Goal: Task Accomplishment & Management: Manage account settings

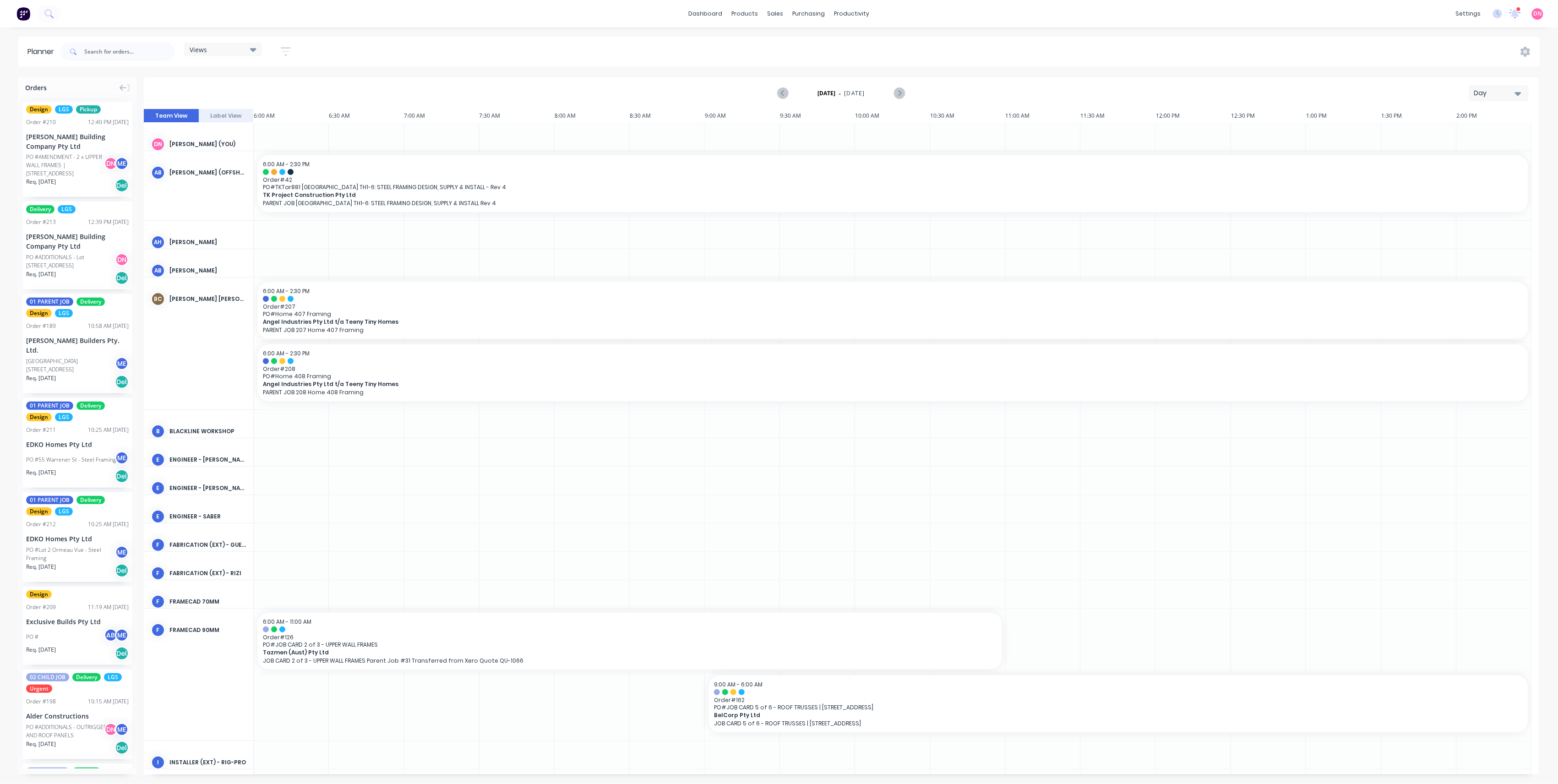
click at [238, 50] on div "Views" at bounding box center [222, 49] width 67 height 8
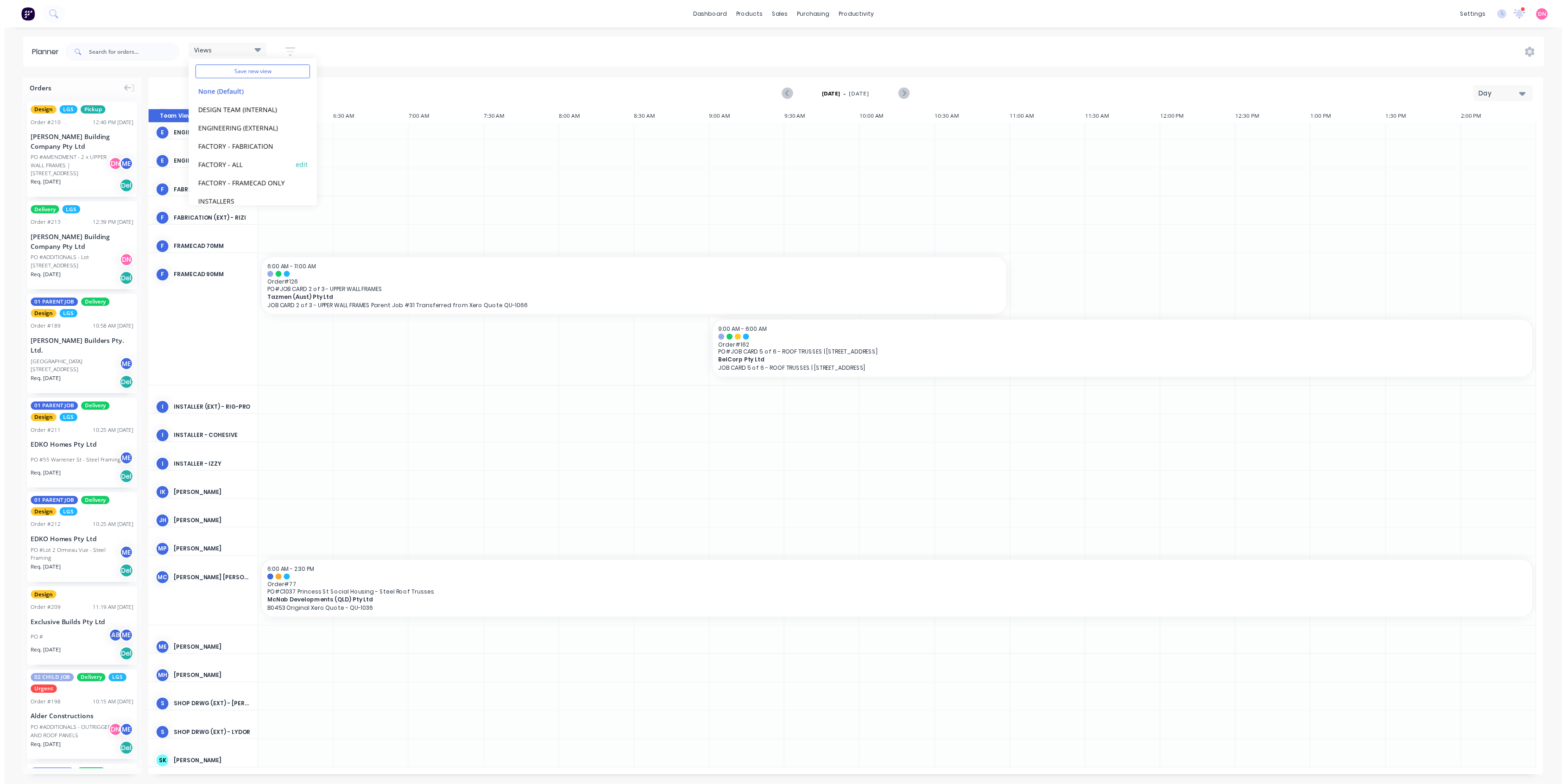
scroll to position [58, 0]
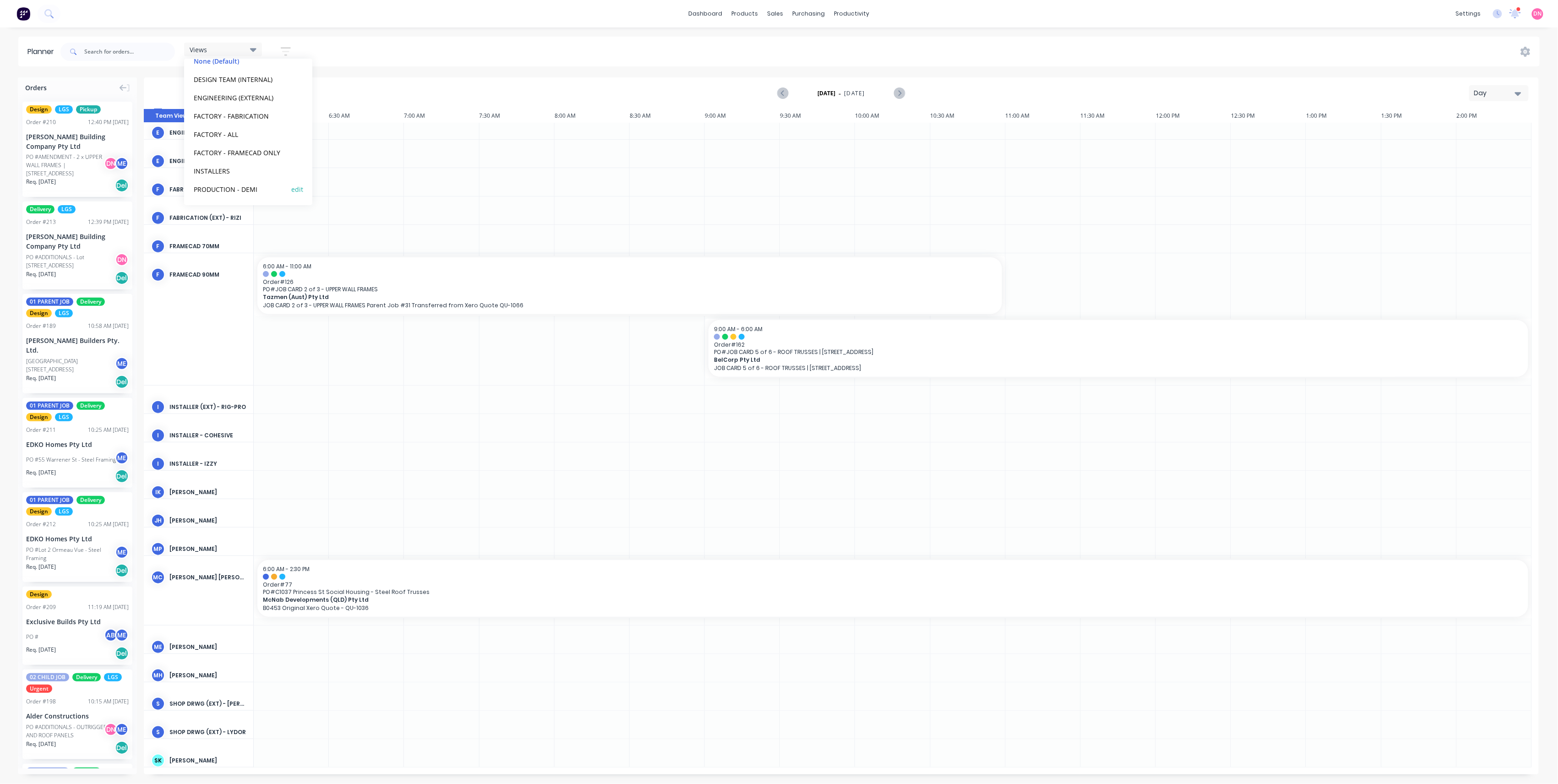
click at [243, 184] on button "PRODUCTION - DEMI" at bounding box center [240, 189] width 98 height 11
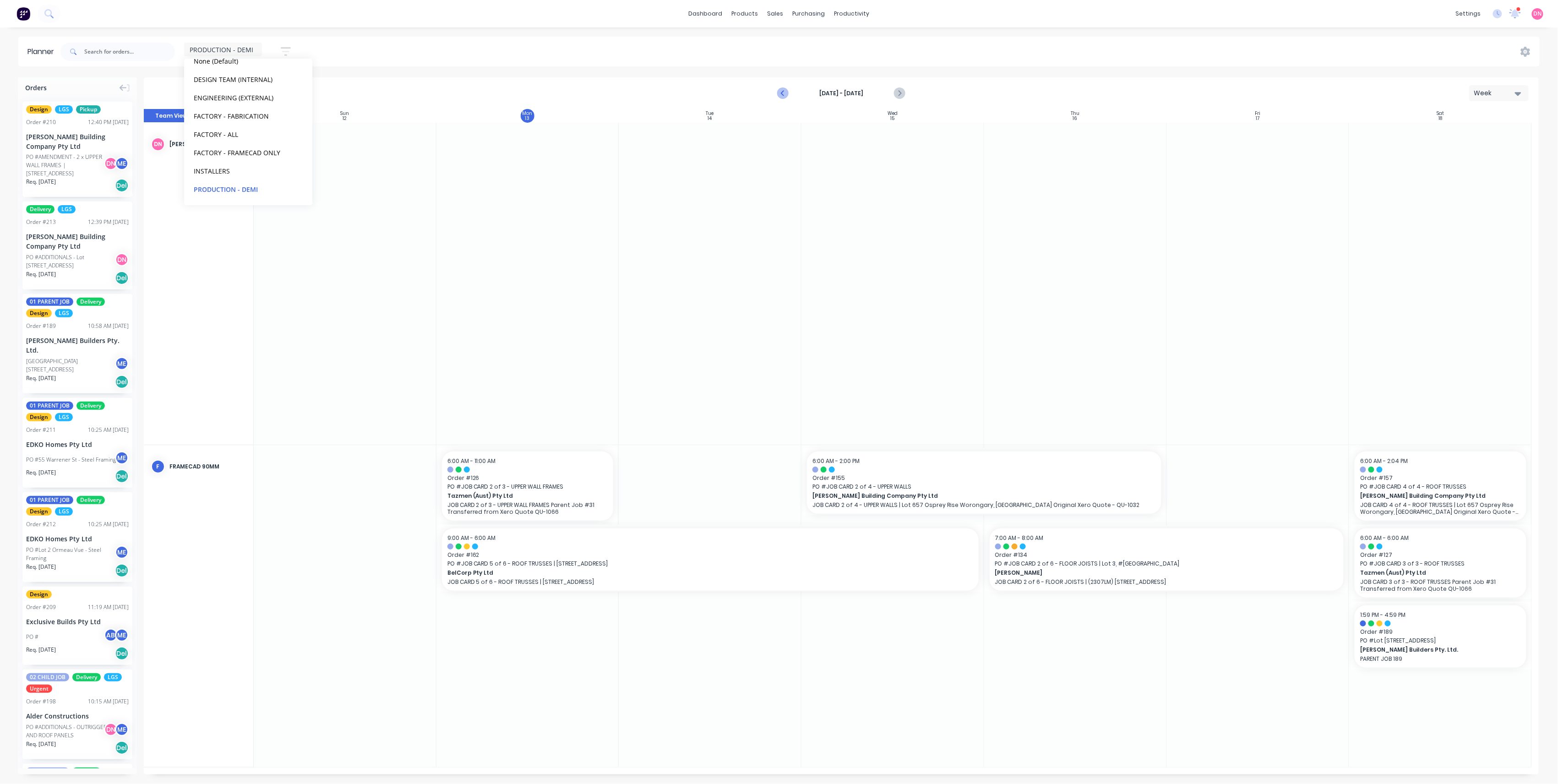
click at [783, 92] on icon "Previous page" at bounding box center [783, 93] width 4 height 7
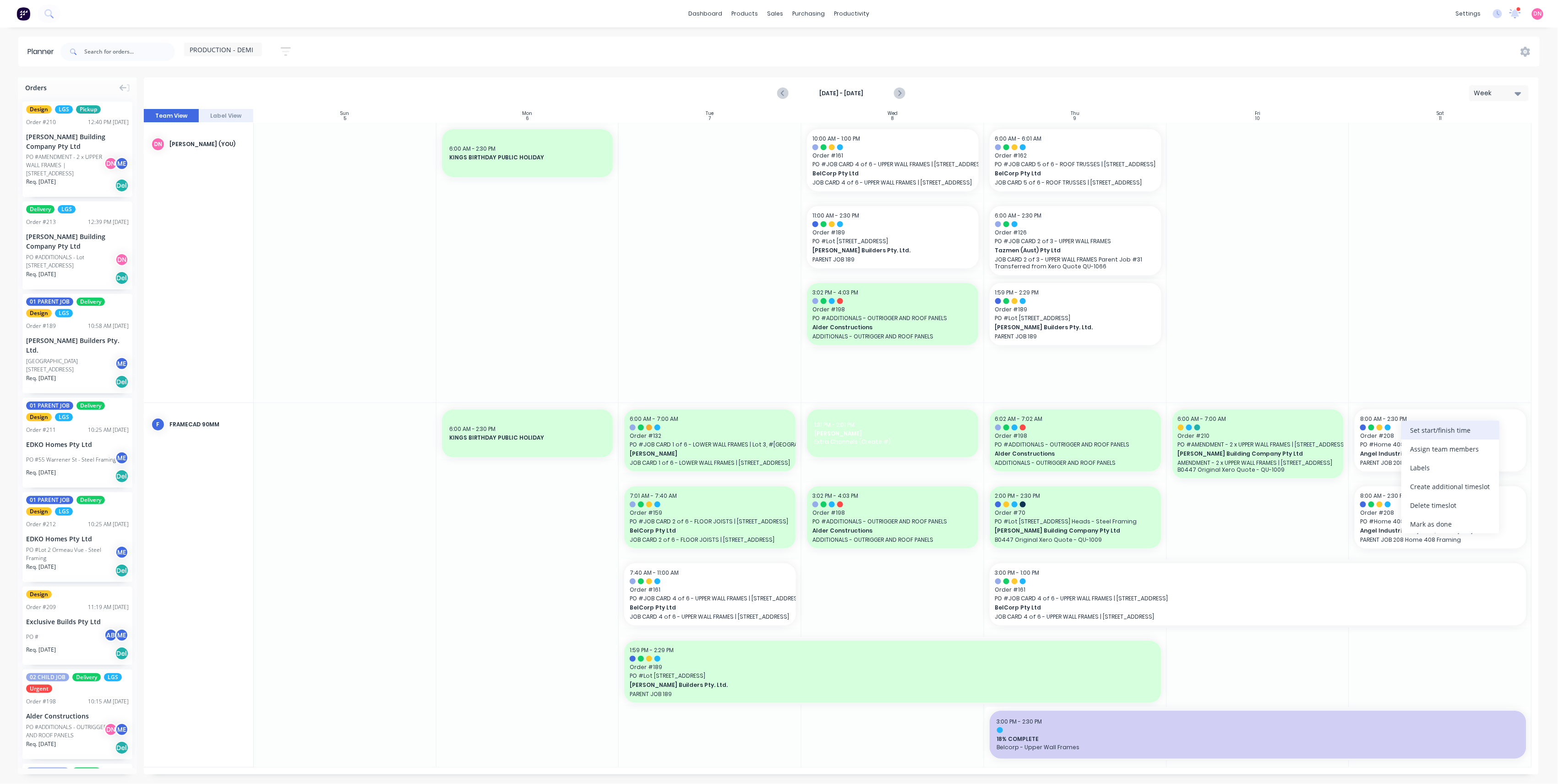
click at [1426, 437] on div "Set start/finish time" at bounding box center [1450, 430] width 98 height 18
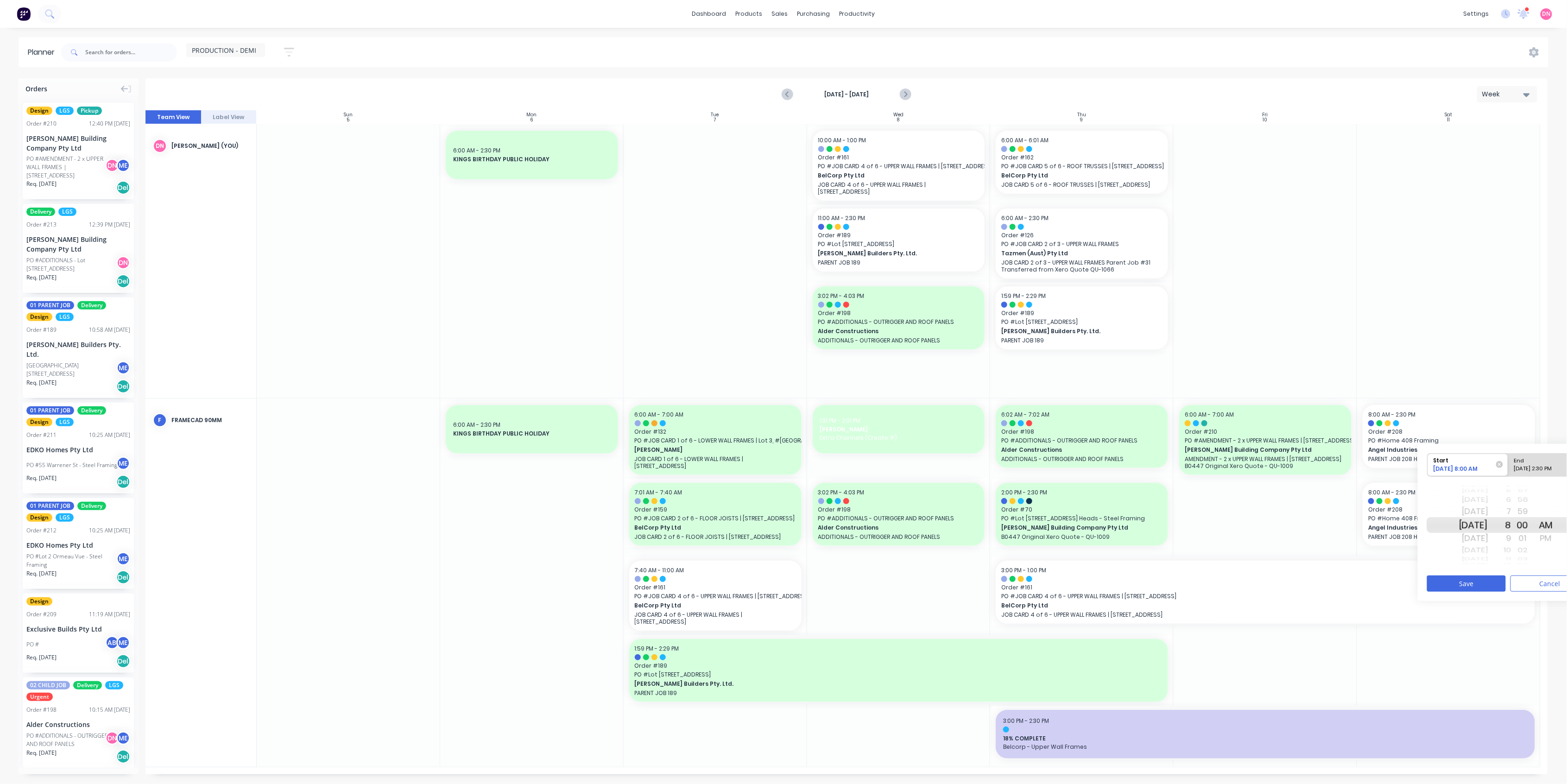
click at [1488, 550] on div "Today" at bounding box center [1473, 550] width 29 height 12
click at [1511, 513] on div "7" at bounding box center [1500, 511] width 23 height 15
click at [1511, 509] on div "6" at bounding box center [1500, 511] width 23 height 15
click at [1511, 536] on div "7" at bounding box center [1500, 538] width 23 height 15
click at [1539, 458] on div "End" at bounding box center [1548, 459] width 75 height 12
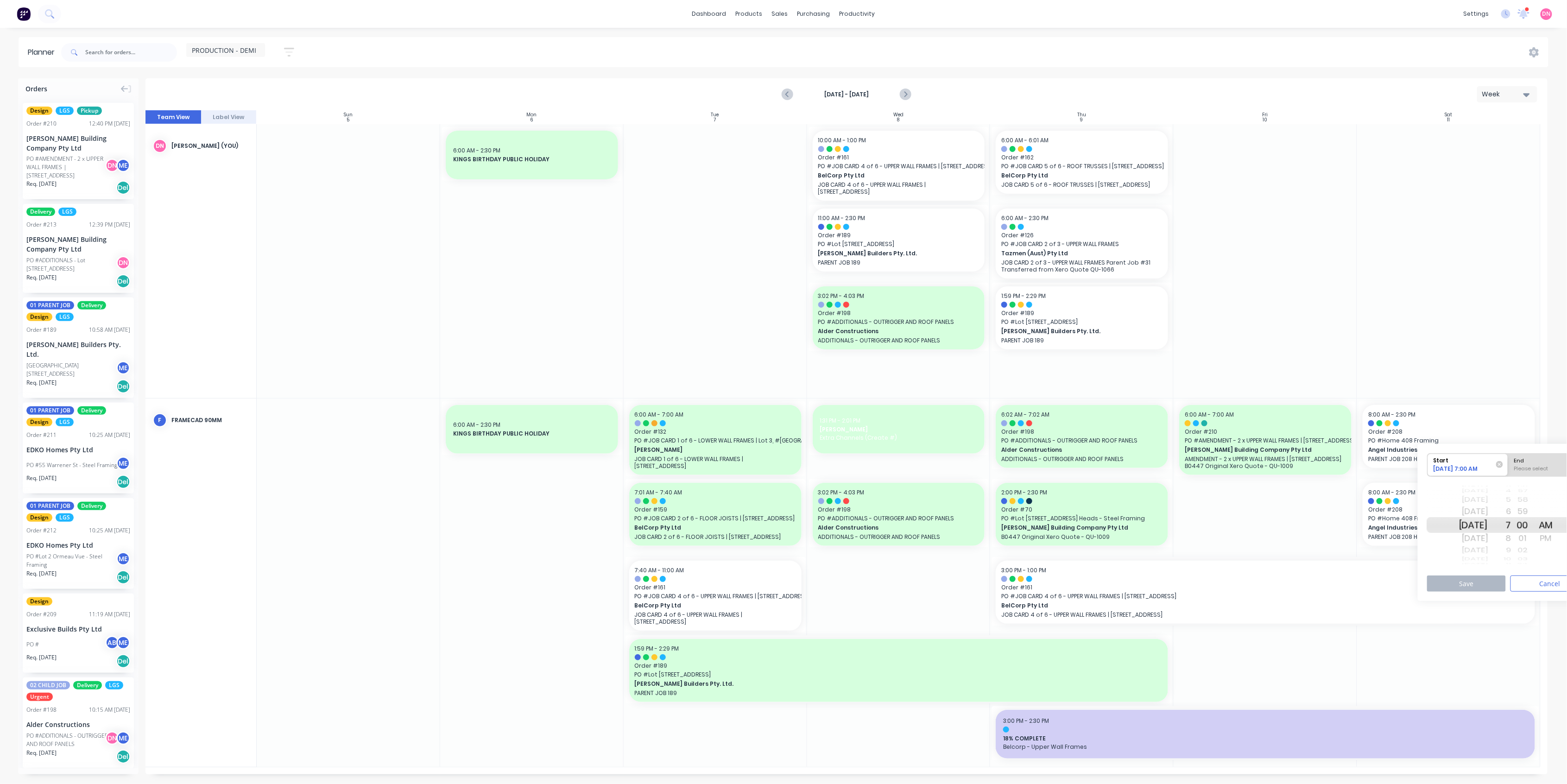
click at [1508, 458] on input "End Please select" at bounding box center [1508, 464] width 1 height 23
radio input "true"
click at [1523, 554] on div "02" at bounding box center [1523, 550] width 23 height 12
click at [1511, 539] on div "8" at bounding box center [1500, 538] width 23 height 15
click at [1511, 543] on div "9" at bounding box center [1500, 538] width 23 height 15
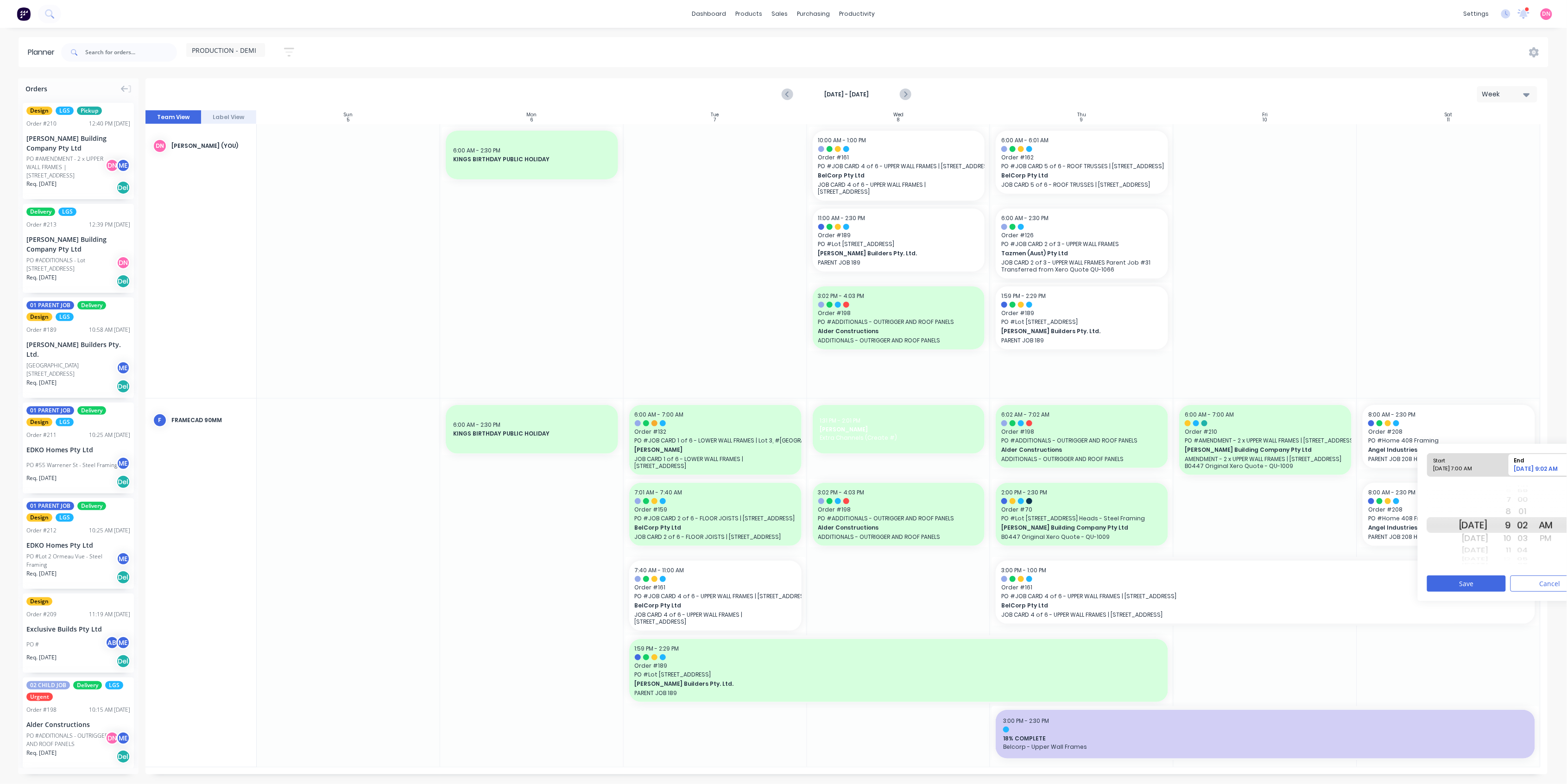
click at [1534, 496] on div "00" at bounding box center [1523, 500] width 23 height 12
click at [1474, 585] on button "Save" at bounding box center [1466, 583] width 79 height 16
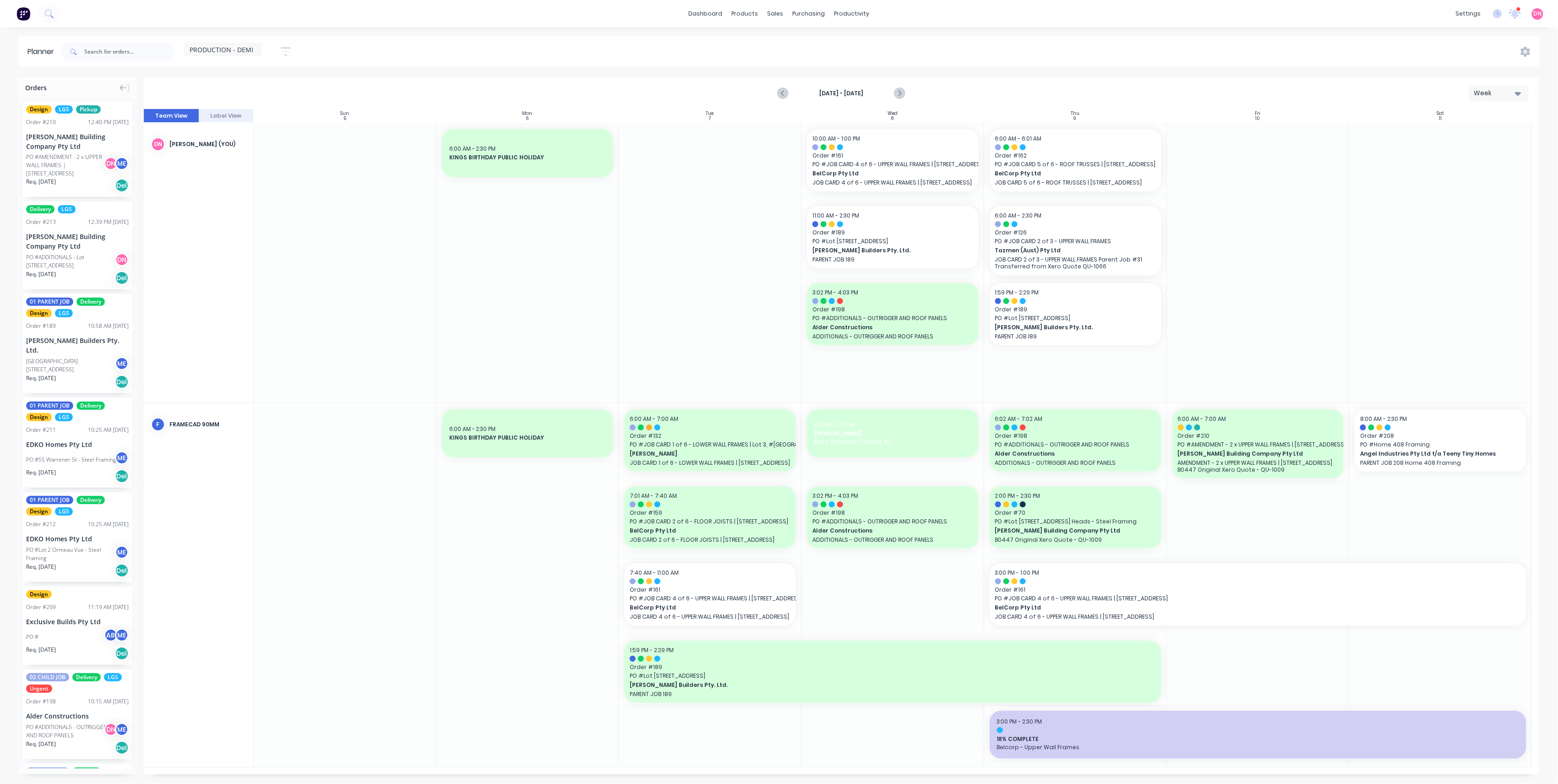
click at [1437, 448] on span "PO # Home 408 Framing" at bounding box center [1441, 444] width 161 height 8
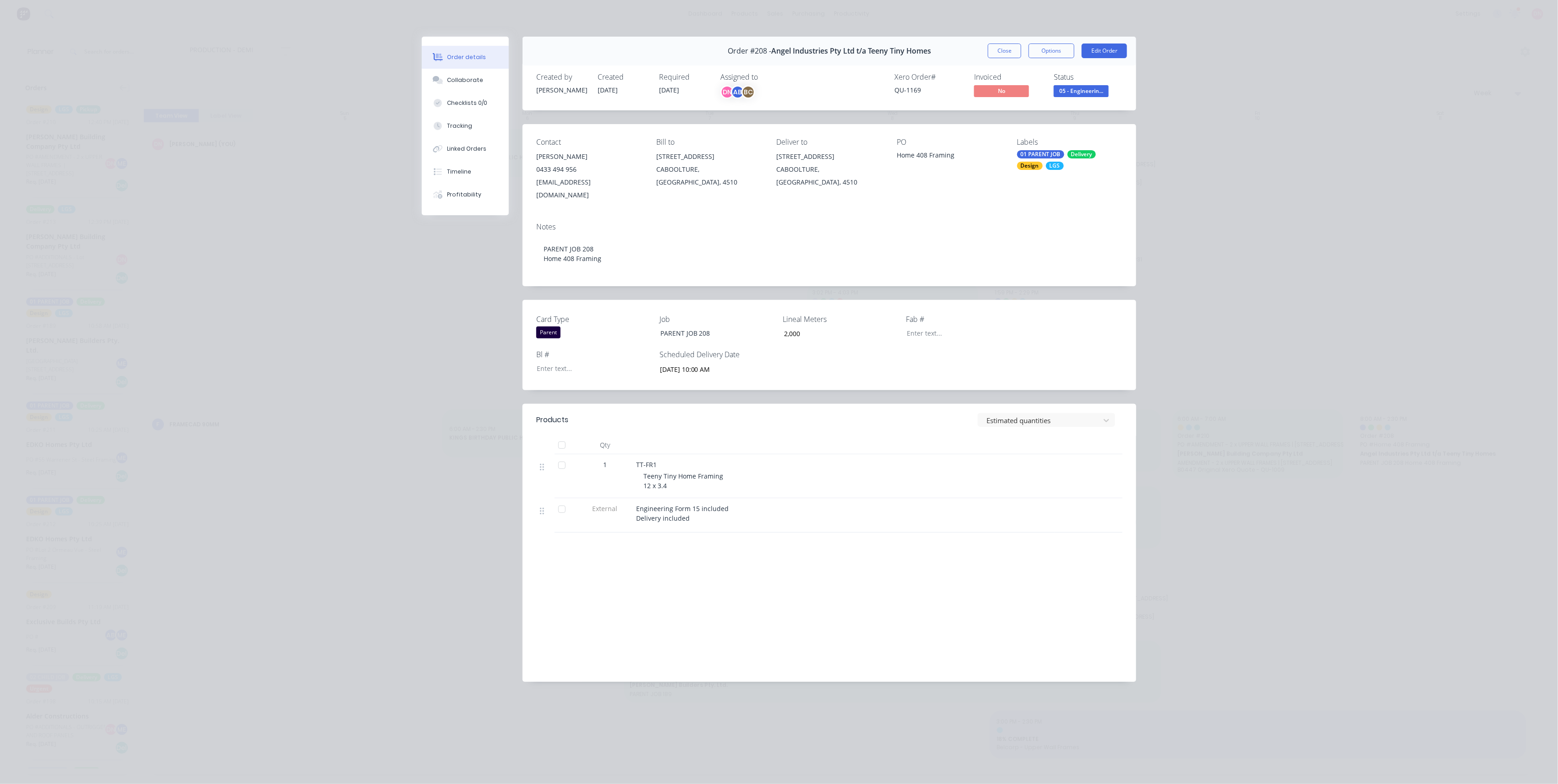
drag, startPoint x: 1437, startPoint y: 448, endPoint x: 991, endPoint y: 46, distance: 600.4
click at [990, 43] on button "Close" at bounding box center [1005, 50] width 33 height 15
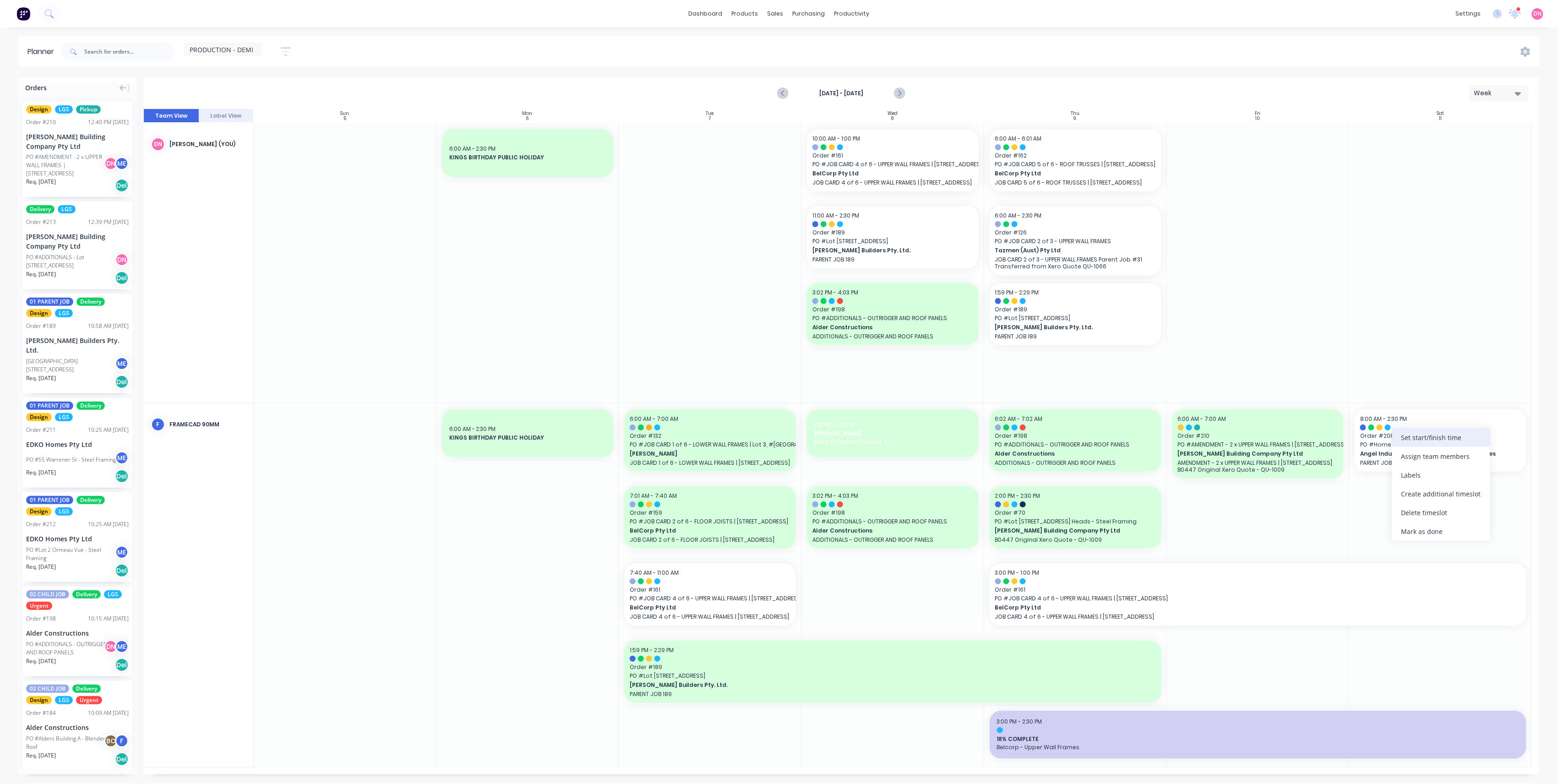
click at [1403, 442] on div "Set start/finish time" at bounding box center [1441, 437] width 98 height 18
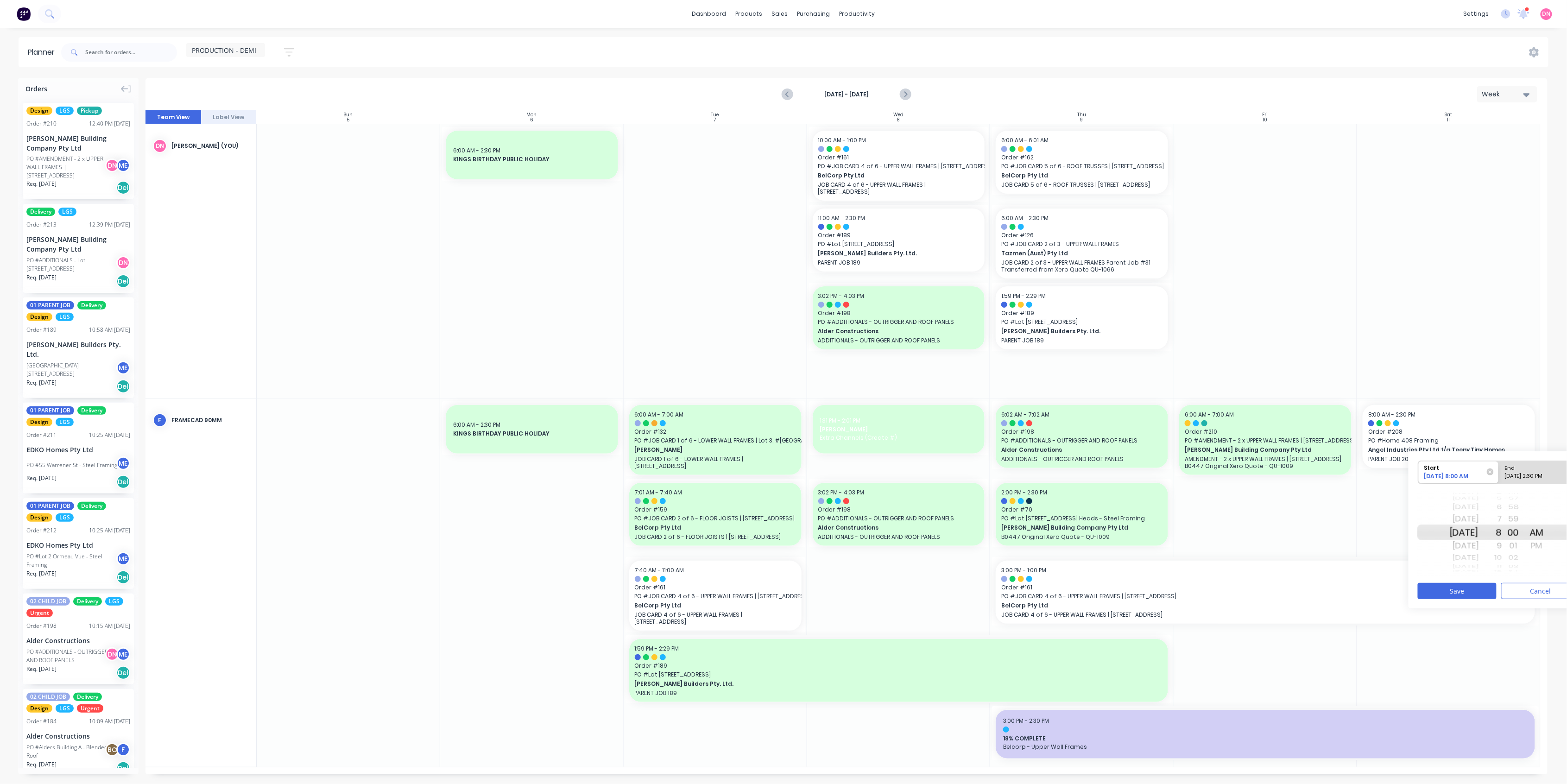
click at [1479, 560] on div "Today" at bounding box center [1464, 558] width 29 height 12
click at [1514, 519] on div "59" at bounding box center [1513, 518] width 23 height 15
drag, startPoint x: 1511, startPoint y: 516, endPoint x: 1510, endPoint y: 528, distance: 12.0
click at [1502, 516] on div "7" at bounding box center [1490, 518] width 23 height 15
click at [1525, 545] on div "00" at bounding box center [1513, 545] width 23 height 15
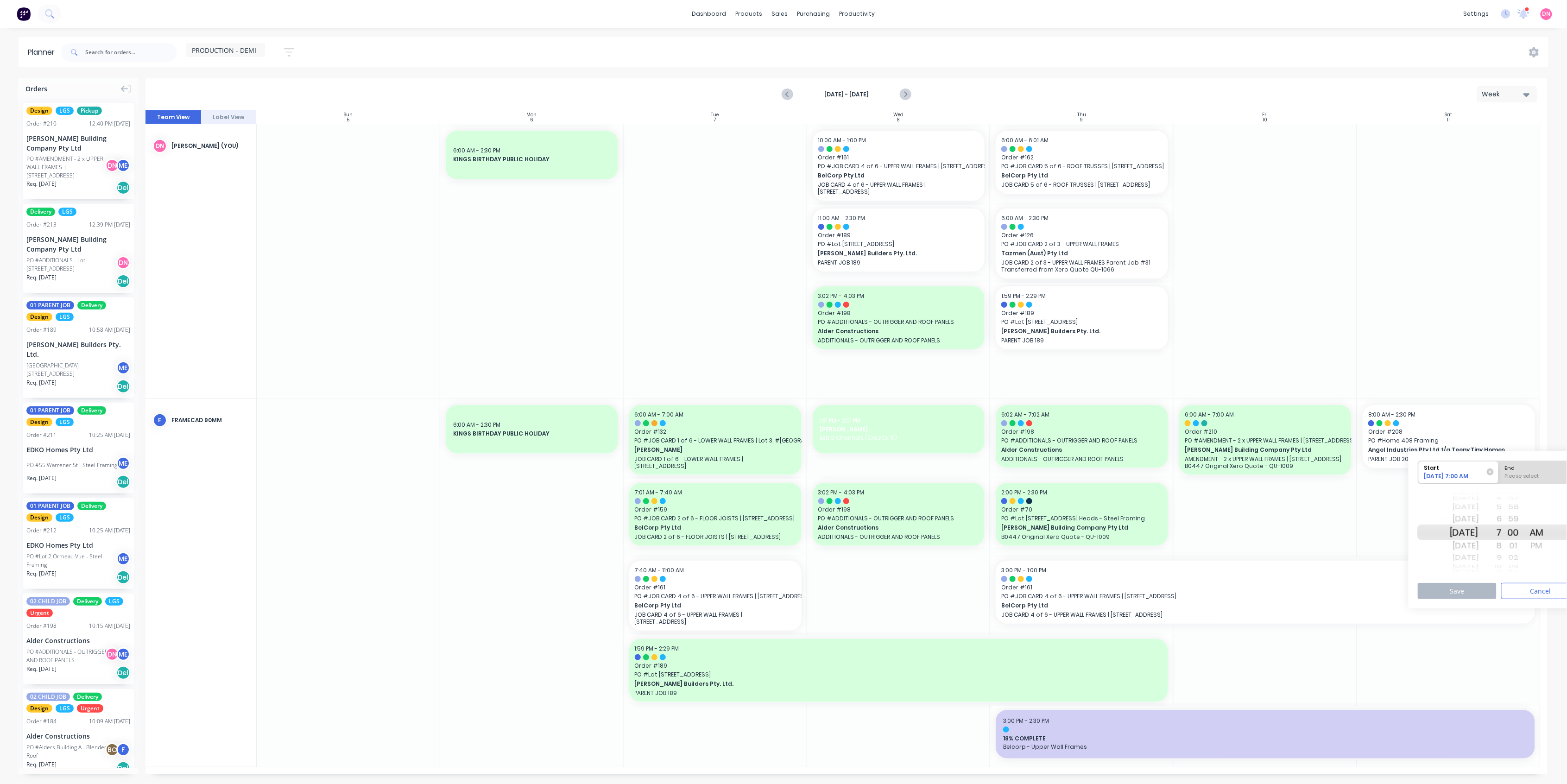
click at [1526, 473] on div "Please select" at bounding box center [1539, 478] width 75 height 12
click at [1499, 473] on input "End Please select" at bounding box center [1499, 472] width 1 height 23
radio input "true"
click at [1502, 550] on div "9" at bounding box center [1490, 545] width 23 height 15
click at [1479, 588] on button "Save" at bounding box center [1457, 591] width 79 height 16
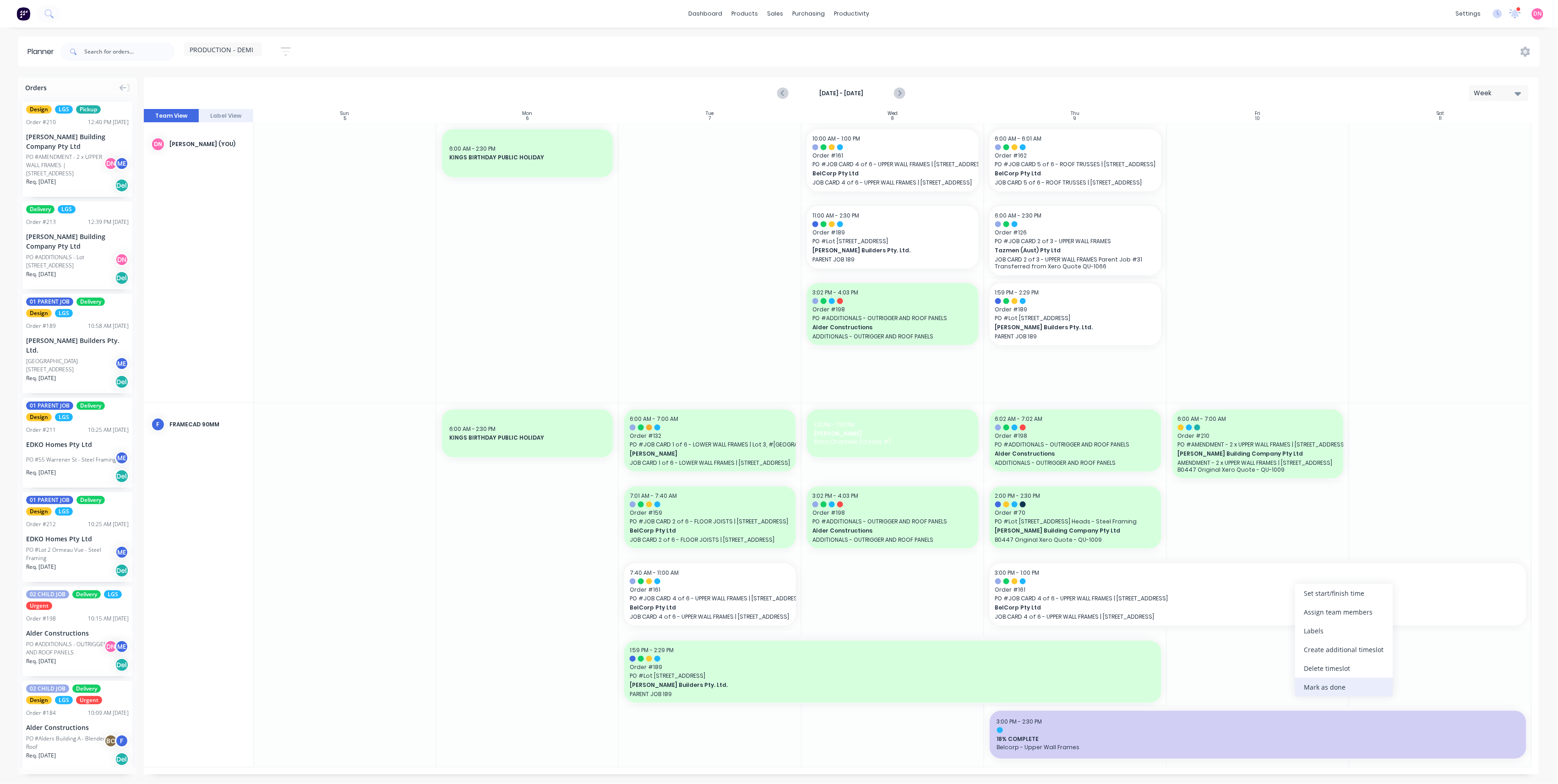
click at [1354, 689] on div "Mark as done" at bounding box center [1344, 686] width 98 height 18
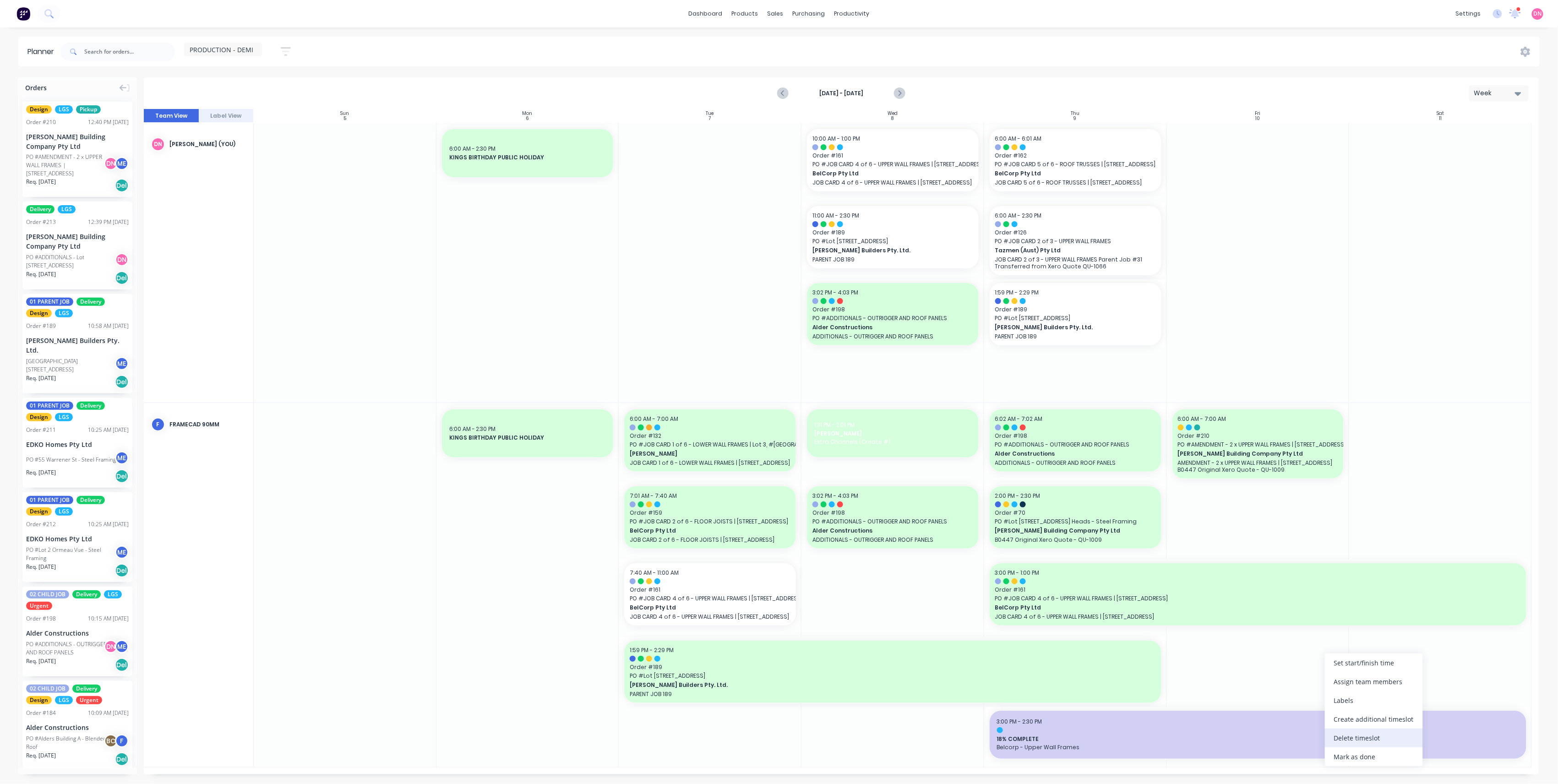
click at [1364, 736] on div "Delete timeslot" at bounding box center [1374, 737] width 98 height 18
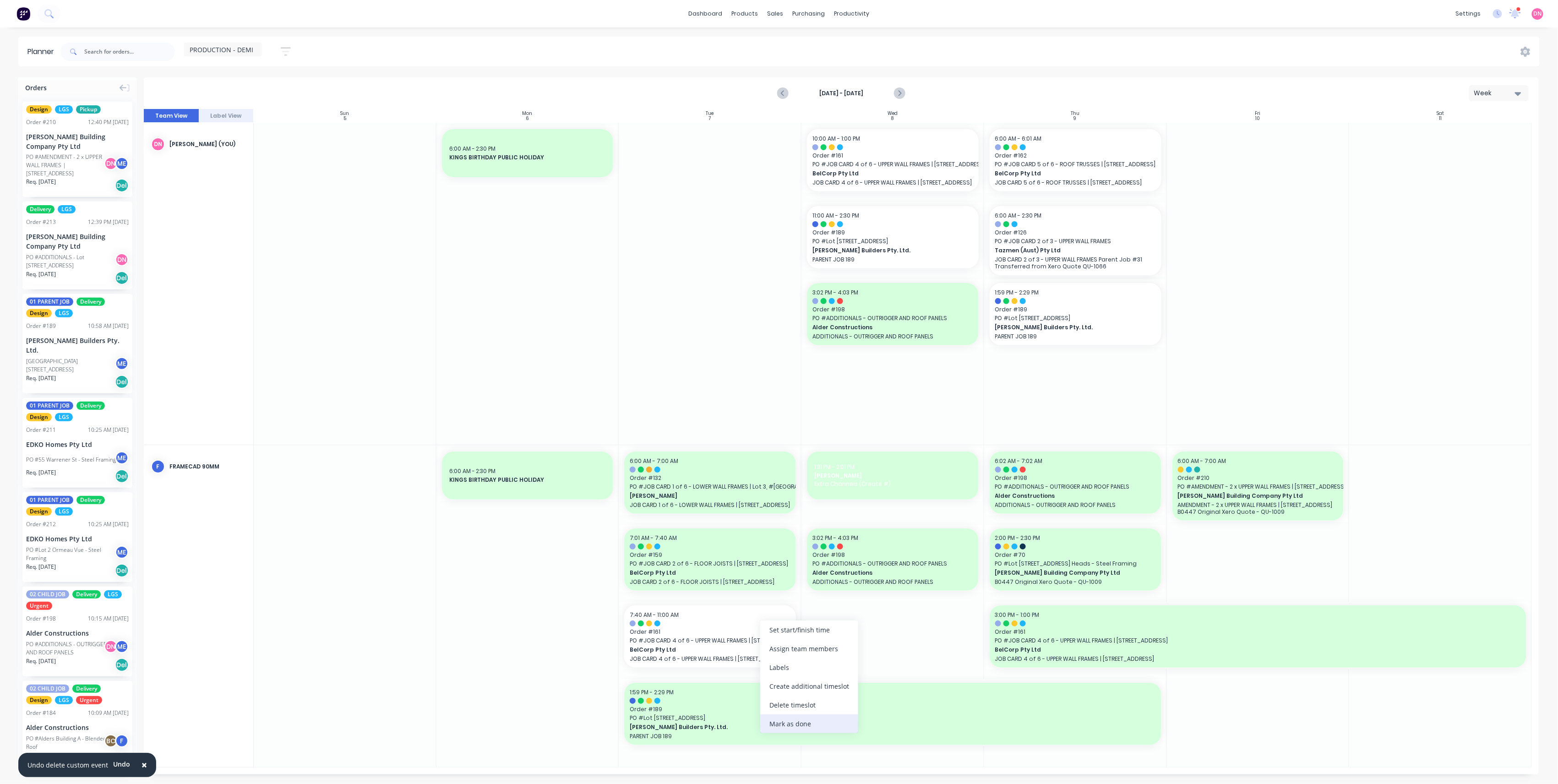
click at [822, 726] on div "Mark as done" at bounding box center [810, 723] width 98 height 18
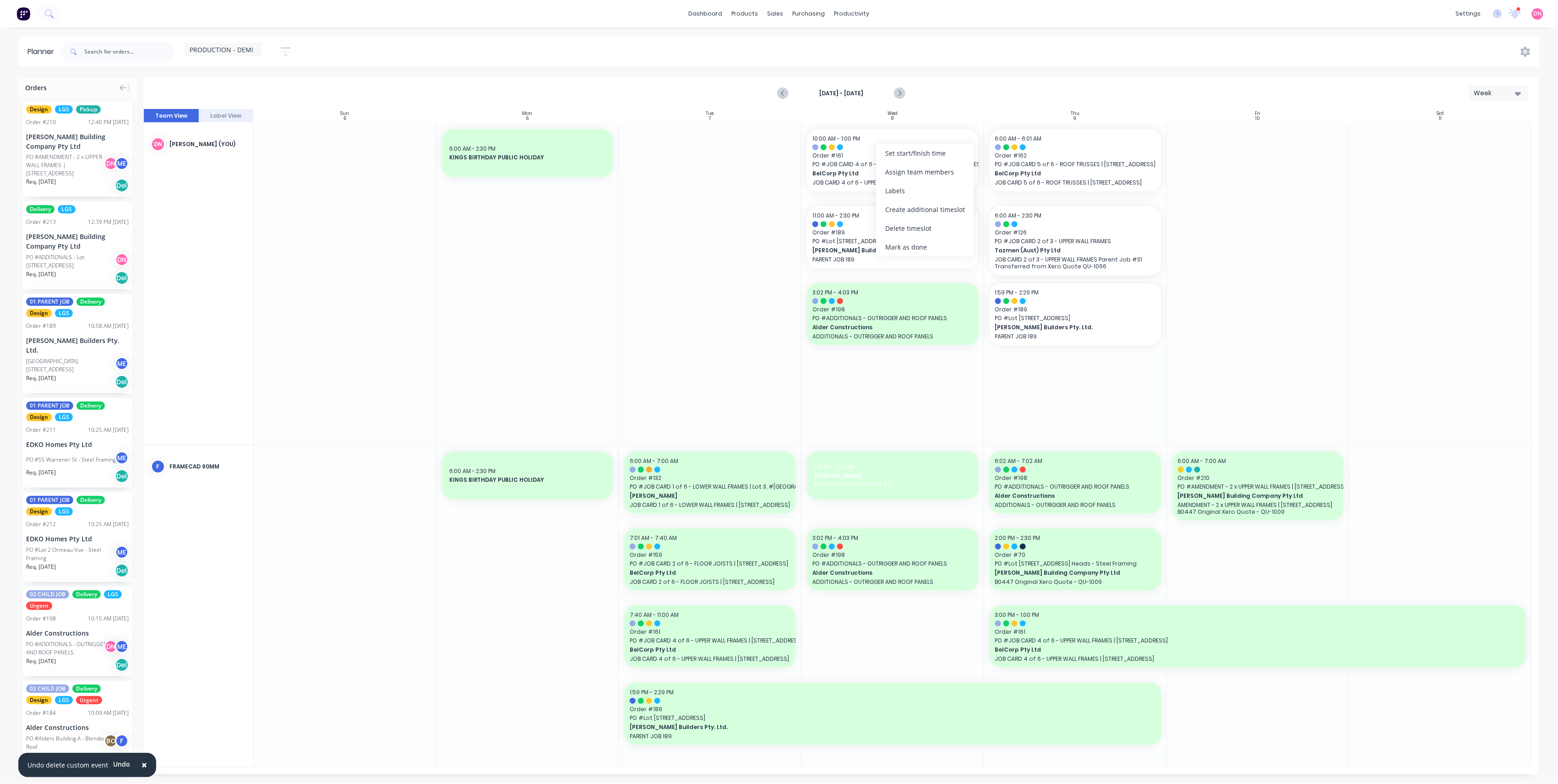
click at [911, 251] on div "Mark as done" at bounding box center [925, 247] width 98 height 18
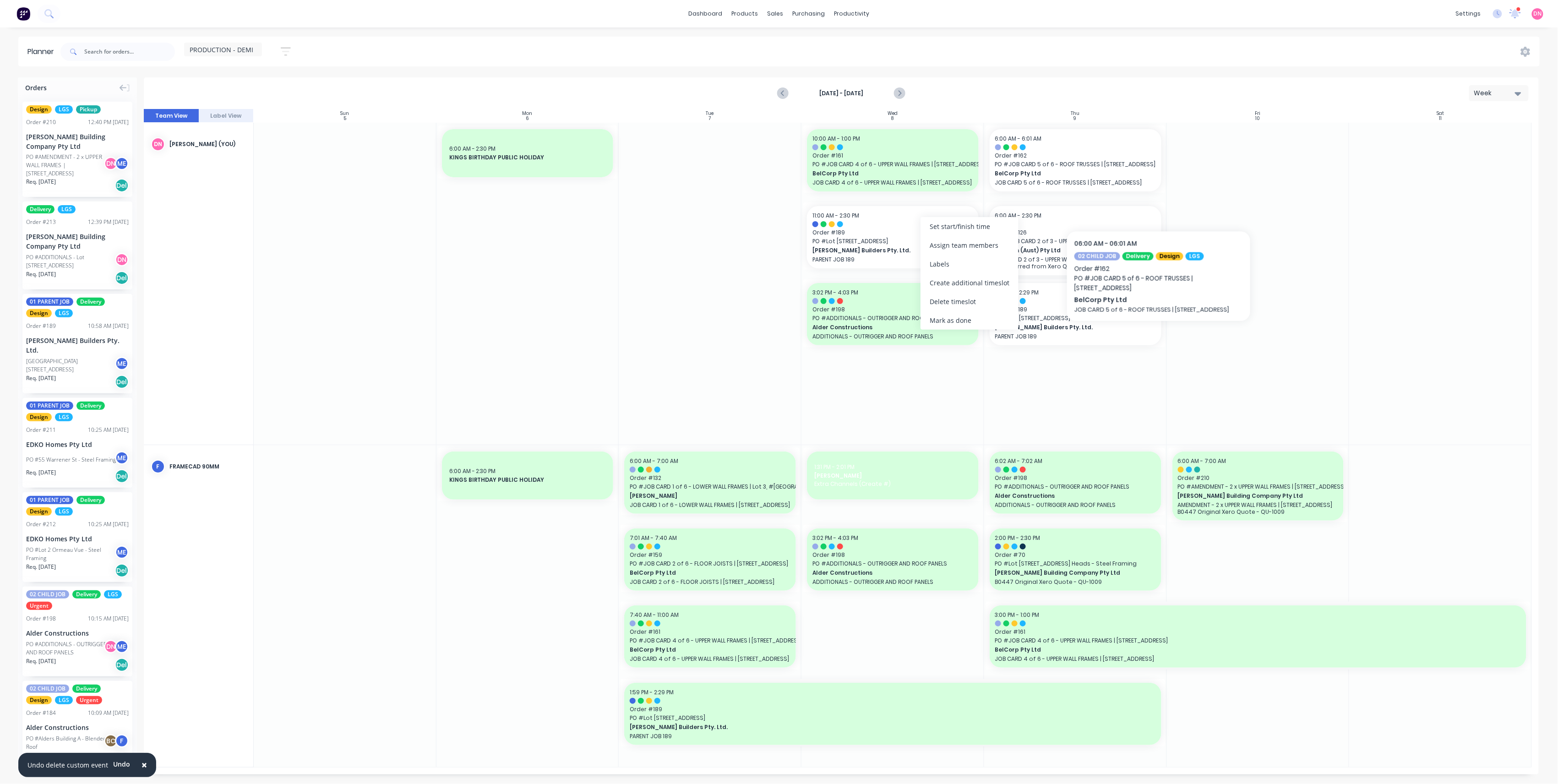
click at [1336, 249] on div at bounding box center [1258, 284] width 183 height 322
click at [898, 91] on icon "Next page" at bounding box center [899, 93] width 11 height 11
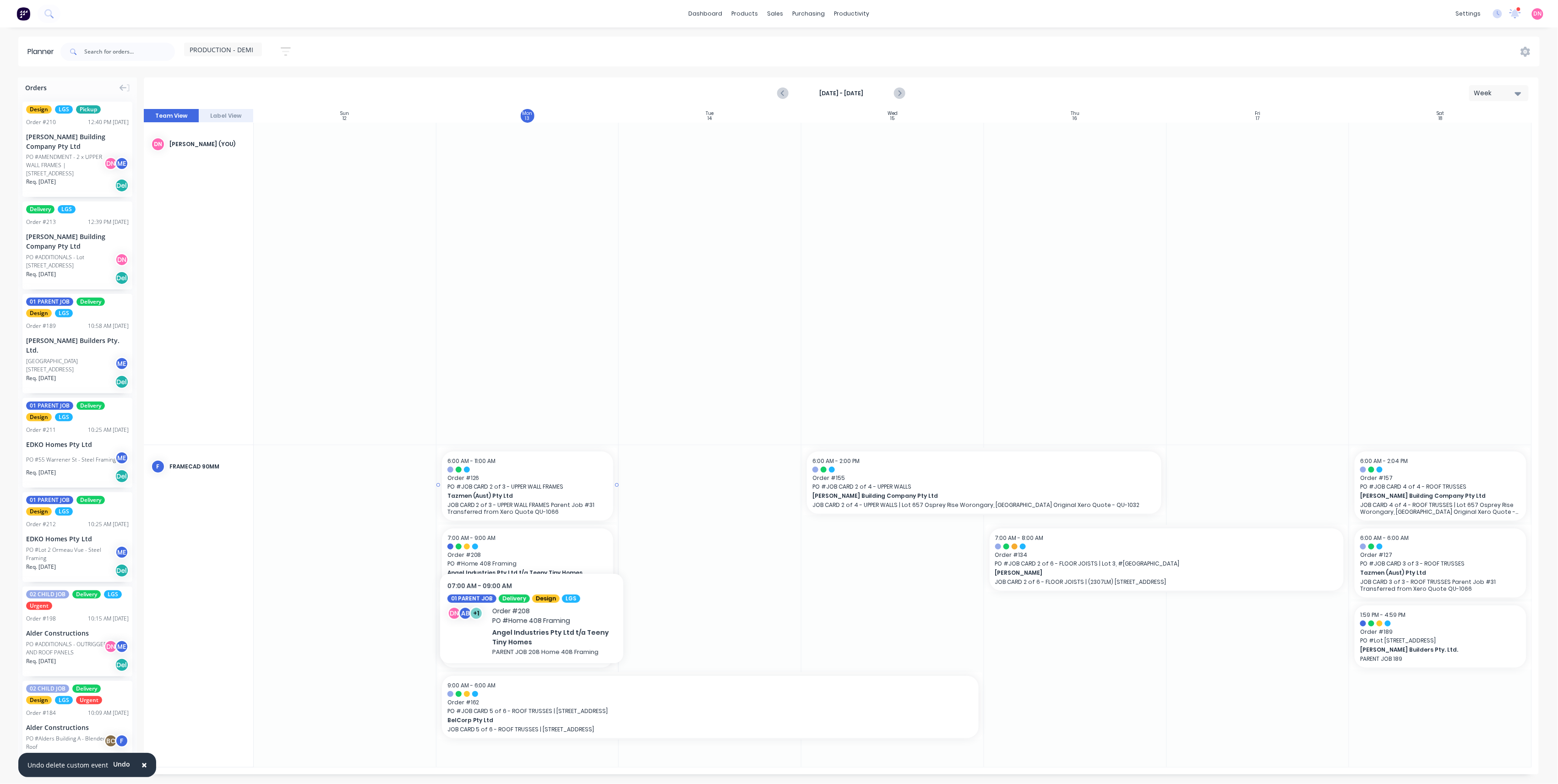
drag, startPoint x: 539, startPoint y: 486, endPoint x: 528, endPoint y: 486, distance: 11.0
click at [545, 484] on div "Set start/finish time" at bounding box center [578, 477] width 98 height 18
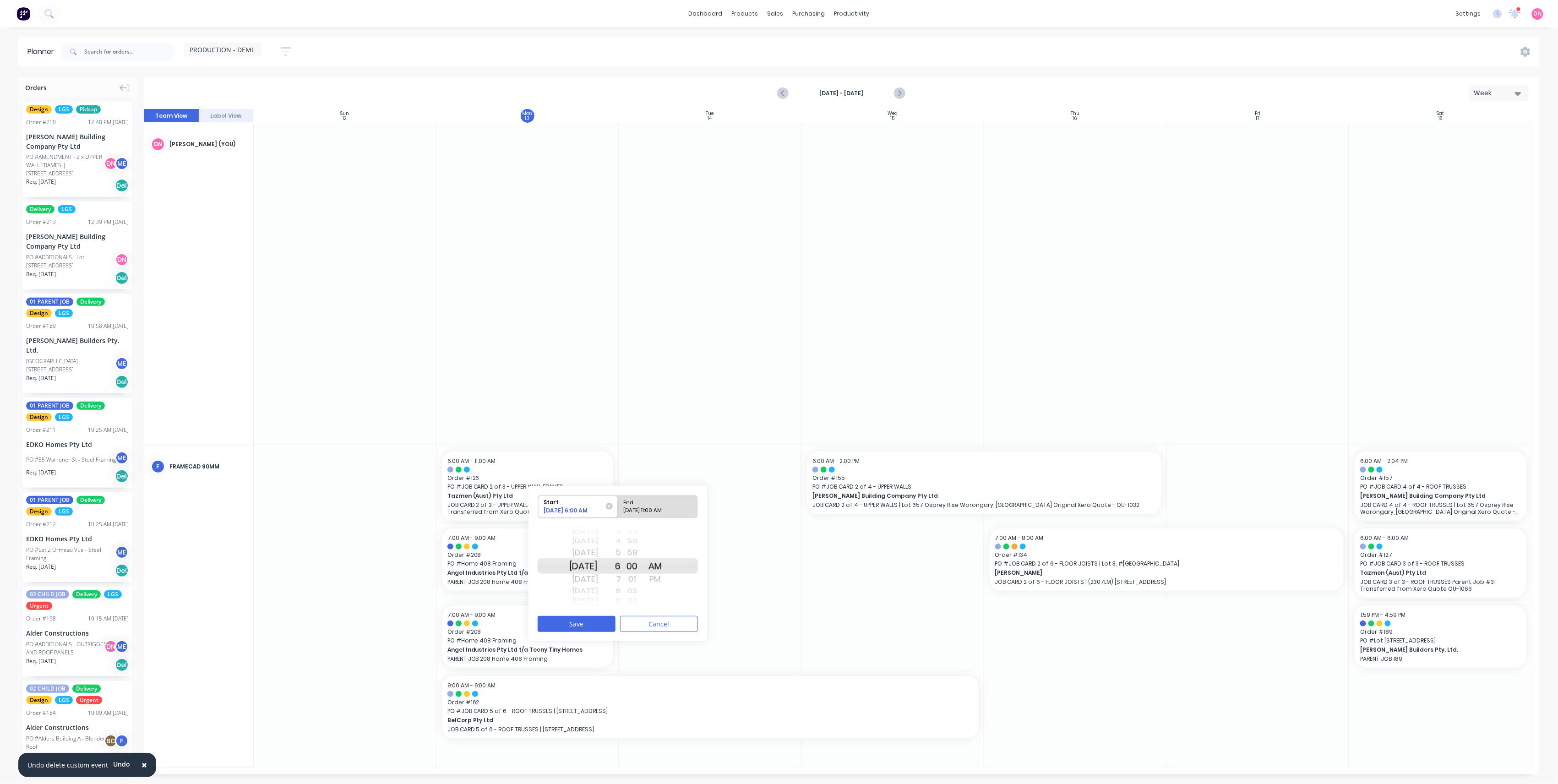
click at [621, 598] on div "9" at bounding box center [609, 600] width 23 height 8
click at [621, 583] on div "10" at bounding box center [609, 579] width 23 height 15
click at [621, 552] on div "9" at bounding box center [609, 553] width 23 height 15
click at [678, 510] on div "10/13/2025 11:00 AM" at bounding box center [653, 512] width 66 height 11
click at [618, 510] on input "End 10/13/2025 11:00 AM" at bounding box center [618, 506] width 1 height 22
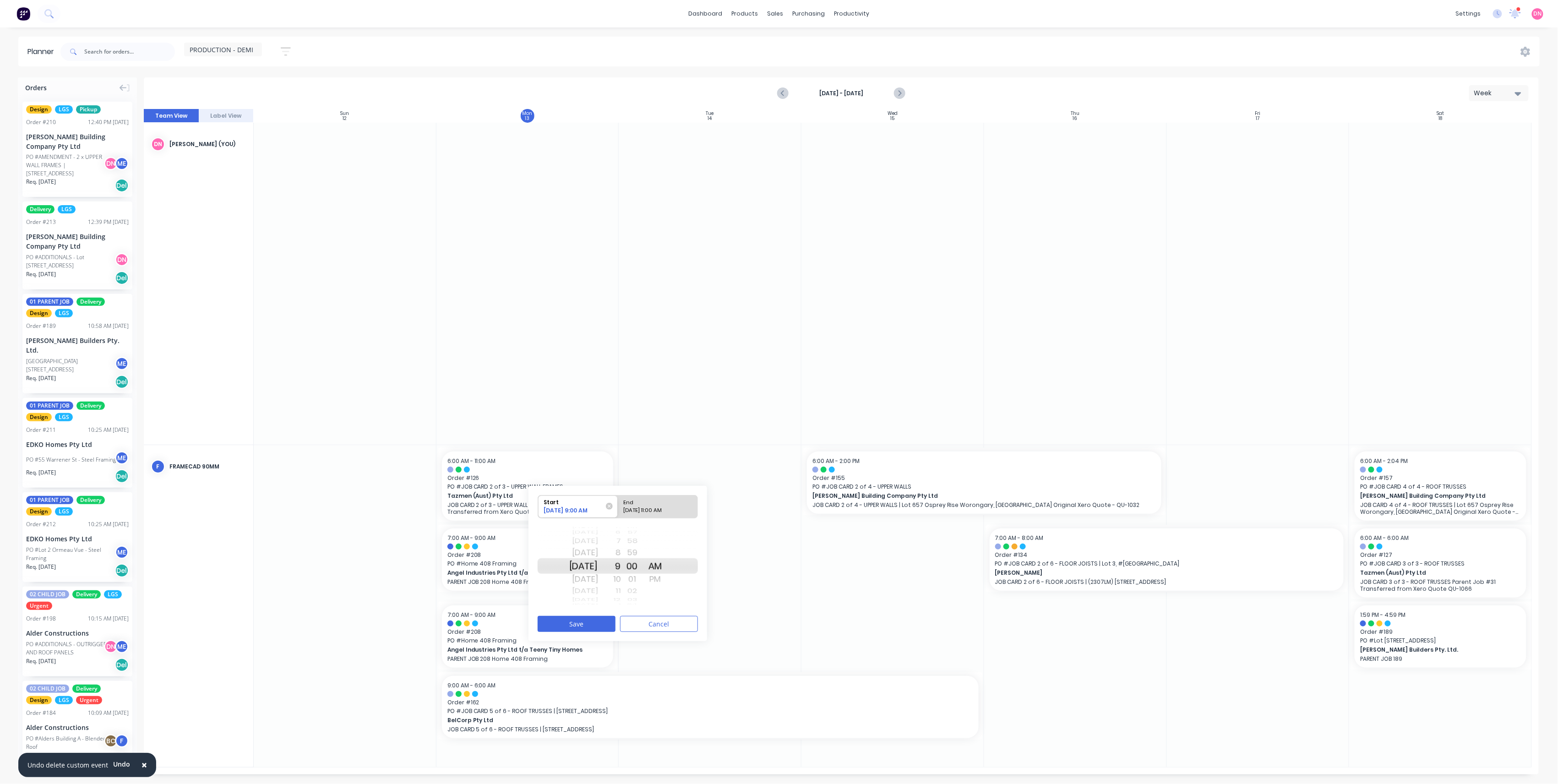
radio input "true"
click at [632, 586] on div "20 21 22 23 24 25 26 27 28 29 30 31 32 33 34 35 36 37 38 39 40 41 42 43 44 45 4…" at bounding box center [632, 566] width 23 height 87
click at [621, 586] on div "1" at bounding box center [609, 591] width 23 height 12
click at [666, 576] on div "PM" at bounding box center [655, 579] width 23 height 15
click at [593, 625] on button "Save" at bounding box center [576, 623] width 78 height 16
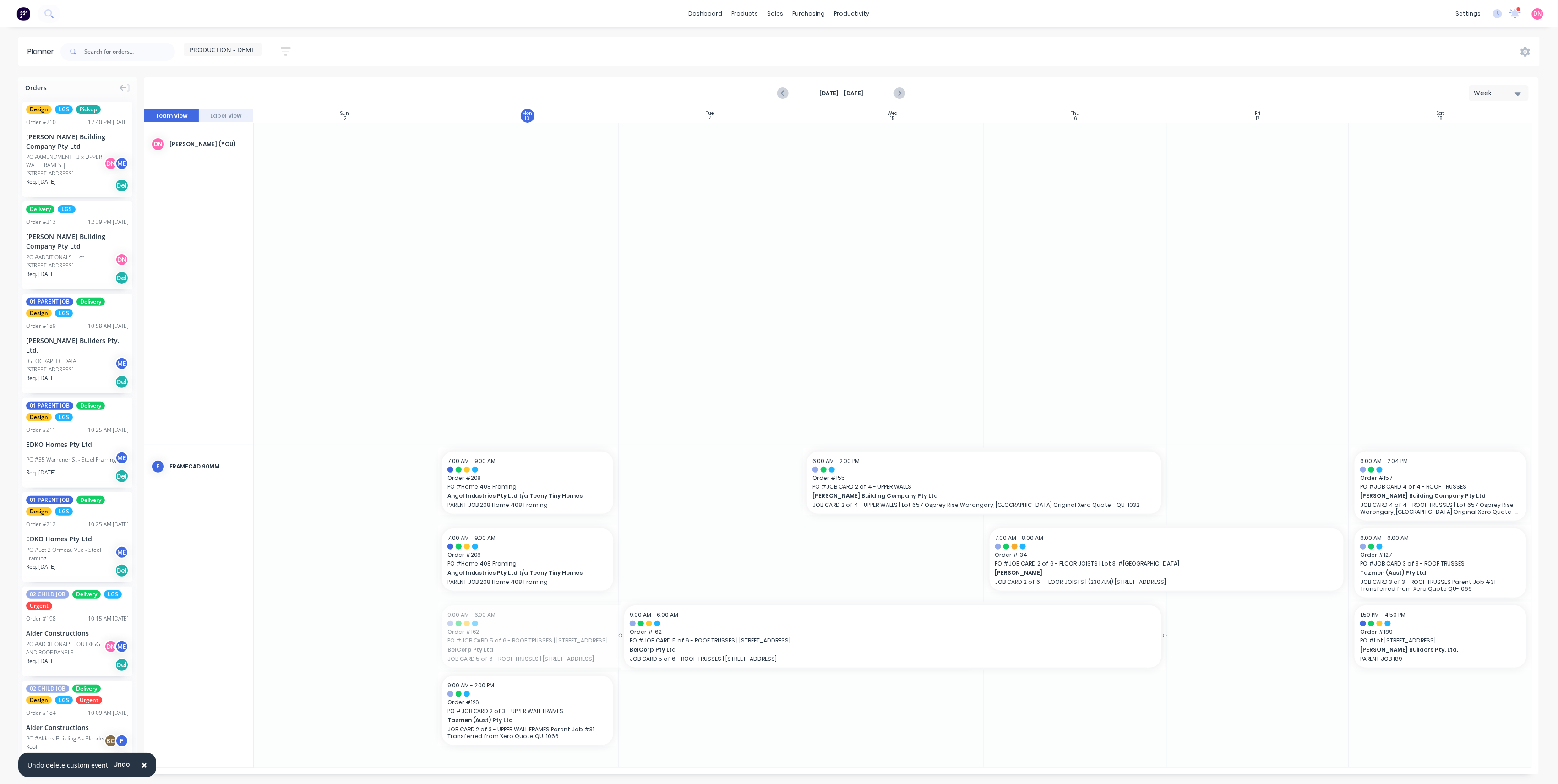
drag, startPoint x: 599, startPoint y: 632, endPoint x: 788, endPoint y: 652, distance: 190.1
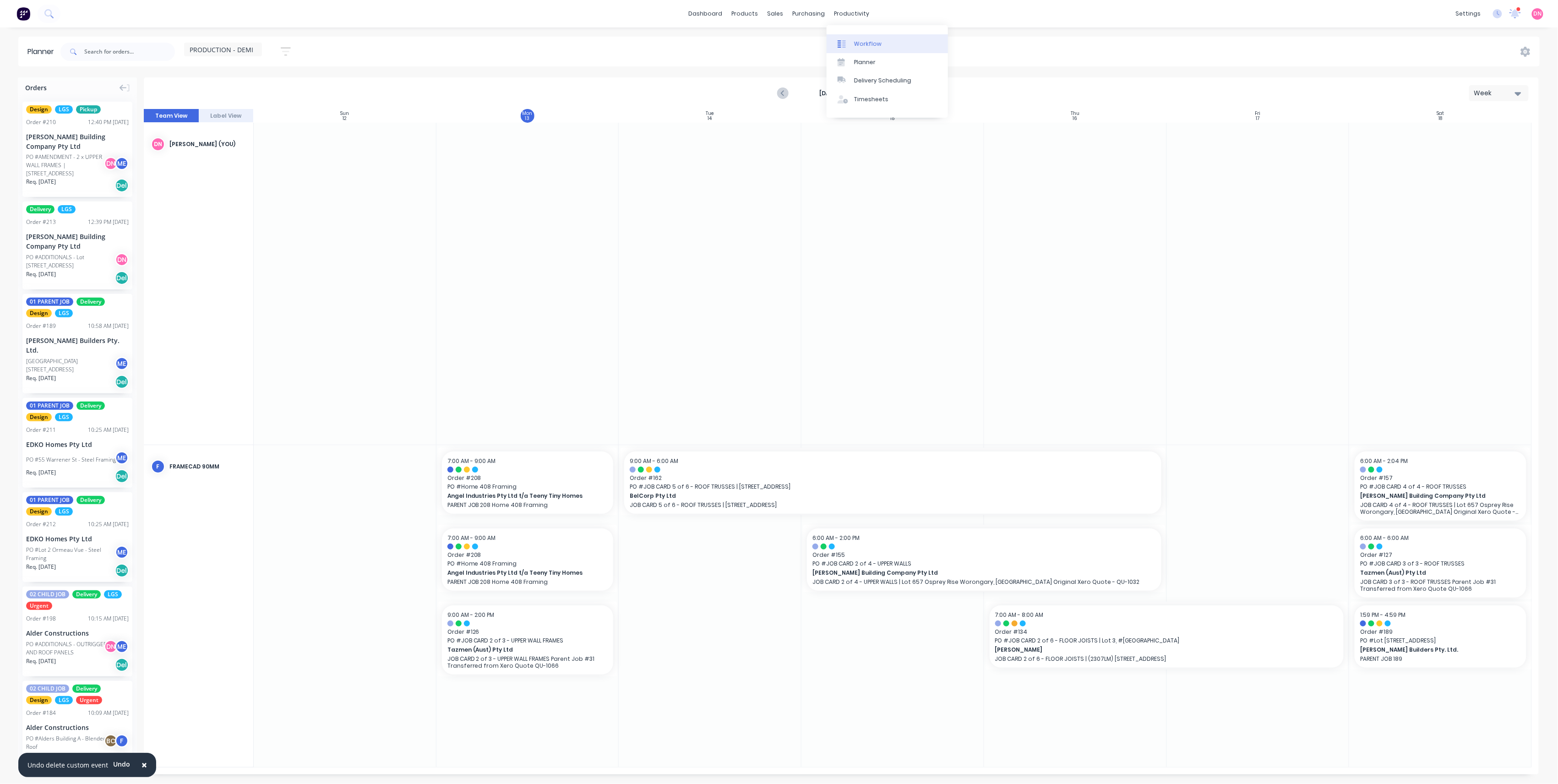
click at [840, 48] on link "Workflow" at bounding box center [887, 43] width 121 height 18
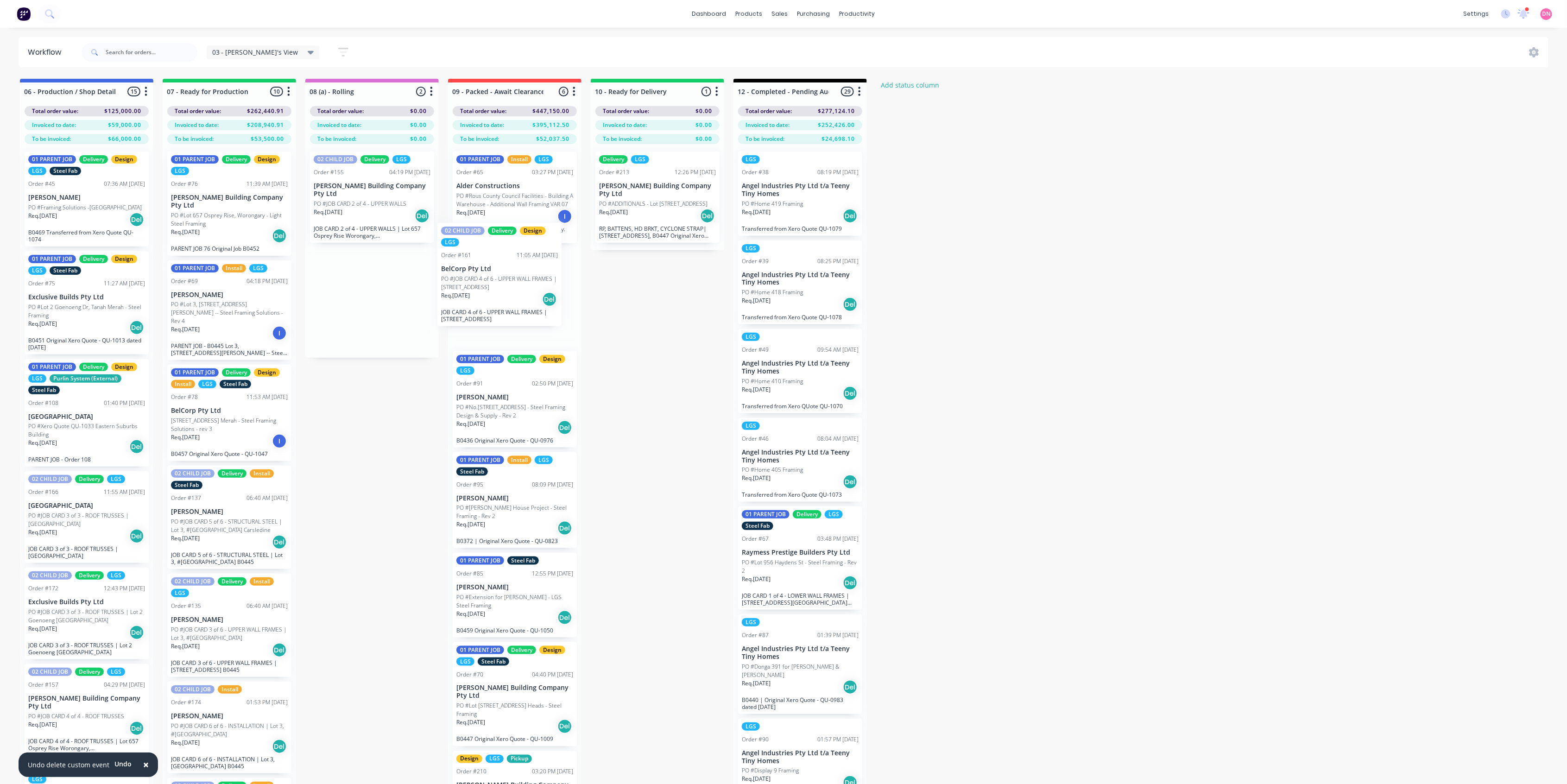
drag, startPoint x: 388, startPoint y: 299, endPoint x: 517, endPoint y: 282, distance: 130.1
click at [517, 282] on div "06 - Production / Shop Detailing 15 Status colour #4169E1 hex #4169E1 Save Canc…" at bounding box center [1236, 447] width 2485 height 738
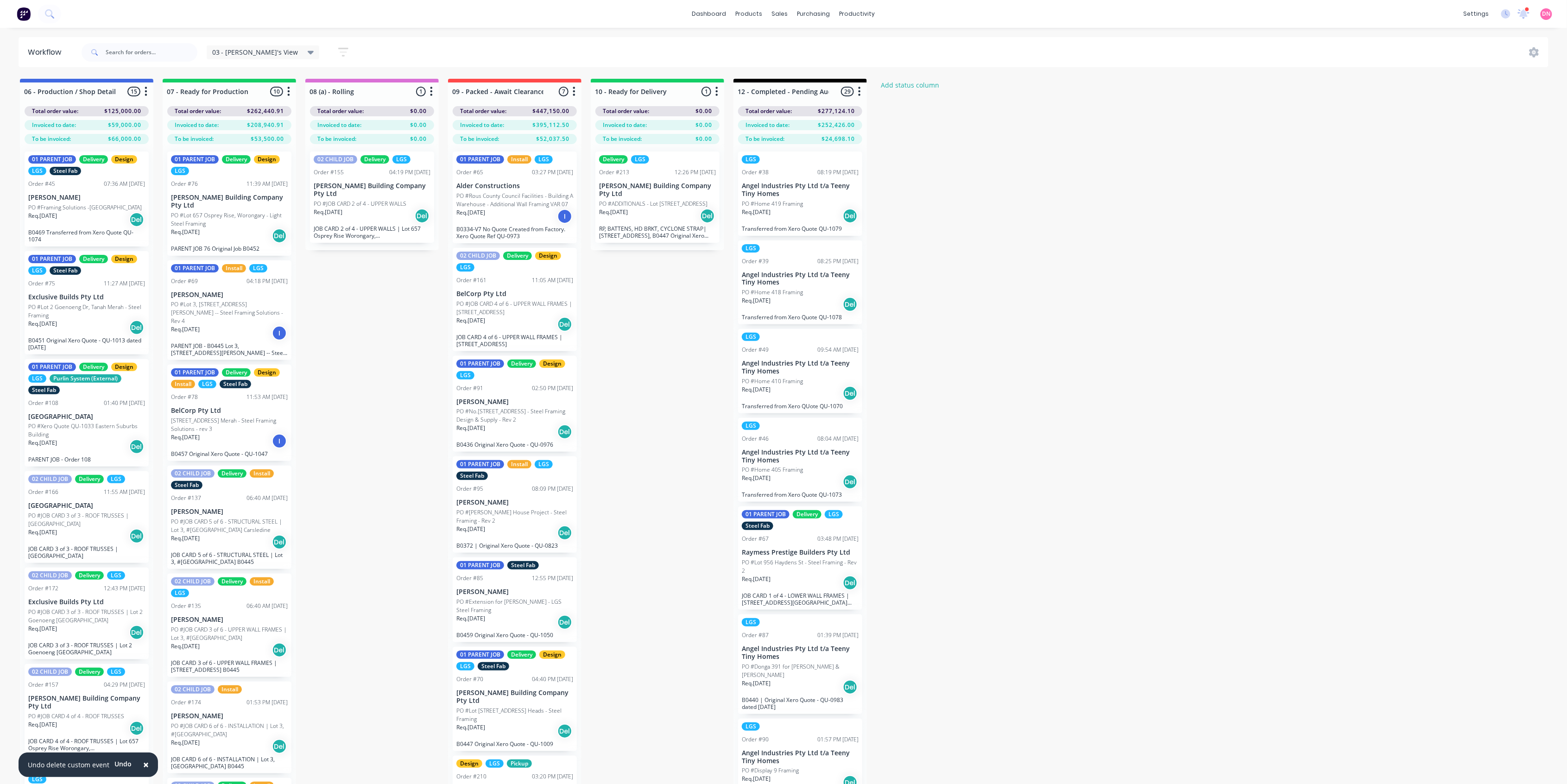
click at [490, 298] on p "BelCorp Pty Ltd" at bounding box center [515, 294] width 117 height 8
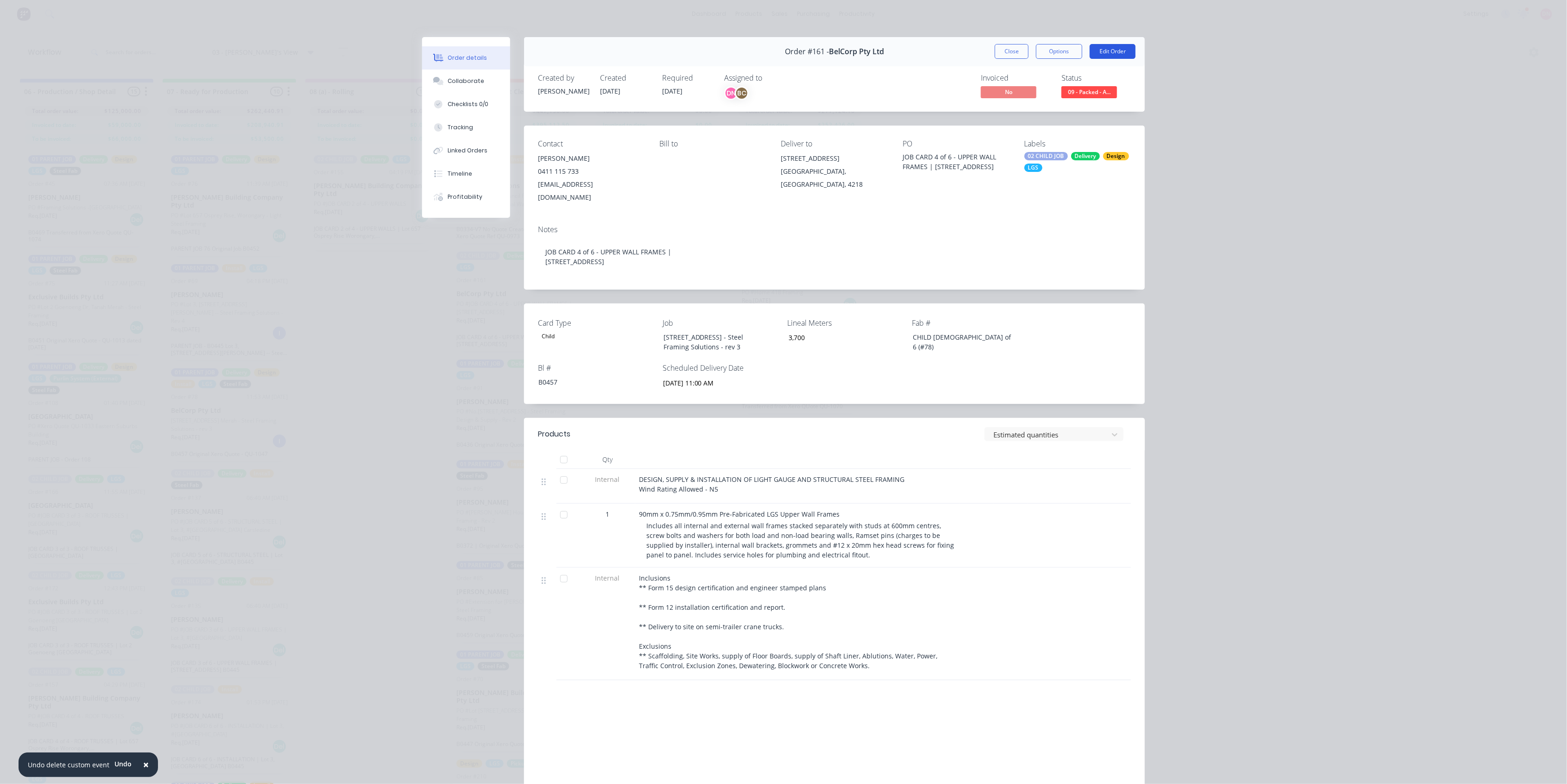
click at [1116, 48] on button "Edit Order" at bounding box center [1112, 51] width 46 height 15
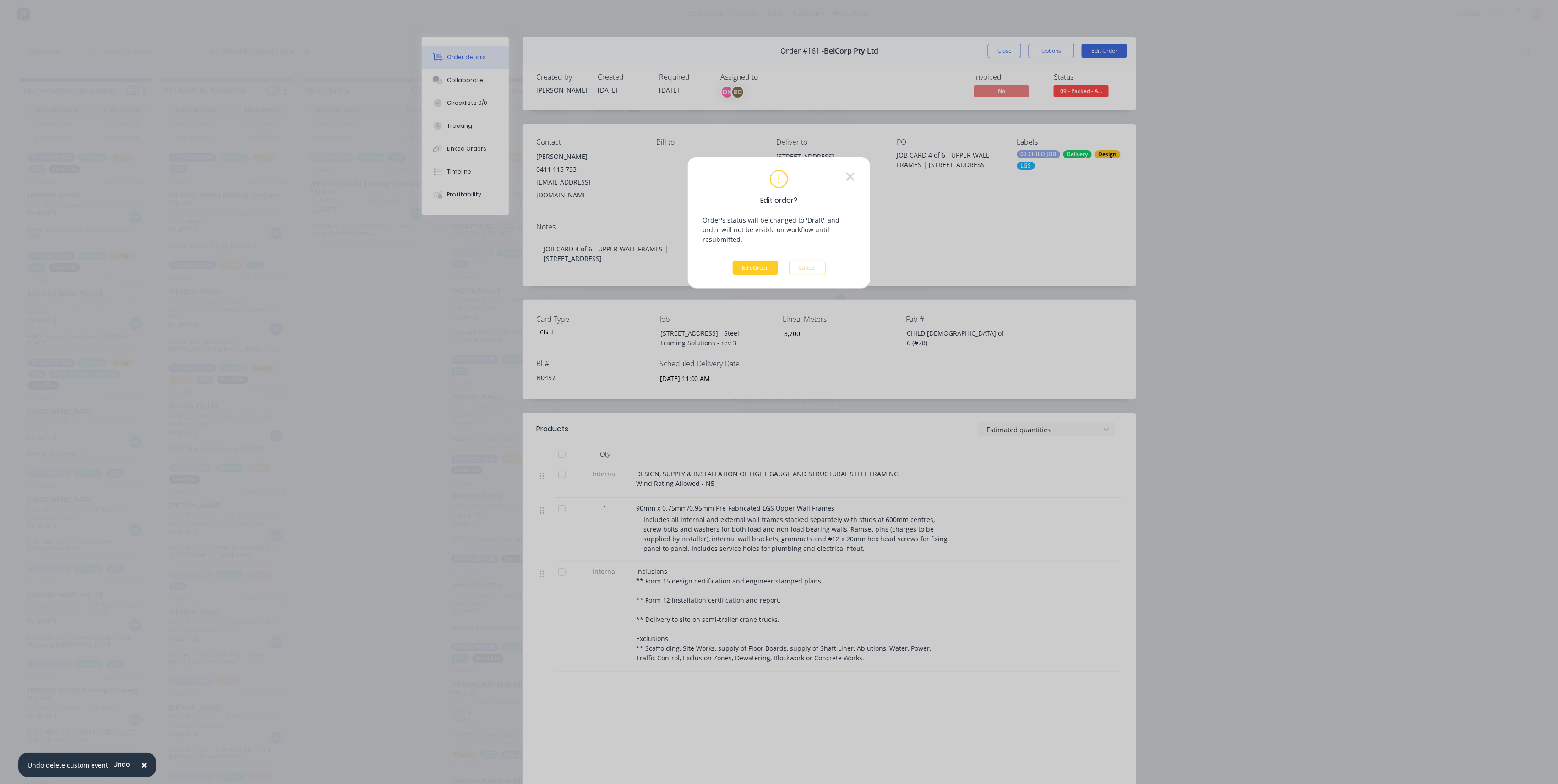
click at [761, 261] on button "Edit Order" at bounding box center [755, 268] width 45 height 15
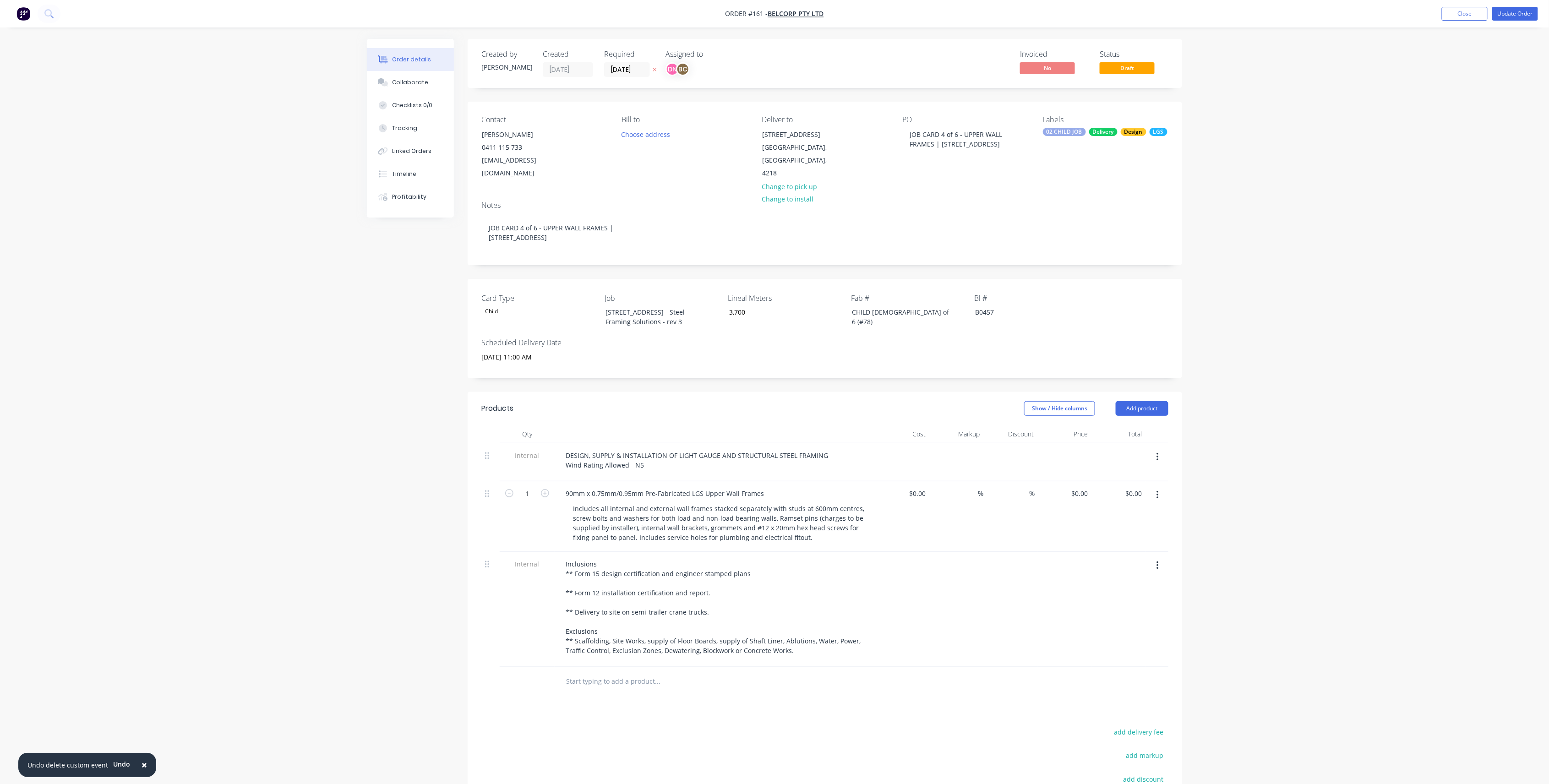
click at [632, 56] on div "Required" at bounding box center [629, 54] width 50 height 9
click at [623, 64] on input "09/10/25" at bounding box center [627, 69] width 45 height 14
click at [634, 150] on div "13" at bounding box center [636, 152] width 14 height 14
type input "[DATE]"
click at [1499, 4] on nav "Order #161 - BelCorp Pty Ltd Add product Close Update Order" at bounding box center [774, 13] width 1549 height 27
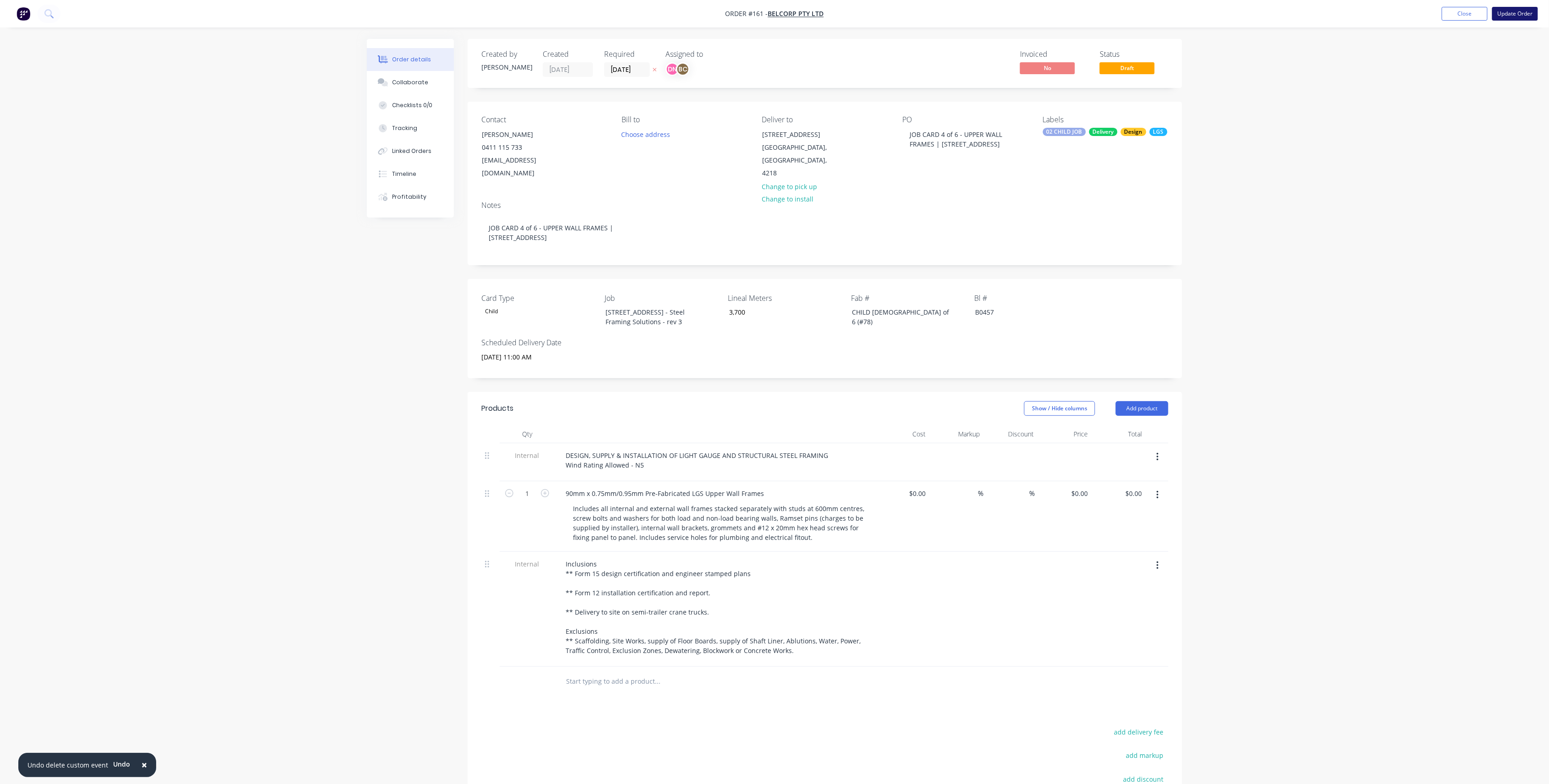
click at [1516, 15] on button "Update Order" at bounding box center [1515, 14] width 46 height 14
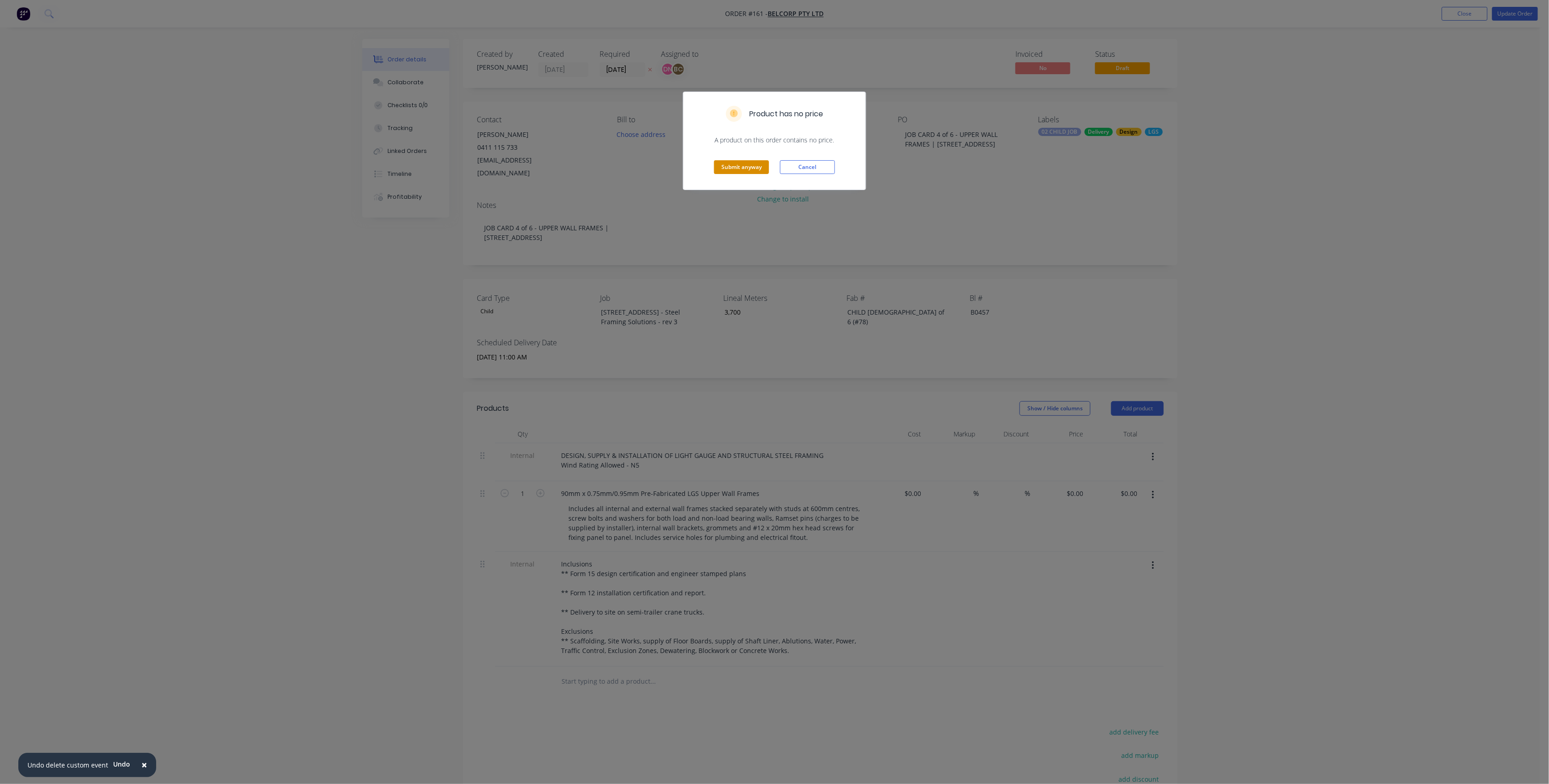
click at [755, 165] on button "Submit anyway" at bounding box center [741, 167] width 55 height 14
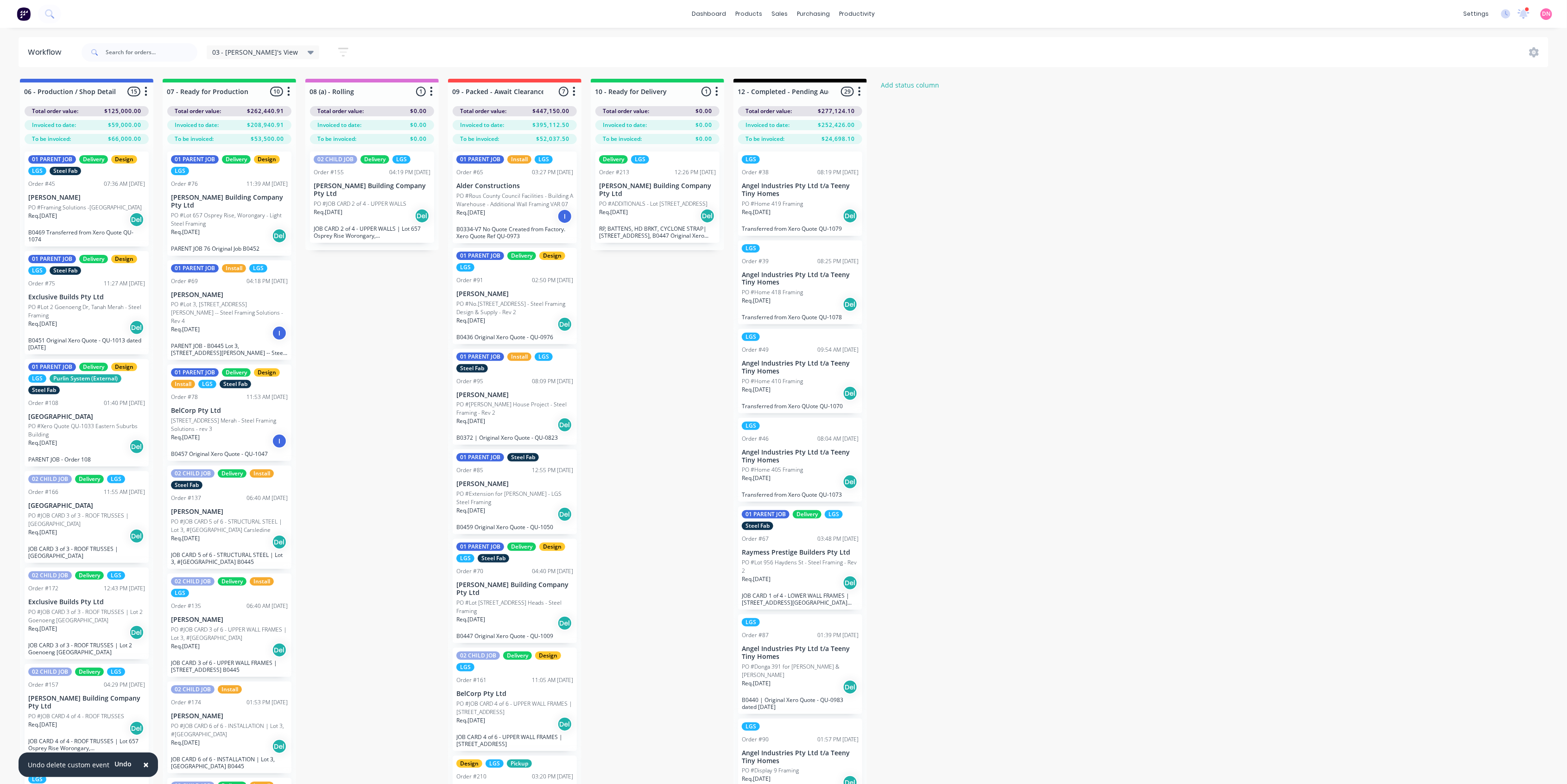
click at [248, 53] on span "03 - Demi's View" at bounding box center [255, 52] width 86 height 10
click at [233, 128] on div "None edit" at bounding box center [271, 121] width 116 height 19
click at [228, 125] on button "None" at bounding box center [262, 121] width 99 height 11
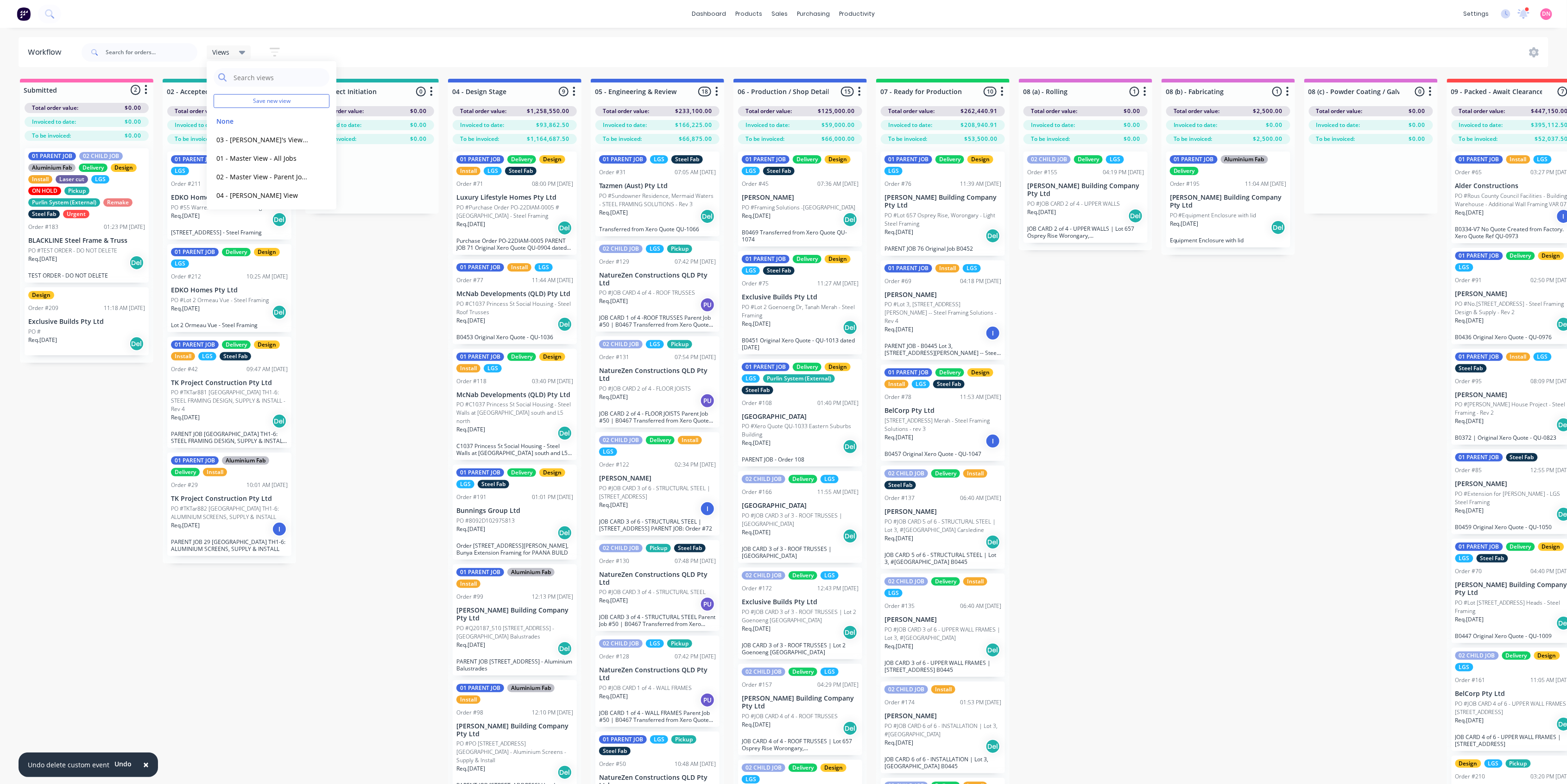
click at [373, 287] on div "Submitted 2 Status colour #FF69B4 hex #FF69B4 Save Cancel Summaries Total order…" at bounding box center [1236, 447] width 2485 height 738
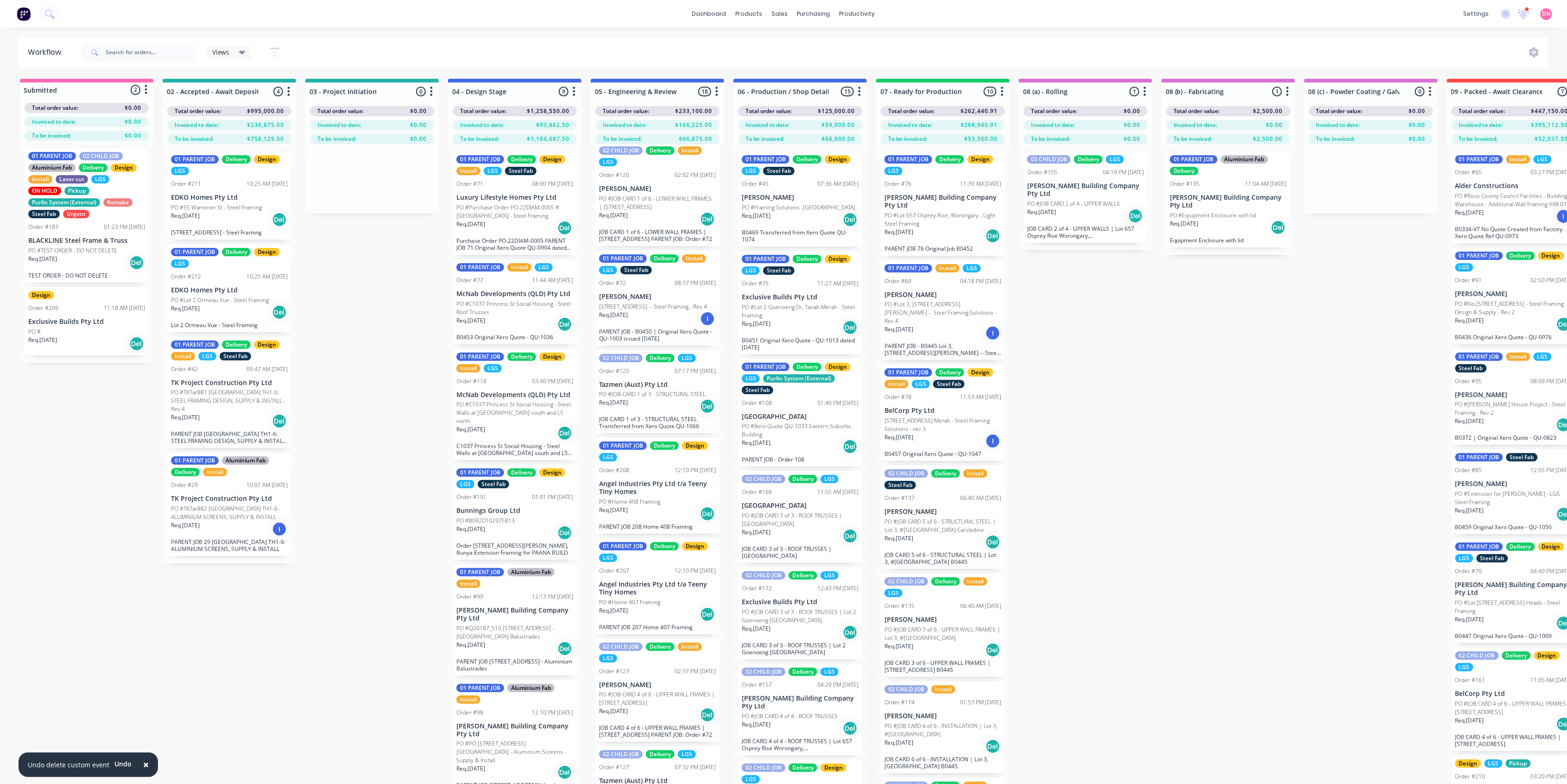
scroll to position [1050, 0]
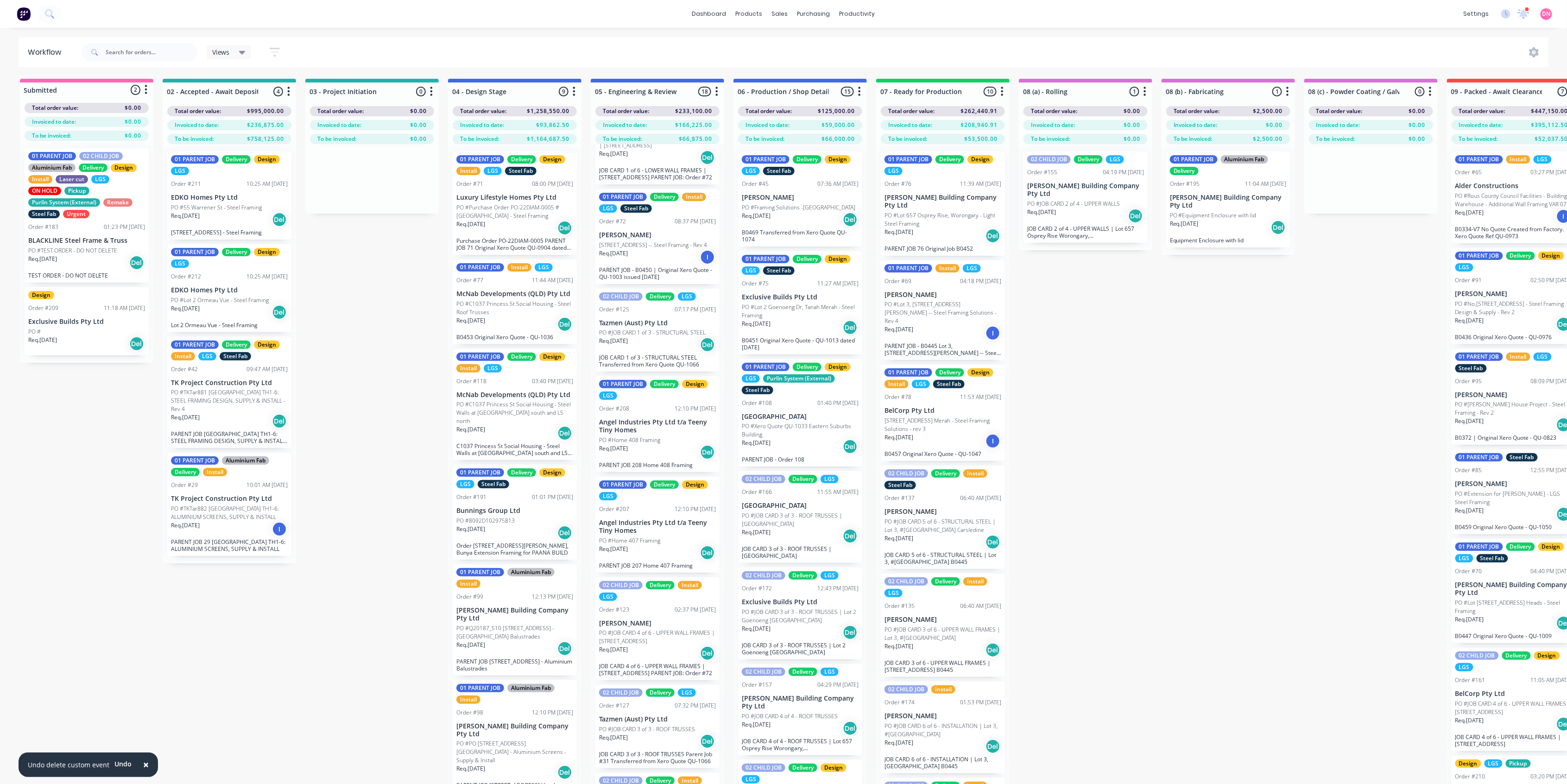
click at [615, 447] on div "01 PARENT JOB Delivery Design LGS Order #208 12:10 PM 07/10/25 Angel Industries…" at bounding box center [657, 424] width 124 height 96
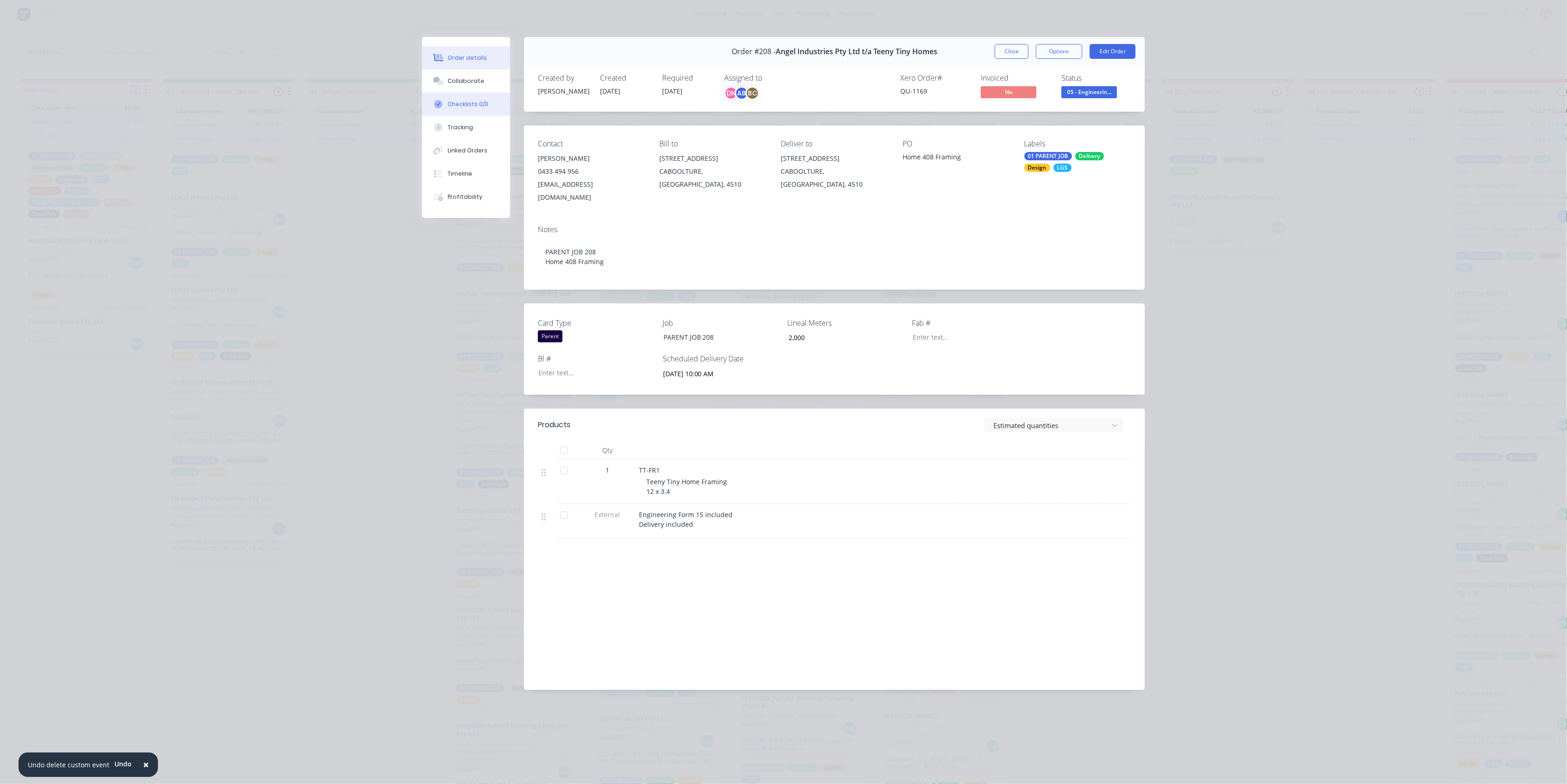
click at [475, 108] on div "Checklists 0/0" at bounding box center [468, 104] width 41 height 8
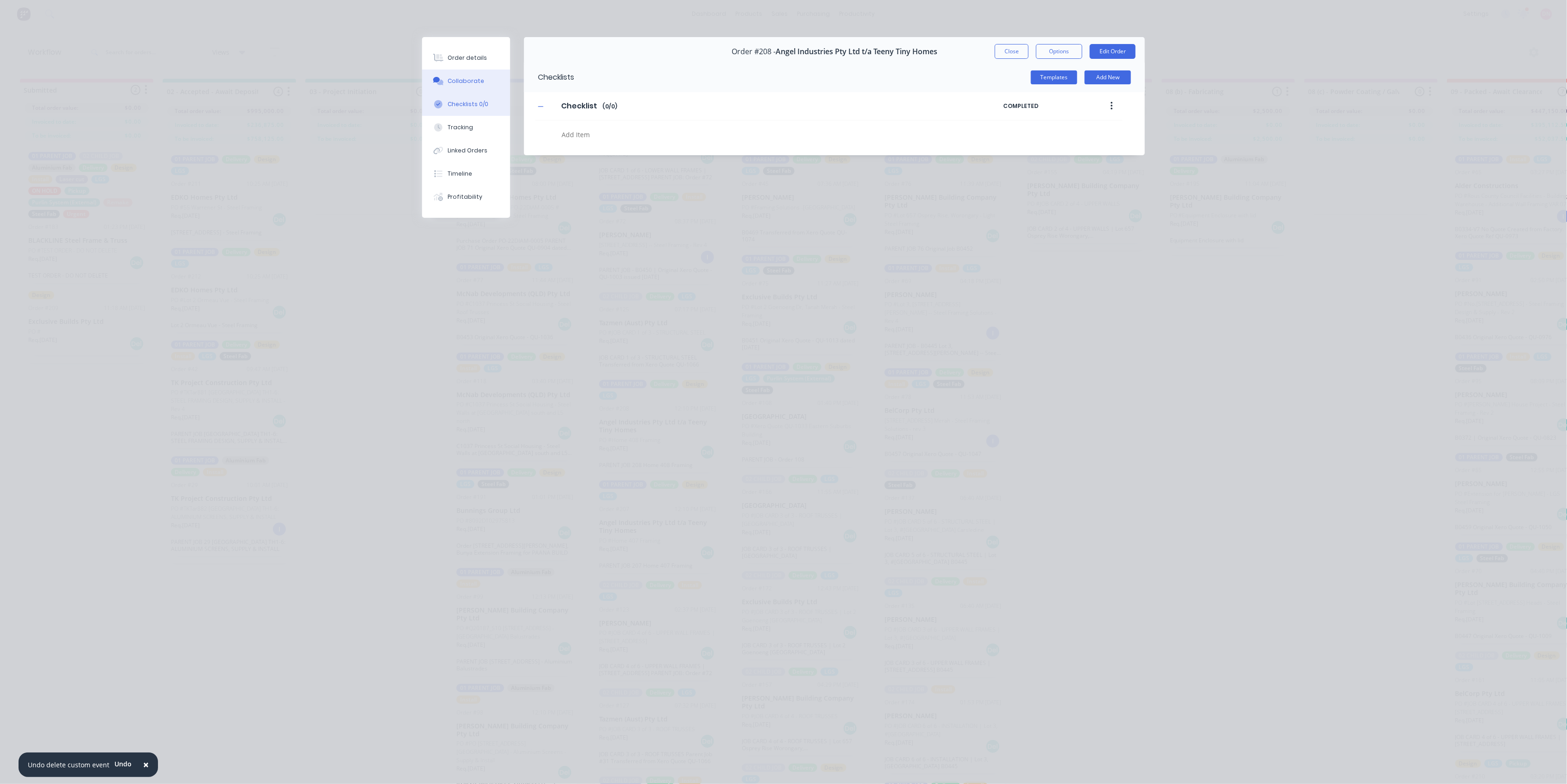
click at [484, 81] on button "Collaborate" at bounding box center [466, 81] width 88 height 23
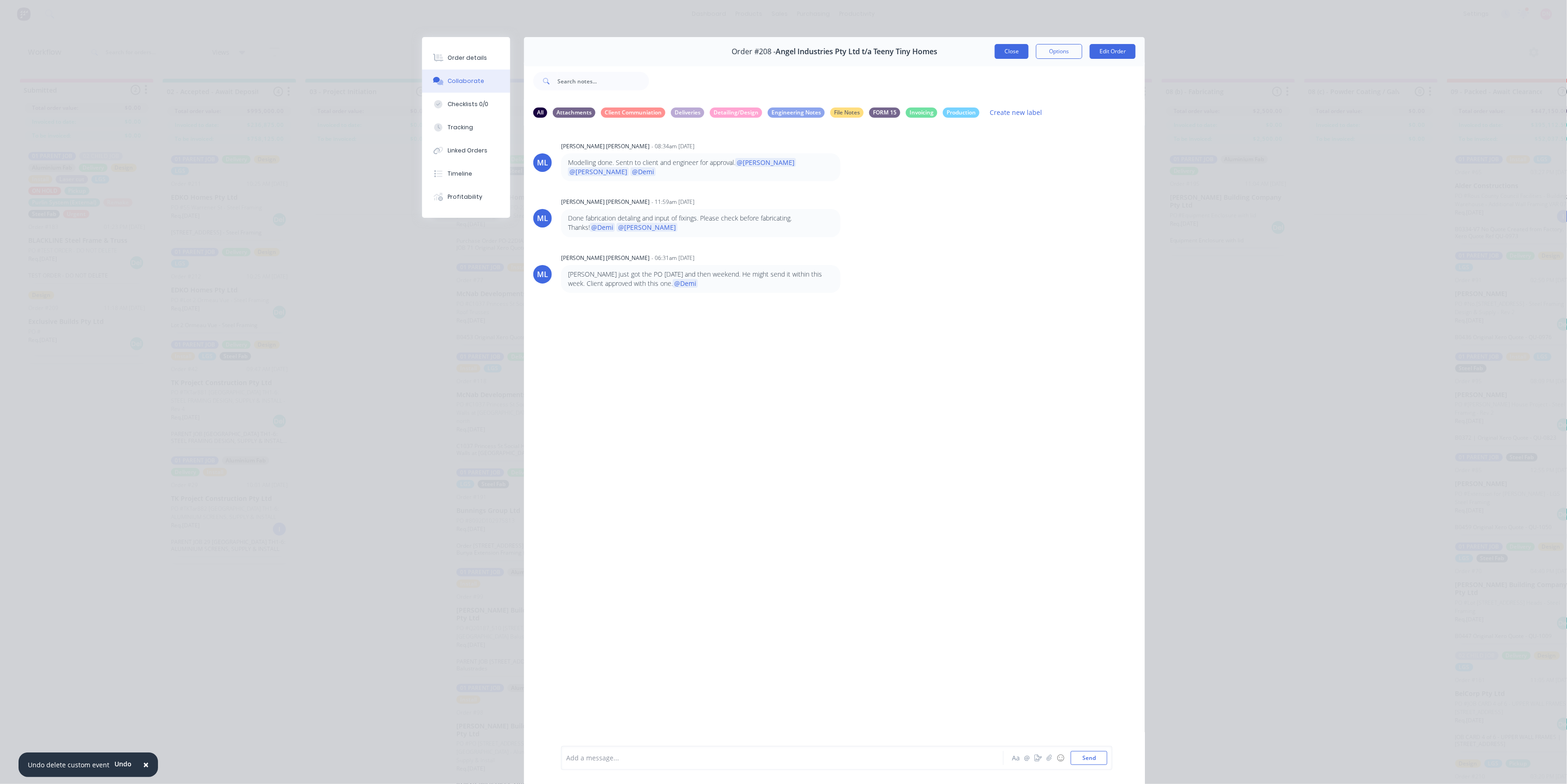
click at [1012, 45] on button "Close" at bounding box center [1011, 51] width 34 height 15
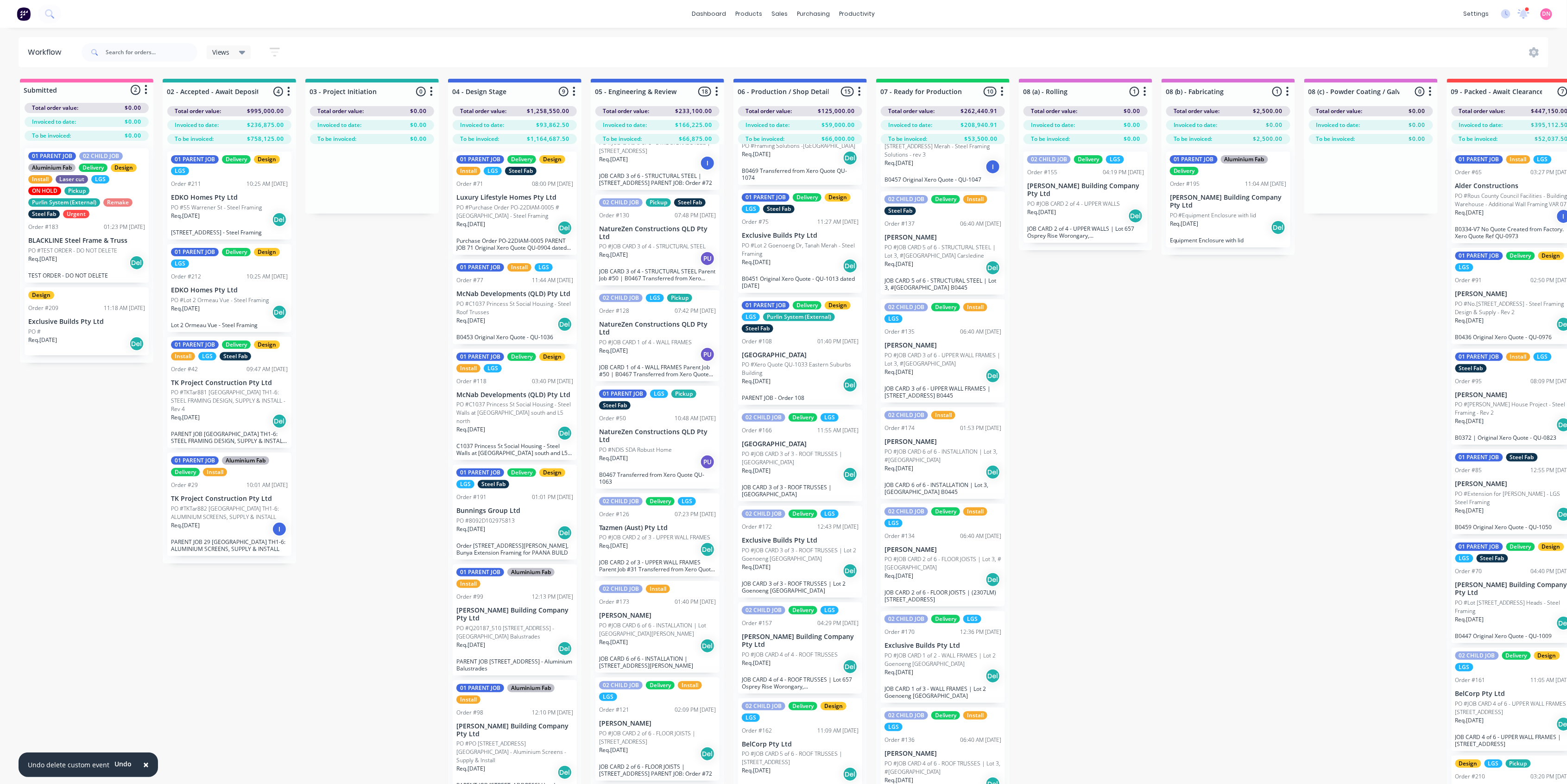
scroll to position [308, 0]
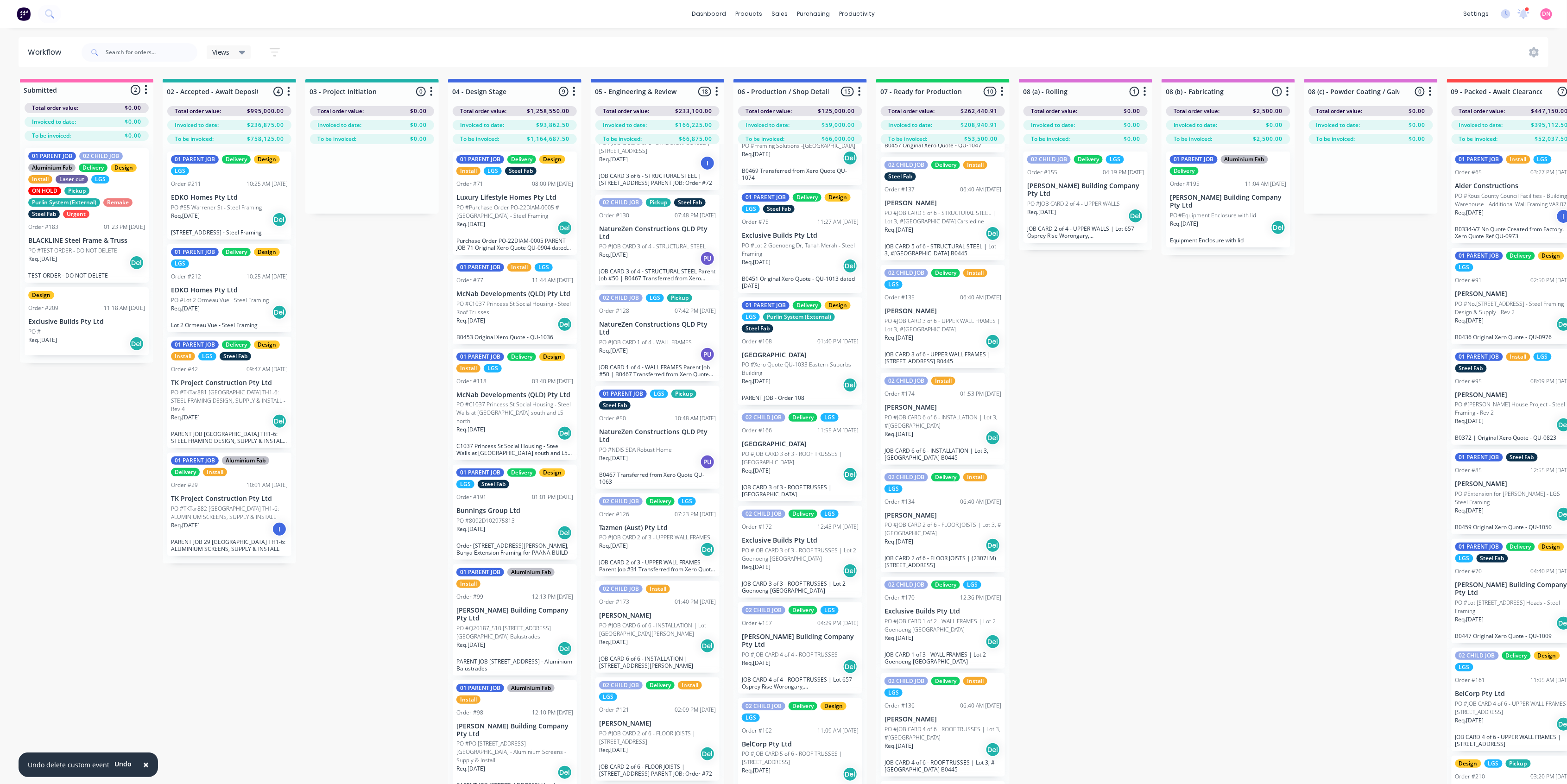
click at [286, 47] on button "button" at bounding box center [275, 52] width 30 height 18
click at [244, 191] on div "Filter by labels" at bounding box center [224, 193] width 70 height 10
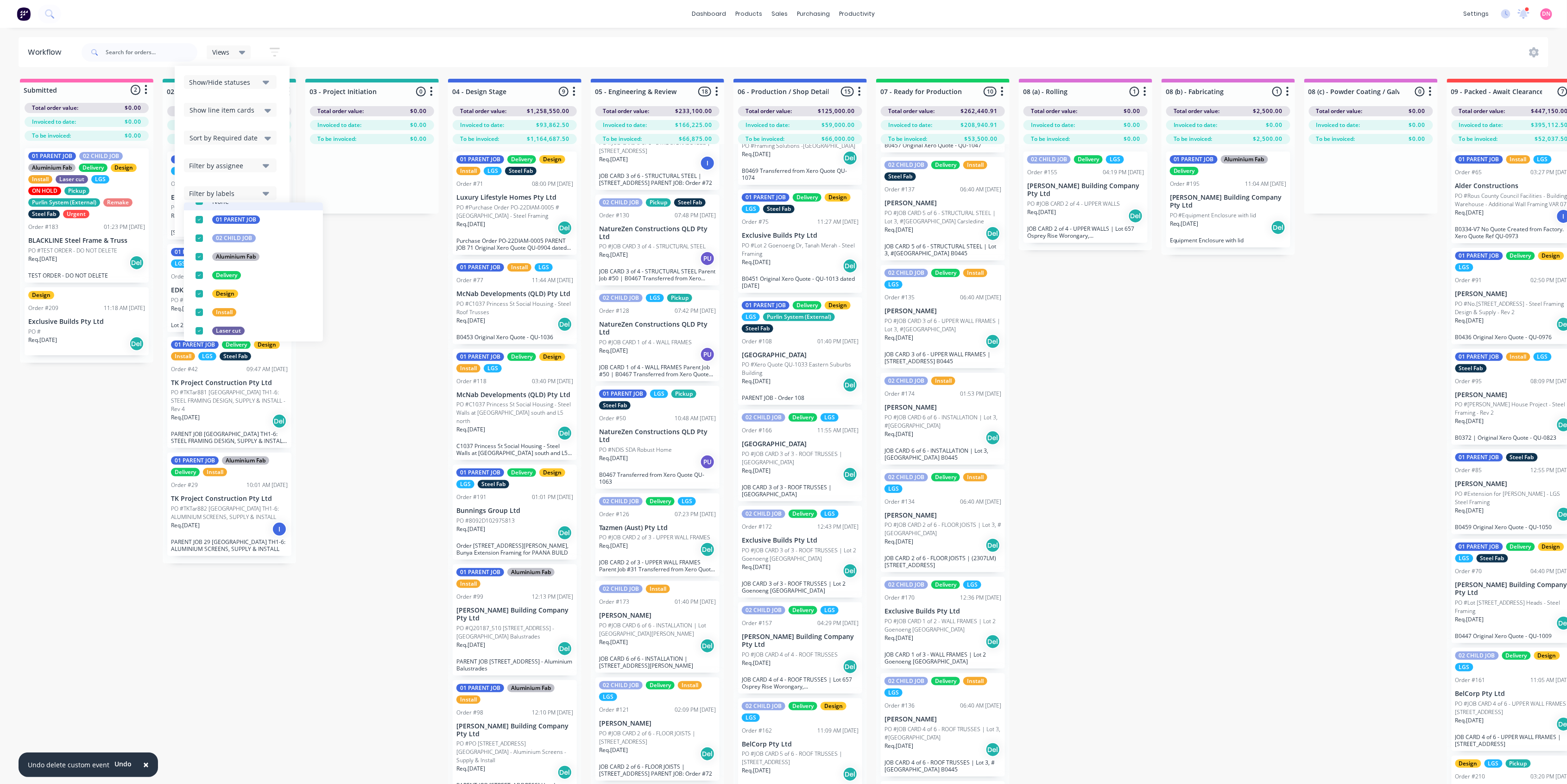
scroll to position [185, 0]
click at [258, 159] on button "Filter by assignee" at bounding box center [230, 166] width 93 height 14
click at [256, 139] on div "Sort by Required date" at bounding box center [230, 137] width 81 height 11
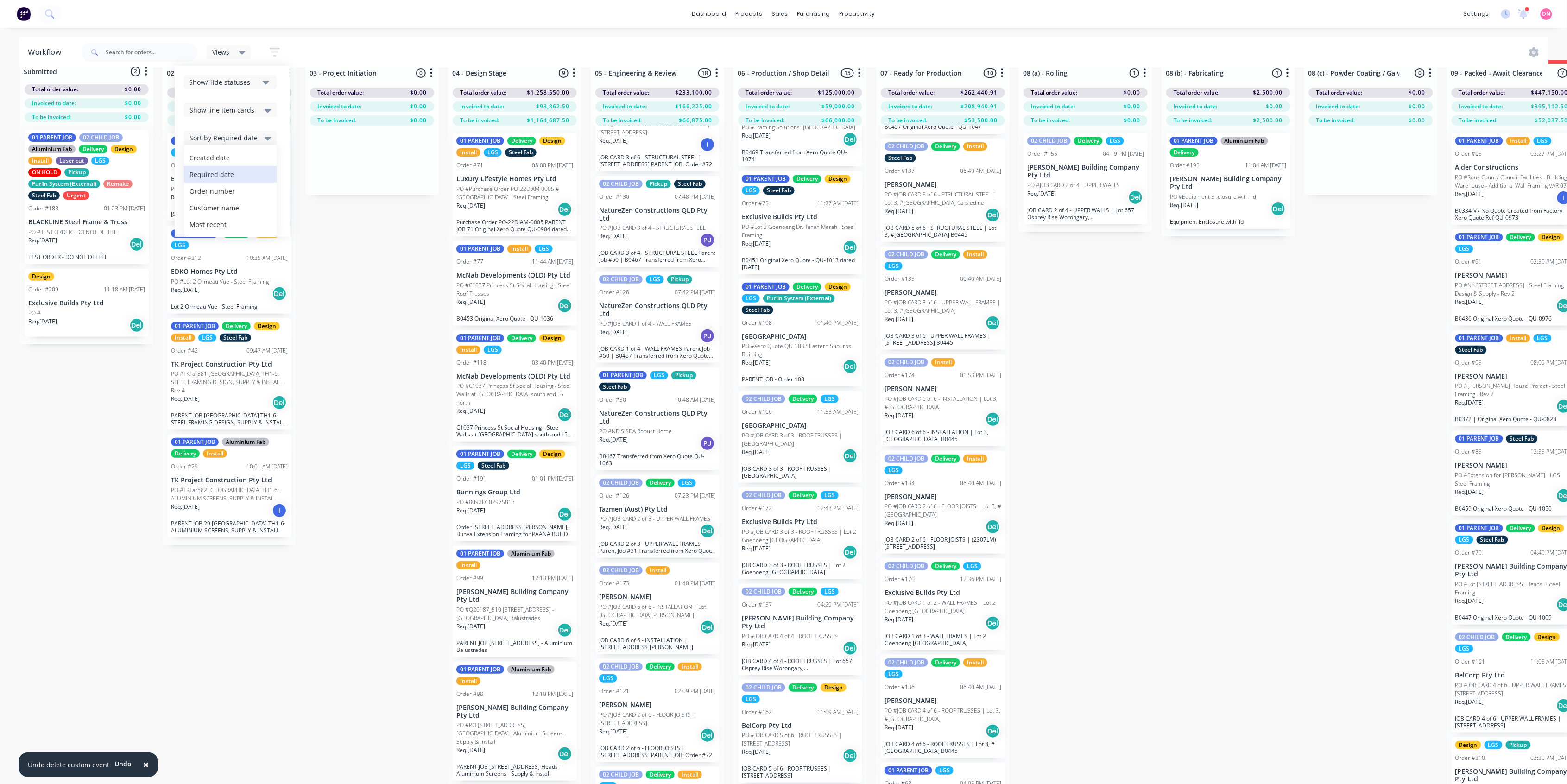
scroll to position [0, 0]
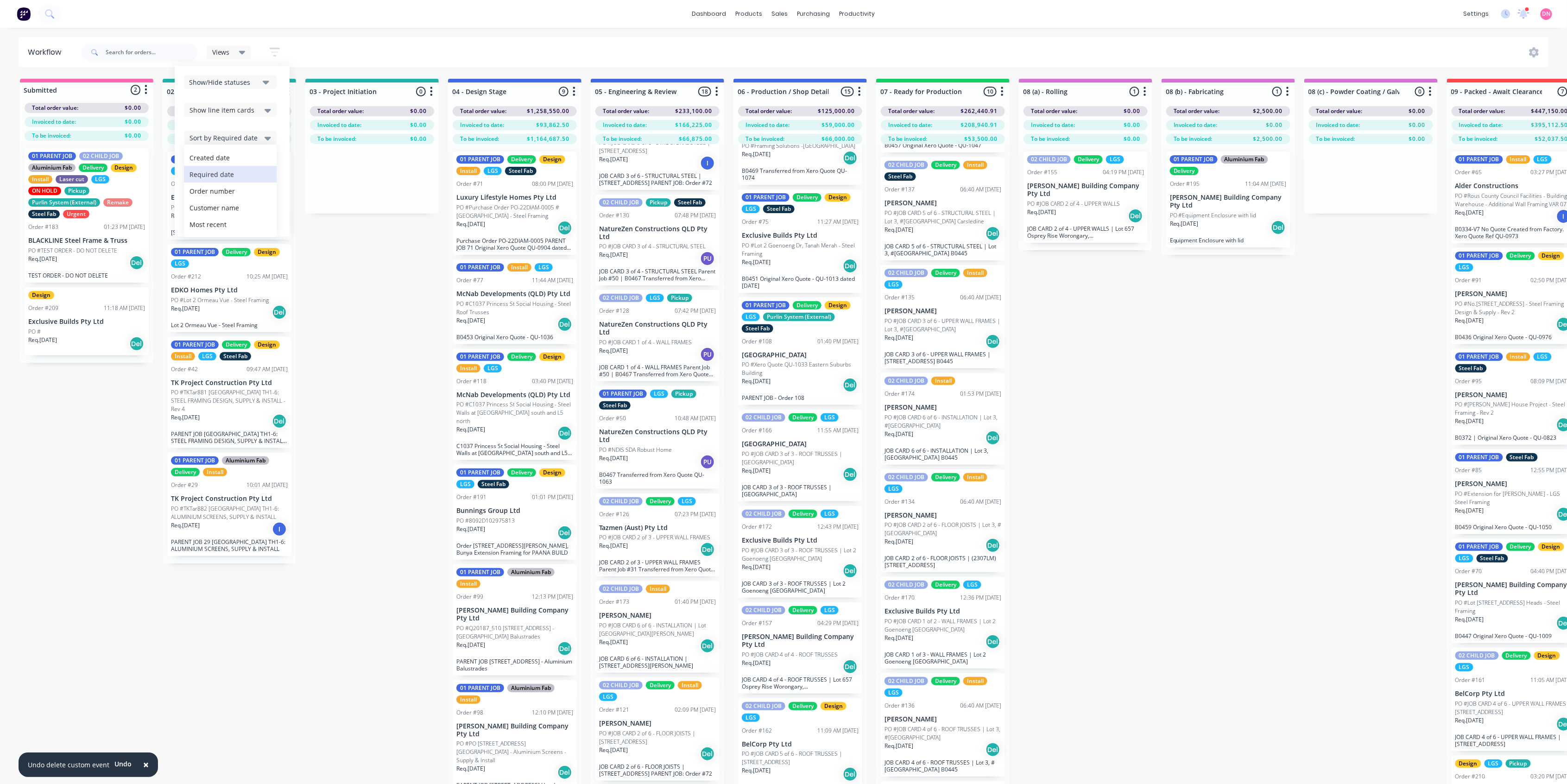
click at [266, 108] on icon at bounding box center [268, 110] width 6 height 10
click at [267, 78] on icon "button" at bounding box center [266, 82] width 6 height 10
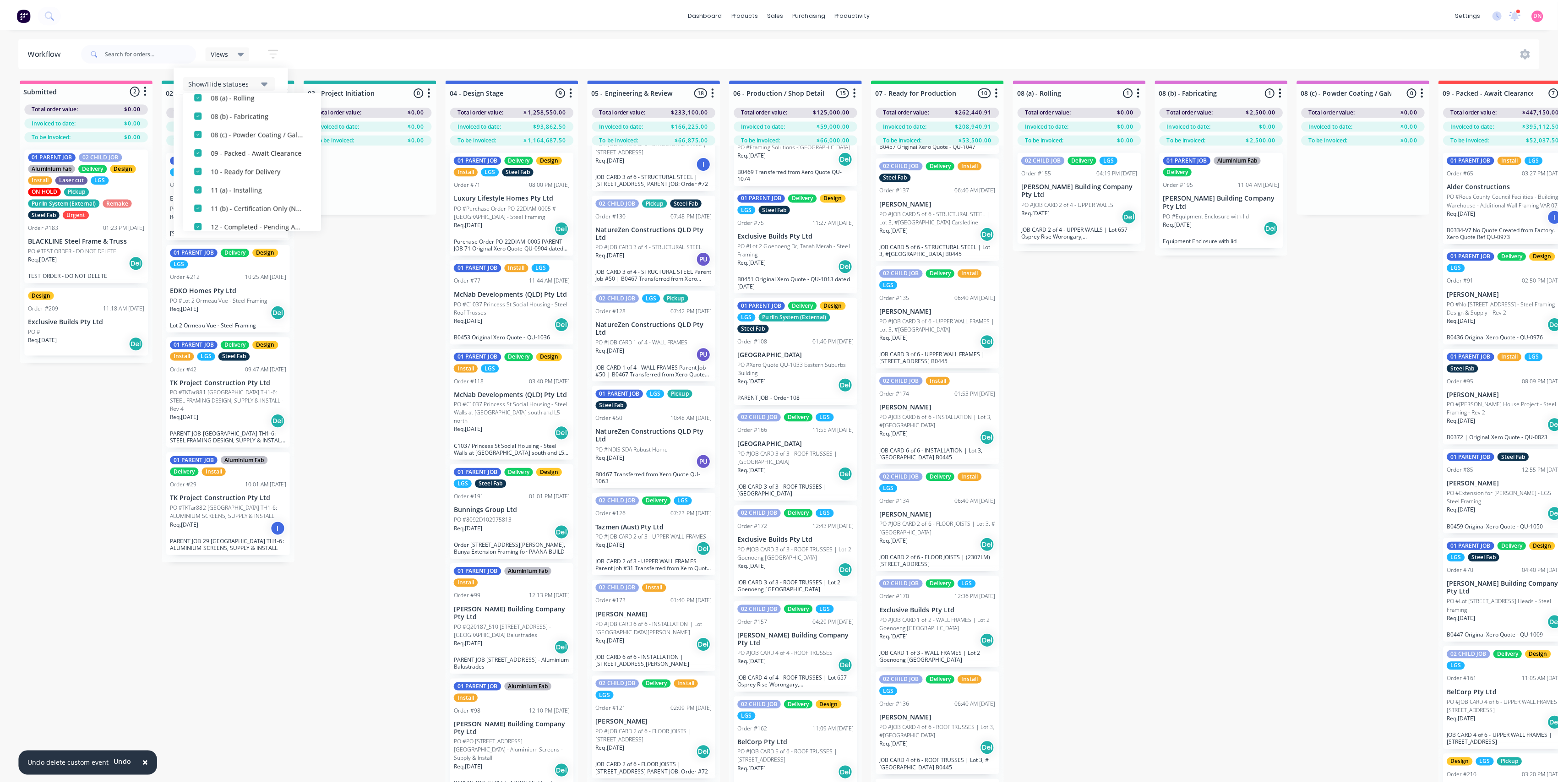
scroll to position [210, 0]
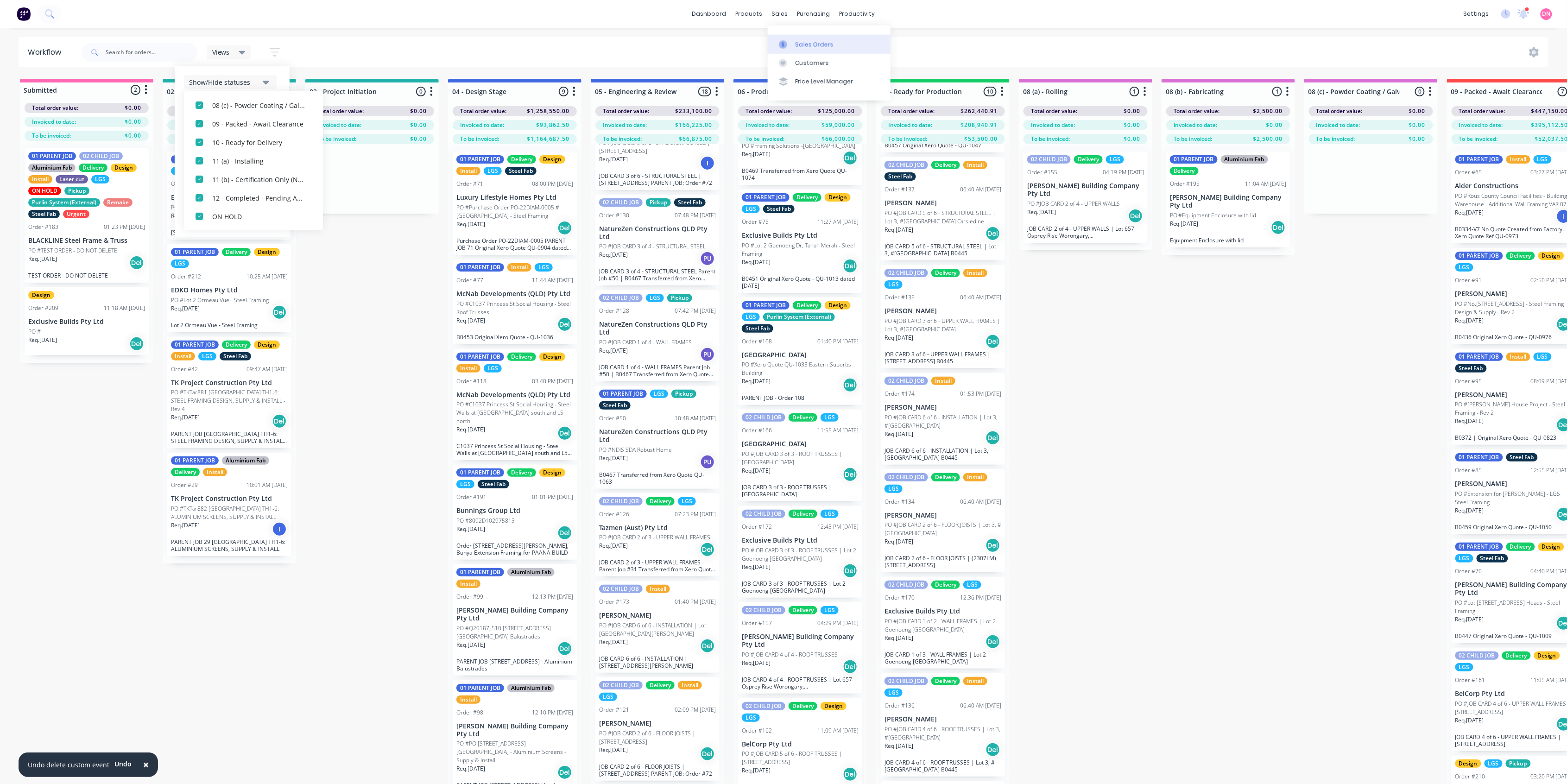
click at [794, 36] on link "Sales Orders" at bounding box center [829, 44] width 123 height 19
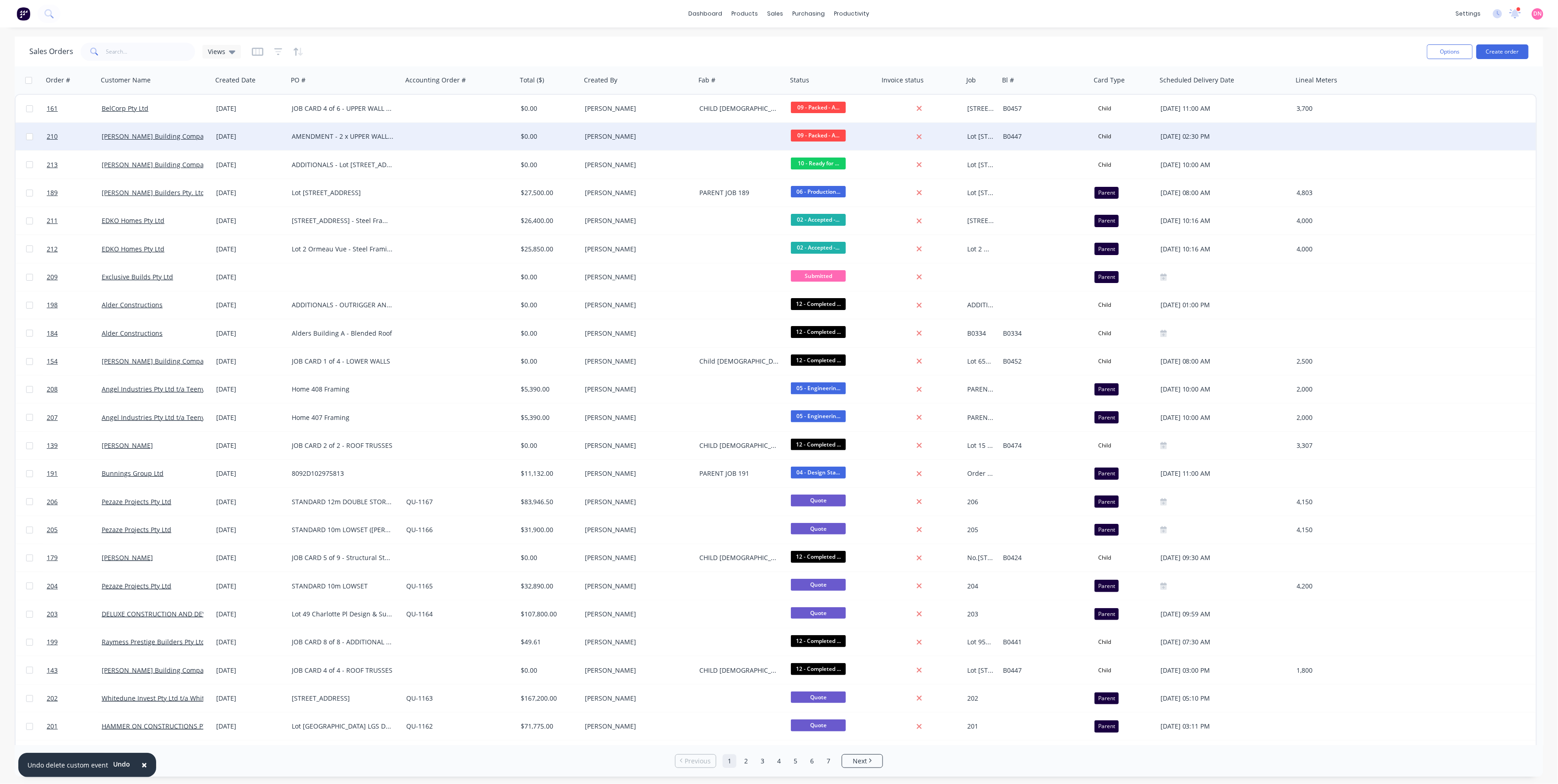
click at [208, 141] on div "[PERSON_NAME] Building Company Pty Ltd" at bounding box center [156, 136] width 115 height 27
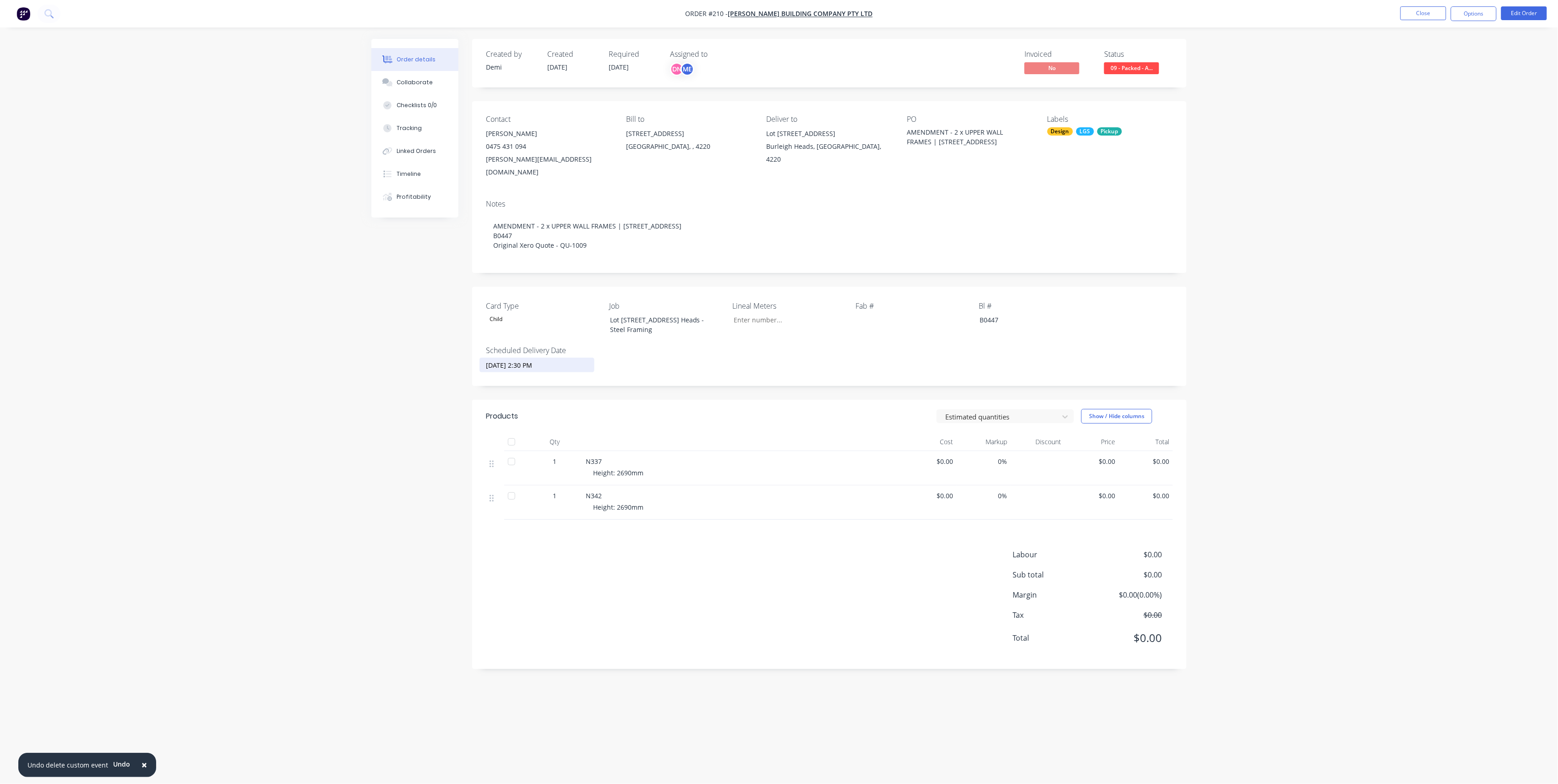
click at [530, 358] on input "10/10/2025 2:30 PM" at bounding box center [537, 365] width 114 height 14
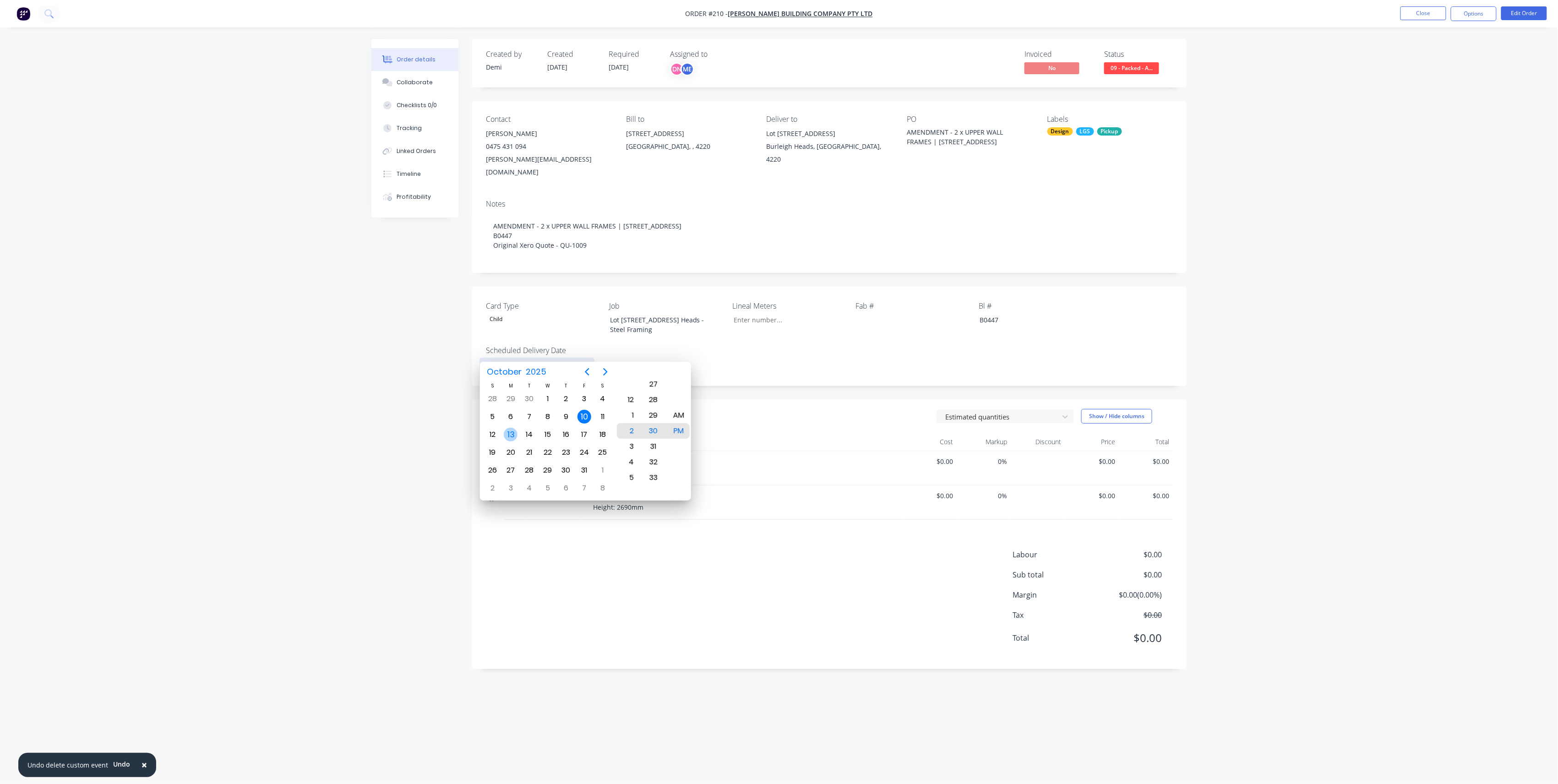
click at [515, 433] on div "13" at bounding box center [511, 435] width 14 height 14
click at [673, 421] on div "AM" at bounding box center [678, 415] width 22 height 15
type input "13/10/2025 10:30 AM"
click at [732, 421] on header "Products Estimated quantities Show / Hide columns" at bounding box center [829, 416] width 715 height 33
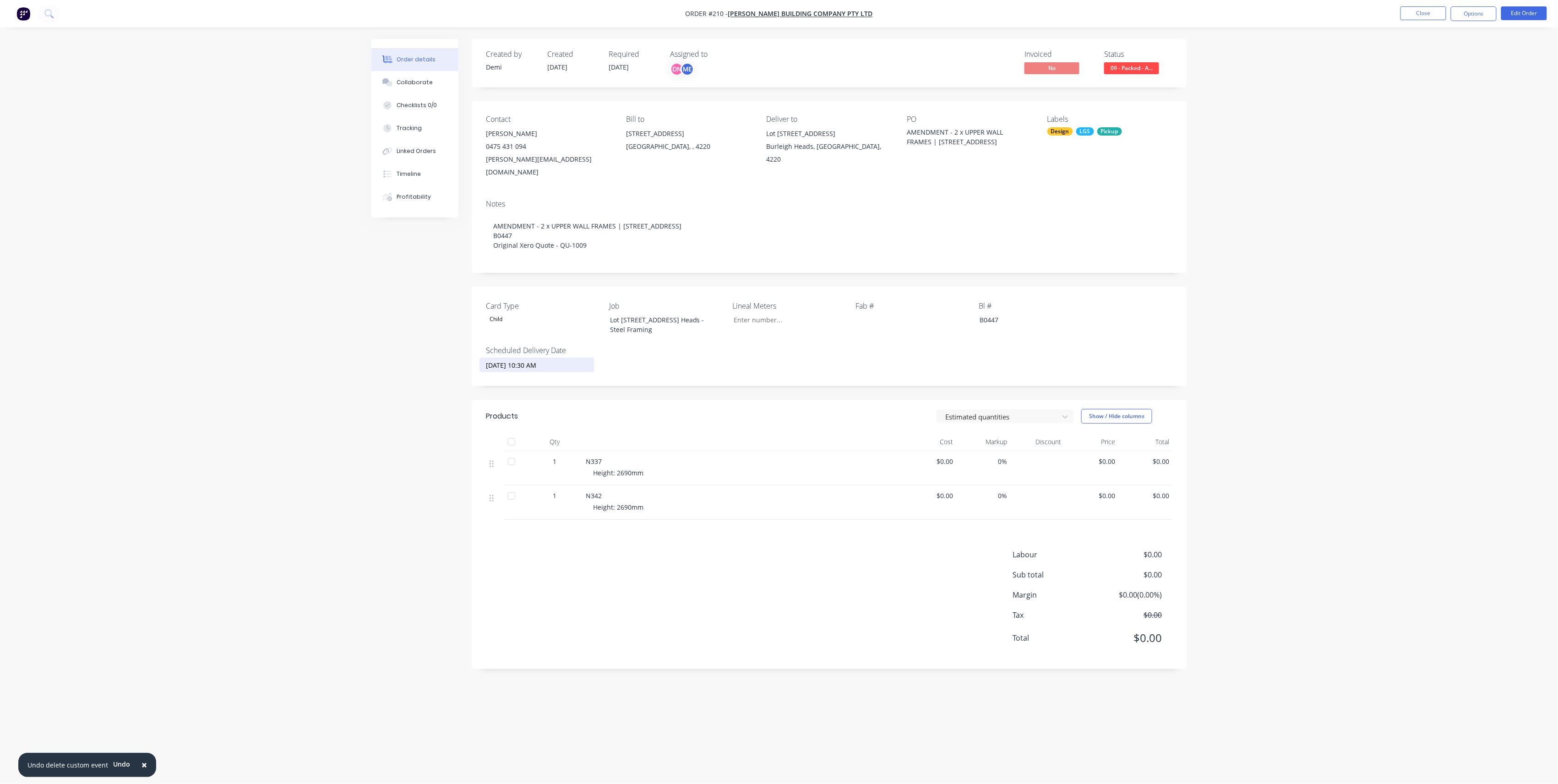
click at [560, 358] on input "13/10/2025 10:30 AM" at bounding box center [537, 365] width 114 height 14
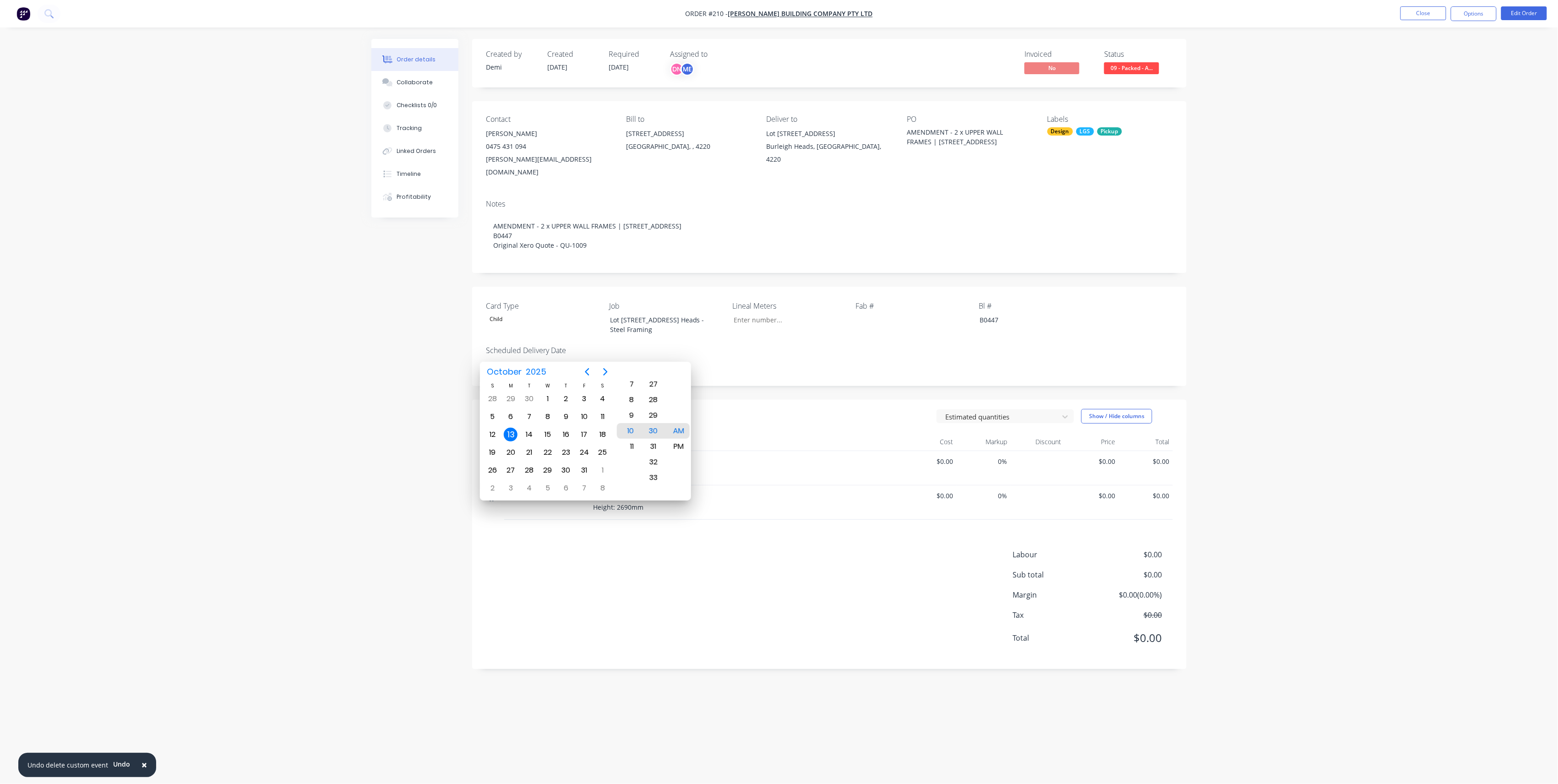
click at [791, 433] on div at bounding box center [742, 442] width 321 height 18
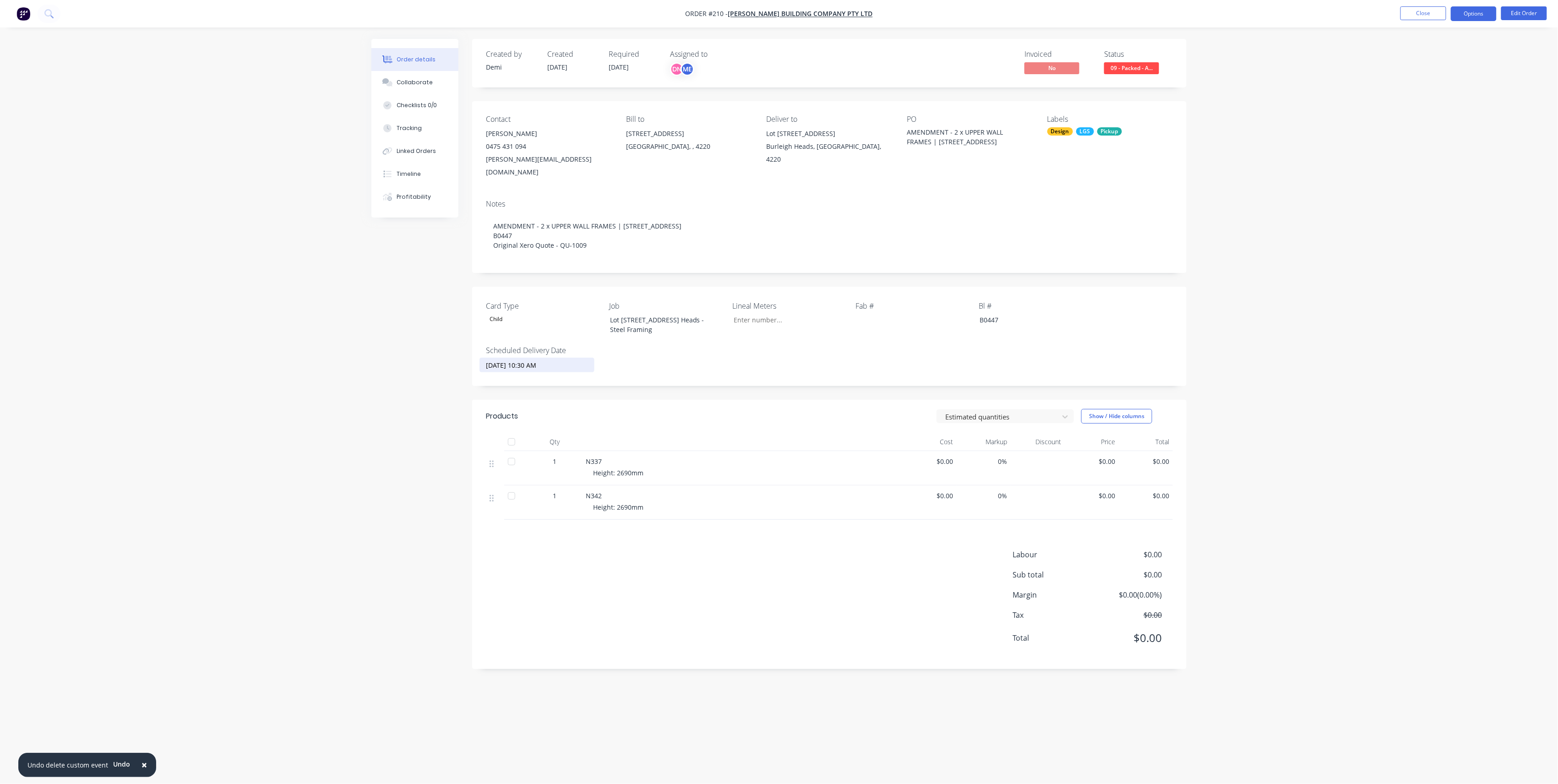
click at [1473, 15] on button "Options" at bounding box center [1474, 13] width 46 height 15
click at [1484, 126] on button "Delivery Docket" at bounding box center [1446, 129] width 101 height 18
click at [1436, 91] on div "Without pricing" at bounding box center [1446, 92] width 84 height 13
click at [1122, 136] on div "Design LGS Pickup" at bounding box center [1110, 131] width 126 height 8
click at [1065, 247] on div at bounding box center [1064, 249] width 18 height 18
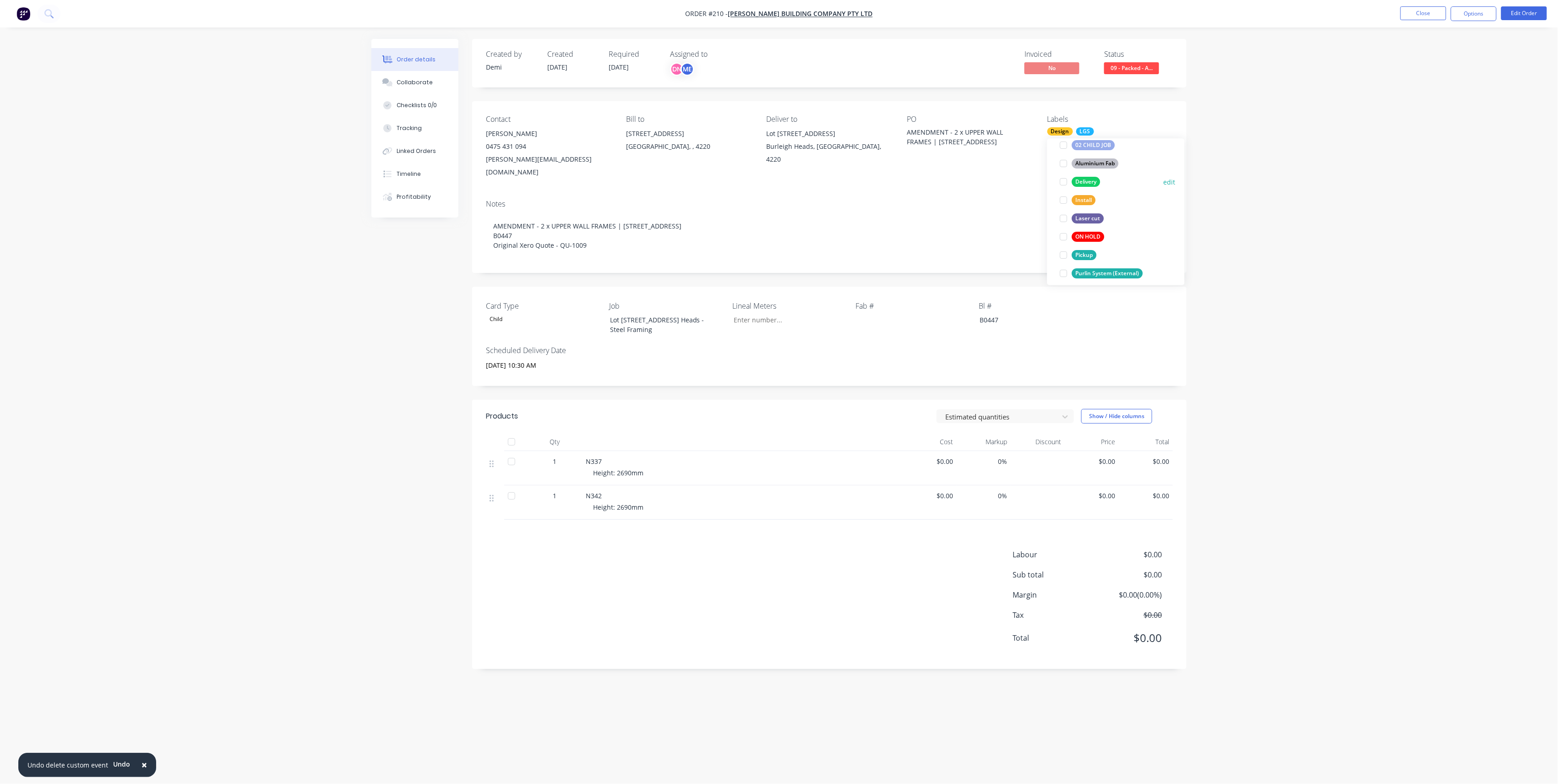
click at [1061, 185] on div at bounding box center [1064, 182] width 18 height 18
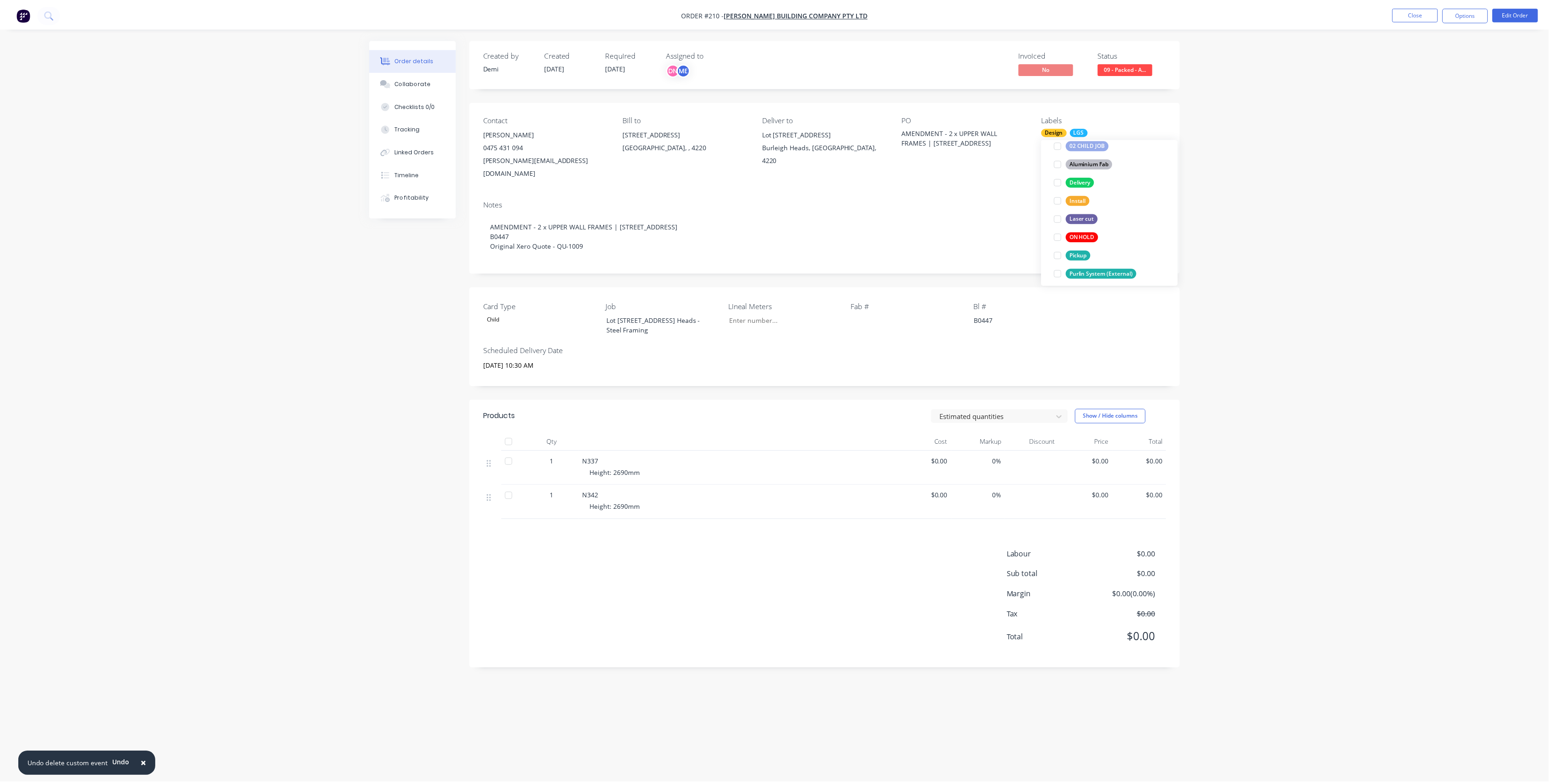
scroll to position [30, 0]
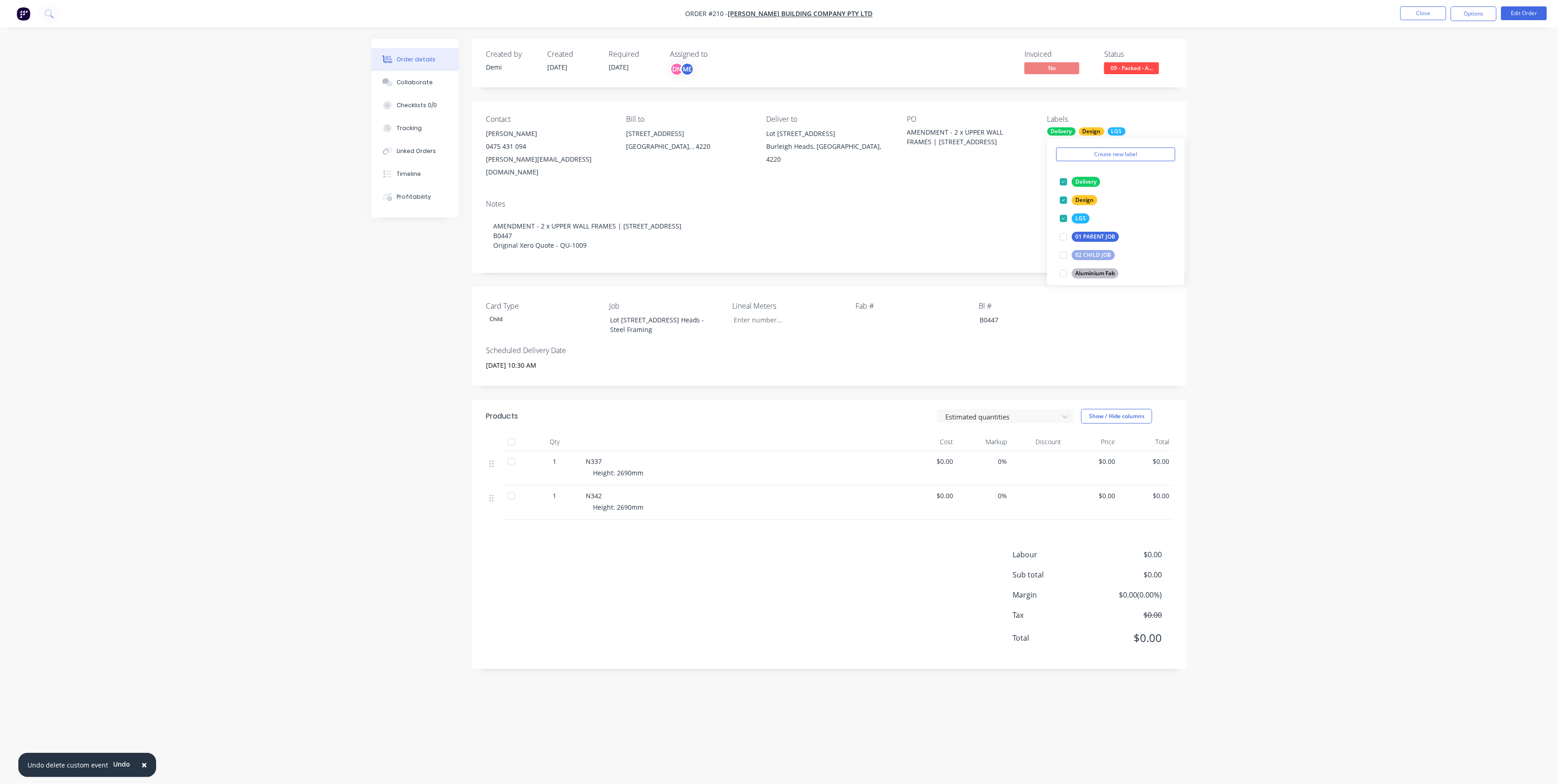
click at [1222, 228] on div "Order details Collaborate Checklists 0/0 Tracking Linked Orders Timeline Profit…" at bounding box center [779, 392] width 1558 height 784
click at [622, 64] on span "14/10/25" at bounding box center [619, 67] width 20 height 9
click at [1425, 13] on button "Close" at bounding box center [1423, 13] width 46 height 14
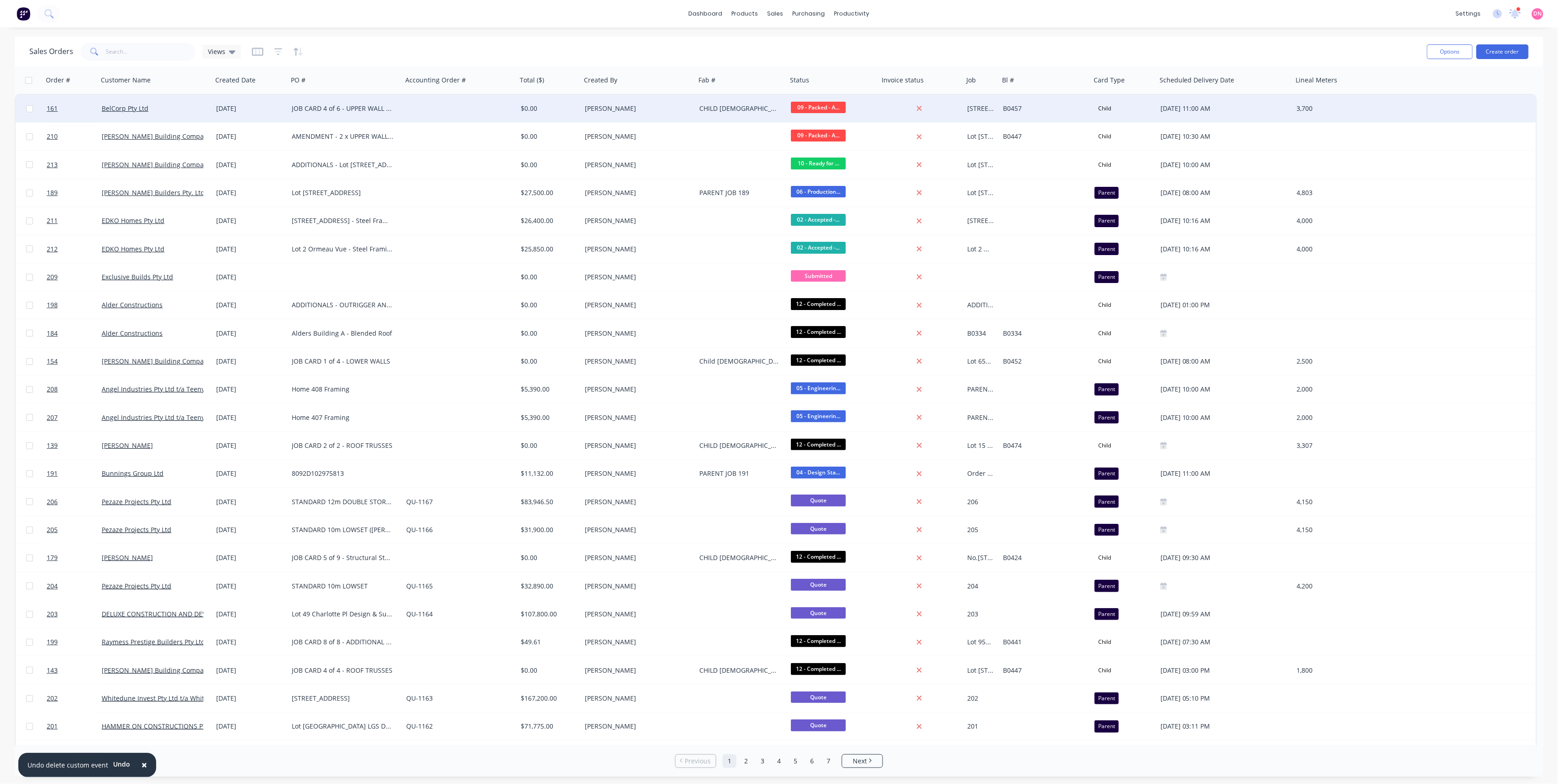
click at [429, 99] on div at bounding box center [460, 108] width 115 height 27
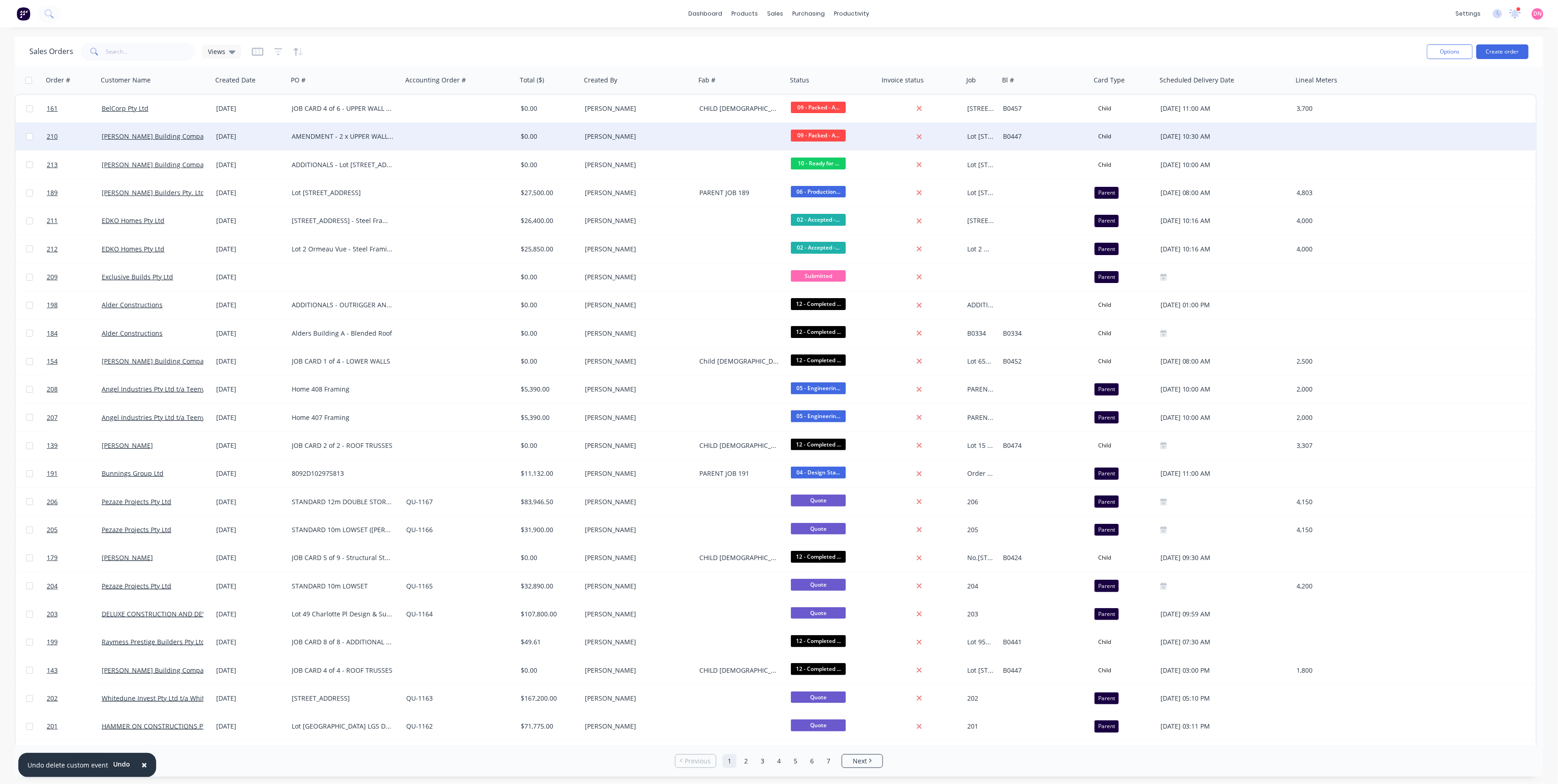
click at [367, 136] on div "AMENDMENT - 2 x UPPER WALL FRAMES | [STREET_ADDRESS]" at bounding box center [342, 136] width 101 height 9
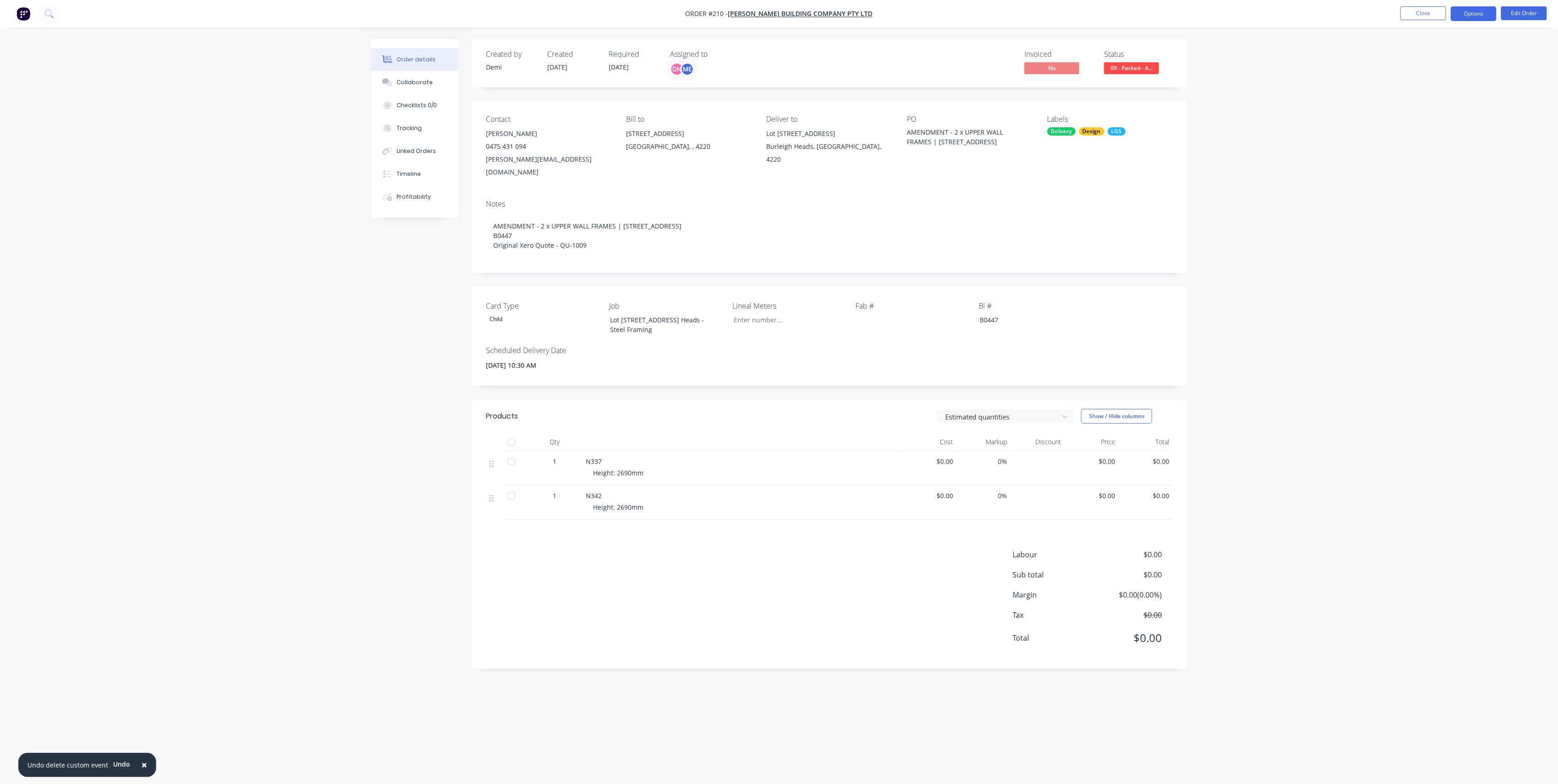
click at [1489, 12] on button "Options" at bounding box center [1474, 13] width 46 height 15
click at [1536, 15] on button "Edit Order" at bounding box center [1524, 13] width 46 height 14
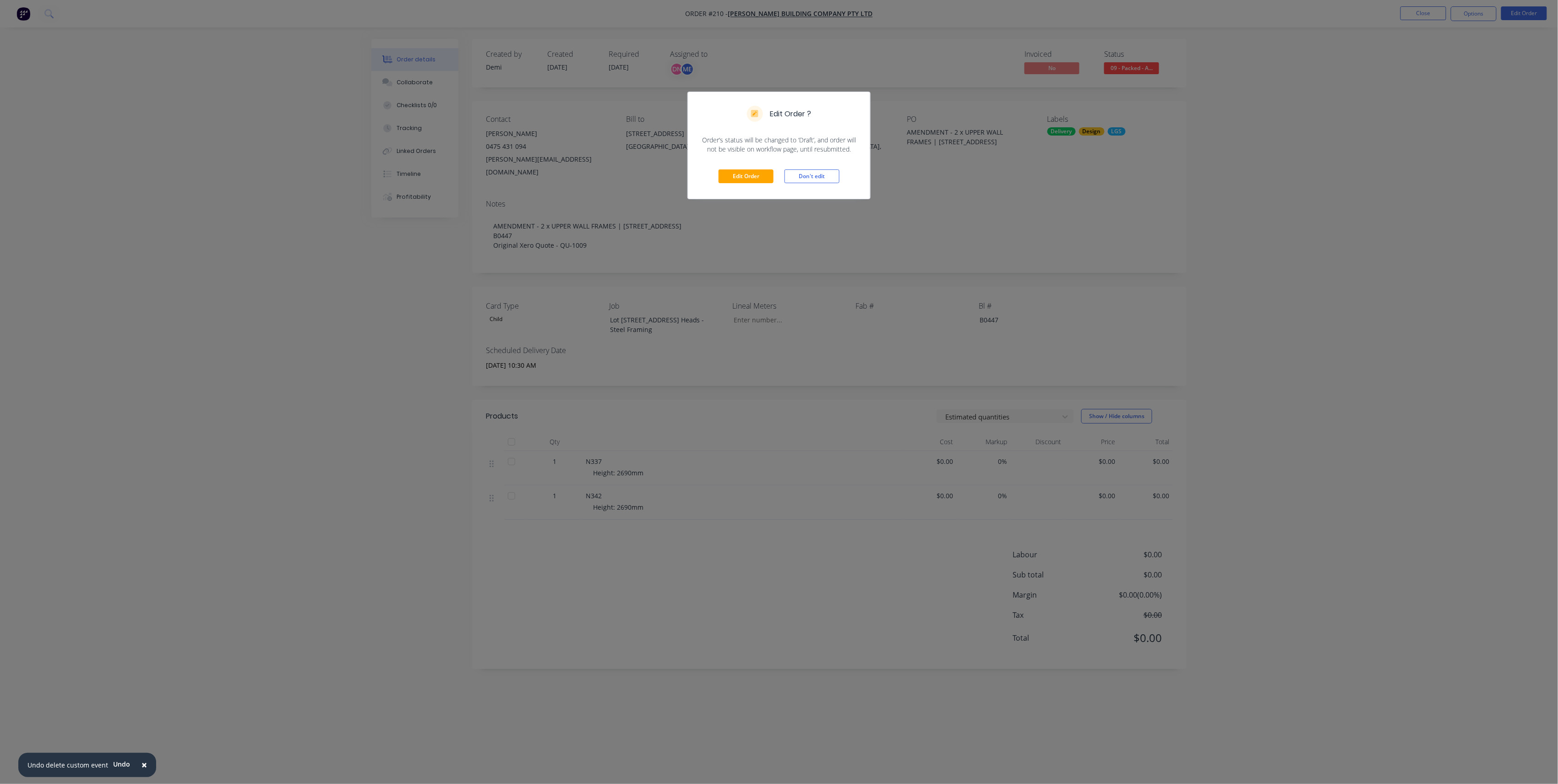
click at [762, 185] on div "Edit Order Don't edit" at bounding box center [779, 176] width 182 height 45
click at [754, 173] on button "Edit Order" at bounding box center [746, 177] width 55 height 14
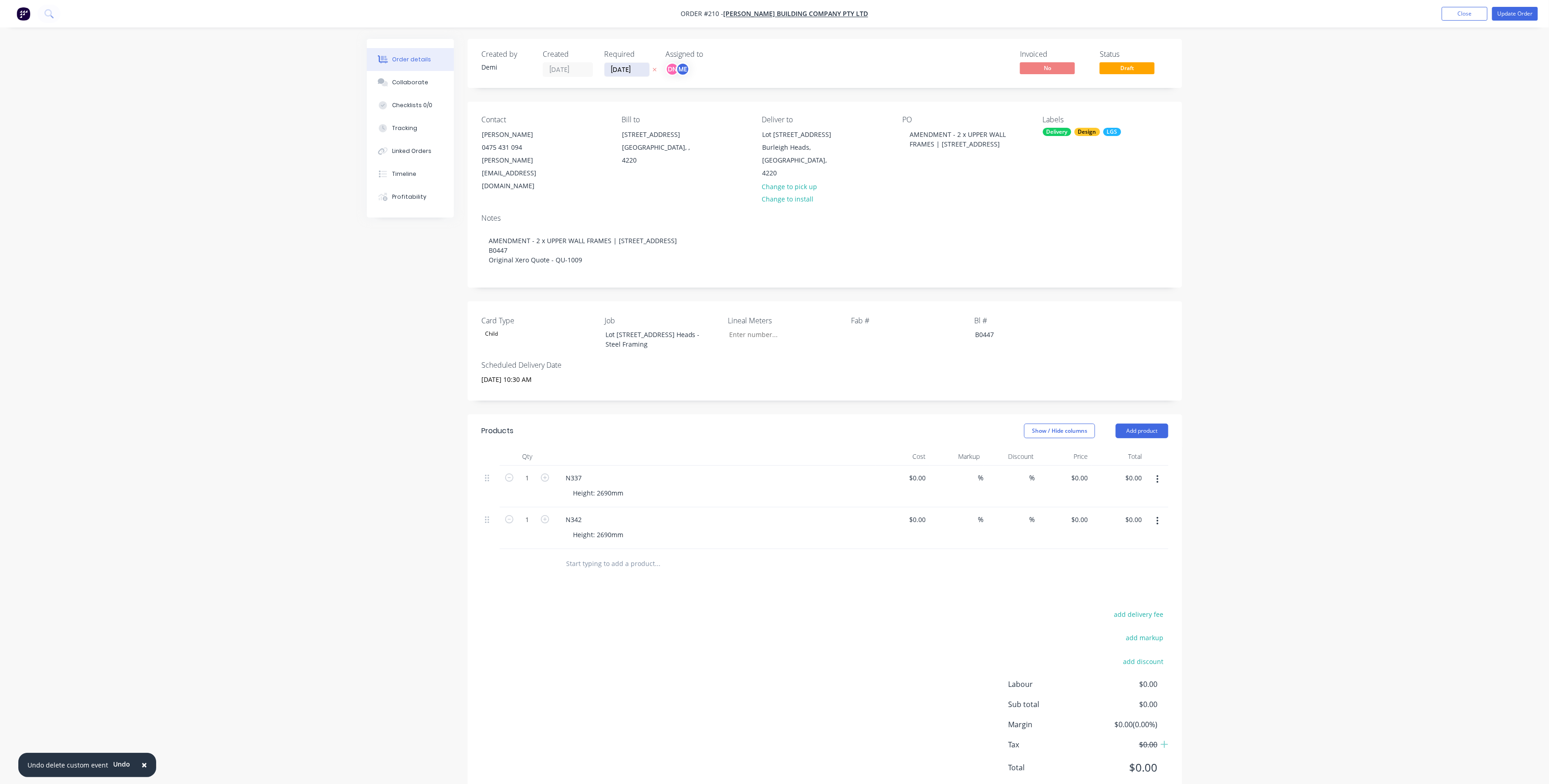
click at [623, 73] on input "14/10/25" at bounding box center [627, 69] width 45 height 14
click at [636, 156] on div "13" at bounding box center [636, 152] width 14 height 14
type input "[DATE]"
click at [1514, 11] on button "Update Order" at bounding box center [1515, 14] width 46 height 14
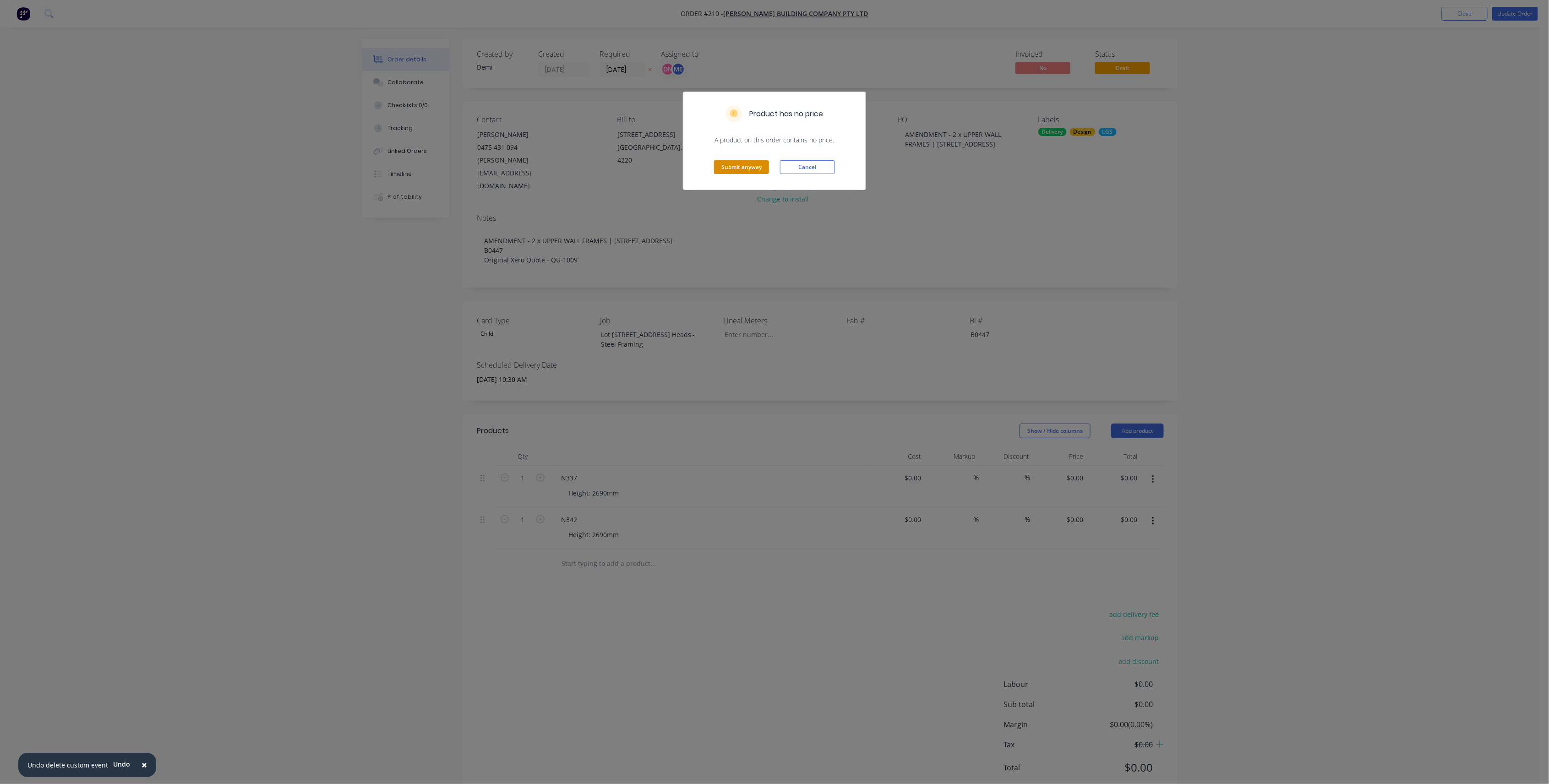
click at [745, 167] on button "Submit anyway" at bounding box center [741, 167] width 55 height 14
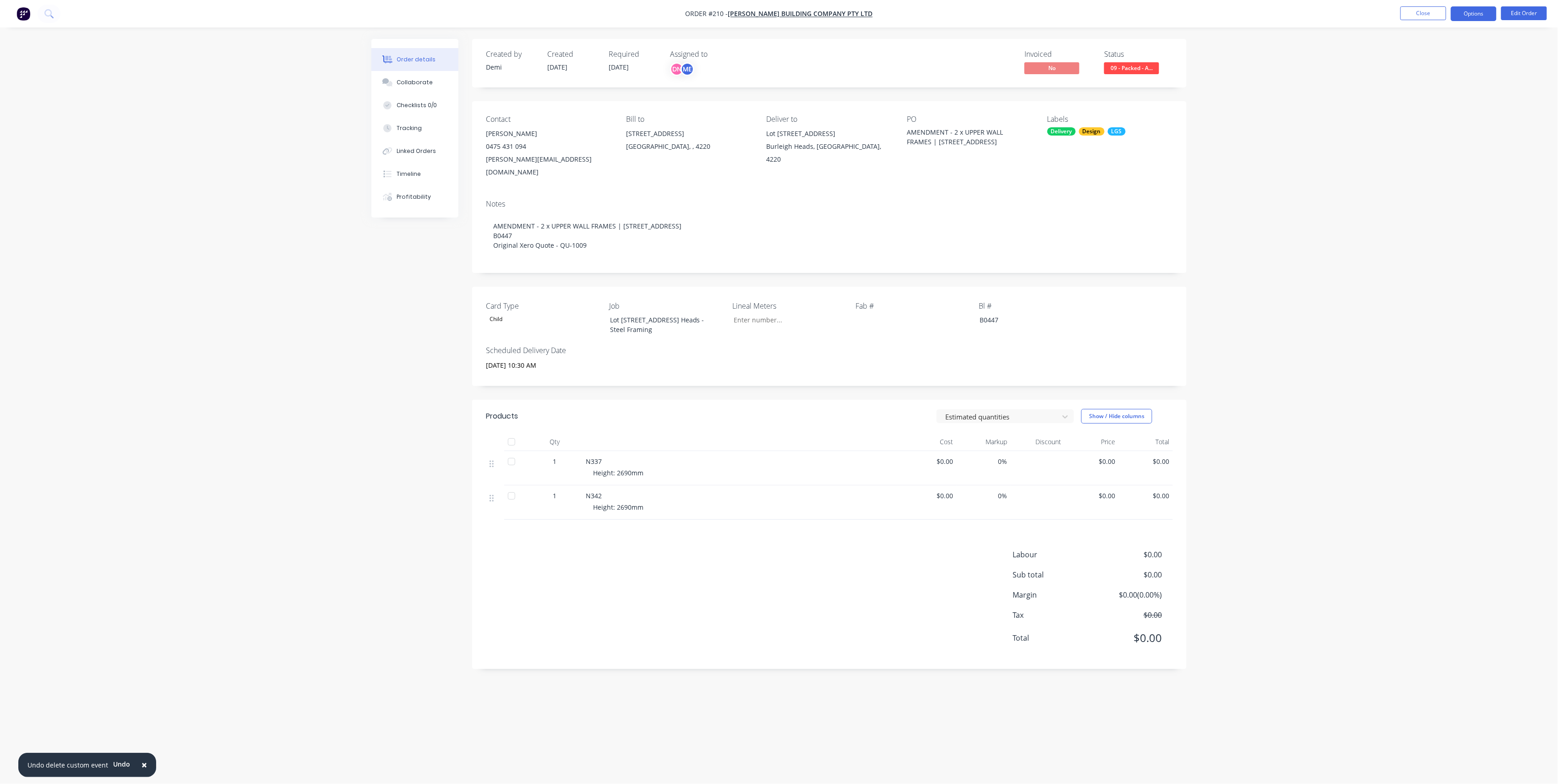
click at [1487, 6] on button "Options" at bounding box center [1474, 13] width 46 height 15
click at [1440, 134] on div "Delivery Docket" at bounding box center [1446, 129] width 84 height 13
click at [1458, 94] on div "Without pricing" at bounding box center [1446, 92] width 84 height 13
click at [1530, 6] on button "Edit Order" at bounding box center [1524, 13] width 46 height 14
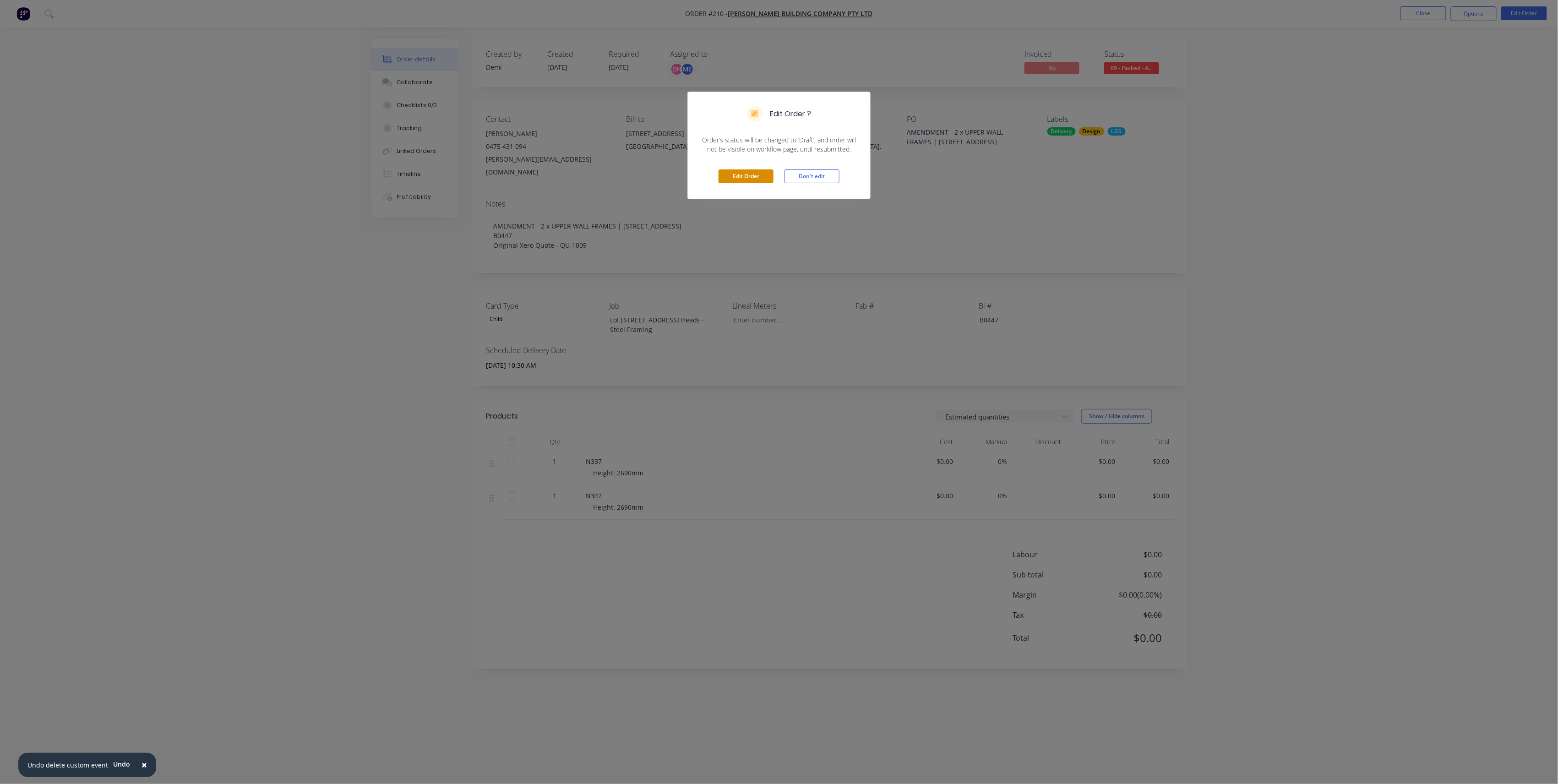
click at [744, 178] on button "Edit Order" at bounding box center [746, 177] width 55 height 14
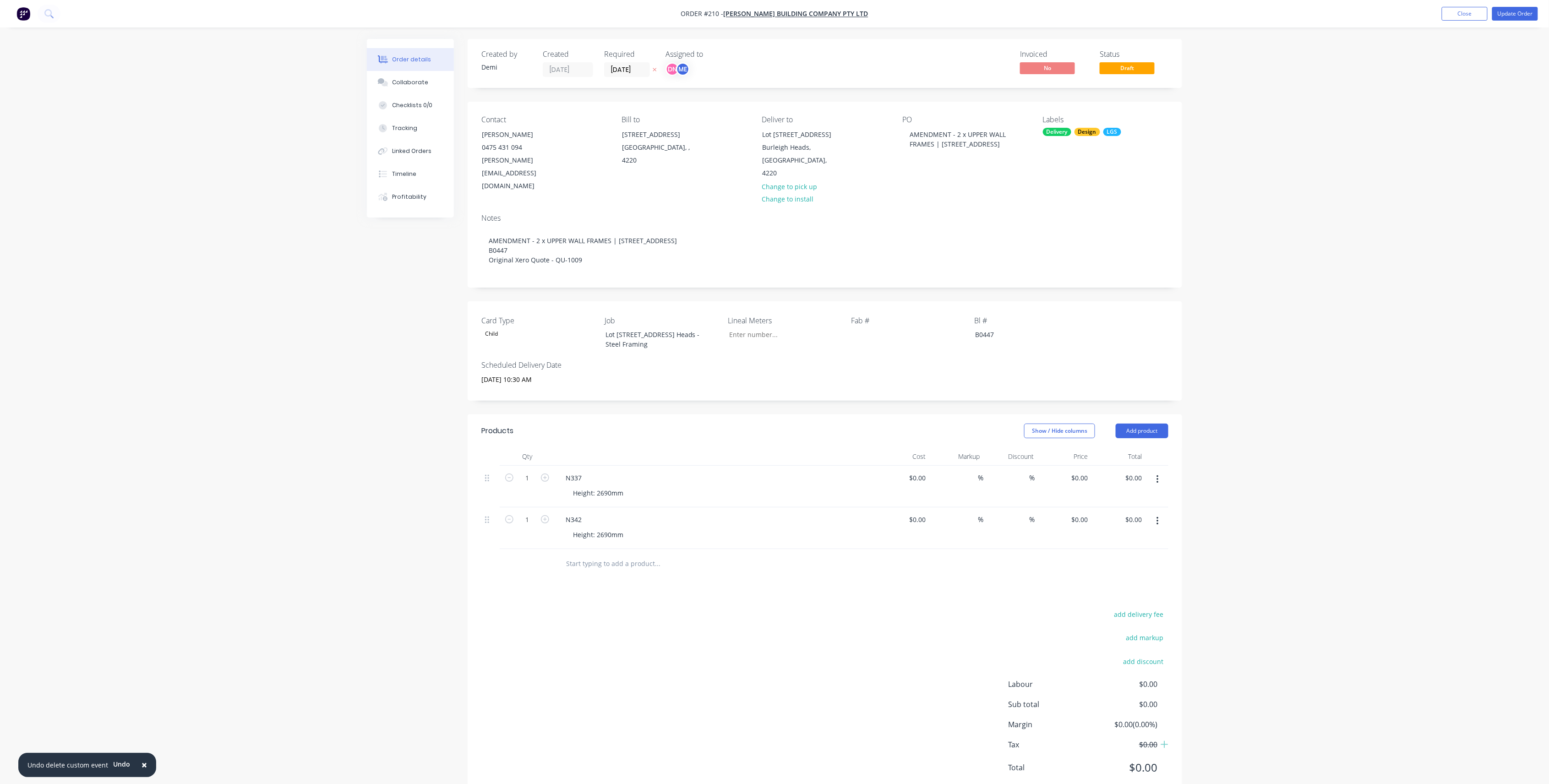
click at [611, 555] on input "text" at bounding box center [657, 563] width 183 height 18
click at [1464, 18] on button "Close" at bounding box center [1465, 14] width 46 height 14
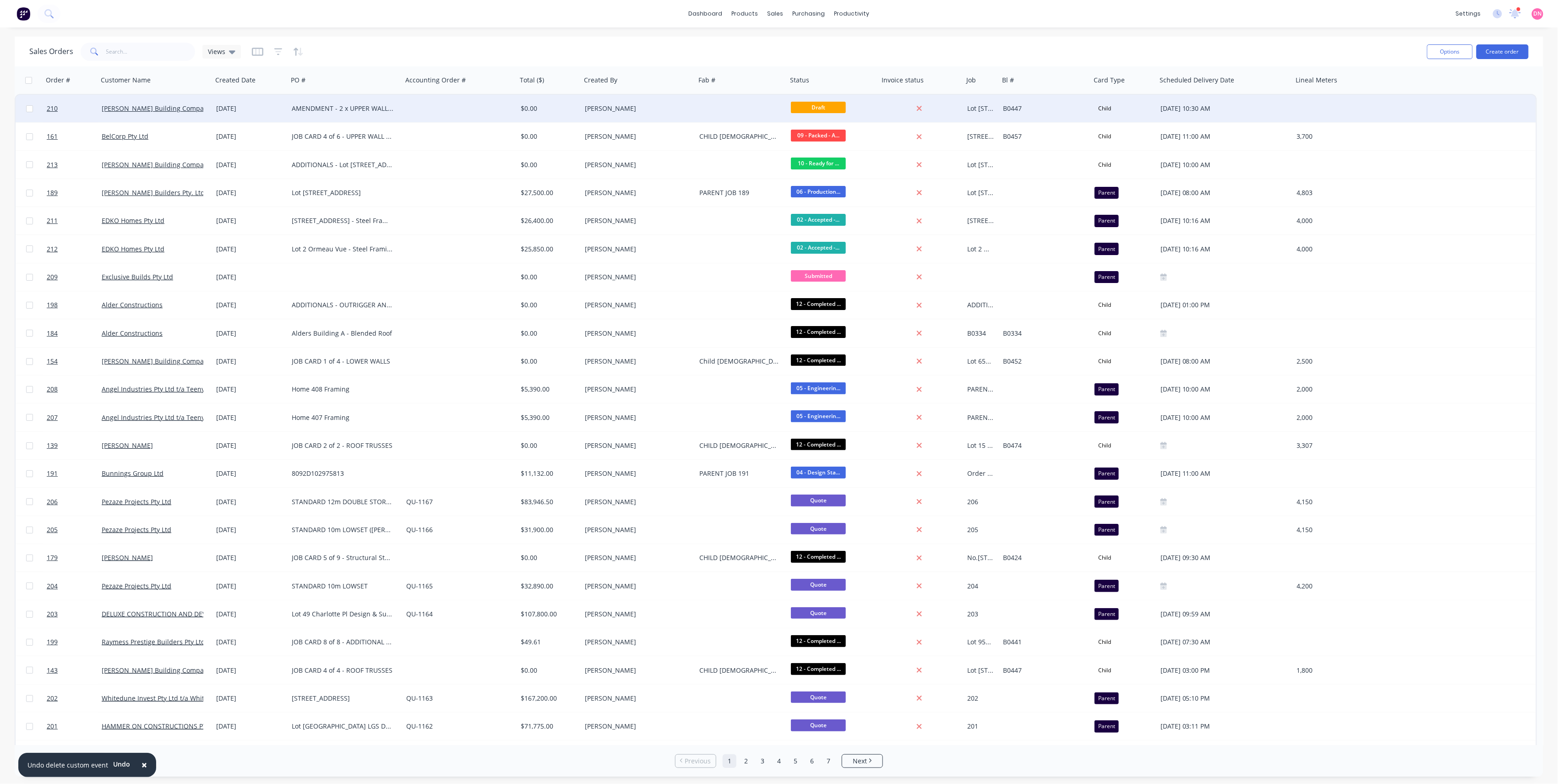
click at [898, 110] on div at bounding box center [919, 108] width 74 height 8
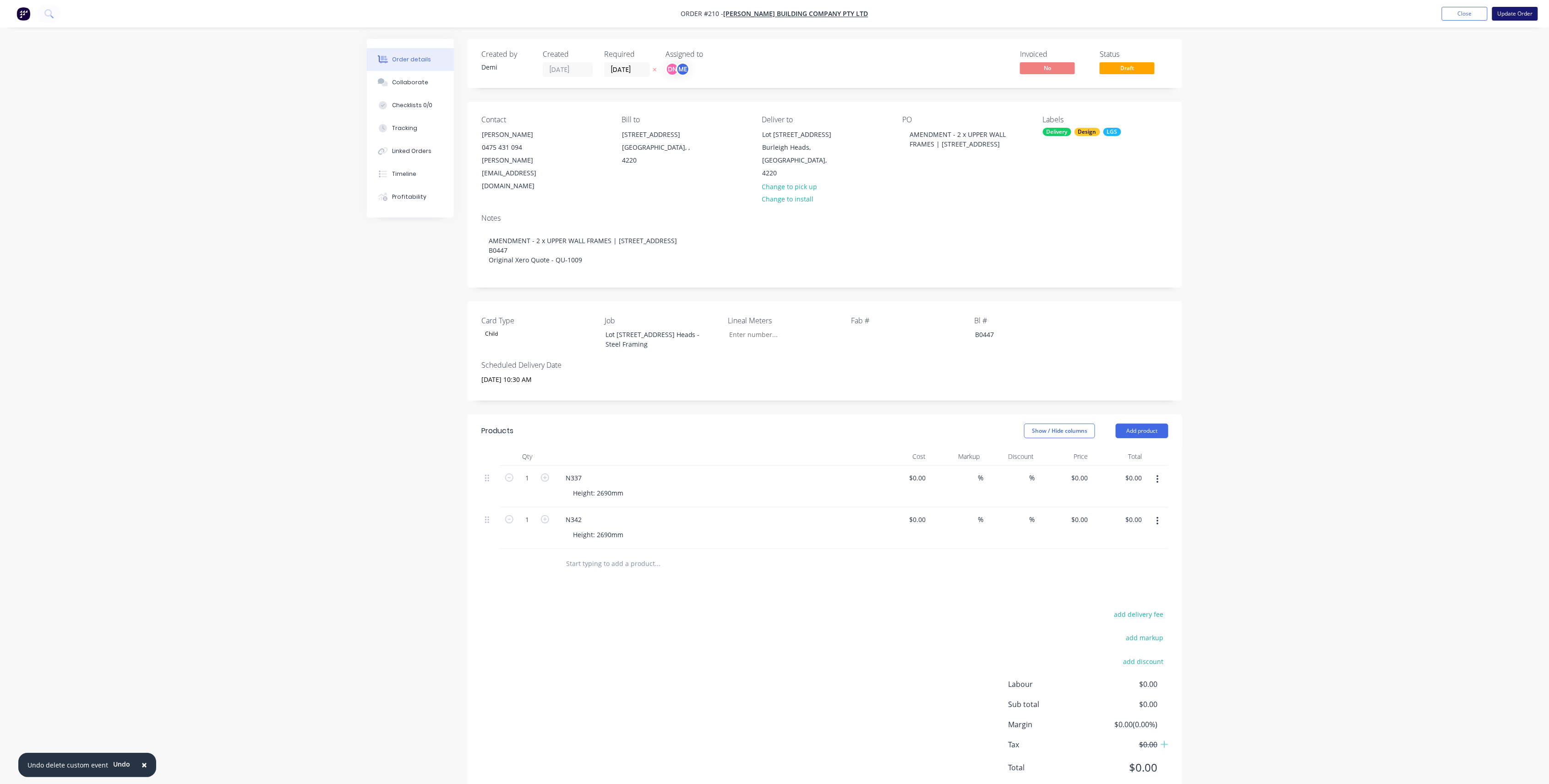
click at [1523, 9] on button "Update Order" at bounding box center [1515, 14] width 46 height 14
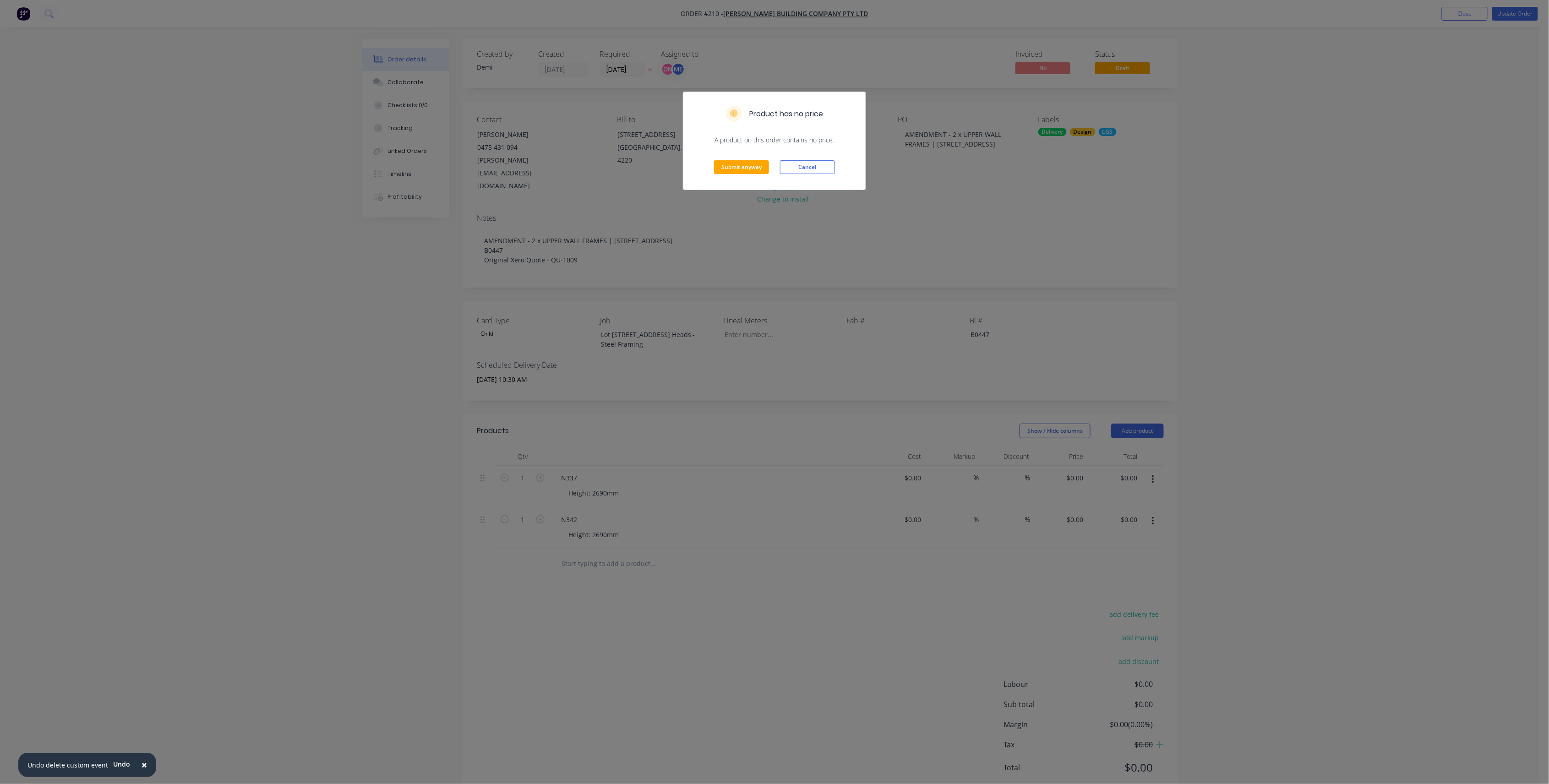
click at [750, 158] on div "Submit anyway Cancel" at bounding box center [774, 167] width 182 height 45
click at [746, 170] on button "Submit anyway" at bounding box center [741, 167] width 55 height 14
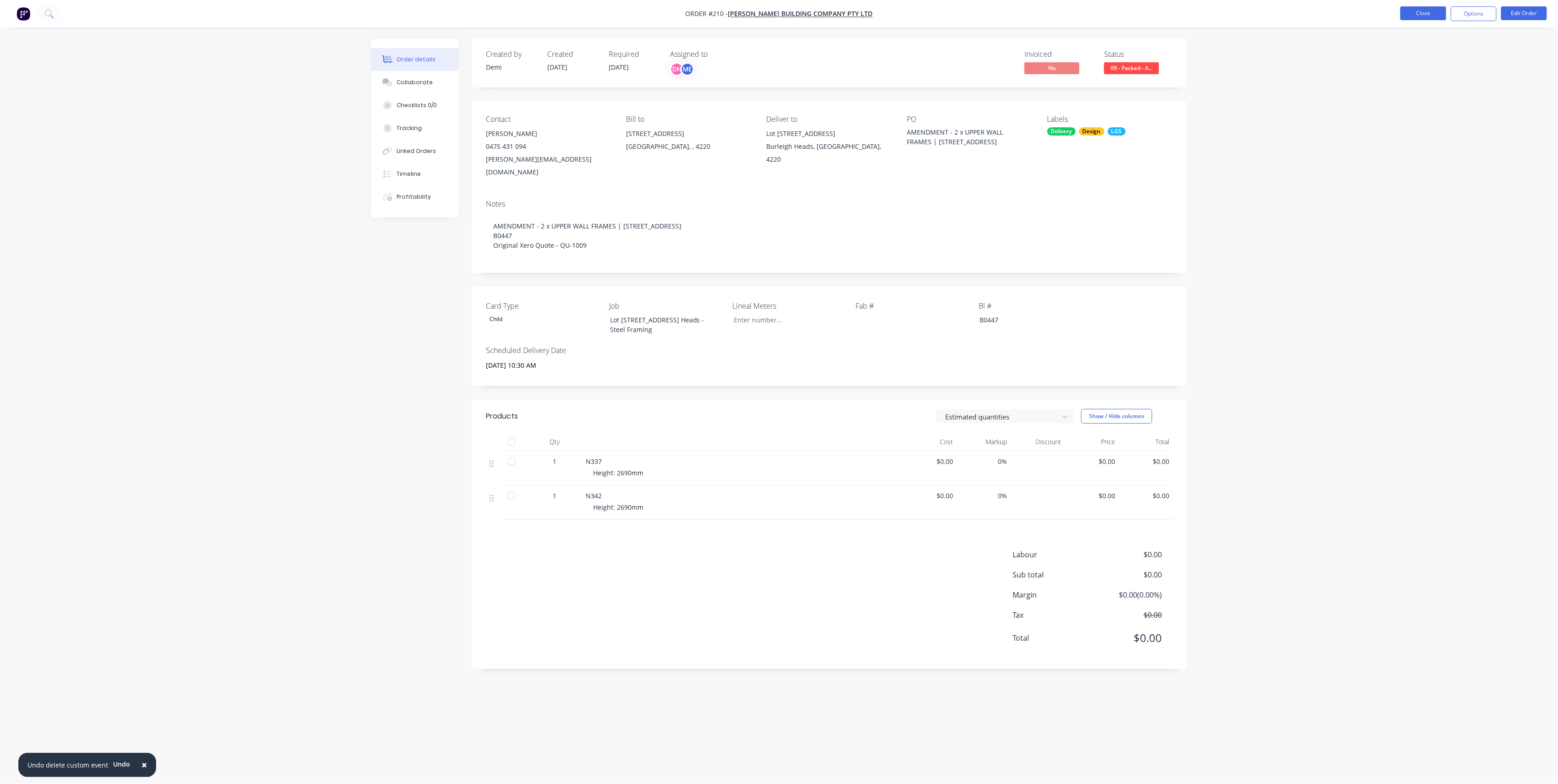
click at [1404, 17] on button "Close" at bounding box center [1423, 13] width 46 height 14
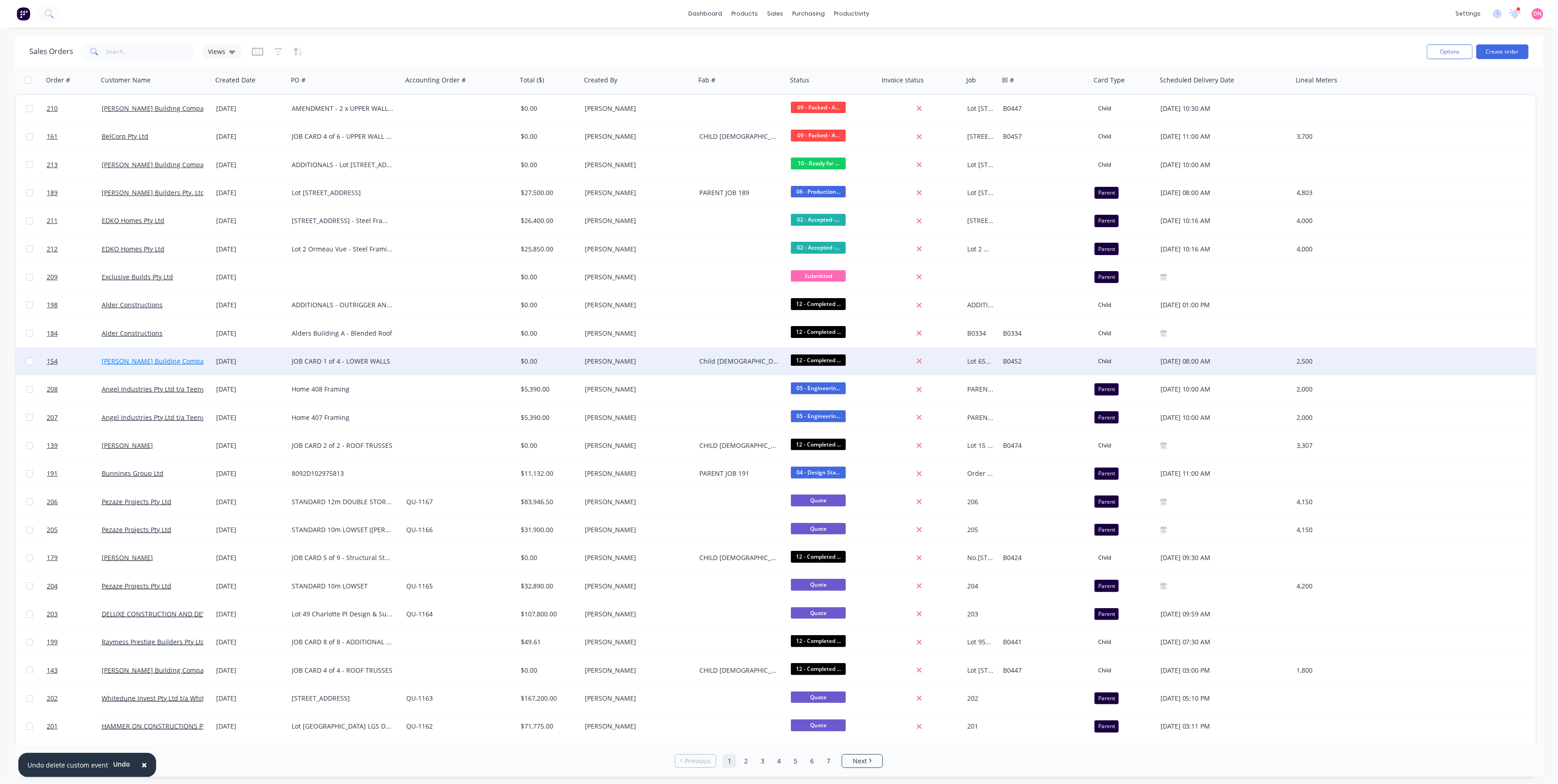
click at [180, 365] on link "[PERSON_NAME] Building Company Pty Ltd" at bounding box center [167, 361] width 132 height 9
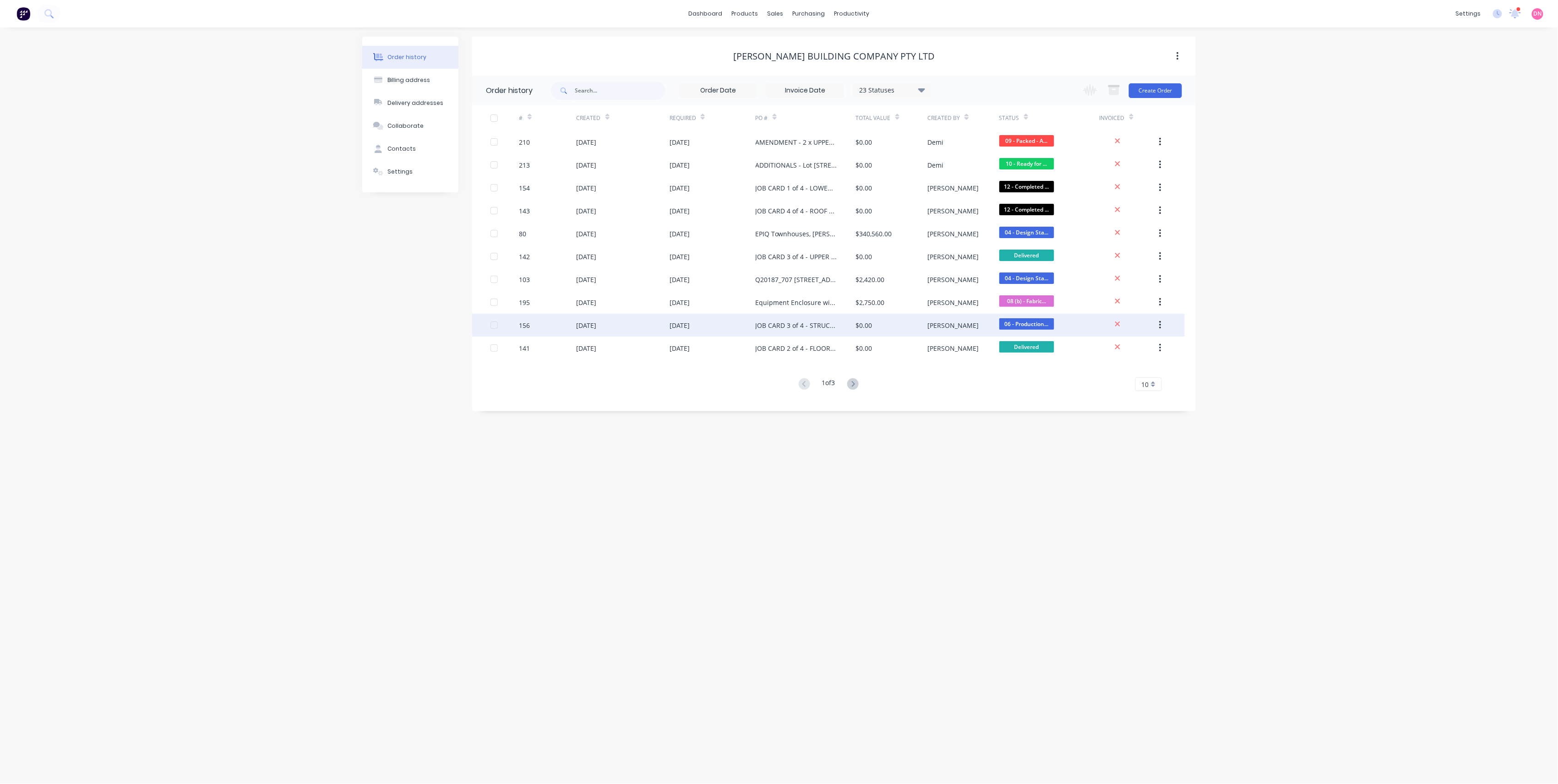
click at [583, 321] on div "28 Aug 2025" at bounding box center [586, 325] width 20 height 10
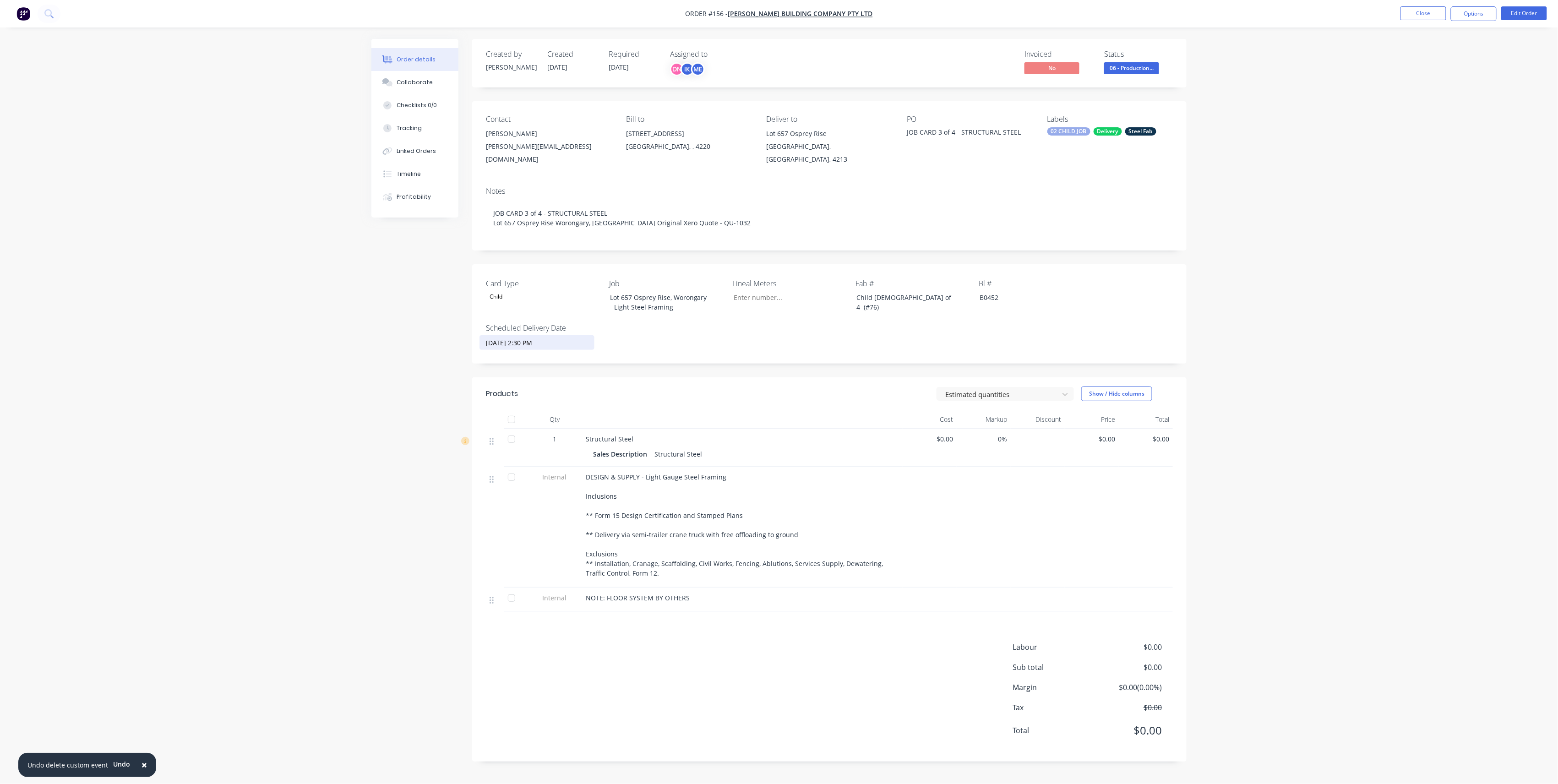
click at [532, 336] on input "10/10/2025 2:30 PM" at bounding box center [537, 343] width 114 height 14
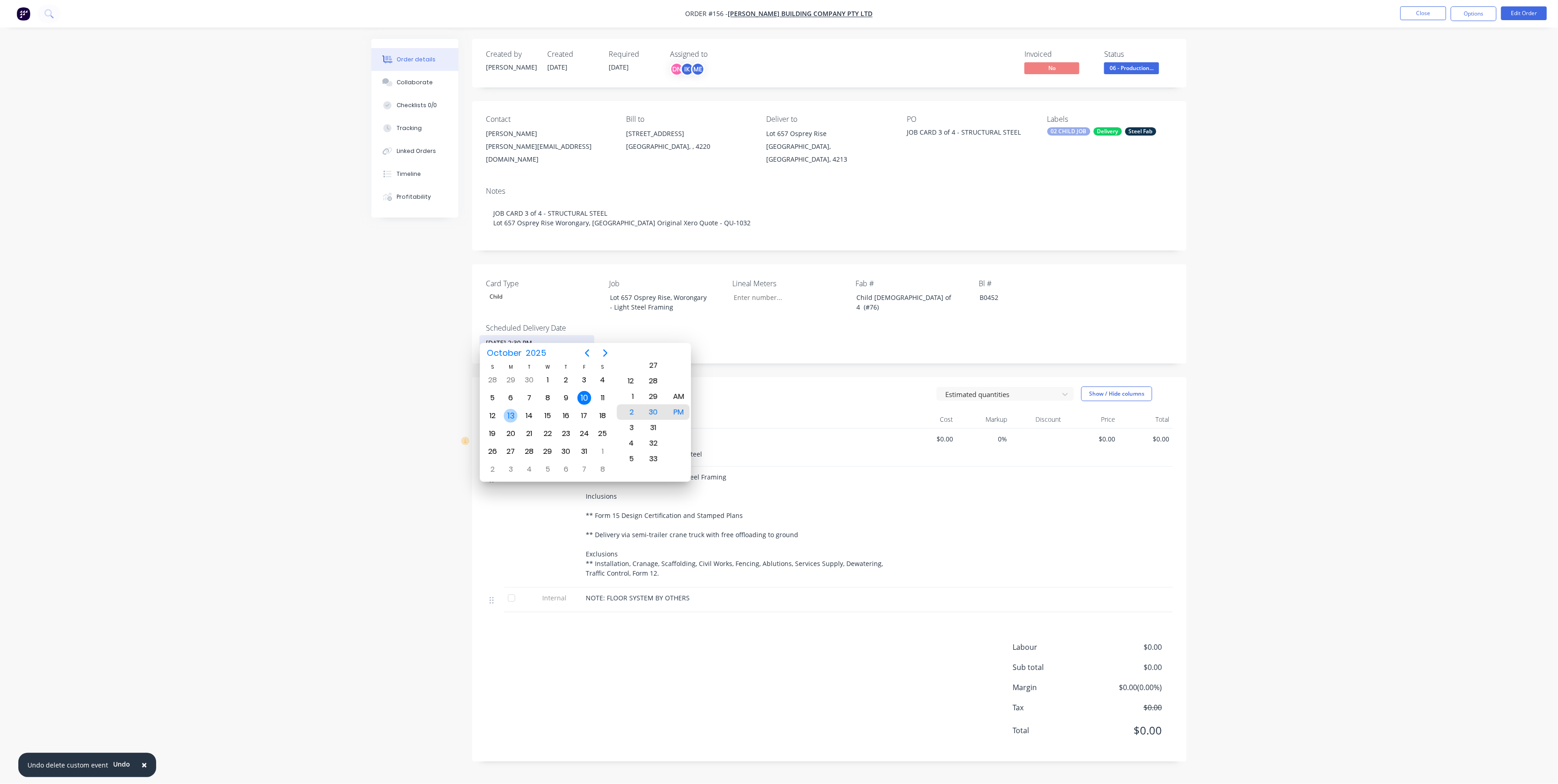
click at [505, 415] on div "13" at bounding box center [511, 416] width 14 height 14
click at [681, 398] on div "AM" at bounding box center [678, 396] width 22 height 15
click at [629, 427] on div "8" at bounding box center [628, 428] width 22 height 15
type input "13/10/2025 8:30 AM"
click at [776, 317] on div "Card Type Child Job Lot 657 Osprey Rise, Worongary - Light Steel Framing Lineal…" at bounding box center [829, 314] width 715 height 99
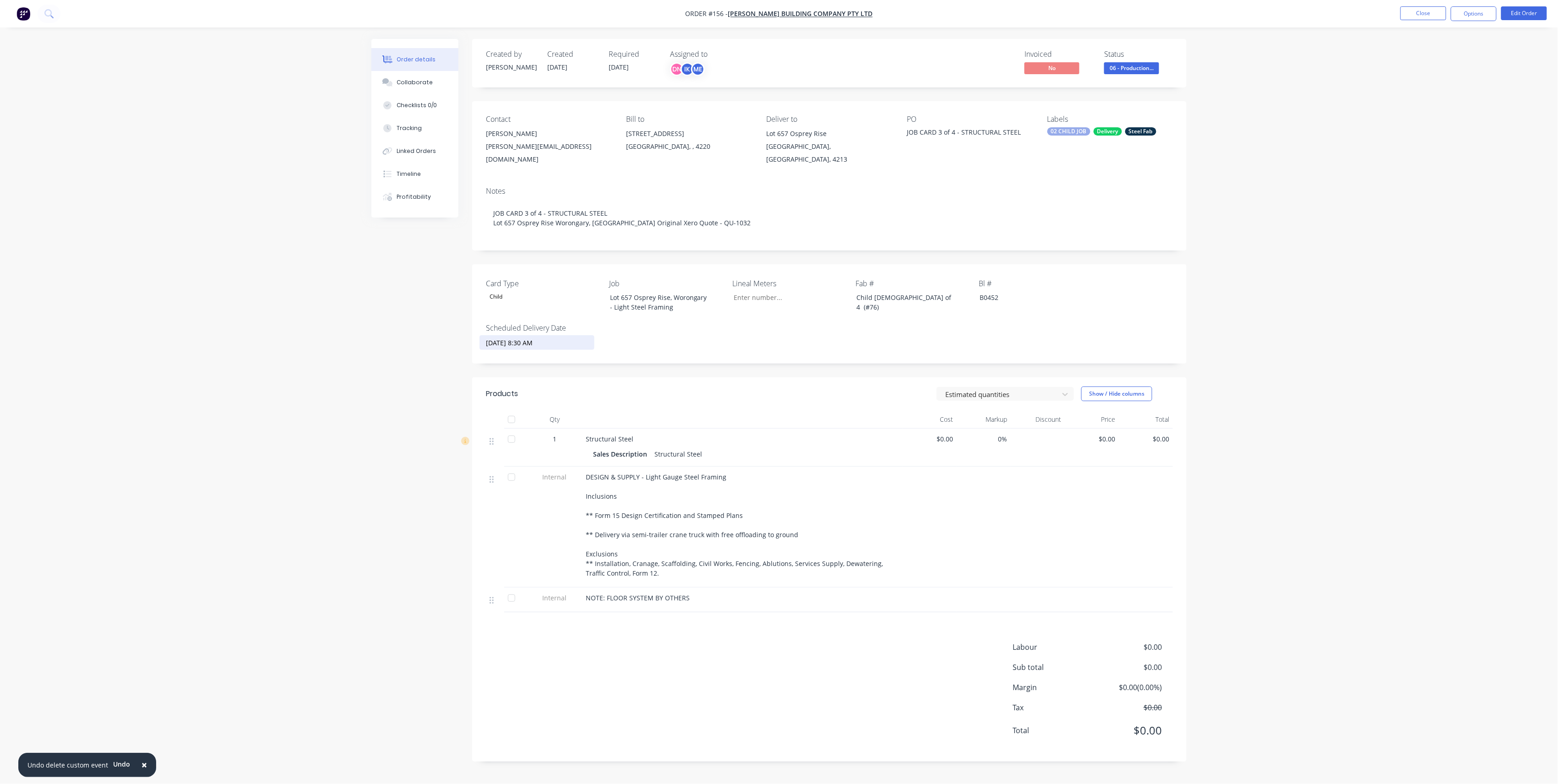
click at [629, 70] on span "[DATE]" at bounding box center [619, 67] width 20 height 9
click at [1522, 12] on button "Edit Order" at bounding box center [1524, 13] width 46 height 14
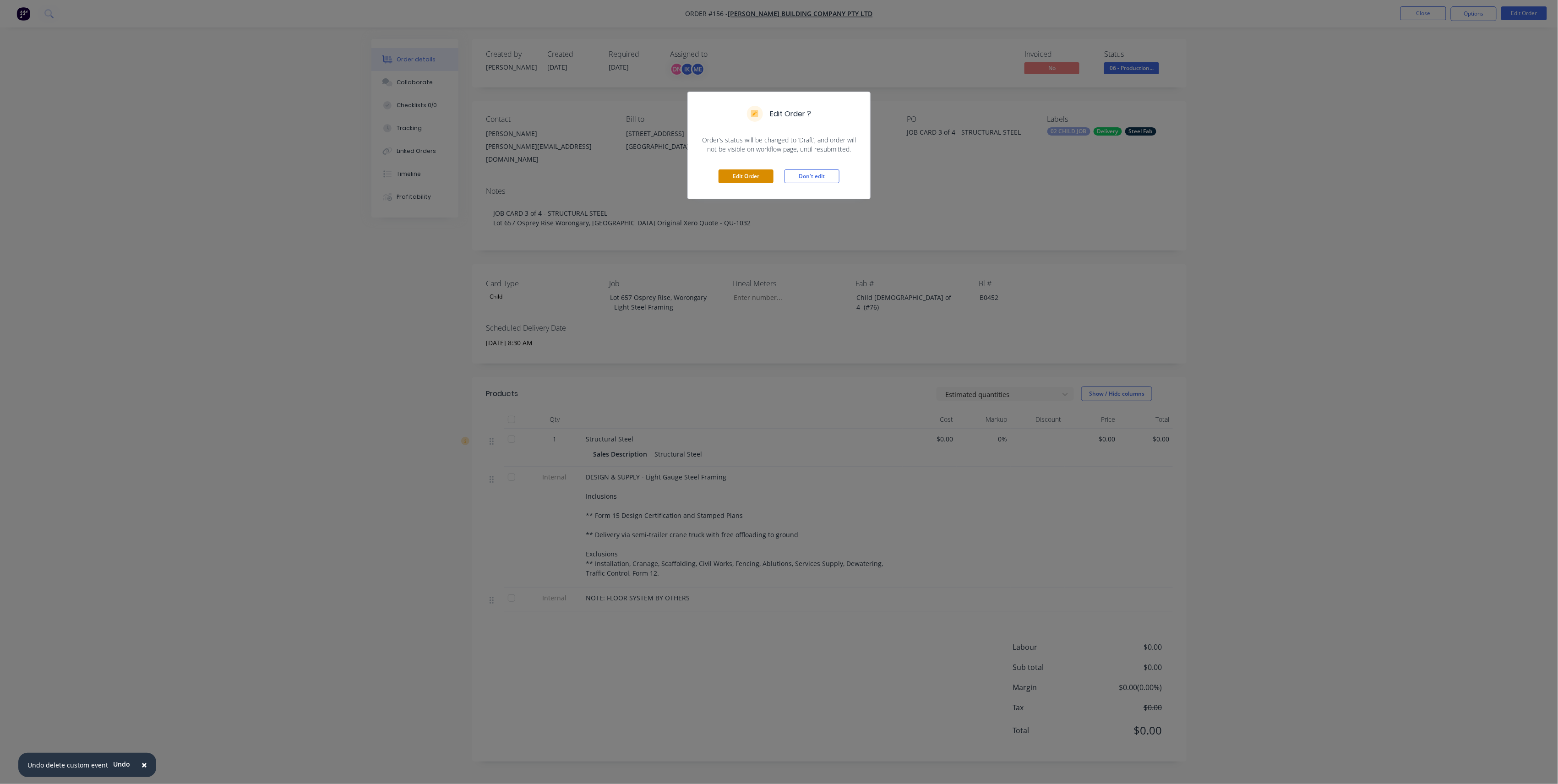
click at [740, 171] on button "Edit Order" at bounding box center [746, 177] width 55 height 14
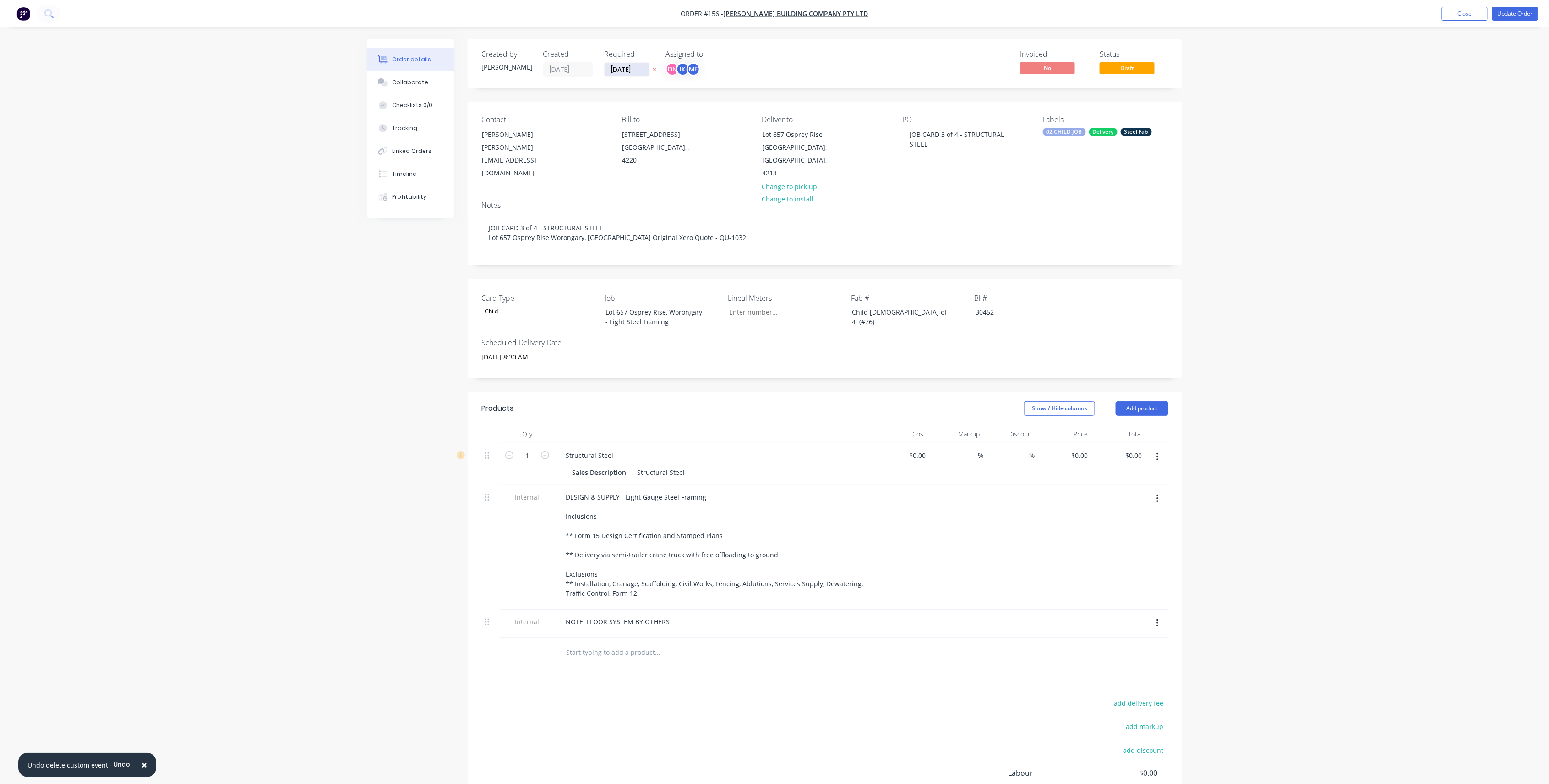
click at [627, 64] on input "[DATE]" at bounding box center [627, 69] width 45 height 14
click at [632, 154] on div "13" at bounding box center [636, 152] width 14 height 14
type input "[DATE]"
click at [491, 133] on div "Adrian Woolley" at bounding box center [520, 134] width 76 height 13
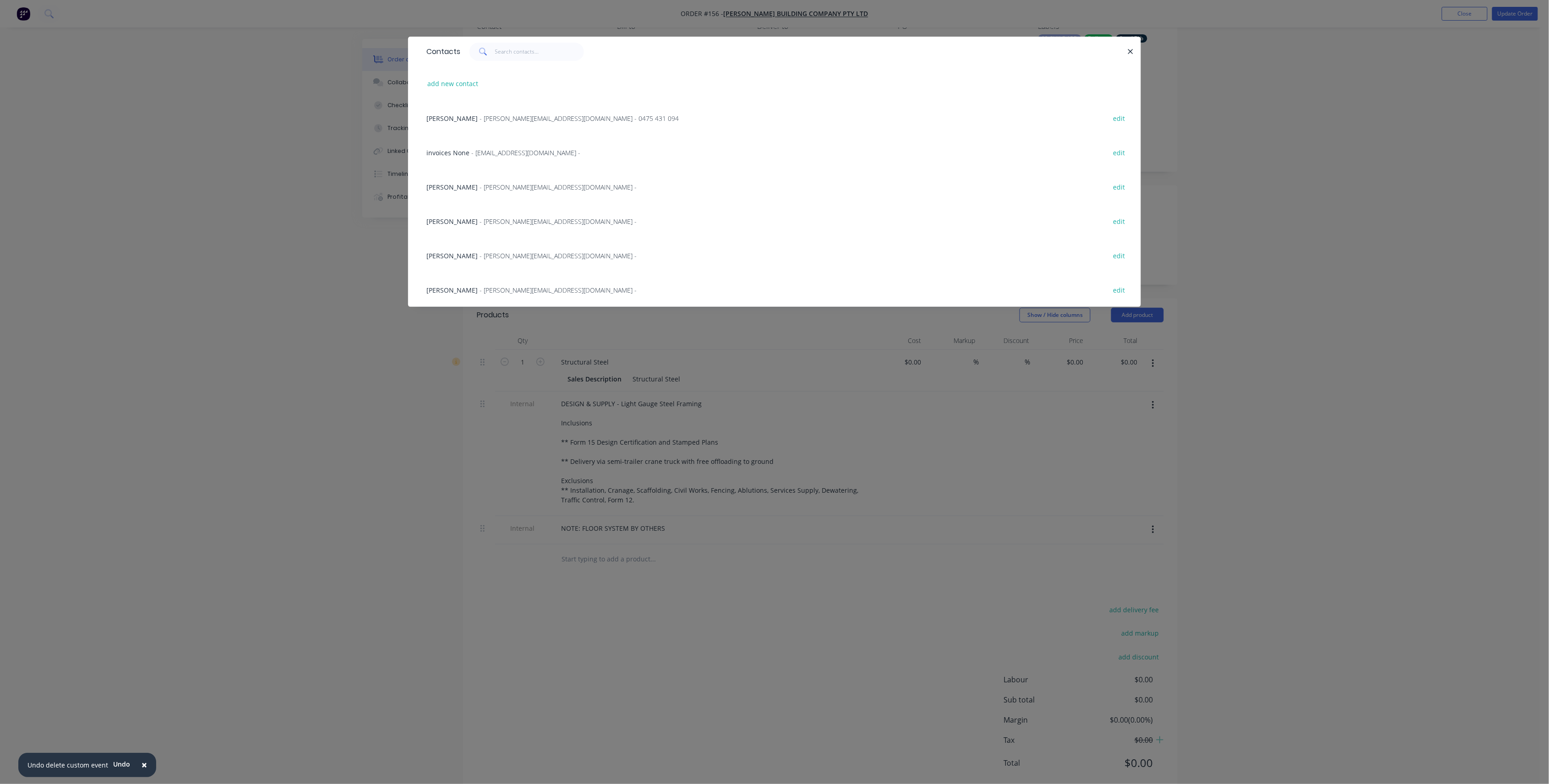
scroll to position [106, 0]
click at [451, 81] on button "add new contact" at bounding box center [453, 83] width 61 height 12
select select "AU"
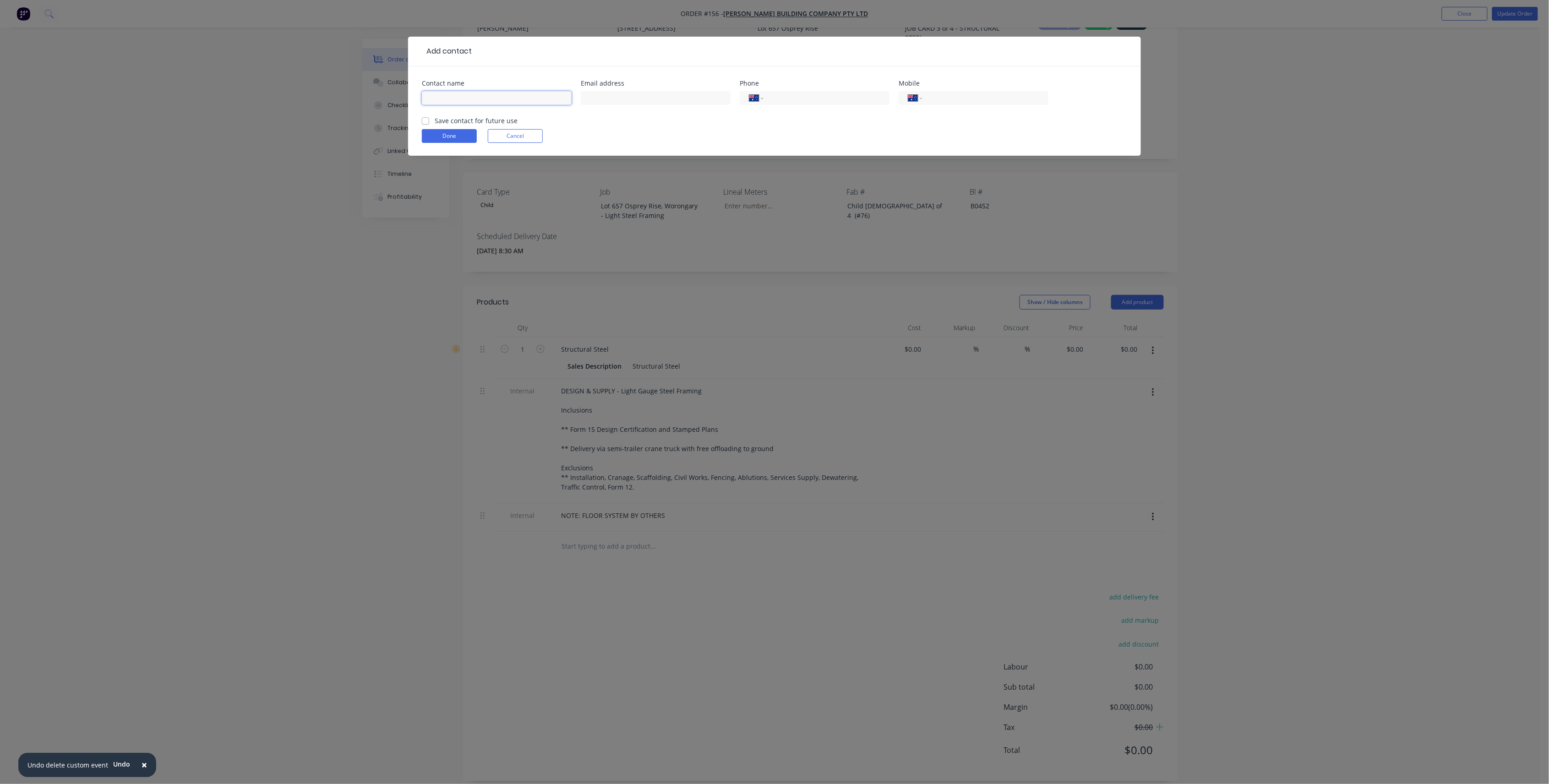
click at [486, 100] on input "text" at bounding box center [497, 98] width 150 height 14
type input "Jason"
click at [803, 97] on input "tel" at bounding box center [825, 98] width 110 height 11
type input "0499 700 597"
click at [463, 123] on label "Save contact for future use" at bounding box center [476, 120] width 83 height 10
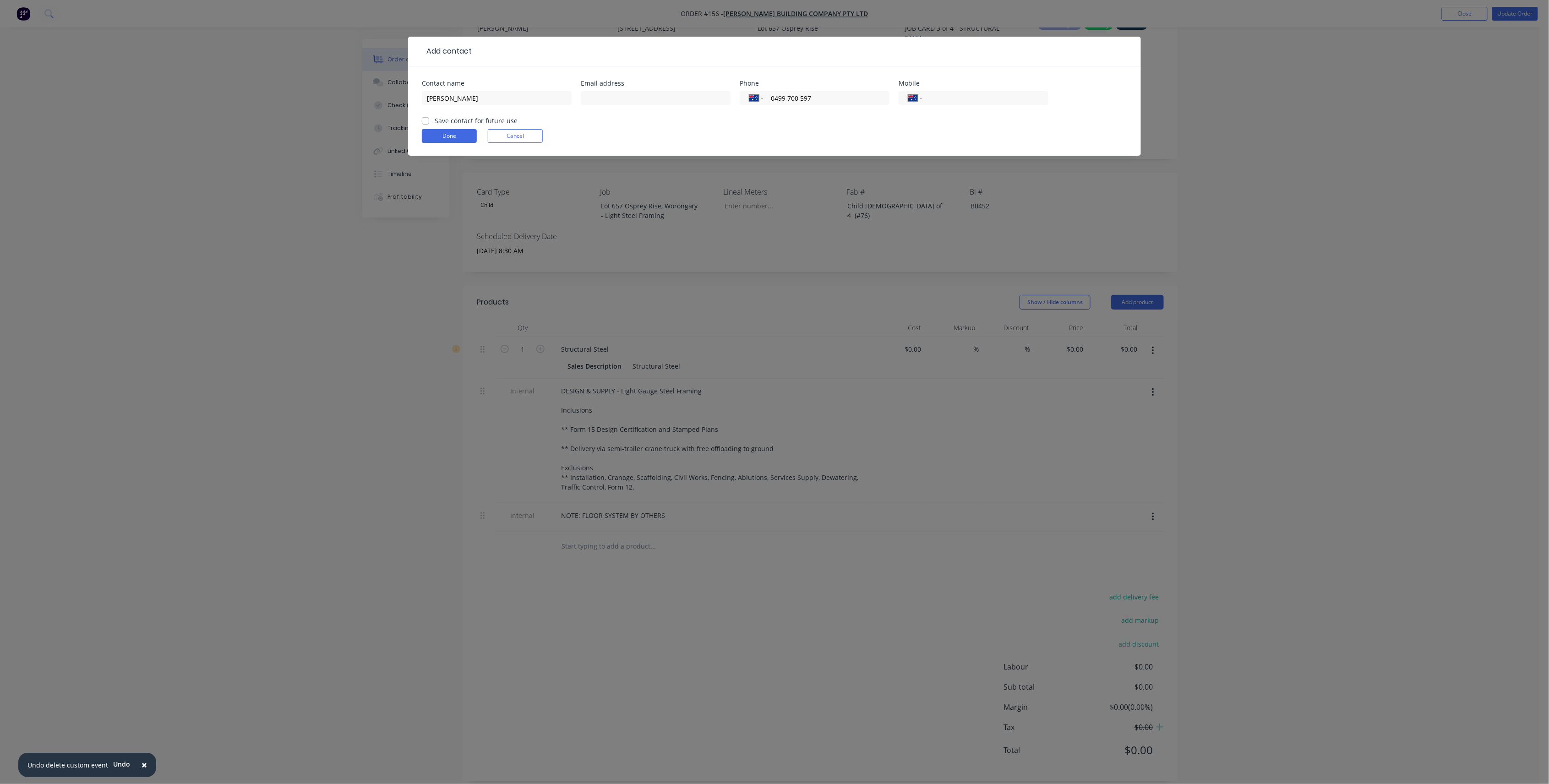
click at [429, 123] on input "Save contact for future use" at bounding box center [425, 120] width 7 height 9
checkbox input "true"
click at [458, 130] on button "Done" at bounding box center [449, 136] width 55 height 14
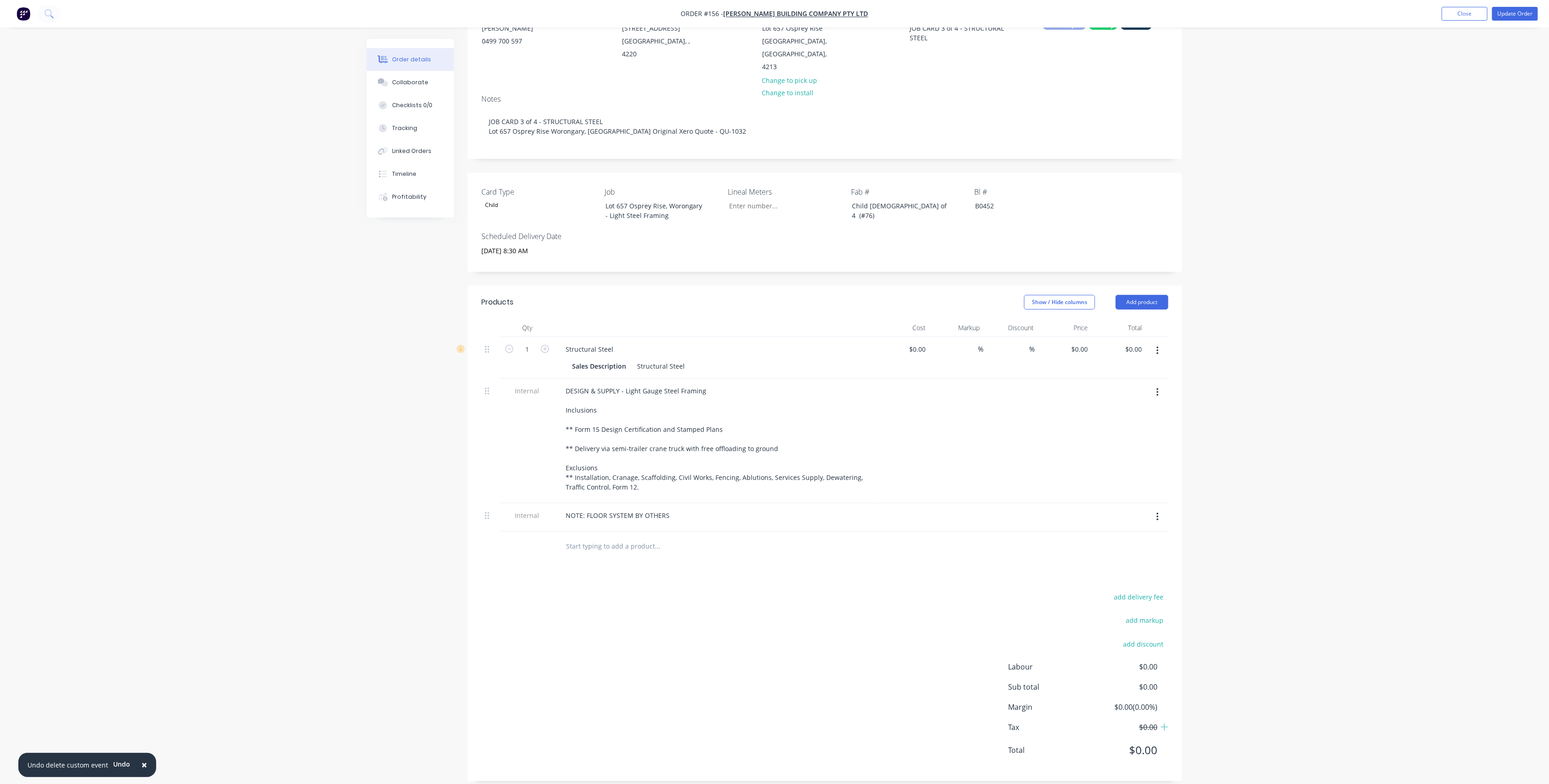
click at [609, 537] on input "text" at bounding box center [657, 546] width 183 height 18
paste input "M2 SHS89*89*3.5 1 3055 COLUMN 300 28 M3 SHS89*89*3.5 1 4263 COLUMN 300 38 M4 SH…"
type input "M2 SHS89*89*3.5 1 3055 COLUMN 300 28 M3 SHS89*89*3.5 1 4263 COLUMN 300 38 M4 SH…"
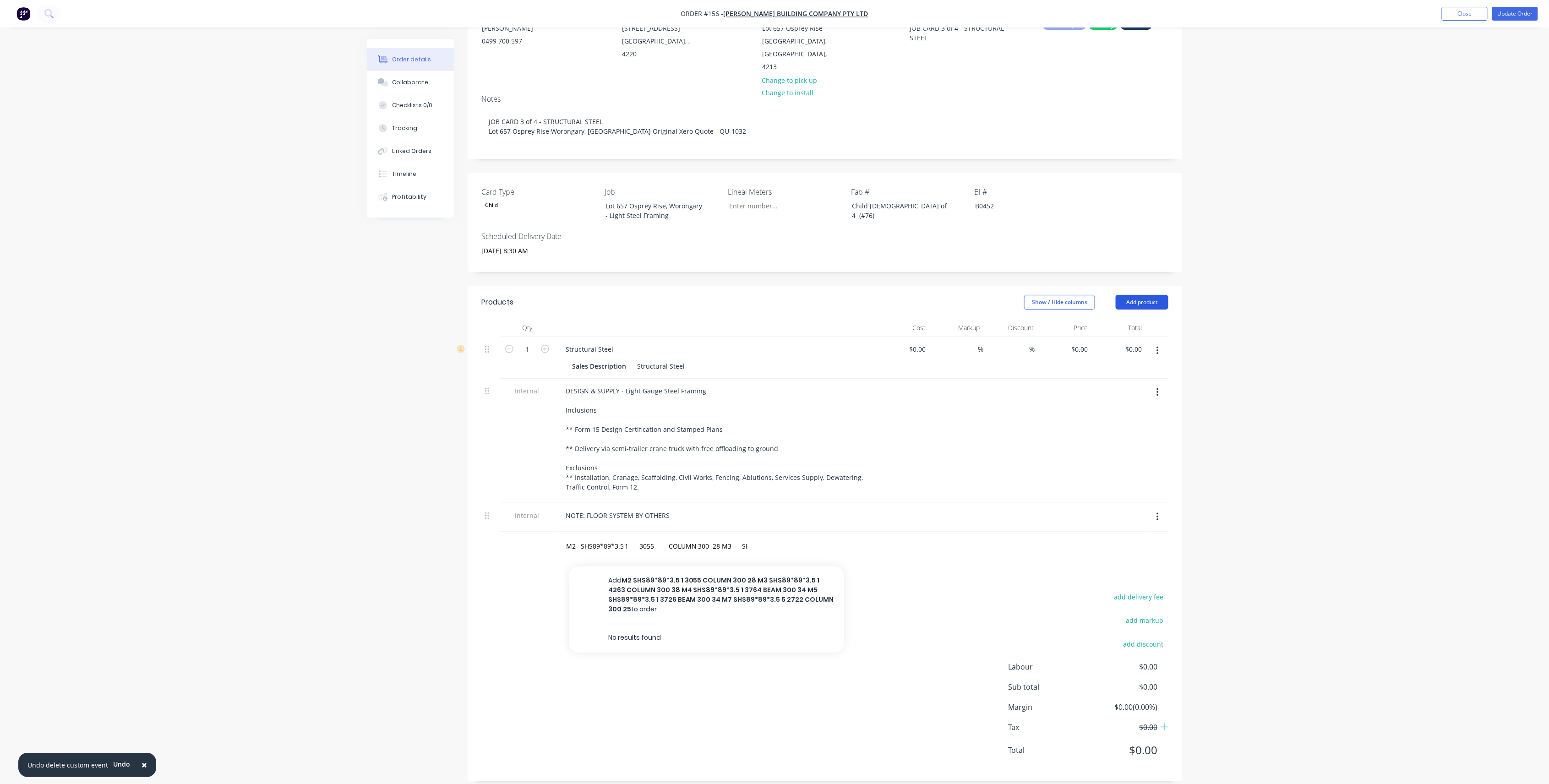
click at [1160, 295] on button "Add product" at bounding box center [1142, 302] width 53 height 15
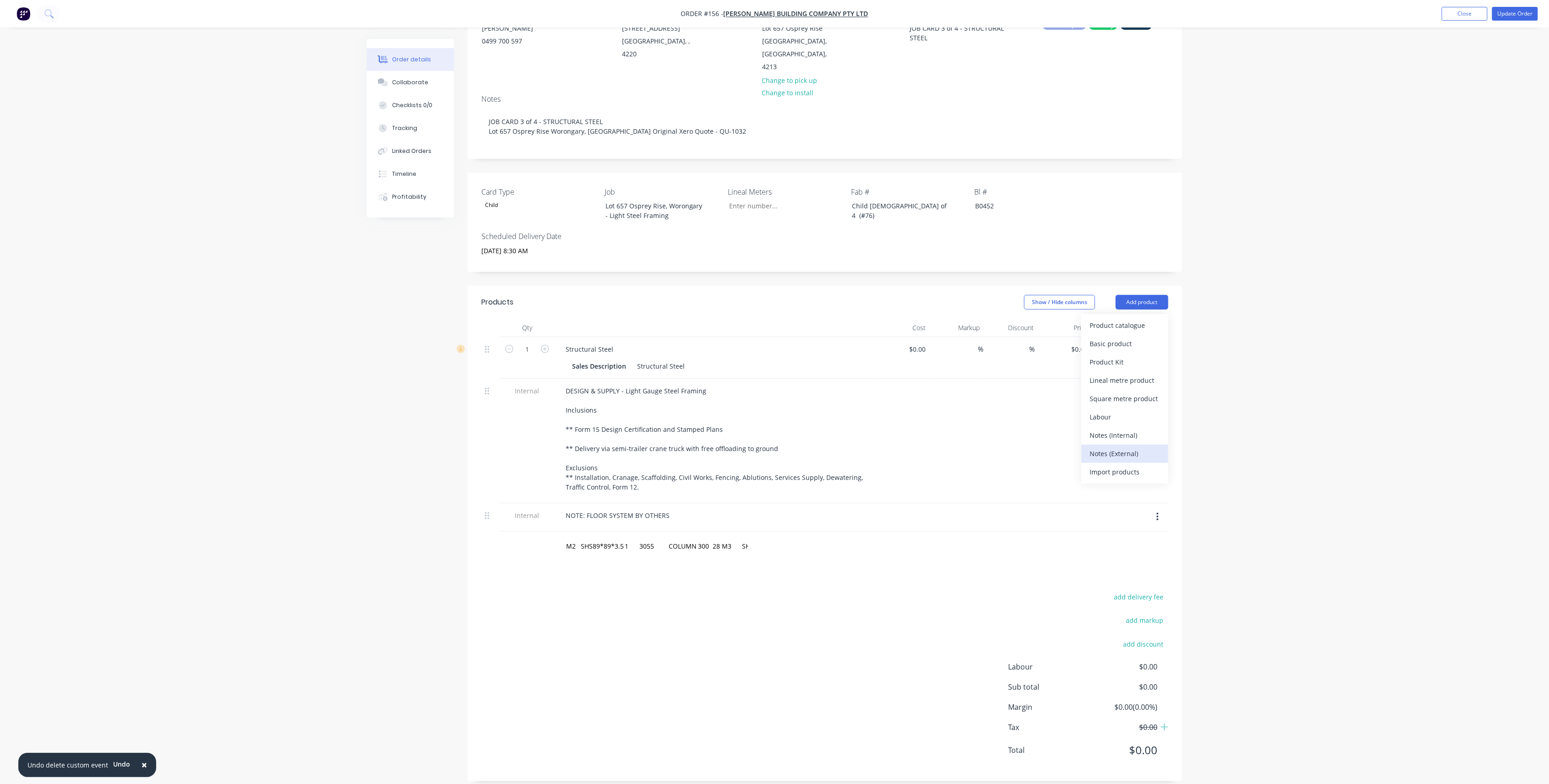
click at [1131, 447] on div "Notes (External)" at bounding box center [1124, 453] width 71 height 13
click at [605, 537] on div at bounding box center [591, 544] width 66 height 13
paste div
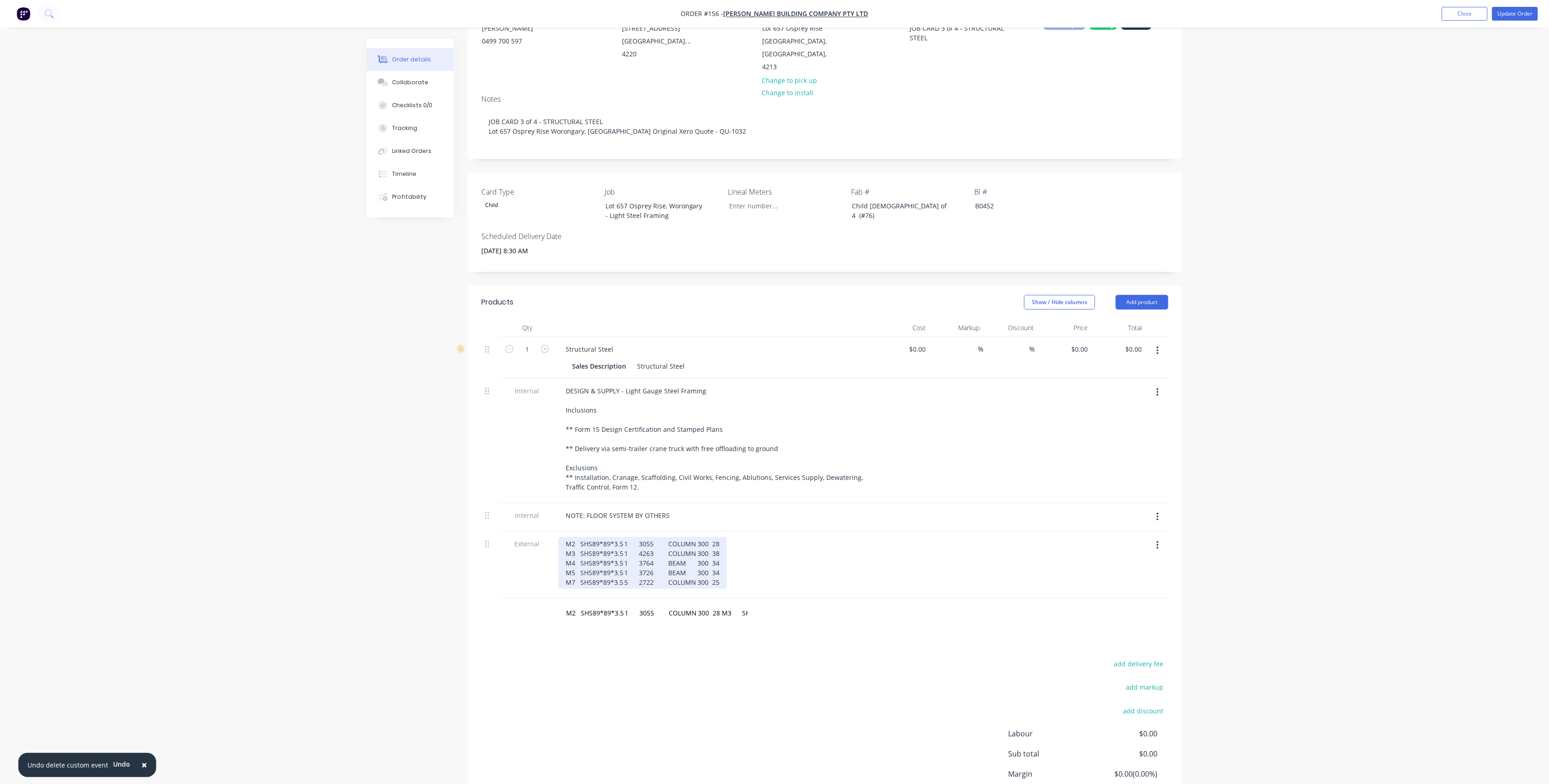
click at [698, 552] on div "M2 SHS89*89*3.5 1 3055 COLUMN 300 28 M3 SHS89*89*3.5 1 4263 COLUMN 300 38 M4 SH…" at bounding box center [643, 563] width 168 height 52
click at [699, 549] on div "M2 SHS89*89*3.5 1 3055 COLUMN 300 28 M3 SHS89*89*3.5 1 4263 COLUMN 300 38 M4 SH…" at bounding box center [643, 563] width 168 height 52
click at [693, 562] on div "M2 SHS89*89*3.5 1 3055 COLUMN 300 28 M3 SHS89*89*3.5 1 4263 COLUMN 300 38 M4 SH…" at bounding box center [650, 563] width 183 height 52
click at [700, 560] on div "M2 SHS89*89*3.5 1 3055 COLUMN 300 28 M3 SHS89*89*3.5 1 4263 COLUMN 300 38 M4 SH…" at bounding box center [650, 563] width 183 height 52
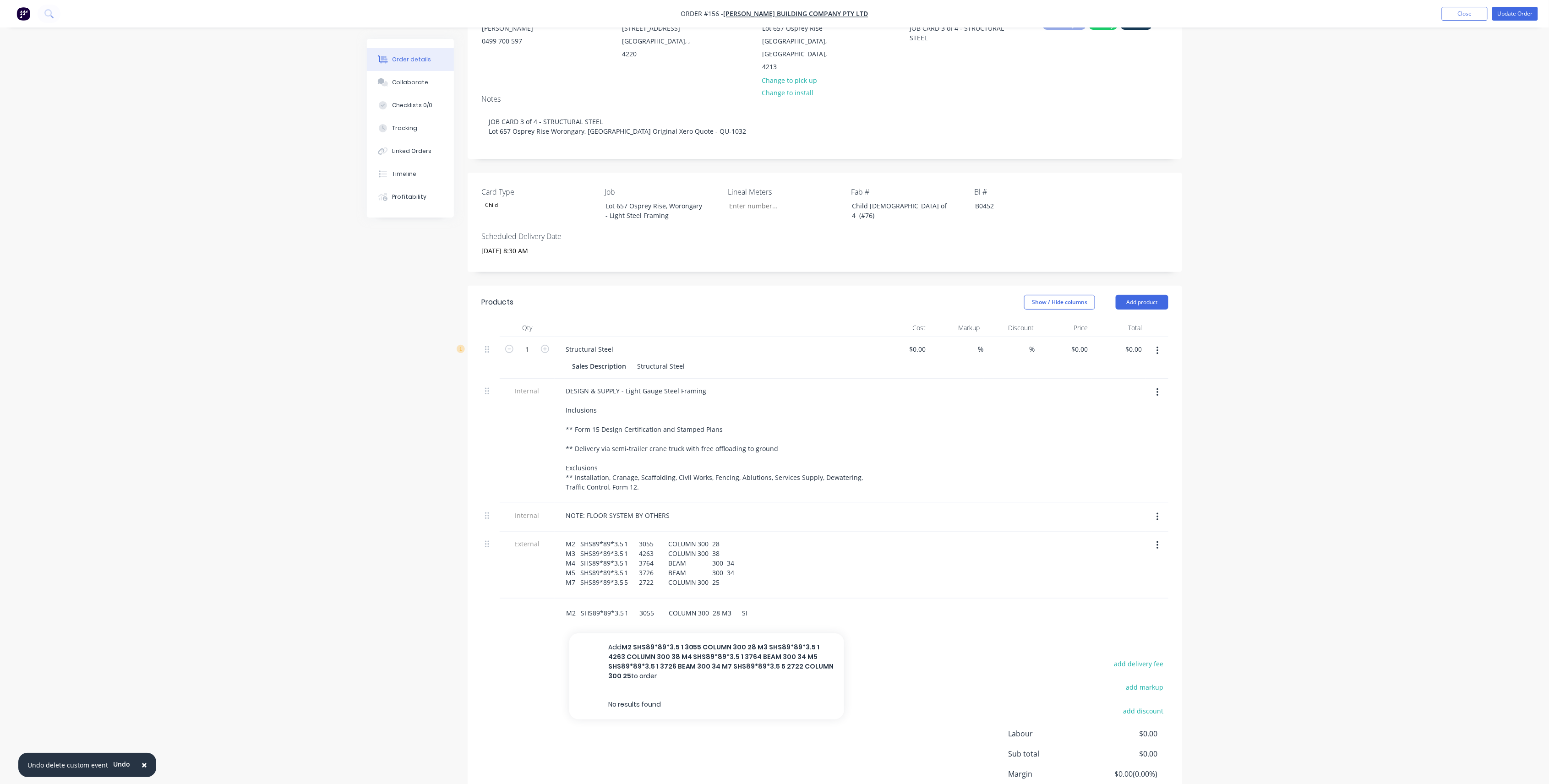
click at [744, 604] on input "M2 SHS89*89*3.5 1 3055 COLUMN 300 28 M3 SHS89*89*3.5 1 4263 COLUMN 300 38 M4 SH…" at bounding box center [657, 613] width 183 height 18
drag, startPoint x: 717, startPoint y: 599, endPoint x: 508, endPoint y: 616, distance: 209.7
click at [508, 616] on div "M2 SHS89*89*3.5 1 3055 COLUMN 300 28 M3 SHS89*89*3.5 1 4263 COLUMN 300 38 M4 SH…" at bounding box center [825, 613] width 687 height 30
type input "5"
click at [667, 509] on div "NOTE: FLOOR SYSTEM BY OTHERS" at bounding box center [618, 515] width 119 height 13
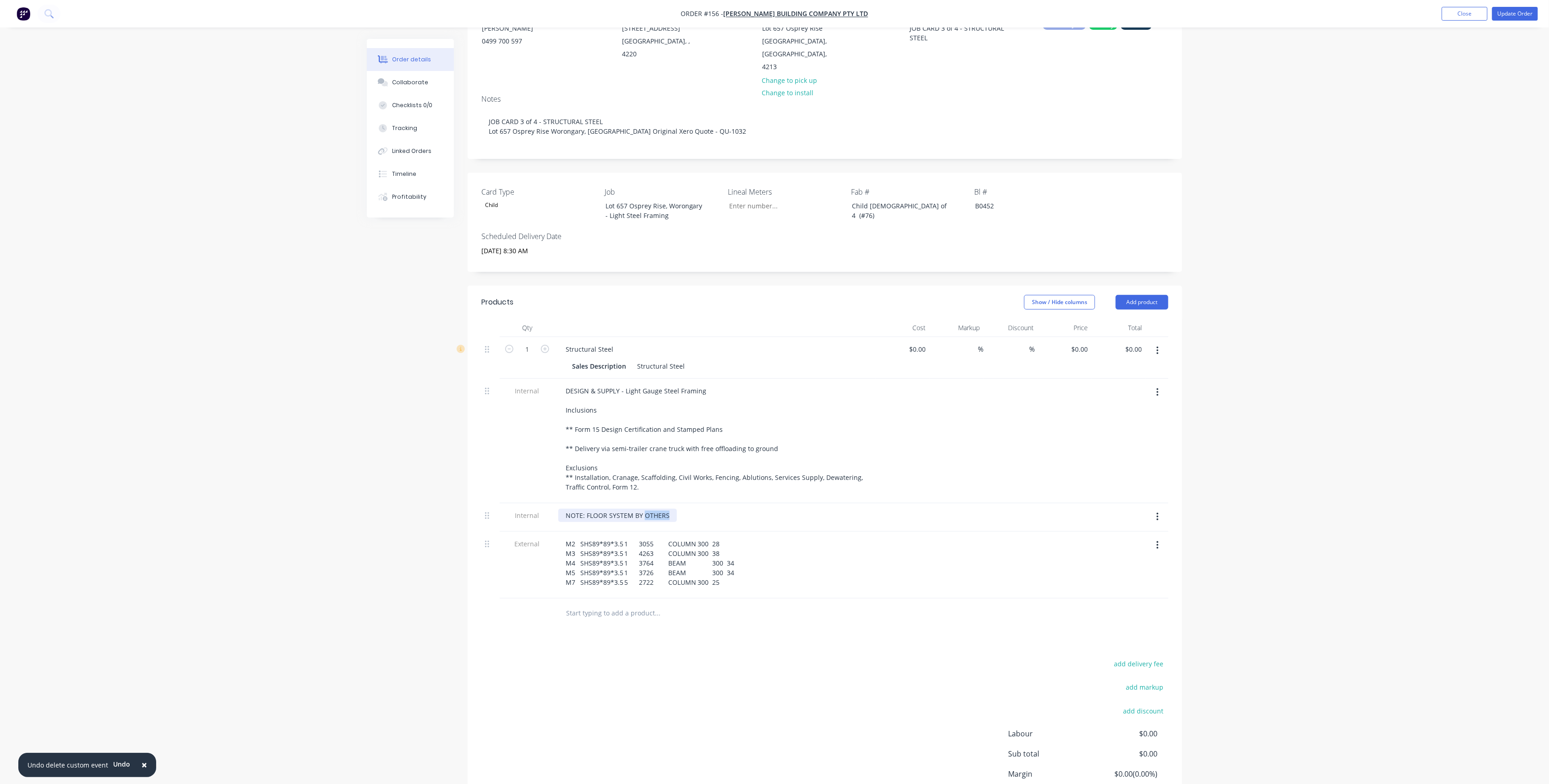
drag, startPoint x: 667, startPoint y: 503, endPoint x: 642, endPoint y: 502, distance: 25.0
click at [643, 509] on div "NOTE: FLOOR SYSTEM BY OTHERS" at bounding box center [618, 515] width 119 height 13
drag, startPoint x: 616, startPoint y: 515, endPoint x: 634, endPoint y: 511, distance: 18.4
click at [617, 515] on div "NOTE: FLOOR SYSTEM BY ULTRASPAN - Beam delivered with Ultraspan 13/10/25 M6 PFC…" at bounding box center [685, 520] width 253 height 23
click at [617, 509] on div "NOTE: FLOOR SYSTEM BY ULTRASPAN - Beam delivered with Ultraspan 13/10/25 M6 PFC…" at bounding box center [685, 520] width 253 height 23
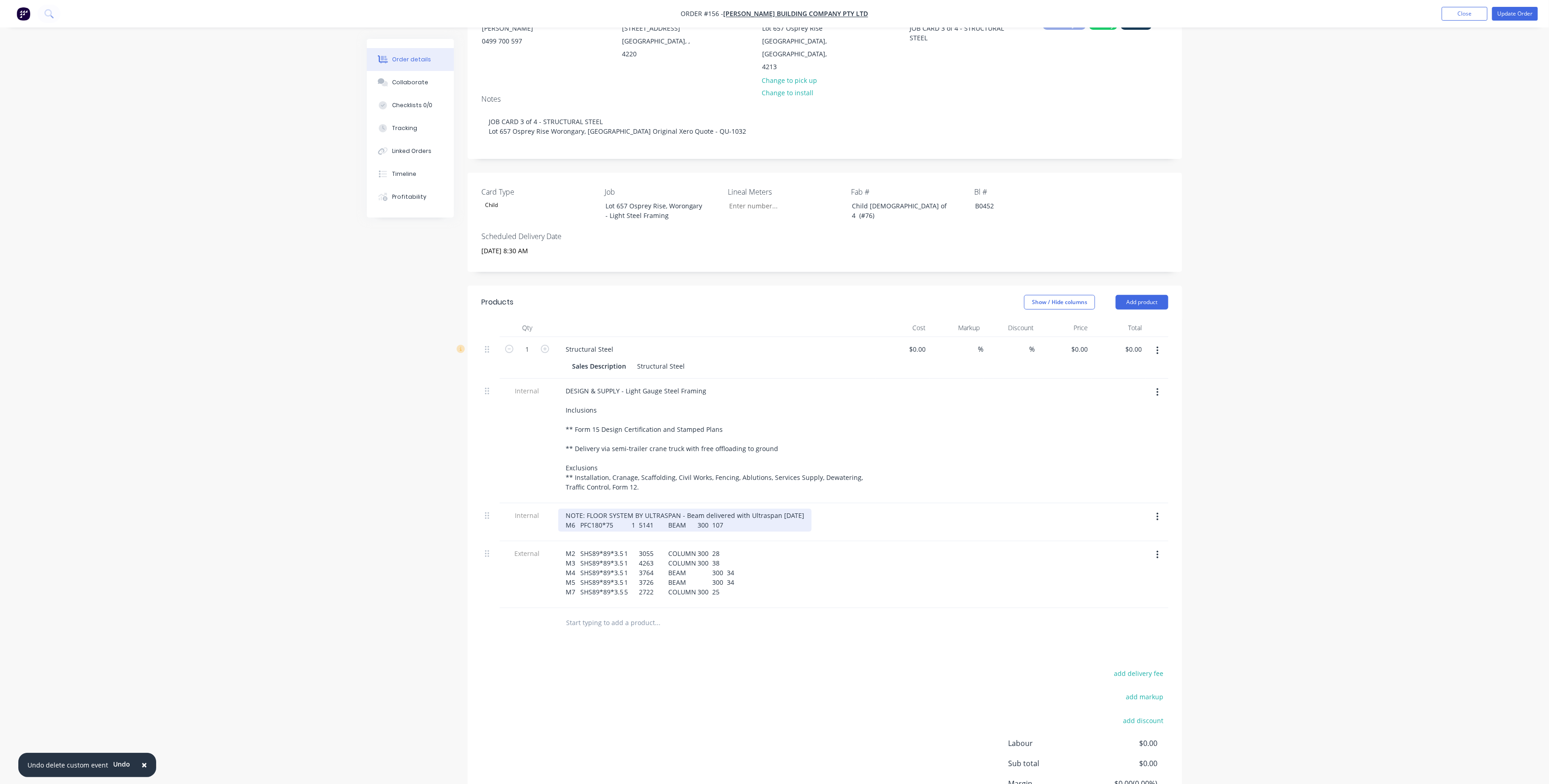
click at [629, 511] on div "NOTE: FLOOR SYSTEM BY ULTRASPAN - Beam delivered with Ultraspan 13/10/25 M6 PFC…" at bounding box center [685, 520] width 253 height 23
click at [622, 509] on div "NOTE: FLOOR SYSTEM BY ULTRASPAN - Beam delivered with Ultraspan 13/10/25 M6 PFC…" at bounding box center [685, 520] width 253 height 23
click at [625, 510] on div "NOTE: FLOOR SYSTEM BY ULTRASPAN - Beam delivered with Ultraspan 13/10/25 M6 PFC…" at bounding box center [685, 520] width 253 height 23
click at [691, 515] on div "NOTE: FLOOR SYSTEM BY ULTRASPAN - Beam delivered with Ultraspan 13/10/25 M6 PFC…" at bounding box center [685, 520] width 253 height 23
click at [1098, 526] on div at bounding box center [1118, 523] width 54 height 38
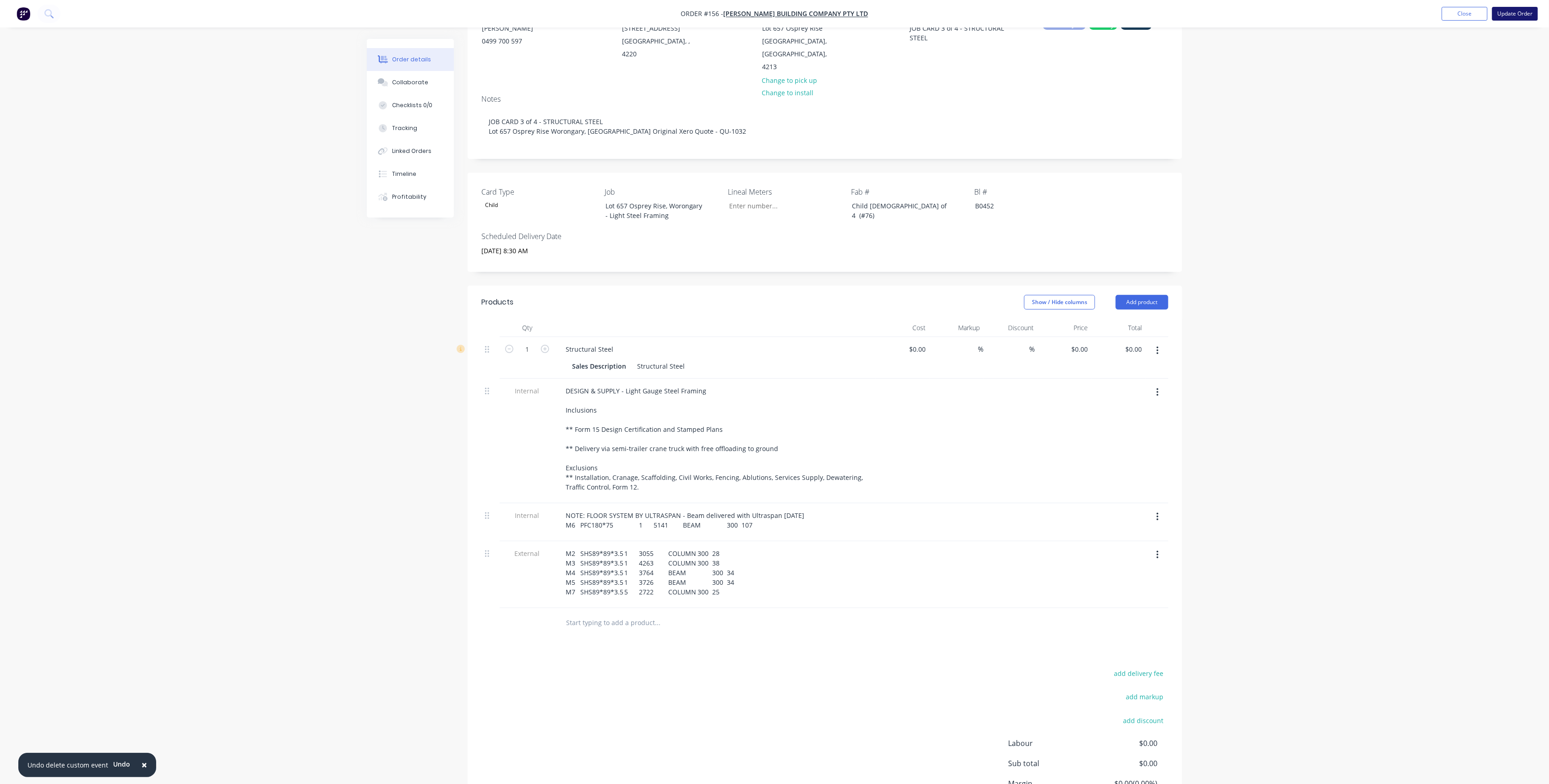
click at [1506, 12] on button "Update Order" at bounding box center [1515, 14] width 46 height 14
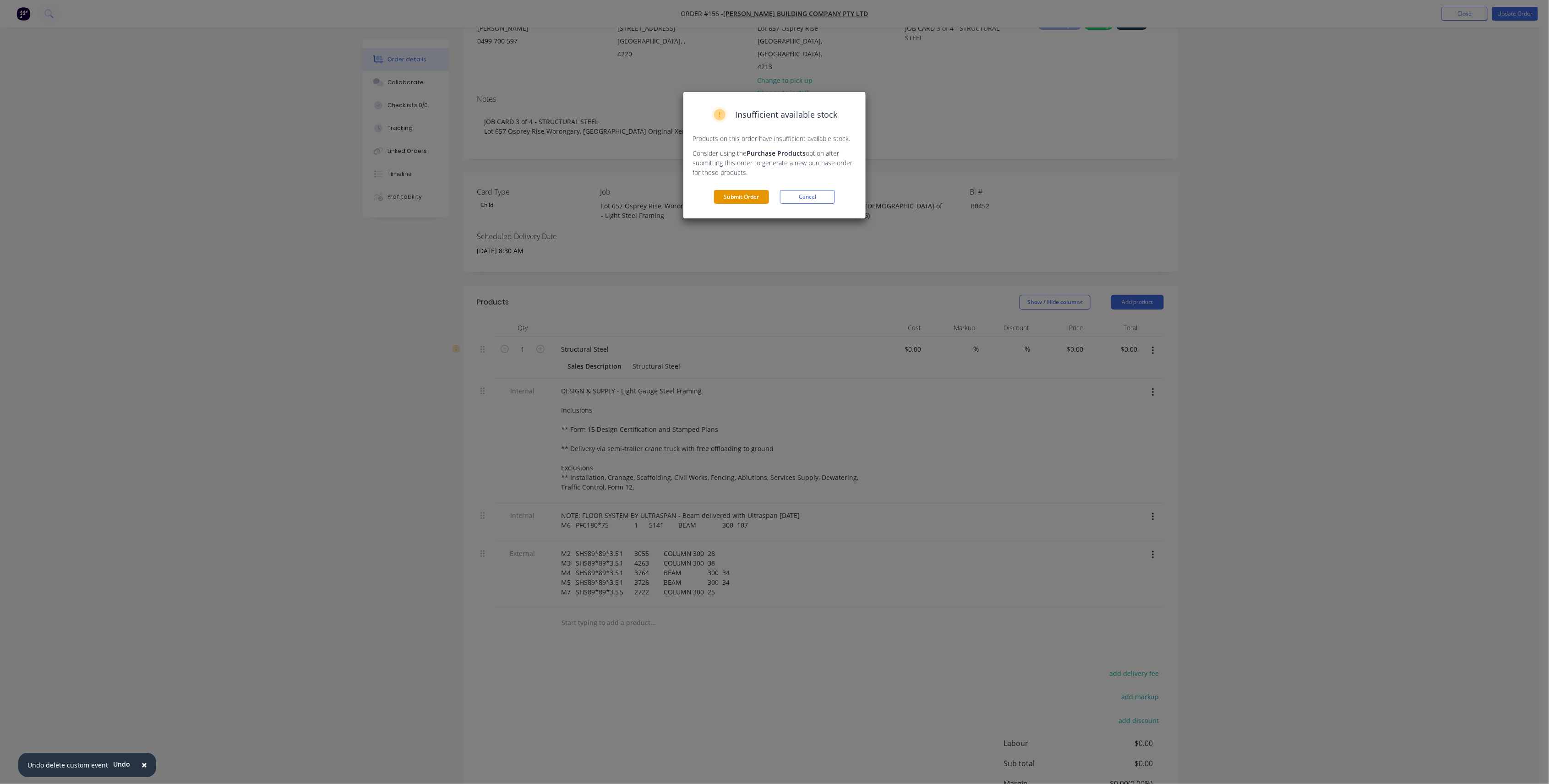
click at [752, 202] on button "Submit Order" at bounding box center [741, 197] width 55 height 14
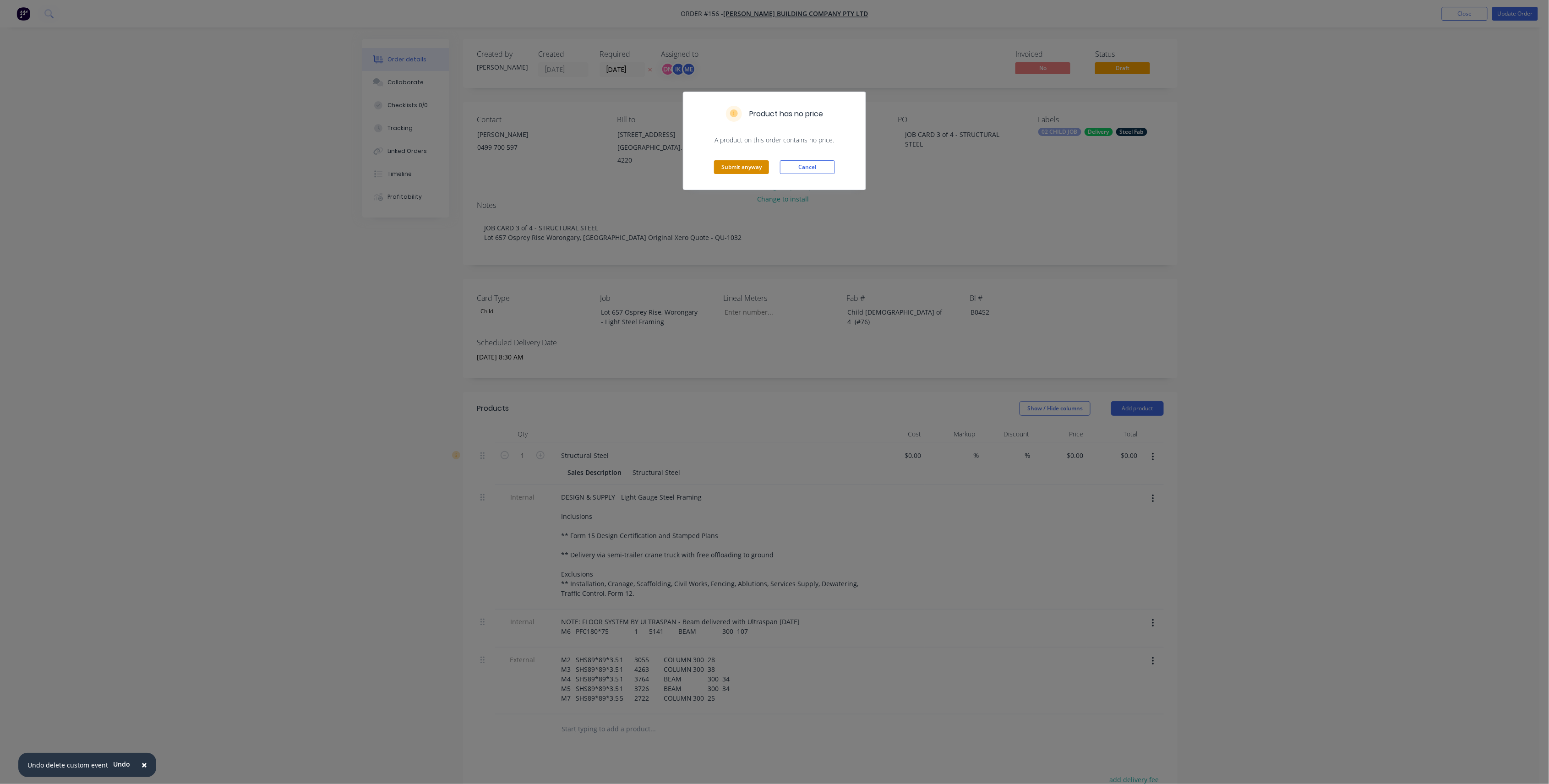
click at [745, 171] on button "Submit anyway" at bounding box center [741, 167] width 55 height 14
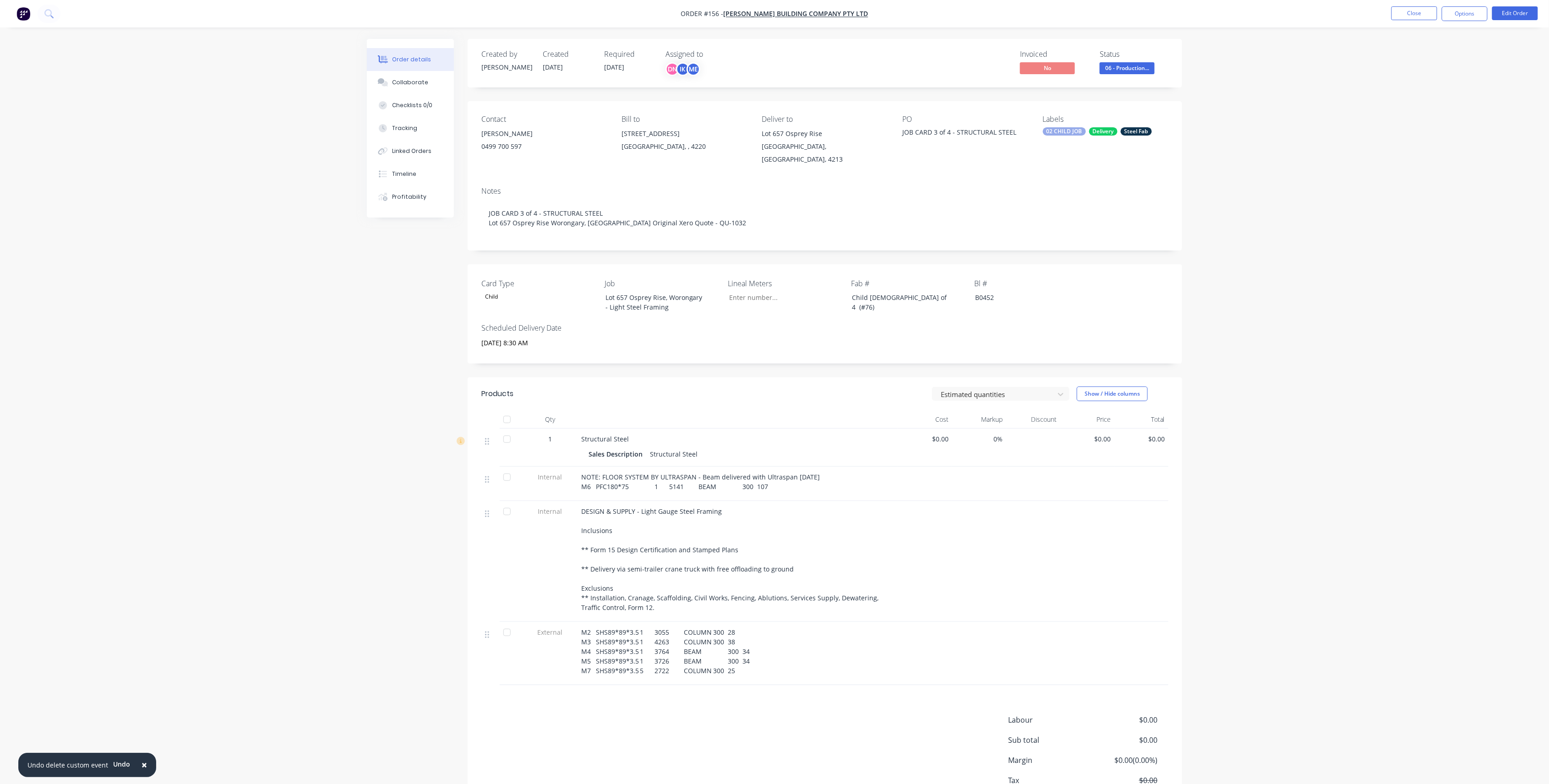
drag, startPoint x: 581, startPoint y: 475, endPoint x: 747, endPoint y: 483, distance: 166.2
click at [747, 483] on div "NOTE: FLOOR SYSTEM BY ULTRASPAN - Beam delivered with Ultraspan 13/10/25 M6 PFC…" at bounding box center [738, 482] width 313 height 19
drag, startPoint x: 1162, startPoint y: 466, endPoint x: 1466, endPoint y: 61, distance: 506.4
click at [1163, 467] on div at bounding box center [1141, 484] width 54 height 34
click at [1151, 69] on span "06 - Production..." at bounding box center [1127, 68] width 55 height 11
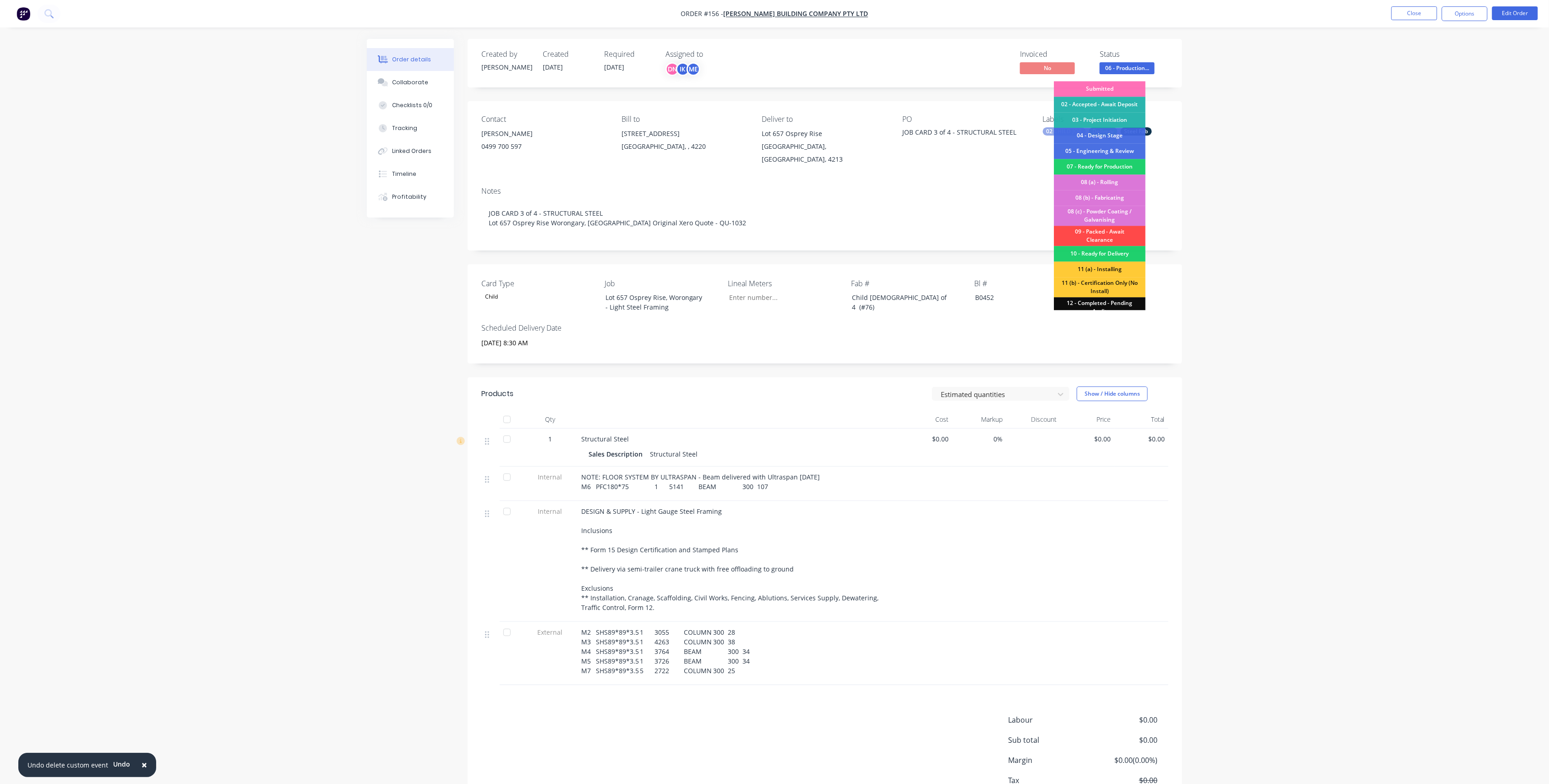
click at [1114, 237] on div "09 - Packed - Await Clearance" at bounding box center [1100, 236] width 92 height 20
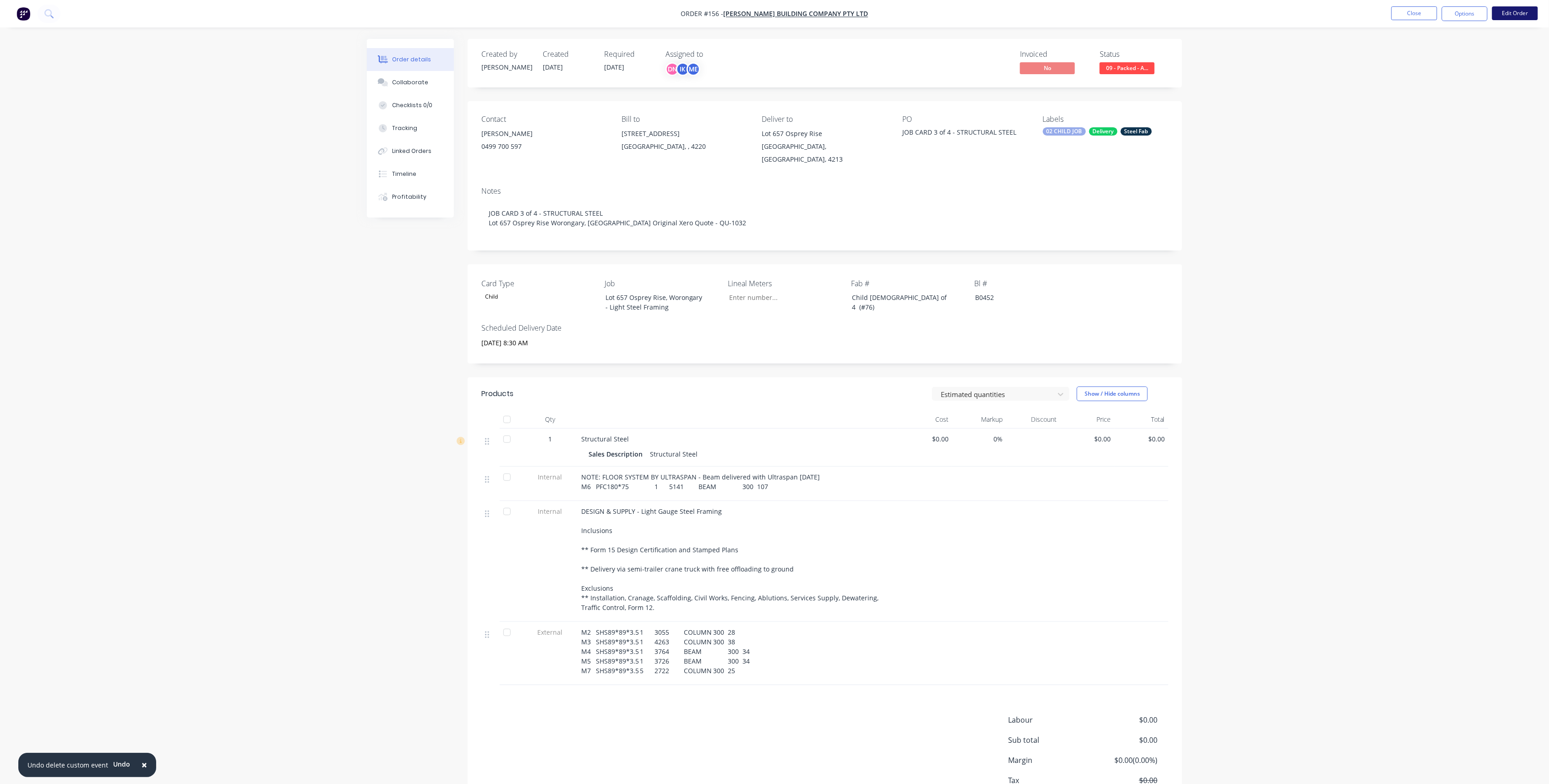
click at [1530, 11] on button "Edit Order" at bounding box center [1515, 13] width 46 height 14
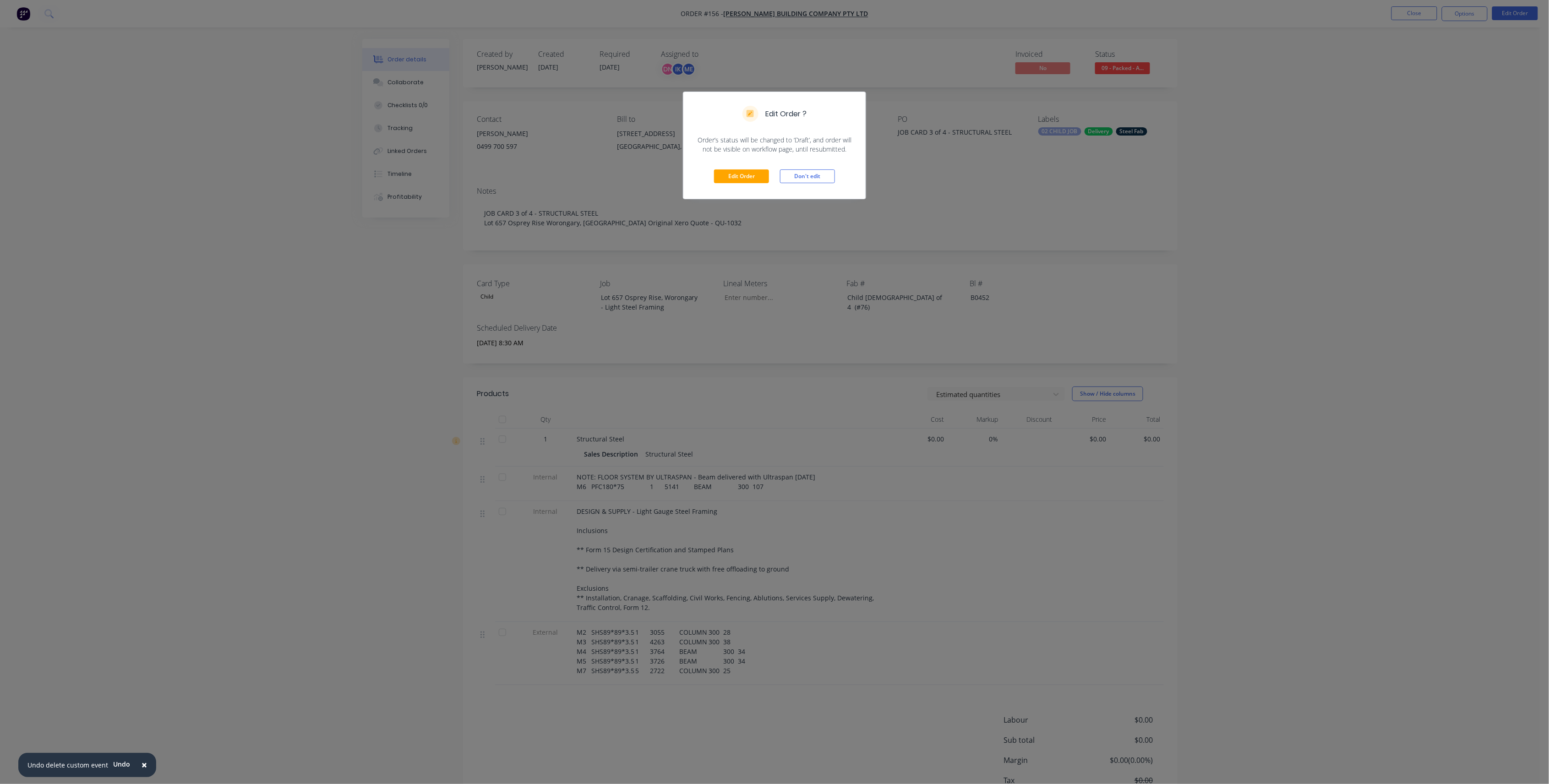
drag, startPoint x: 799, startPoint y: 177, endPoint x: 920, endPoint y: 164, distance: 121.7
click at [799, 177] on button "Don't edit" at bounding box center [807, 177] width 55 height 14
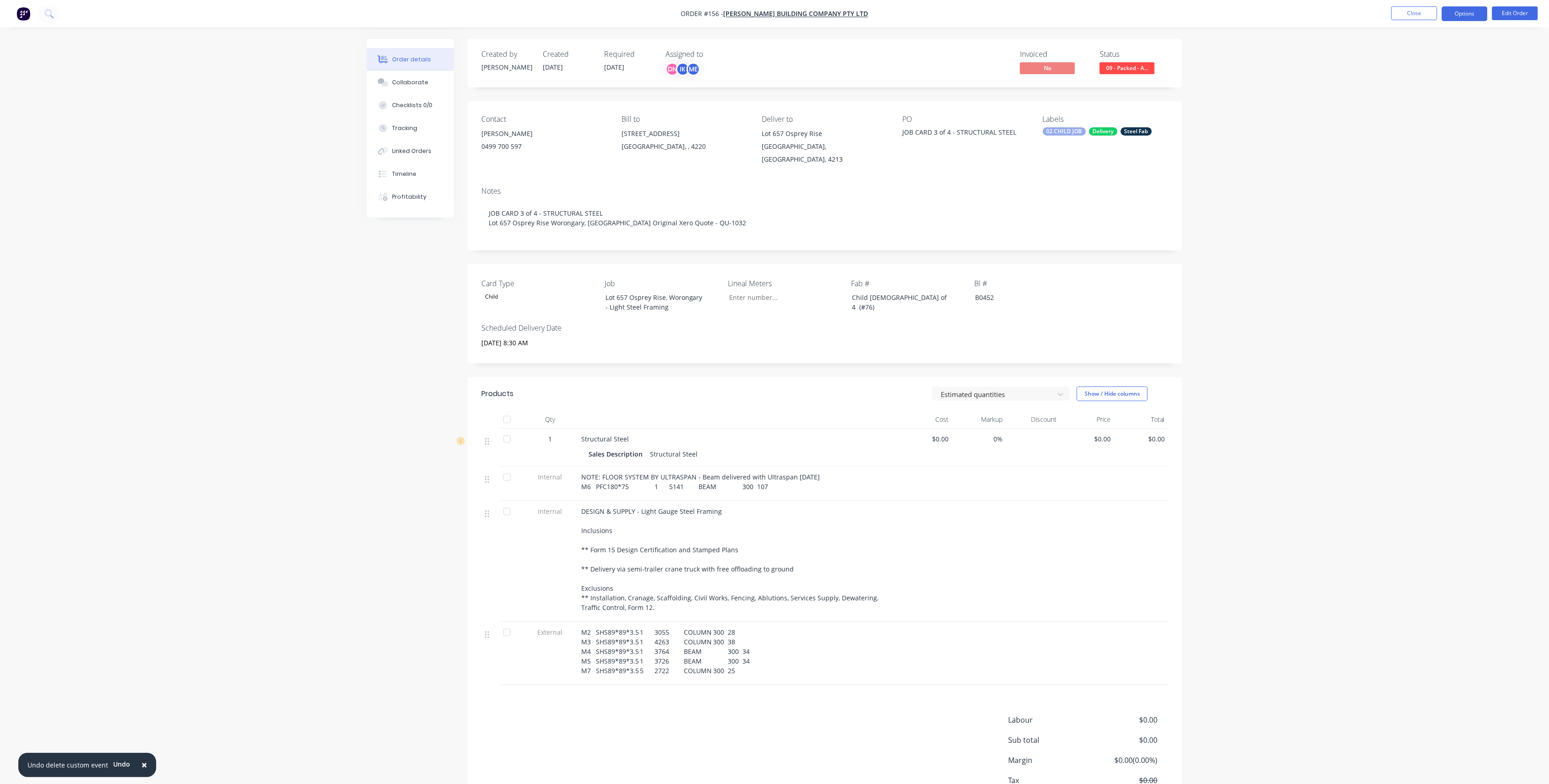
click at [1482, 11] on button "Options" at bounding box center [1465, 13] width 46 height 15
click at [1453, 124] on div "Delivery Docket" at bounding box center [1437, 129] width 84 height 13
click at [1453, 98] on div "Without pricing" at bounding box center [1437, 92] width 84 height 13
click at [1193, 106] on div "Order details Collaborate Checklists 0/0 Tracking Linked Orders Timeline Profit…" at bounding box center [774, 424] width 1549 height 848
click at [1404, 12] on button "Close" at bounding box center [1414, 13] width 46 height 14
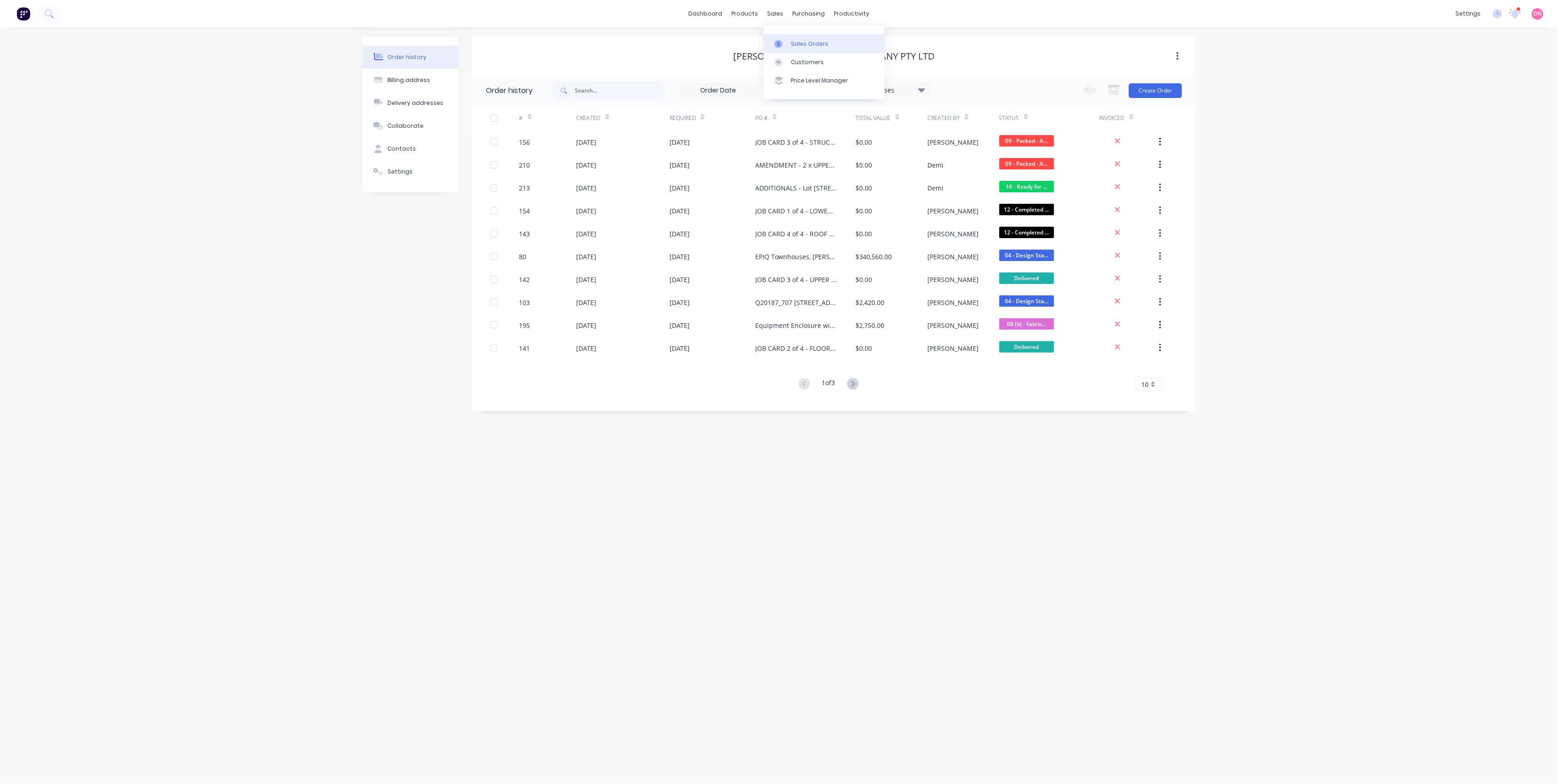
click at [780, 44] on icon at bounding box center [778, 44] width 8 height 8
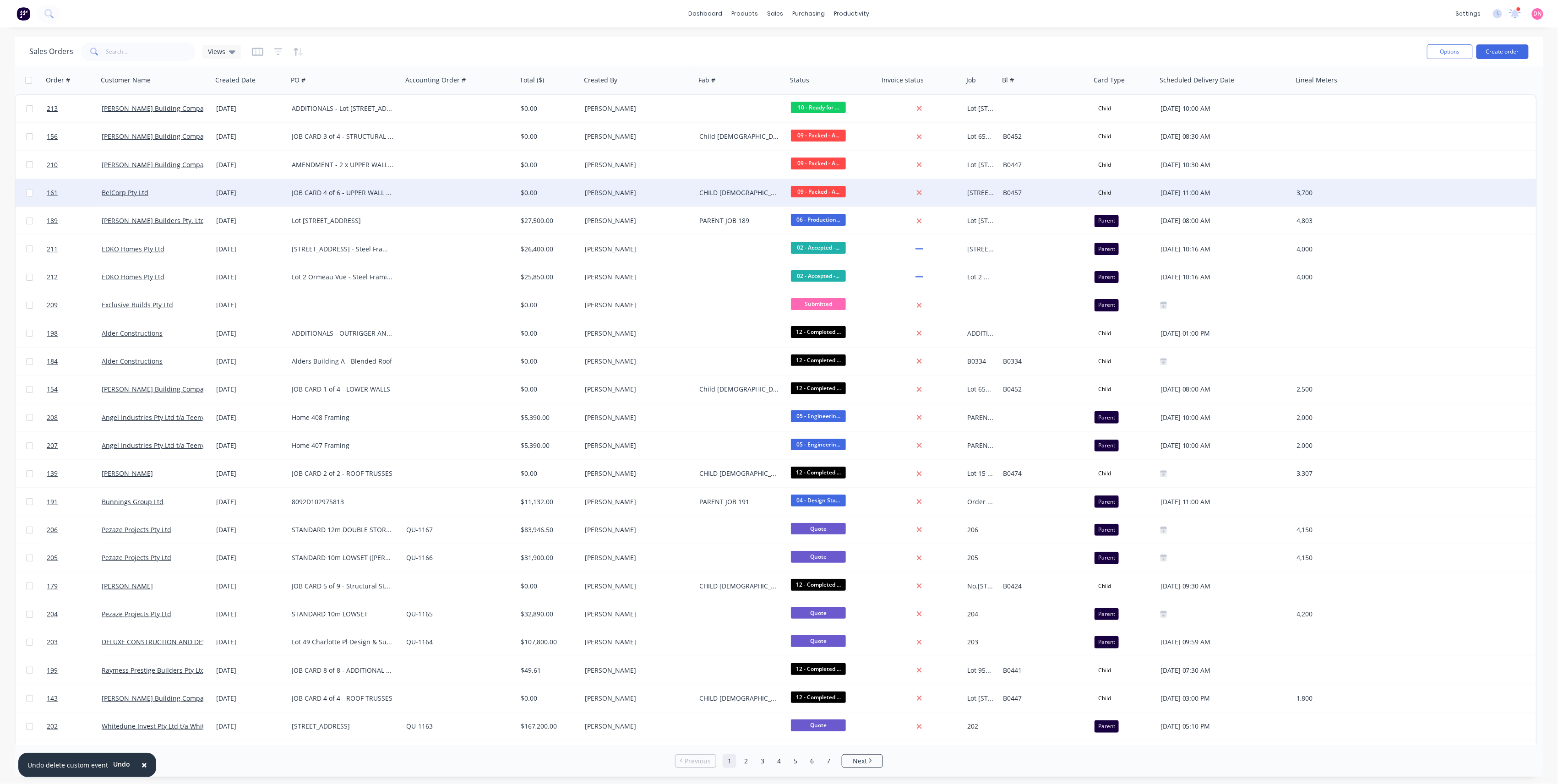
click at [367, 197] on div "JOB CARD 4 of 6 - UPPER WALL FRAMES | [STREET_ADDRESS]" at bounding box center [346, 192] width 115 height 27
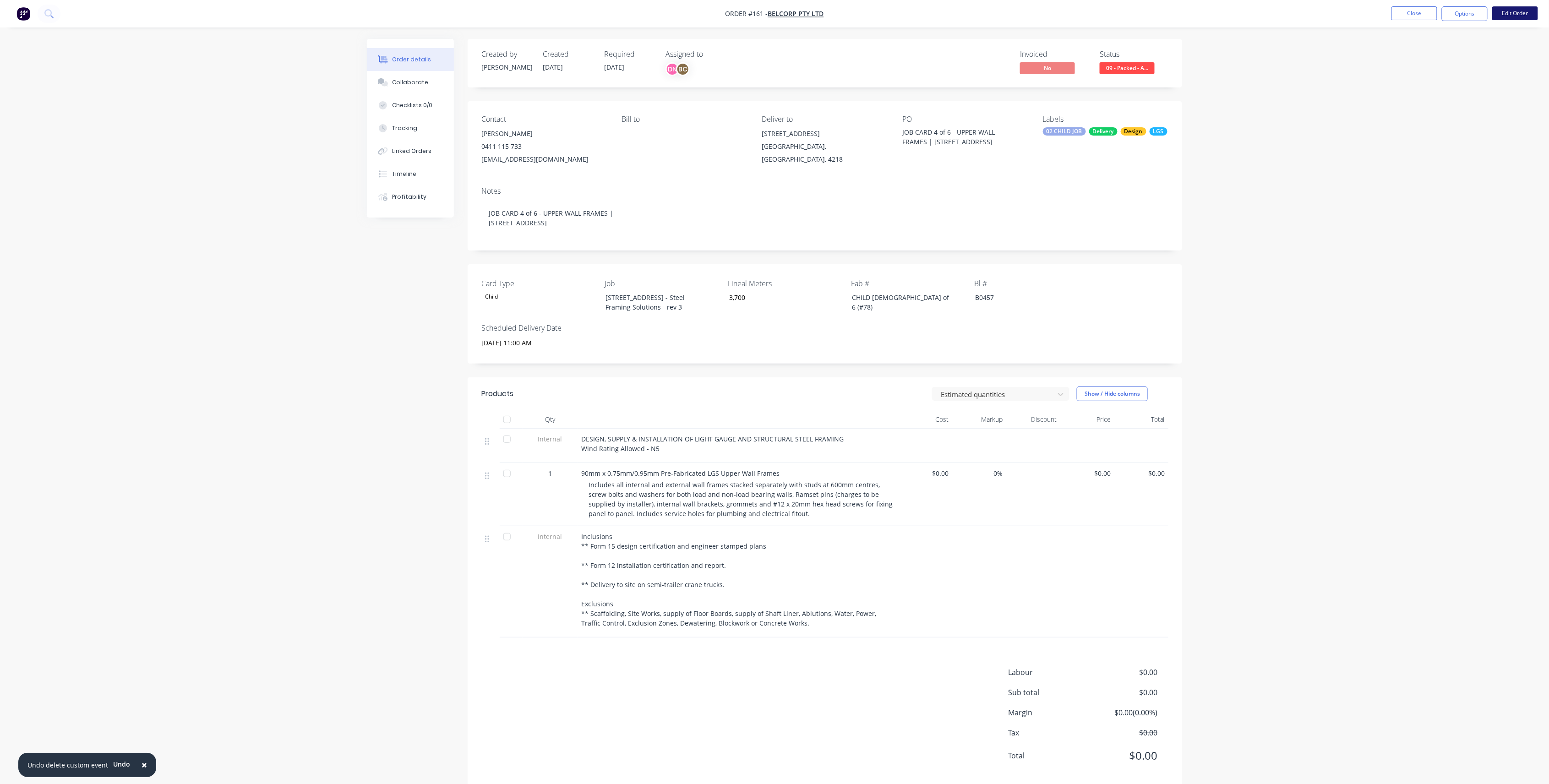
click at [1513, 15] on button "Edit Order" at bounding box center [1515, 13] width 46 height 14
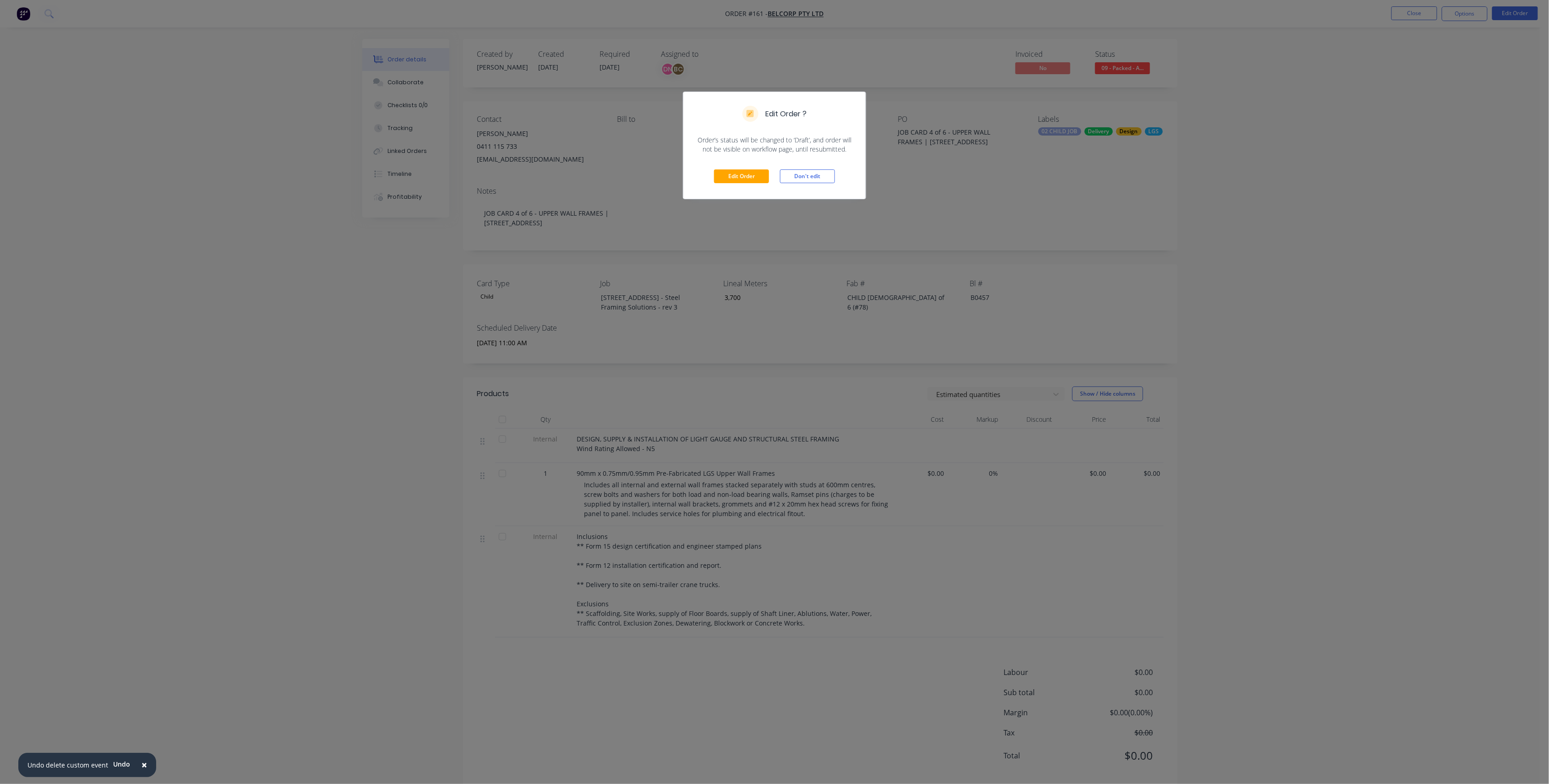
click at [740, 167] on div "Edit Order Don't edit" at bounding box center [774, 176] width 182 height 45
click at [728, 172] on button "Edit Order" at bounding box center [741, 177] width 55 height 14
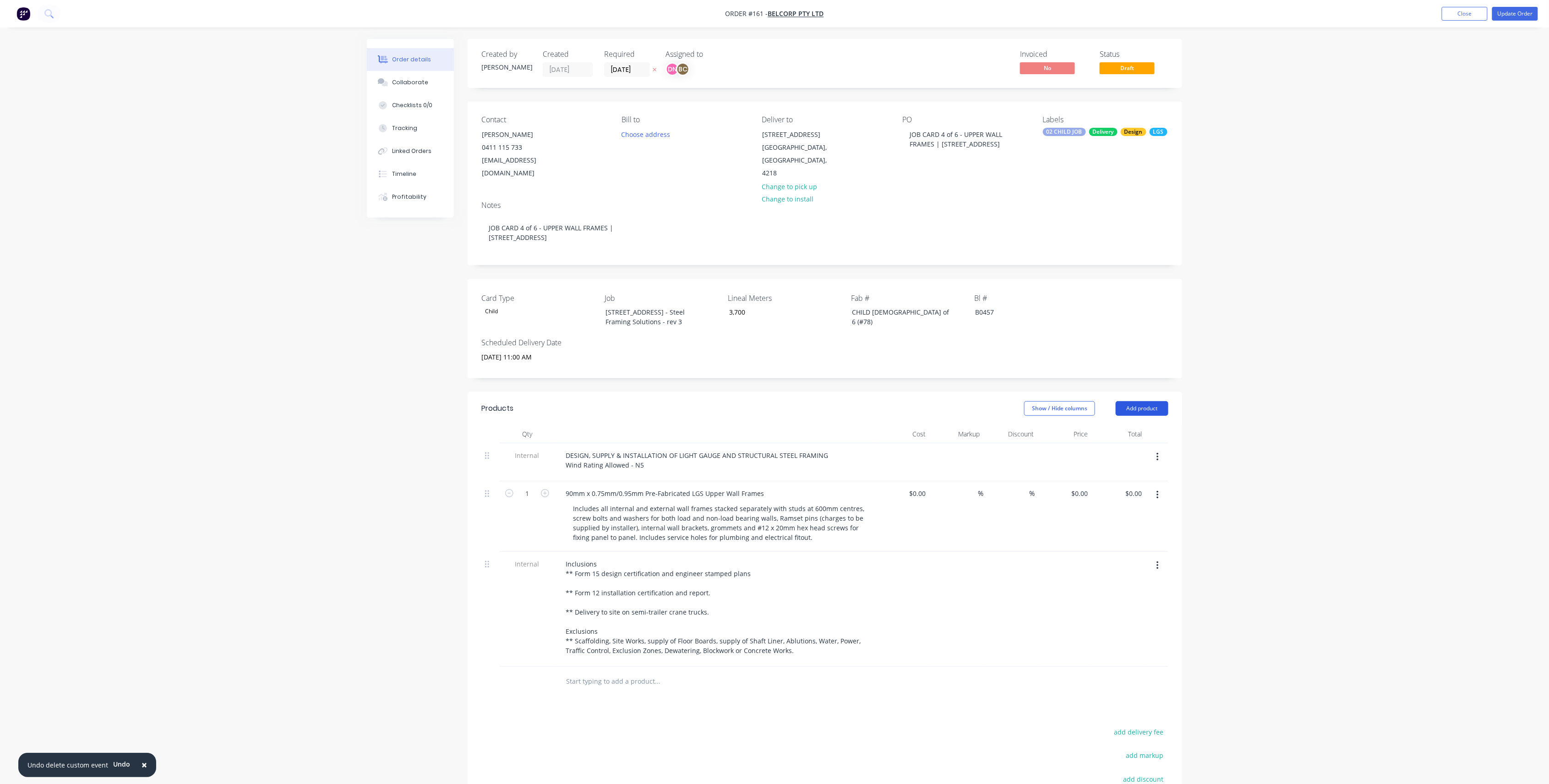
click at [1126, 403] on button "Add product" at bounding box center [1142, 408] width 53 height 15
drag, startPoint x: 1131, startPoint y: 542, endPoint x: 1097, endPoint y: 566, distance: 41.6
click at [1131, 553] on div "Notes (External)" at bounding box center [1124, 560] width 71 height 13
click at [583, 672] on div at bounding box center [591, 679] width 66 height 13
paste div
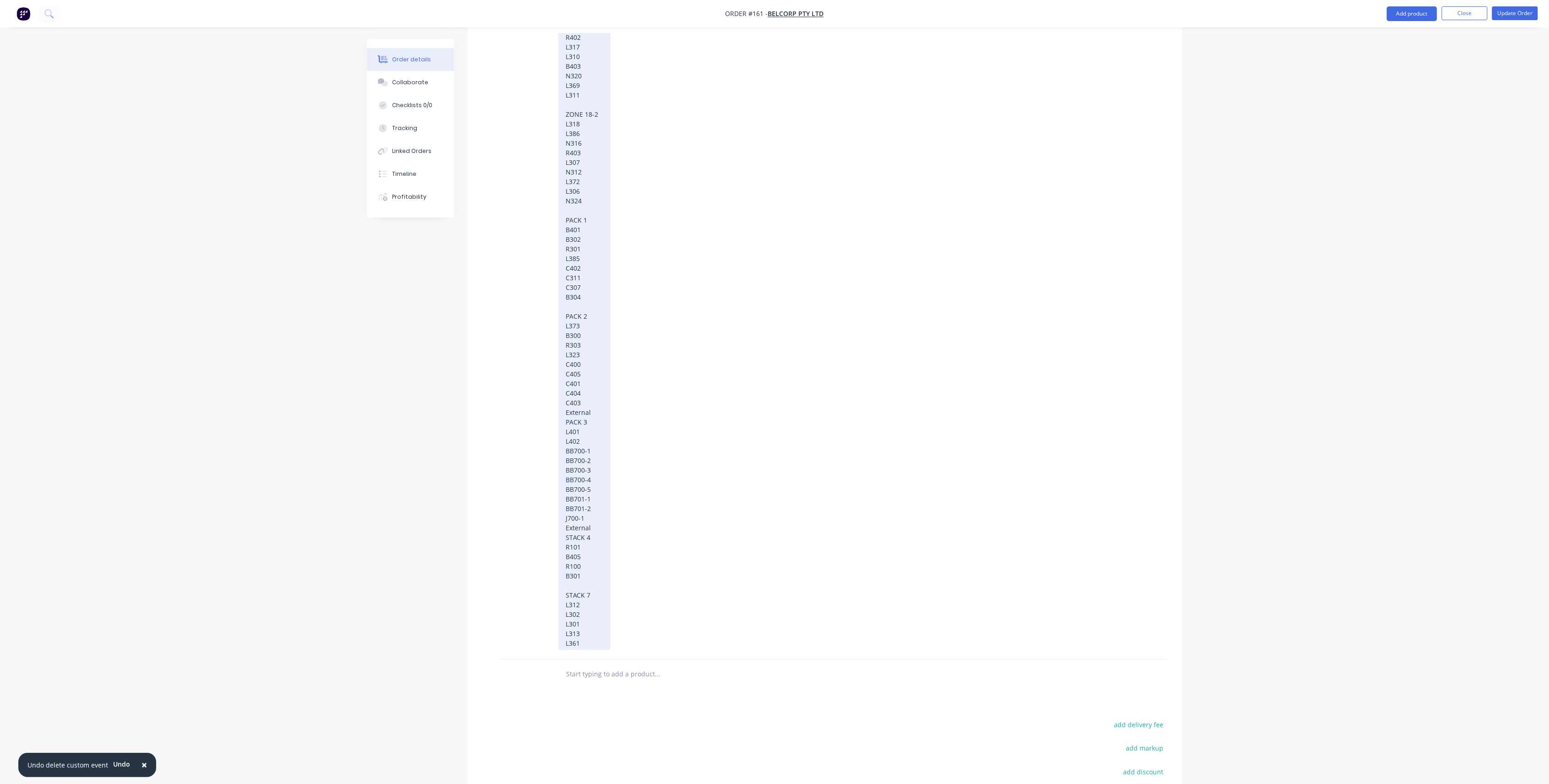
scroll to position [1913, 0]
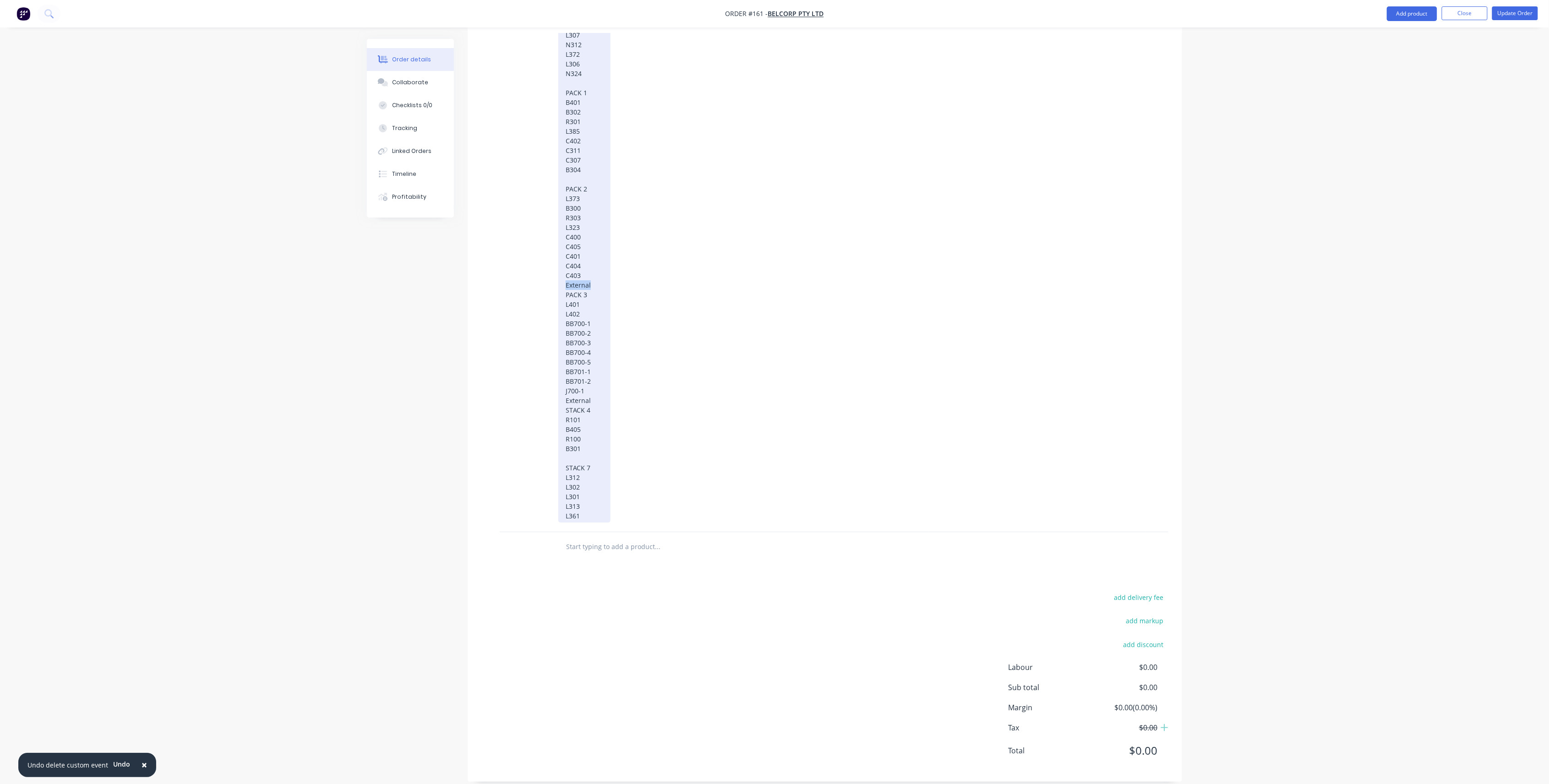
drag, startPoint x: 593, startPoint y: 274, endPoint x: 554, endPoint y: 273, distance: 39.0
drag, startPoint x: 596, startPoint y: 386, endPoint x: 564, endPoint y: 388, distance: 32.1
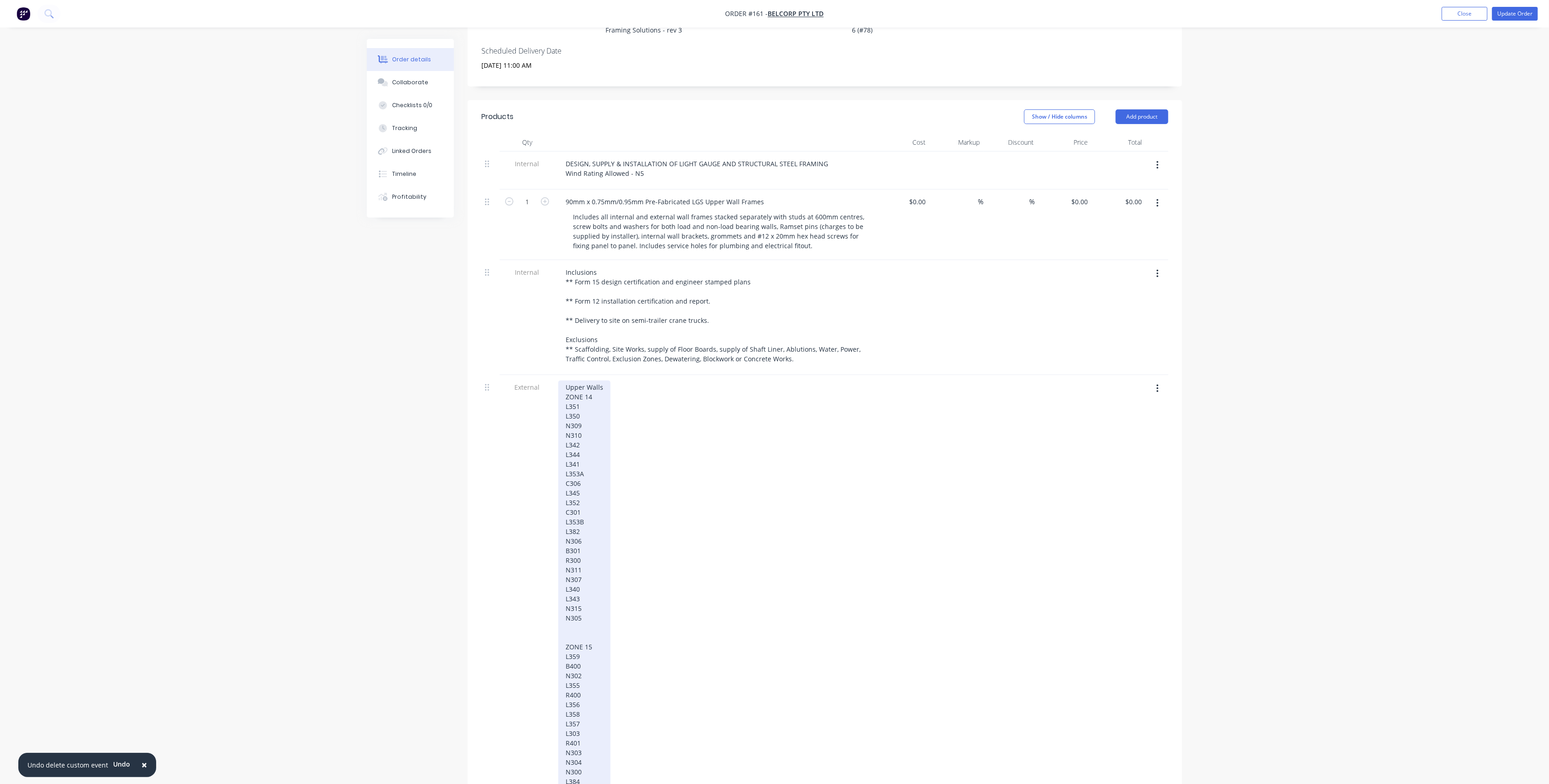
scroll to position [143, 0]
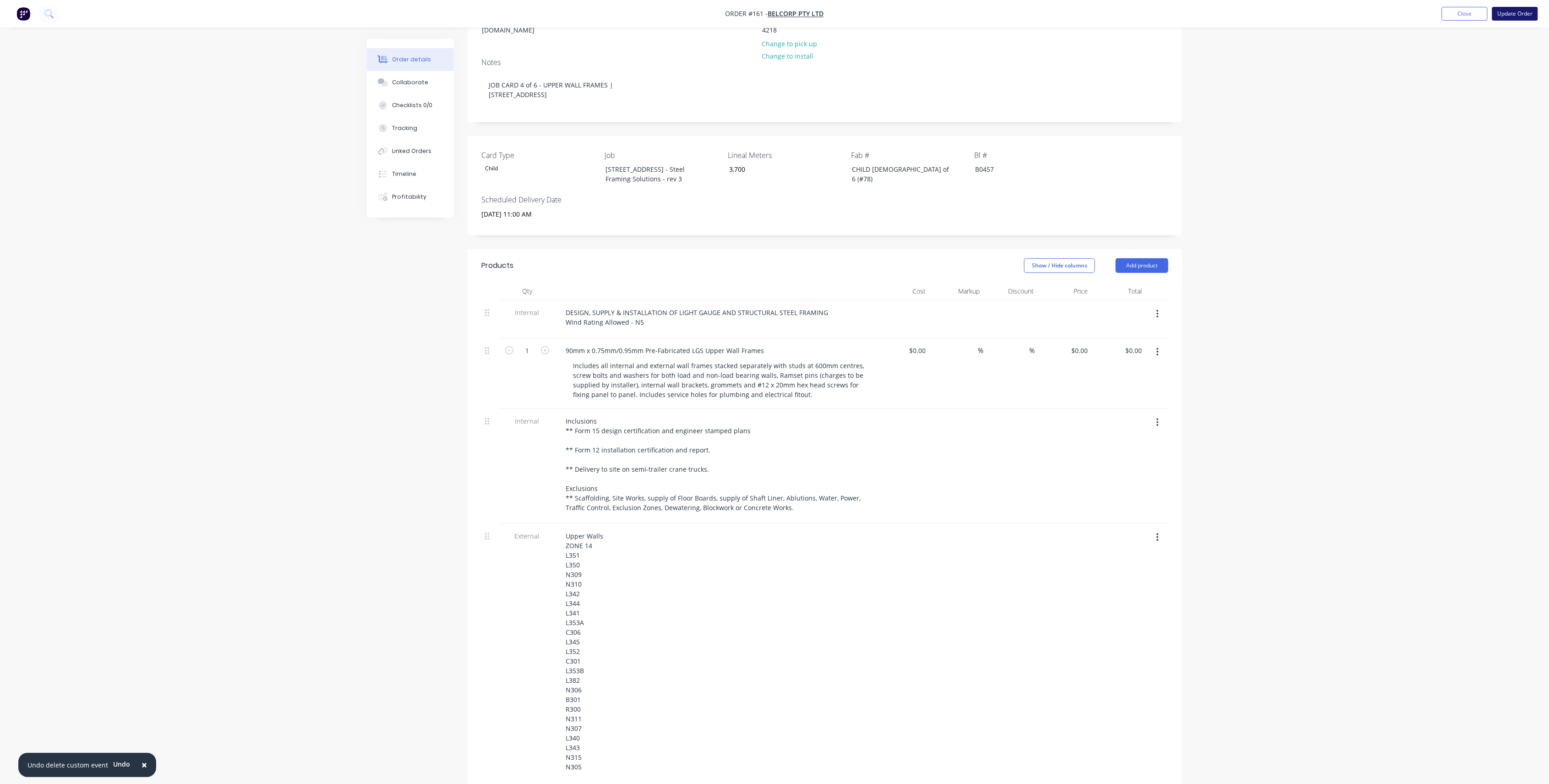
click at [1514, 11] on button "Update Order" at bounding box center [1515, 14] width 46 height 14
type input "3,700"
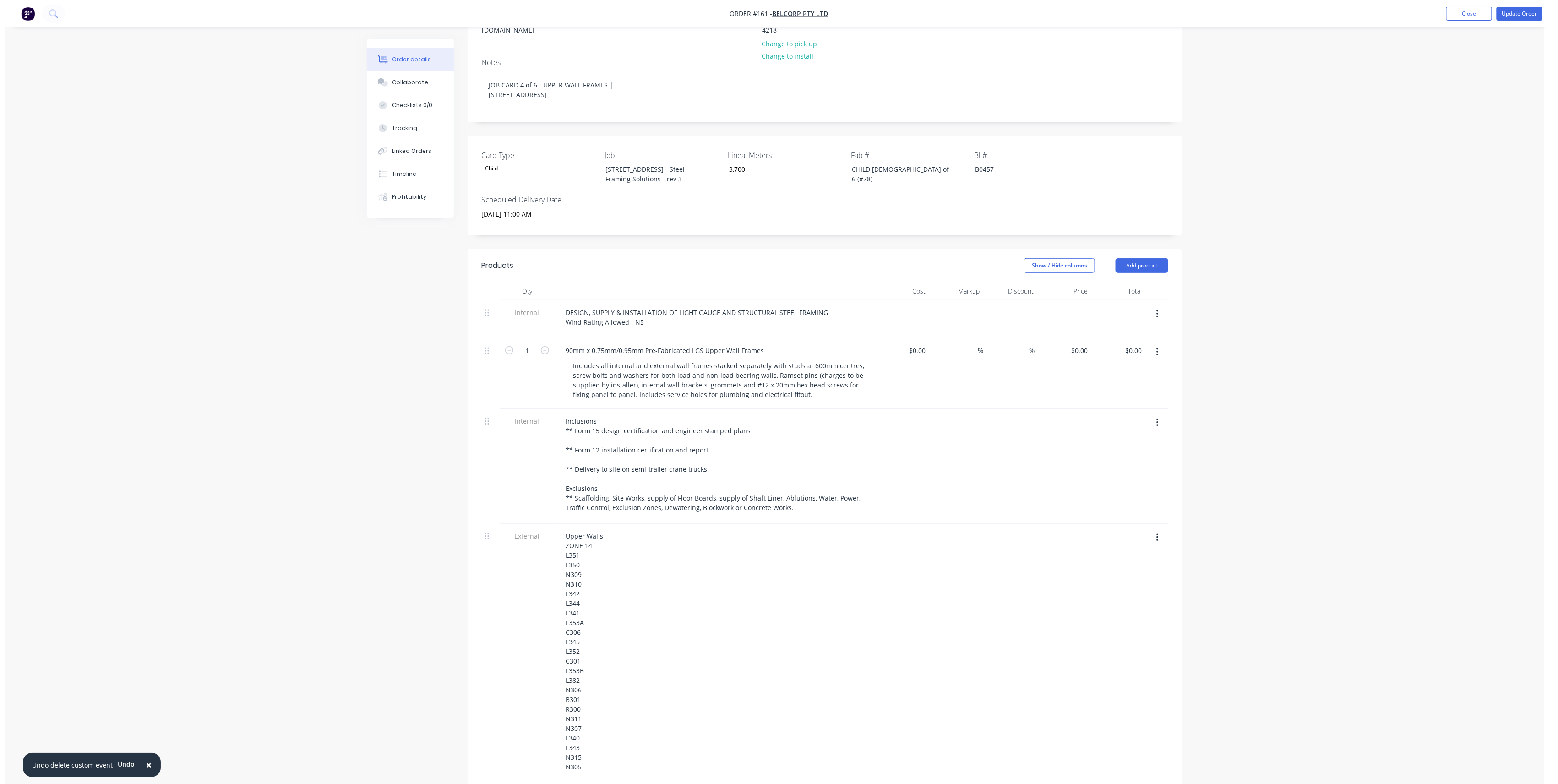
scroll to position [0, 0]
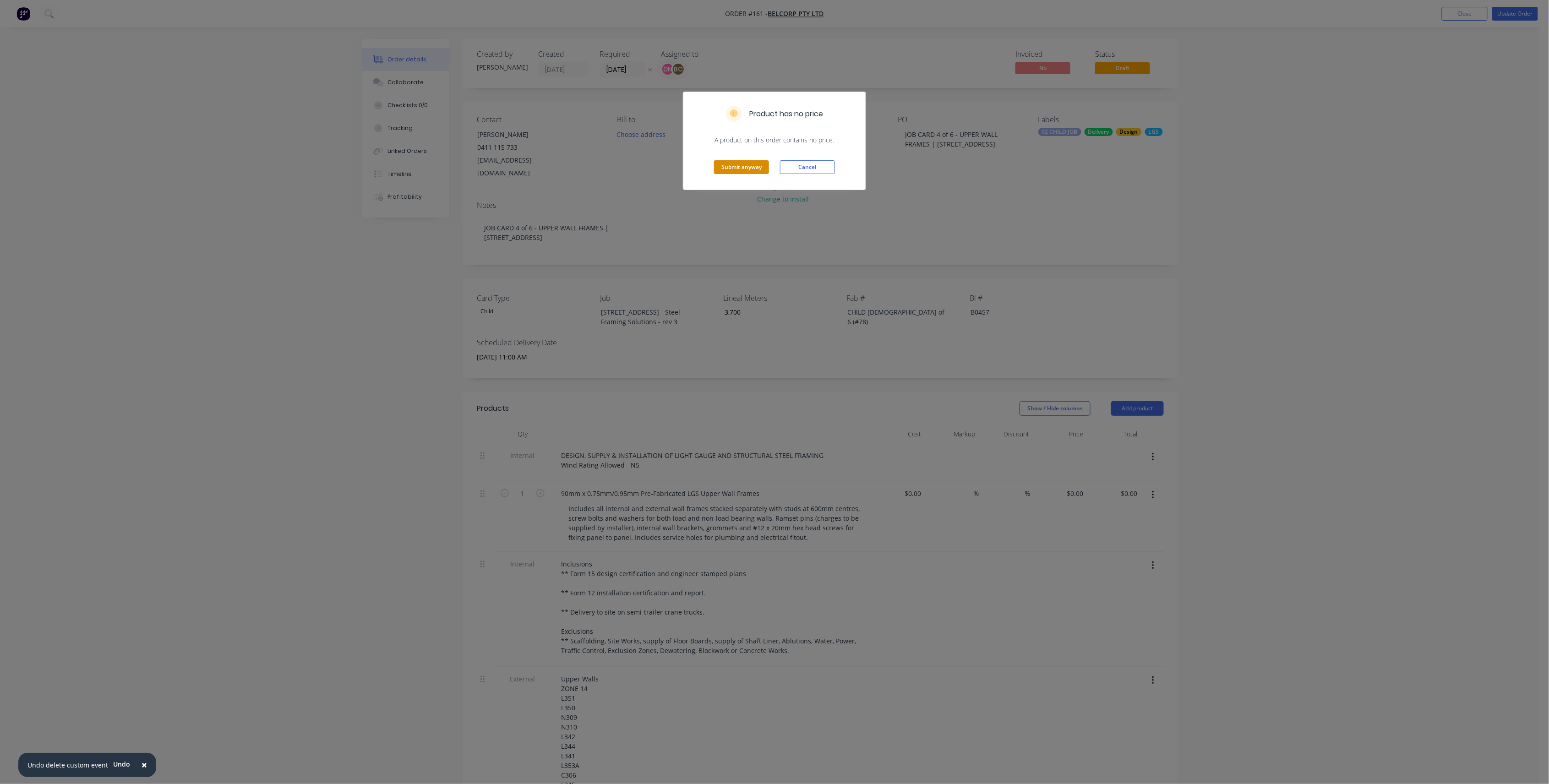
click at [749, 173] on button "Submit anyway" at bounding box center [741, 167] width 55 height 14
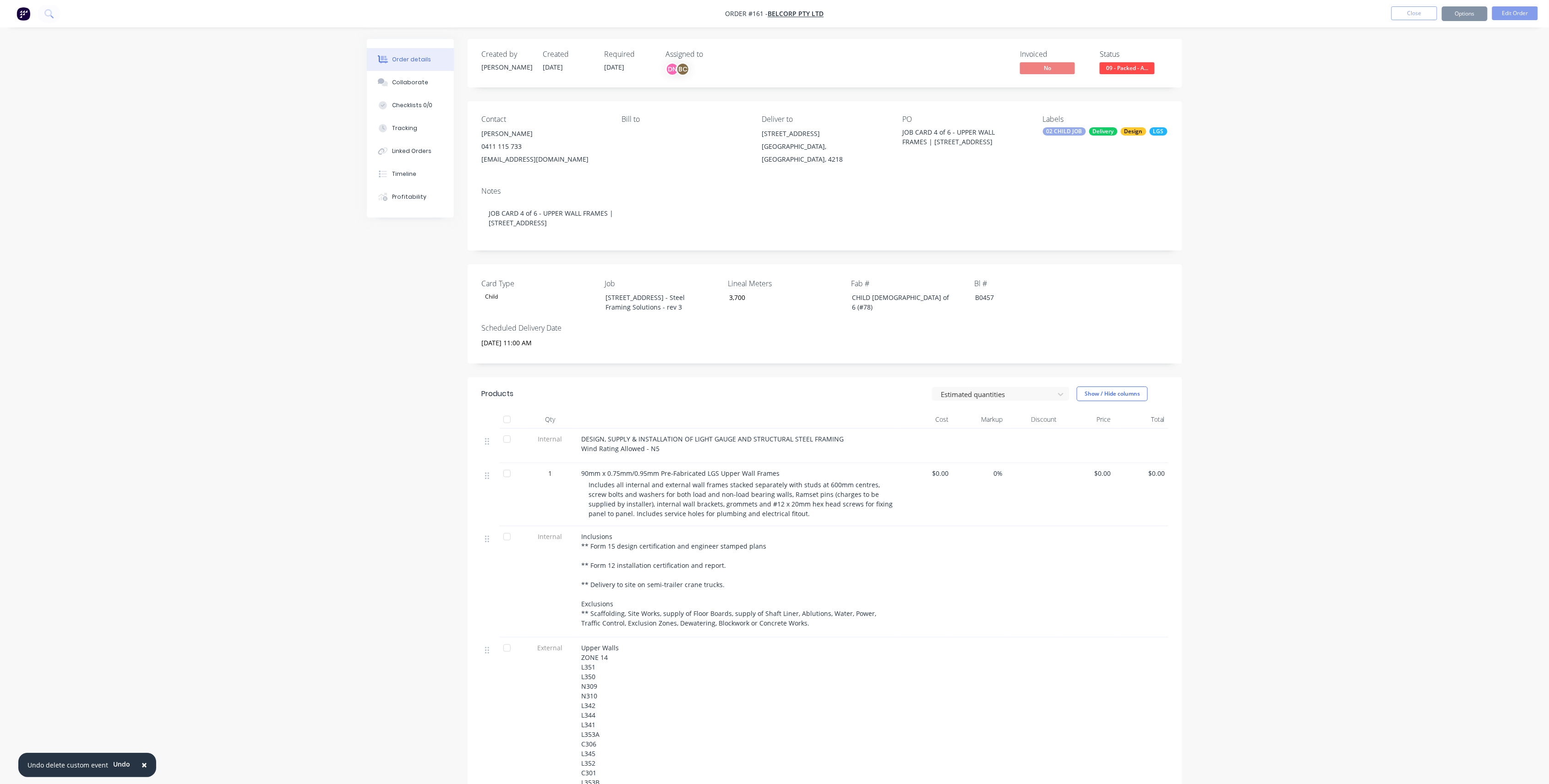
click at [546, 134] on div "Paul Belosev" at bounding box center [544, 134] width 126 height 13
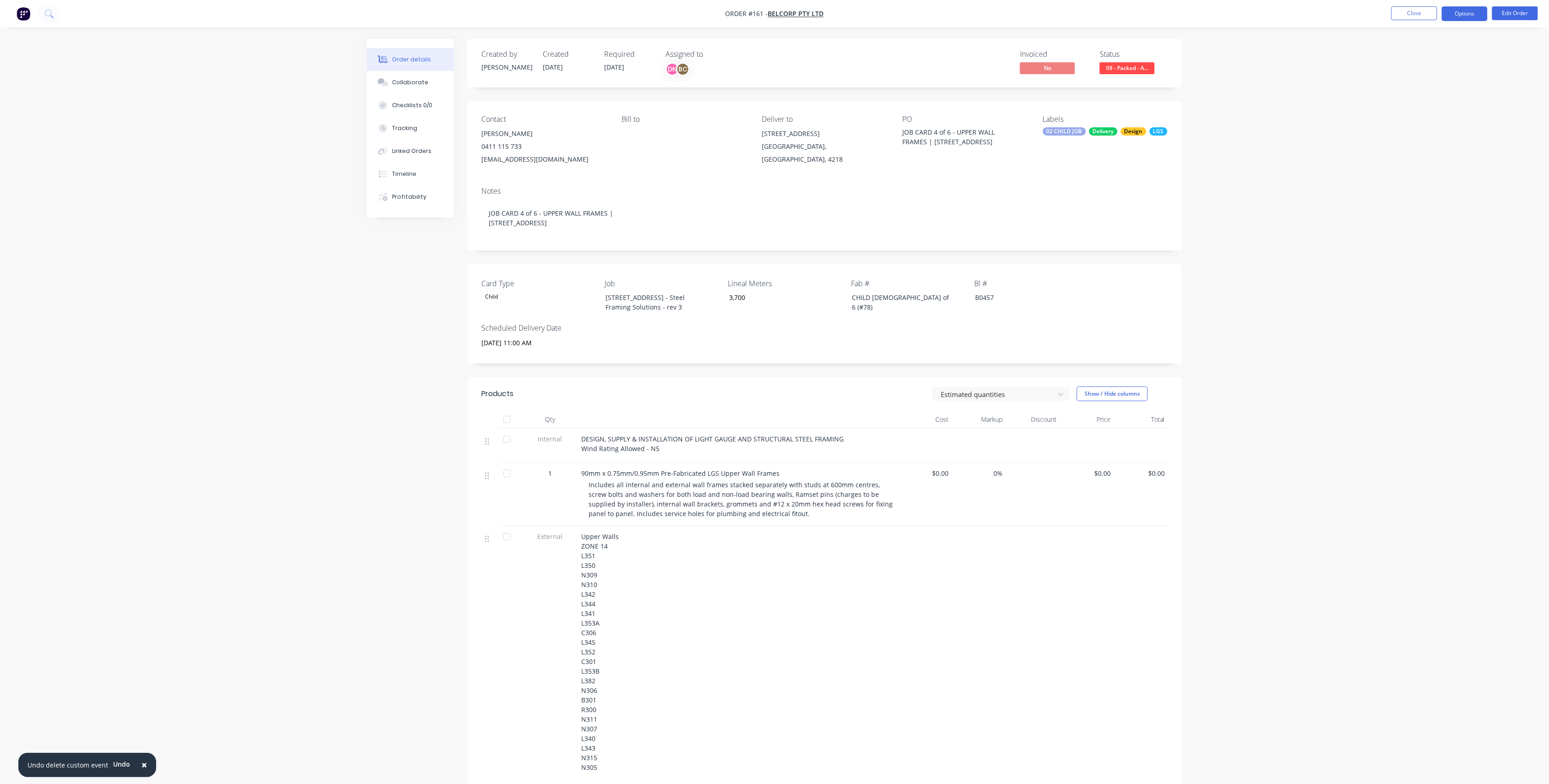
click at [1444, 11] on button "Options" at bounding box center [1465, 13] width 46 height 15
click at [1427, 124] on div "Delivery Docket" at bounding box center [1437, 129] width 84 height 13
click at [1417, 86] on div "Without pricing" at bounding box center [1437, 92] width 84 height 13
click at [1432, 7] on button "Close" at bounding box center [1414, 13] width 46 height 14
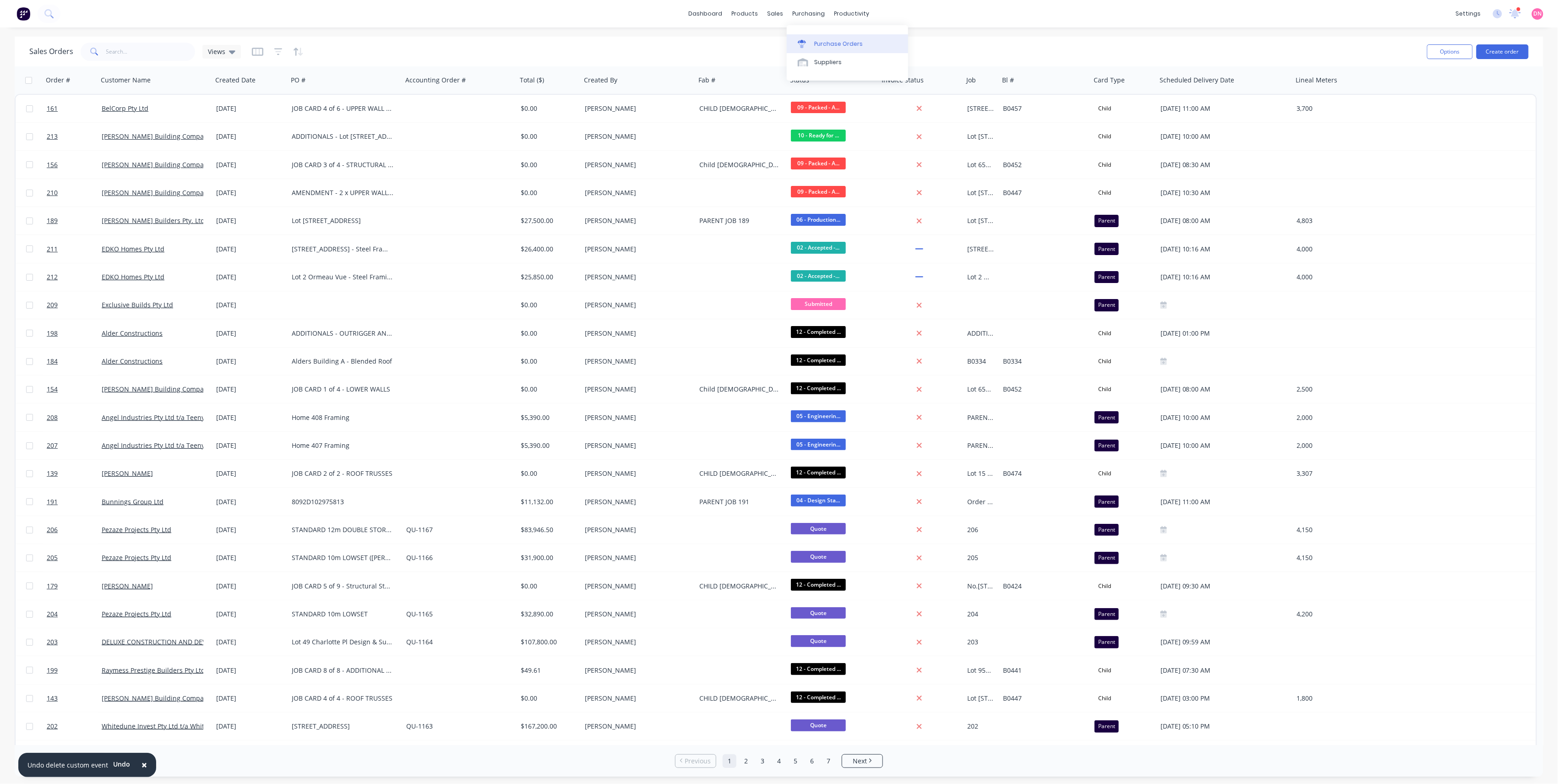
click at [814, 41] on div "Purchase Orders" at bounding box center [838, 44] width 48 height 8
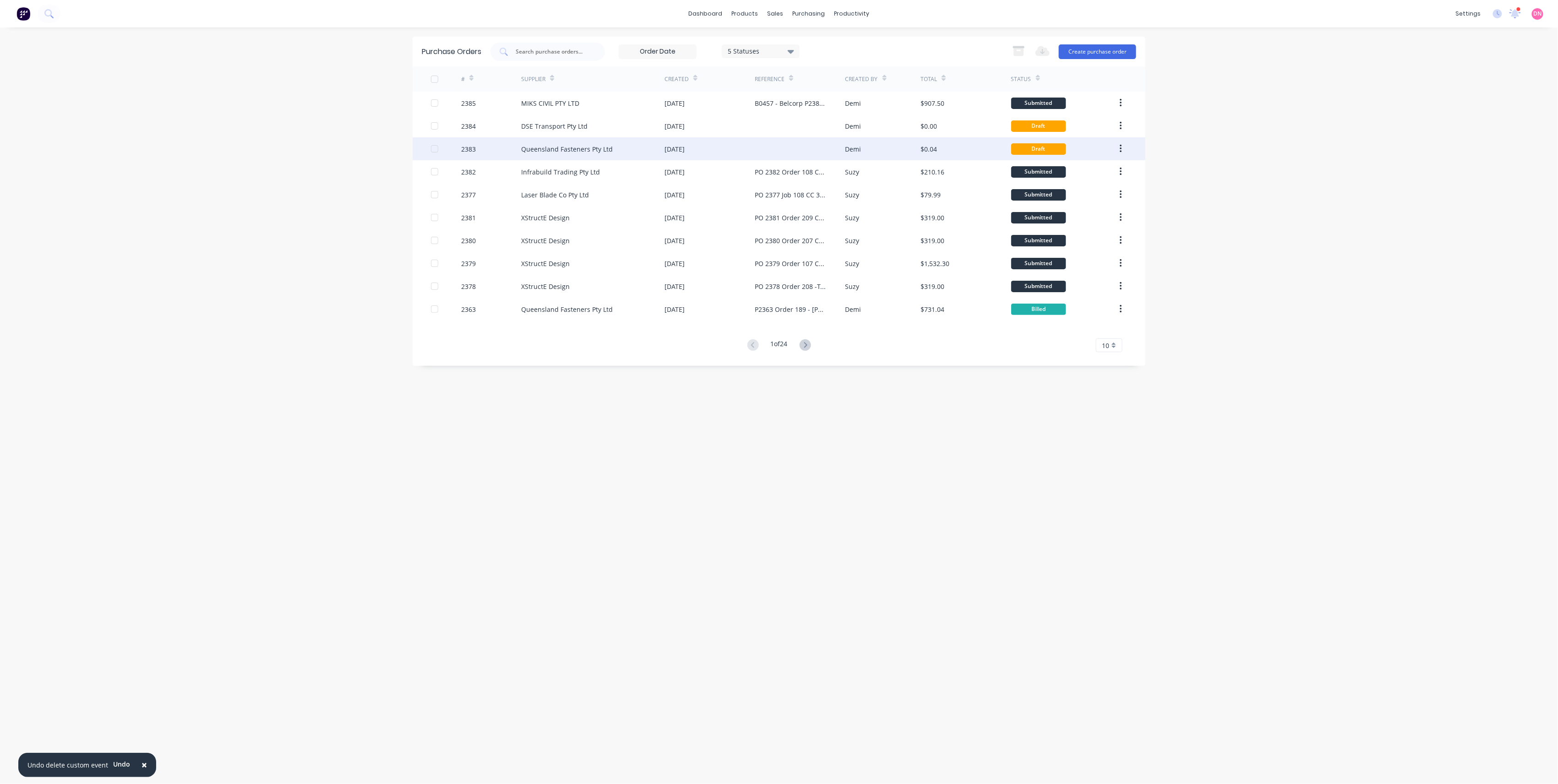
click at [569, 147] on div "Queensland Fasteners Pty Ltd" at bounding box center [567, 149] width 92 height 10
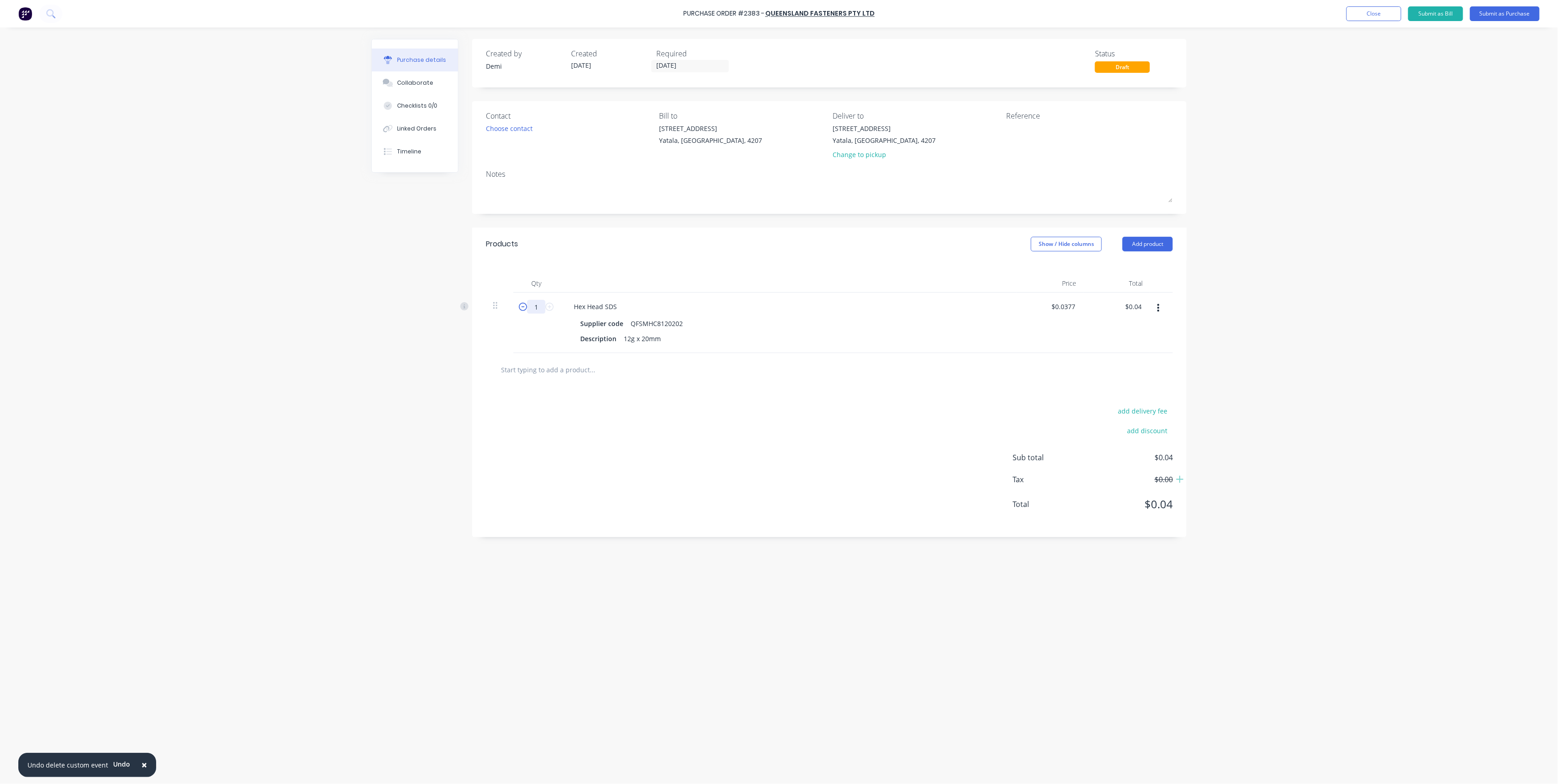
drag, startPoint x: 537, startPoint y: 306, endPoint x: 521, endPoint y: 307, distance: 16.0
click at [521, 307] on div "1 1" at bounding box center [536, 307] width 31 height 14
type input "4"
type input "$0.15"
type input "45"
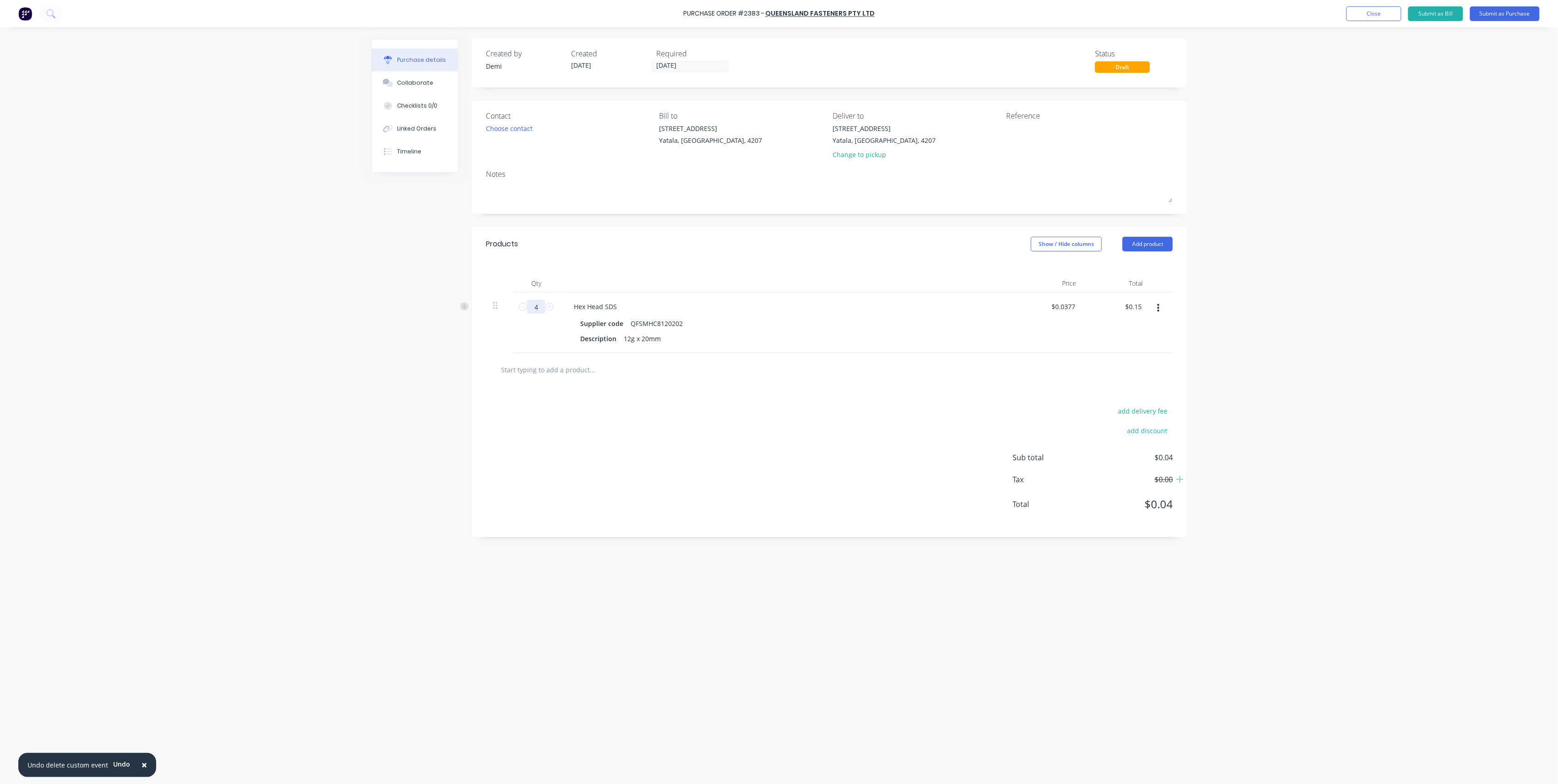
type input "$1.70"
type input "452"
type input "$17.04"
type input "4520"
type input "$170.40"
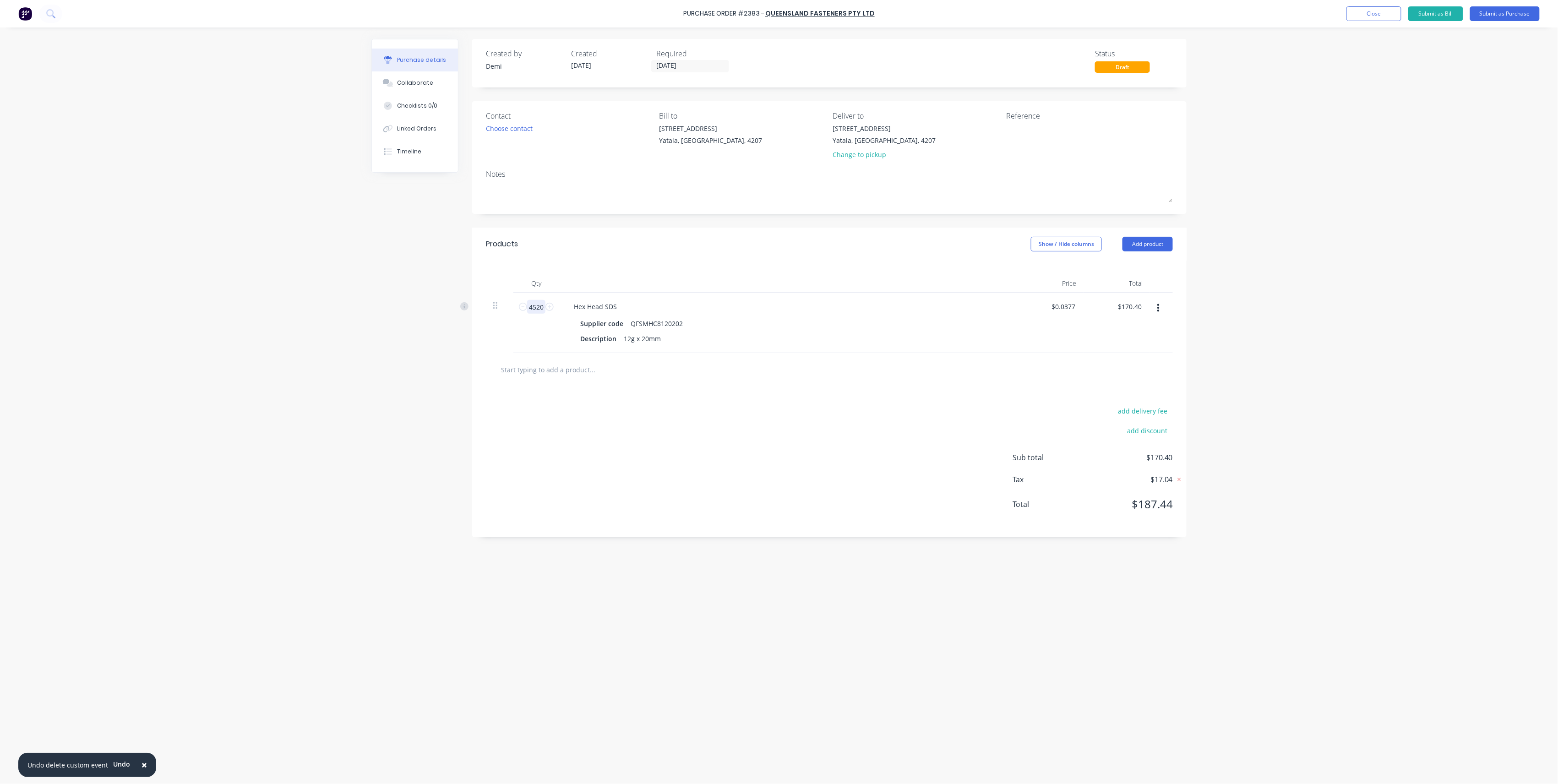
type input "4520"
click at [718, 423] on div "add delivery fee add discount Sub total $170.40 Tax $17.04 Total $187.44" at bounding box center [829, 461] width 715 height 150
click at [769, 391] on div "add delivery fee add discount Sub total $170.40 Tax $17.04 Total $187.44" at bounding box center [829, 461] width 715 height 150
click at [1133, 242] on button "Add product" at bounding box center [1147, 243] width 50 height 15
click at [1149, 269] on div "Product catalogue" at bounding box center [1129, 268] width 71 height 13
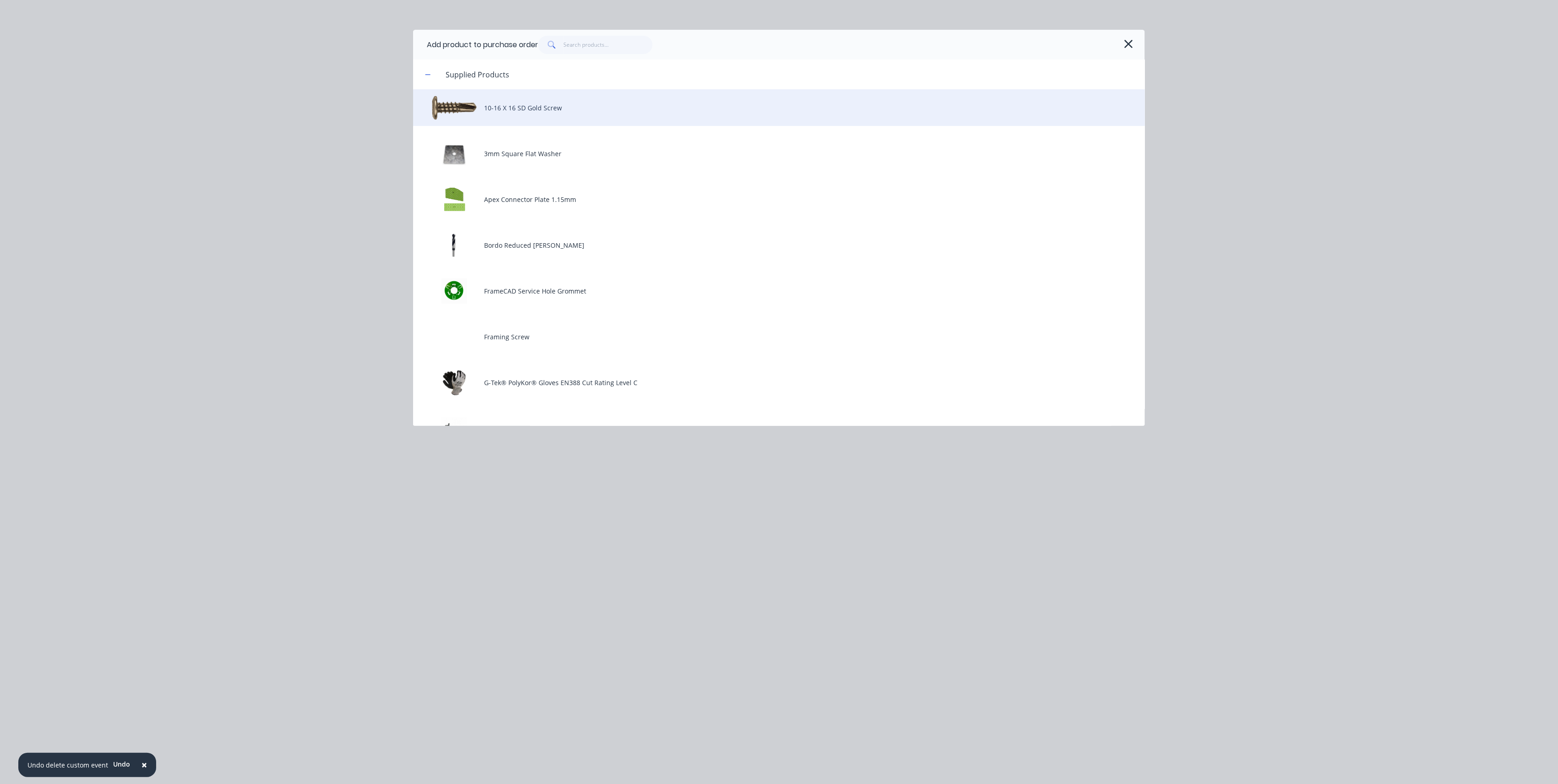
click at [565, 106] on div "10-16 X 16 SD Gold Screw" at bounding box center [779, 107] width 732 height 36
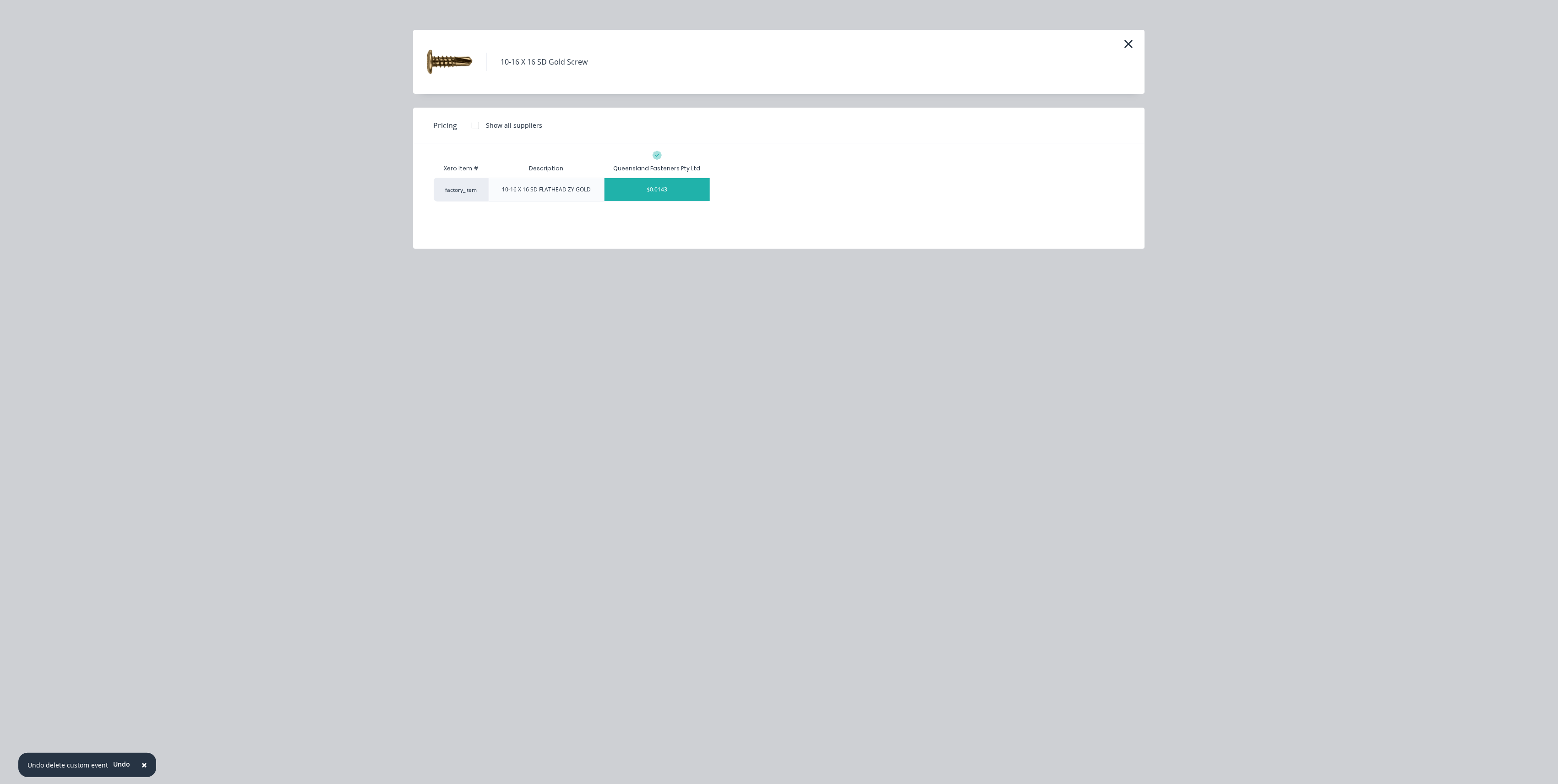
click at [661, 182] on div "$0.0143" at bounding box center [657, 189] width 105 height 23
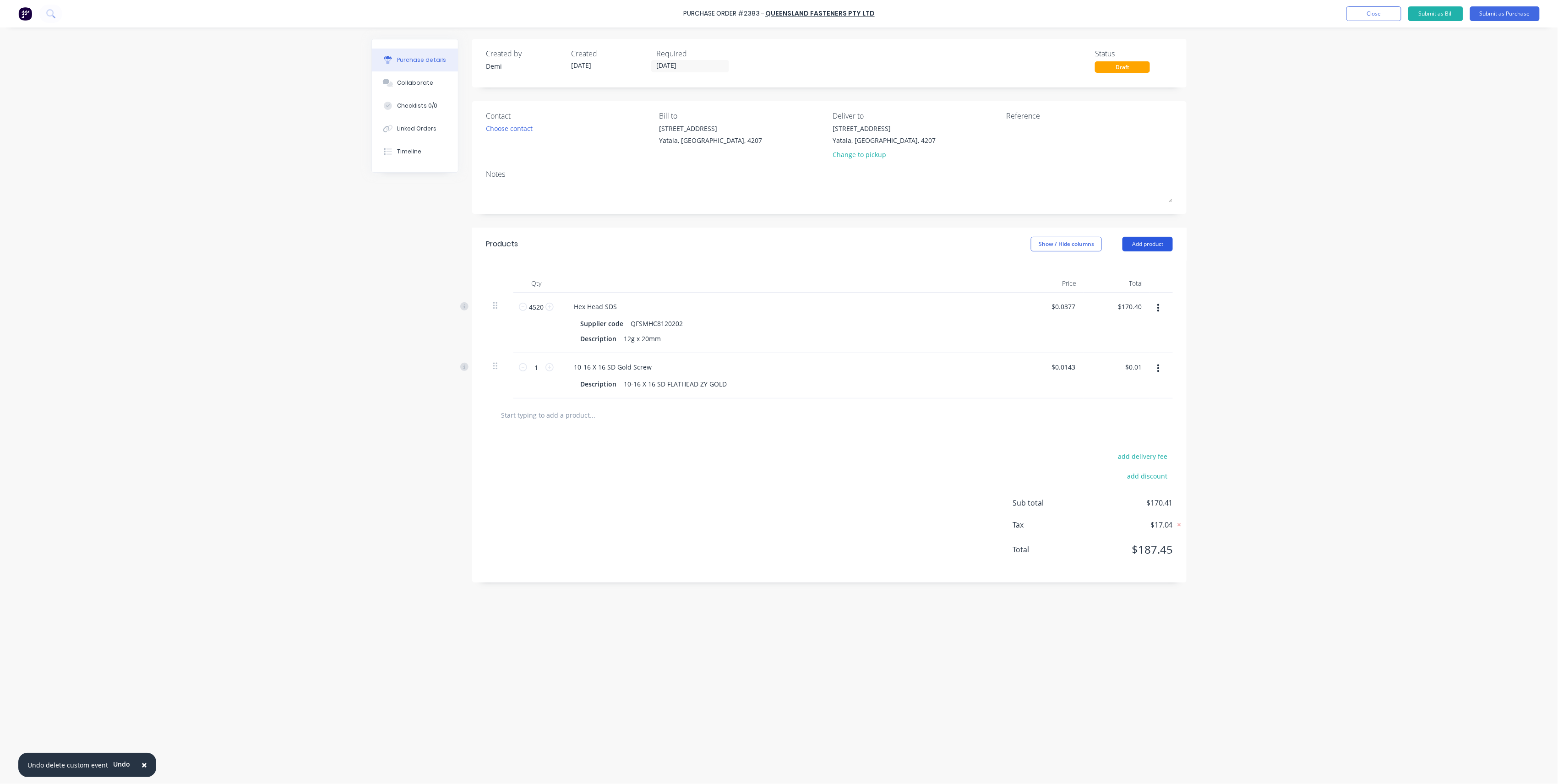
click at [1144, 243] on button "Add product" at bounding box center [1147, 243] width 50 height 15
click at [1129, 275] on button "Product catalogue" at bounding box center [1129, 267] width 87 height 18
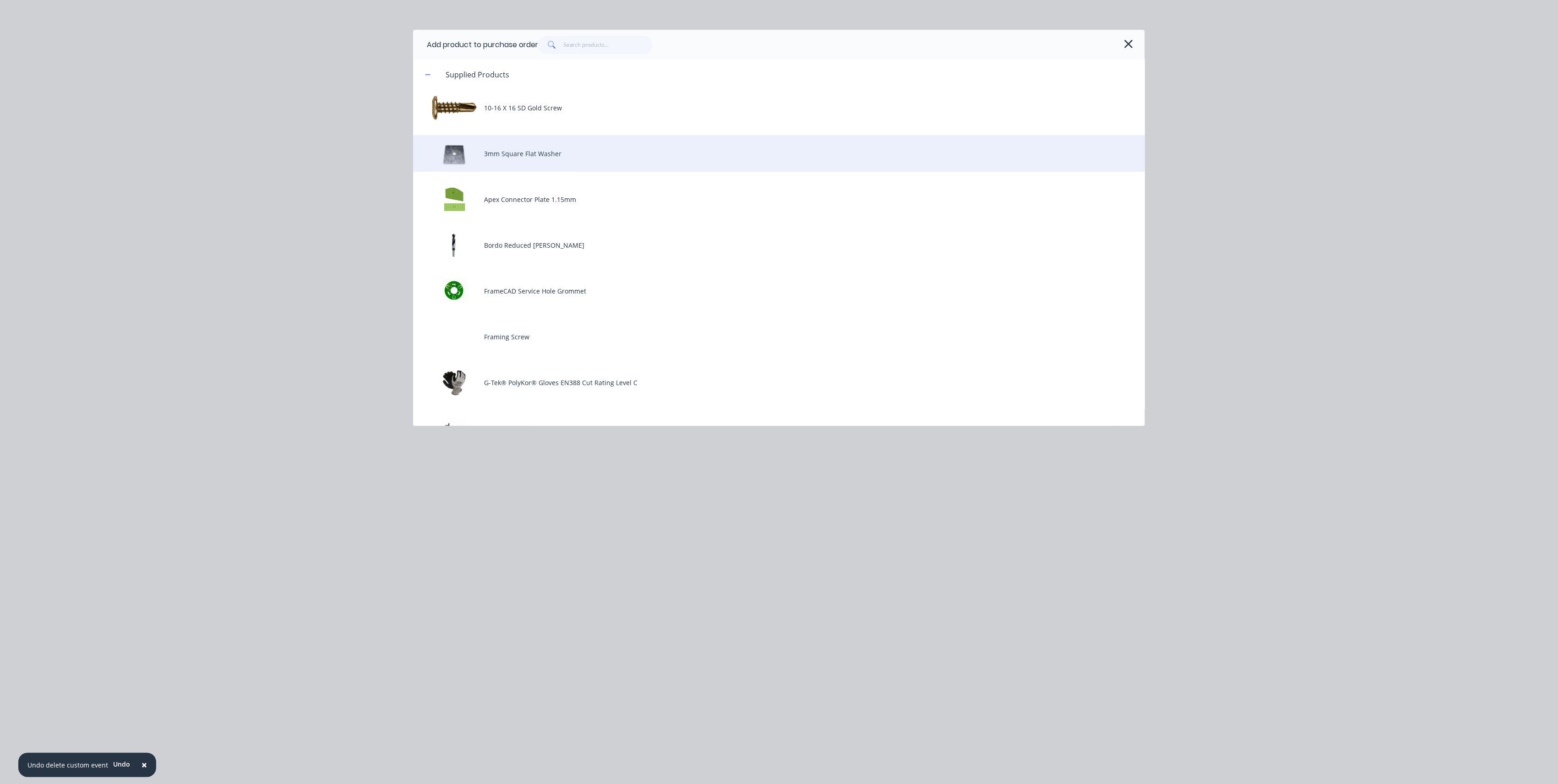
click at [557, 143] on div "3mm Square Flat Washer" at bounding box center [779, 153] width 732 height 36
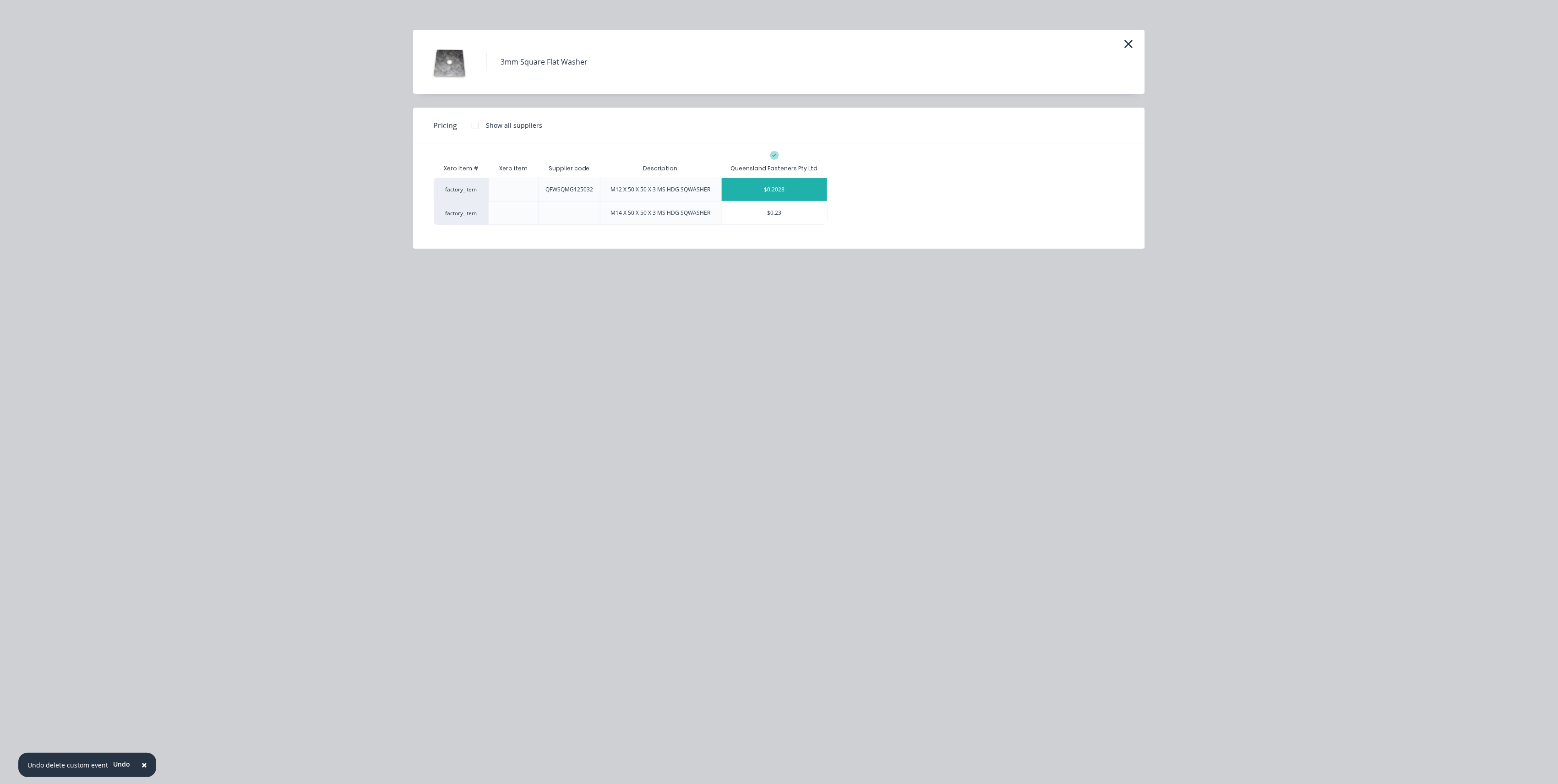
click at [773, 192] on div "$0.2028" at bounding box center [774, 189] width 105 height 23
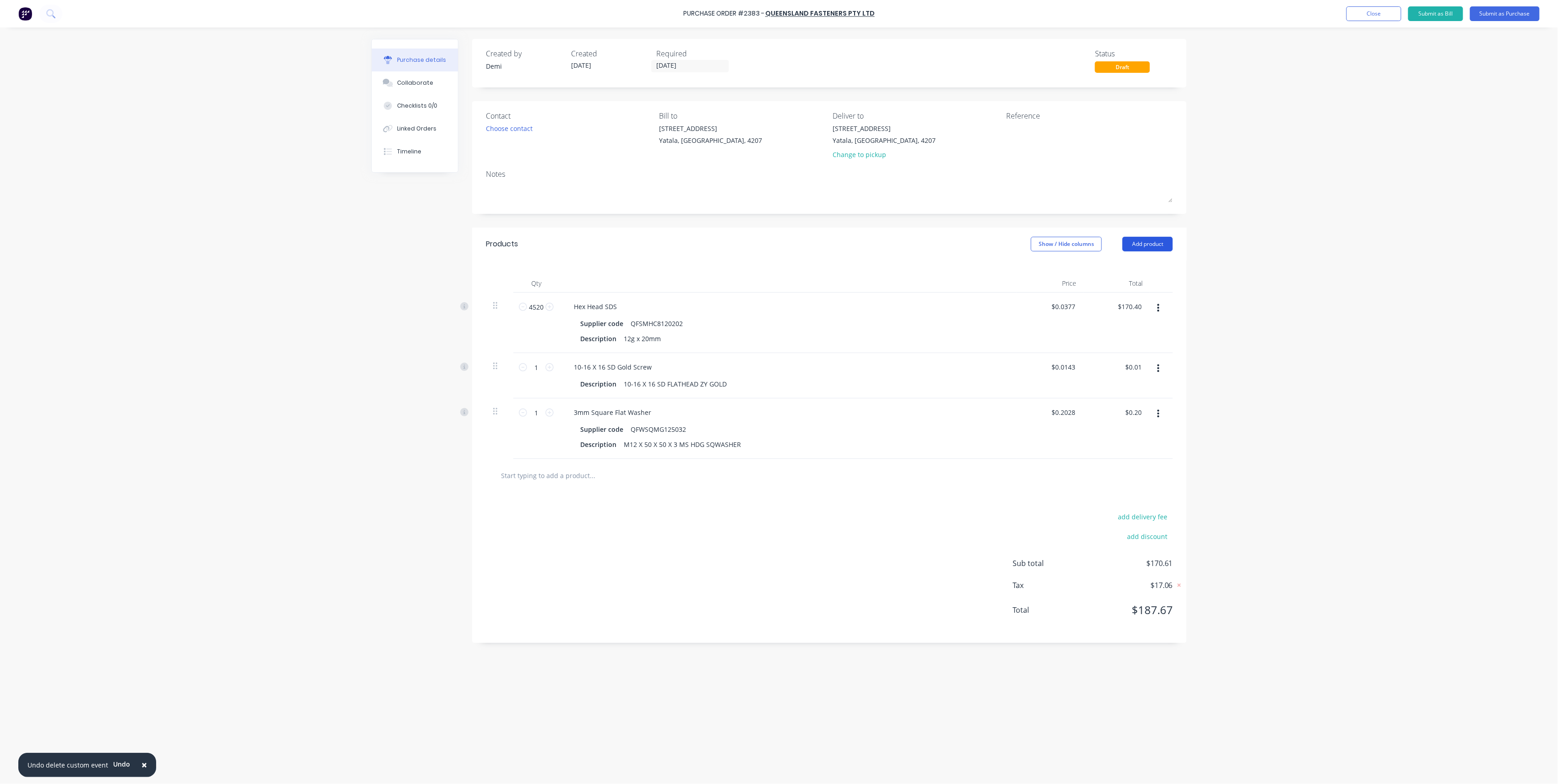
click at [1149, 238] on button "Add product" at bounding box center [1147, 243] width 50 height 15
click at [1135, 265] on div "Product catalogue" at bounding box center [1129, 268] width 71 height 13
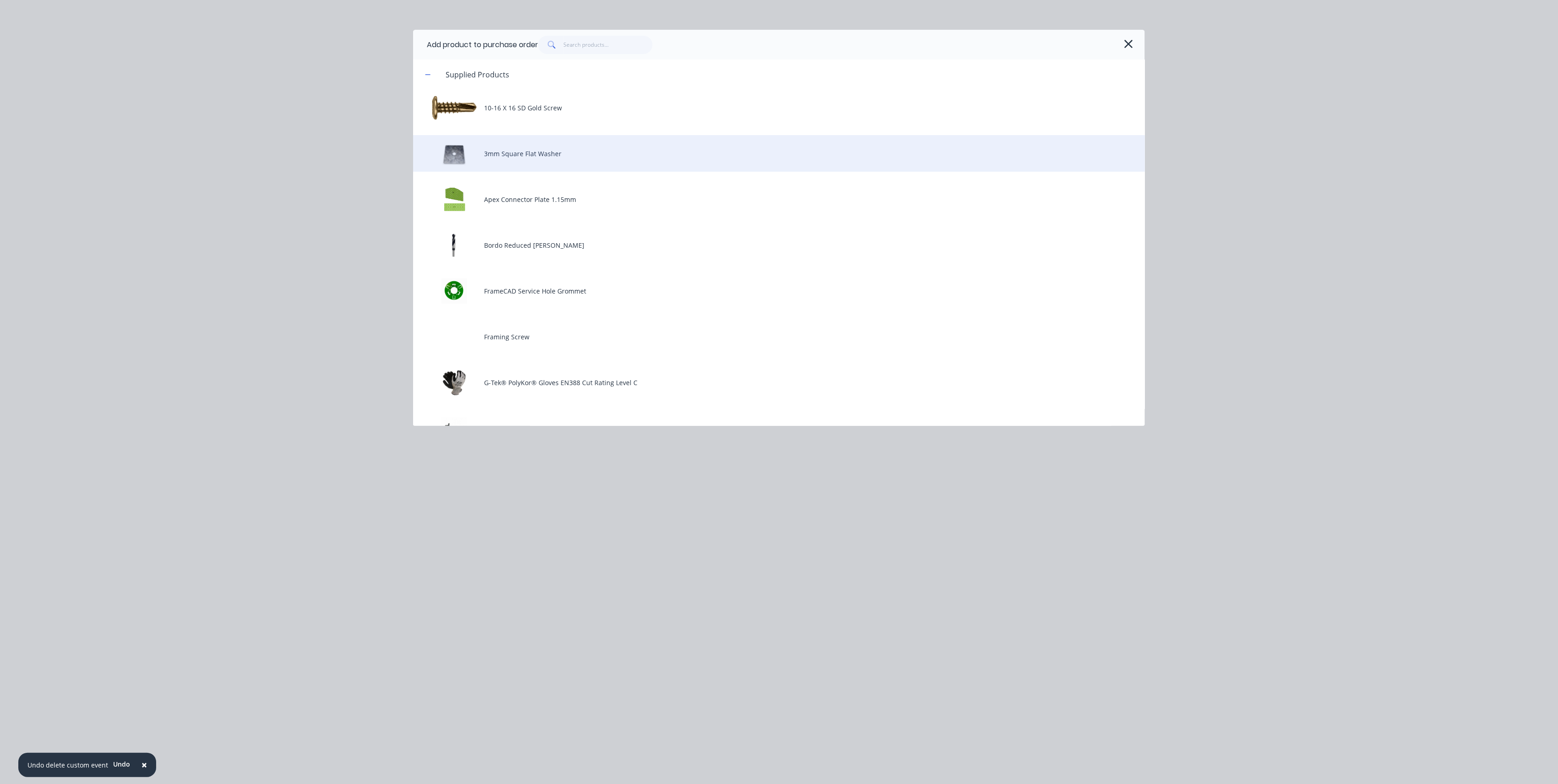
click at [569, 159] on div "3mm Square Flat Washer" at bounding box center [779, 153] width 732 height 36
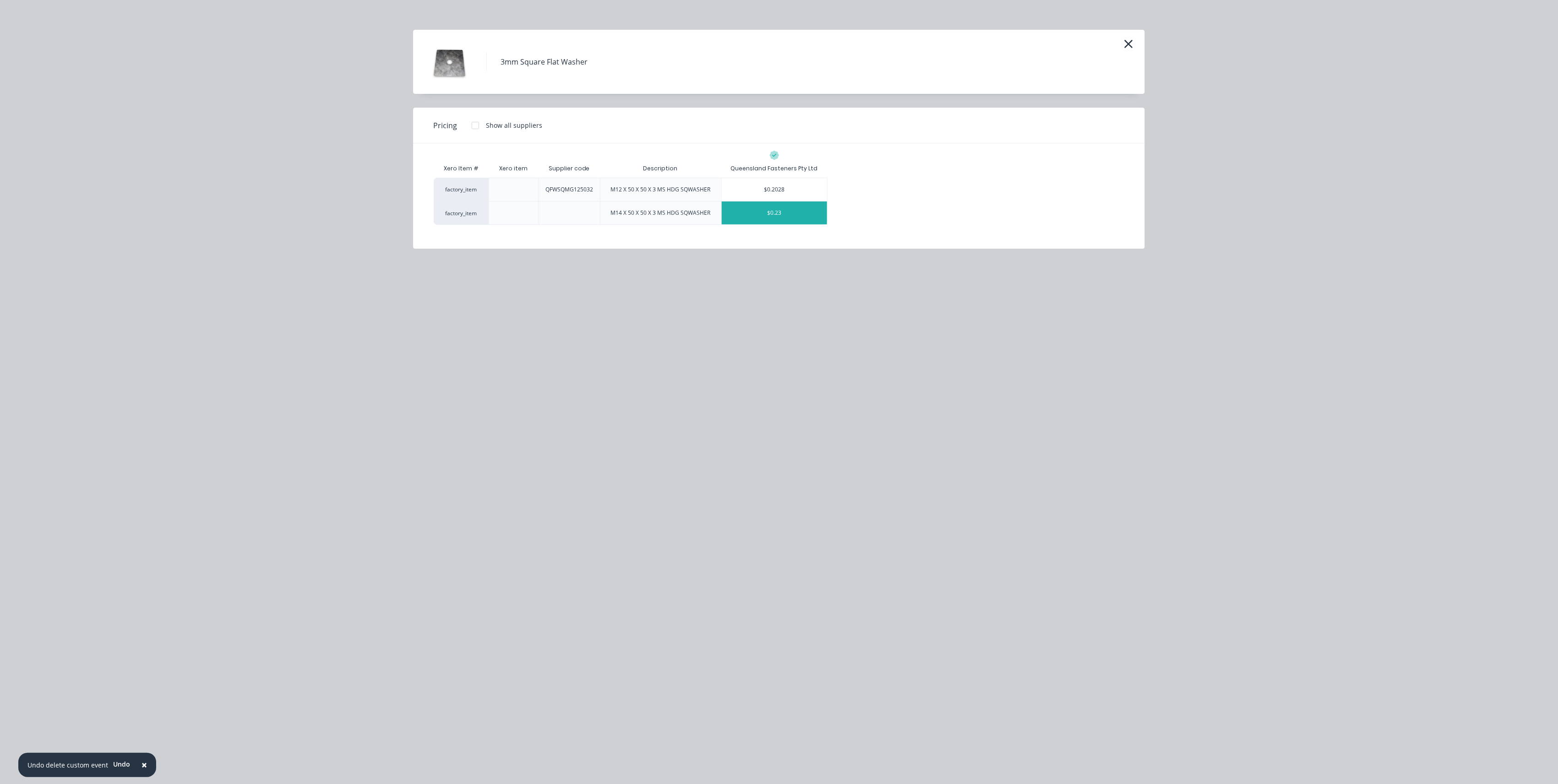
click at [750, 217] on div "$0.23" at bounding box center [774, 213] width 105 height 23
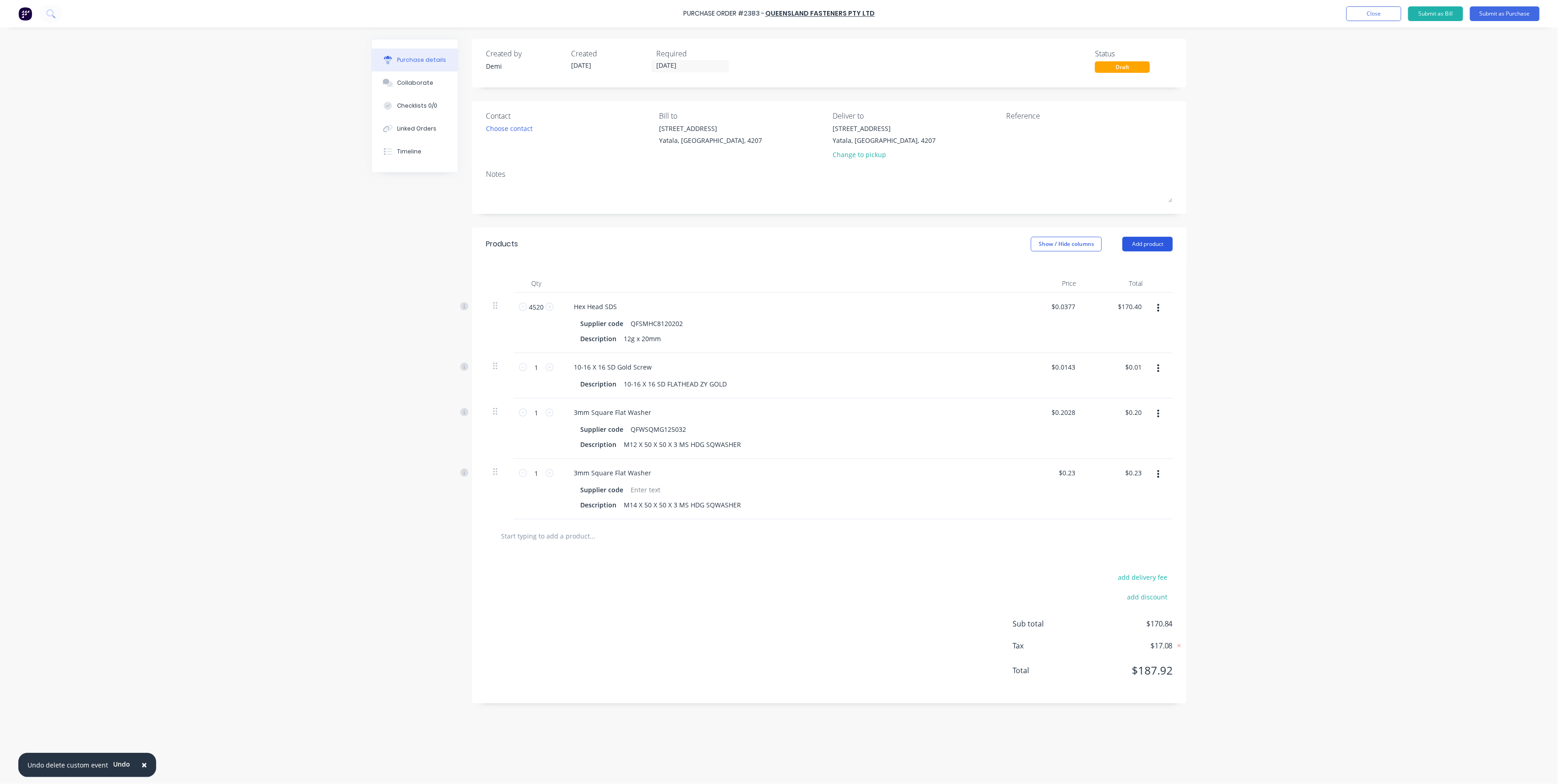
click at [1140, 241] on button "Add product" at bounding box center [1147, 243] width 50 height 15
click at [1125, 266] on div "Product catalogue" at bounding box center [1129, 268] width 71 height 13
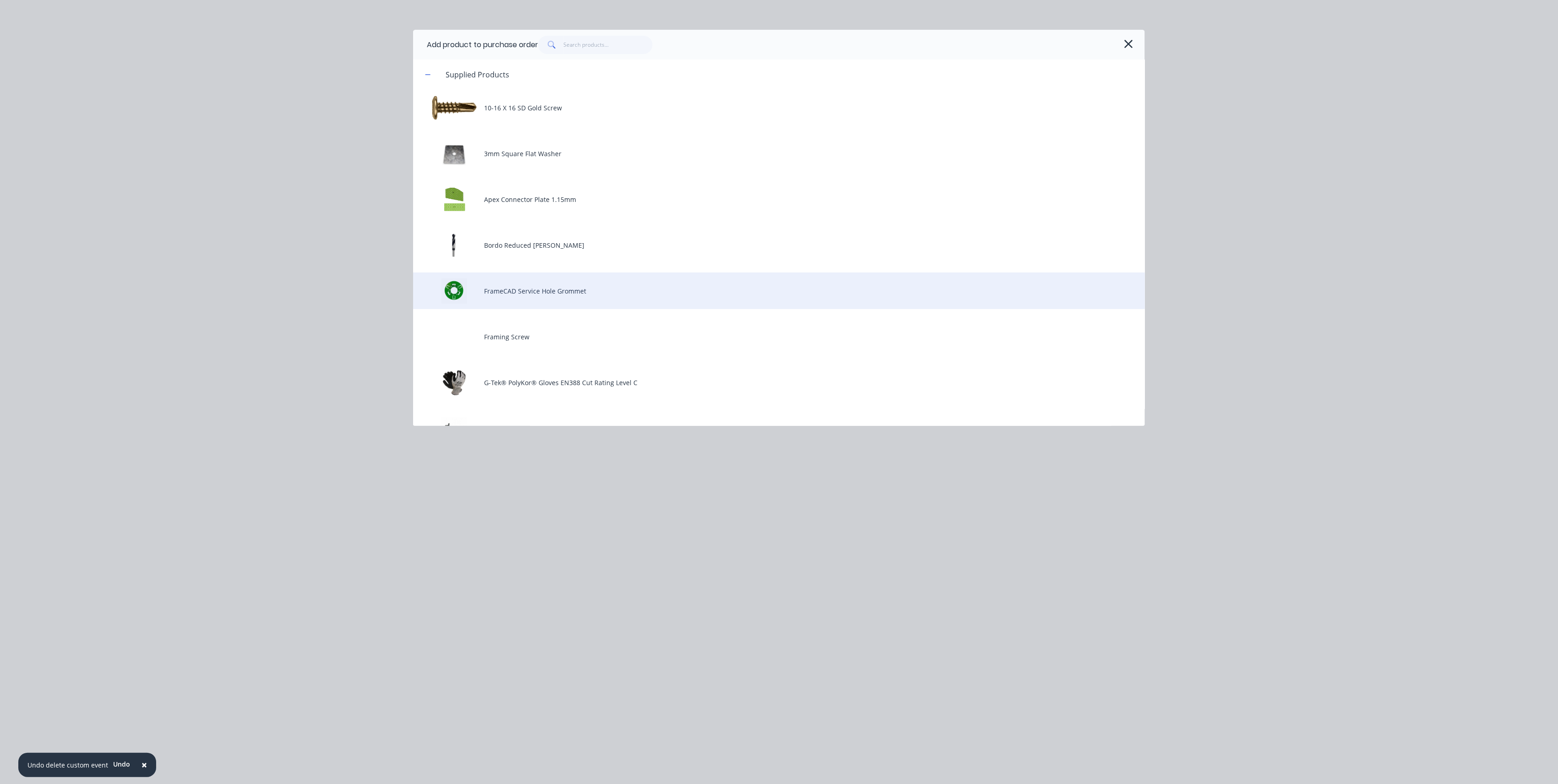
click at [592, 289] on div "FrameCAD Service Hole Grommet" at bounding box center [779, 290] width 732 height 36
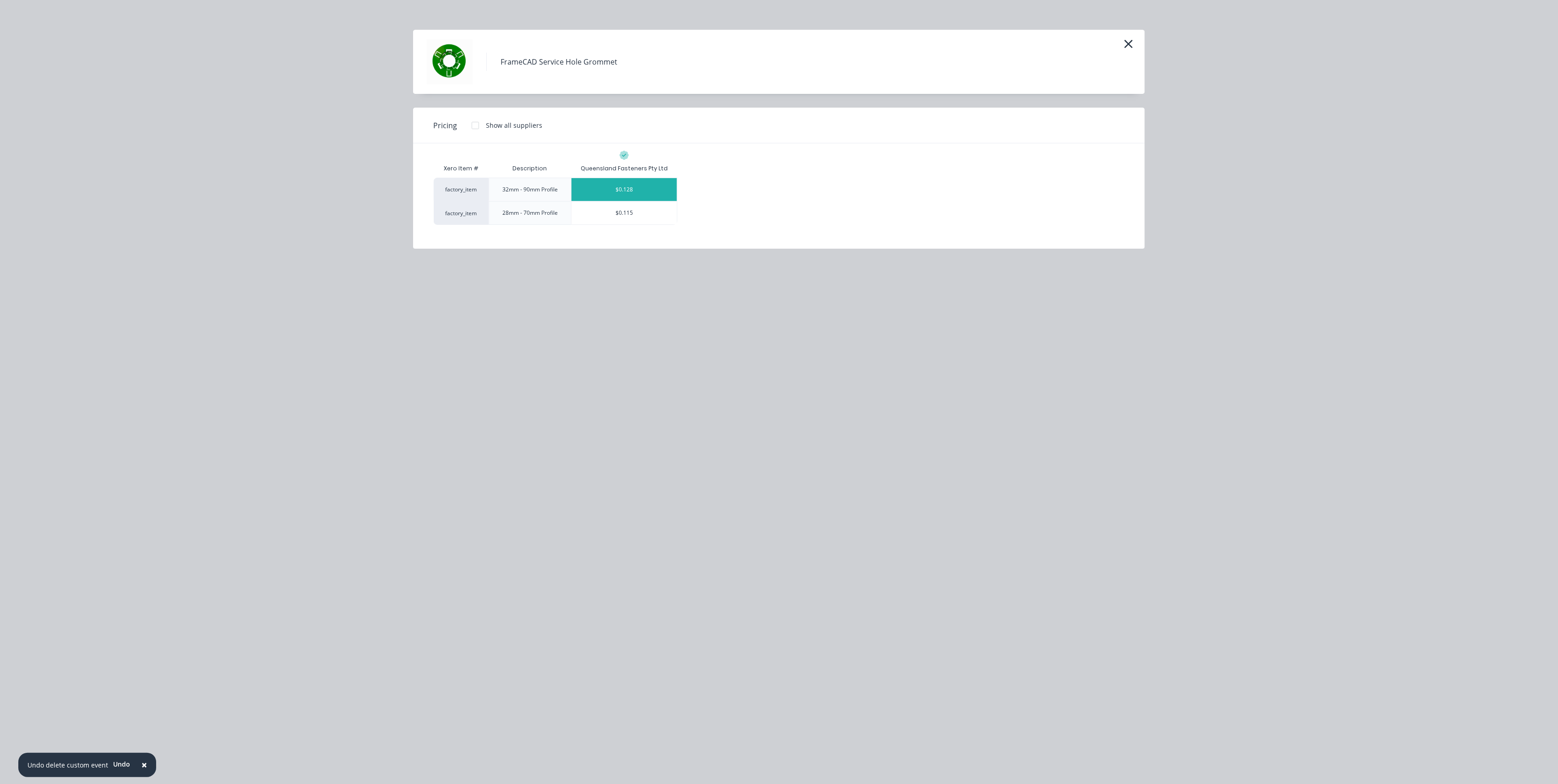
click at [646, 199] on div "$0.128" at bounding box center [624, 189] width 105 height 23
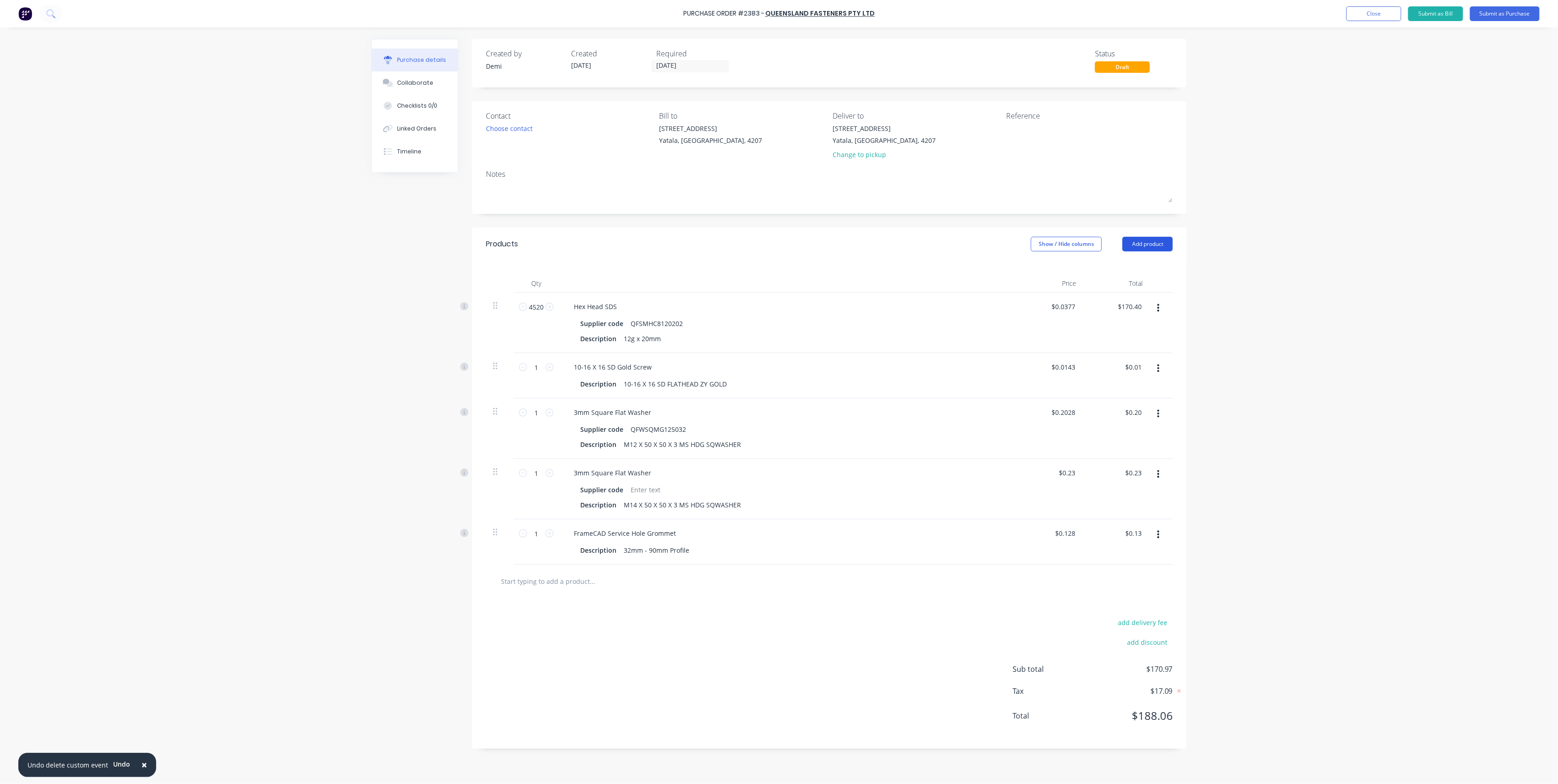
click at [1140, 246] on button "Add product" at bounding box center [1147, 243] width 50 height 15
click at [1132, 272] on div "Product catalogue" at bounding box center [1129, 268] width 71 height 13
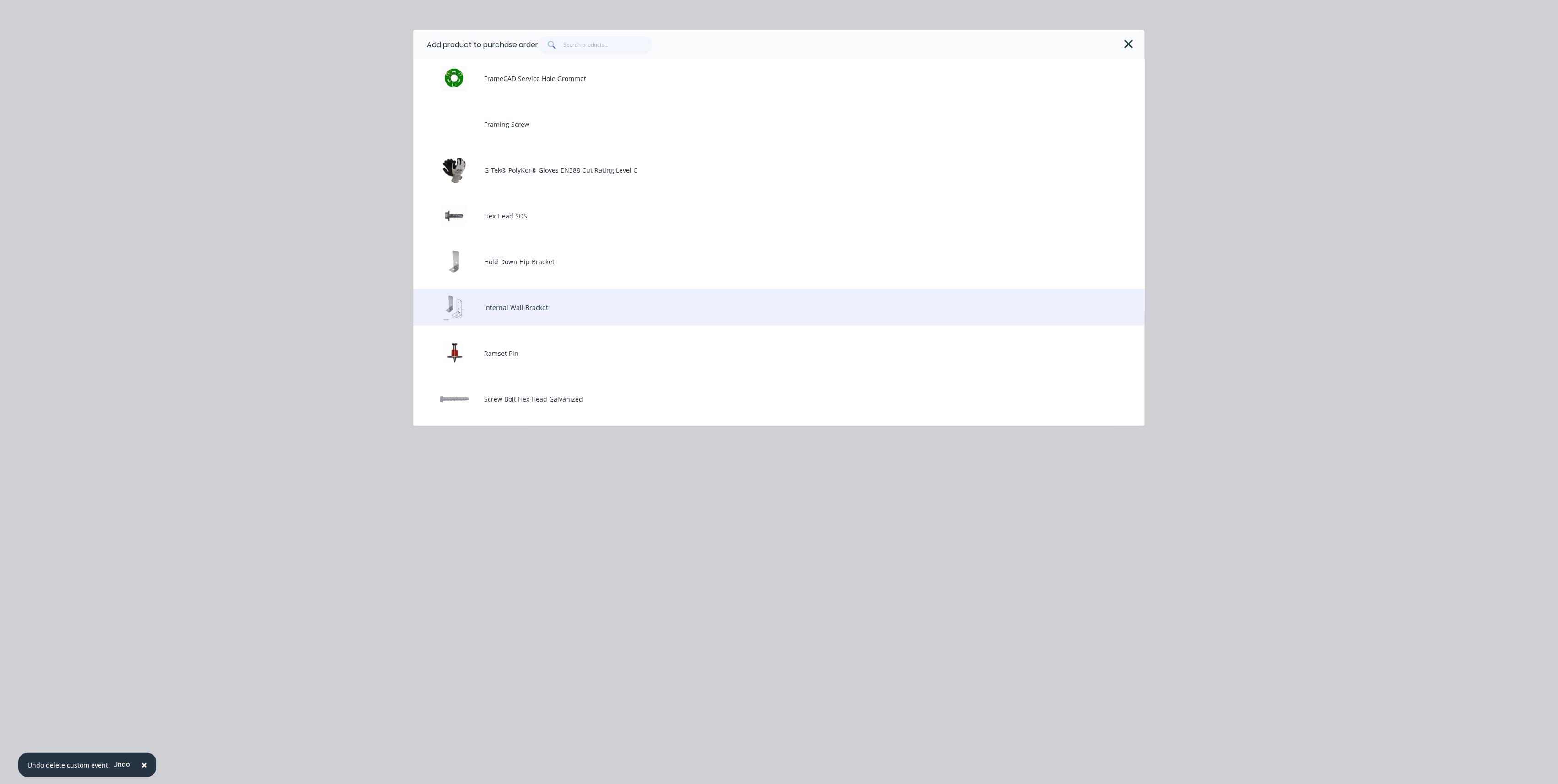
scroll to position [244, 0]
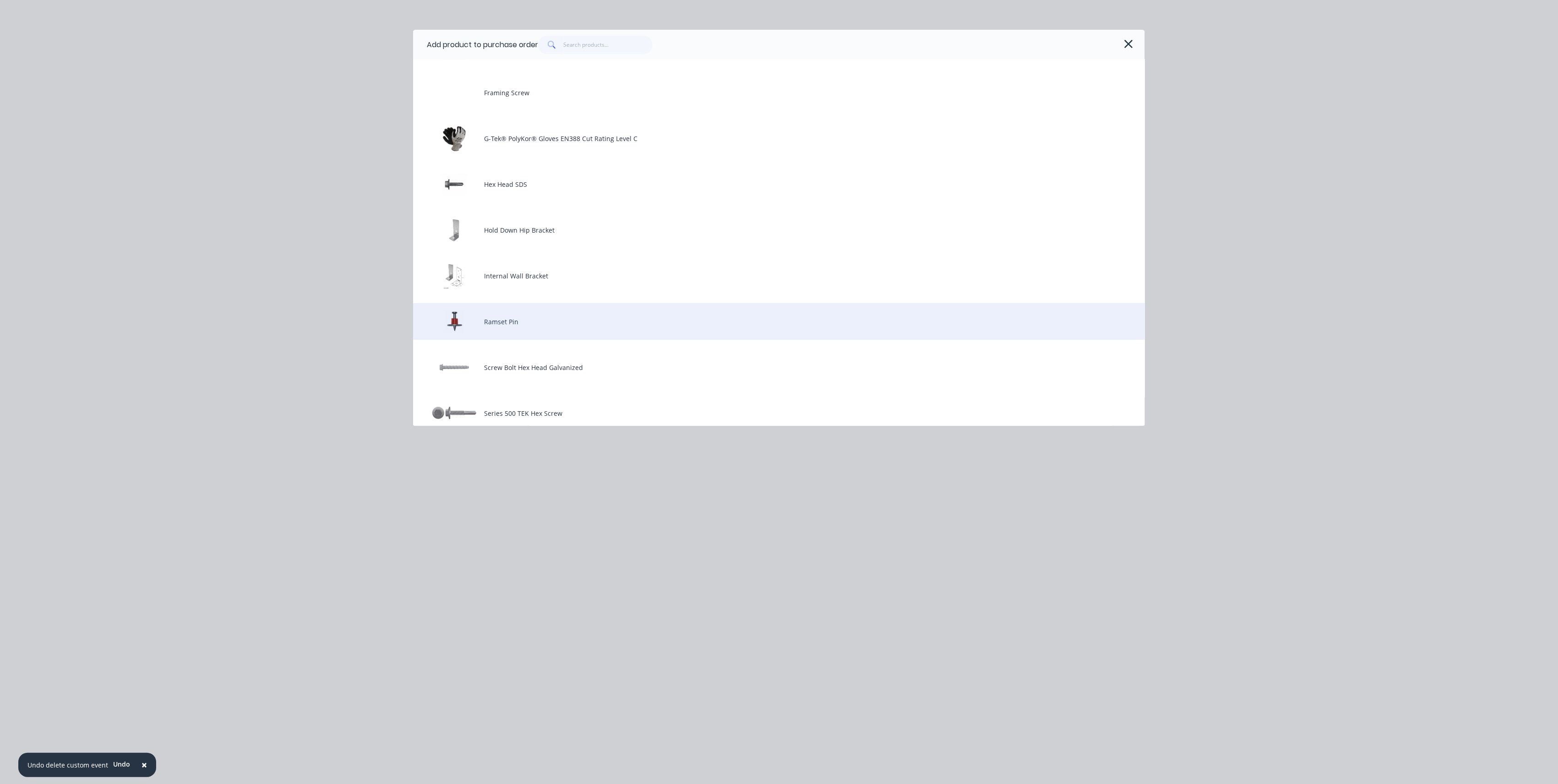
click at [556, 325] on div "Ramset Pin" at bounding box center [779, 321] width 732 height 36
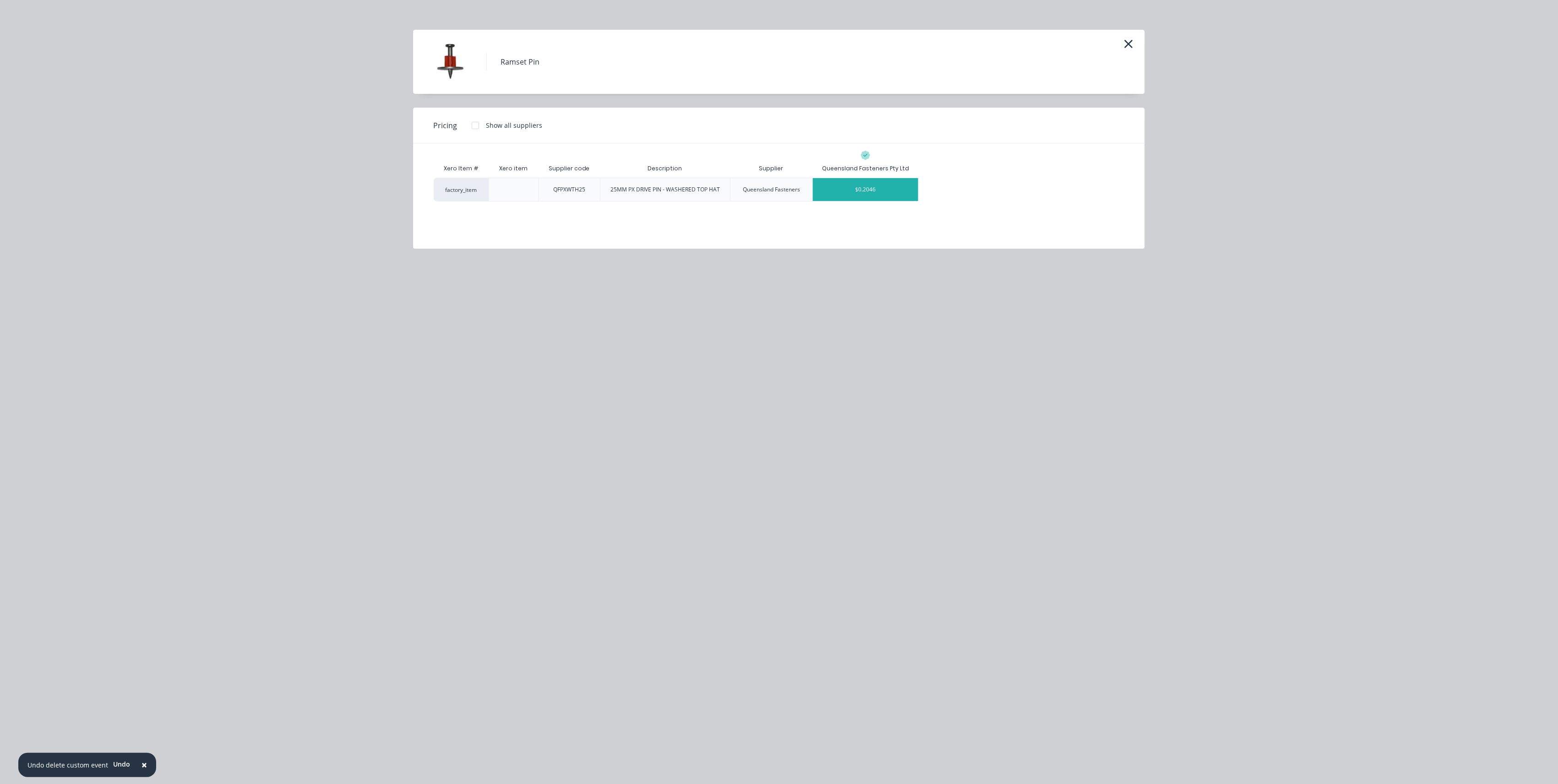
click at [836, 198] on div "$0.2046" at bounding box center [865, 189] width 105 height 23
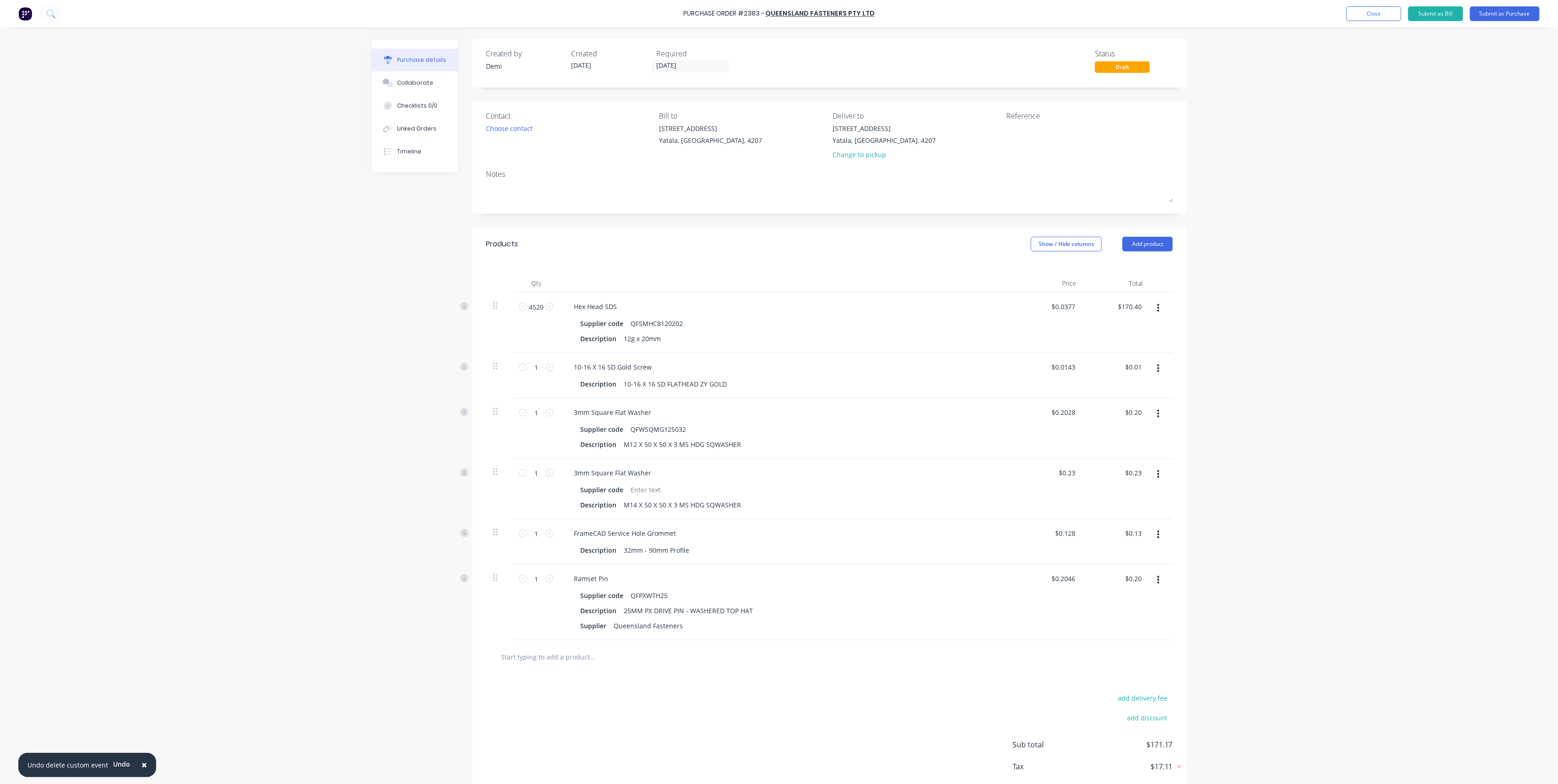
click at [1131, 229] on div "Products Show / Hide columns Add product" at bounding box center [829, 244] width 715 height 33
click at [1130, 240] on button "Add product" at bounding box center [1147, 243] width 50 height 15
click at [1147, 265] on div "Product catalogue" at bounding box center [1129, 268] width 71 height 13
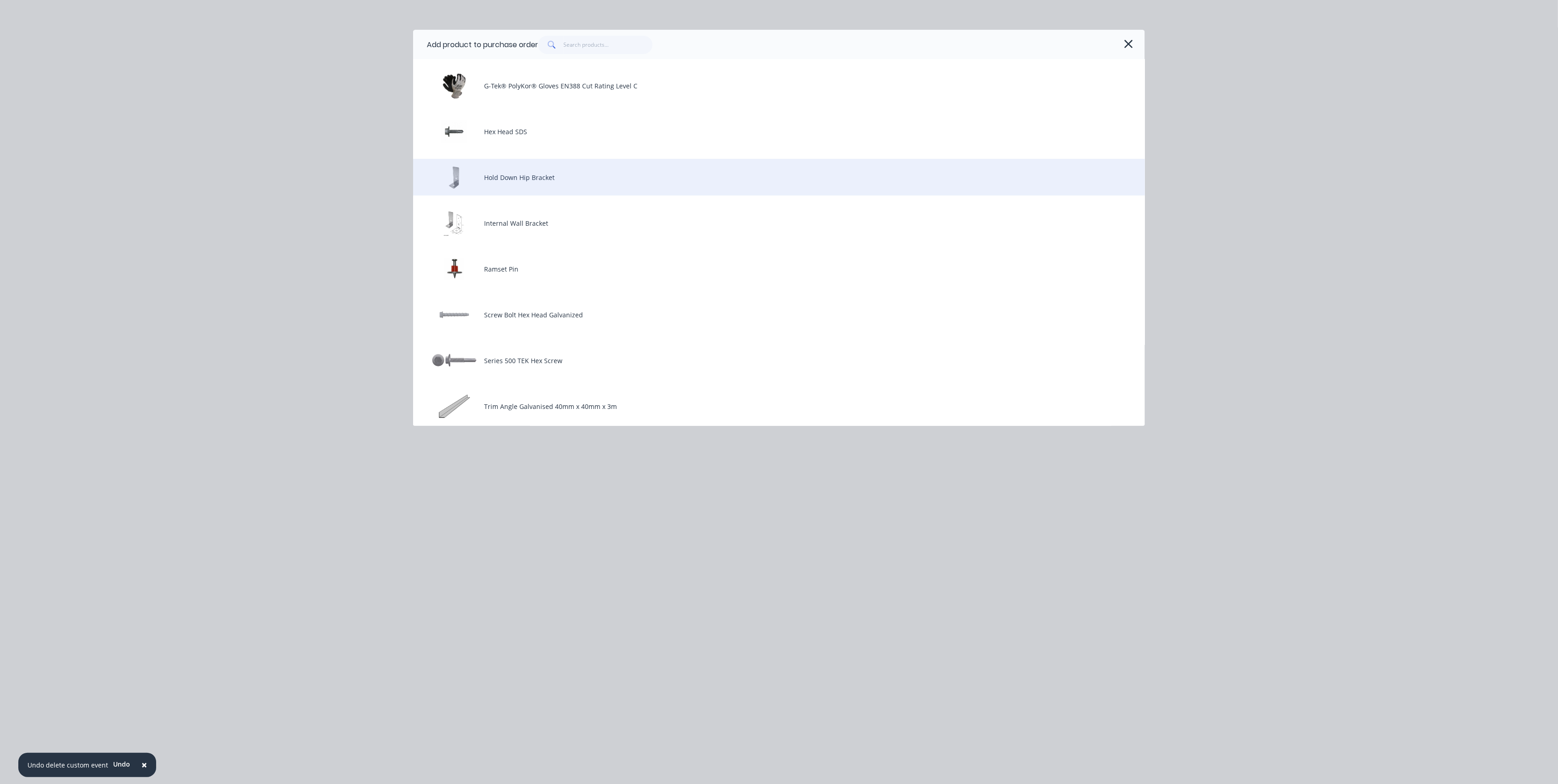
scroll to position [305, 0]
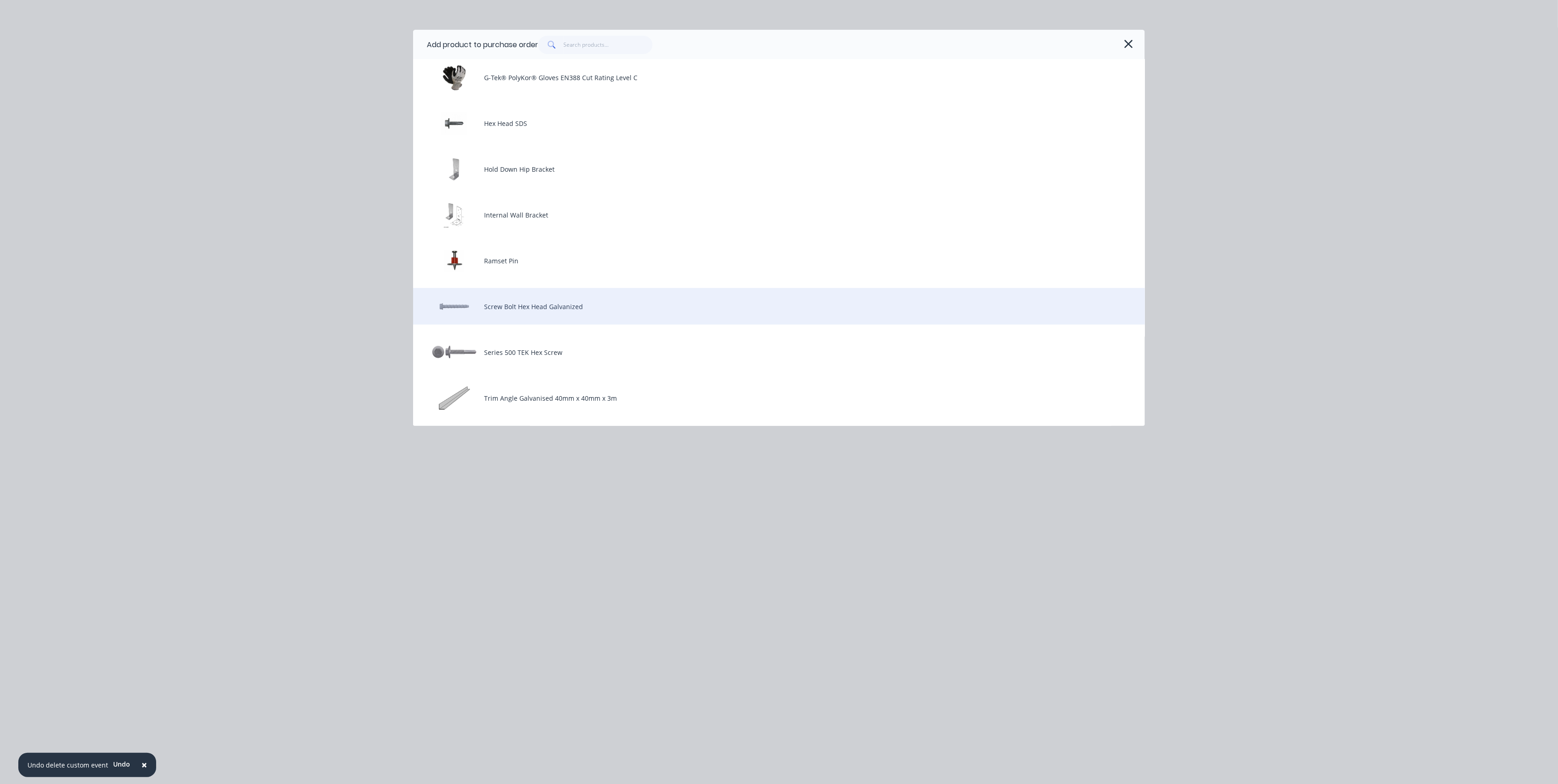
click at [711, 314] on div "Screw Bolt Hex Head Galvanized" at bounding box center [779, 306] width 732 height 36
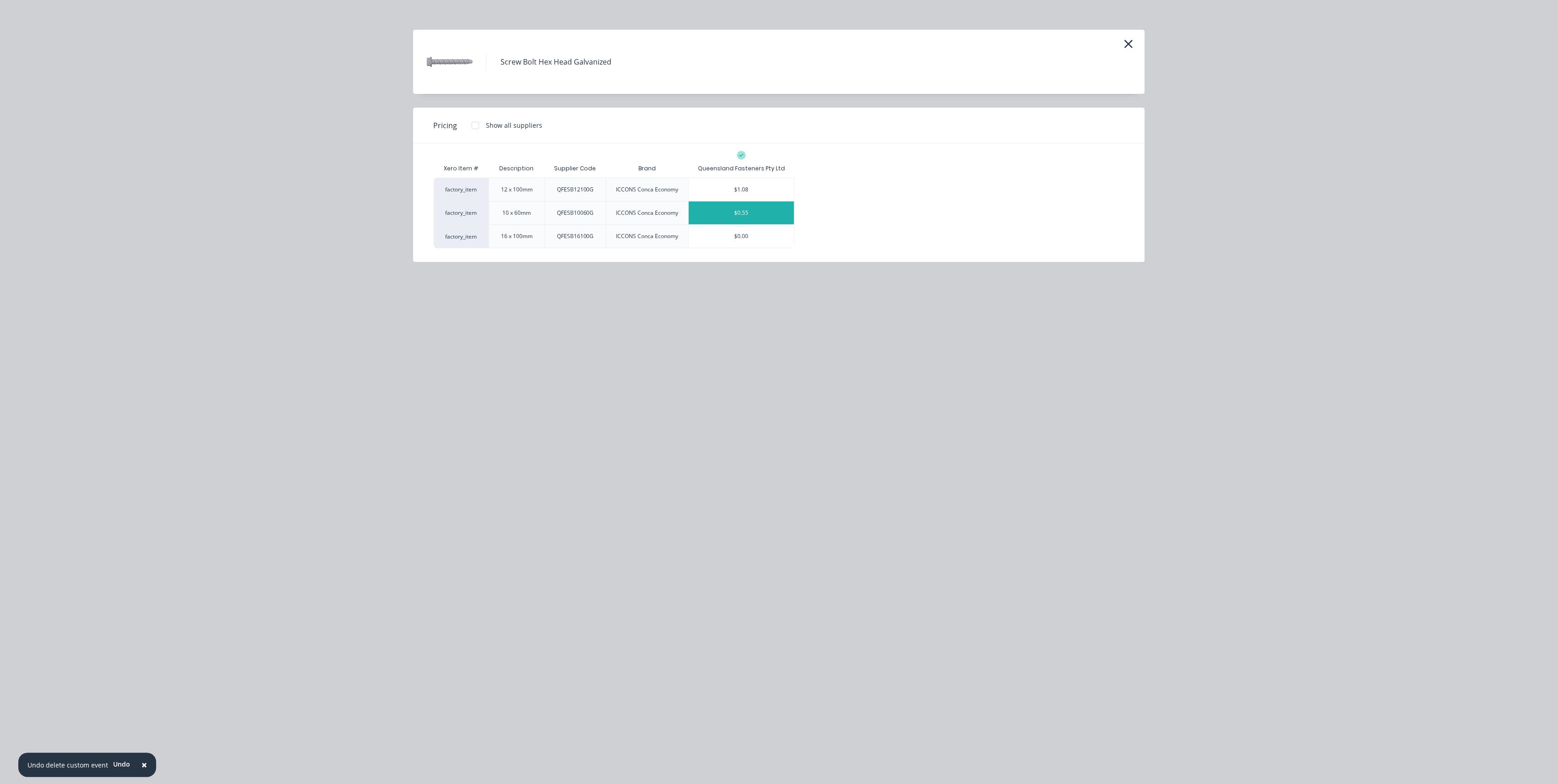
click at [741, 215] on div "$0.55" at bounding box center [741, 213] width 105 height 23
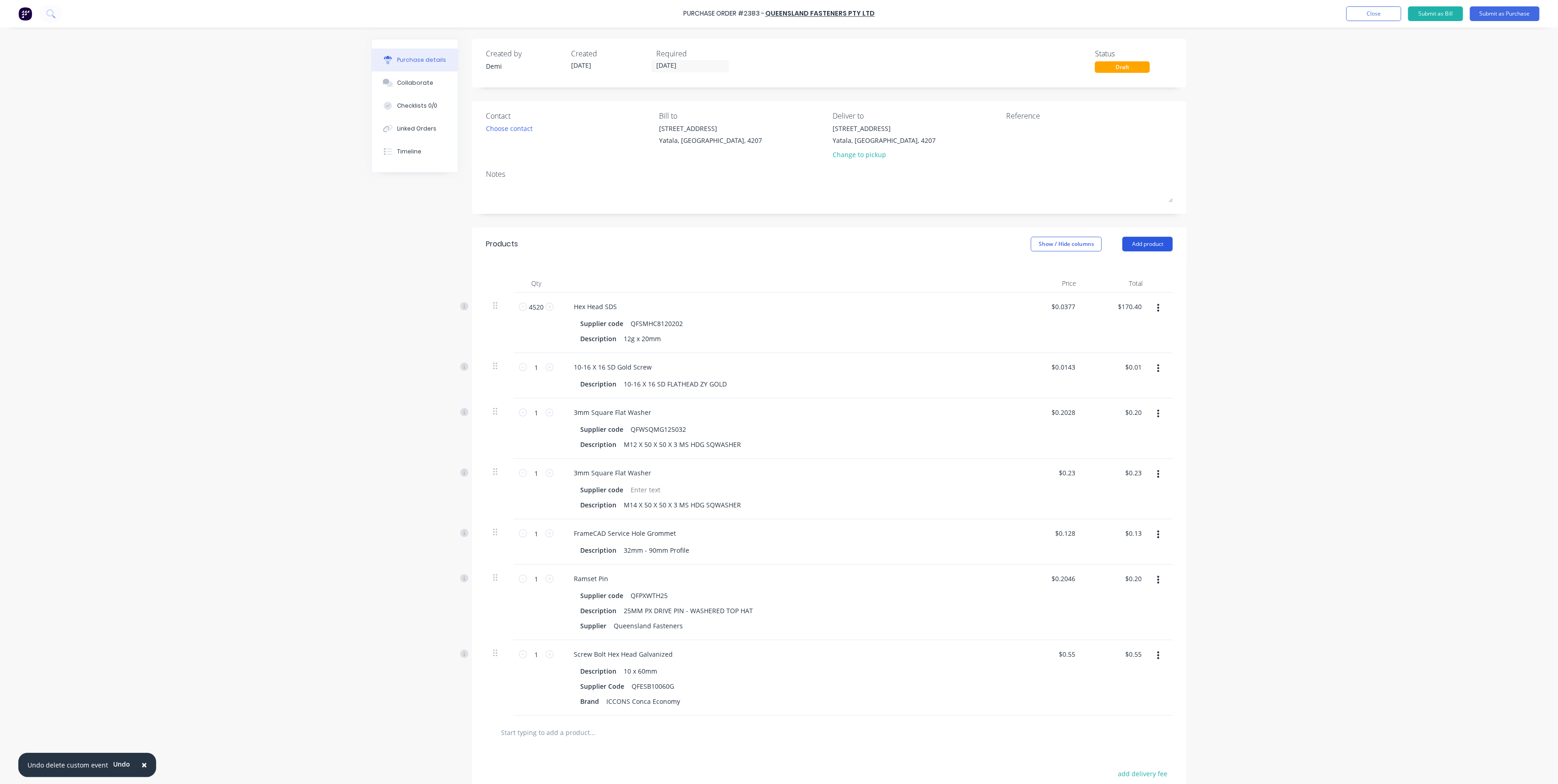
click at [1138, 251] on button "Add product" at bounding box center [1147, 243] width 50 height 15
click at [1142, 262] on div "Product catalogue" at bounding box center [1129, 268] width 71 height 13
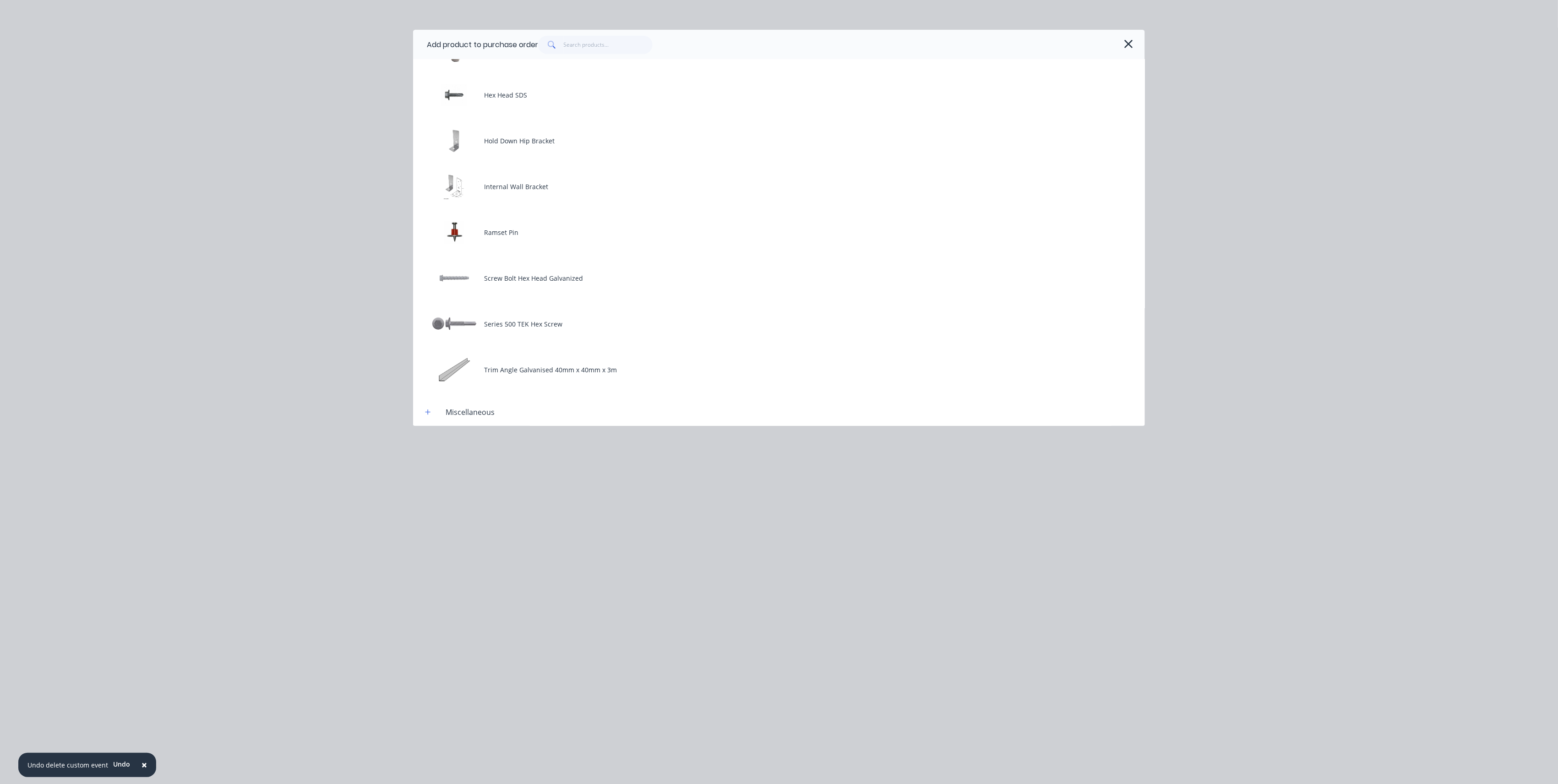
scroll to position [367, 0]
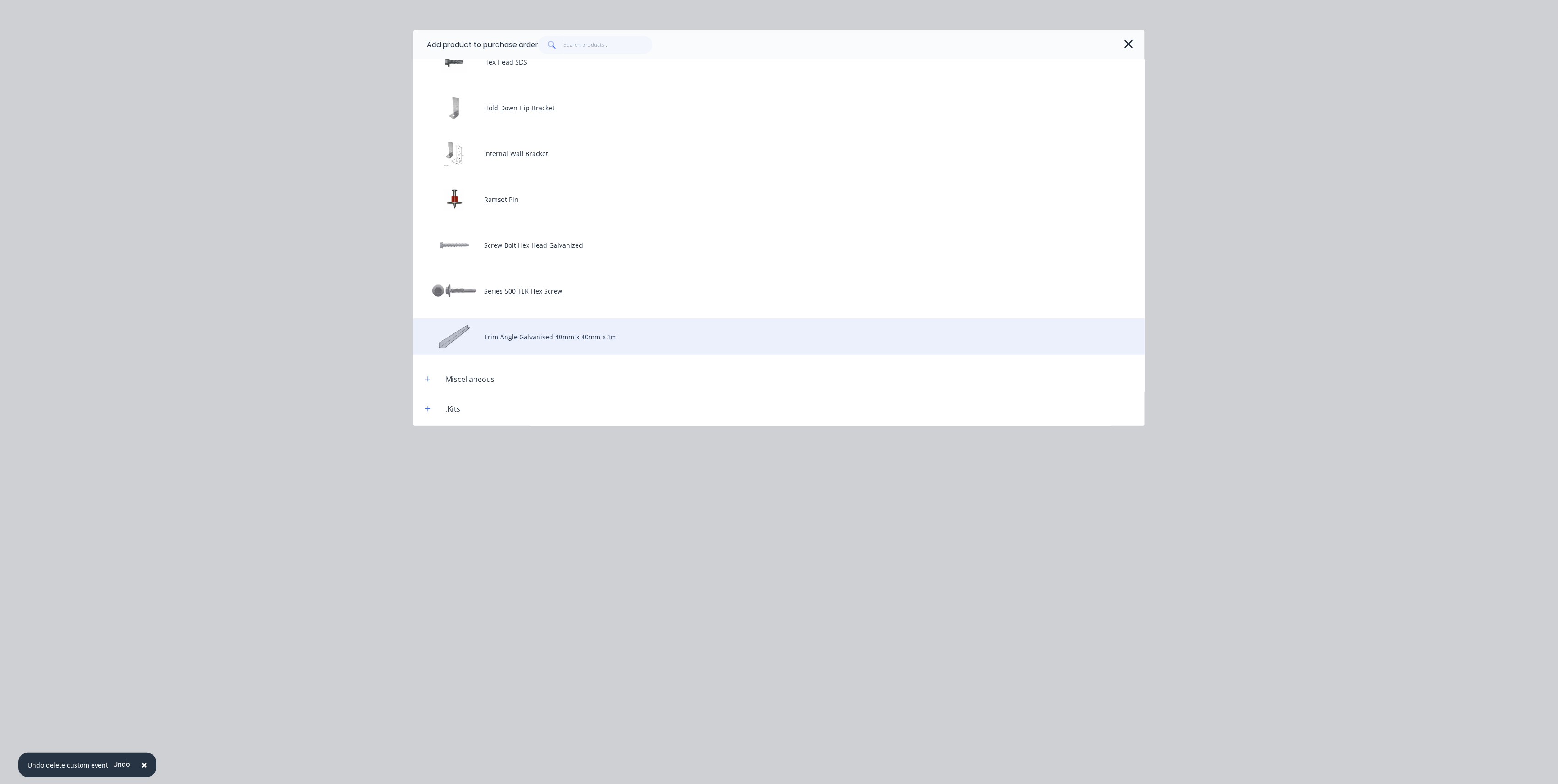
click at [640, 334] on div "Trim Angle Galvanised 40mm x 40mm x 3m" at bounding box center [779, 336] width 732 height 36
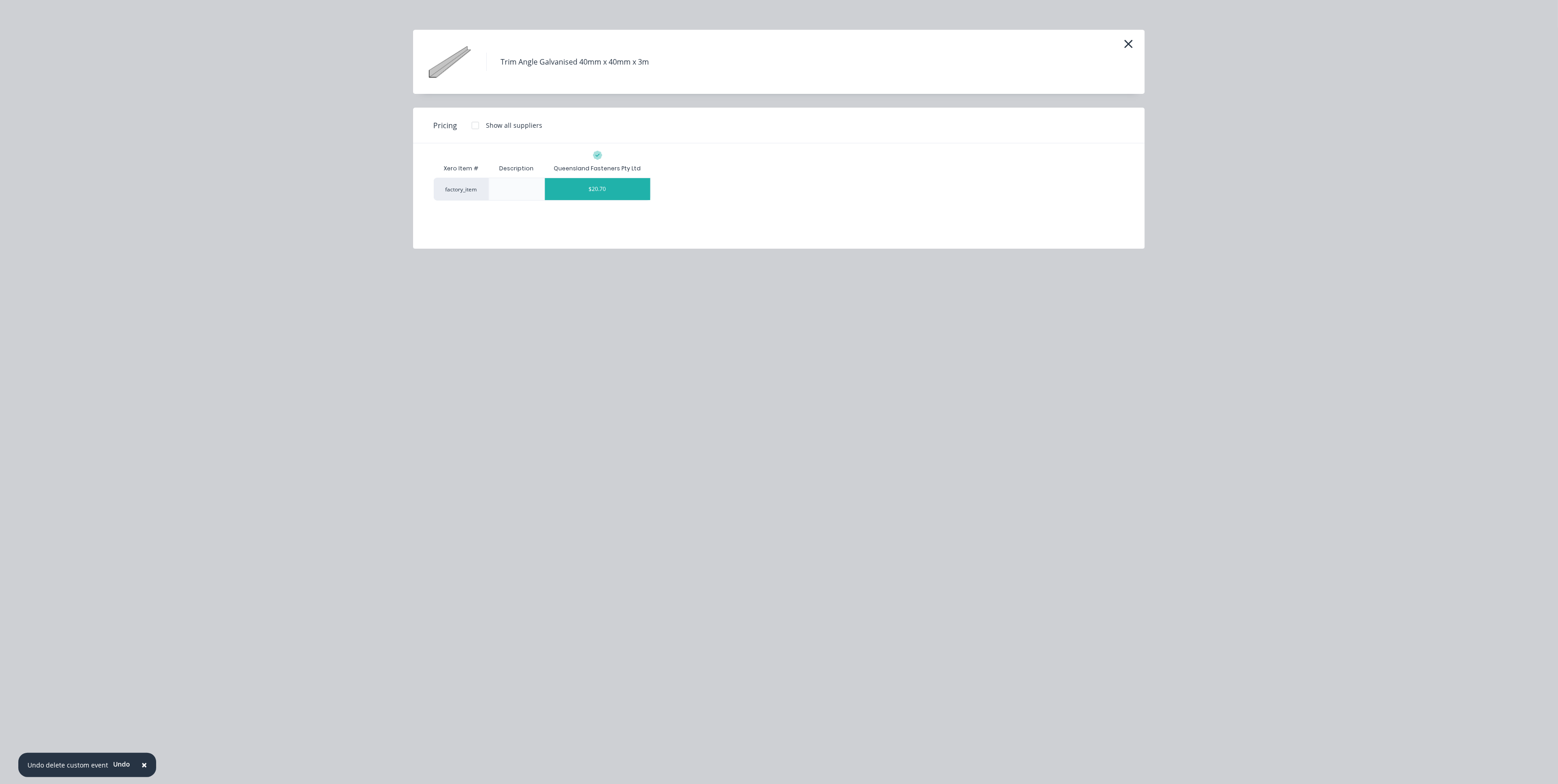
click at [611, 182] on div "$20.70" at bounding box center [597, 189] width 105 height 22
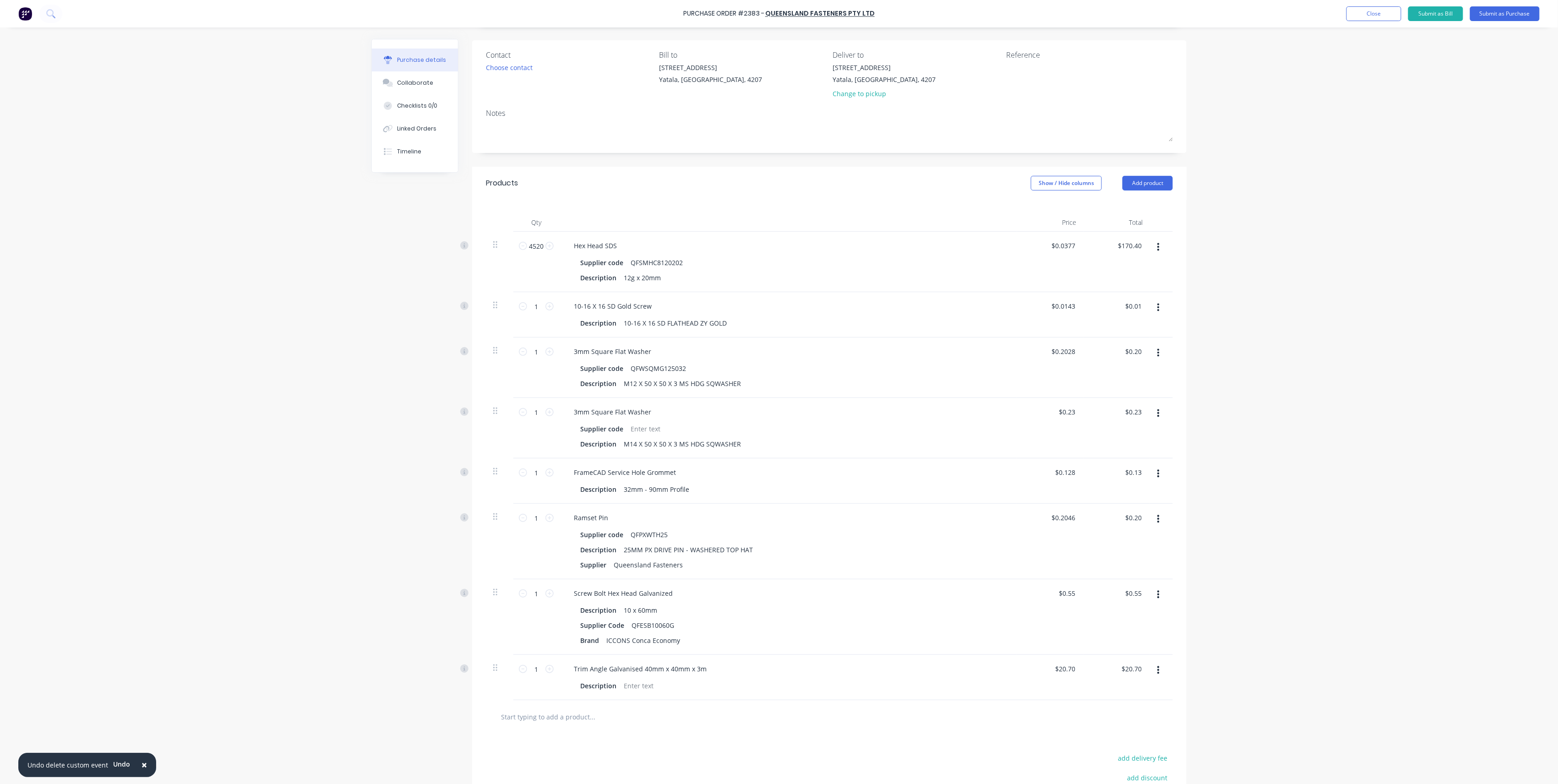
scroll to position [51, 0]
drag, startPoint x: 537, startPoint y: 319, endPoint x: 499, endPoint y: 314, distance: 38.3
click at [499, 314] on div "1 1 10-16 X 16 SD Gold Screw Description 10-16 X 16 SD FLATHEAD ZY GOLD $0.0143…" at bounding box center [829, 324] width 687 height 45
type input "5"
type input "$0.07"
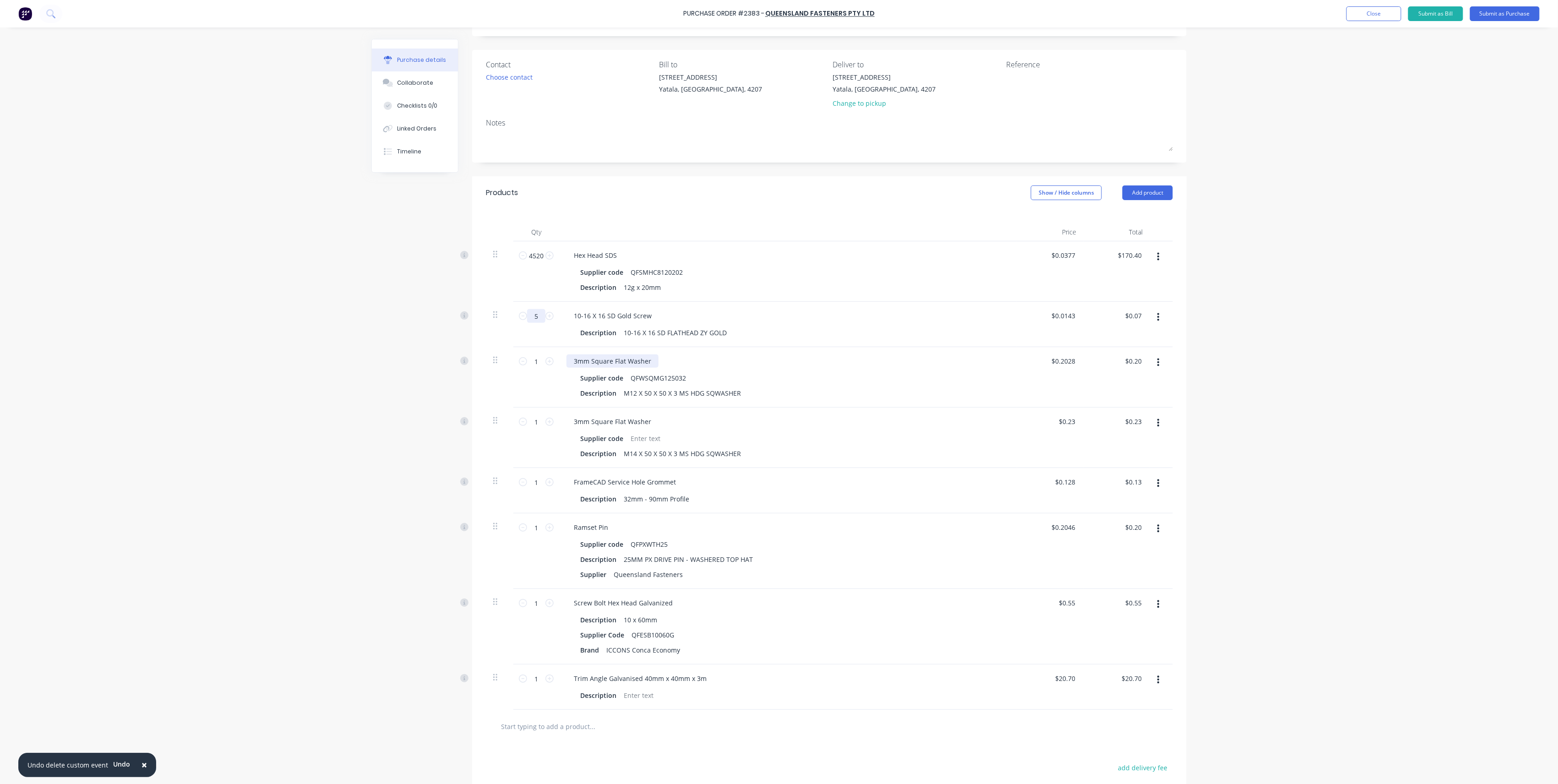
type input "50"
type input "$0.72"
type input "50"
drag, startPoint x: 537, startPoint y: 482, endPoint x: 512, endPoint y: 481, distance: 25.0
click at [513, 481] on div "1 1" at bounding box center [536, 490] width 46 height 45
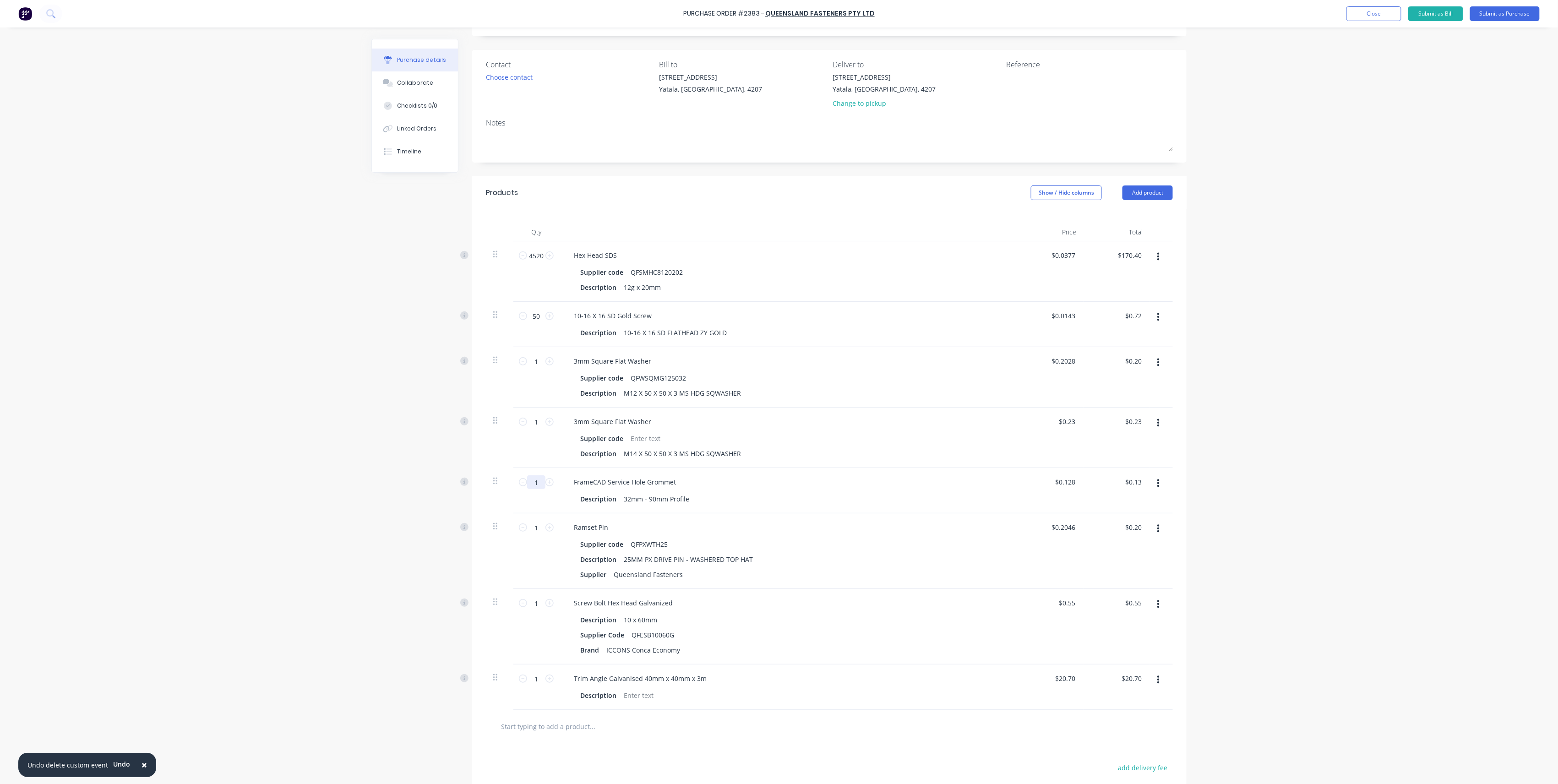
type input "2"
type input "$0.26"
type input "22"
type input "$2.82"
type input "229"
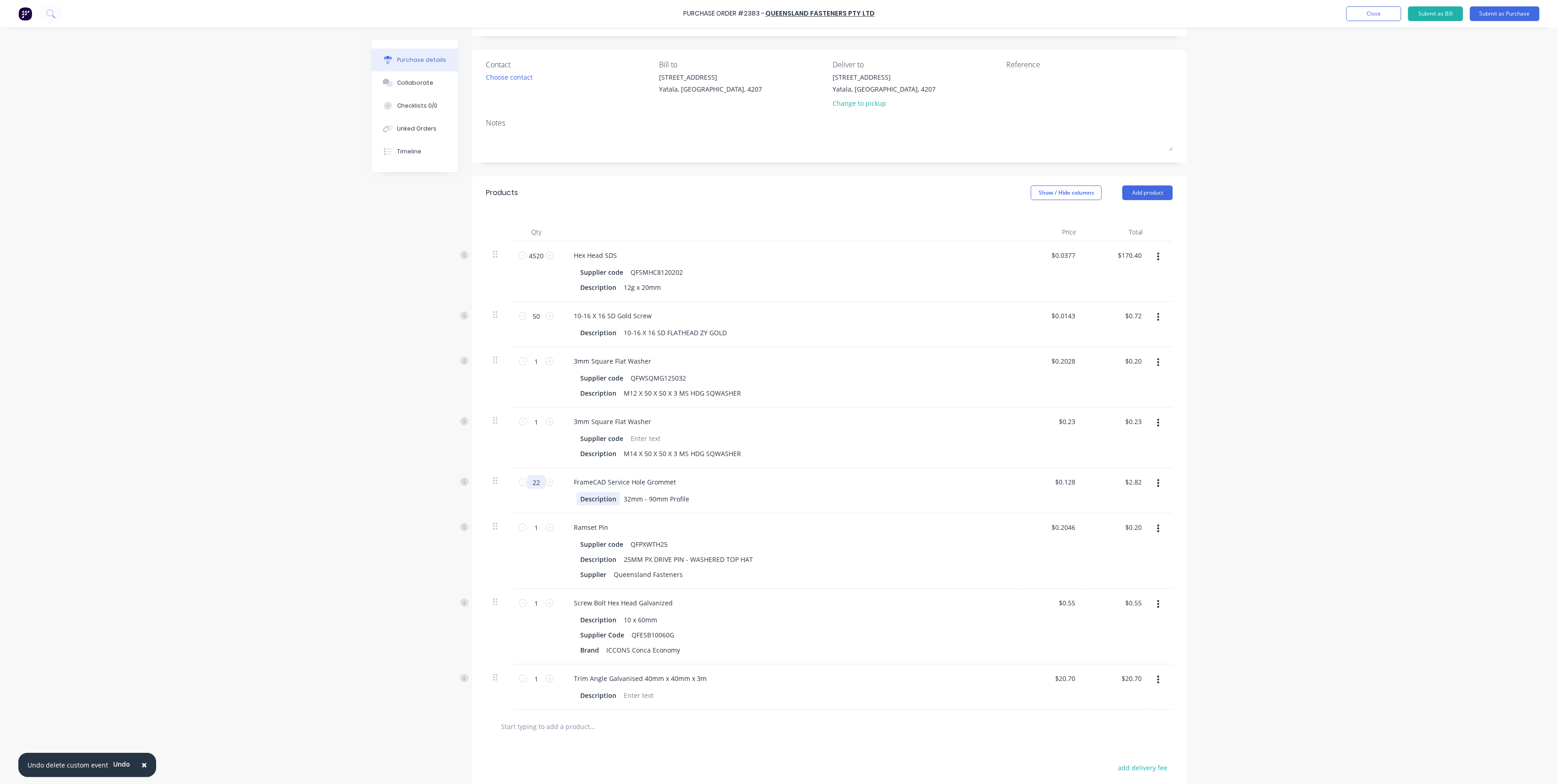
type input "$29.31"
type input "2296"
type input "$293.89"
type input "229"
type input "$29.31"
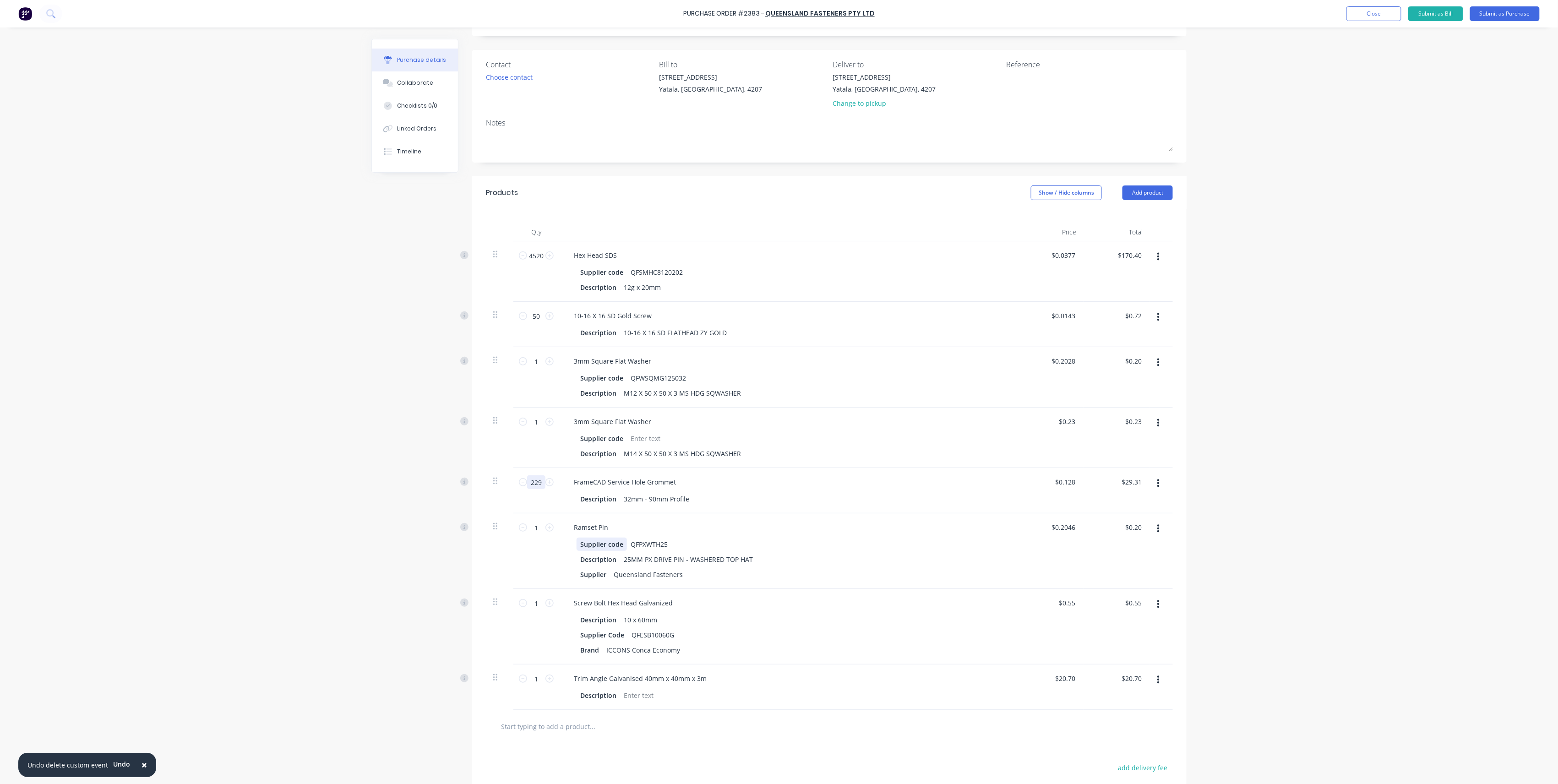
type input "22"
type input "$2.82"
type input "226"
type input "$28.93"
type input "226"
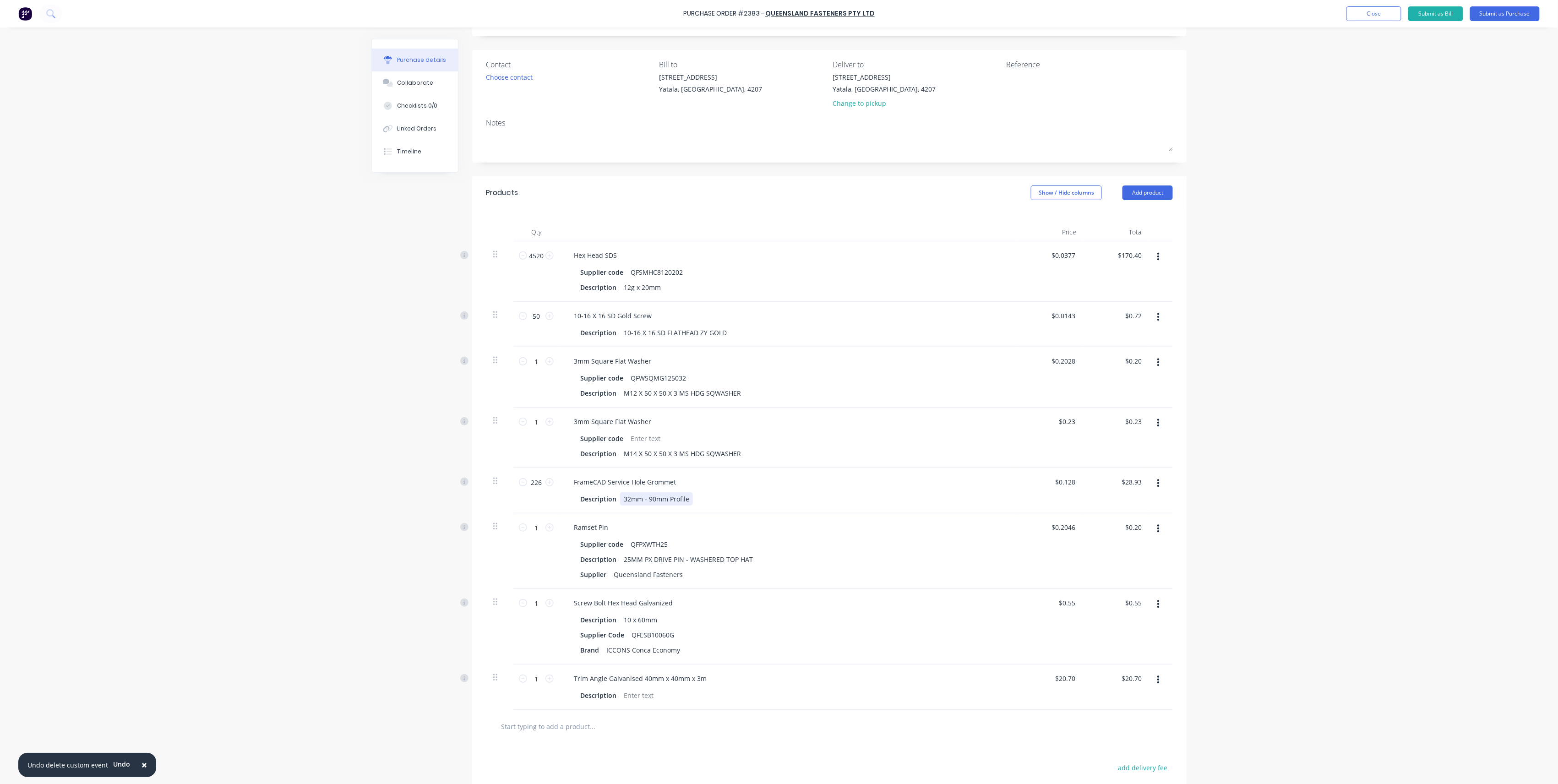
click at [625, 498] on div "32mm - 90mm Profile" at bounding box center [657, 498] width 73 height 13
drag, startPoint x: 533, startPoint y: 528, endPoint x: 486, endPoint y: 528, distance: 47.0
click at [486, 528] on div "1 1 Ramset Pin Supplier code QFPXWTH25 Description 25MM PX DRIVE PIN - WASHERED…" at bounding box center [829, 551] width 687 height 76
type input "19"
type input "$3.89"
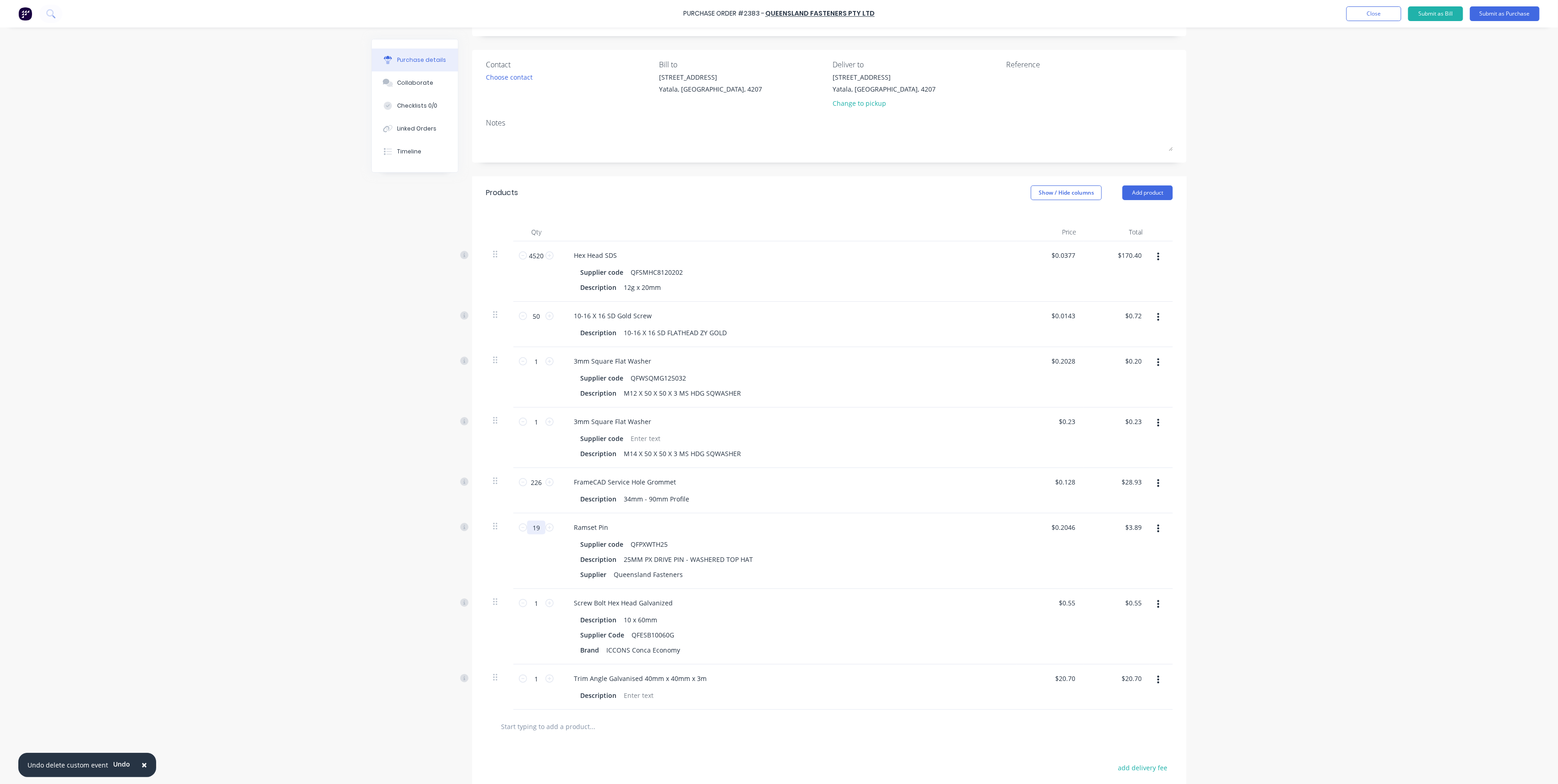
type input "192"
type input "$39.28"
type input "192"
drag, startPoint x: 532, startPoint y: 604, endPoint x: 526, endPoint y: 604, distance: 6.0
click at [527, 604] on input "1" at bounding box center [536, 603] width 18 height 14
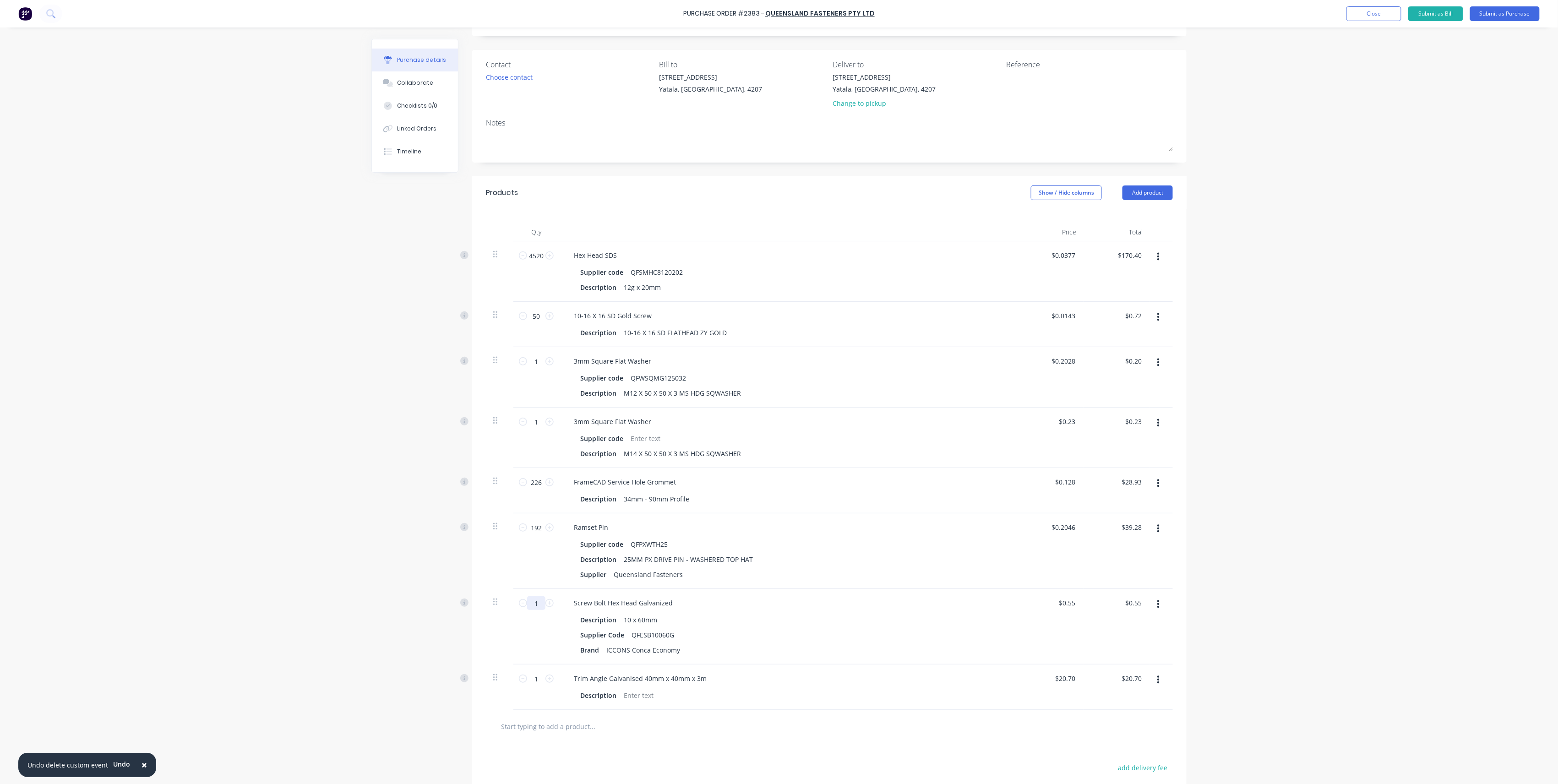
type input "13"
type input "$7.15"
type input "136"
type input "$74.80"
type input "136"
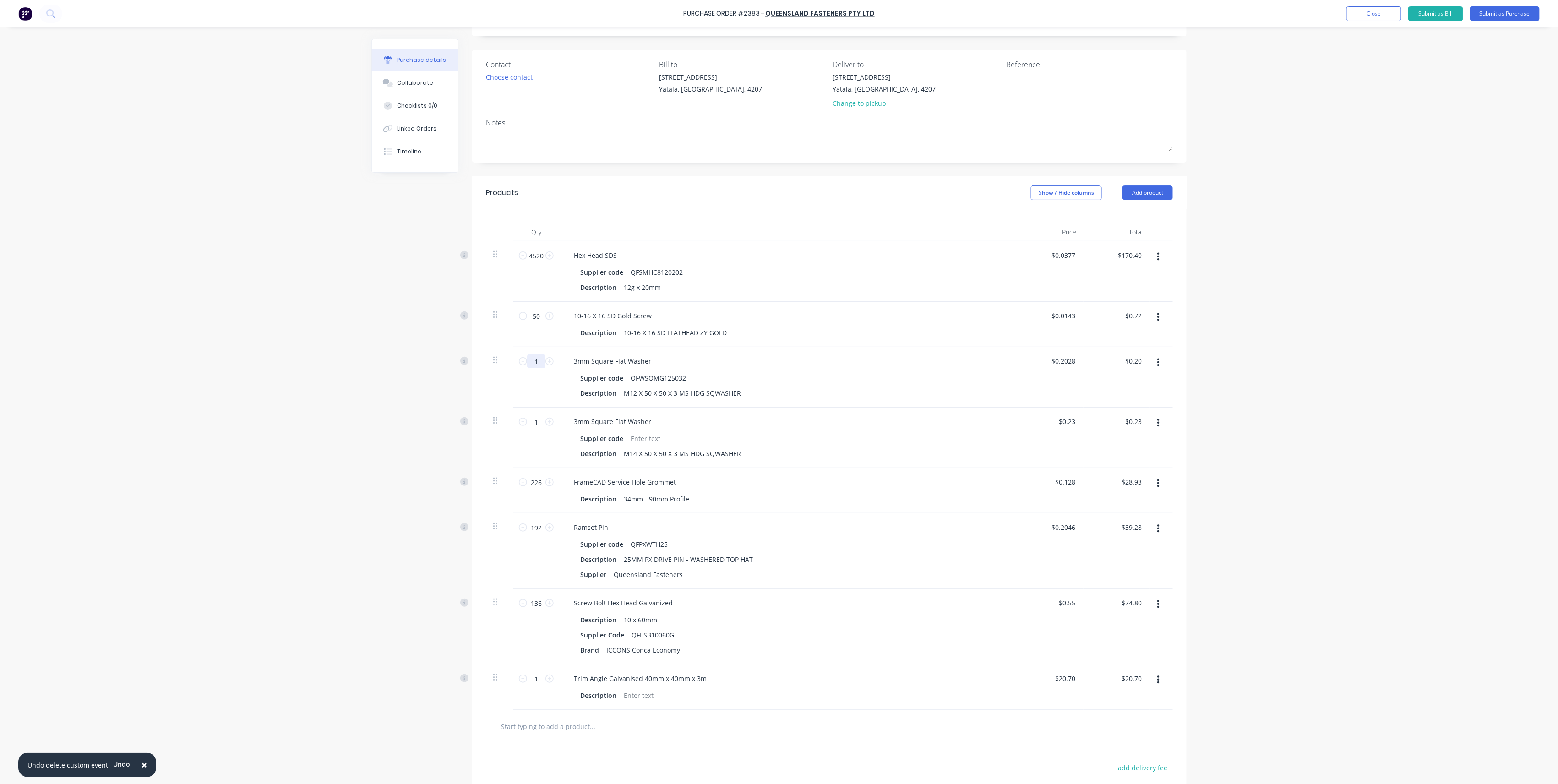
drag, startPoint x: 535, startPoint y: 363, endPoint x: 513, endPoint y: 363, distance: 22.0
click at [513, 363] on div "1 1" at bounding box center [536, 377] width 46 height 61
type input "13"
type input "$2.64"
type input "136"
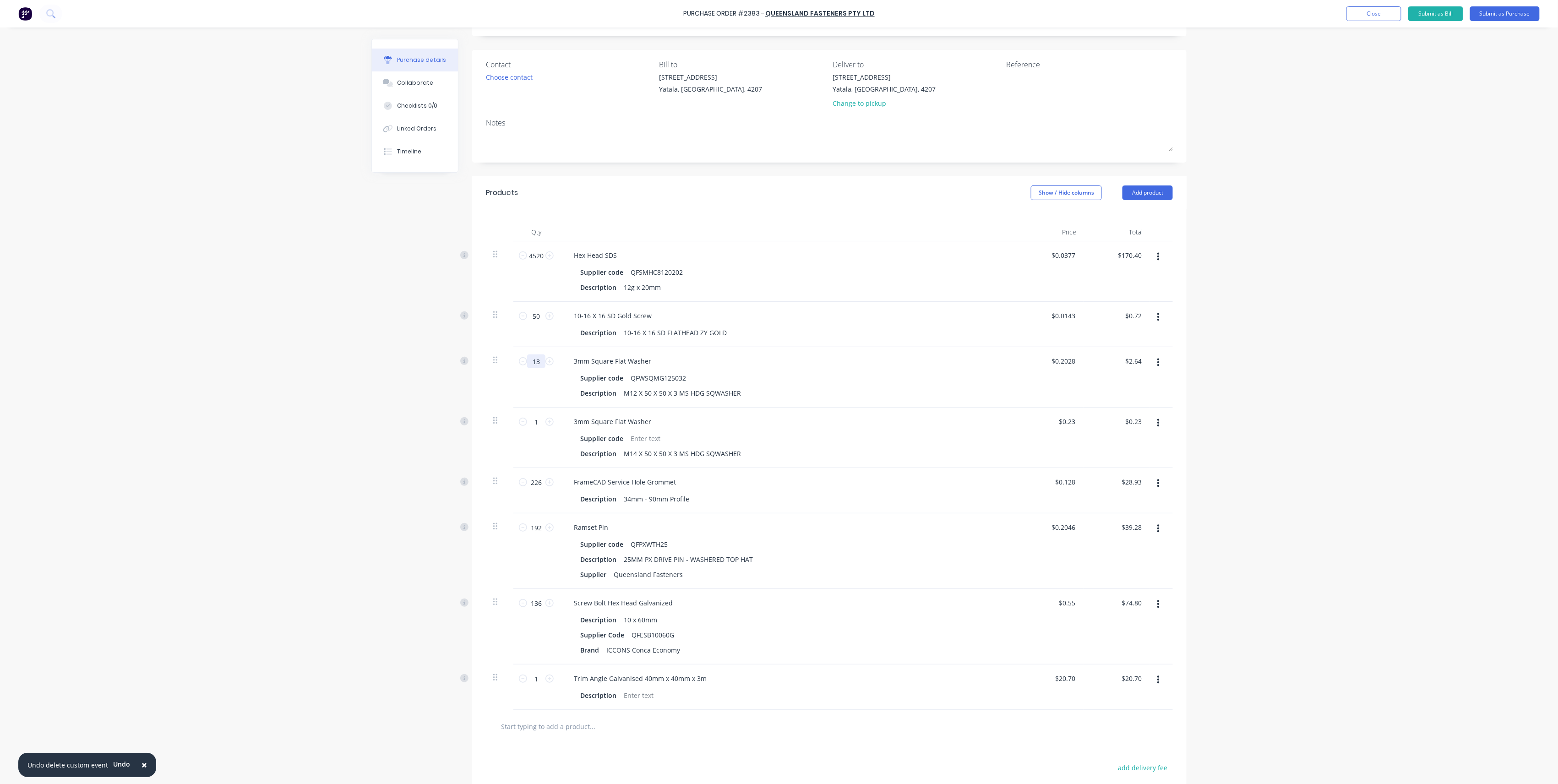
type input "$27.58"
type input "136"
click at [743, 425] on div "3mm Square Flat Washer" at bounding box center [788, 421] width 443 height 13
click at [1149, 418] on button "button" at bounding box center [1158, 423] width 22 height 17
click at [1127, 501] on button "Delete" at bounding box center [1130, 502] width 78 height 18
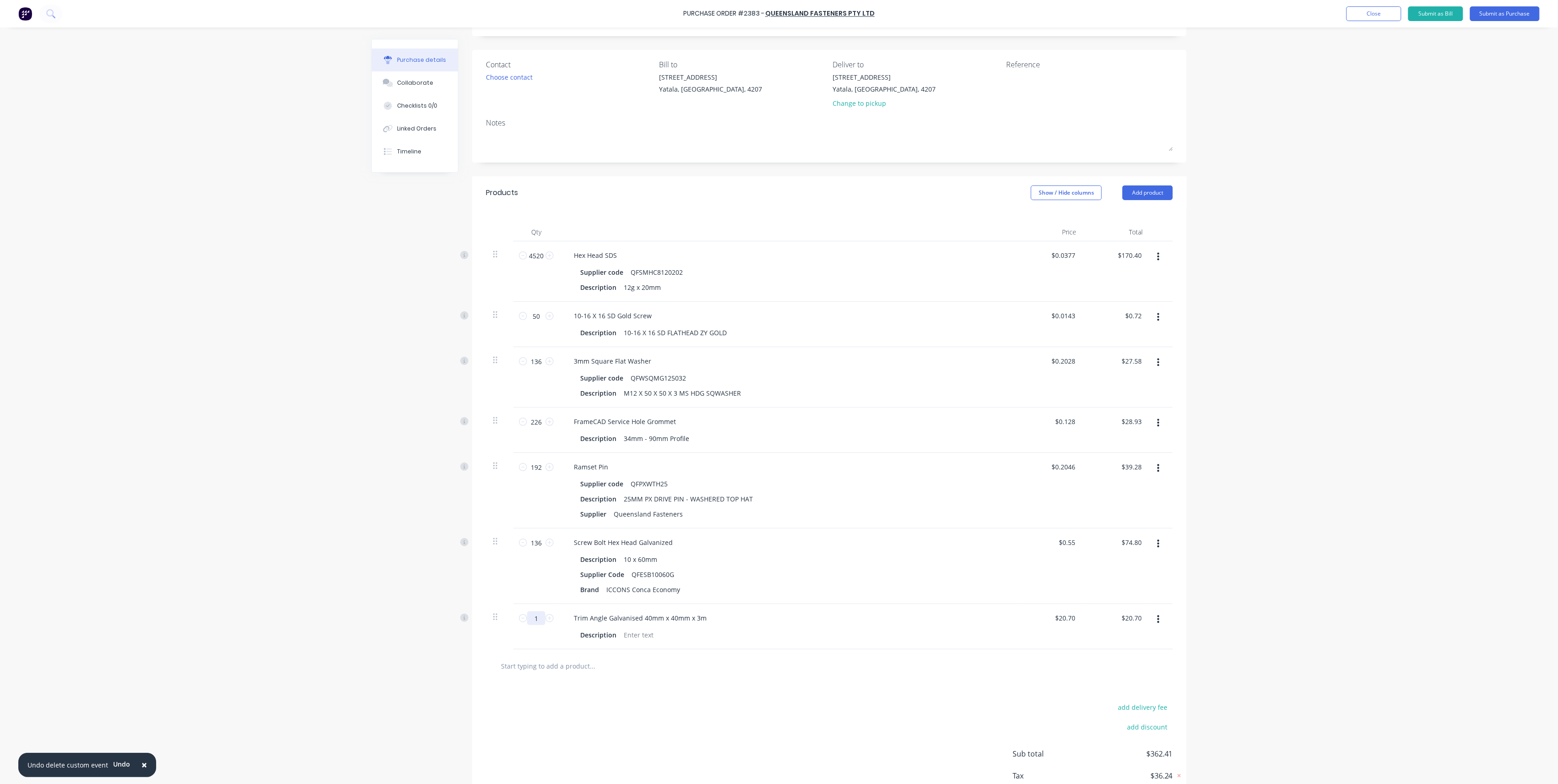
drag, startPoint x: 525, startPoint y: 618, endPoint x: 513, endPoint y: 618, distance: 12.0
click at [513, 618] on div "1 1" at bounding box center [536, 627] width 46 height 45
type input "2"
type input "$41.40"
type input "22"
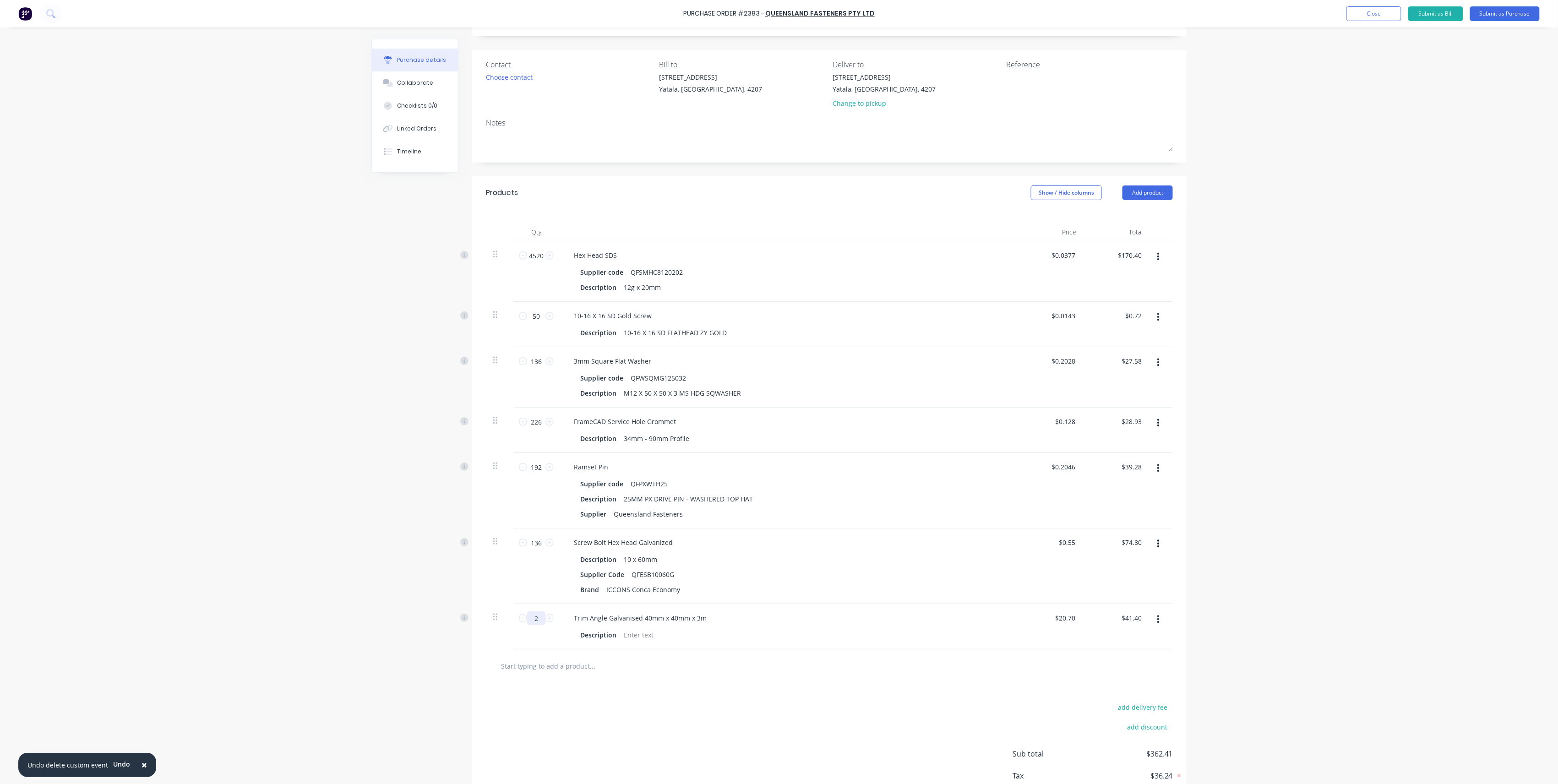
type input "$455.40"
type input "22"
click at [854, 599] on div "Screw Bolt Hex Head Galvanized Description 10 x 60mm Supplier Code QFESB10060G …" at bounding box center [788, 566] width 458 height 76
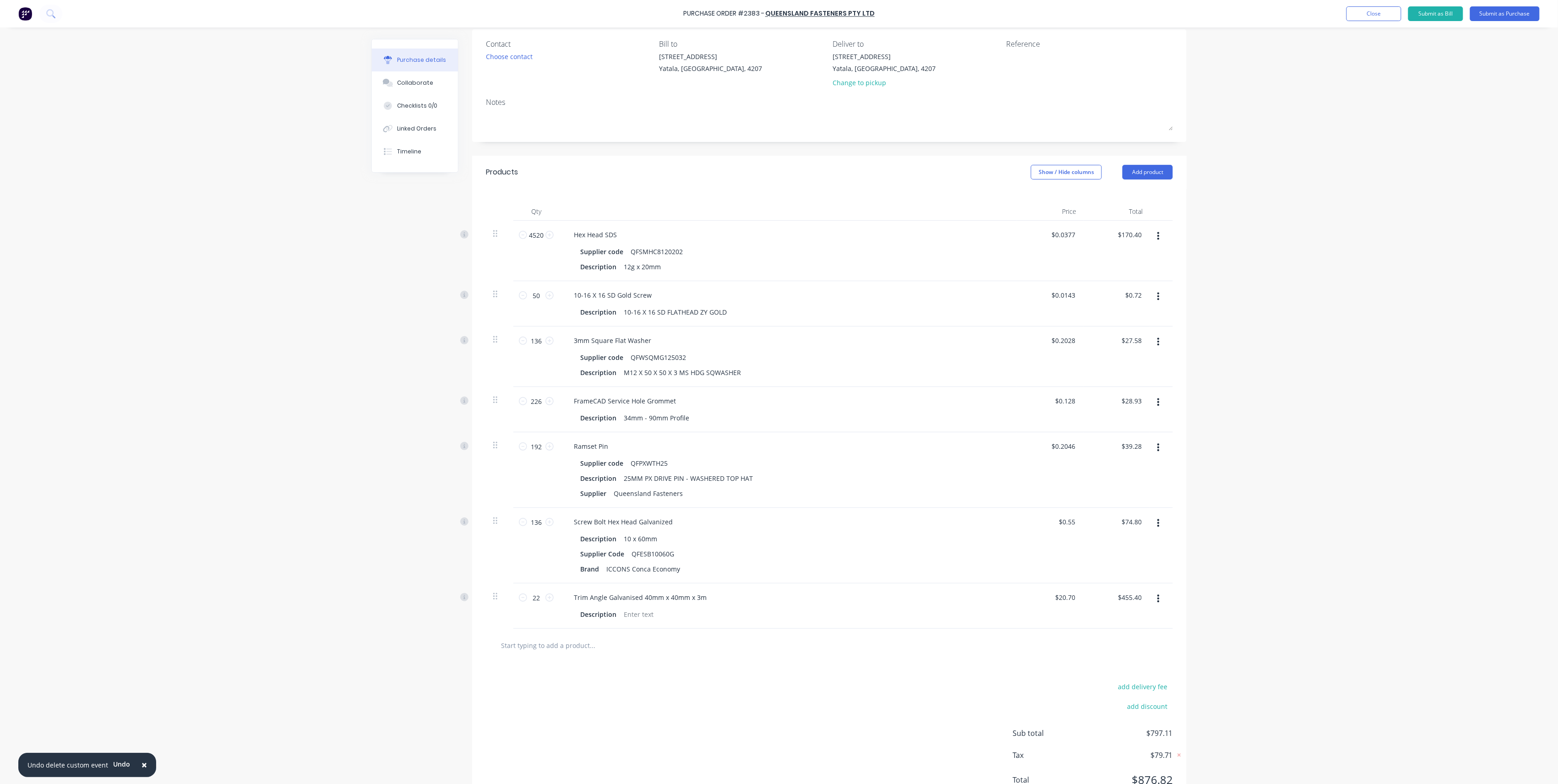
scroll to position [0, 0]
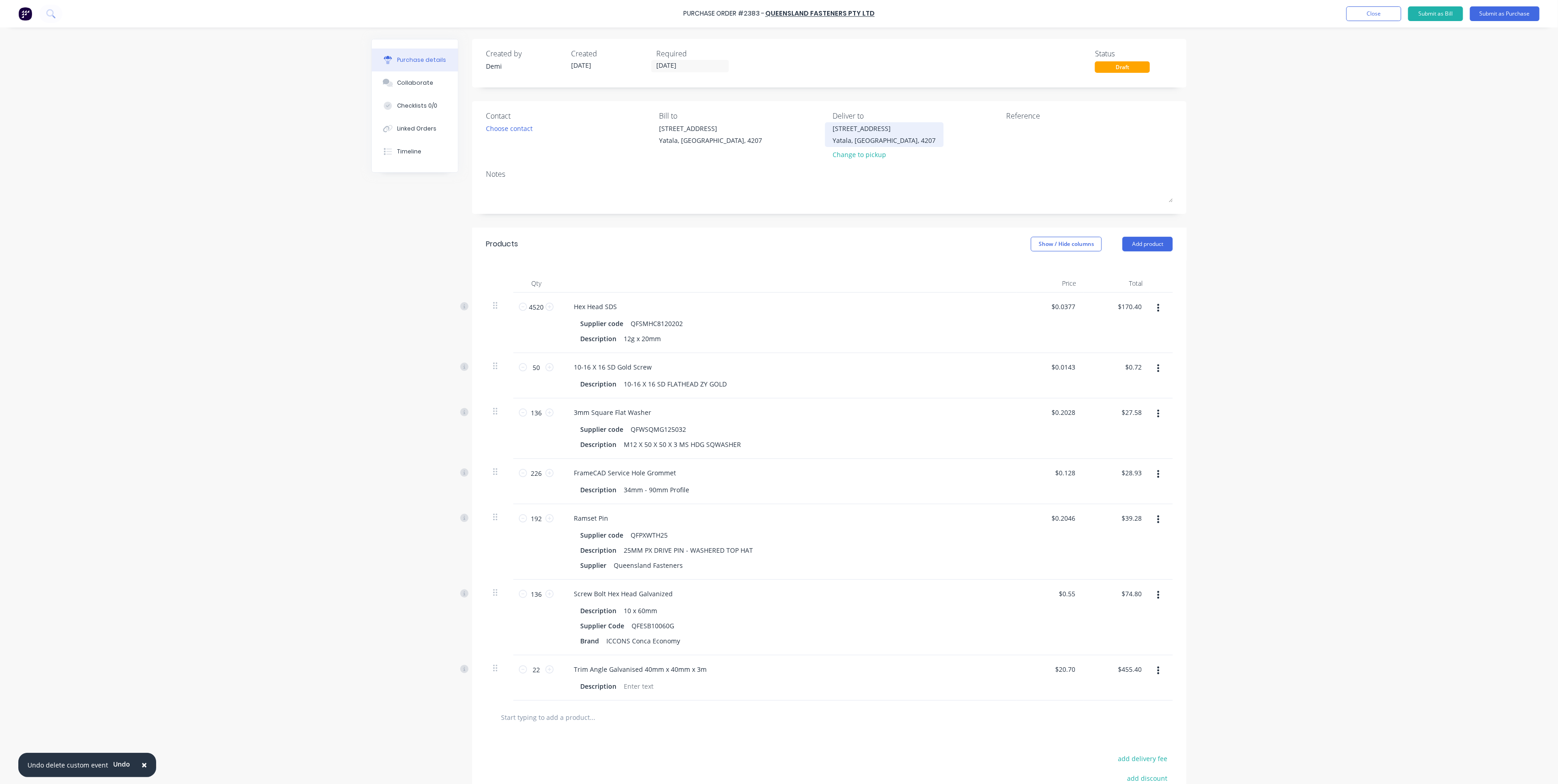
click at [869, 127] on div "33 Computer Road" at bounding box center [885, 128] width 103 height 10
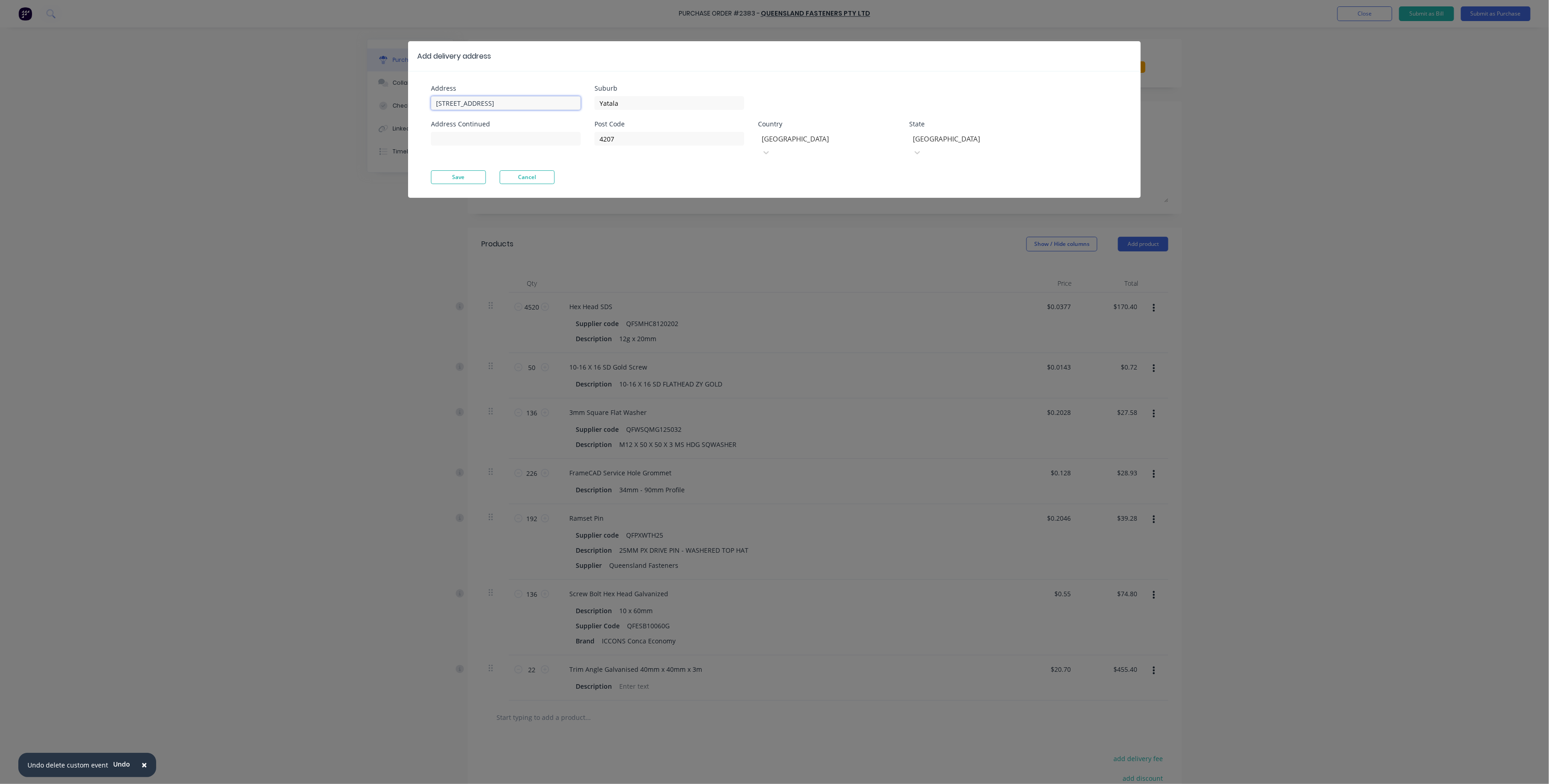
drag, startPoint x: 507, startPoint y: 98, endPoint x: 292, endPoint y: 76, distance: 216.1
click at [292, 76] on div "Add delivery address Address 33 Computer Road Address Continued Suburb Yatala P…" at bounding box center [774, 392] width 1549 height 784
type input "[STREET_ADDRESS]"
type input "<"
type input "Mermaid Waters"
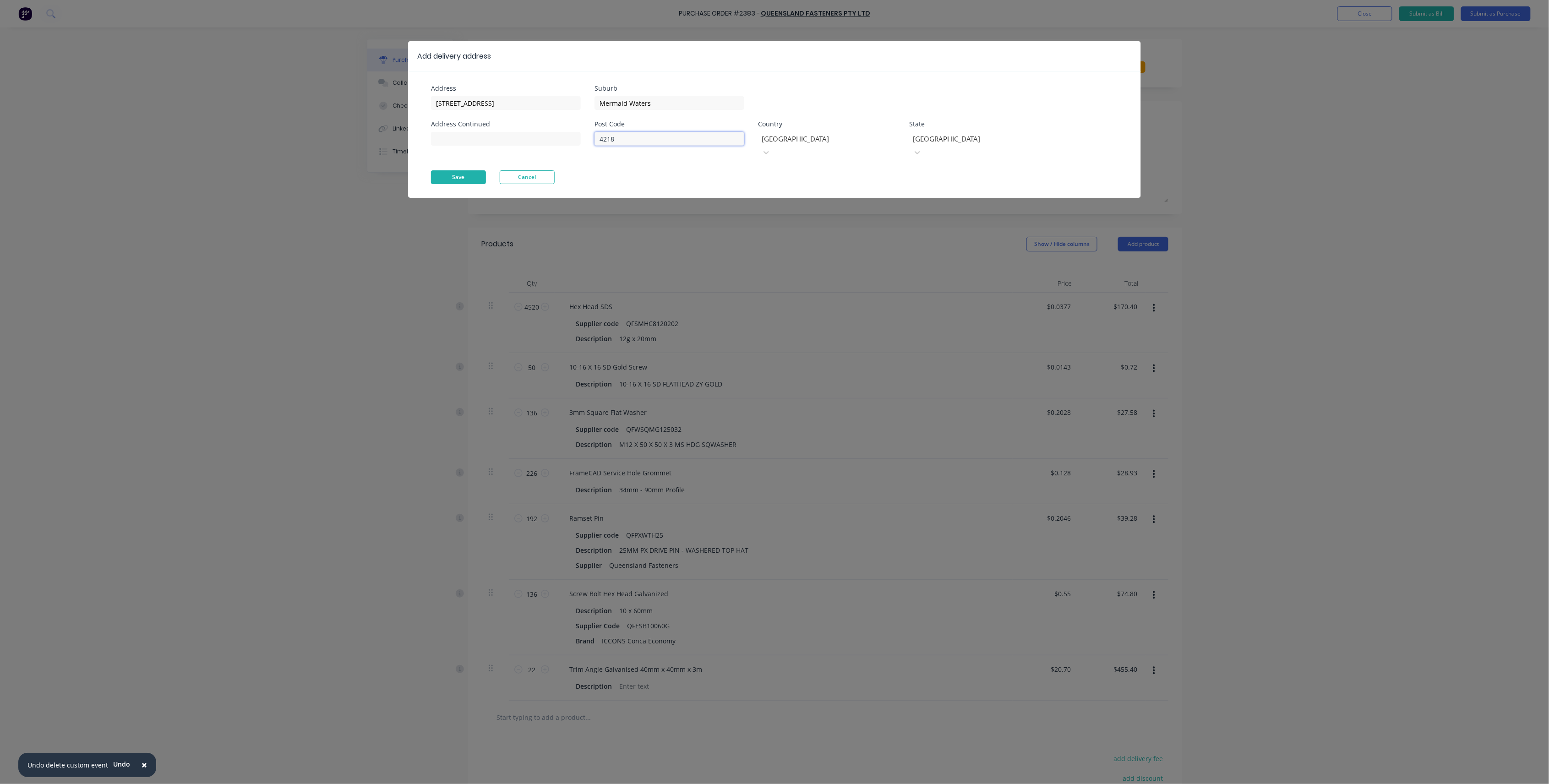
type input "4218"
click at [435, 170] on button "Save" at bounding box center [458, 177] width 55 height 14
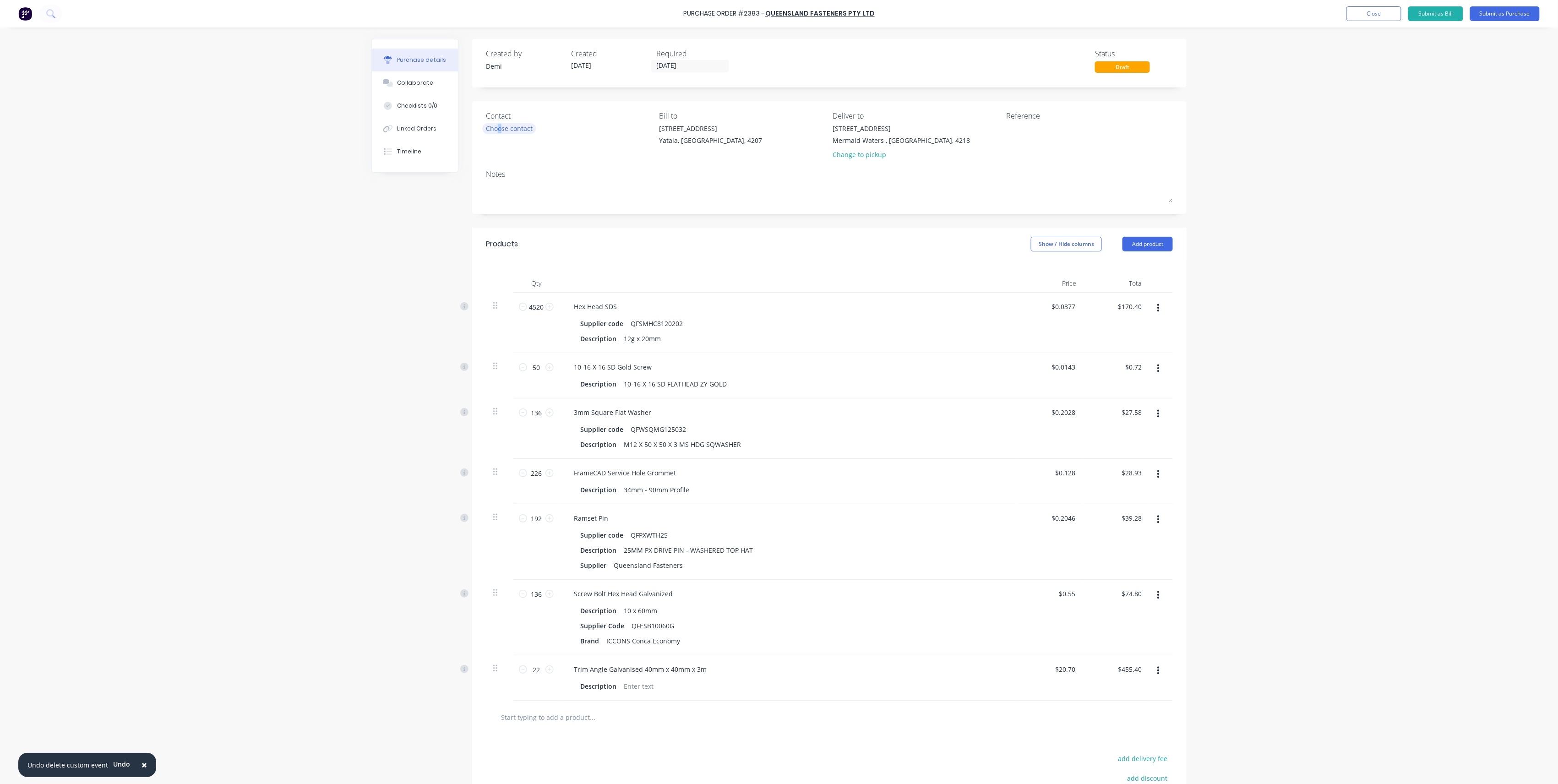
click at [495, 129] on div "Choose contact" at bounding box center [509, 128] width 47 height 10
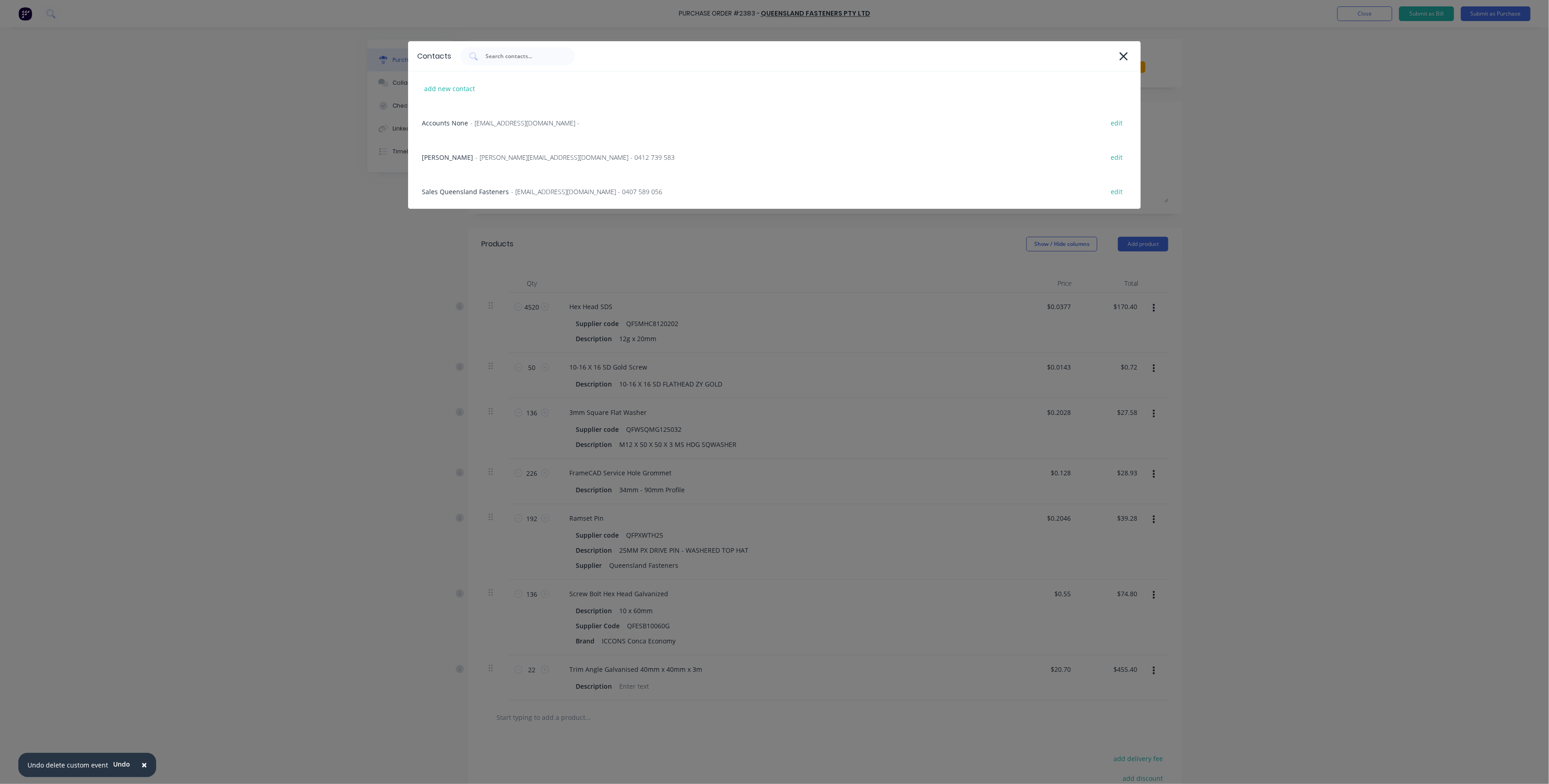
drag, startPoint x: 495, startPoint y: 129, endPoint x: 671, endPoint y: 85, distance: 181.4
click at [671, 85] on div "add new contact" at bounding box center [774, 89] width 732 height 34
select select "AU"
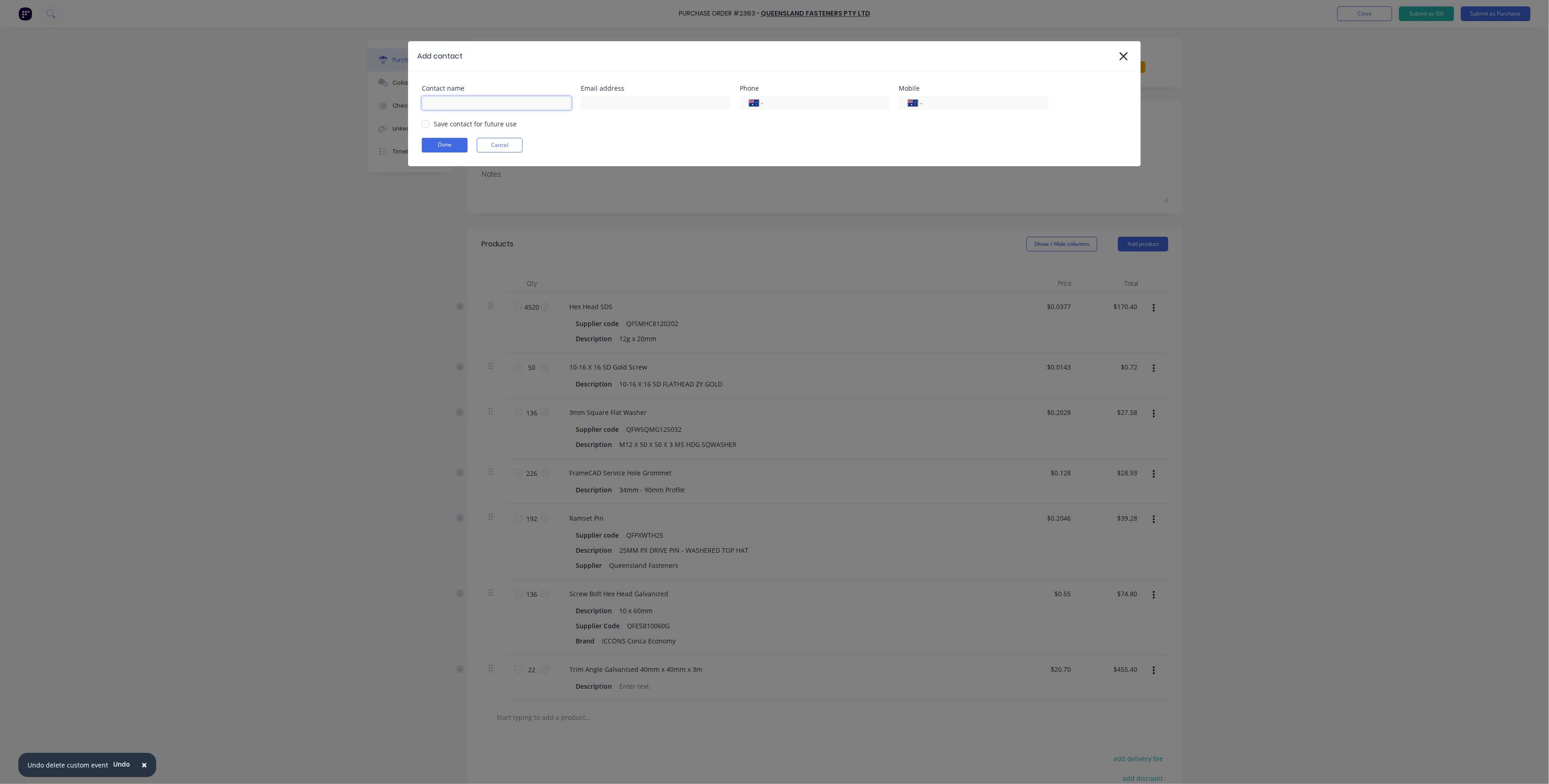
click at [468, 97] on input at bounding box center [497, 103] width 150 height 14
type input "Stephen"
click at [775, 105] on input "tel" at bounding box center [825, 103] width 110 height 11
paste input "0416 211 404"
type input "0416 211 404"
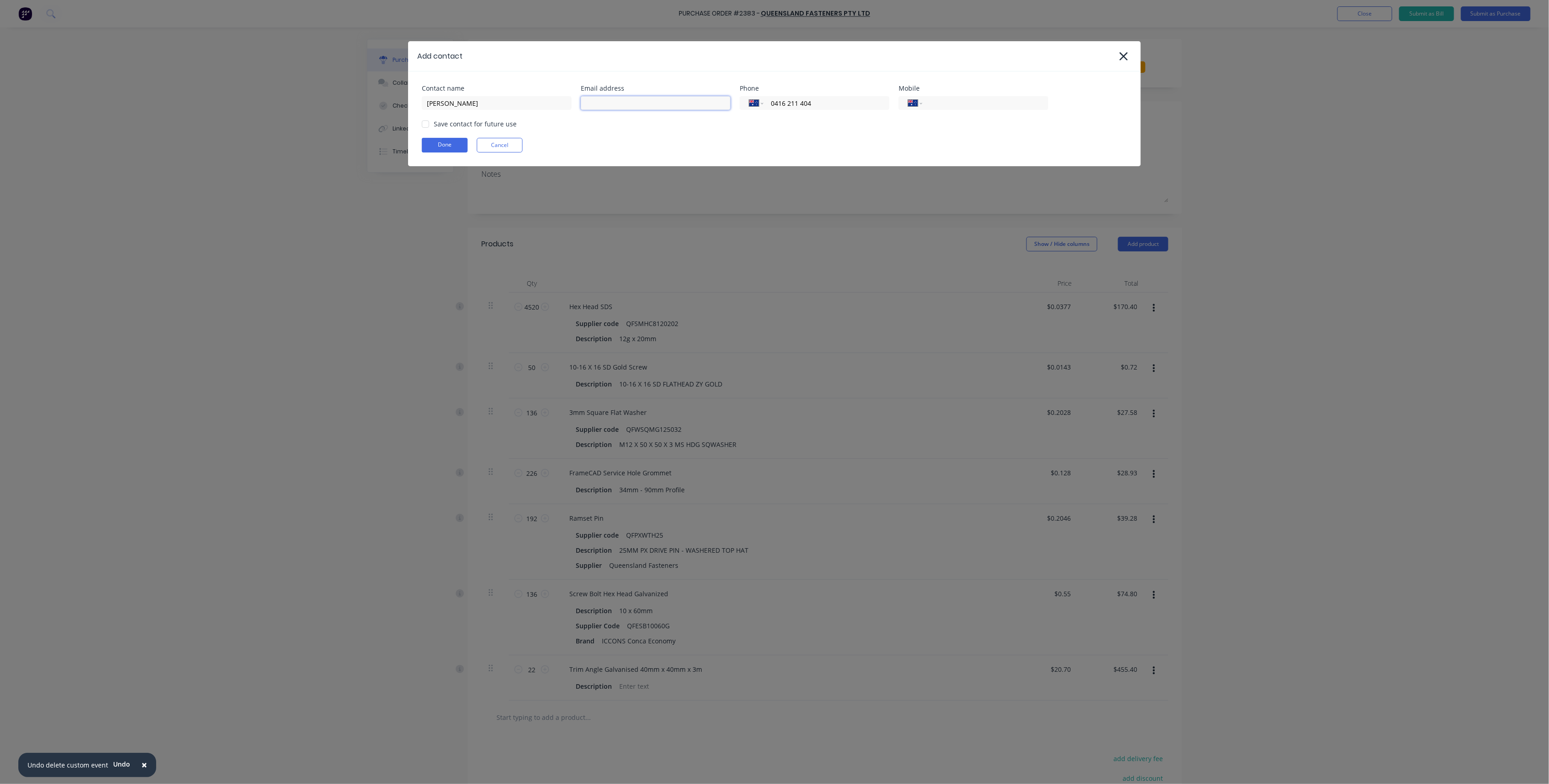
click at [669, 103] on input at bounding box center [655, 103] width 150 height 14
click at [510, 103] on input "Stephen" at bounding box center [497, 103] width 150 height 14
type input "Stephen Knight"
click at [438, 127] on div "Save contact for future use" at bounding box center [475, 124] width 83 height 10
click at [423, 126] on div at bounding box center [425, 124] width 18 height 18
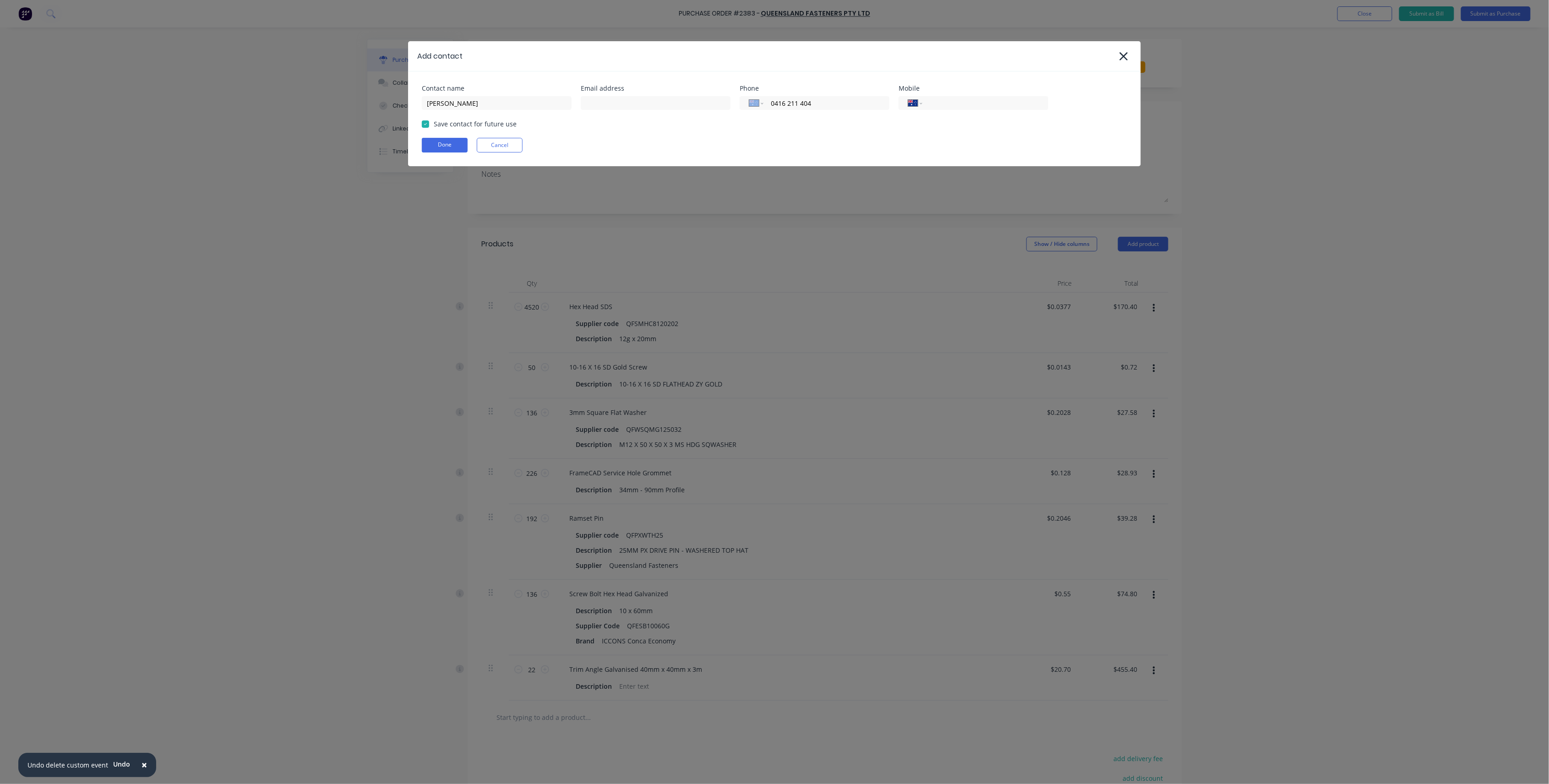
drag, startPoint x: 835, startPoint y: 110, endPoint x: 770, endPoint y: 91, distance: 67.7
click at [770, 91] on div "Phone International Afghanistan Åland Islands Albania Algeria American Samoa An…" at bounding box center [814, 98] width 150 height 25
click at [1008, 101] on input "tel" at bounding box center [984, 103] width 110 height 11
paste input "0416 211 404"
type input "0416 211 404"
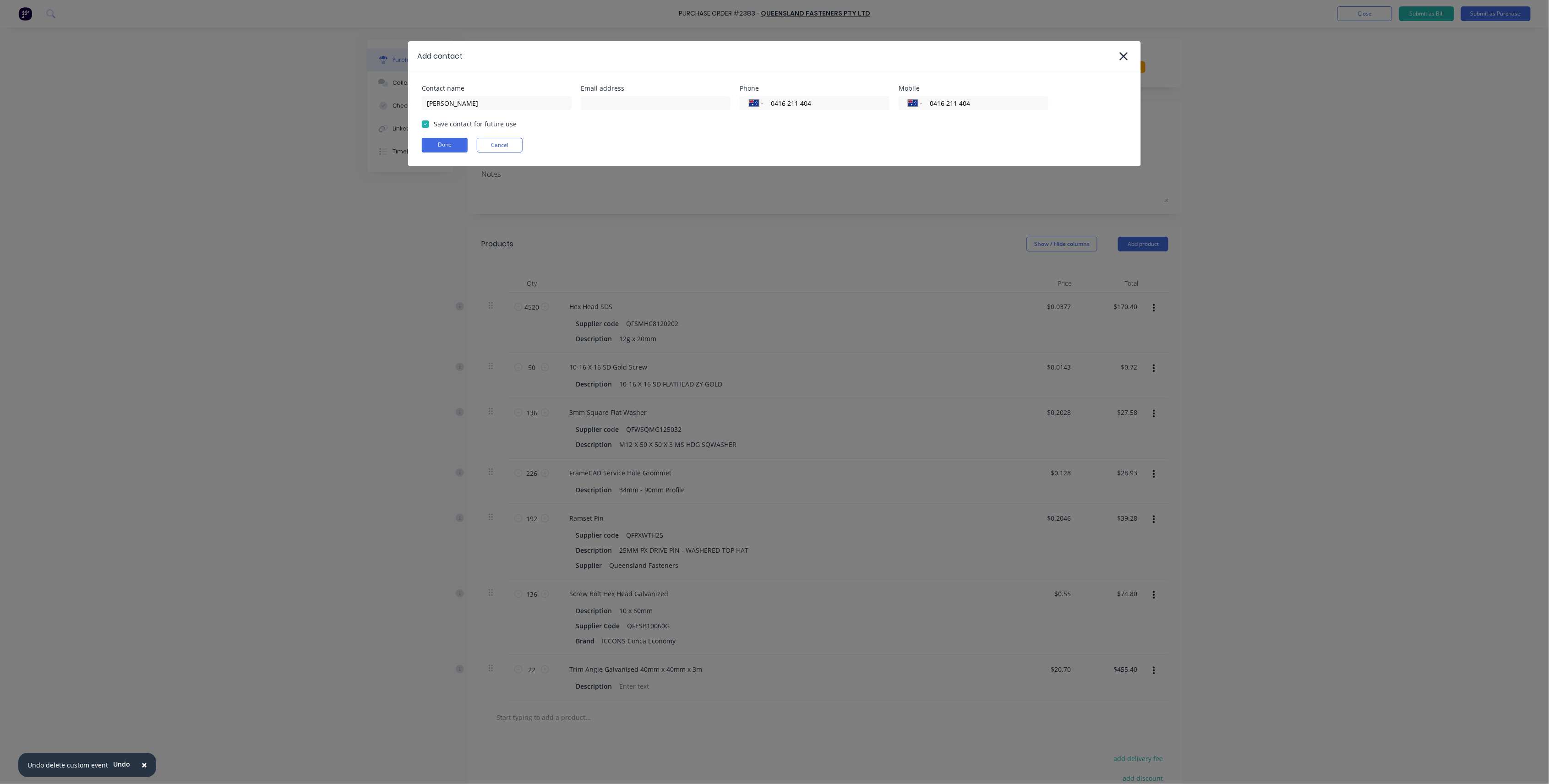
drag, startPoint x: 860, startPoint y: 103, endPoint x: 692, endPoint y: 81, distance: 169.4
click at [692, 81] on div "Contact name Stephen Knight Email address Phone International Afghanistan Åland…" at bounding box center [774, 119] width 732 height 95
click at [446, 136] on div "Contact name Stephen Knight Email address Phone International Afghanistan Åland…" at bounding box center [774, 119] width 732 height 95
click at [445, 147] on button "Done" at bounding box center [445, 145] width 46 height 15
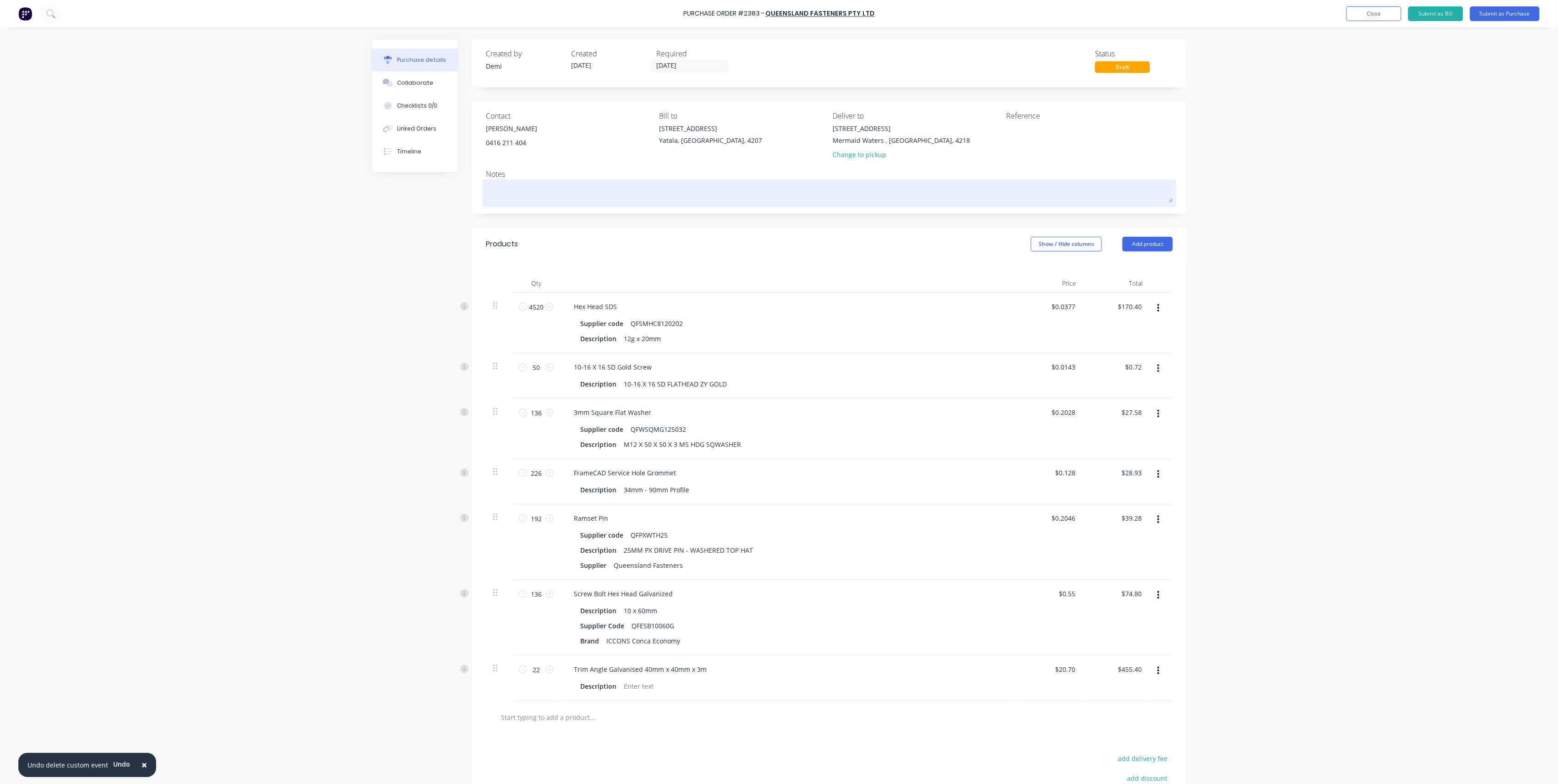
click at [695, 191] on textarea at bounding box center [829, 192] width 687 height 20
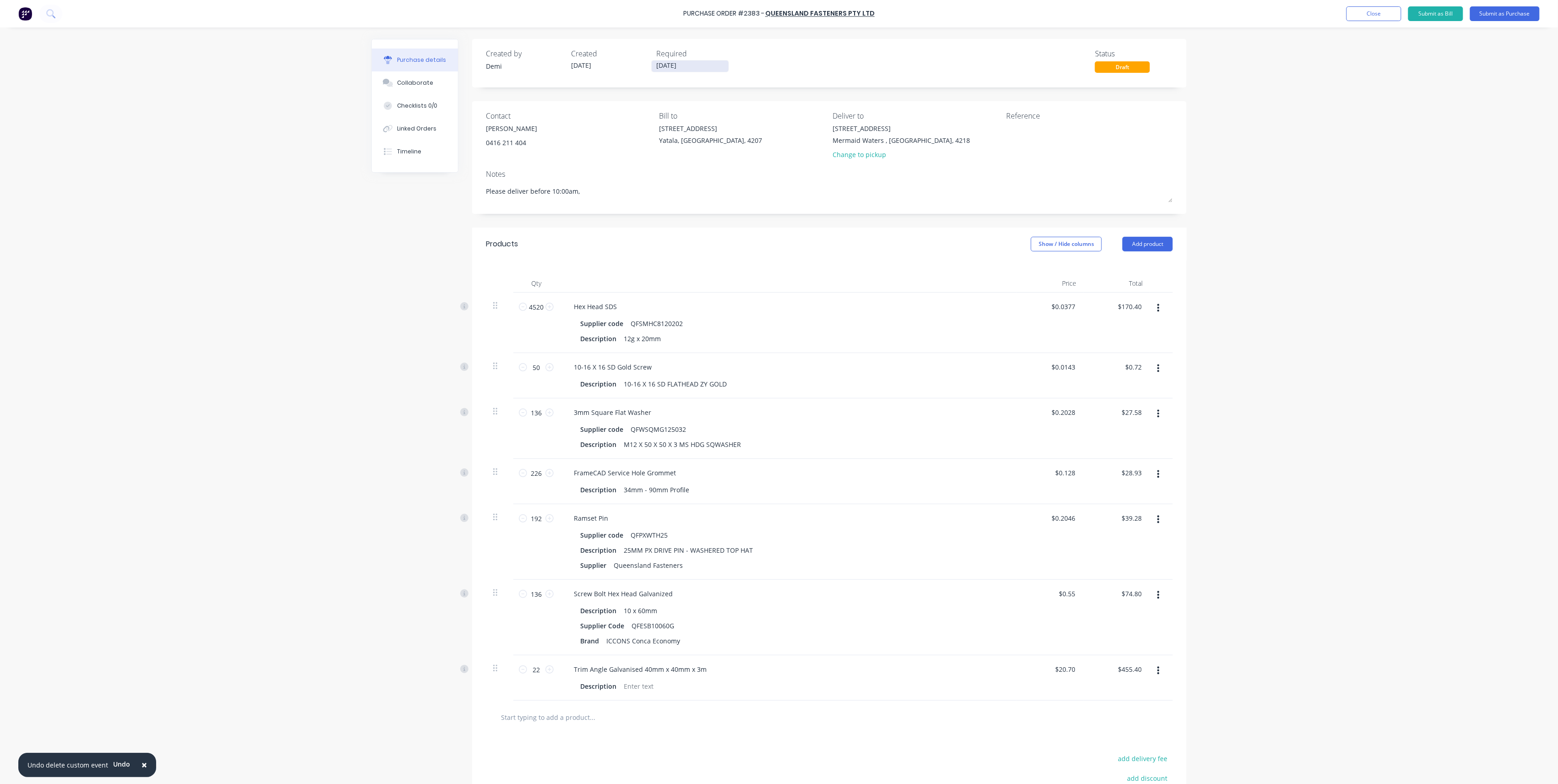
type textarea "Please deliver before 10:00am,"
click at [665, 61] on label "[DATE]" at bounding box center [690, 66] width 78 height 12
click at [665, 61] on input "[DATE]" at bounding box center [690, 66] width 77 height 11
click at [690, 161] on div "21" at bounding box center [697, 164] width 14 height 14
click at [675, 58] on div "Required" at bounding box center [695, 53] width 78 height 11
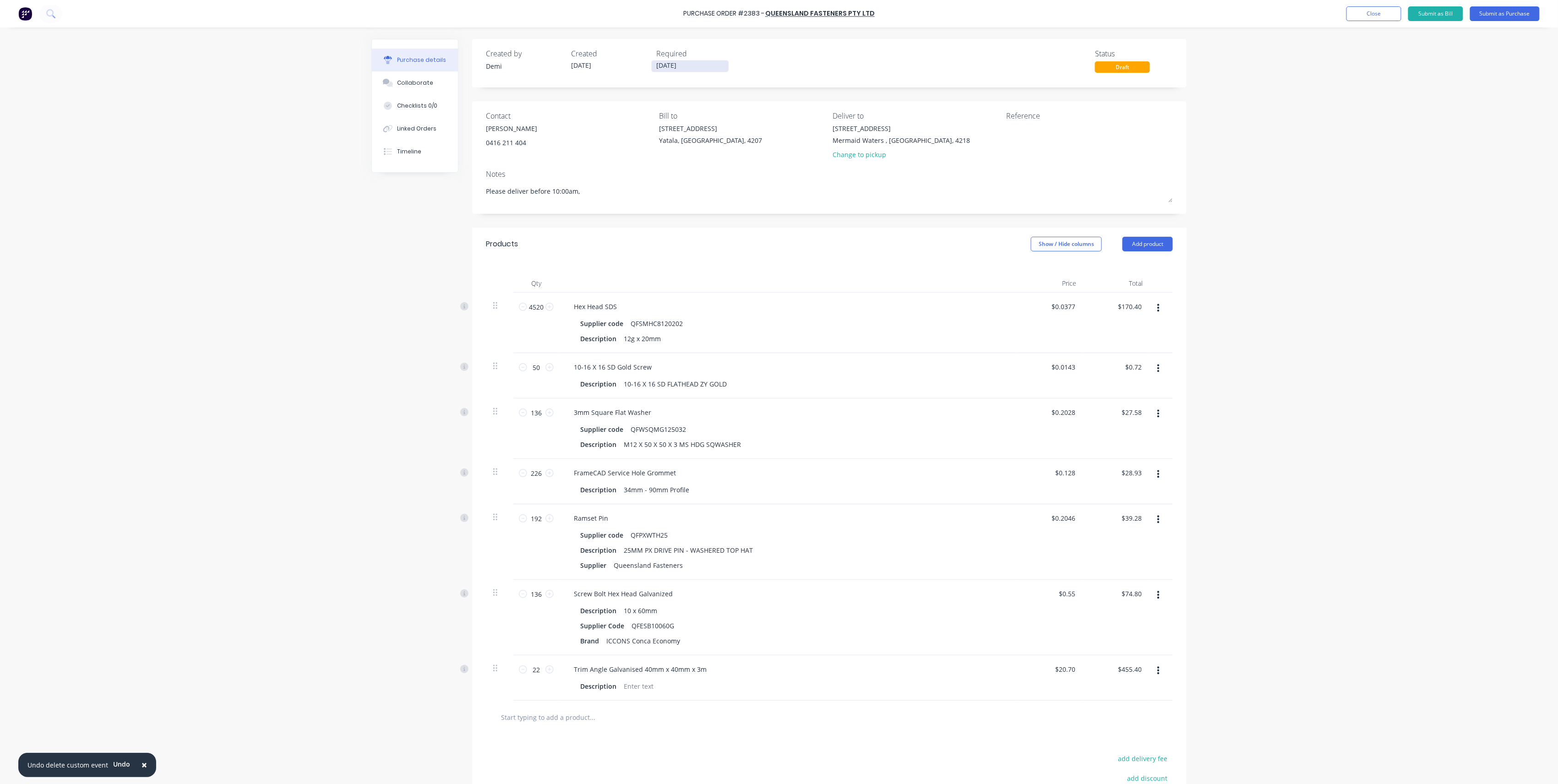
click at [675, 65] on input "21/10/25" at bounding box center [690, 66] width 77 height 11
click at [680, 147] on div "13" at bounding box center [678, 147] width 14 height 14
type input "[DATE]"
click at [1059, 136] on textarea at bounding box center [1063, 134] width 115 height 20
type textarea "B"
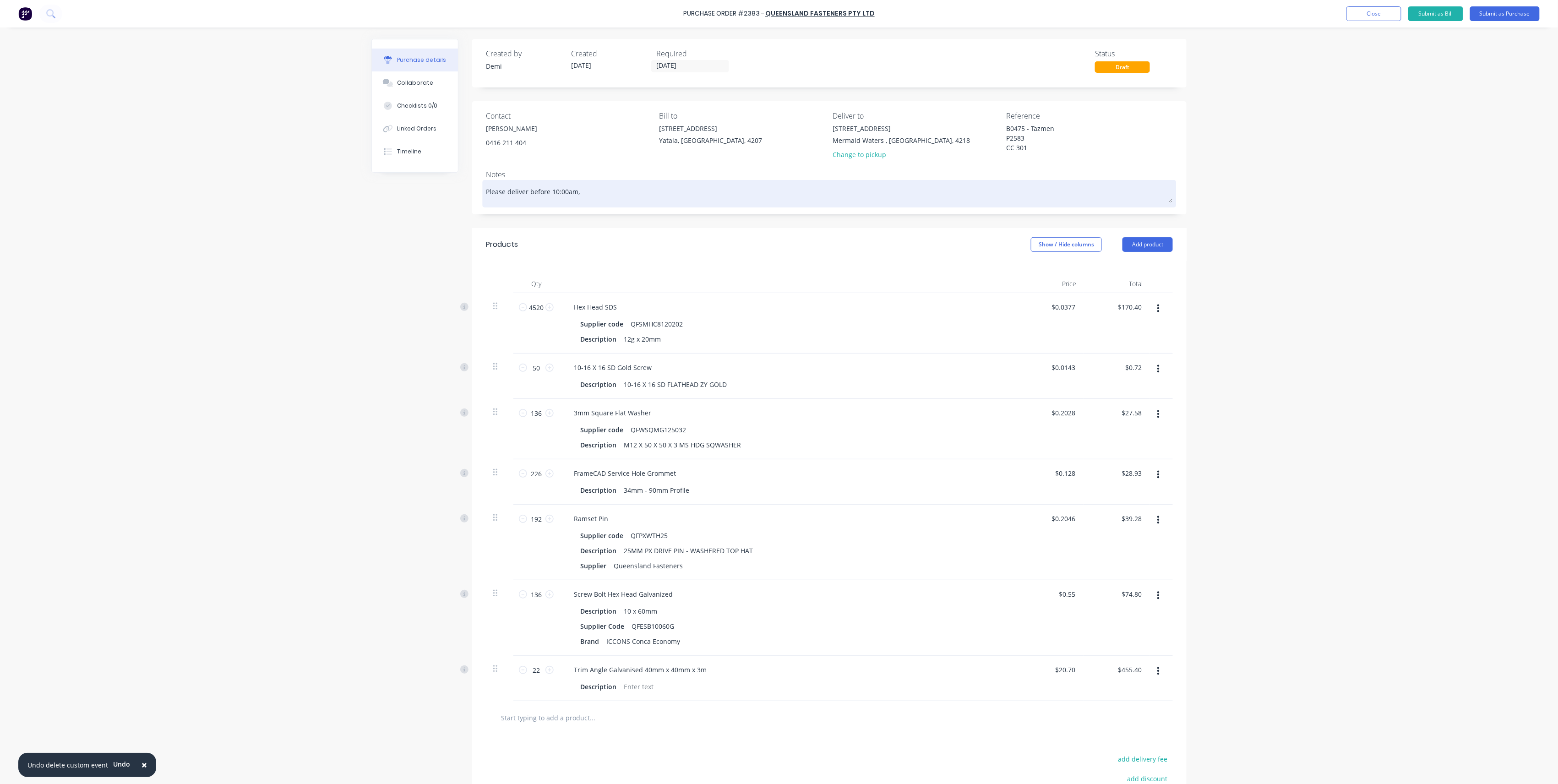
type textarea "B0475 - Tazmen P2583 CC 301"
click at [918, 189] on textarea "Please deliver before 10:00am," at bounding box center [829, 192] width 687 height 20
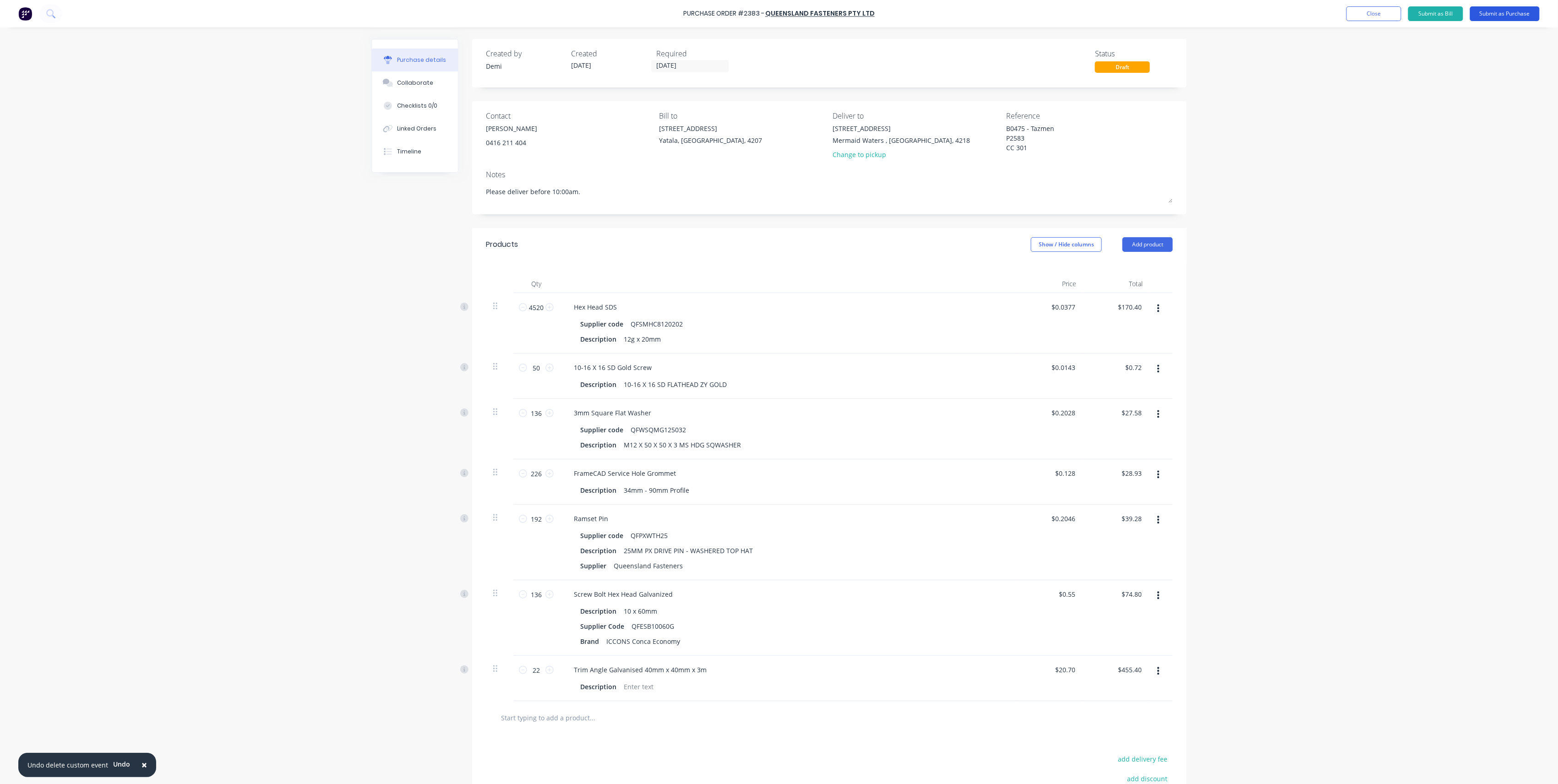
type textarea "Please deliver before 10:00am."
click at [1510, 14] on button "Submit as Purchase" at bounding box center [1504, 13] width 69 height 15
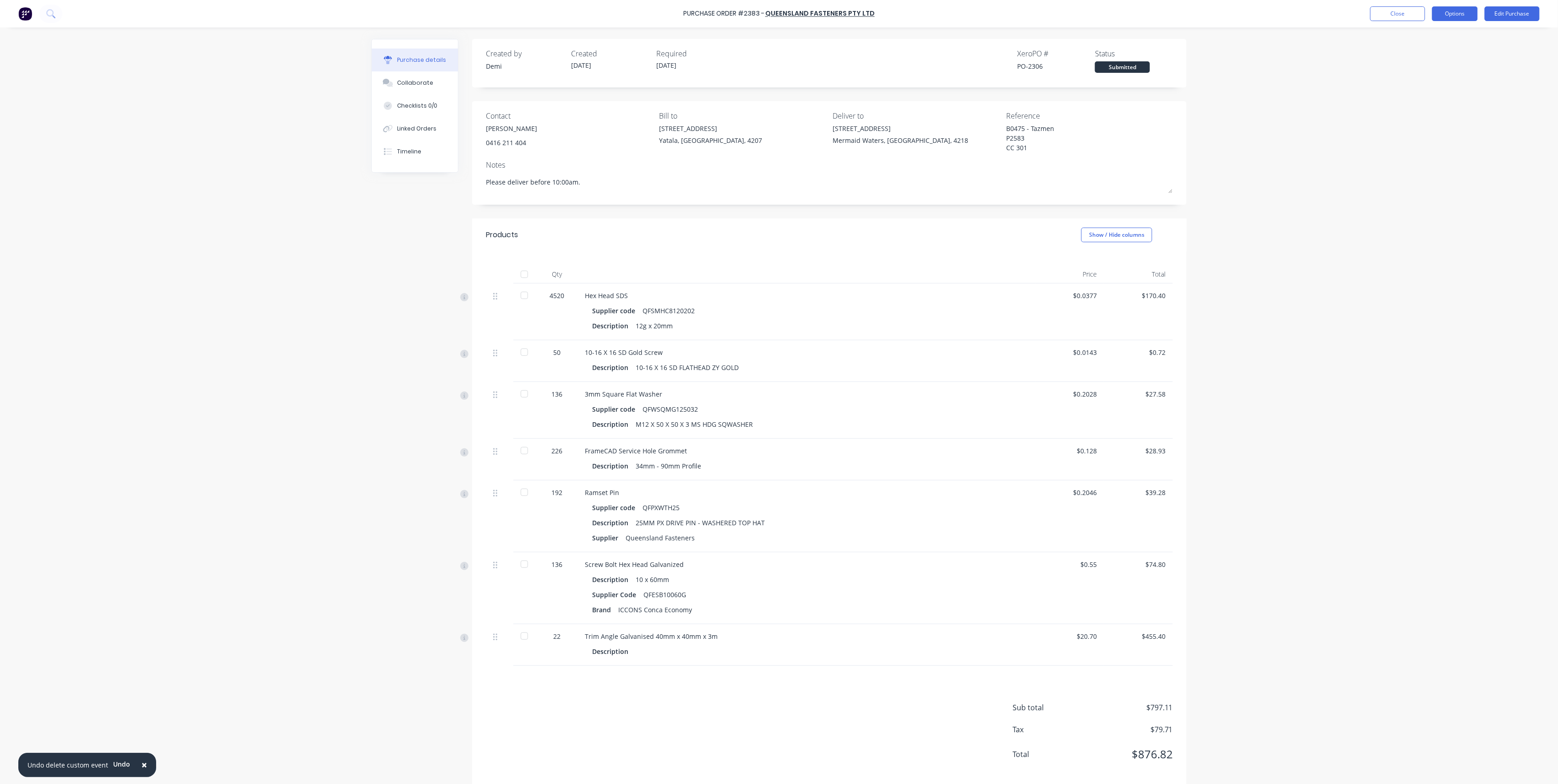
click at [1465, 15] on button "Options" at bounding box center [1455, 13] width 46 height 15
click at [1438, 41] on div "Print / Email" at bounding box center [1434, 37] width 71 height 13
click at [1436, 69] on div "Without pricing" at bounding box center [1434, 74] width 71 height 13
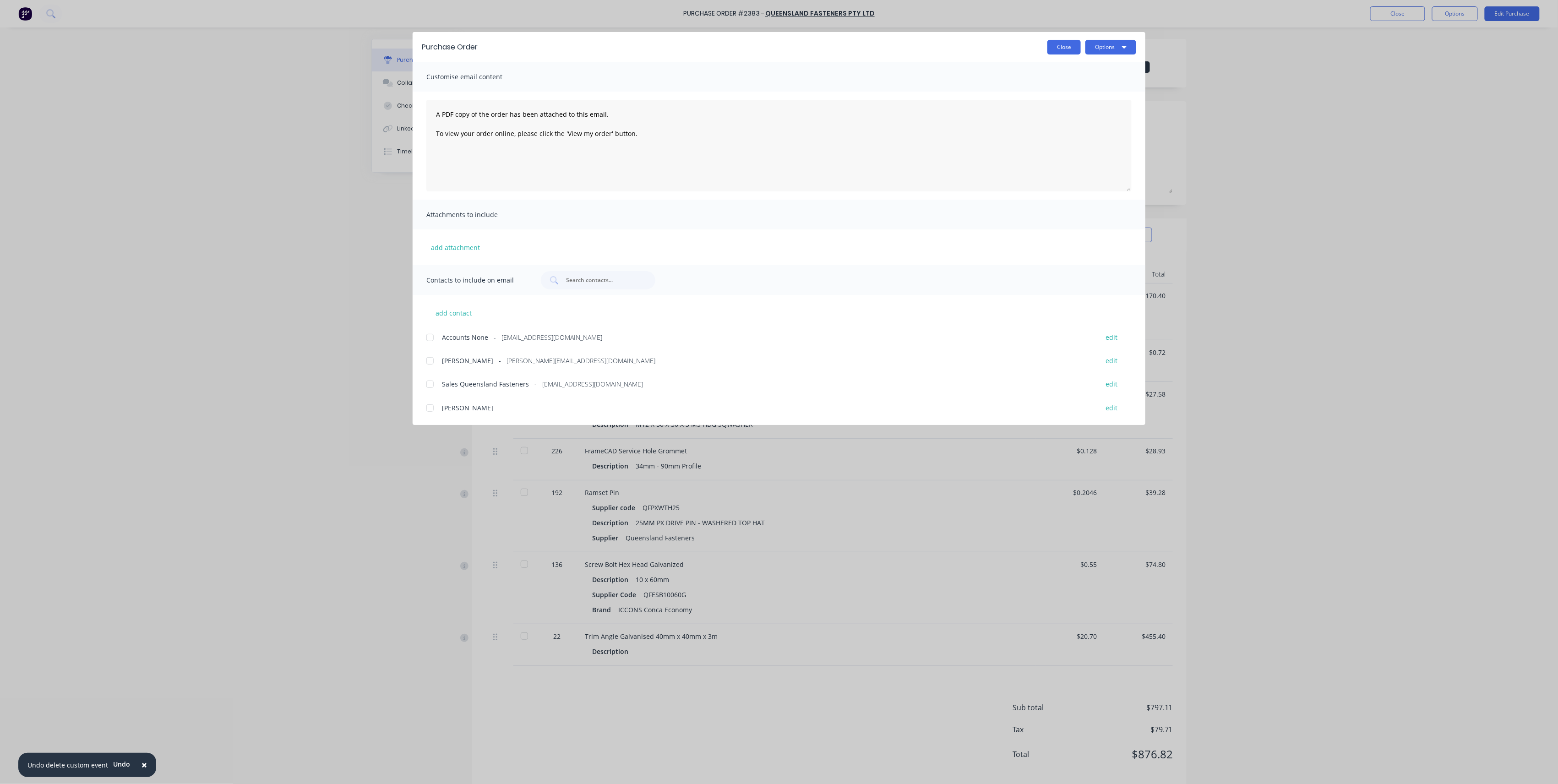
click at [1059, 50] on button "Close" at bounding box center [1064, 47] width 33 height 15
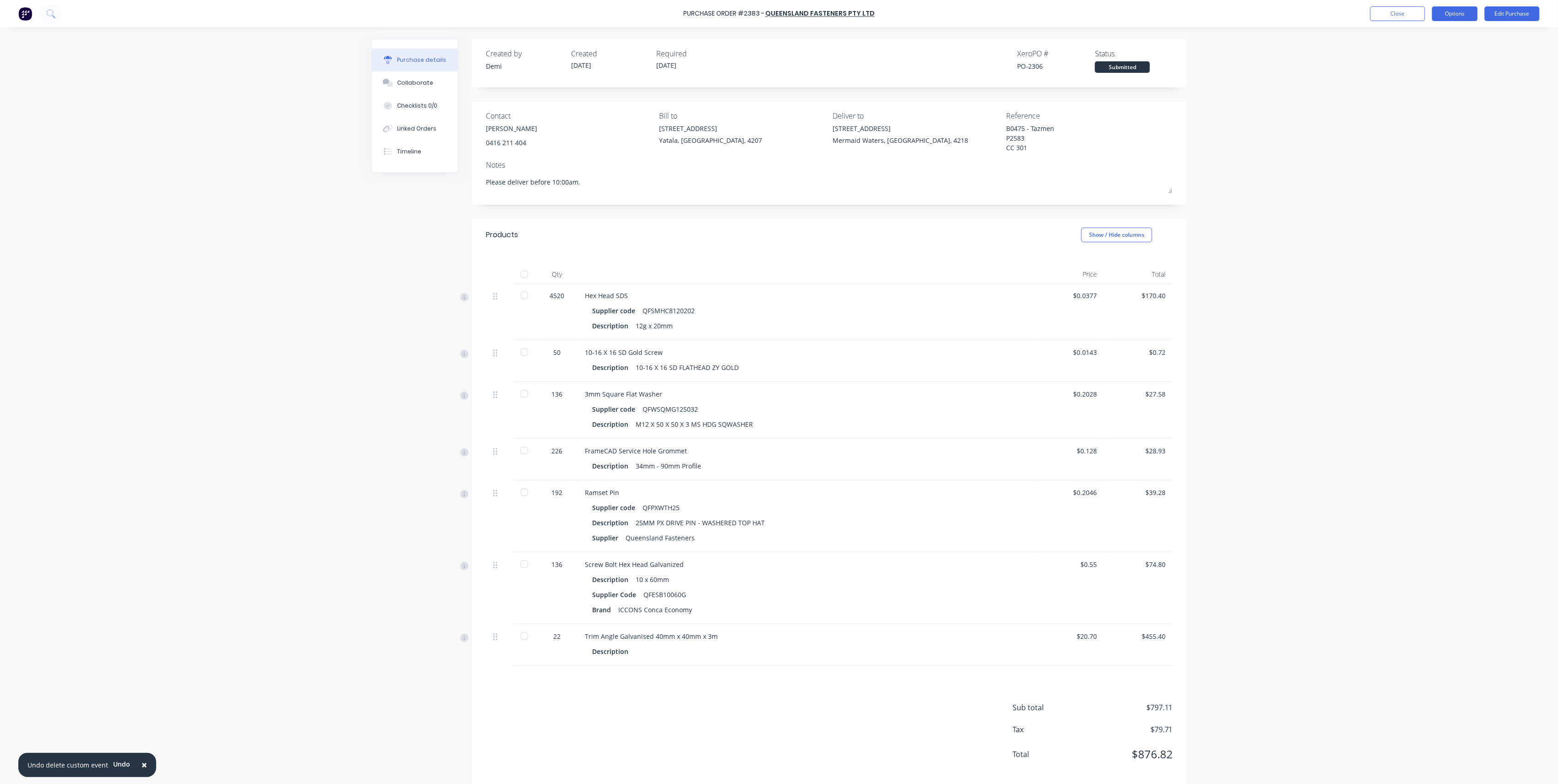
click at [1464, 10] on button "Options" at bounding box center [1455, 13] width 46 height 15
click at [1462, 43] on div "Print / Email" at bounding box center [1434, 37] width 71 height 13
click at [1420, 63] on button "With pricing" at bounding box center [1434, 55] width 87 height 18
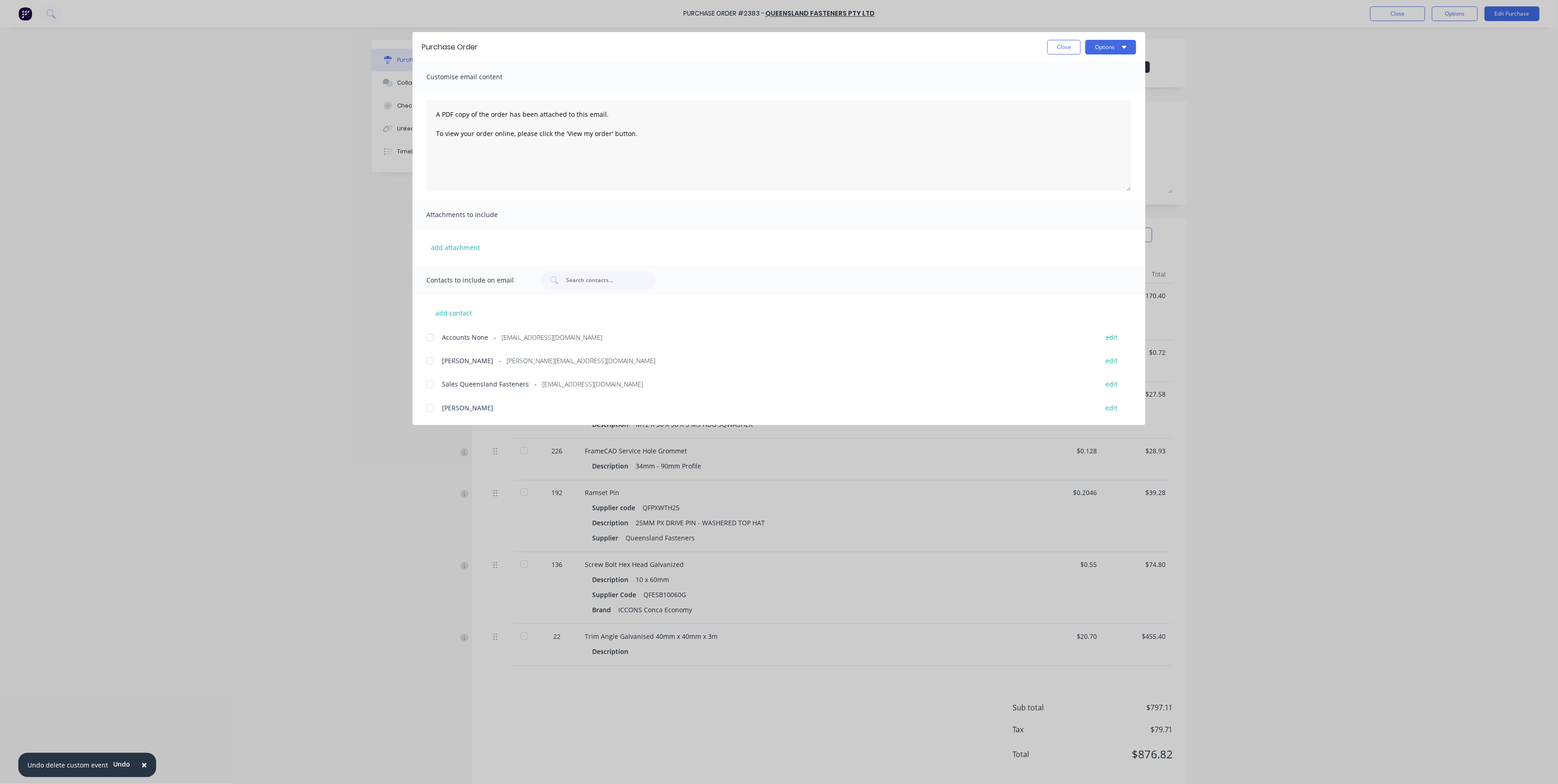
click at [1105, 57] on div "Purchase Order Close Options" at bounding box center [778, 47] width 732 height 30
click at [422, 384] on div at bounding box center [430, 384] width 18 height 18
click at [1114, 47] on button "Options" at bounding box center [1111, 47] width 51 height 15
click at [1092, 110] on div "Email" at bounding box center [1093, 106] width 71 height 13
click at [1063, 50] on button "Close" at bounding box center [1064, 47] width 33 height 15
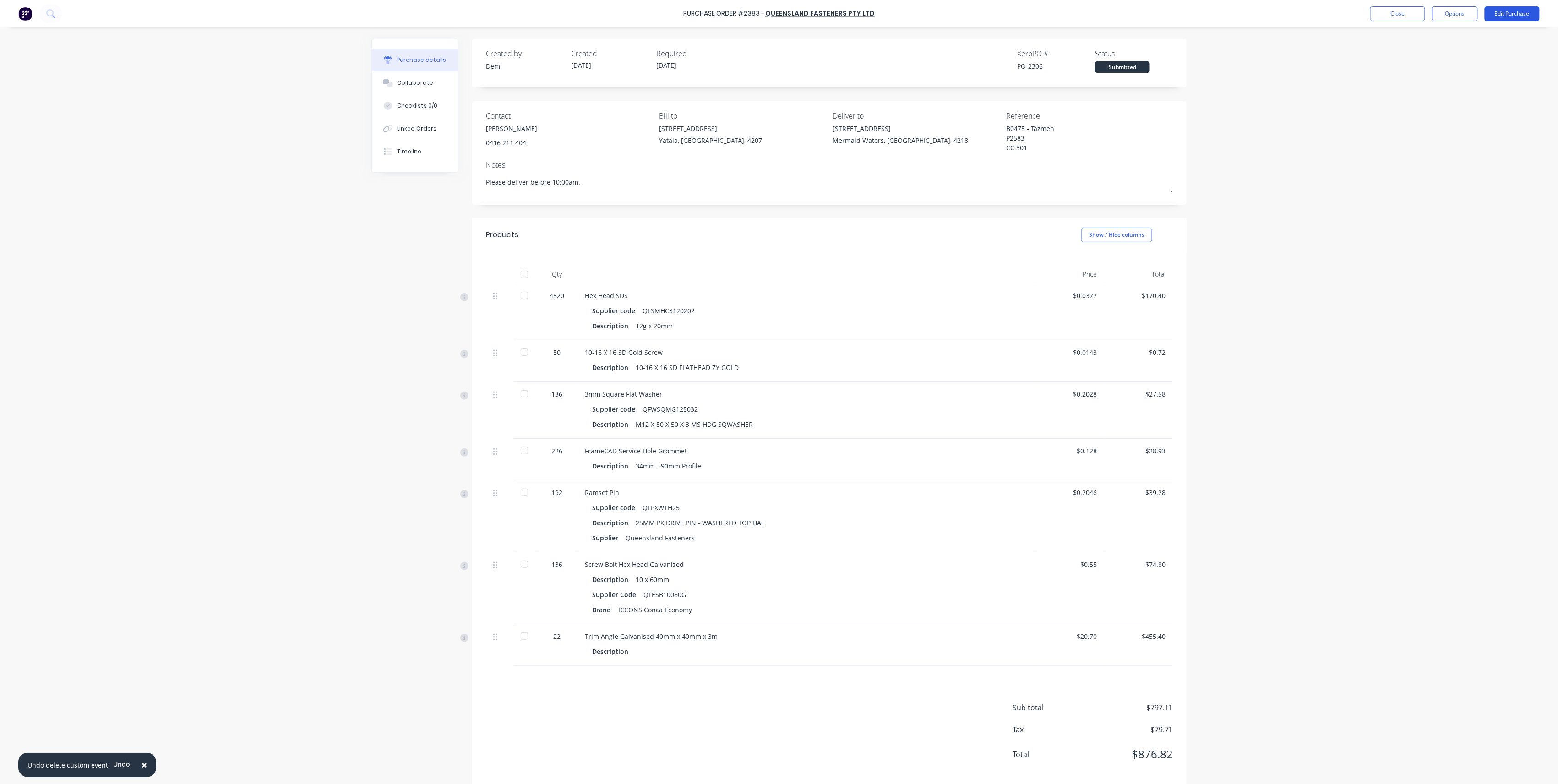
click at [1510, 14] on button "Edit Purchase" at bounding box center [1512, 13] width 55 height 15
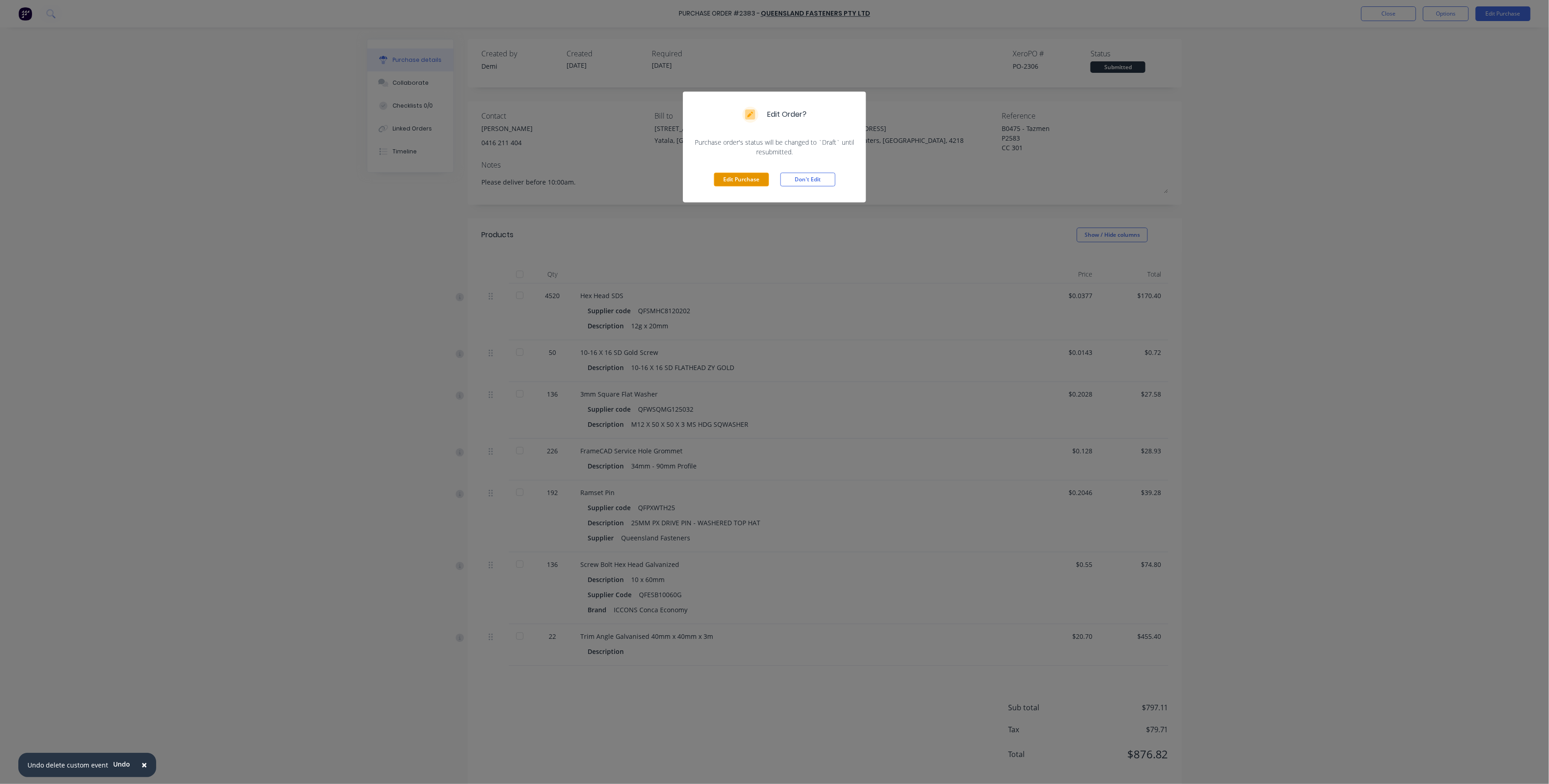
click at [750, 178] on button "Edit Purchase" at bounding box center [741, 180] width 55 height 14
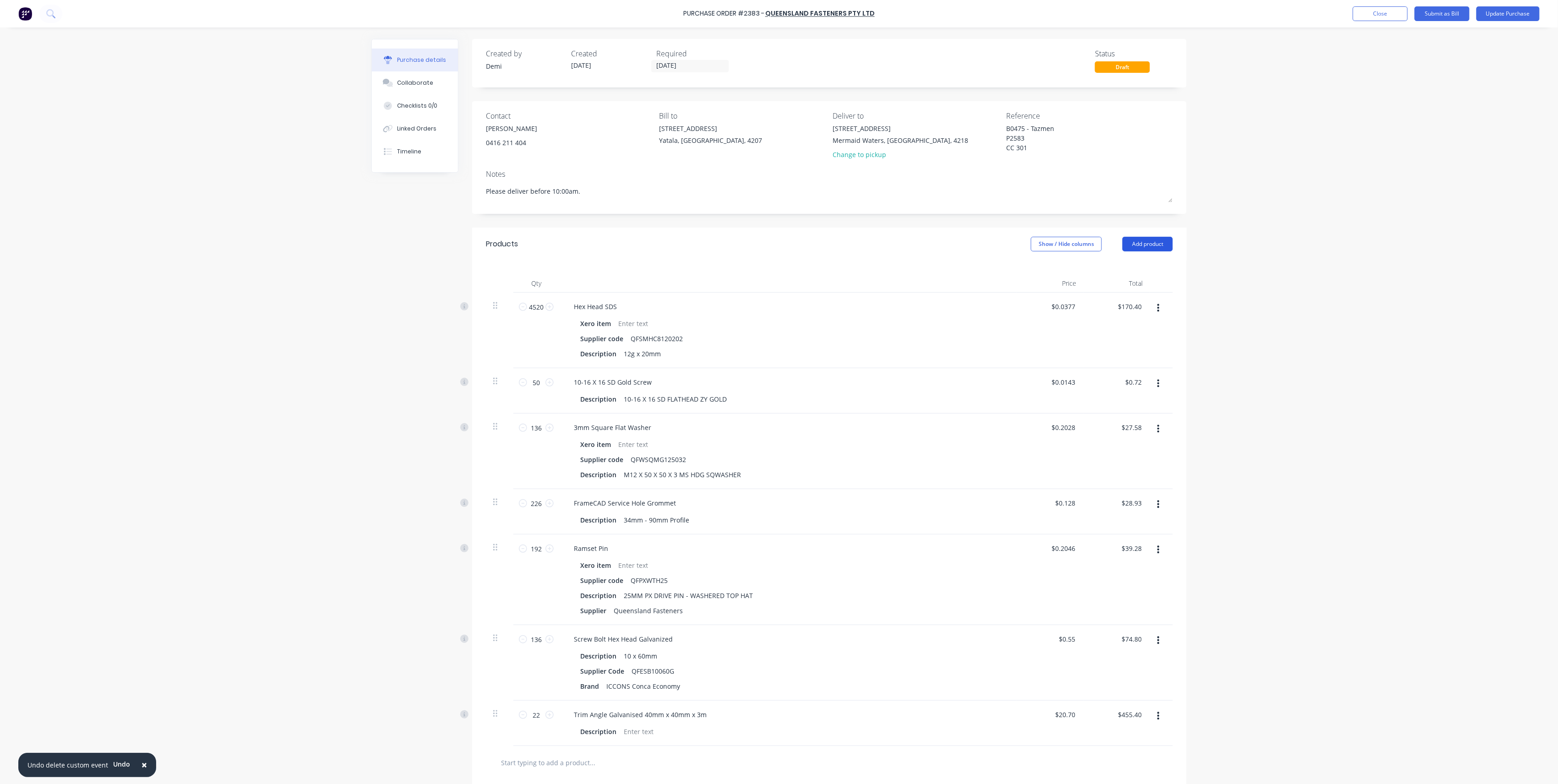
click at [1162, 247] on button "Add product" at bounding box center [1147, 243] width 50 height 15
click at [1158, 268] on div "Product catalogue" at bounding box center [1129, 268] width 71 height 13
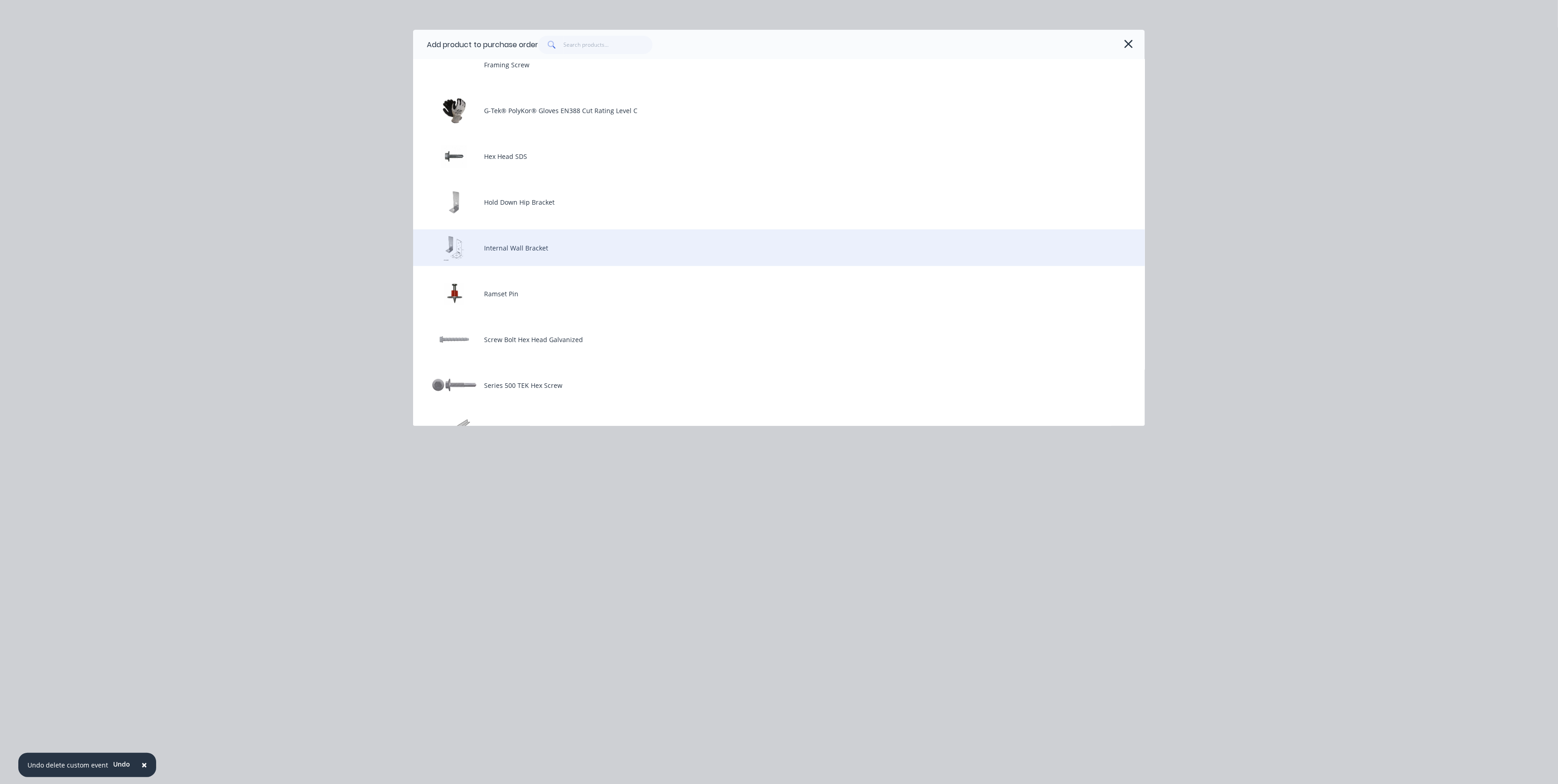
scroll to position [305, 0]
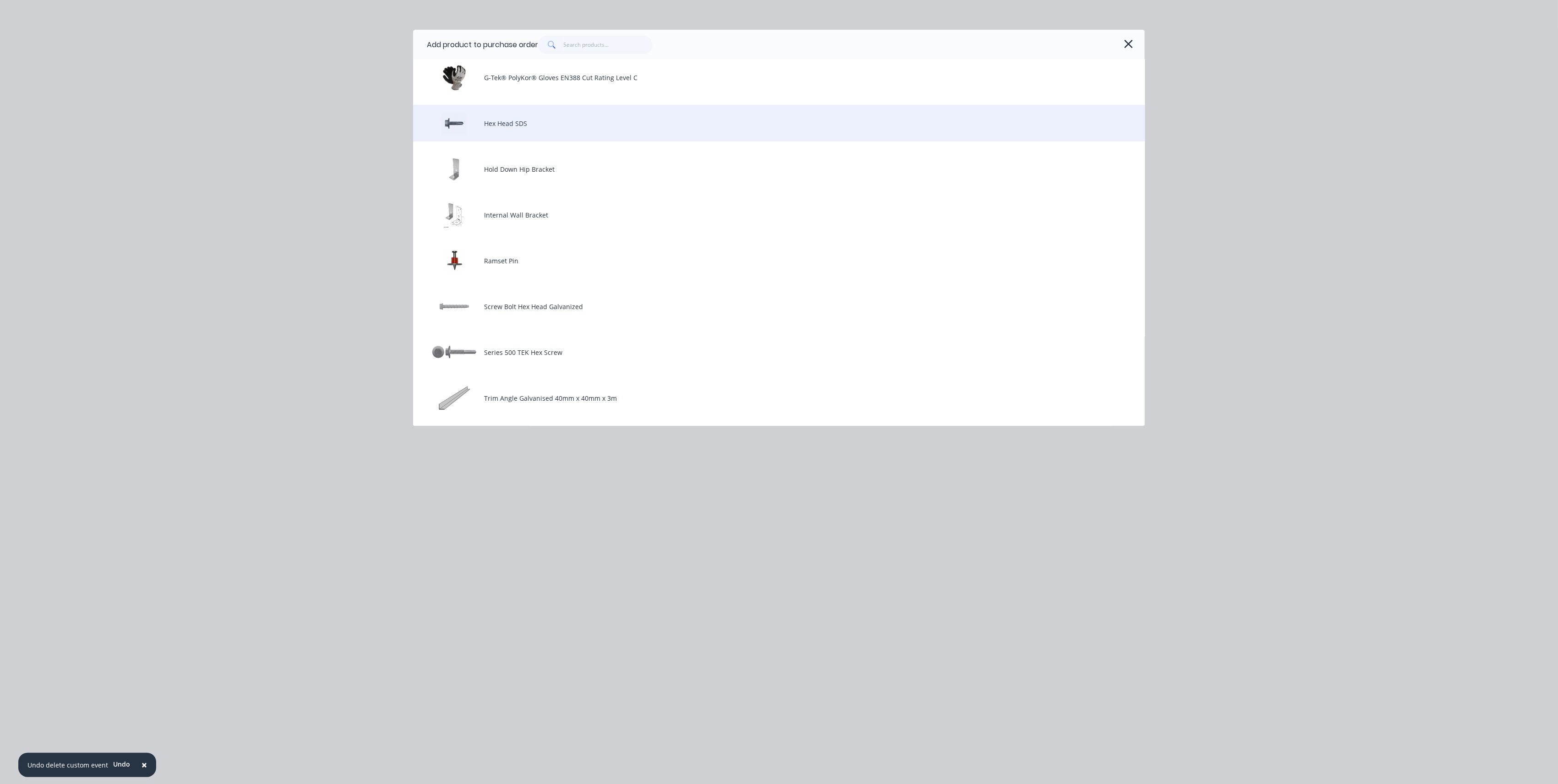
click at [591, 119] on div "Hex Head SDS" at bounding box center [779, 123] width 732 height 36
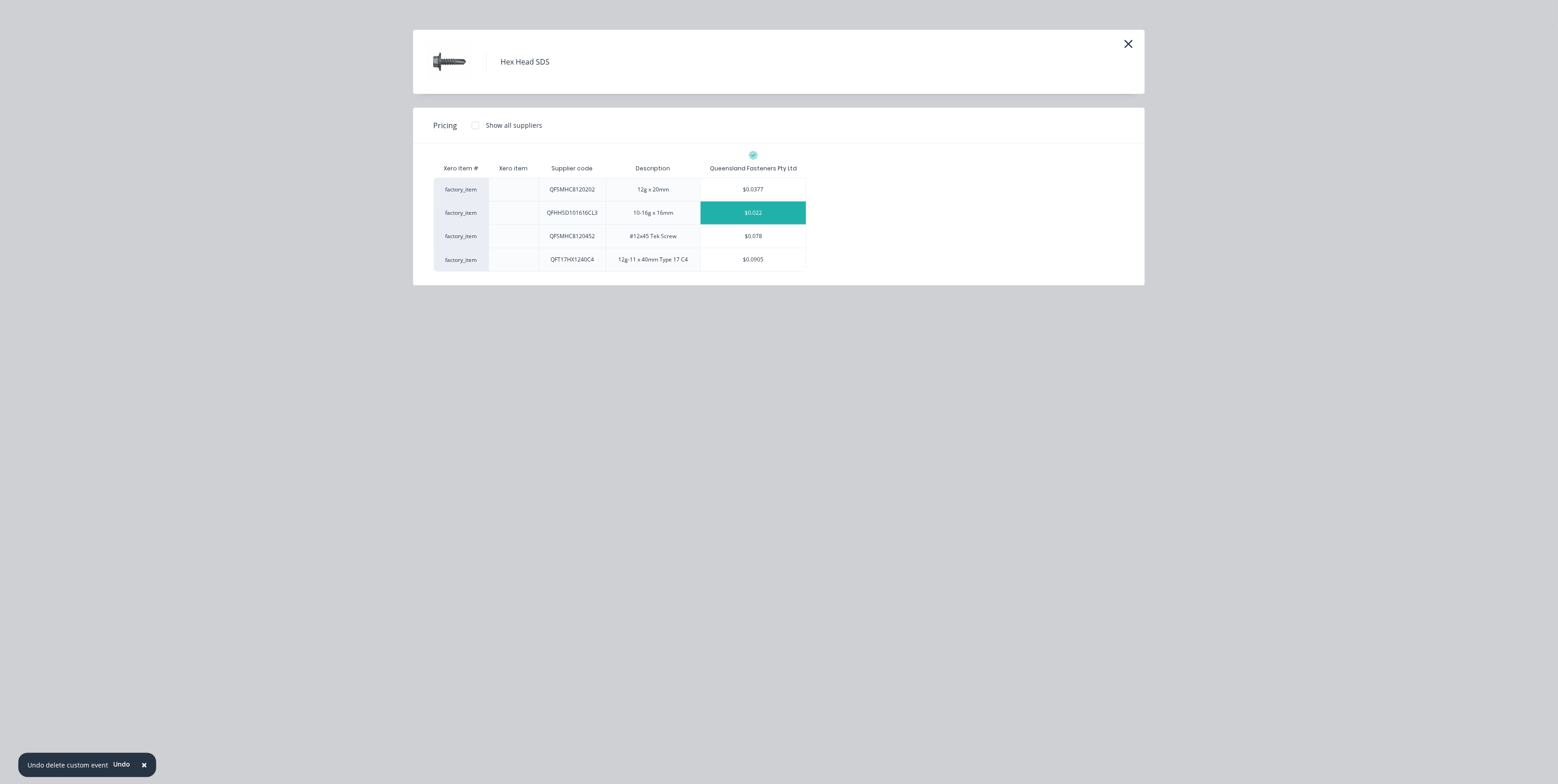
click at [729, 206] on div "$0.022" at bounding box center [753, 213] width 105 height 23
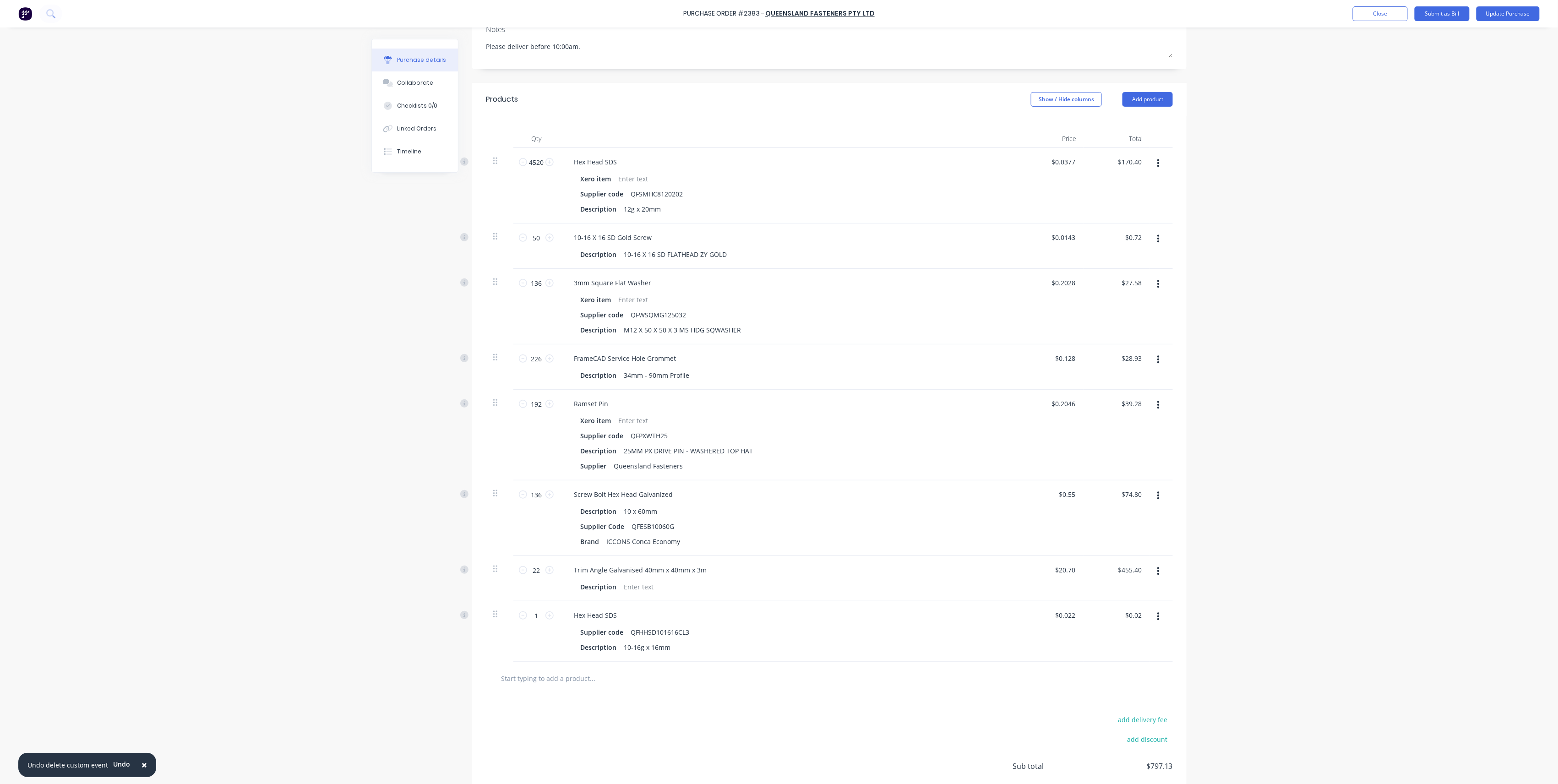
scroll to position [183, 0]
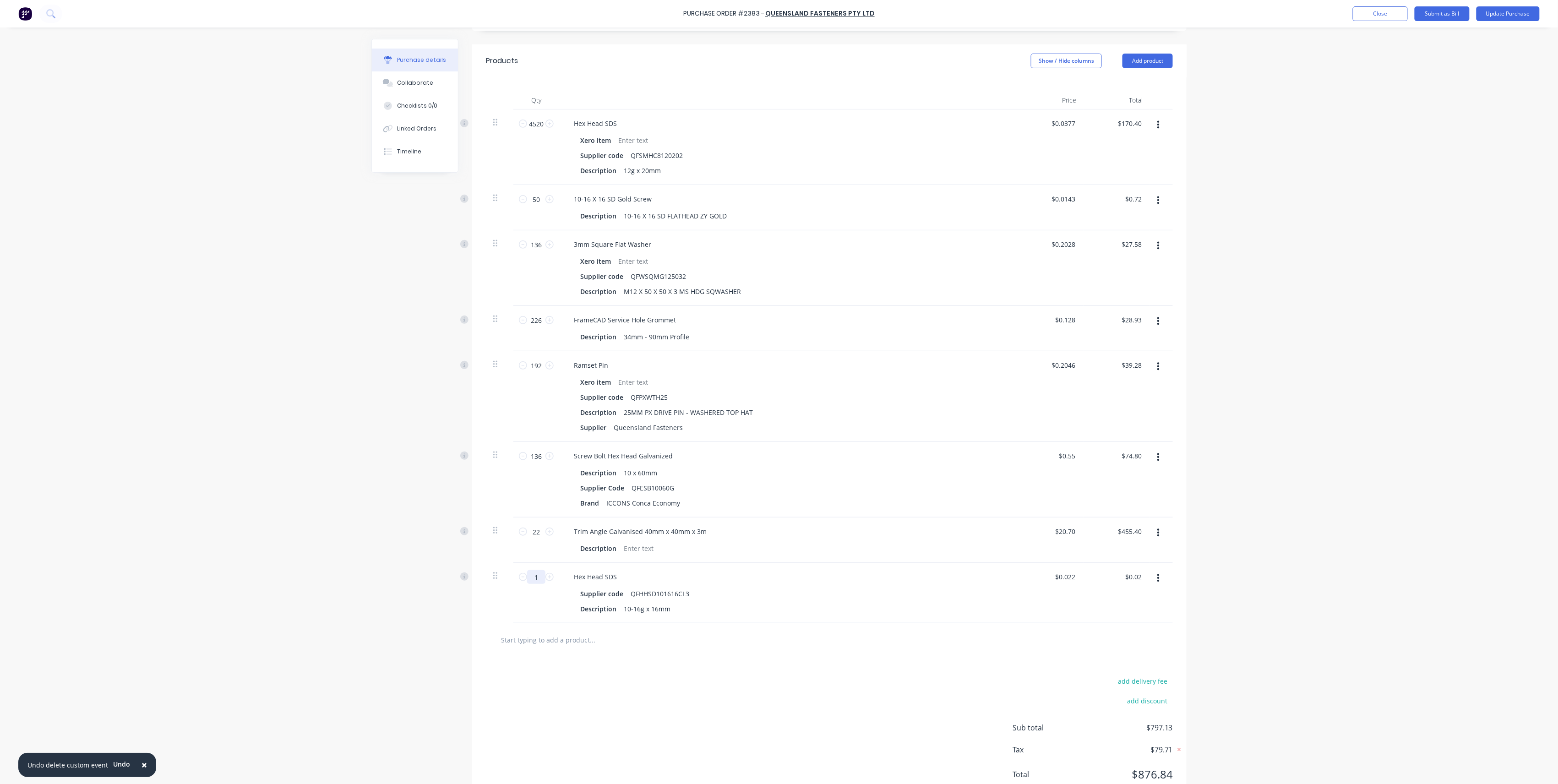
drag, startPoint x: 532, startPoint y: 573, endPoint x: 544, endPoint y: 572, distance: 12.0
click at [543, 572] on div "1 1" at bounding box center [536, 577] width 31 height 14
type input "18"
type input "$0.40"
type input "183"
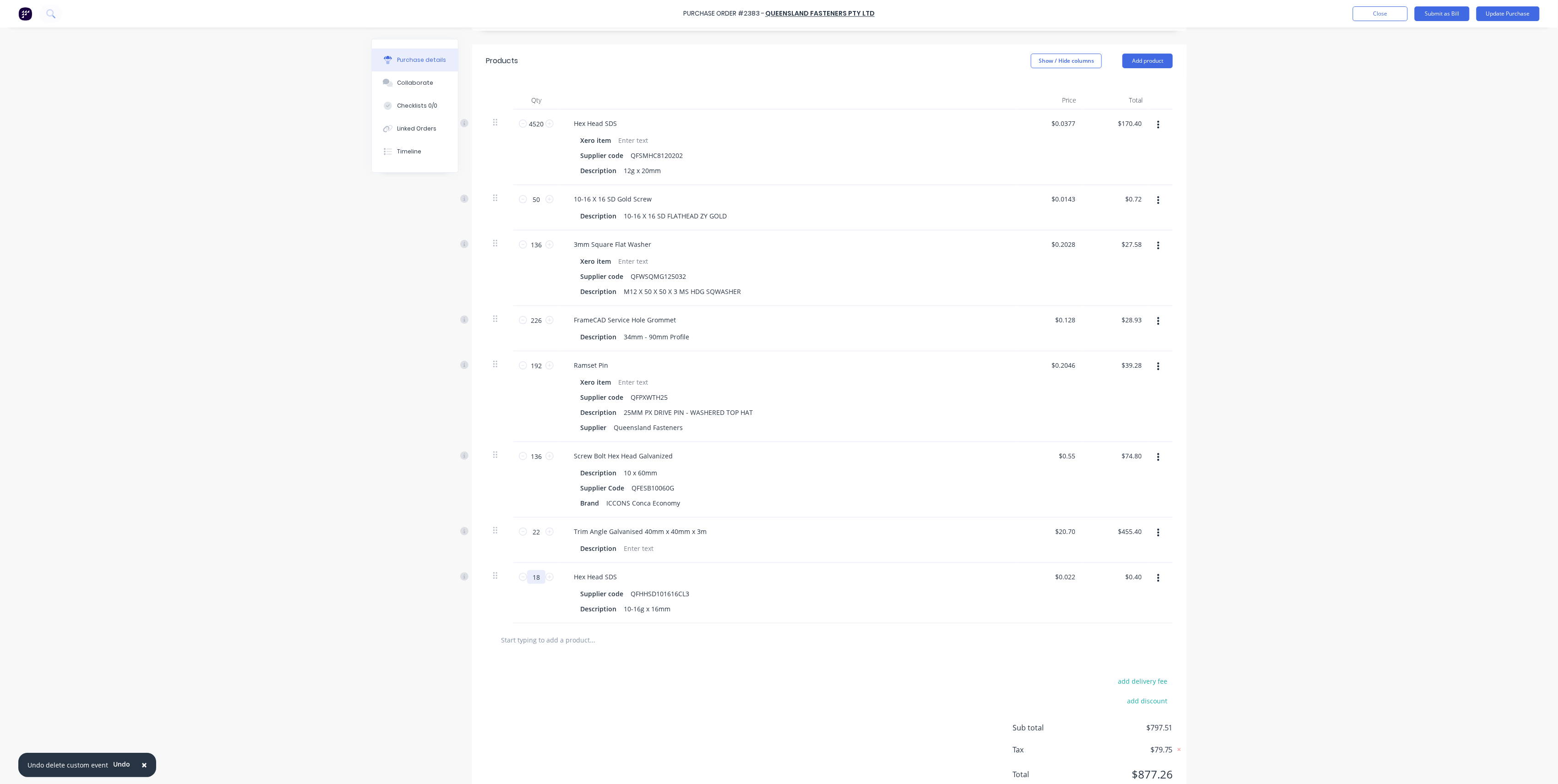
type input "$4.03"
type input "1830"
type input "$40.26"
type input "1830"
click at [1341, 258] on div "× Undo delete custom event Undo Purchase Order #2383 - Queensland Fasteners Pty…" at bounding box center [779, 392] width 1558 height 784
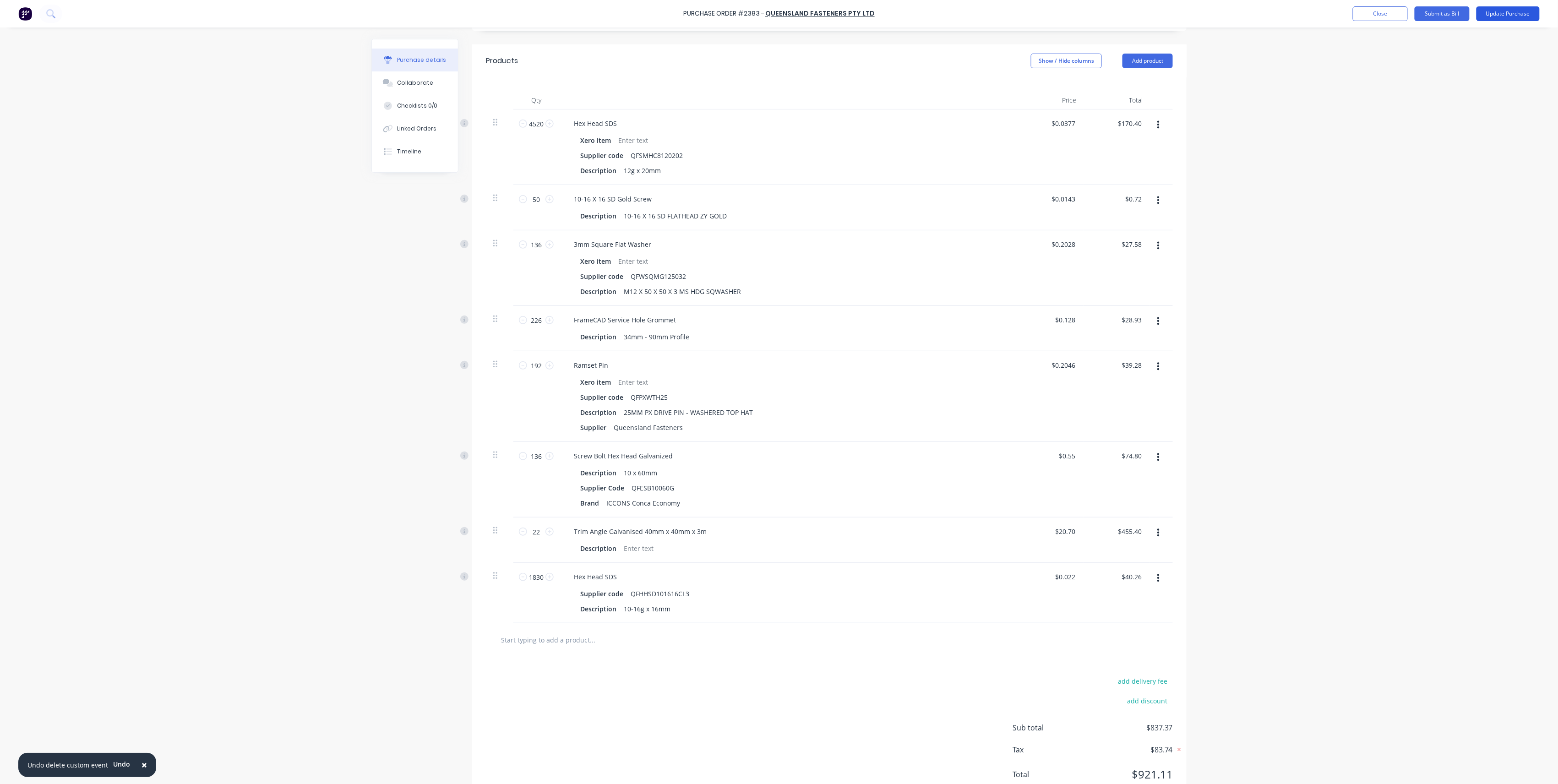
click at [1499, 11] on button "Update Purchase" at bounding box center [1508, 13] width 63 height 15
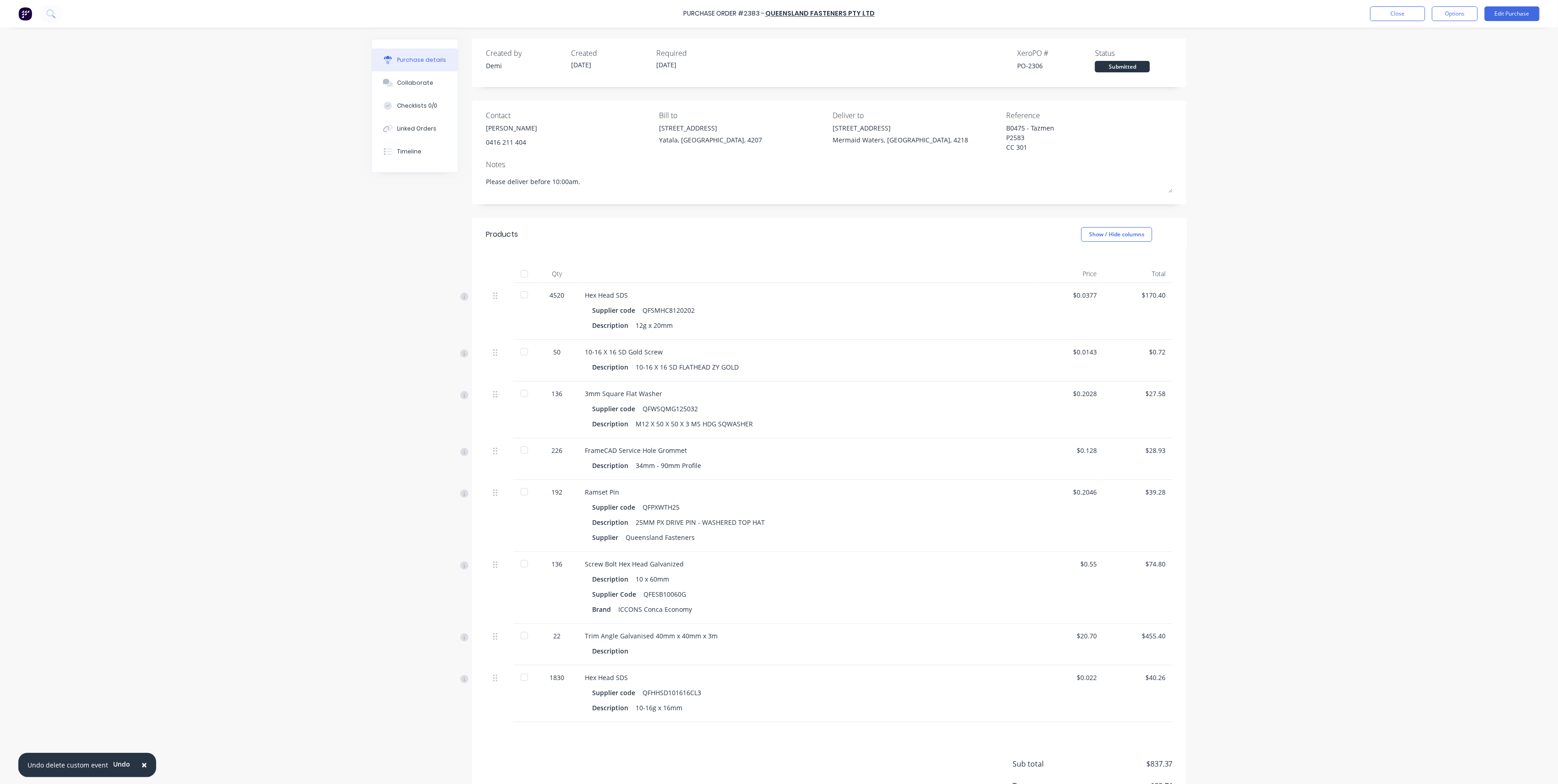
scroll to position [0, 0]
click at [1458, 7] on button "Options" at bounding box center [1455, 13] width 46 height 15
click at [1452, 40] on div "Print / Email" at bounding box center [1434, 37] width 71 height 13
click at [1442, 58] on div "With pricing" at bounding box center [1434, 55] width 71 height 13
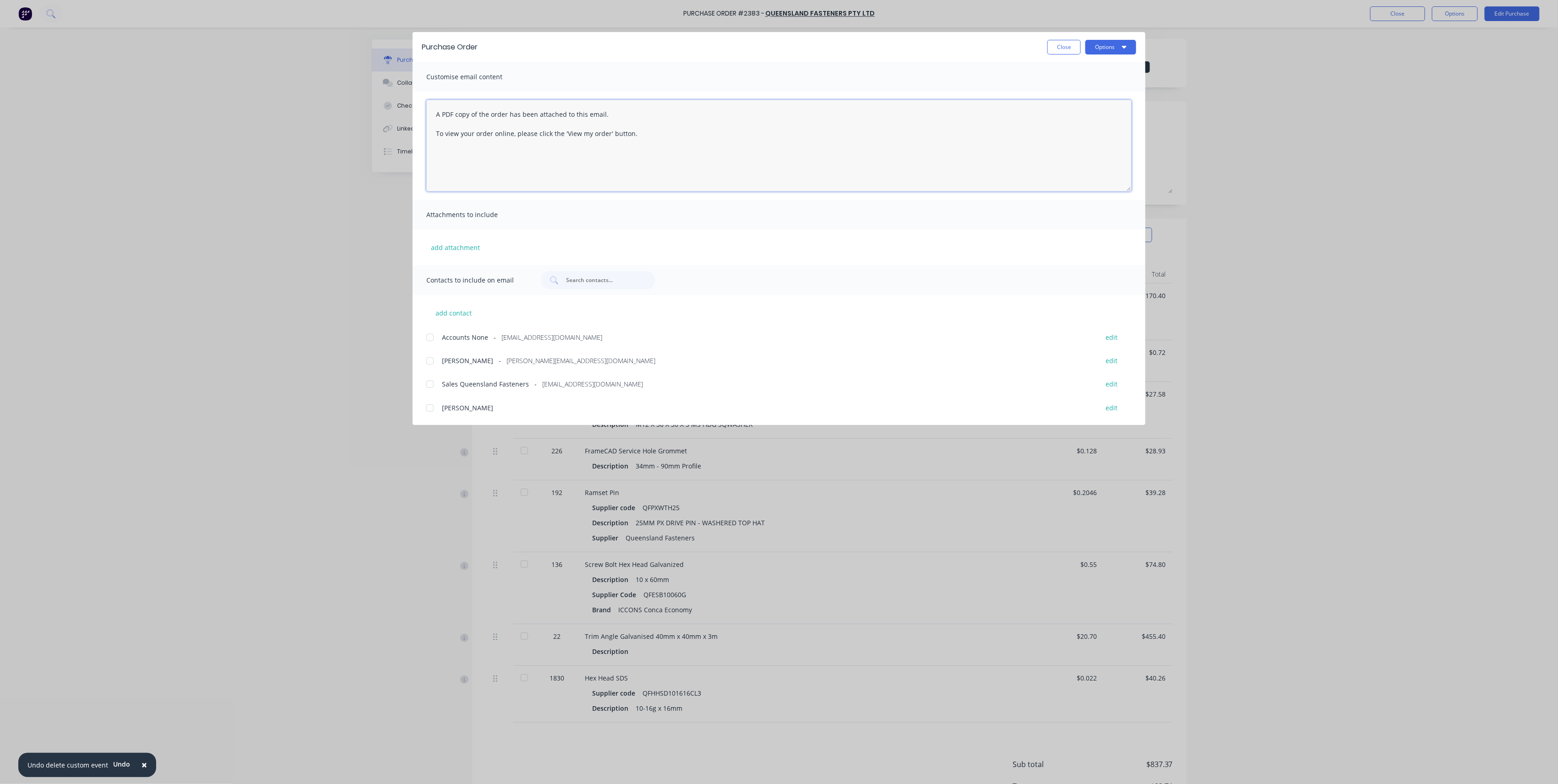
drag, startPoint x: 617, startPoint y: 151, endPoint x: 259, endPoint y: 50, distance: 372.0
click at [259, 50] on div "Purchase Order Close Options Customise email content A PDF copy of the order ha…" at bounding box center [779, 392] width 1558 height 784
type textarea "Please see updated Purchase Order."
click at [440, 385] on div "Sales Queensland Fasteners - sales@queenslandfasteners.com edit" at bounding box center [786, 384] width 719 height 12
click at [1103, 47] on button "Options" at bounding box center [1111, 47] width 51 height 15
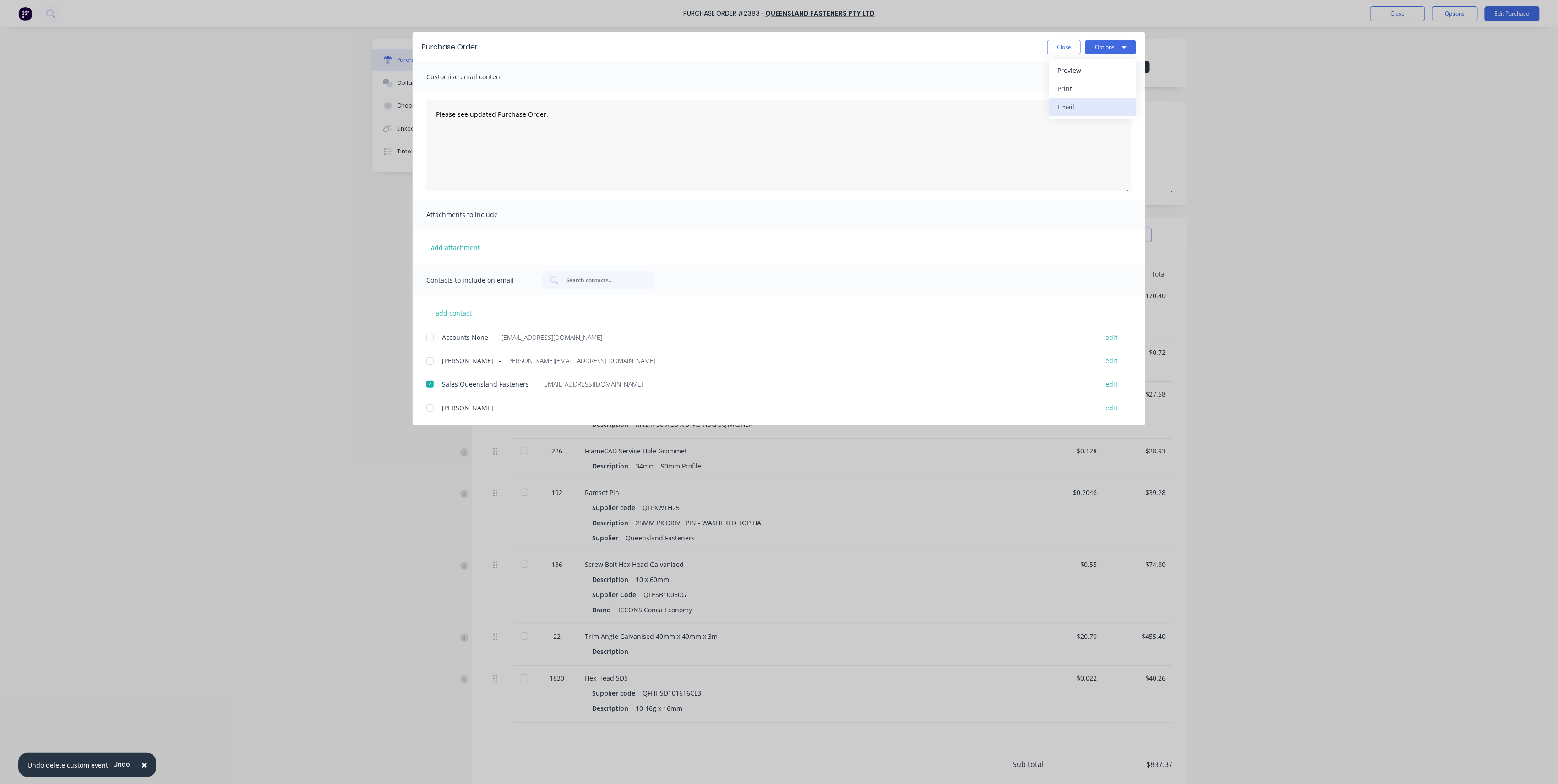
click at [1103, 106] on div "Email" at bounding box center [1093, 106] width 71 height 13
click at [1074, 47] on button "Close" at bounding box center [1064, 47] width 33 height 15
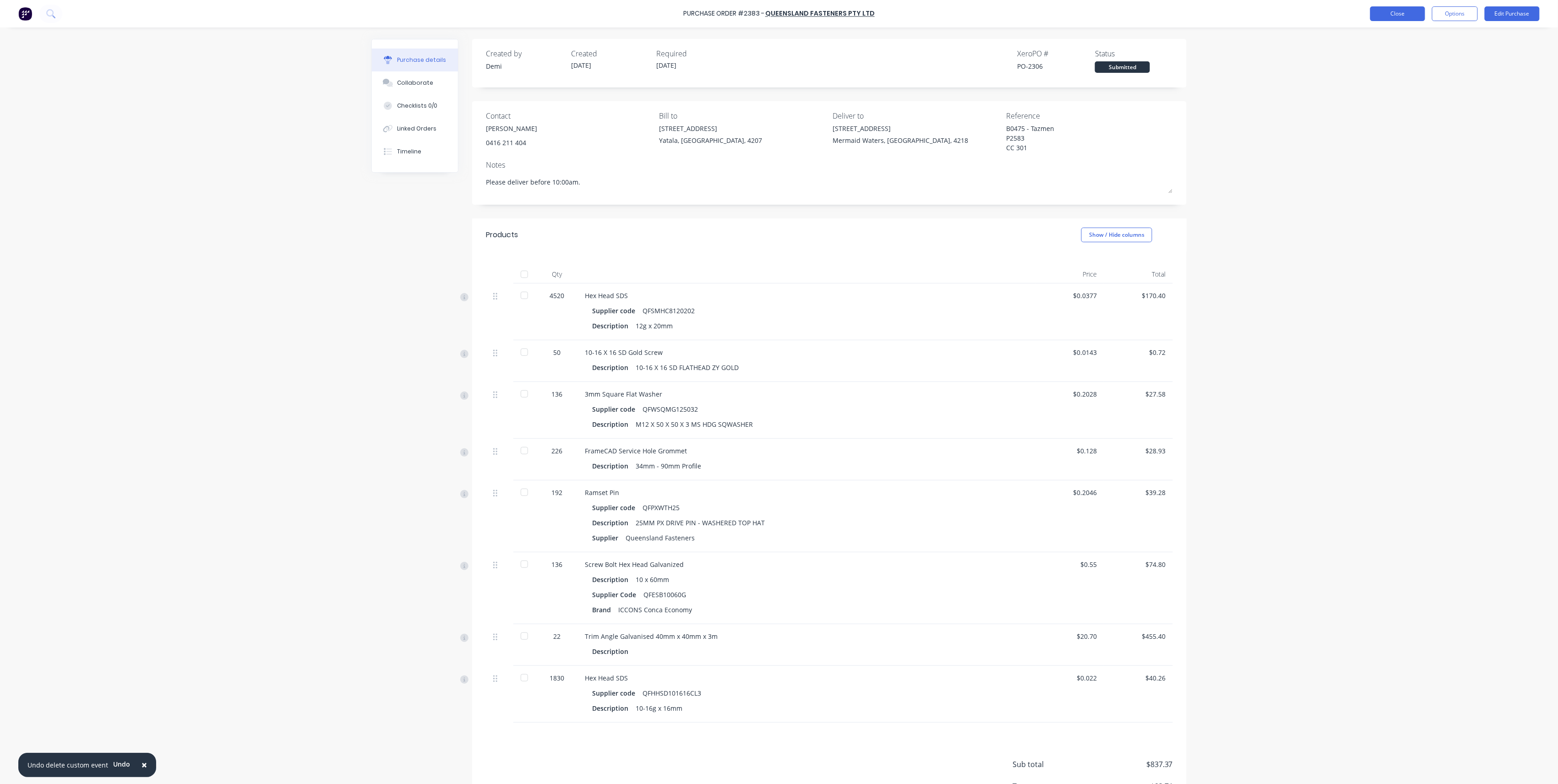
click at [1411, 15] on button "Close" at bounding box center [1398, 13] width 55 height 15
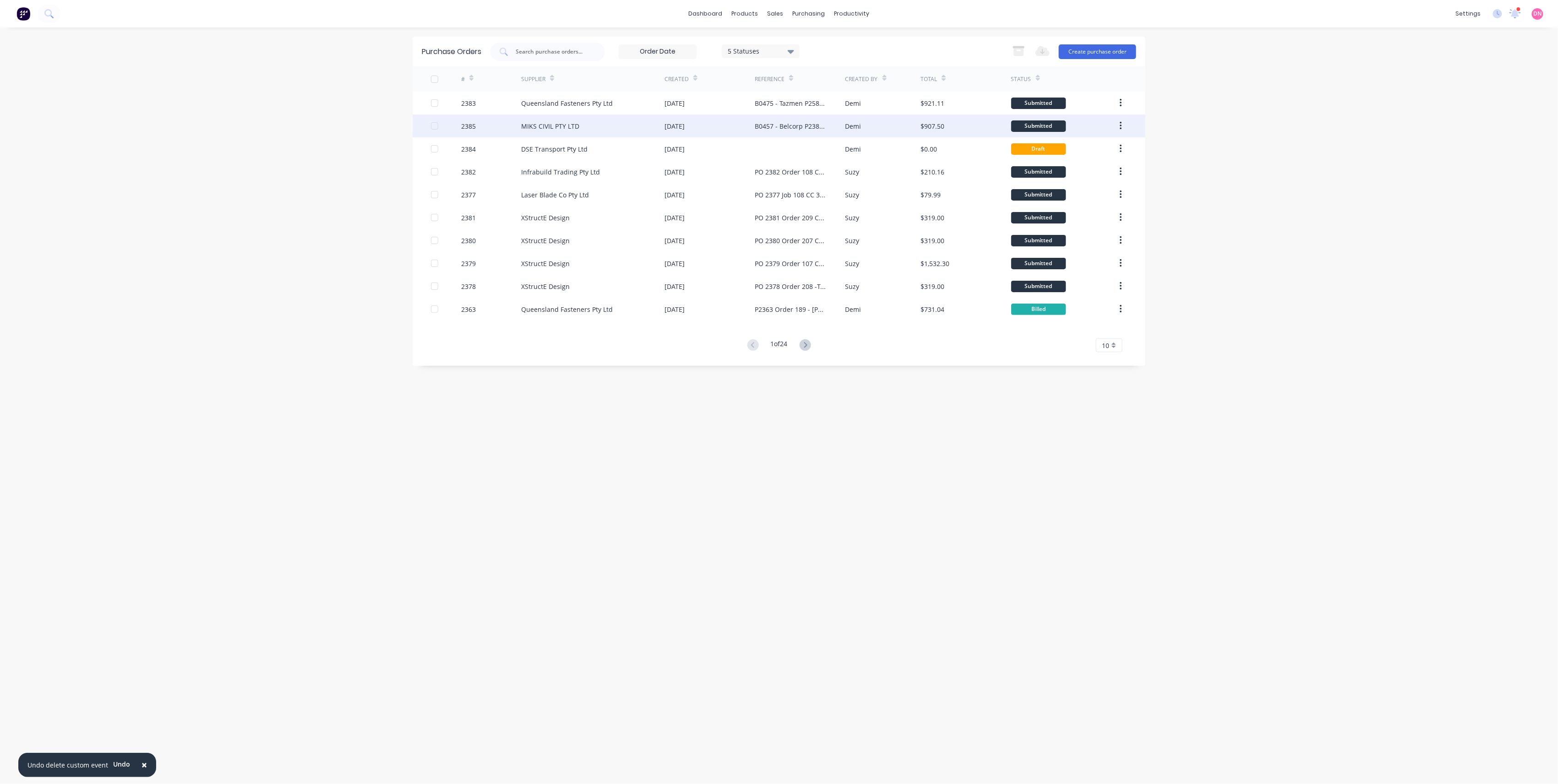
click at [878, 121] on div "Demi" at bounding box center [883, 126] width 76 height 23
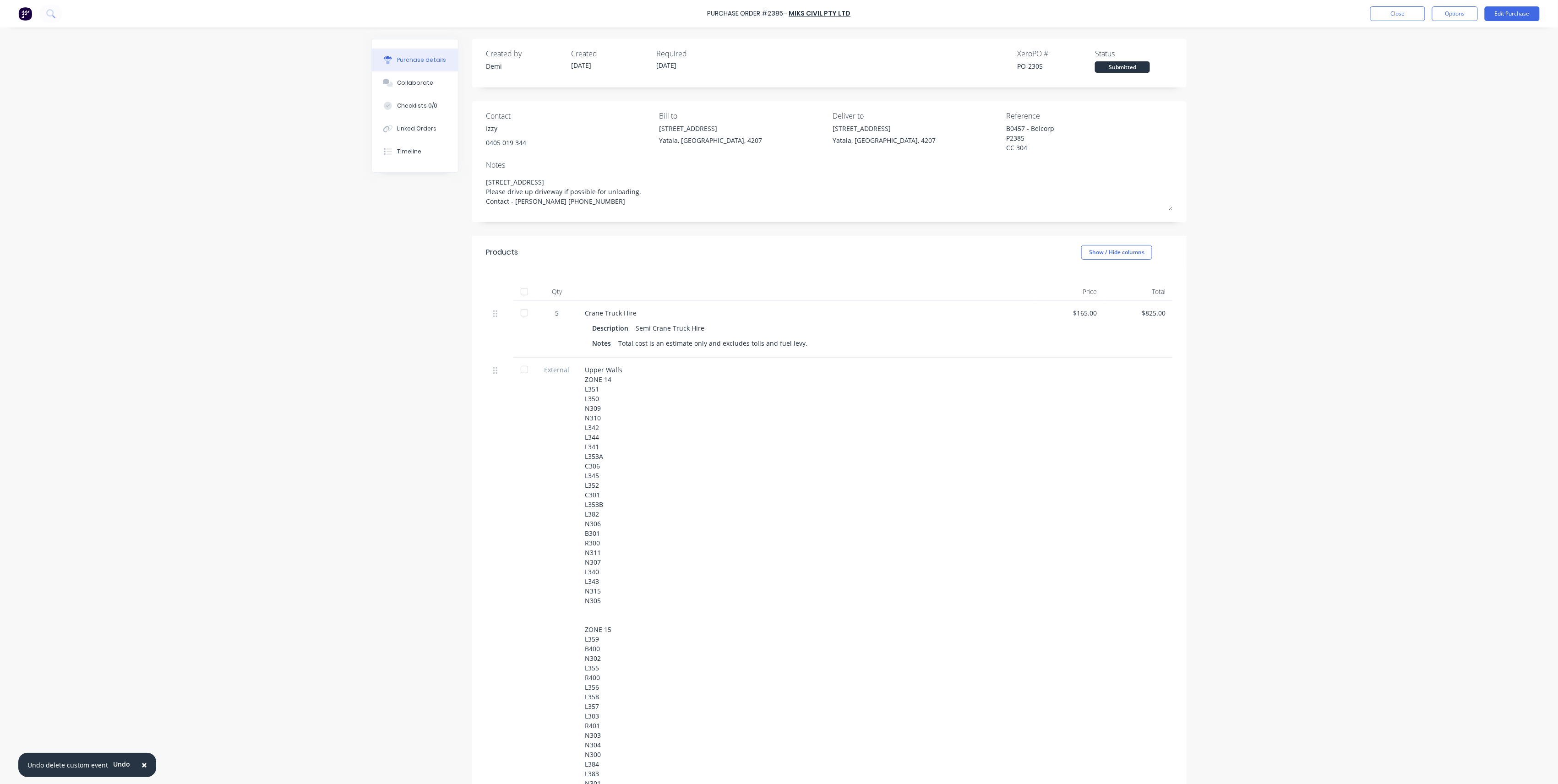
click at [515, 369] on div at bounding box center [524, 369] width 18 height 18
click at [521, 370] on div at bounding box center [524, 369] width 18 height 18
click at [1503, 17] on button "Edit Purchase" at bounding box center [1512, 13] width 55 height 15
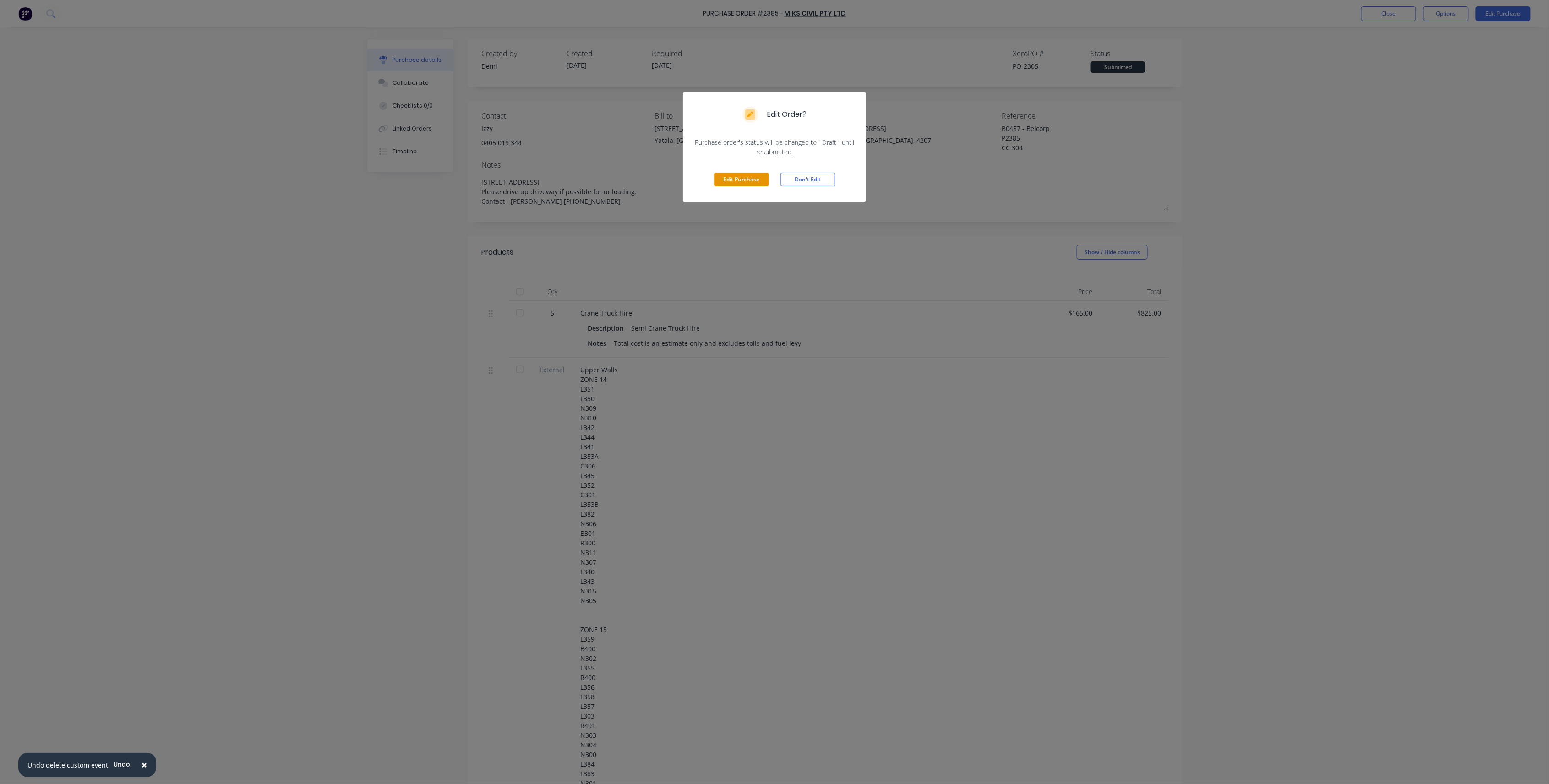
click at [759, 182] on button "Edit Purchase" at bounding box center [741, 180] width 55 height 14
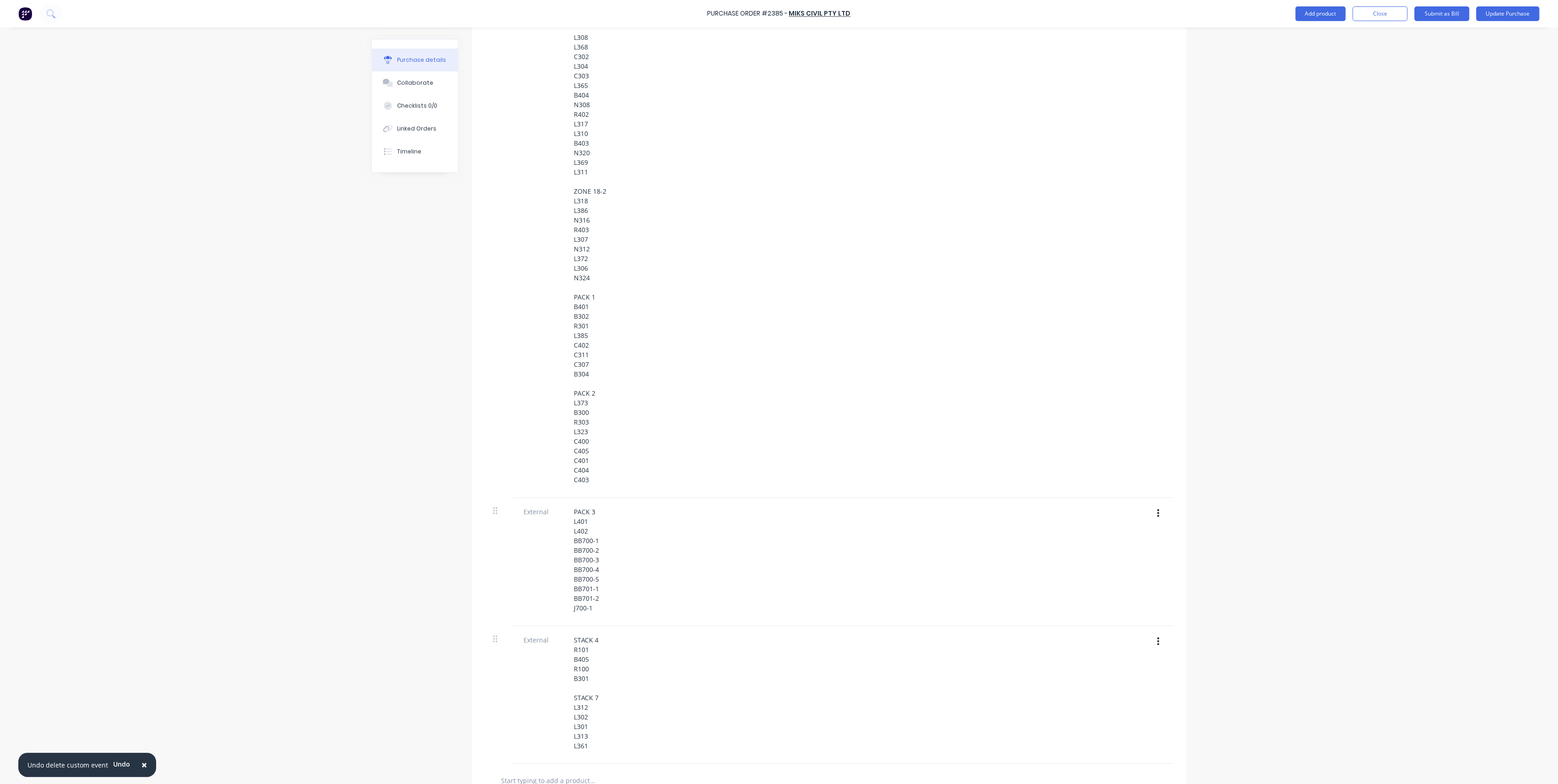
scroll to position [1587, 0]
click at [595, 433] on div "PACK 3 L401 L402 BB700-1 BB700-2 BB700-3 BB700-4 BB700-5 BB701-1 BB701-2 J700-1" at bounding box center [586, 388] width 40 height 110
click at [1496, 13] on button "Update Purchase" at bounding box center [1508, 13] width 63 height 15
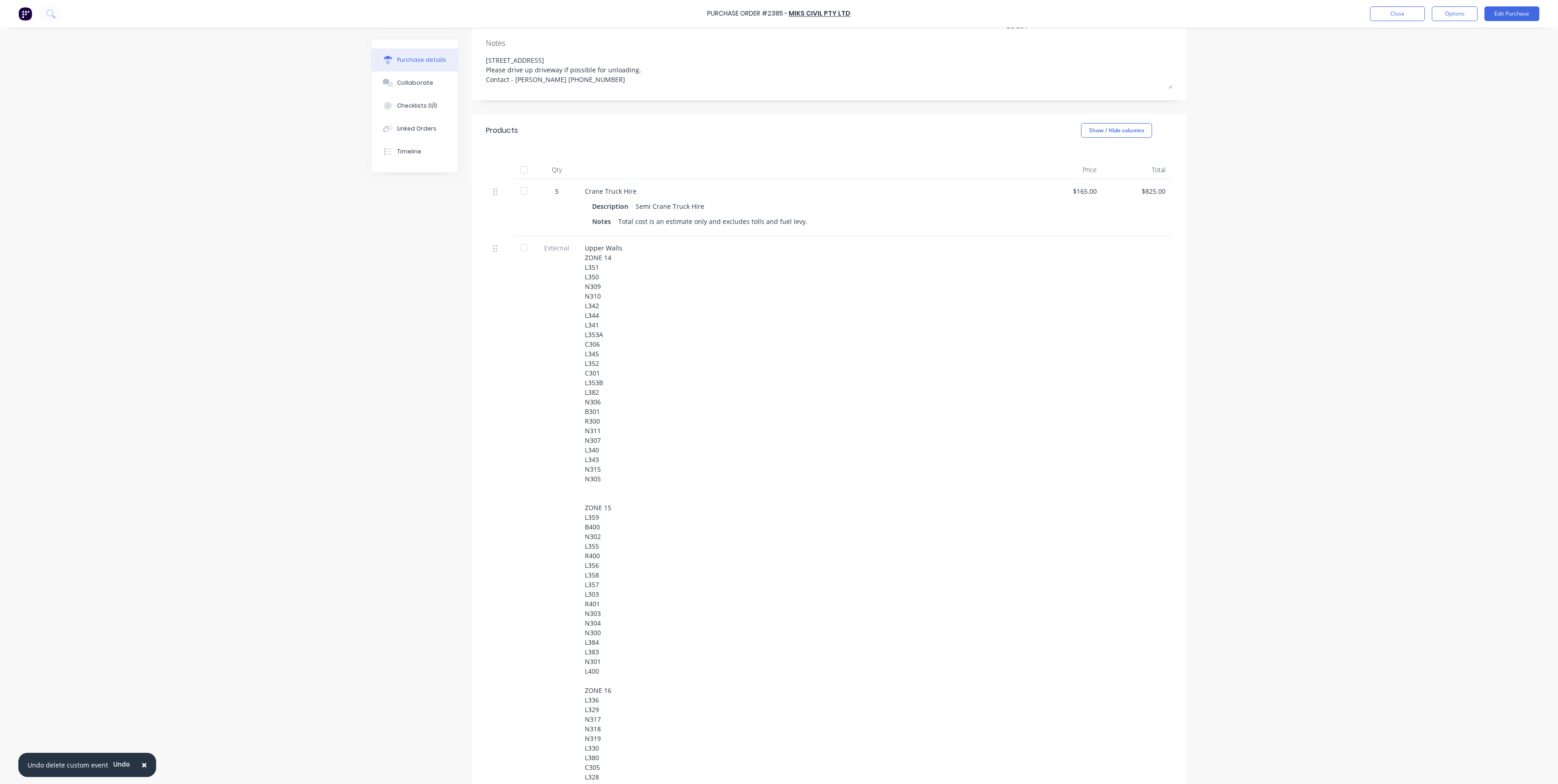
scroll to position [0, 0]
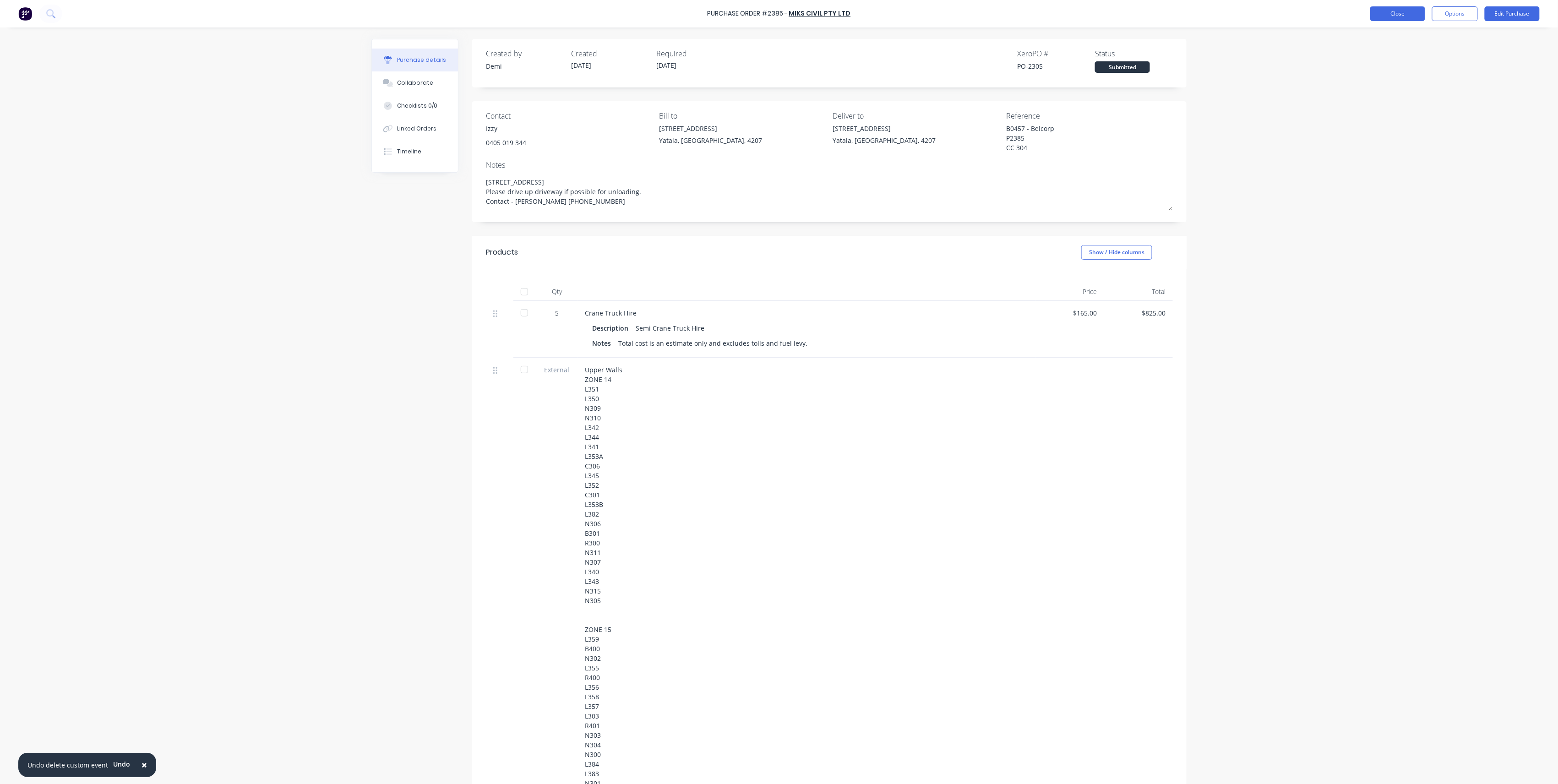
click at [1401, 19] on button "Close" at bounding box center [1398, 13] width 55 height 15
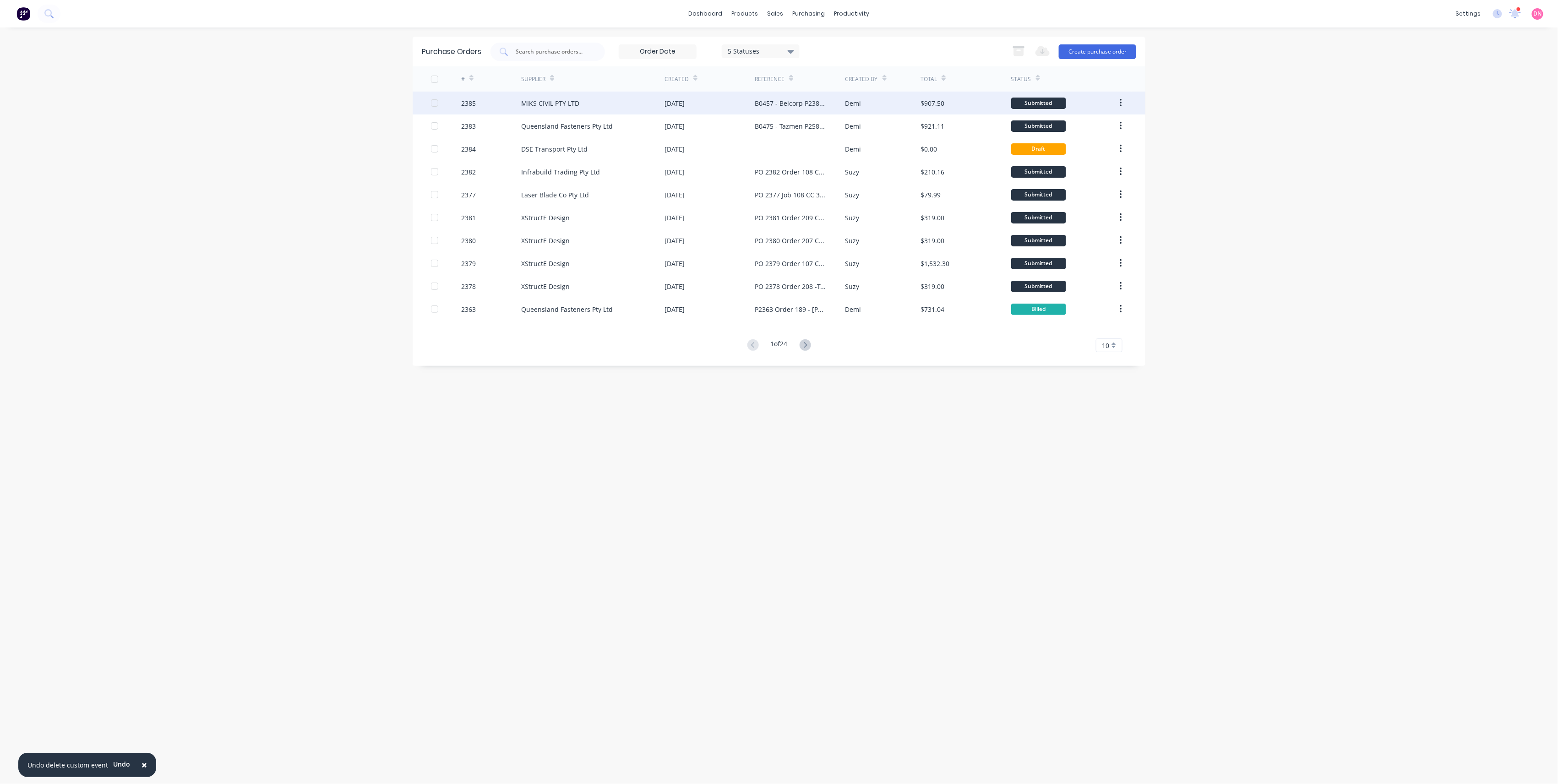
click at [868, 101] on div "Demi" at bounding box center [883, 103] width 76 height 23
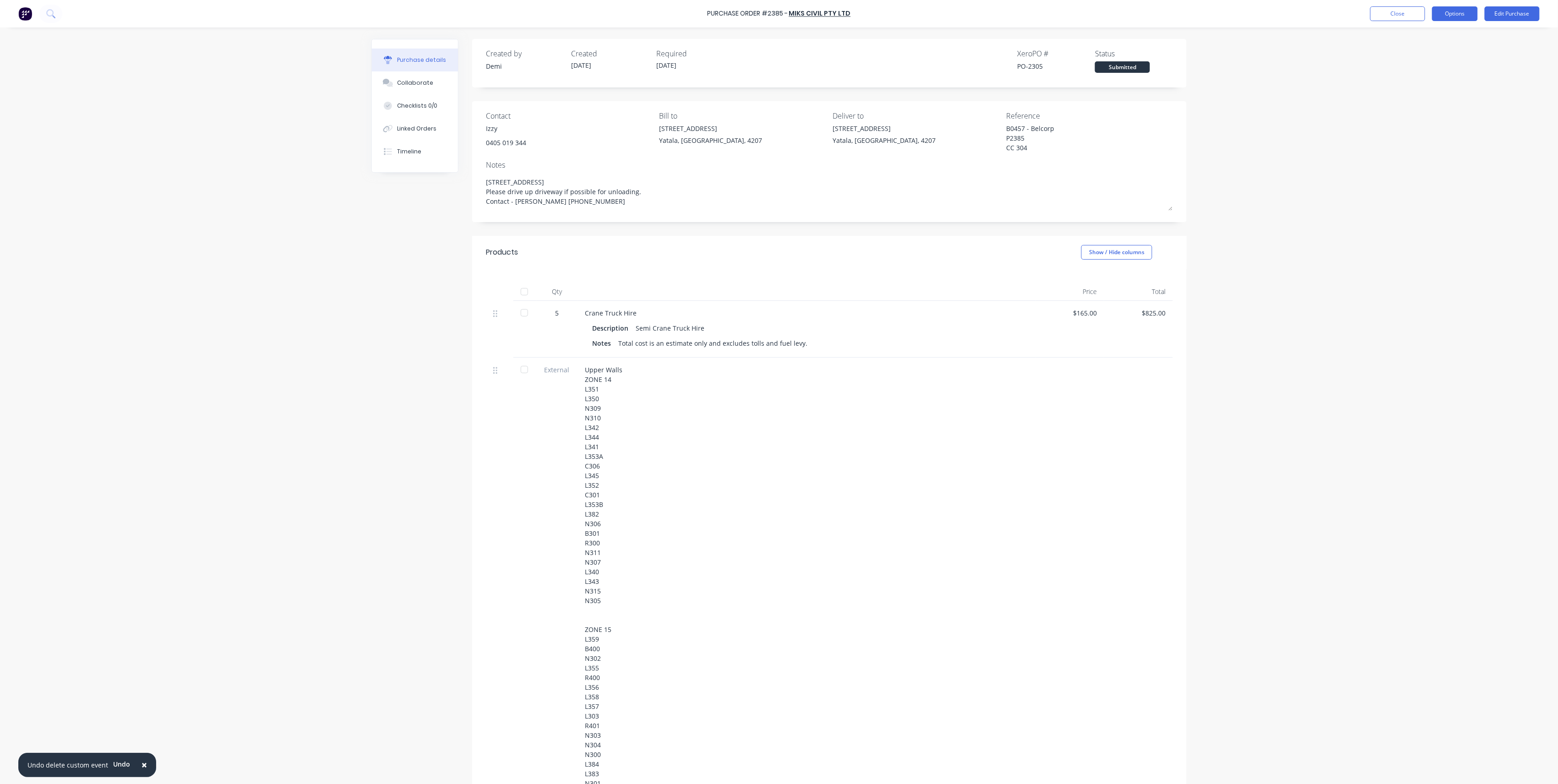
click at [1445, 6] on button "Options" at bounding box center [1455, 13] width 46 height 15
click at [1453, 39] on div "Print / Email" at bounding box center [1434, 37] width 71 height 13
click at [1455, 15] on button "Options" at bounding box center [1455, 13] width 46 height 15
click at [1440, 71] on div "Without pricing" at bounding box center [1434, 74] width 71 height 13
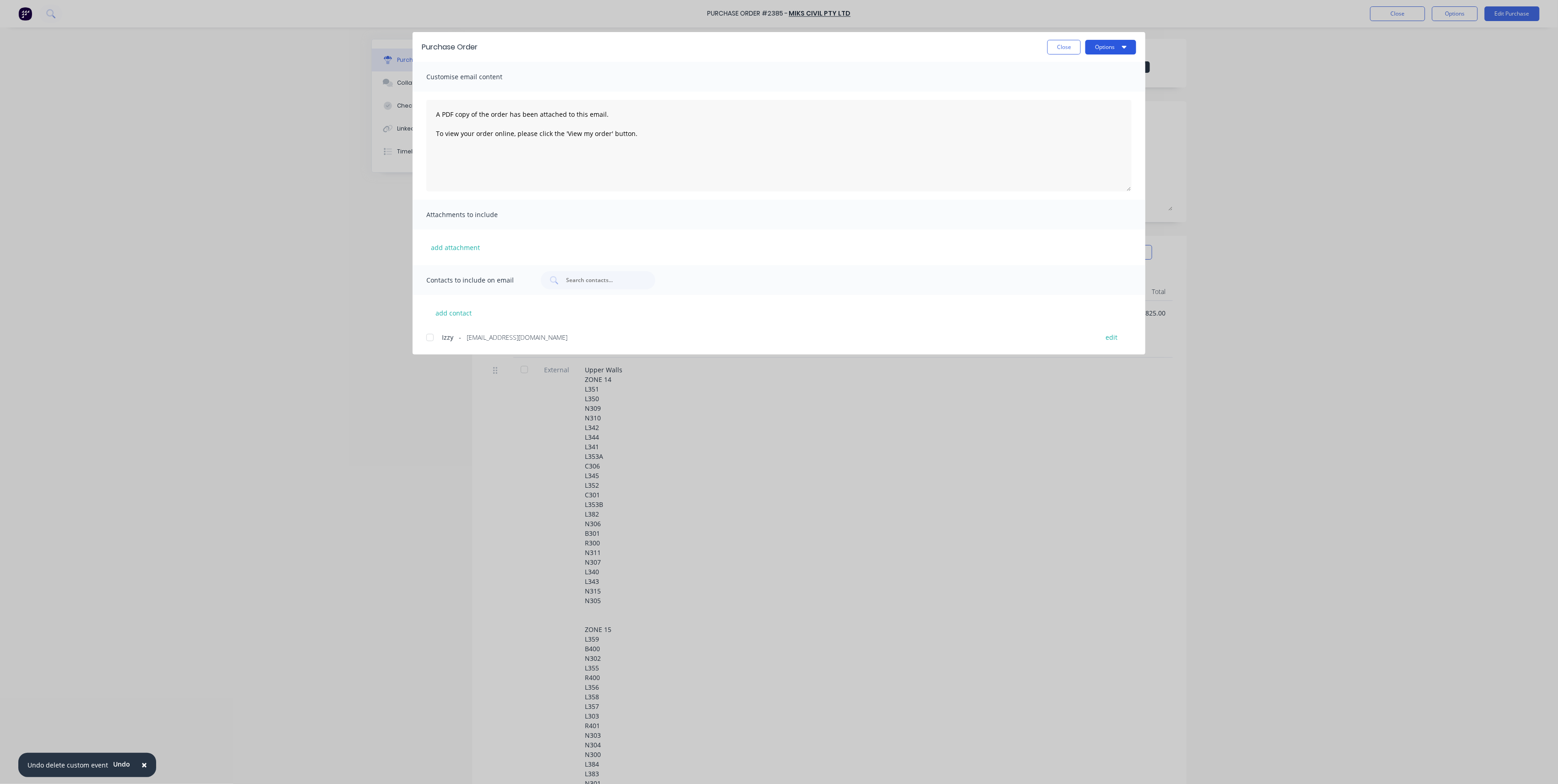
click at [1109, 50] on button "Options" at bounding box center [1111, 47] width 51 height 15
click at [1110, 85] on div "Print" at bounding box center [1093, 89] width 71 height 13
click at [1058, 47] on button "Close" at bounding box center [1064, 47] width 33 height 15
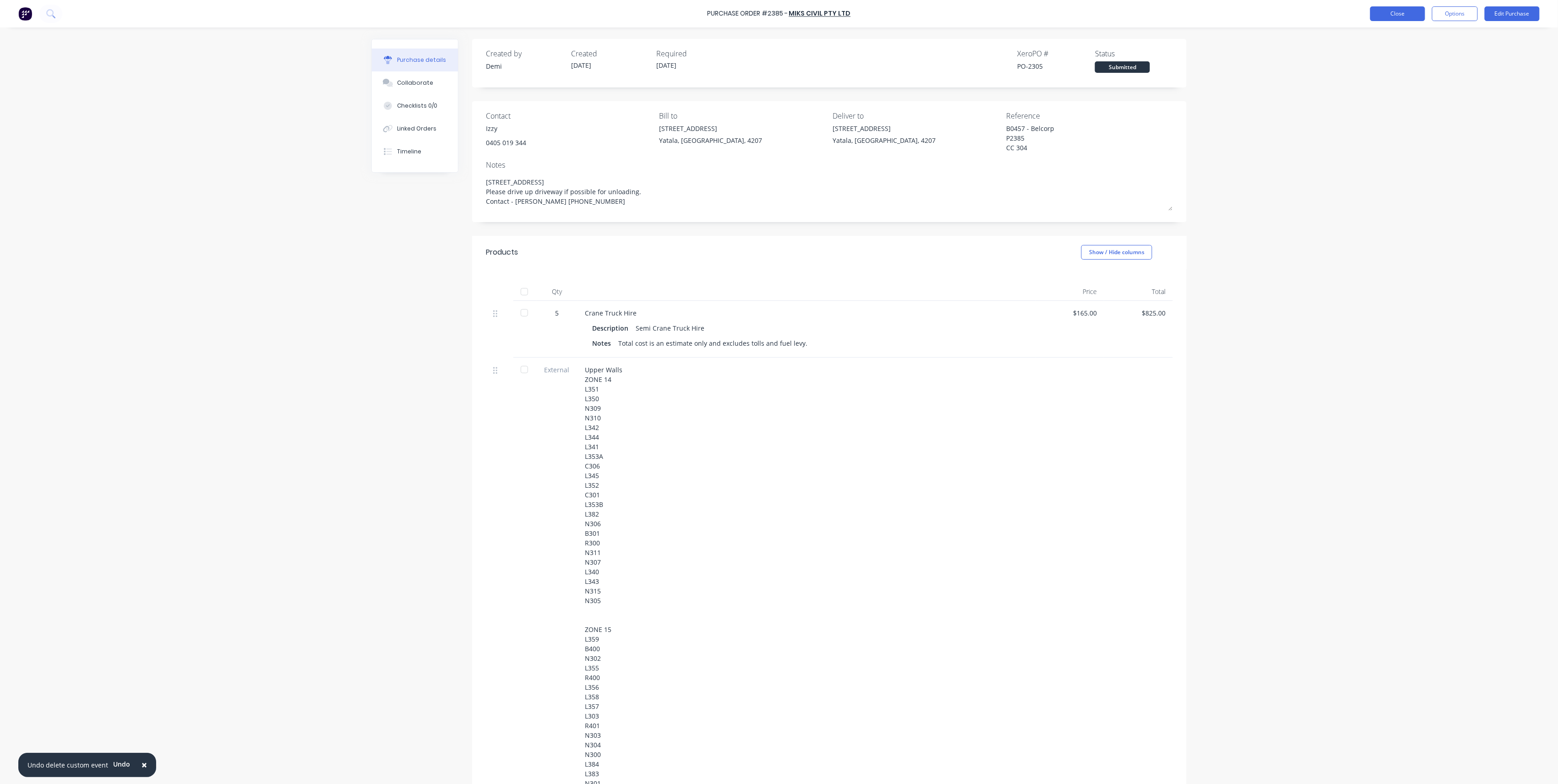
click at [1395, 18] on button "Close" at bounding box center [1398, 13] width 55 height 15
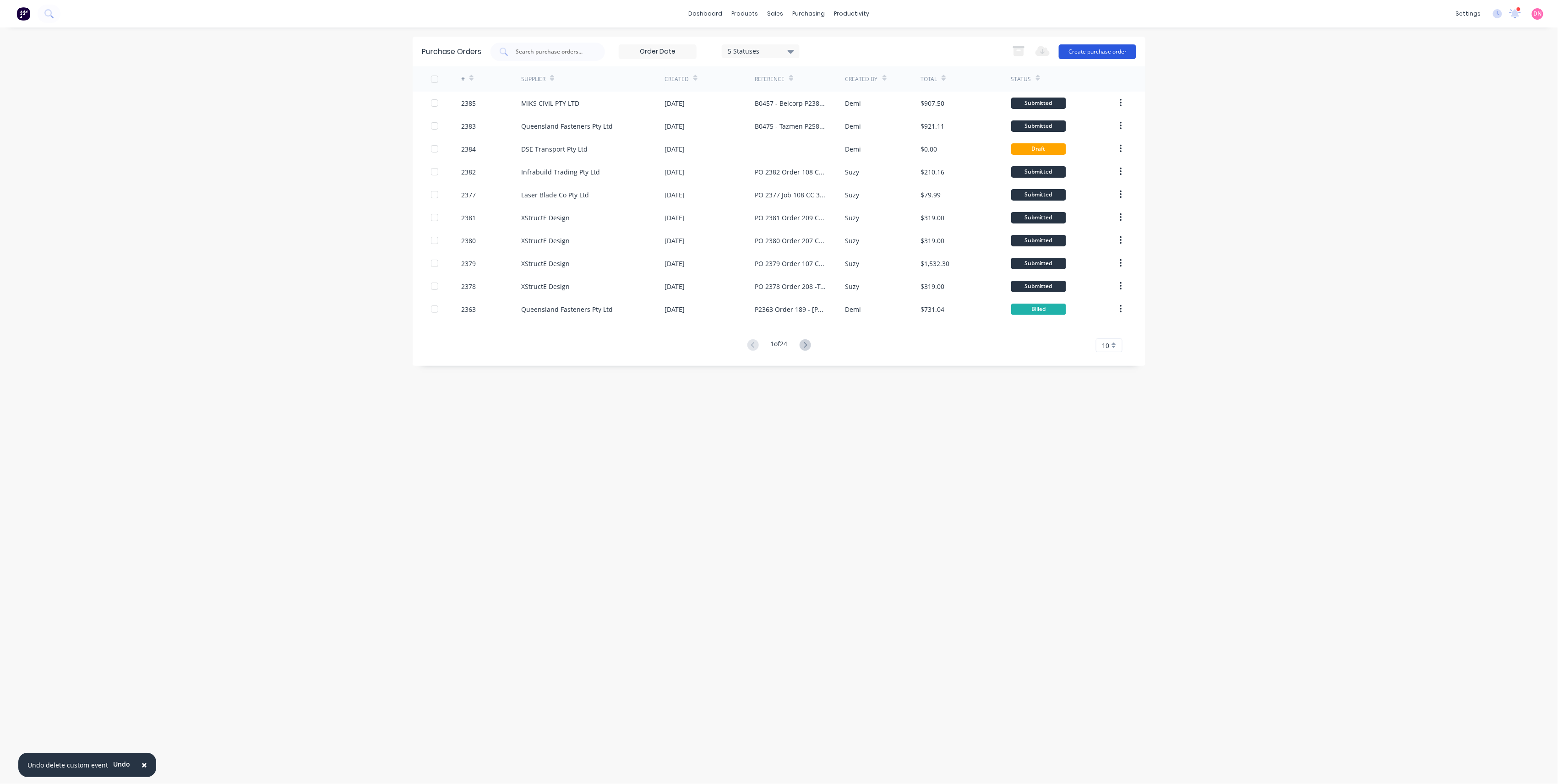
click at [1074, 53] on button "Create purchase order" at bounding box center [1097, 52] width 77 height 15
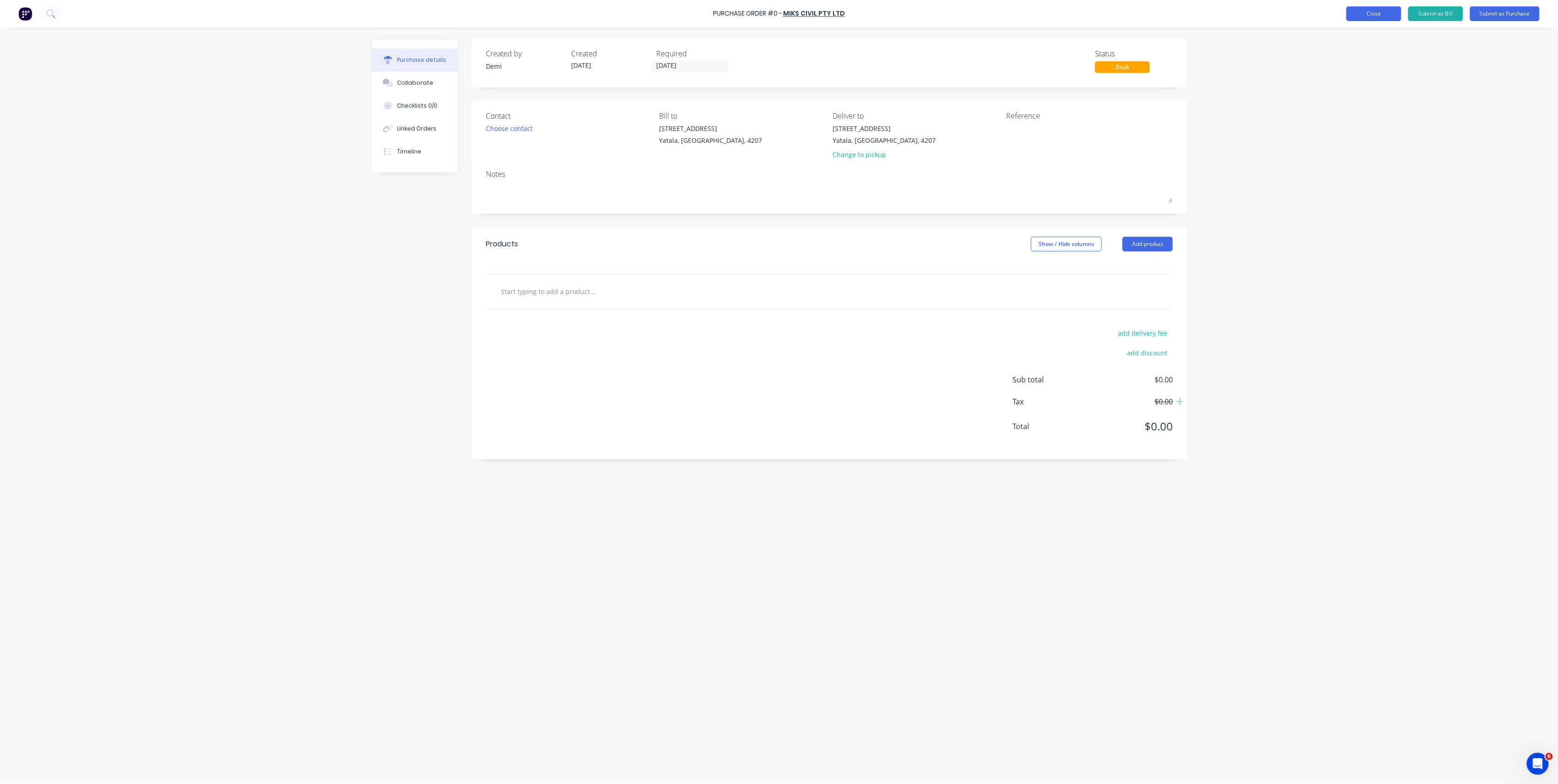
click at [1369, 13] on button "Close" at bounding box center [1374, 13] width 55 height 15
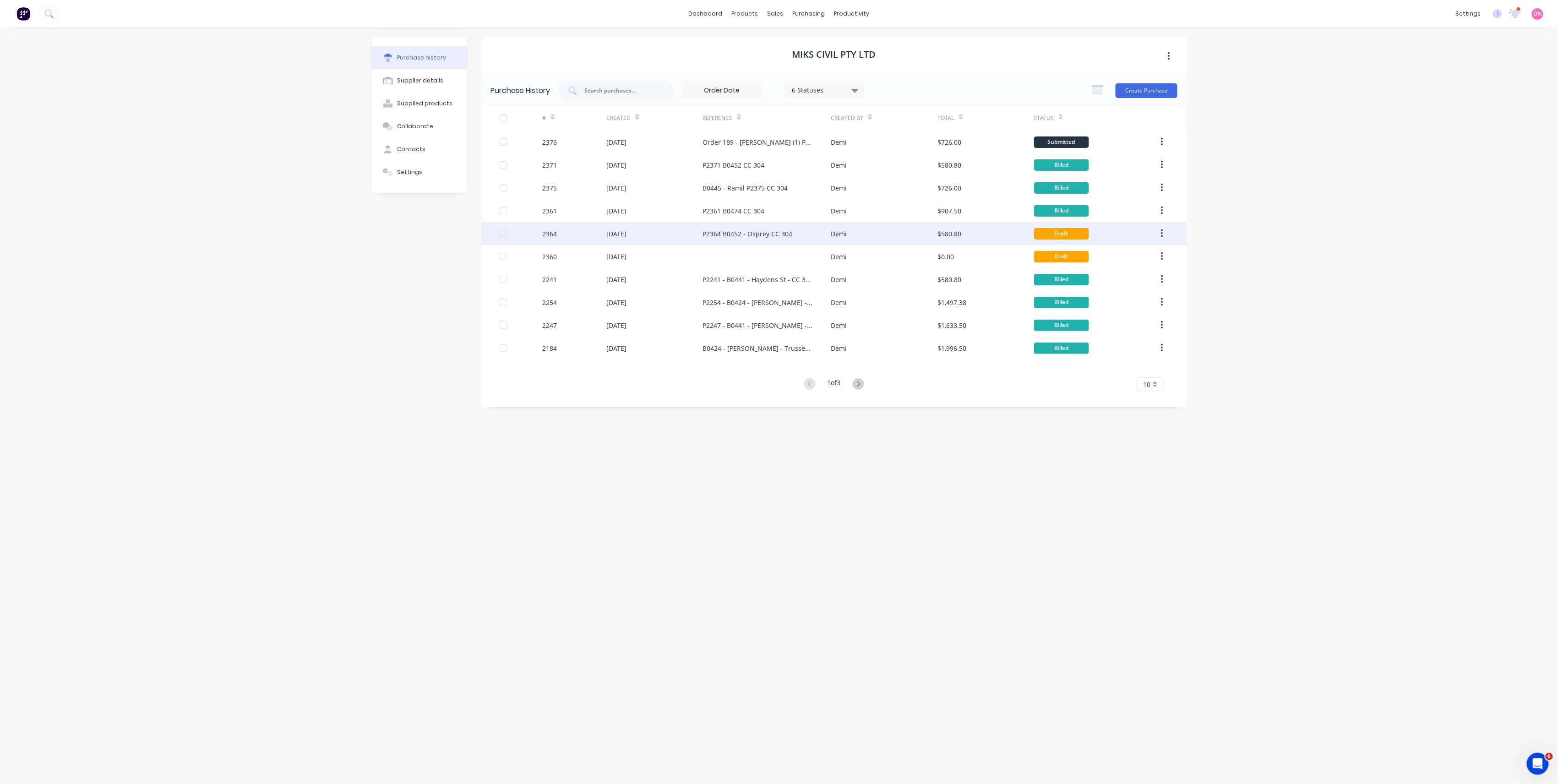
click at [761, 238] on div "P2364 B0452 - Osprey CC 304" at bounding box center [747, 233] width 90 height 10
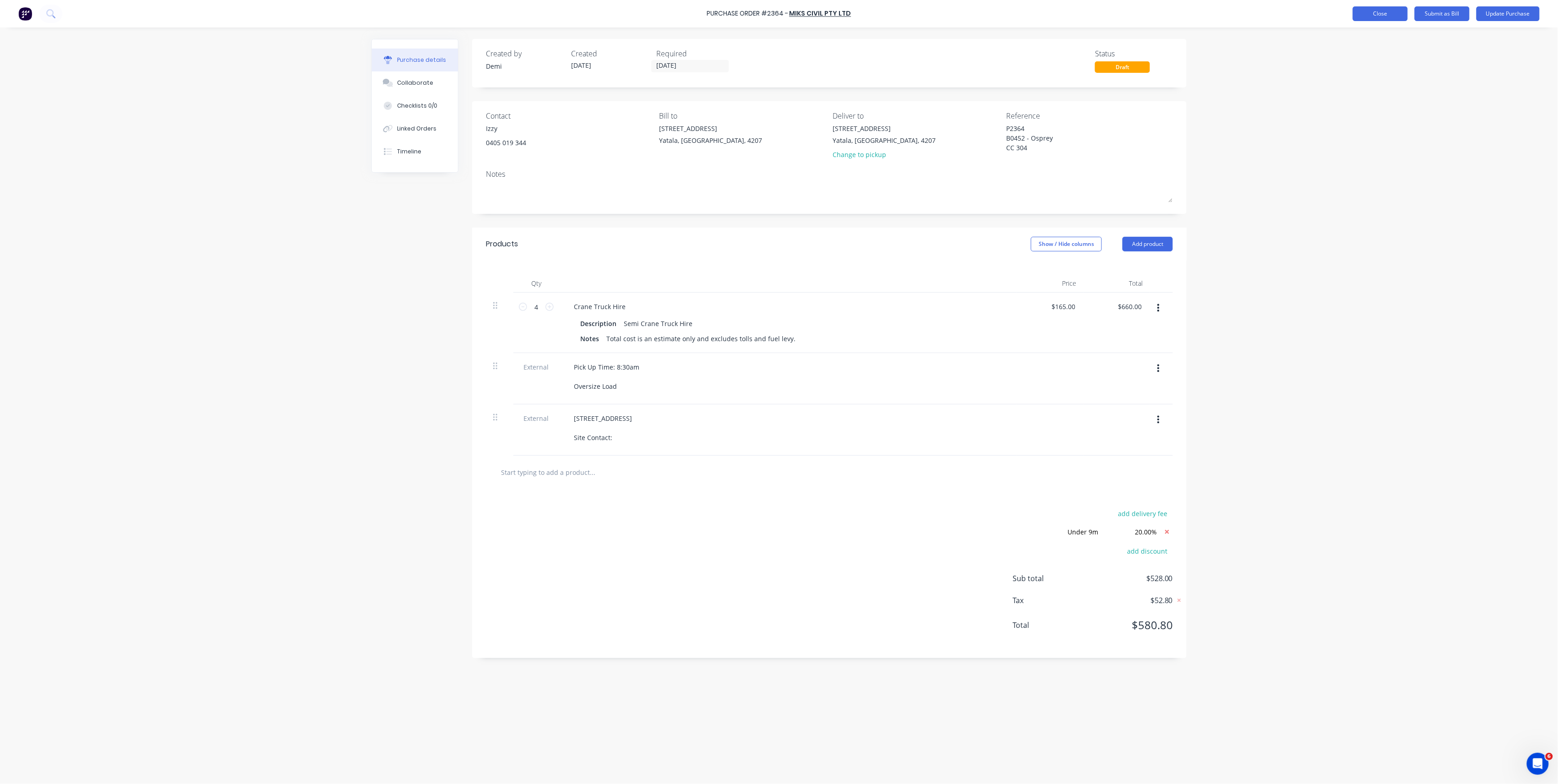
click at [1361, 17] on button "Close" at bounding box center [1380, 13] width 55 height 15
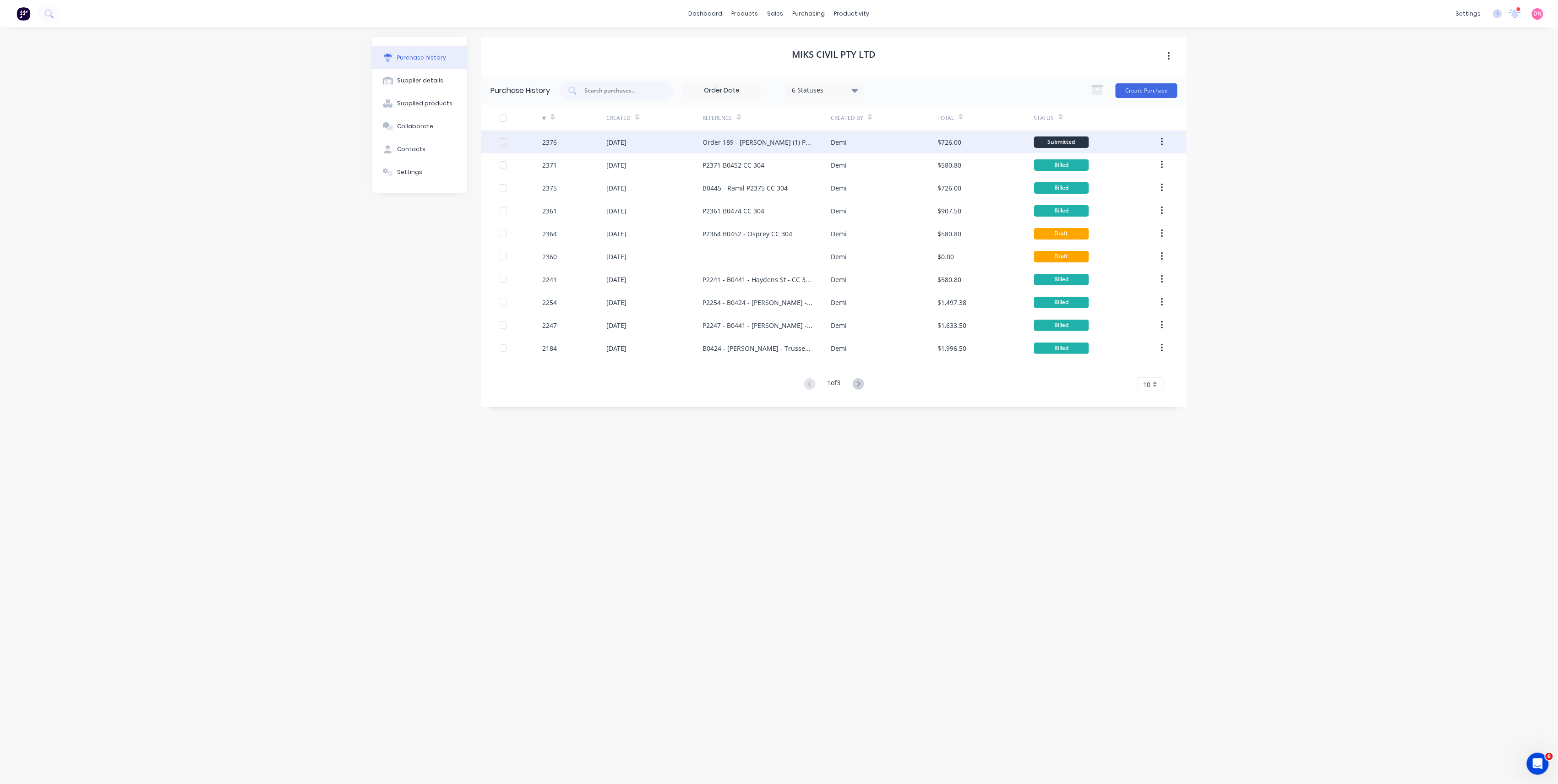
click at [847, 142] on div "Demi" at bounding box center [884, 142] width 106 height 23
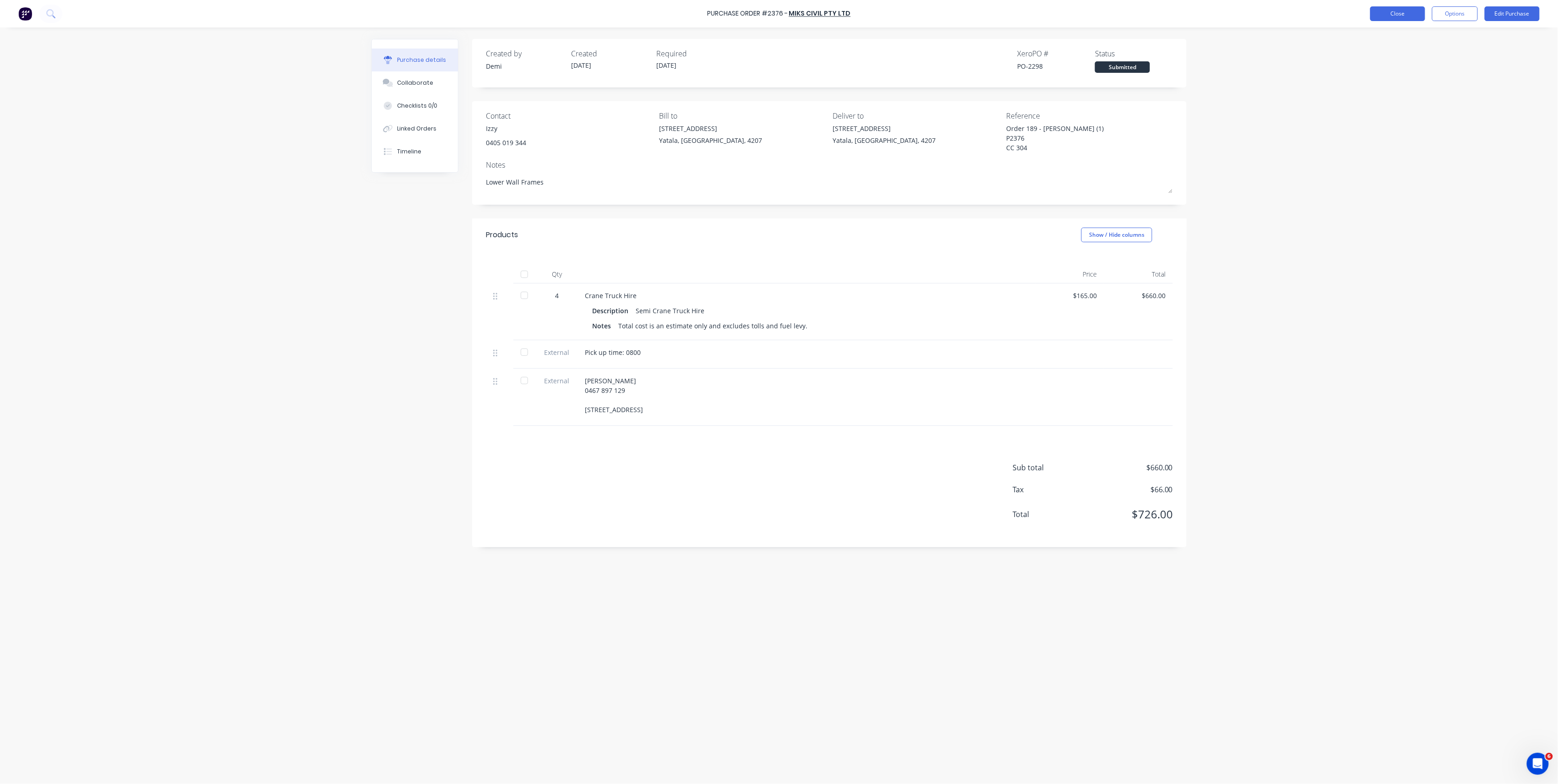
click at [1400, 20] on button "Close" at bounding box center [1398, 13] width 55 height 15
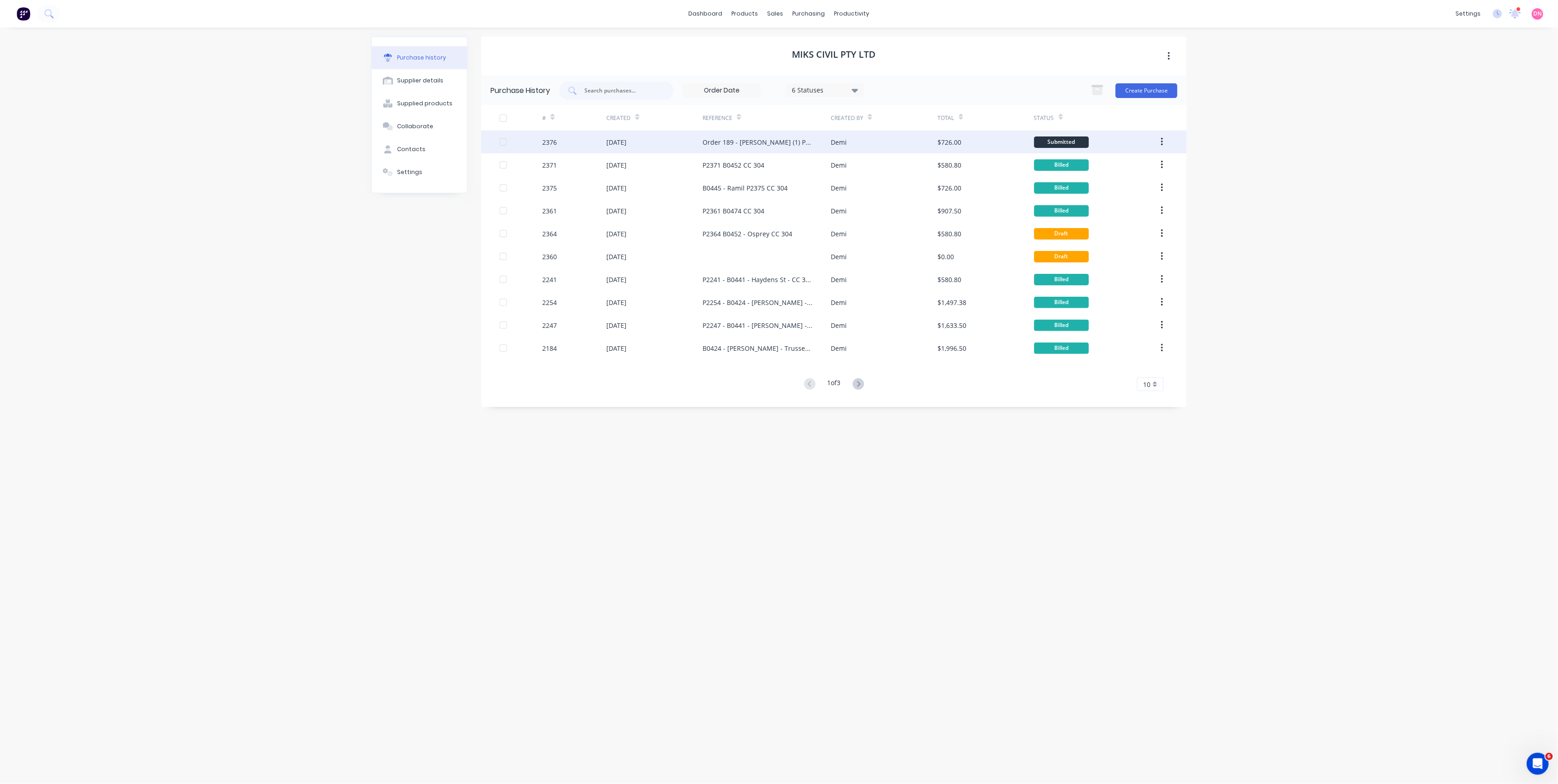
click at [1045, 140] on div "Submitted" at bounding box center [1061, 142] width 55 height 11
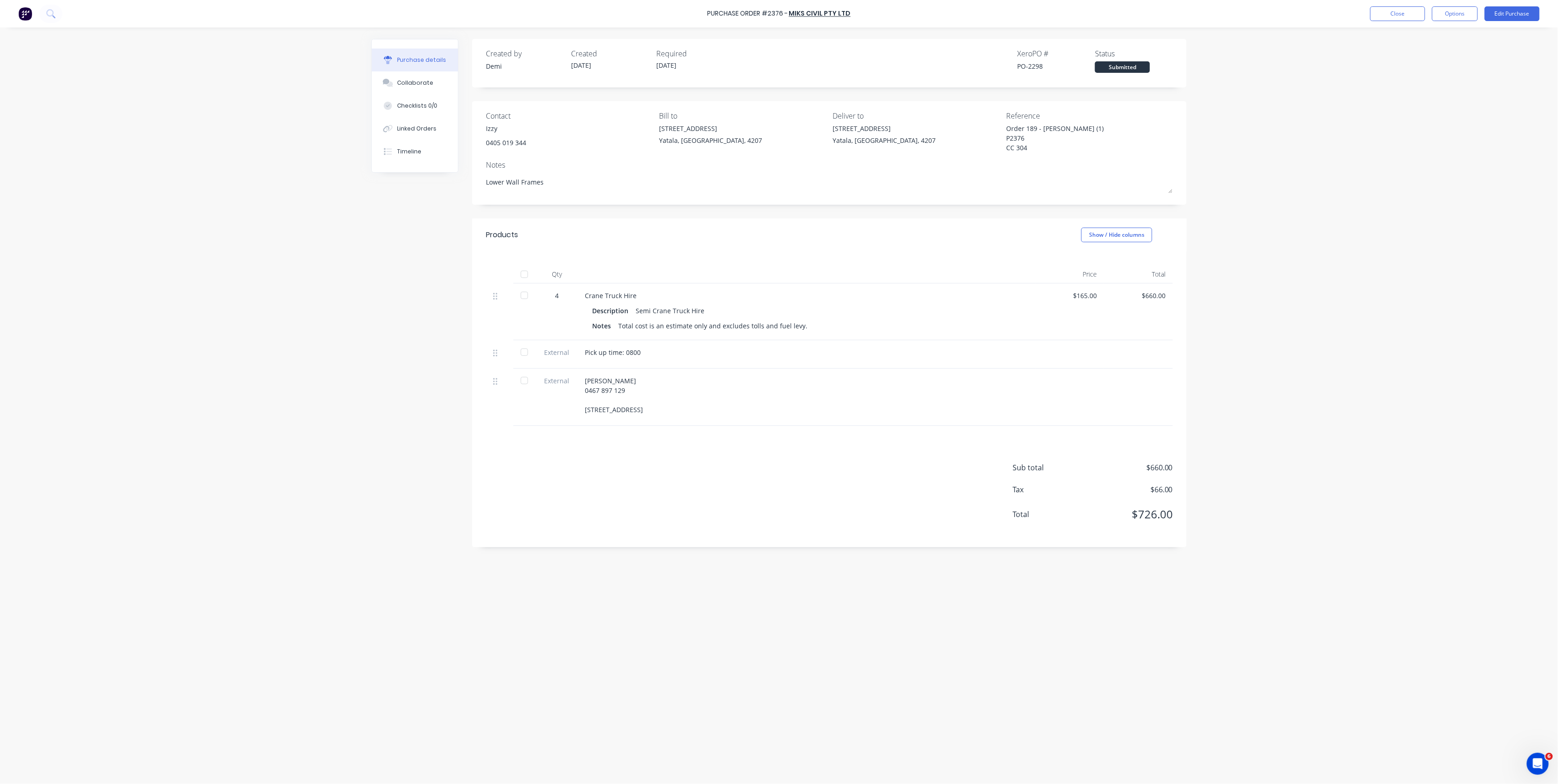
click at [1142, 64] on div "Submitted" at bounding box center [1123, 67] width 55 height 11
click at [1402, 17] on button "Close" at bounding box center [1398, 13] width 55 height 15
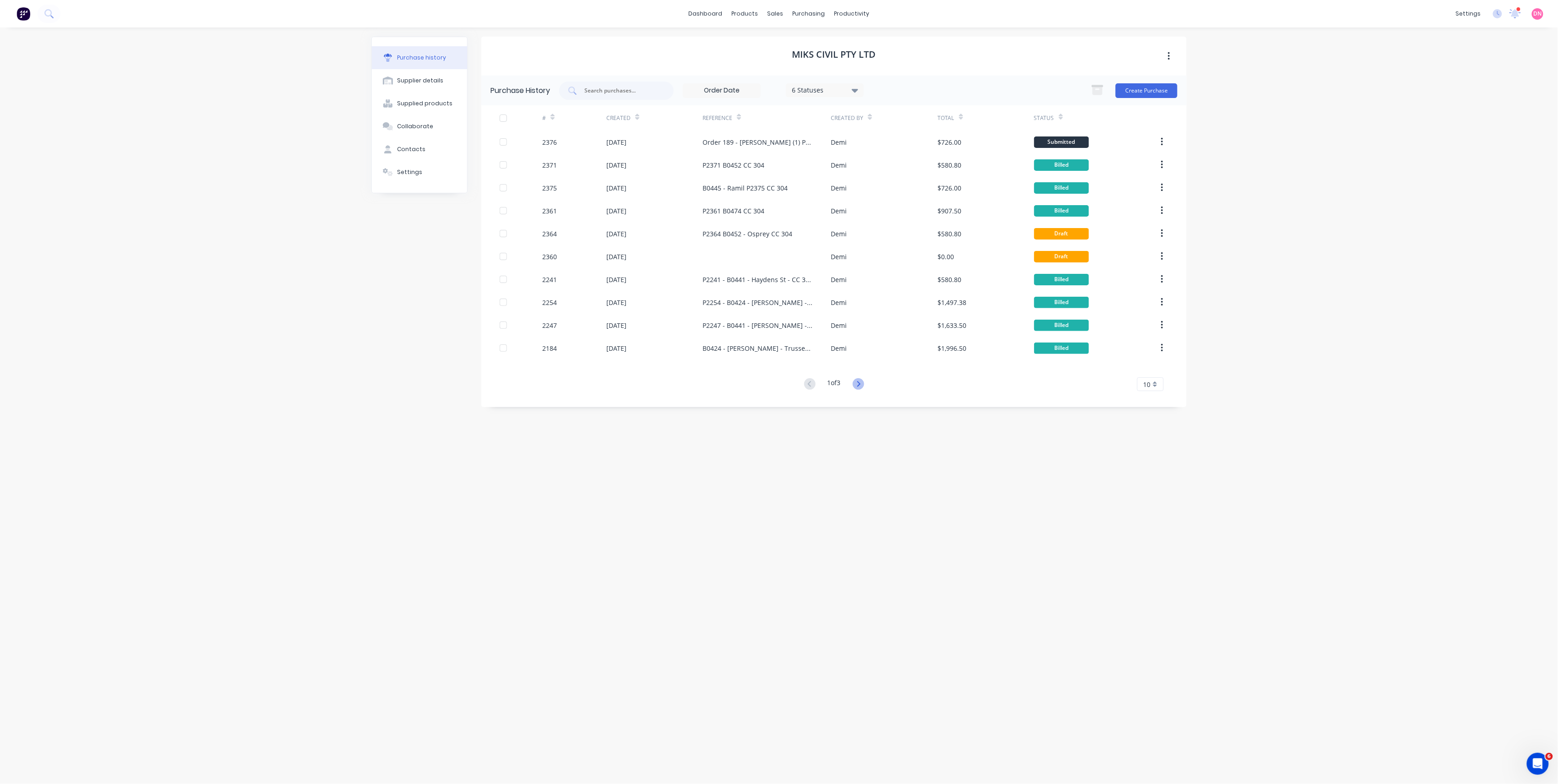
click at [858, 385] on icon at bounding box center [859, 384] width 11 height 11
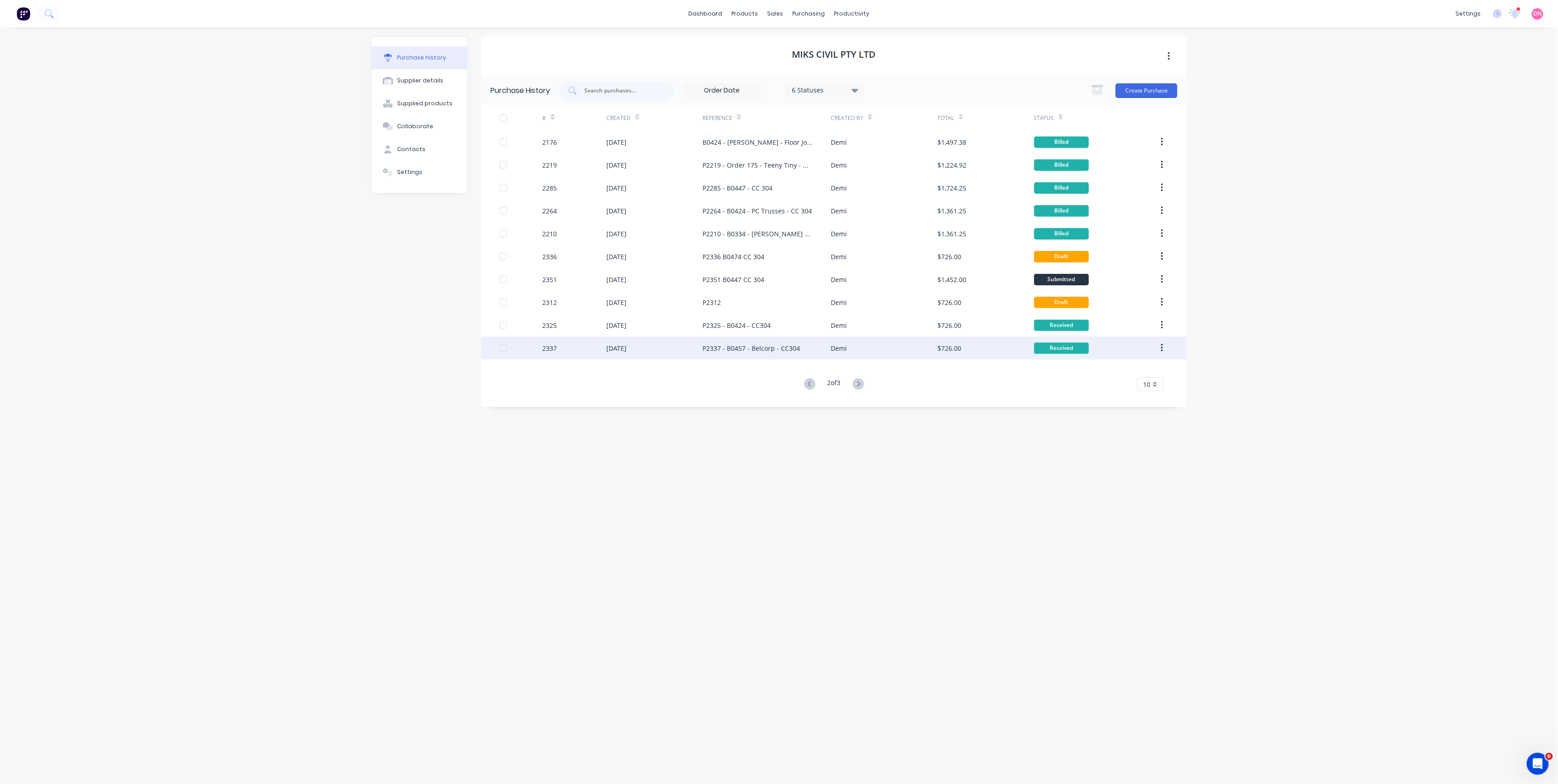
click at [799, 350] on div "P2337 - B0457 - Belcorp - CC304" at bounding box center [766, 348] width 128 height 23
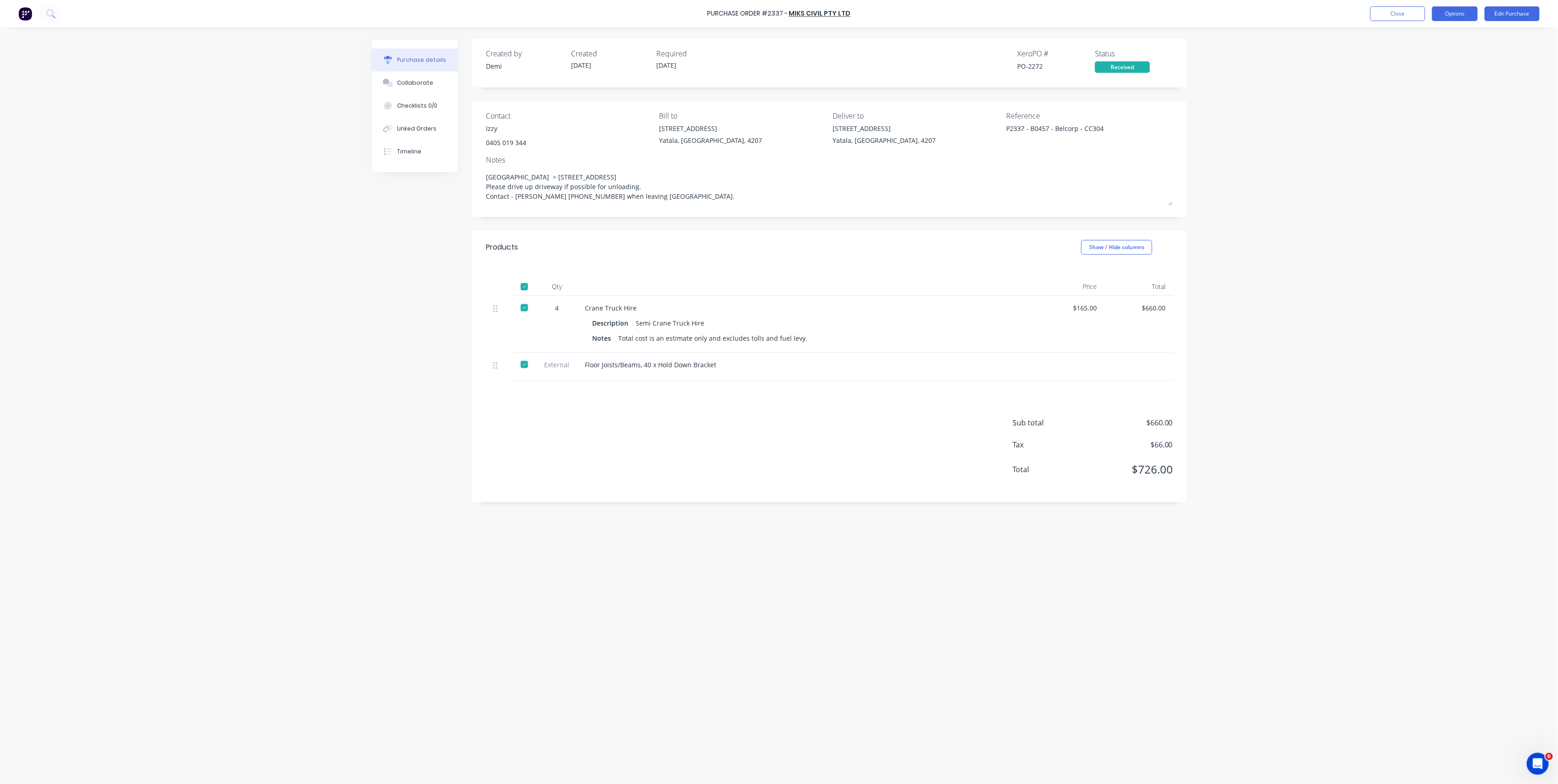
click at [1459, 12] on button "Options" at bounding box center [1455, 13] width 46 height 15
click at [1439, 85] on button "Duplicate" at bounding box center [1434, 92] width 87 height 18
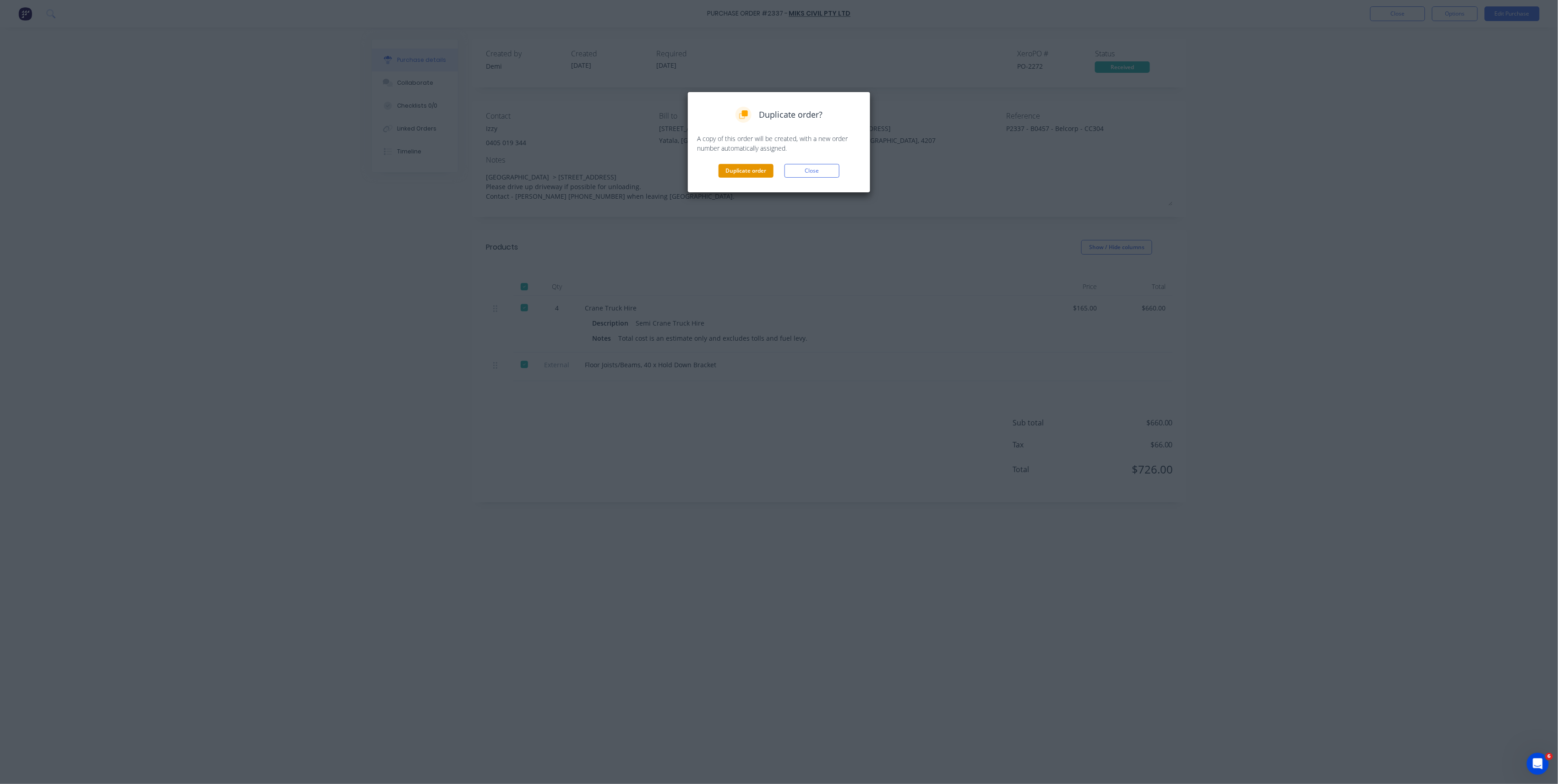
click at [749, 172] on button "Duplicate order" at bounding box center [746, 171] width 55 height 14
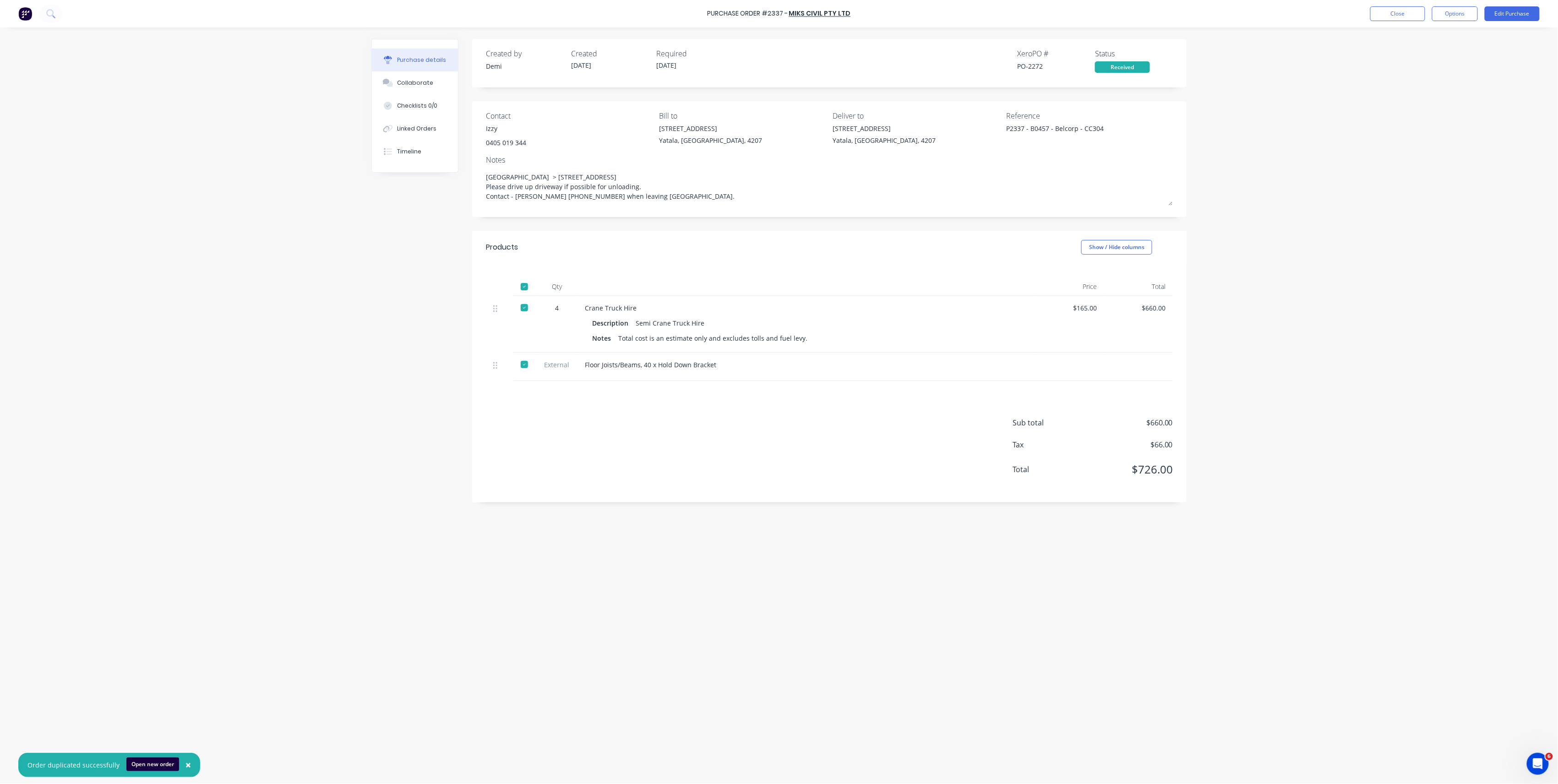
click at [147, 762] on button "Open new order" at bounding box center [152, 764] width 53 height 14
type textarea "x"
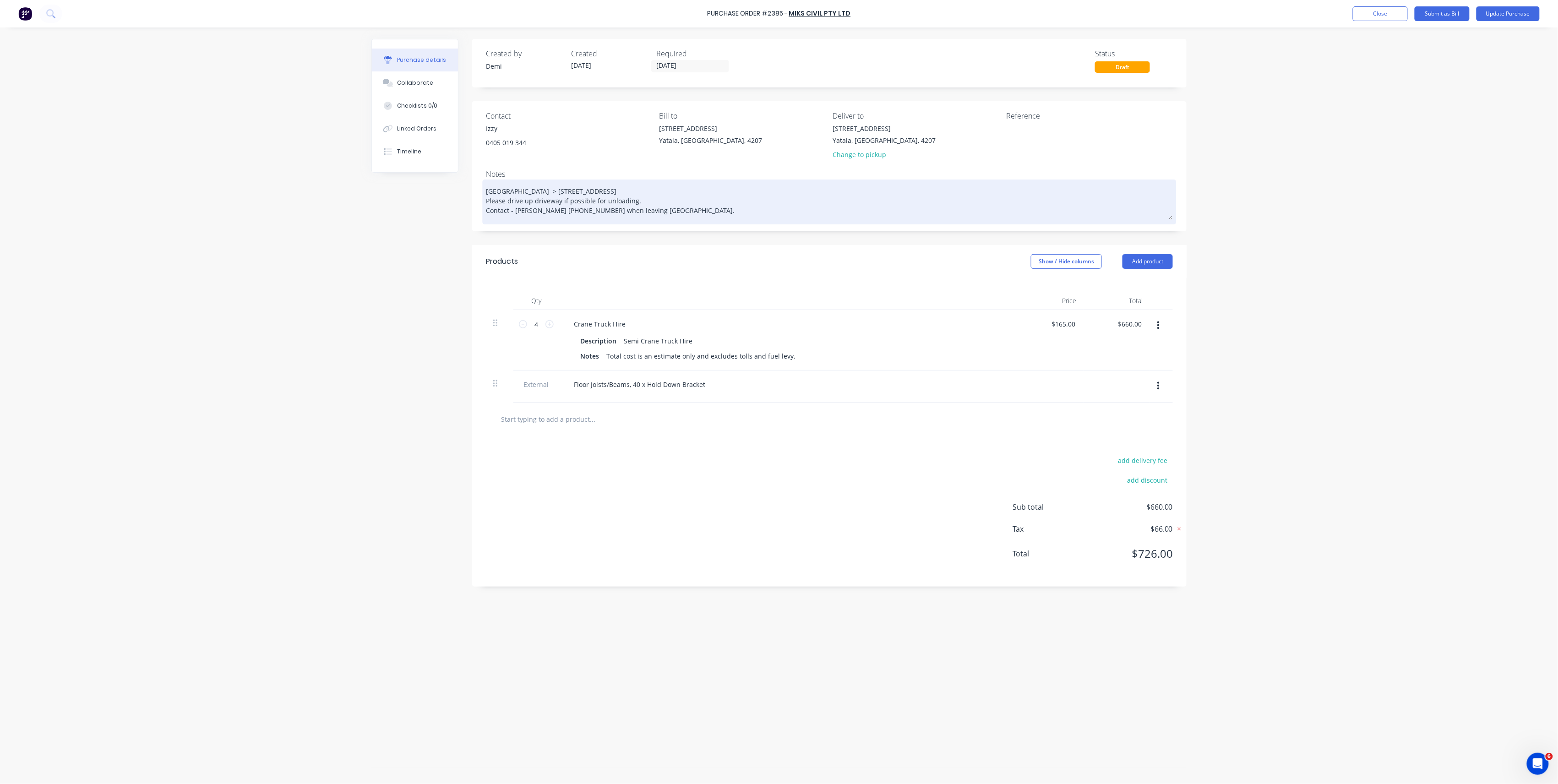
click at [653, 214] on textarea "[GEOGRAPHIC_DATA] > [STREET_ADDRESS] Please drive up driveway if possible for u…" at bounding box center [829, 201] width 687 height 38
type textarea "x"
drag, startPoint x: 660, startPoint y: 211, endPoint x: 569, endPoint y: 215, distance: 91.1
click at [569, 215] on textarea "[GEOGRAPHIC_DATA] > [STREET_ADDRESS] Please drive up driveway if possible for u…" at bounding box center [829, 201] width 687 height 38
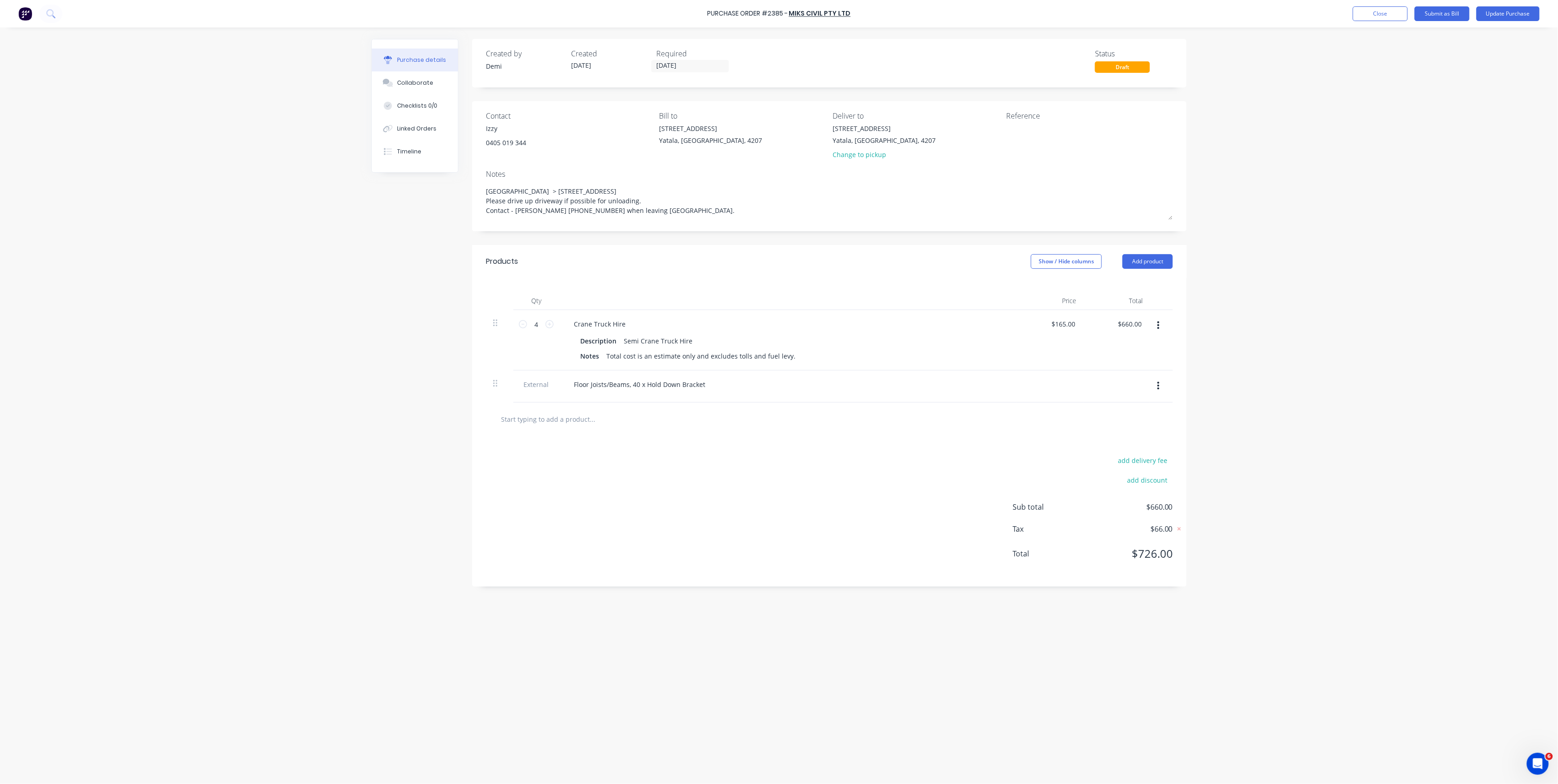
type textarea "Hope Island > 13 Ridge Rd, Tanah Merah, Queensland, Australia, 4218 Please driv…"
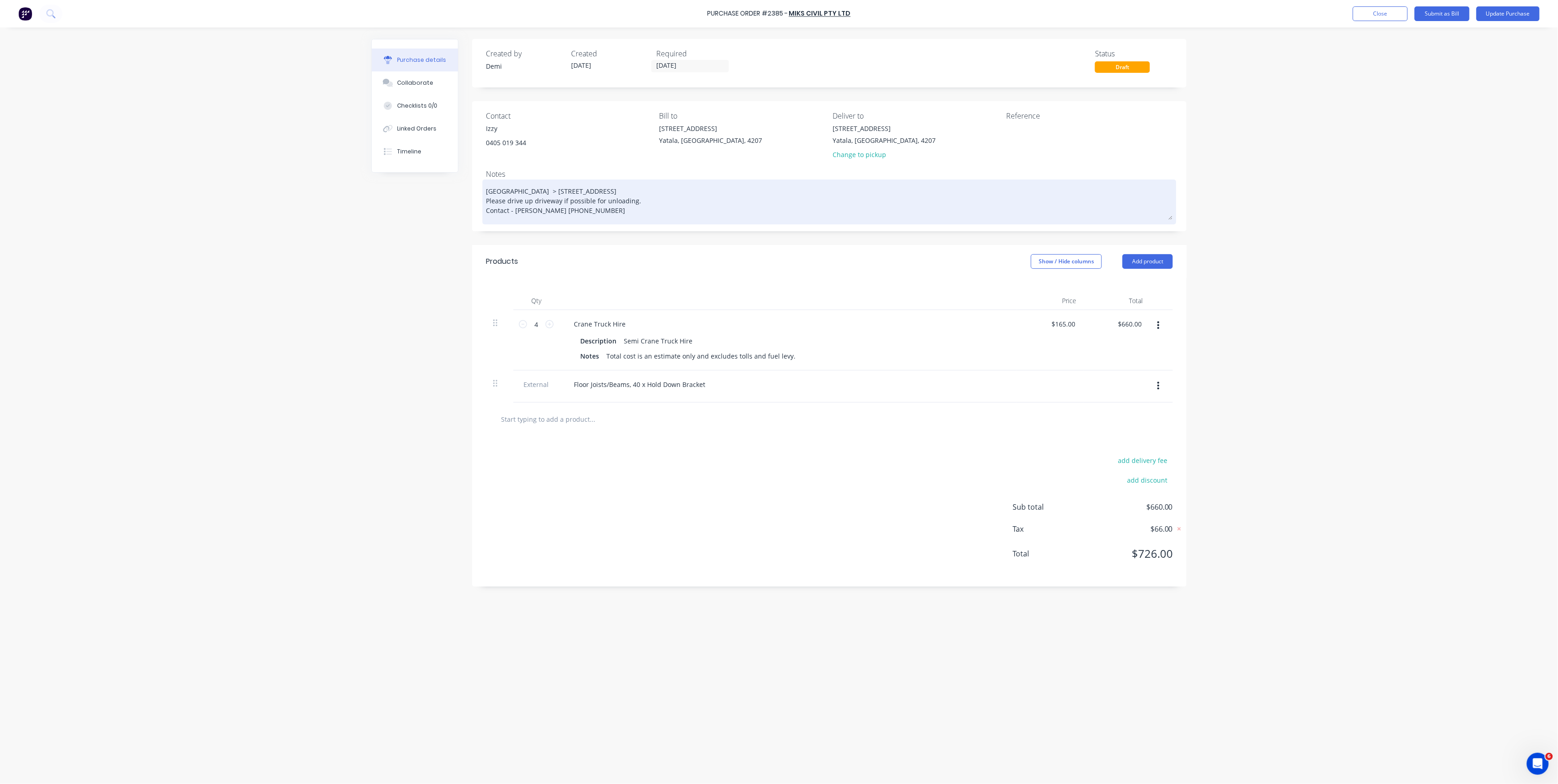
click at [522, 193] on textarea "Hope Island > 13 Ridge Rd, Tanah Merah, Queensland, Australia, 4218 Please driv…" at bounding box center [829, 201] width 687 height 38
type textarea "x"
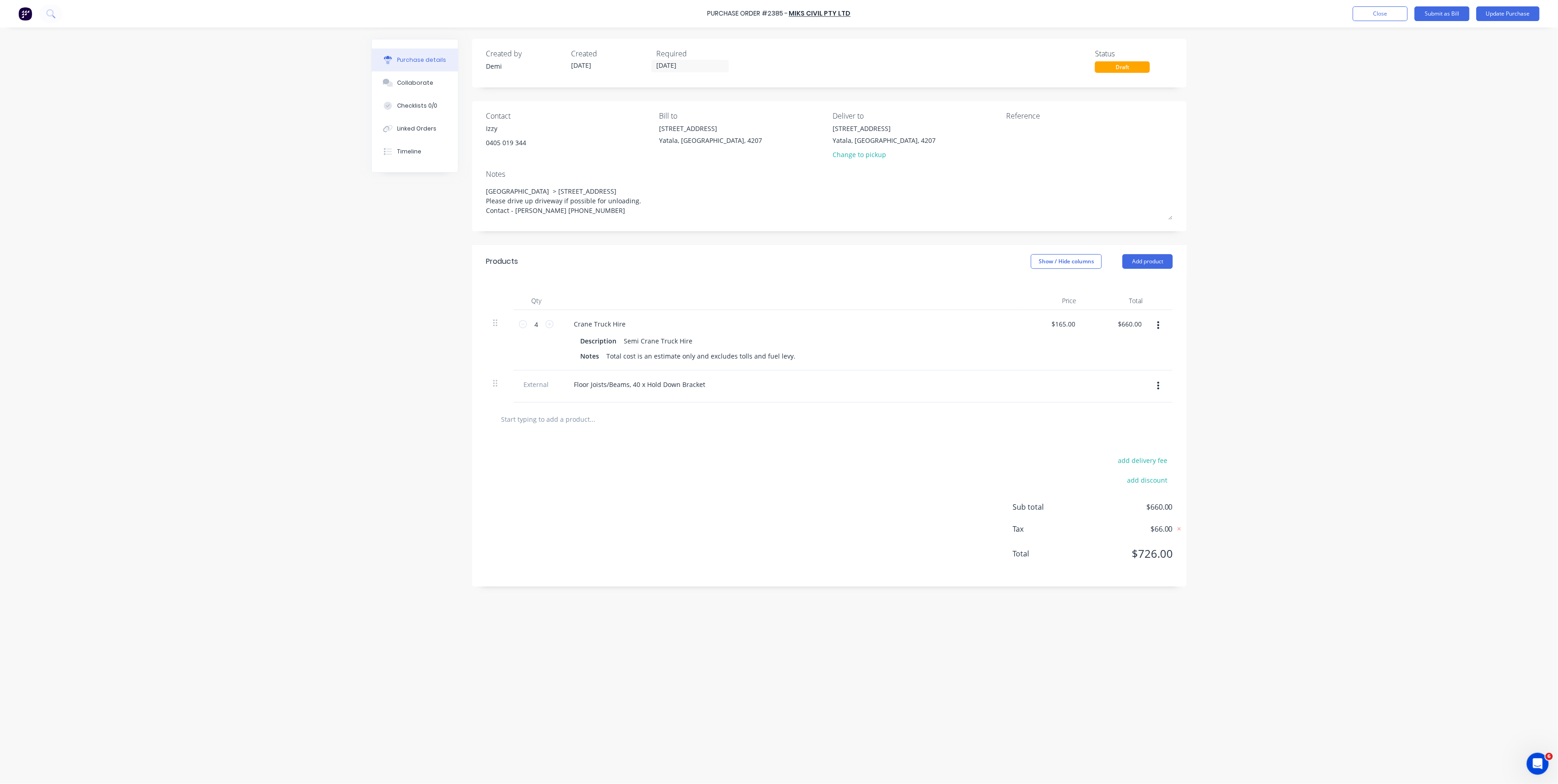
drag, startPoint x: 529, startPoint y: 189, endPoint x: 397, endPoint y: 181, distance: 132.2
click at [397, 181] on div "Created by Demi Created 13/10/25 Required 13/10/25 Status Draft Contact Izzy 04…" at bounding box center [779, 403] width 815 height 729
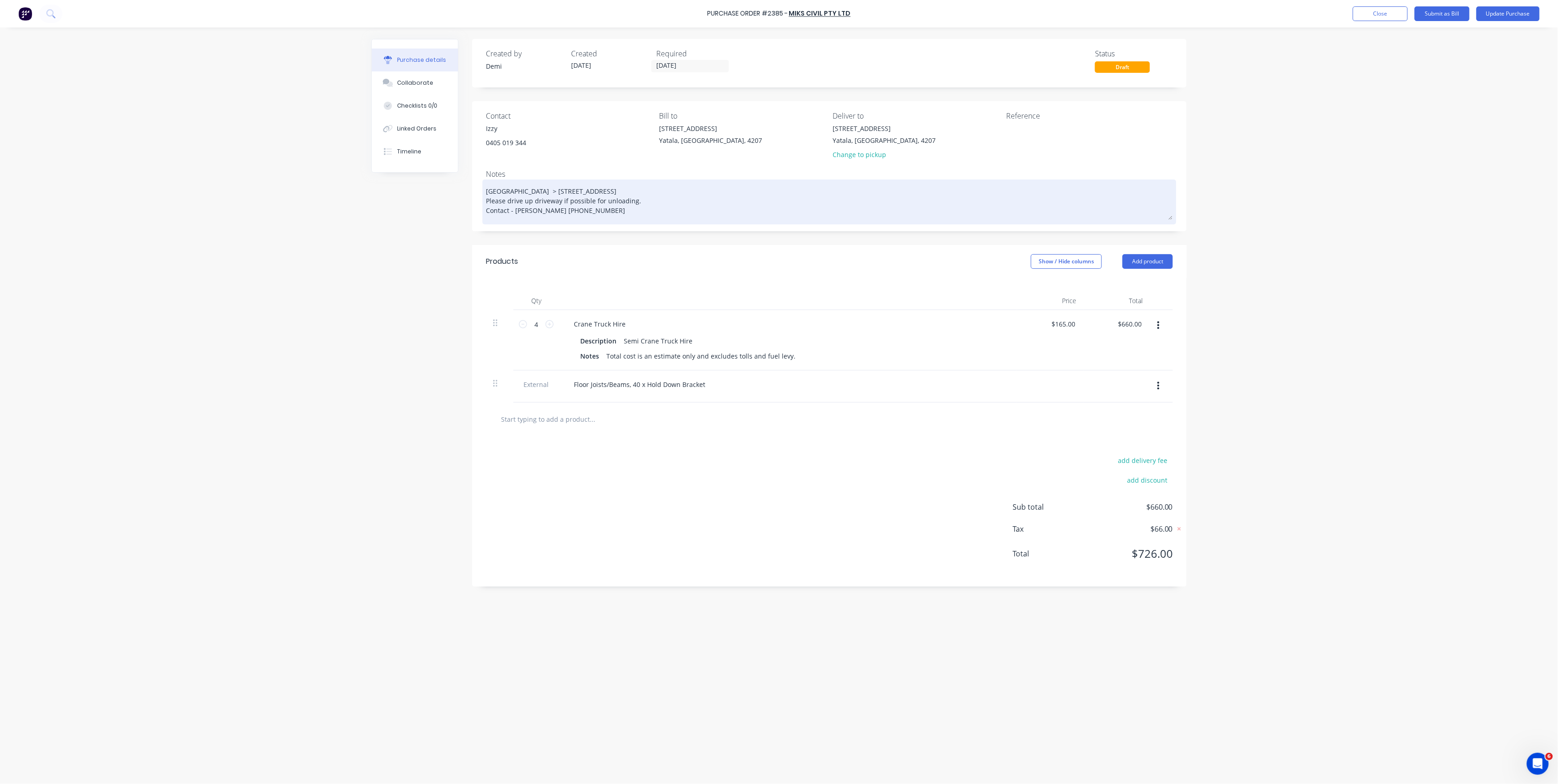
type textarea "13 Ridge Rd, Tanah Merah, Queensland, Australia, 4218 Please drive up driveway …"
type textarea "x"
click at [488, 191] on textarea "13 Ridge Rd, Tanah Merah, Queensland, Australia, 4218 Please drive up driveway …" at bounding box center [829, 201] width 687 height 38
type textarea "13 Ridge Rd, Tanah Merah, Queensland, Australia, 4218 Please drive up driveway …"
type textarea "x"
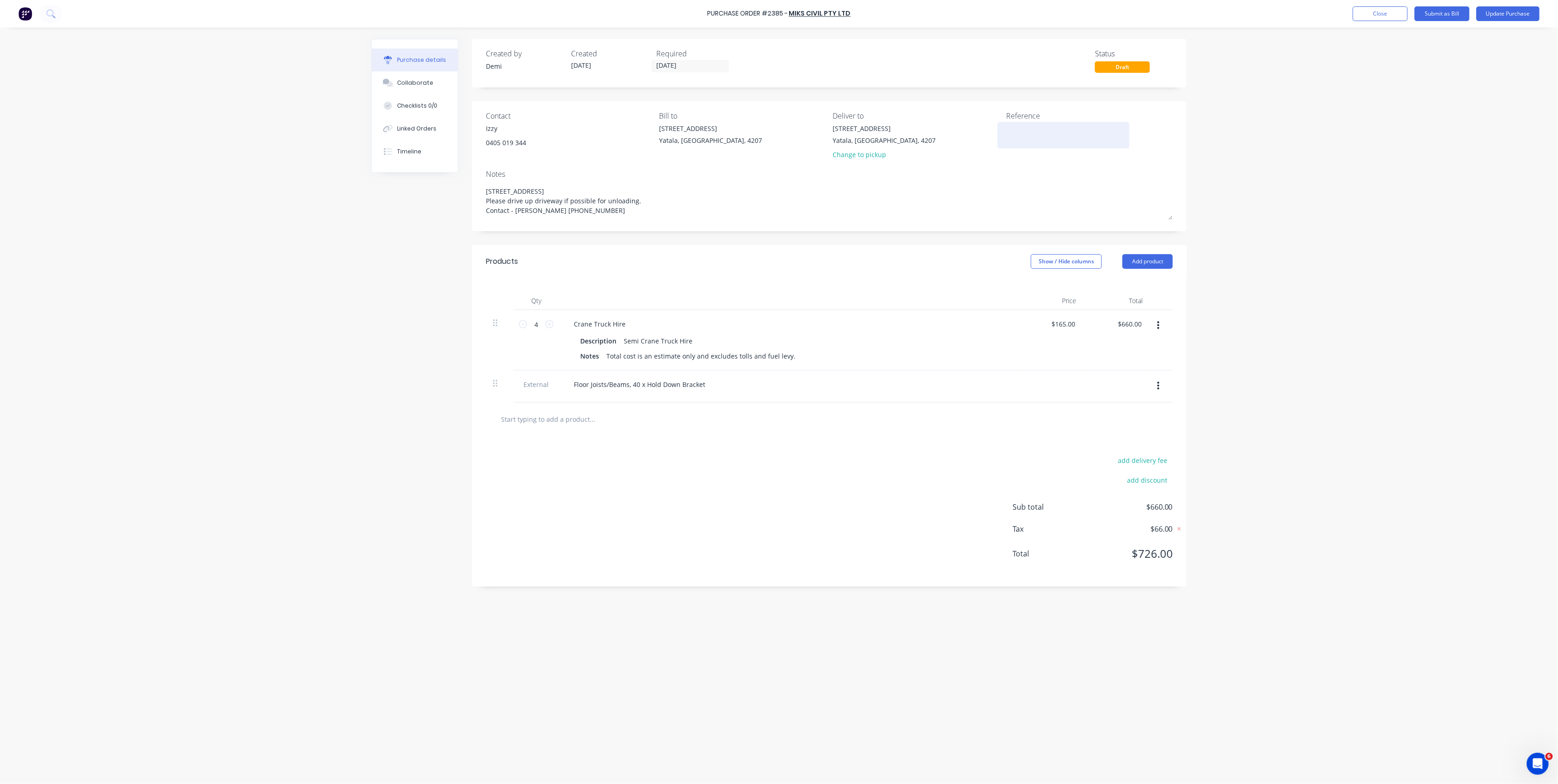
type textarea "13 Ridge Rd, Tanah Merah, Queensland, Australia, 4218 Please drive up driveway …"
type textarea "x"
click at [1021, 142] on textarea at bounding box center [1063, 134] width 115 height 20
type textarea "p"
type textarea "P2385 B0457 - Belcorp"
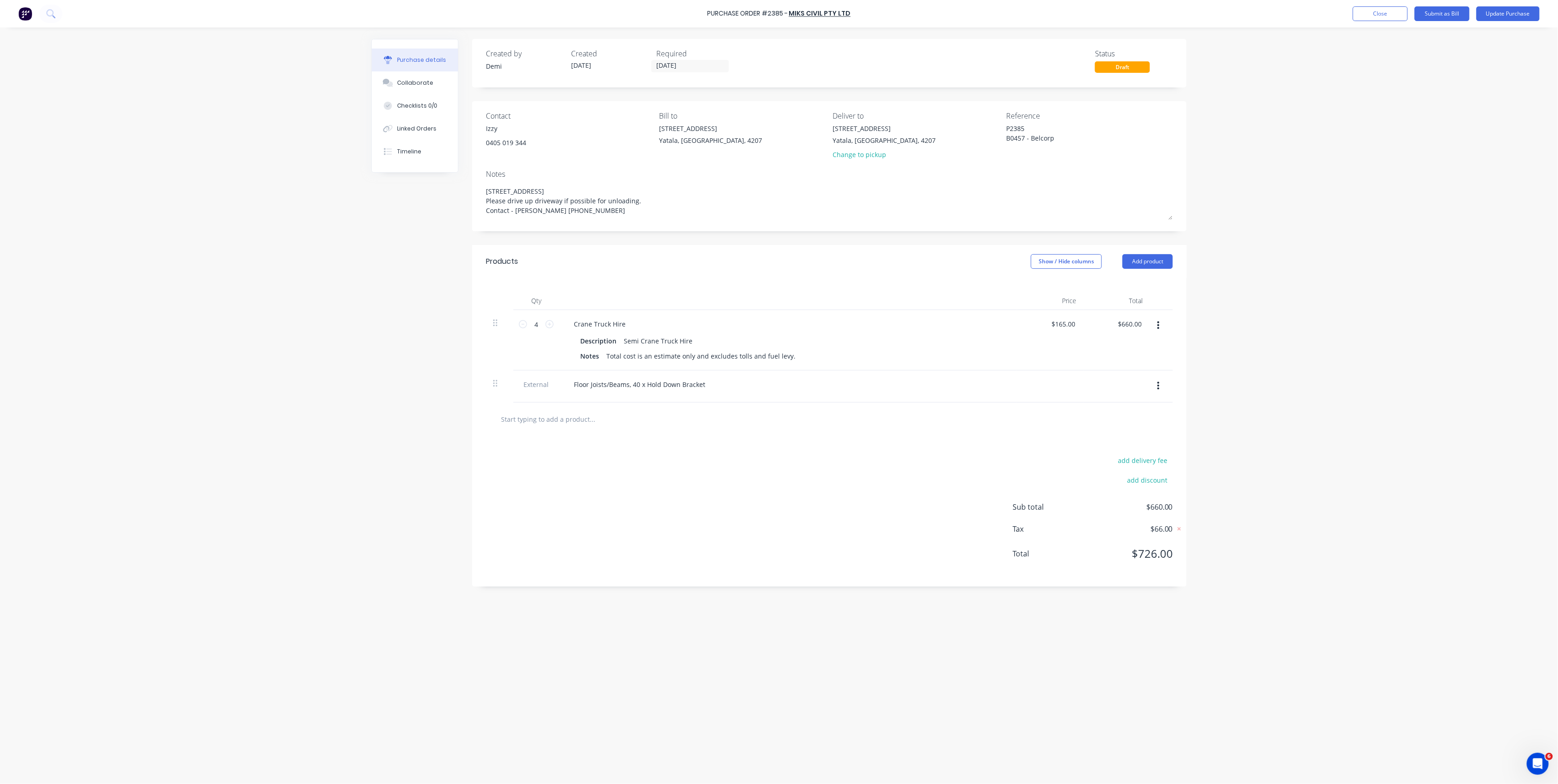
type textarea "x"
drag, startPoint x: 977, startPoint y: 124, endPoint x: 965, endPoint y: 124, distance: 12.0
click at [965, 124] on div "Contact Izzy 0405 019 344 Bill to 33 Computer Road Yatala, Queensland, 4207 Del…" at bounding box center [829, 137] width 687 height 54
type textarea "B0457 - Belcorp"
type textarea "x"
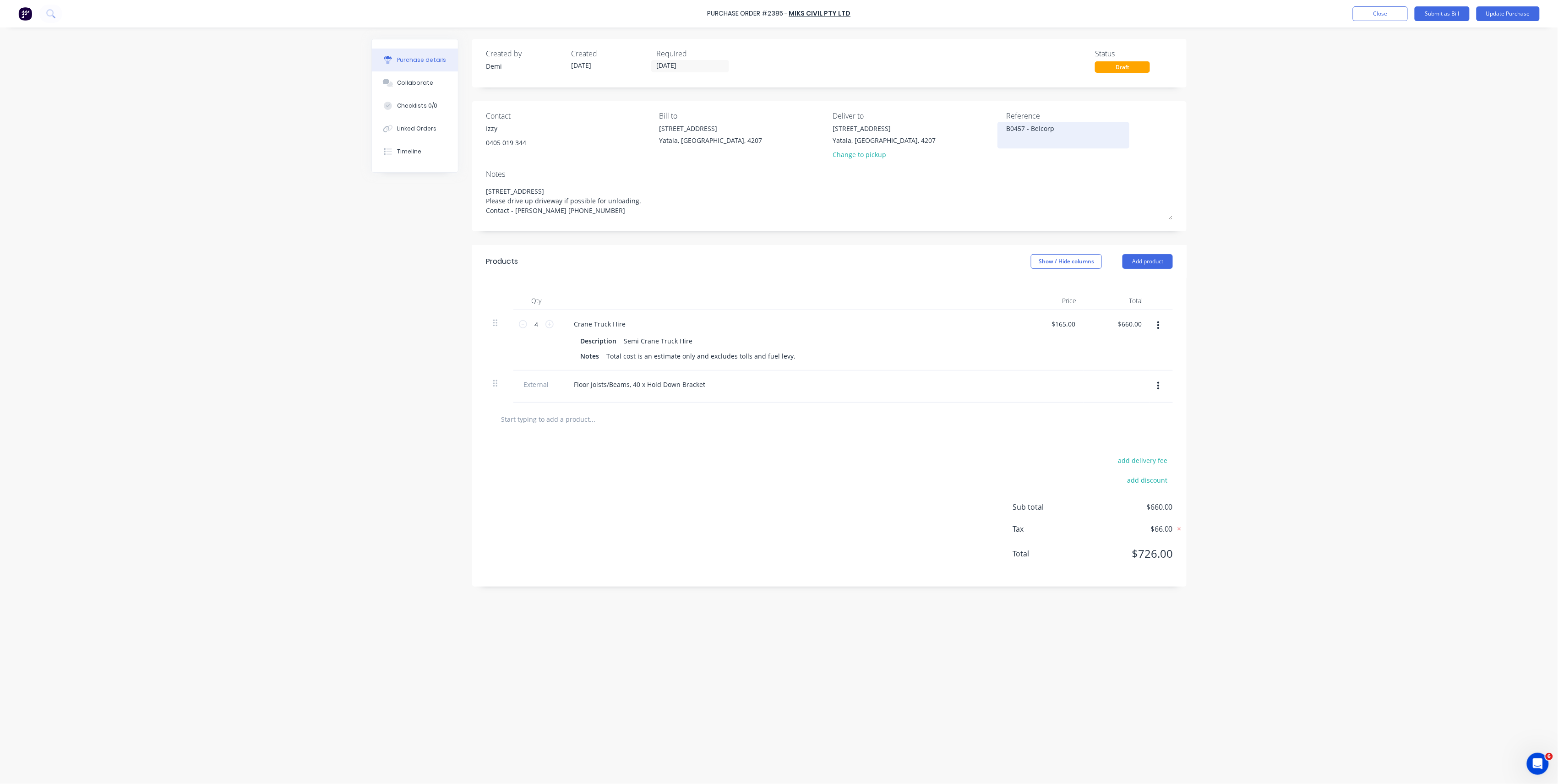
click at [1006, 138] on div "B0457 - Belcorp" at bounding box center [1063, 135] width 115 height 23
click at [1006, 136] on textarea "B0457 - Belcorp" at bounding box center [1063, 134] width 115 height 20
paste textarea "P2385"
type textarea "B0457 - Belcorp P2385 CC 304"
type textarea "x"
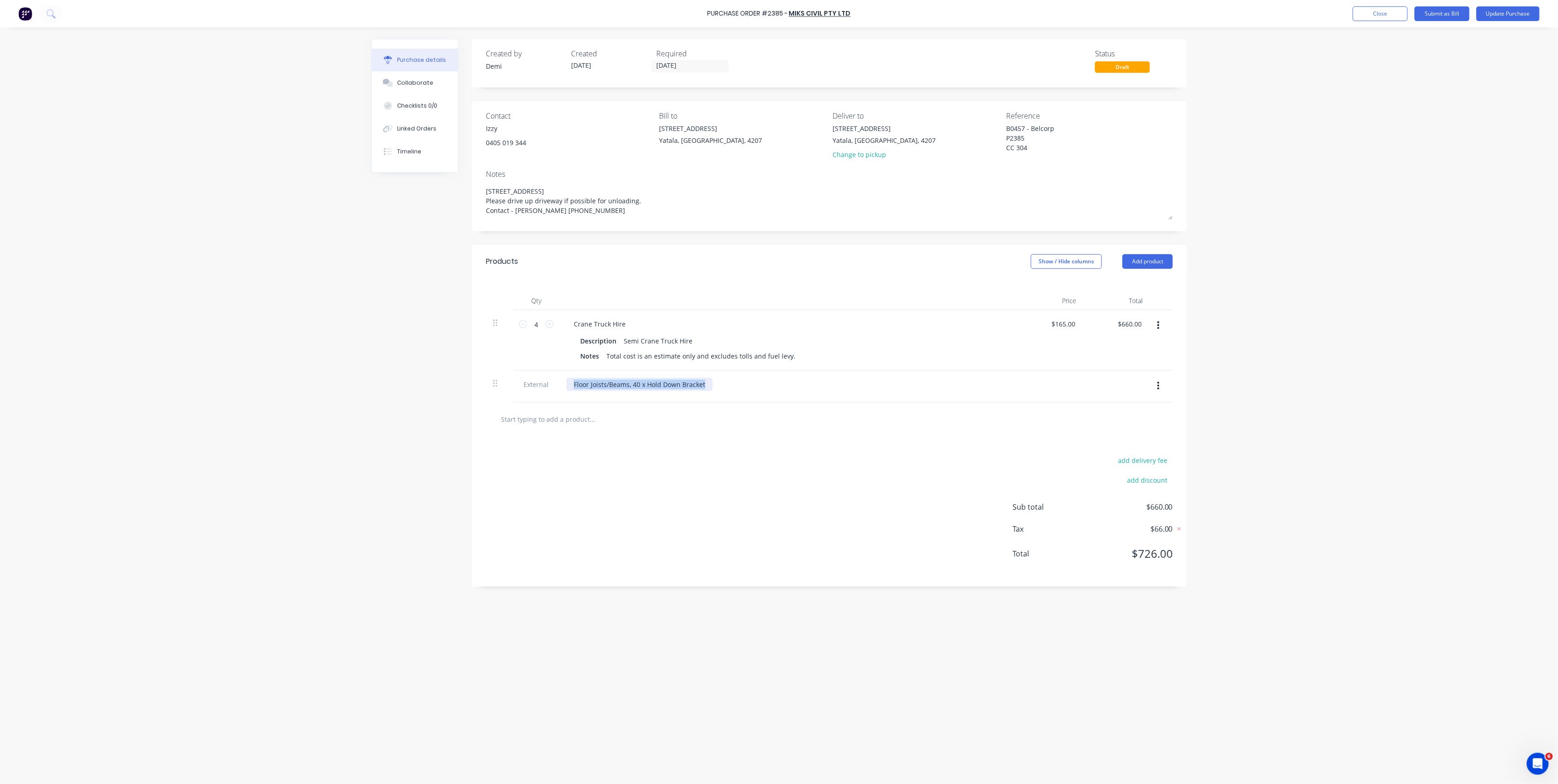
drag, startPoint x: 705, startPoint y: 384, endPoint x: 539, endPoint y: 372, distance: 166.4
click at [539, 372] on div "External Floor Joists/Beams, 40 x Hold Down Bracket" at bounding box center [829, 386] width 687 height 32
click at [613, 386] on div "Upper Walls" at bounding box center [593, 384] width 52 height 13
click at [1160, 268] on button "Add product" at bounding box center [1147, 261] width 50 height 15
click at [1144, 375] on div "Notes (External)" at bounding box center [1129, 376] width 71 height 13
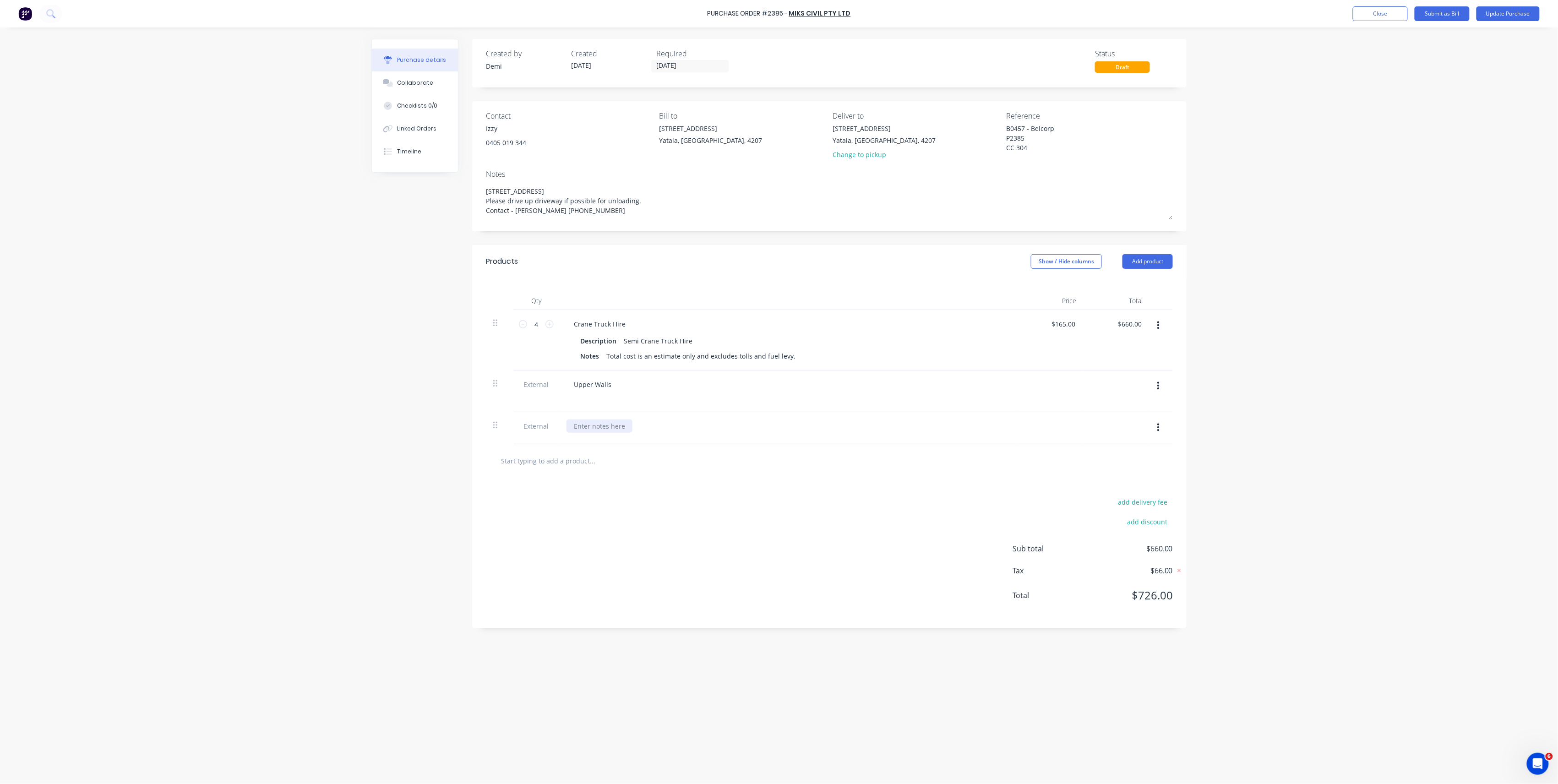
type textarea "x"
click at [585, 425] on div at bounding box center [599, 426] width 66 height 13
paste div
type textarea "x"
click at [590, 548] on input "text" at bounding box center [592, 547] width 183 height 18
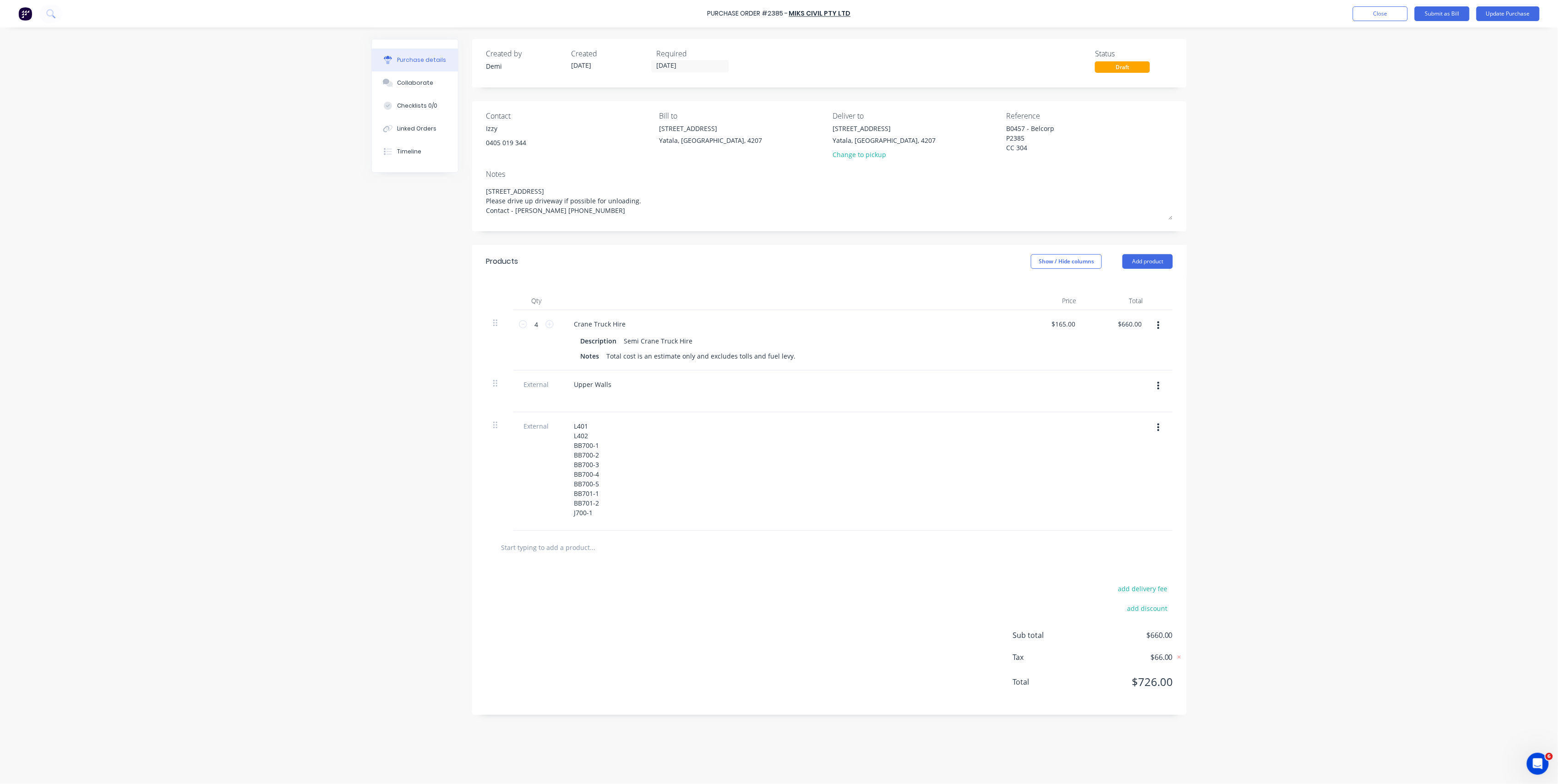
paste input "ZONE 14 L351 L350 N309 N310 L342 L344 L341 L353A C306 L345 L352 C301 L353B L382…"
type input "ZONE 14 L351 L350 N309 N310 L342 L344 L341 L353A C306 L345 L352 C301 L353B L382…"
type textarea "x"
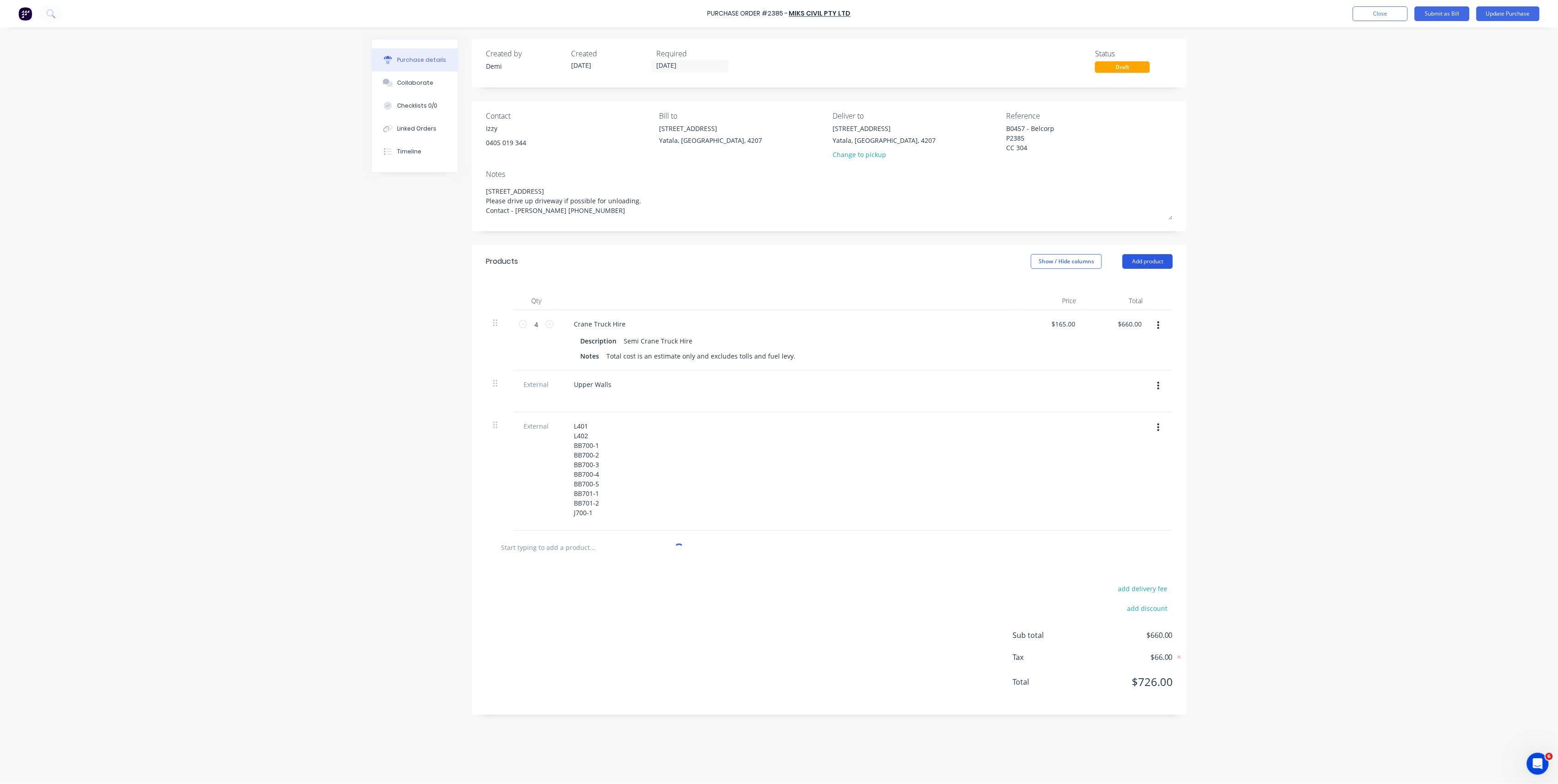
click at [1156, 261] on button "Add product" at bounding box center [1147, 261] width 50 height 15
click at [592, 389] on div "Upper Walls" at bounding box center [593, 389] width 52 height 23
click at [614, 383] on div "Upper Walls" at bounding box center [593, 389] width 52 height 23
click at [1139, 265] on button "Add product" at bounding box center [1147, 261] width 50 height 15
click at [1146, 379] on div "Notes (External)" at bounding box center [1129, 376] width 71 height 13
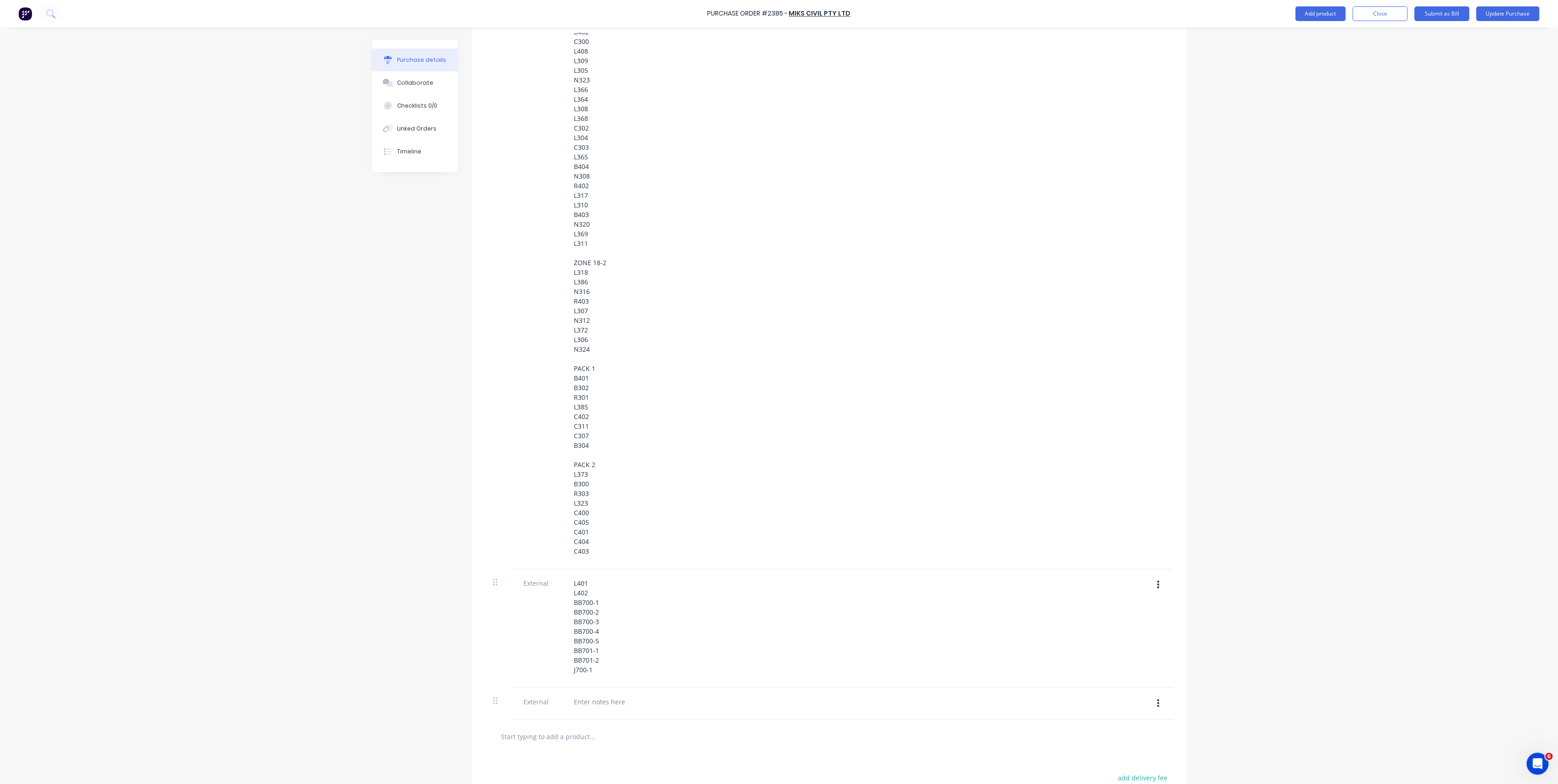
scroll to position [1474, 0]
type textarea "x"
click at [586, 572] on div at bounding box center [599, 572] width 66 height 13
paste div
click at [567, 570] on div "R101 B405 R100 B301" at bounding box center [581, 584] width 30 height 42
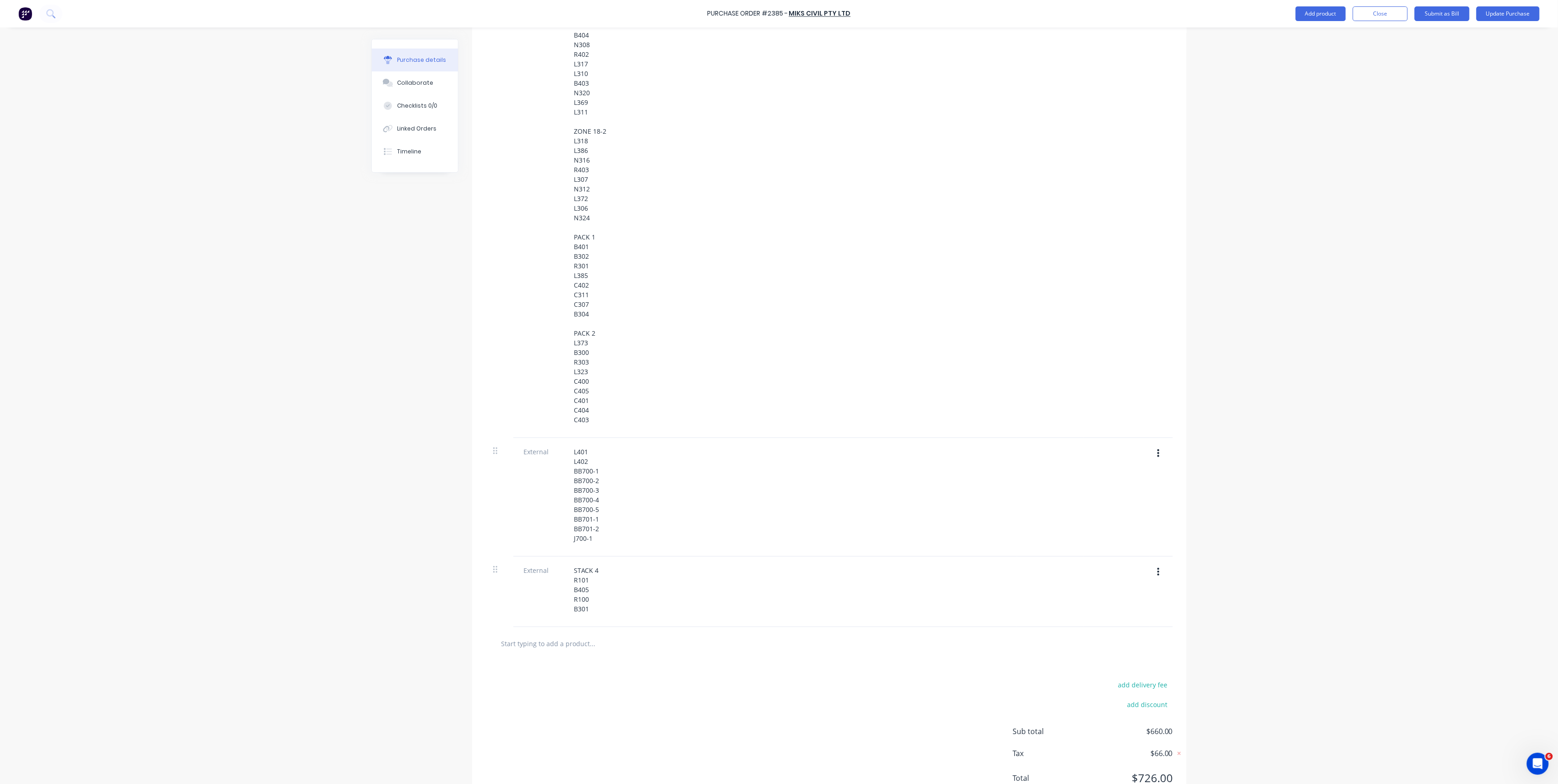
click at [604, 606] on div "STACK 4 R101 B405 R100 B301" at bounding box center [788, 589] width 443 height 52
click at [593, 606] on div "STACK 4 R101 B405 R100 B301" at bounding box center [586, 589] width 40 height 52
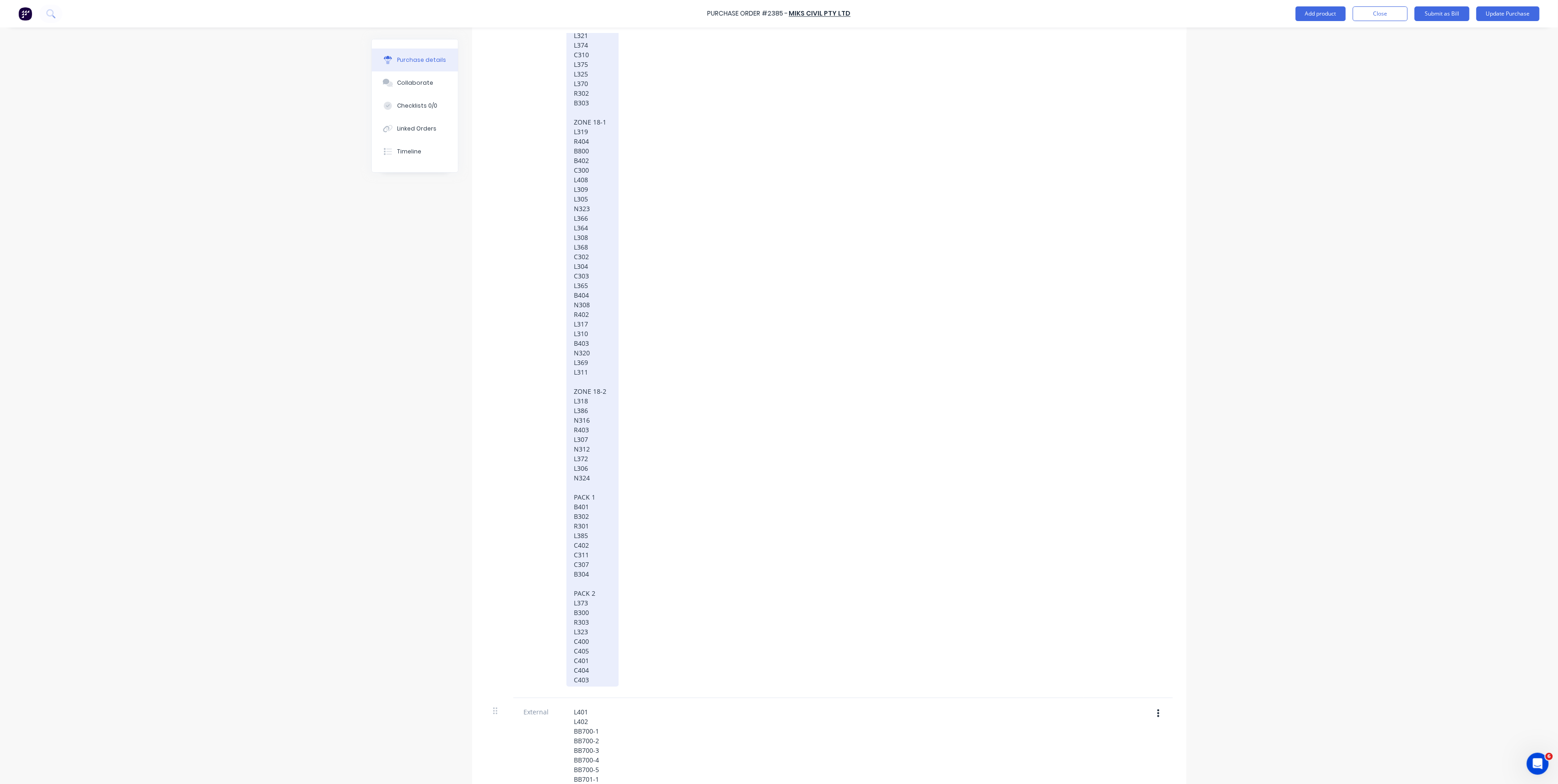
scroll to position [1581, 0]
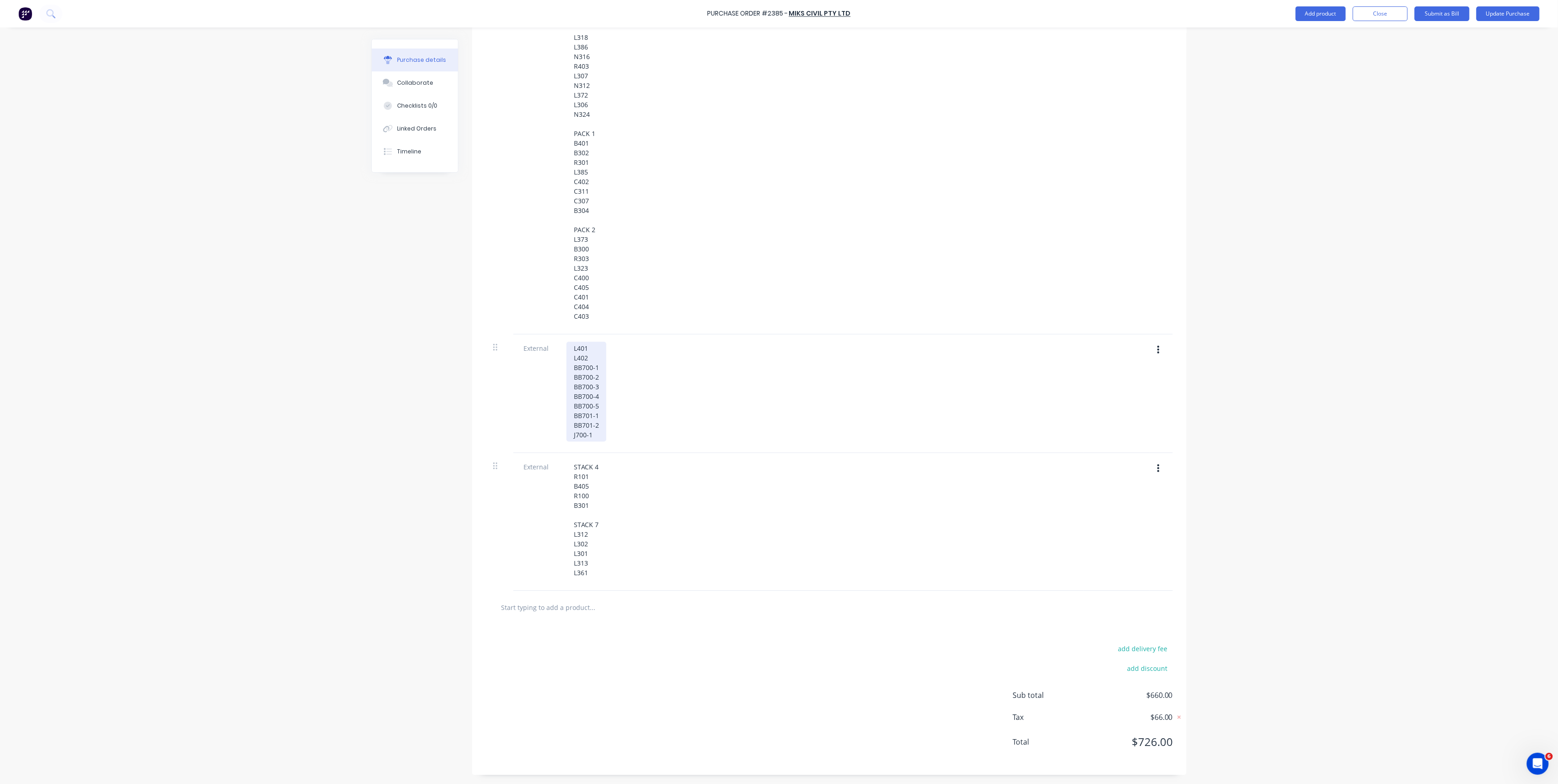
click at [567, 349] on div "L401 L402 BB700-1 BB700-2 BB700-3 BB700-4 BB700-5 BB701-1 BB701-2 J700-1" at bounding box center [586, 391] width 40 height 100
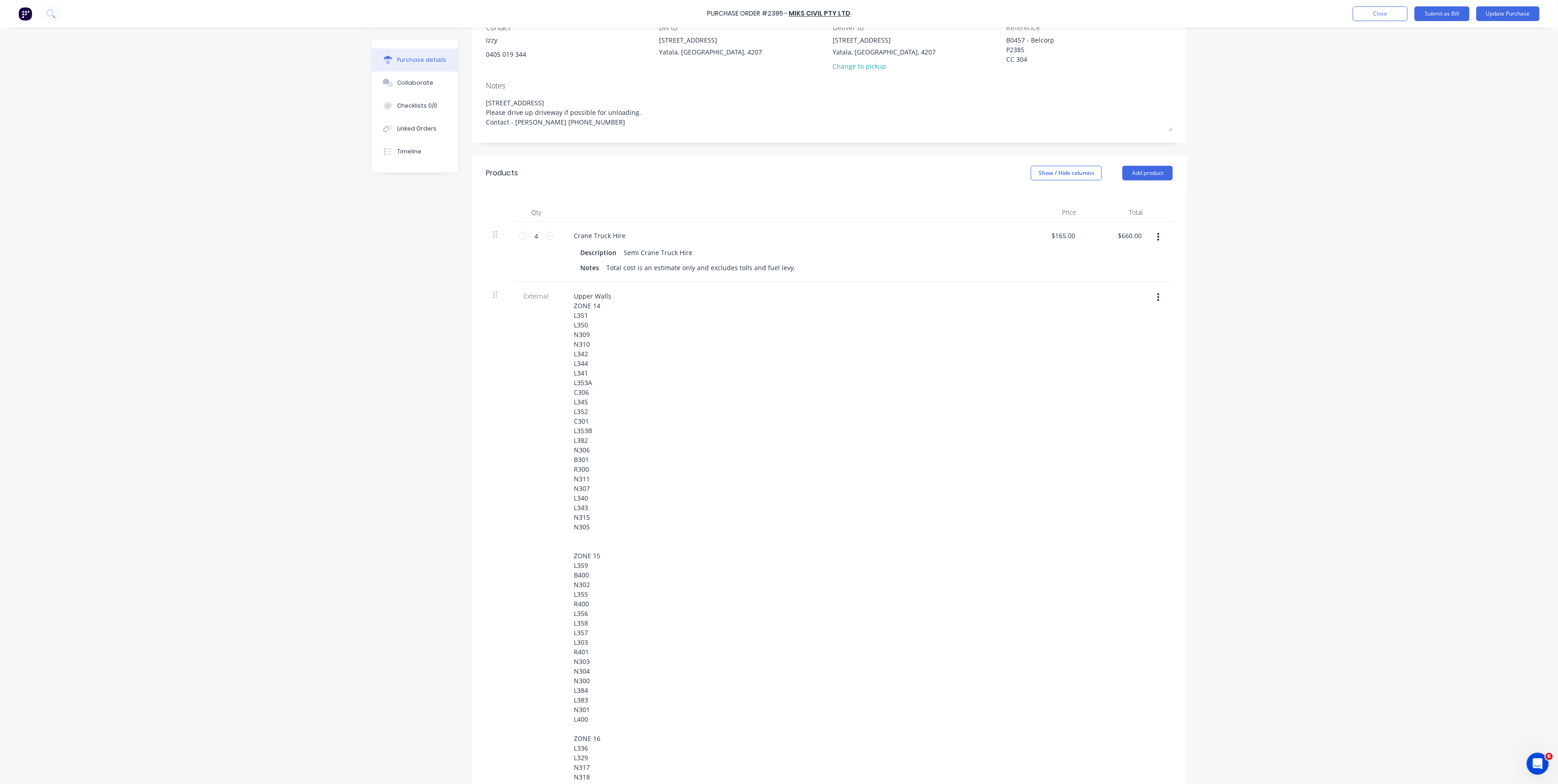
scroll to position [0, 0]
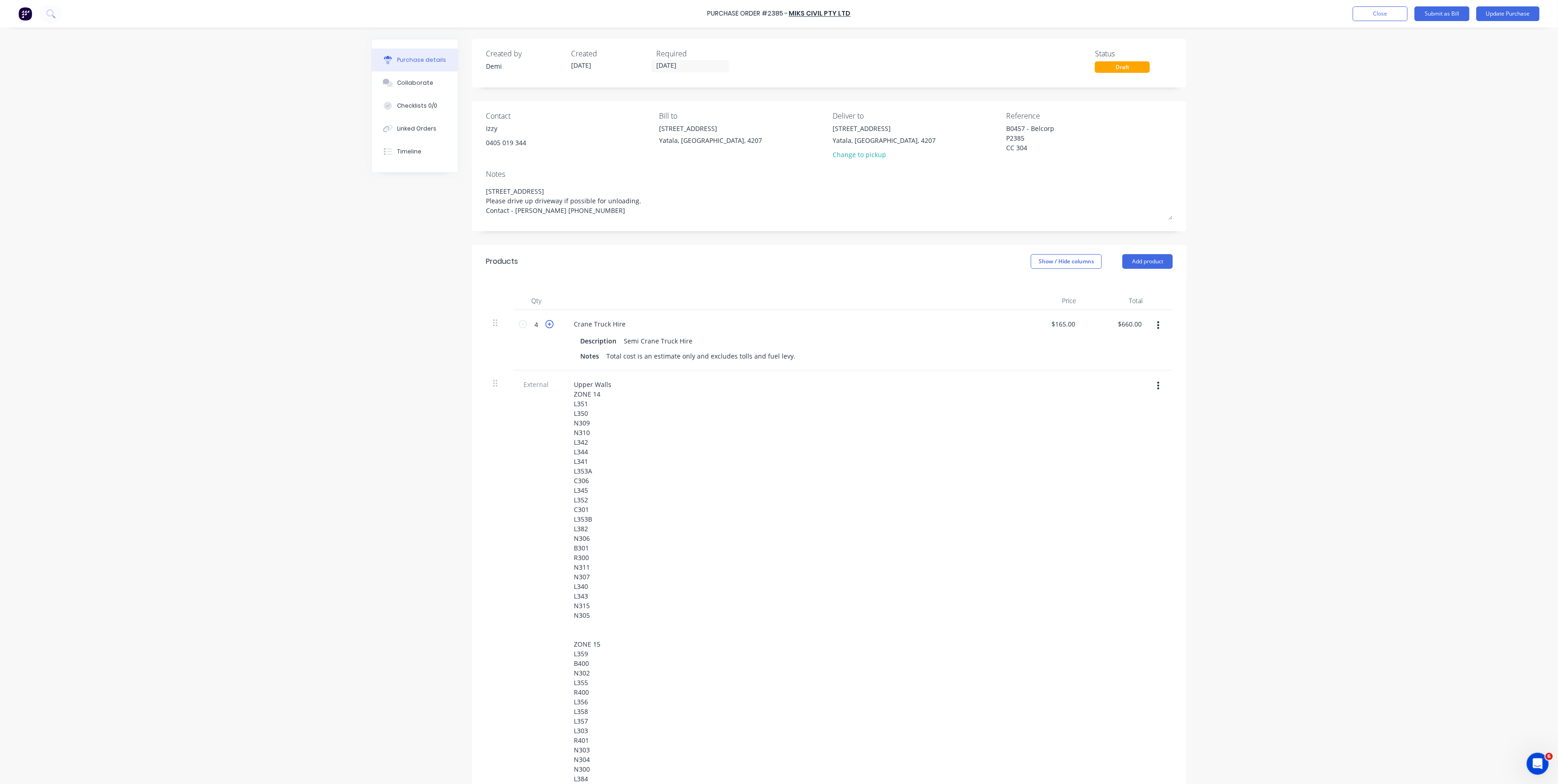
type textarea "x"
click at [546, 327] on icon at bounding box center [550, 324] width 8 height 8
type input "5"
type input "$825.00"
click at [1520, 8] on button "Update Purchase" at bounding box center [1508, 13] width 63 height 15
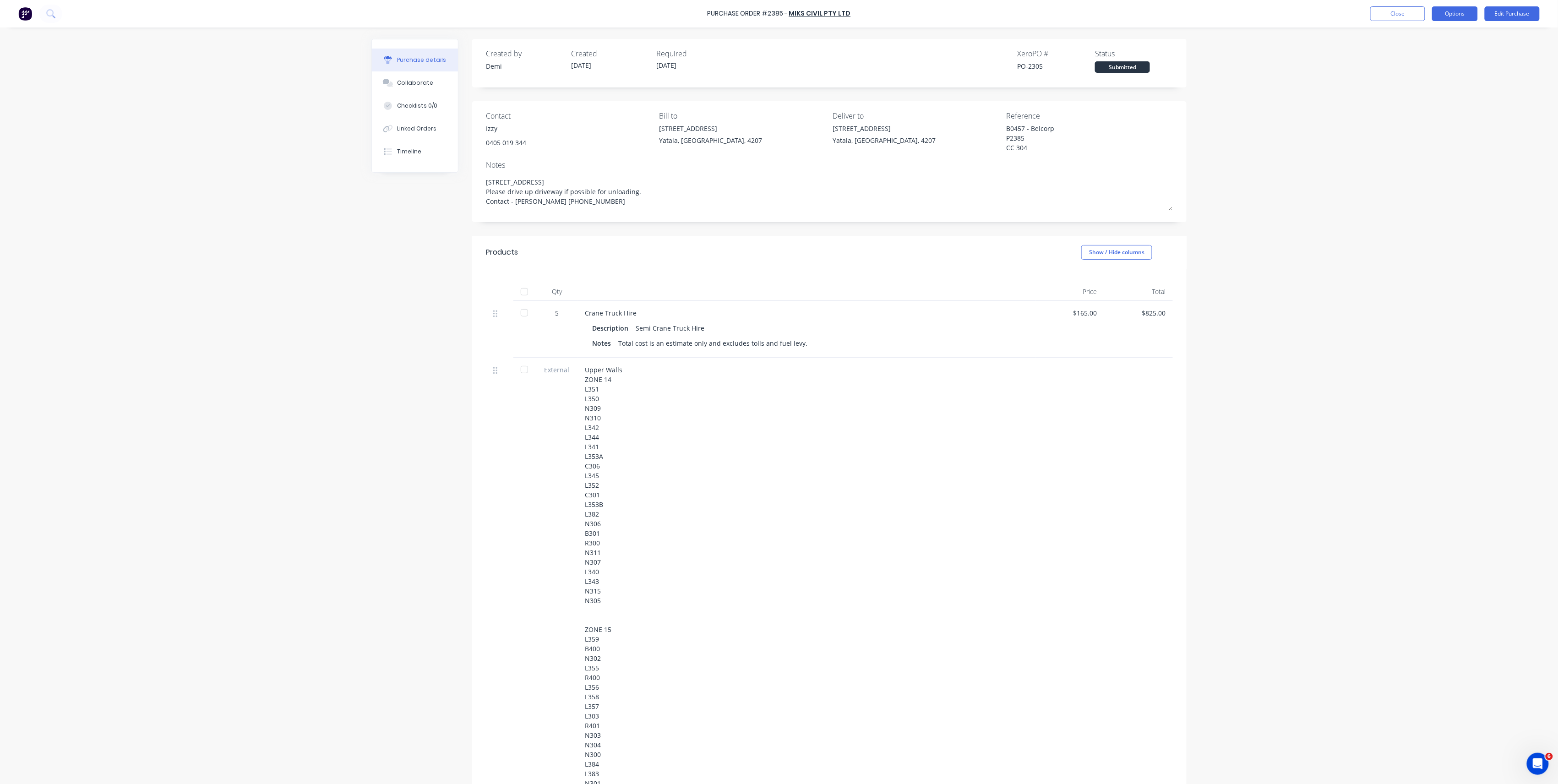
click at [1465, 13] on button "Options" at bounding box center [1455, 13] width 46 height 15
click at [1441, 35] on div "Print / Email" at bounding box center [1434, 37] width 71 height 13
click at [1449, 73] on div "Without pricing" at bounding box center [1434, 74] width 71 height 13
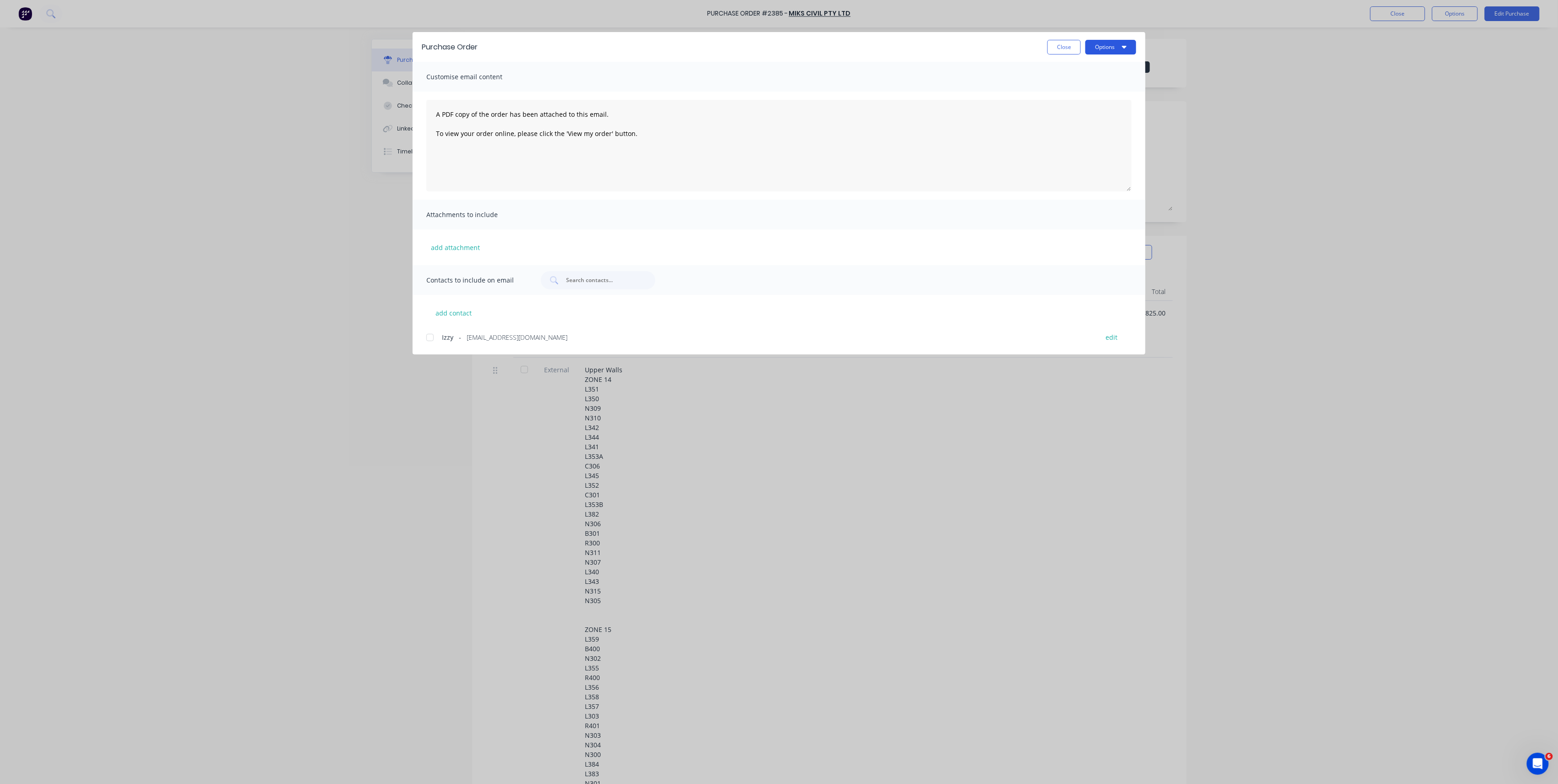
click at [1097, 48] on button "Options" at bounding box center [1111, 47] width 51 height 15
click at [1112, 72] on div "Preview" at bounding box center [1093, 70] width 71 height 13
click at [1063, 55] on div "Purchase Order Close Options" at bounding box center [778, 47] width 732 height 30
click at [1063, 47] on button "Close" at bounding box center [1064, 47] width 33 height 15
type textarea "x"
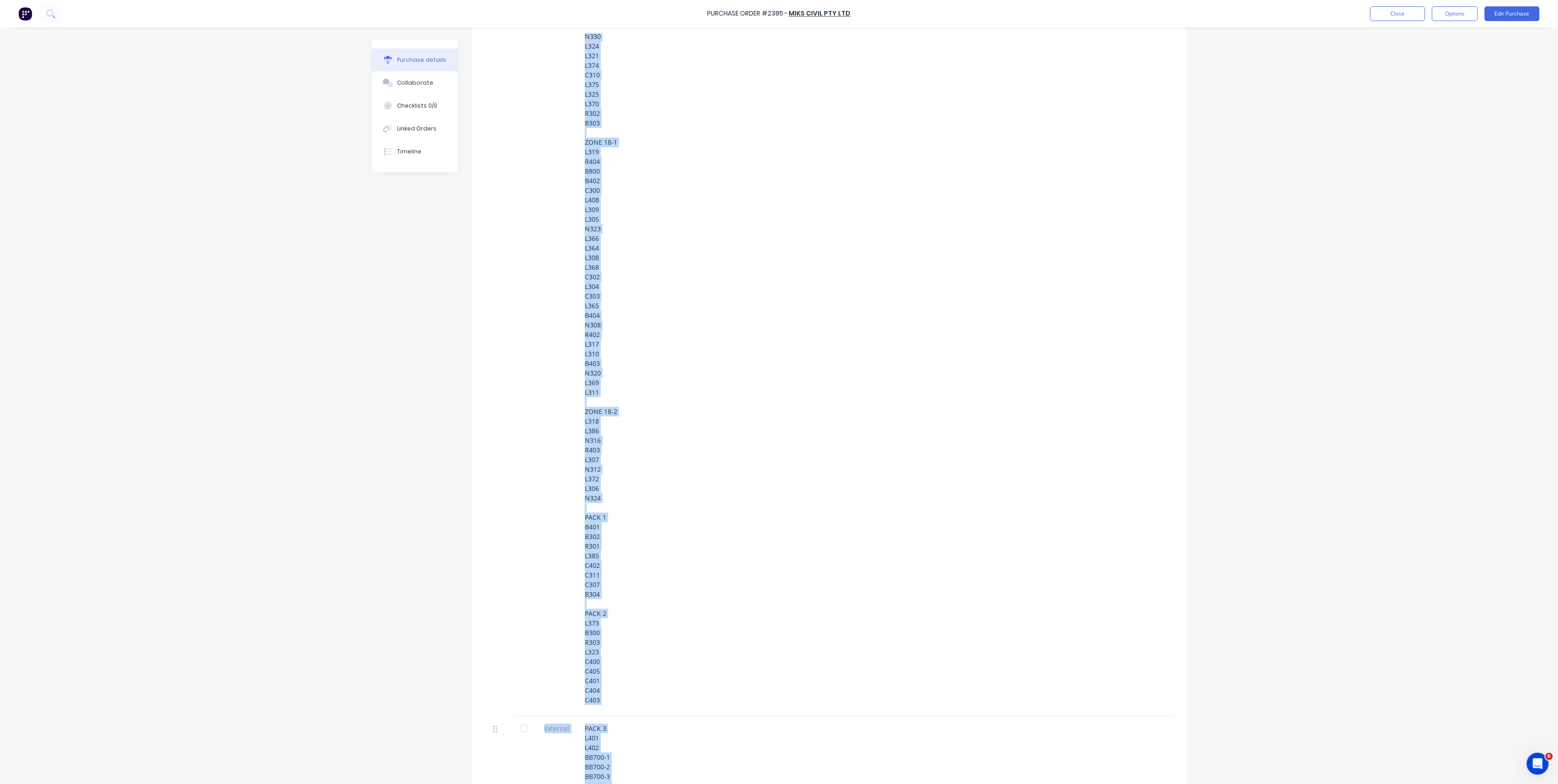
scroll to position [1503, 0]
drag, startPoint x: 583, startPoint y: 369, endPoint x: 593, endPoint y: 679, distance: 310.2
copy div "Upper Walls ZONE 14 L351 L350 N309 N310 L342 L344 L341 L353A C306 L345 L352 C30…"
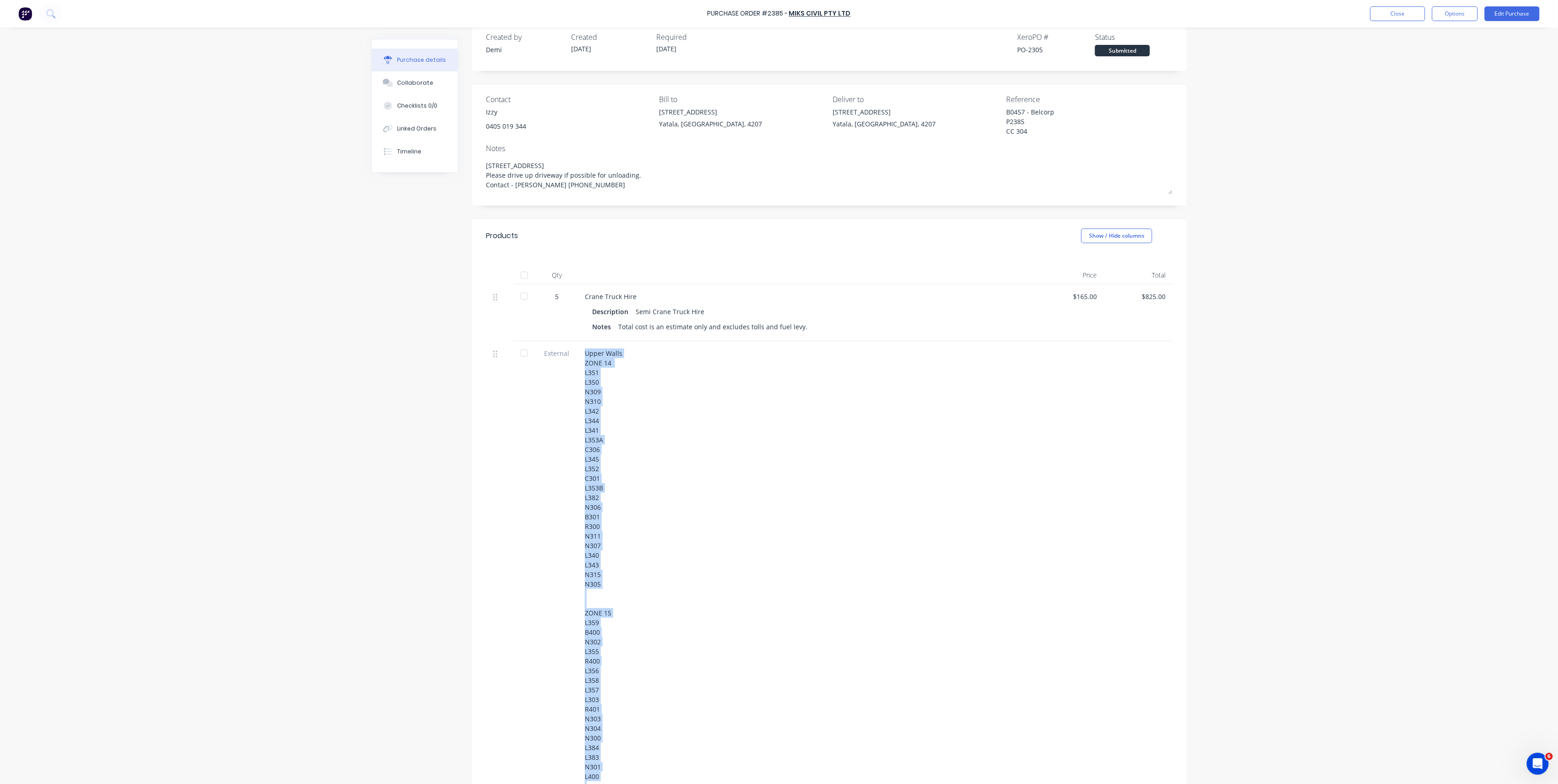
scroll to position [0, 0]
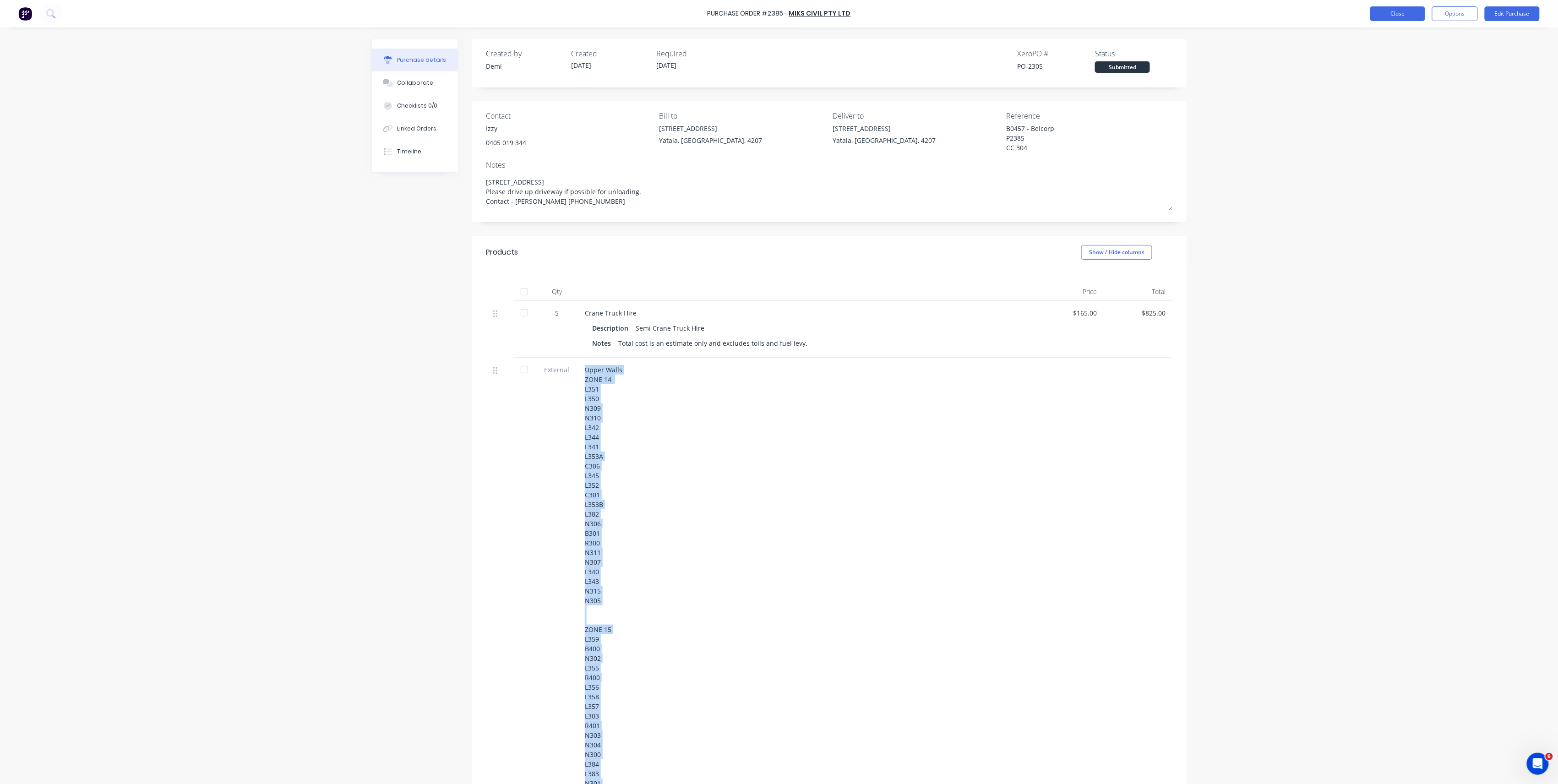
click at [1391, 18] on button "Close" at bounding box center [1398, 13] width 55 height 15
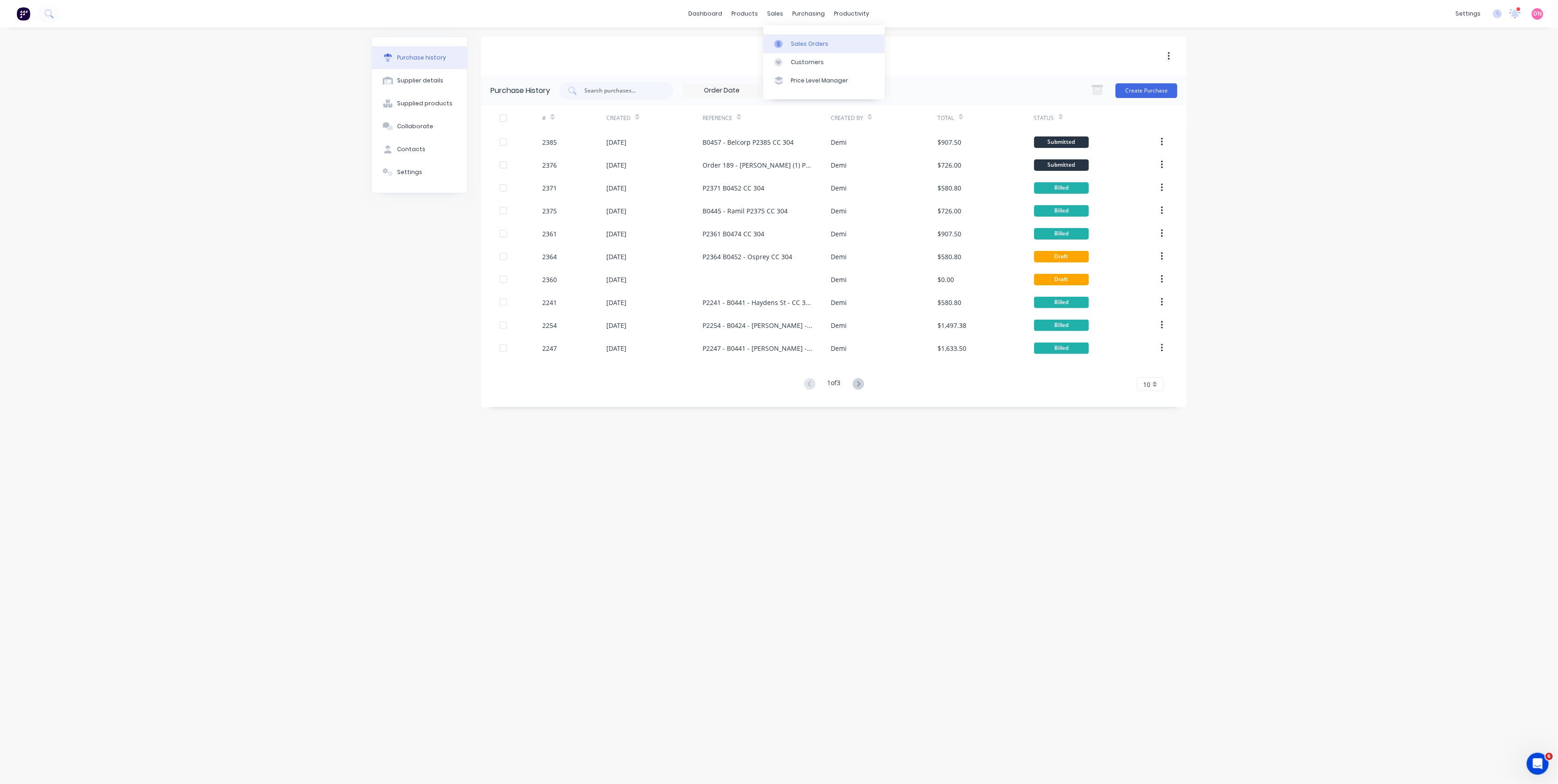
click at [784, 43] on div at bounding box center [782, 44] width 14 height 8
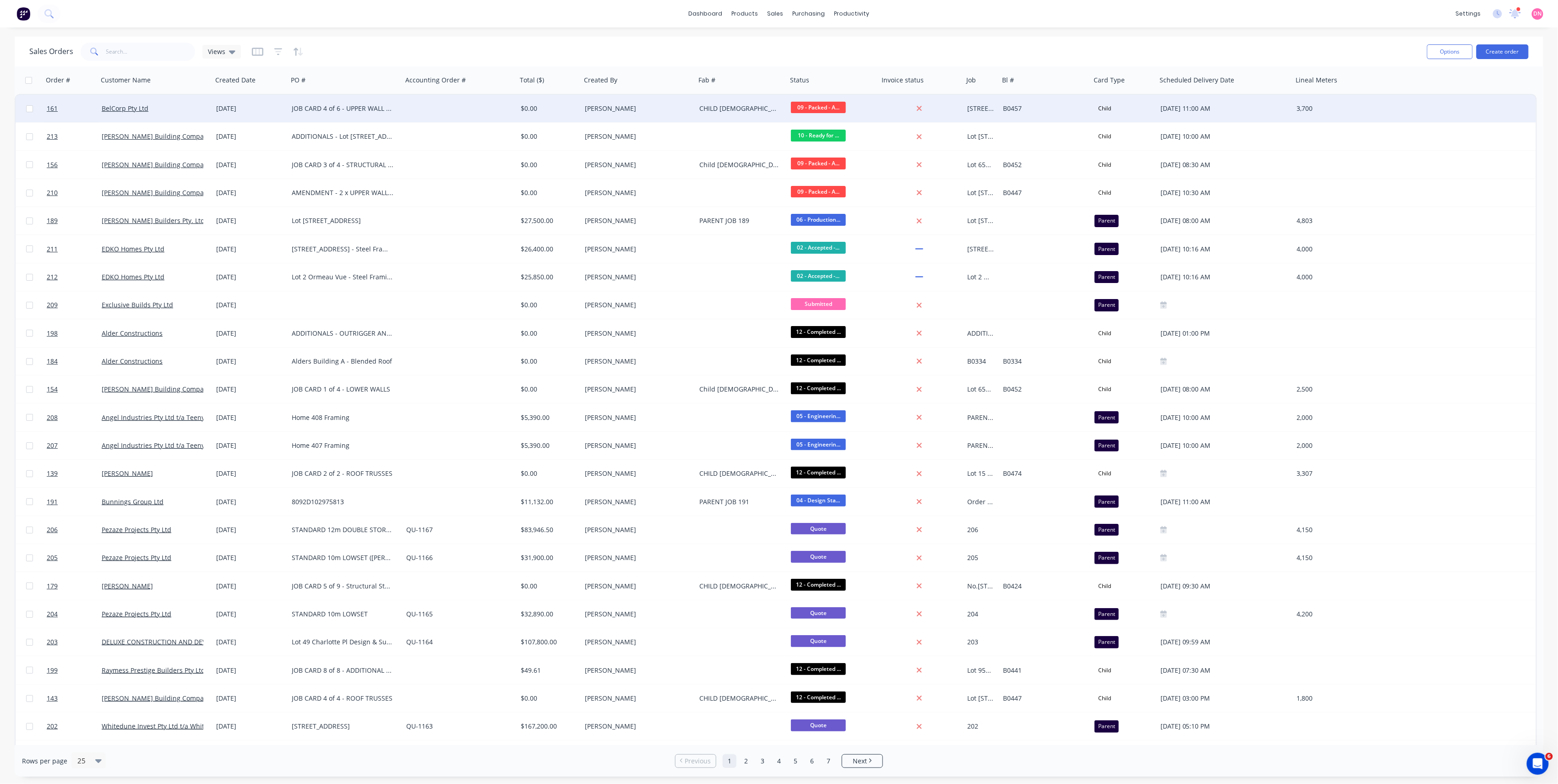
click at [547, 101] on div "$0.00" at bounding box center [549, 108] width 64 height 27
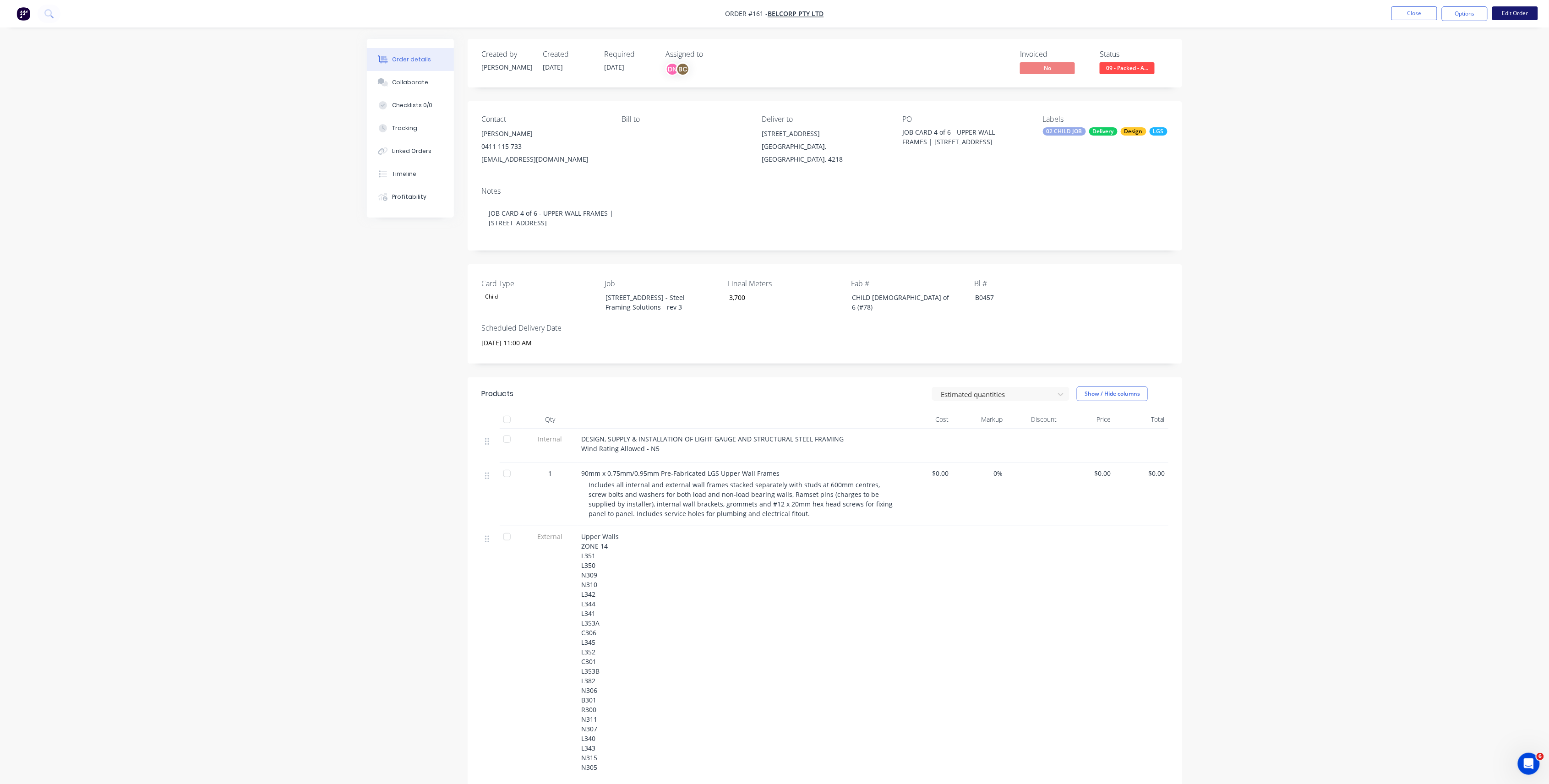
click at [1501, 17] on button "Edit Order" at bounding box center [1515, 13] width 46 height 14
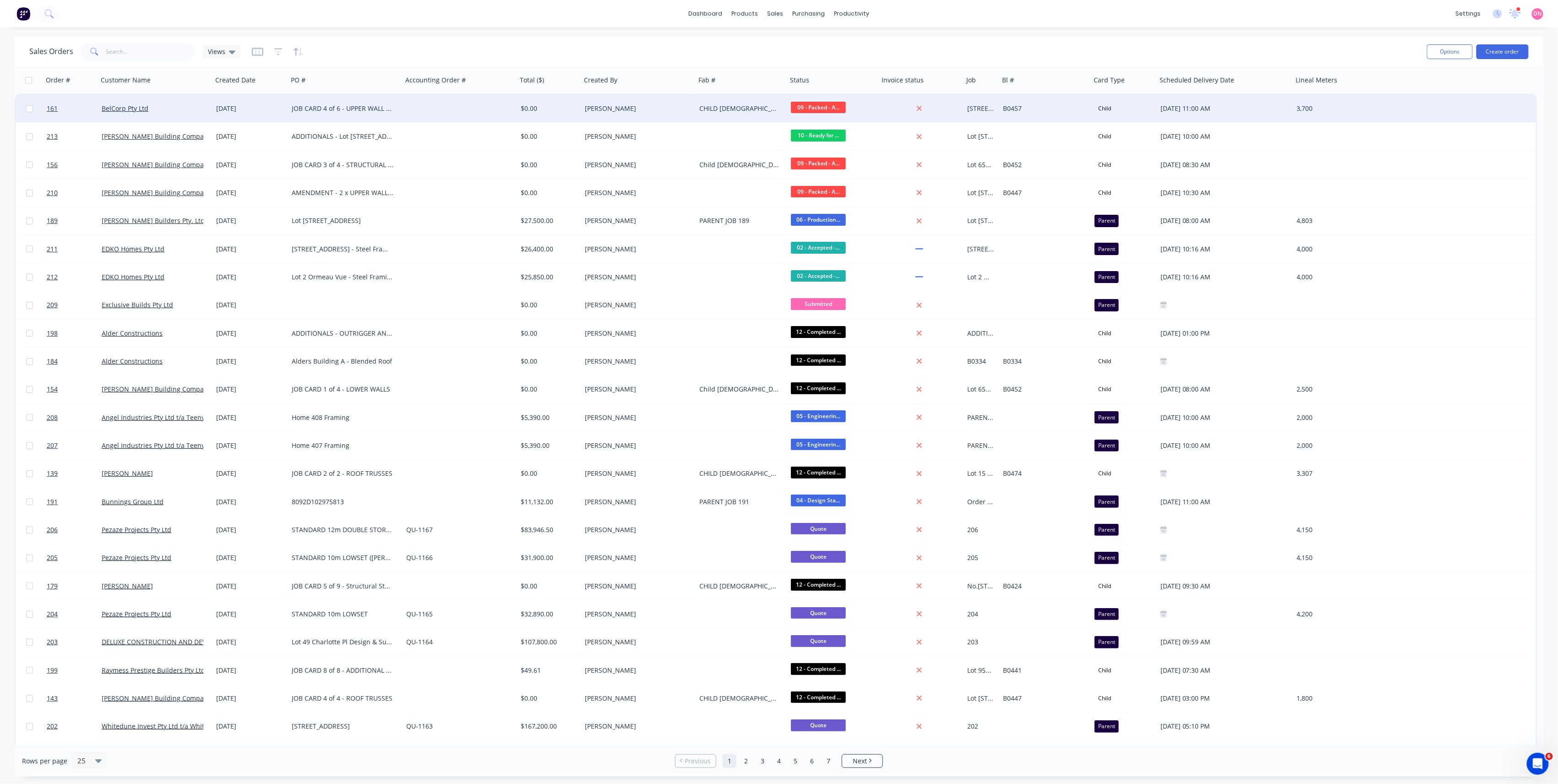
click at [323, 119] on div "JOB CARD 4 of 6 - UPPER WALL FRAMES | 13 Ridge Rd Tanah Merah QLD 4128" at bounding box center [346, 108] width 115 height 27
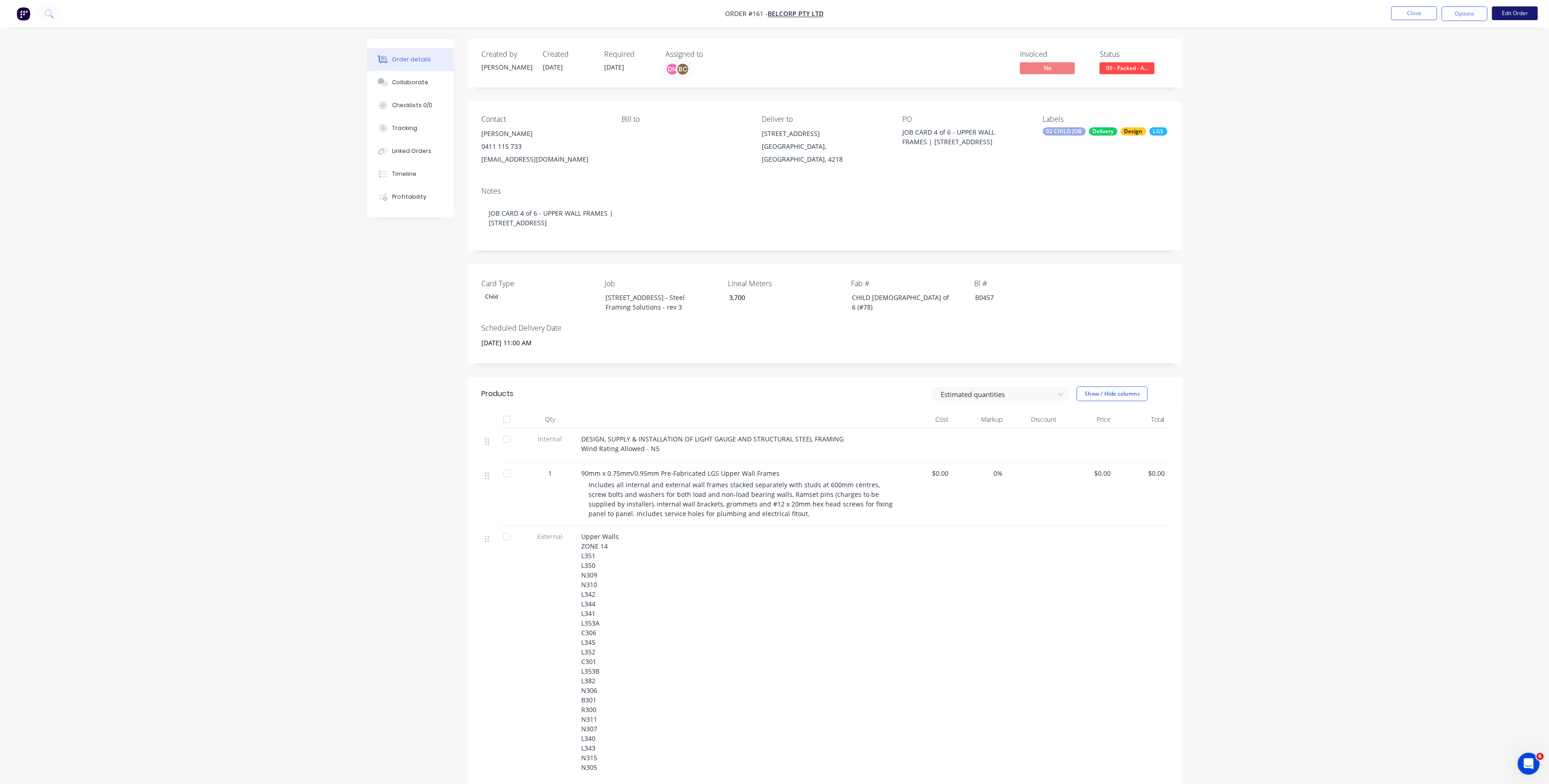
click at [1504, 11] on button "Edit Order" at bounding box center [1515, 13] width 46 height 14
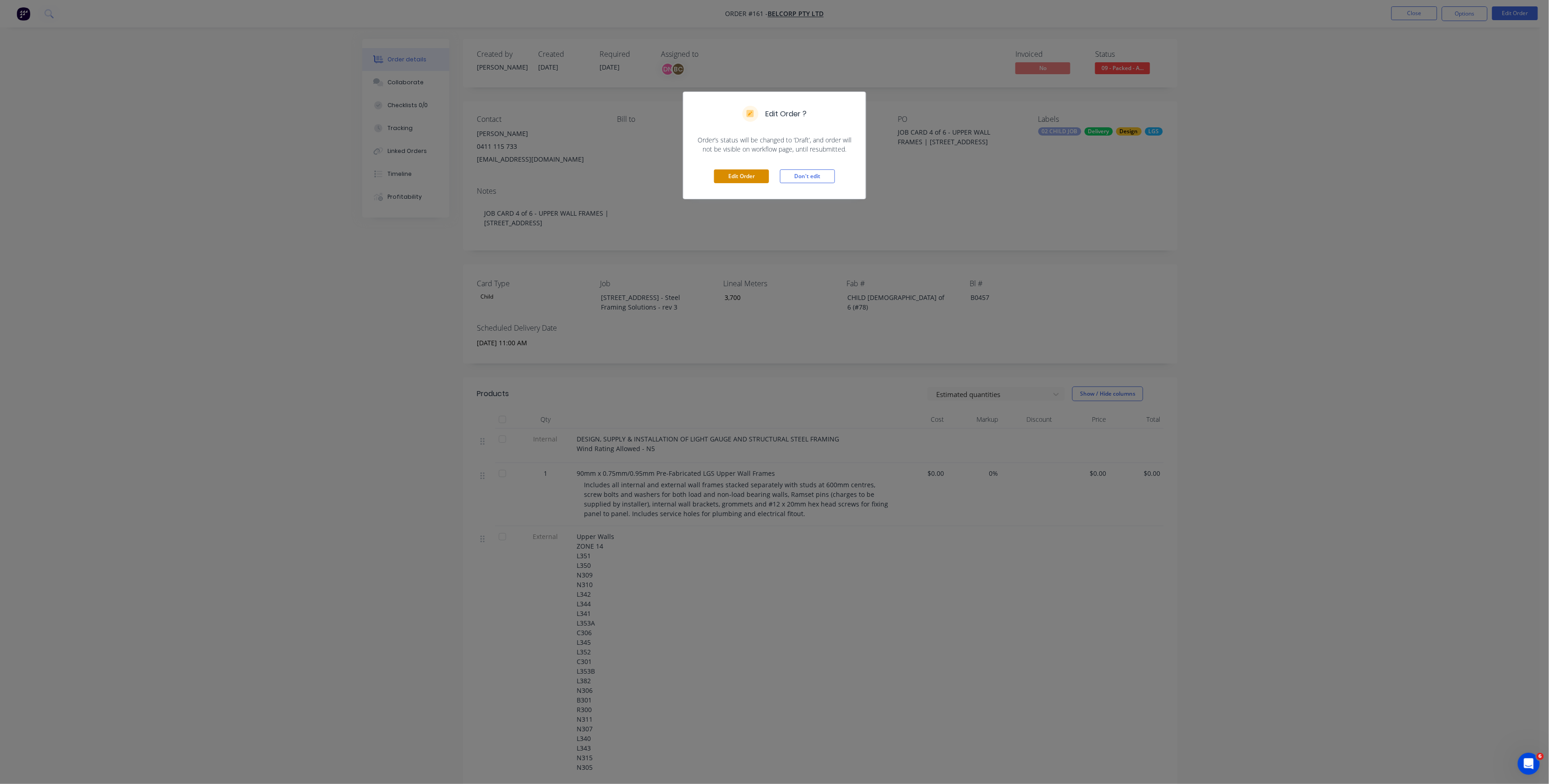
click at [757, 177] on button "Edit Order" at bounding box center [741, 177] width 55 height 14
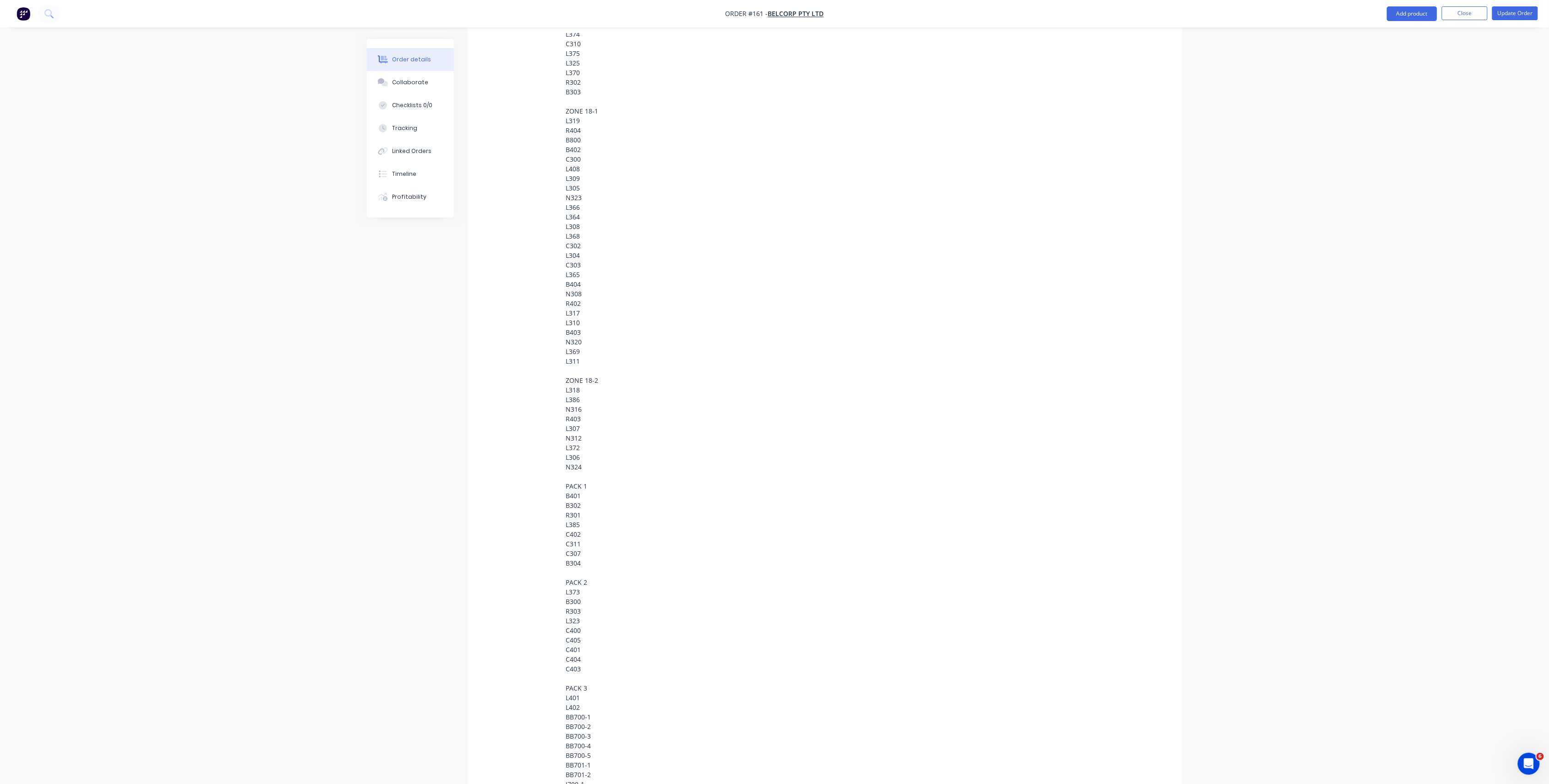
scroll to position [1710, 0]
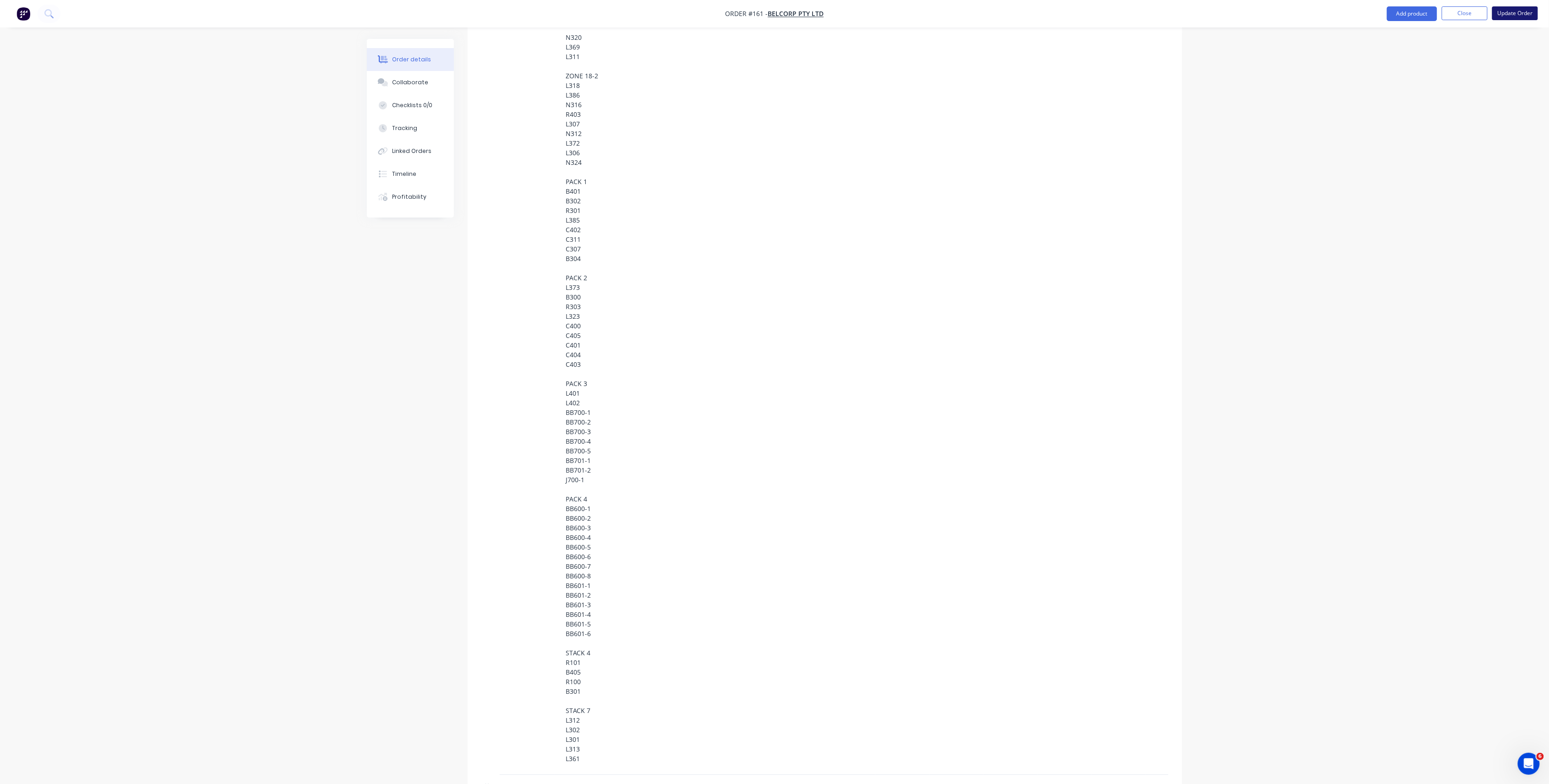
click at [1513, 13] on button "Update Order" at bounding box center [1515, 13] width 46 height 14
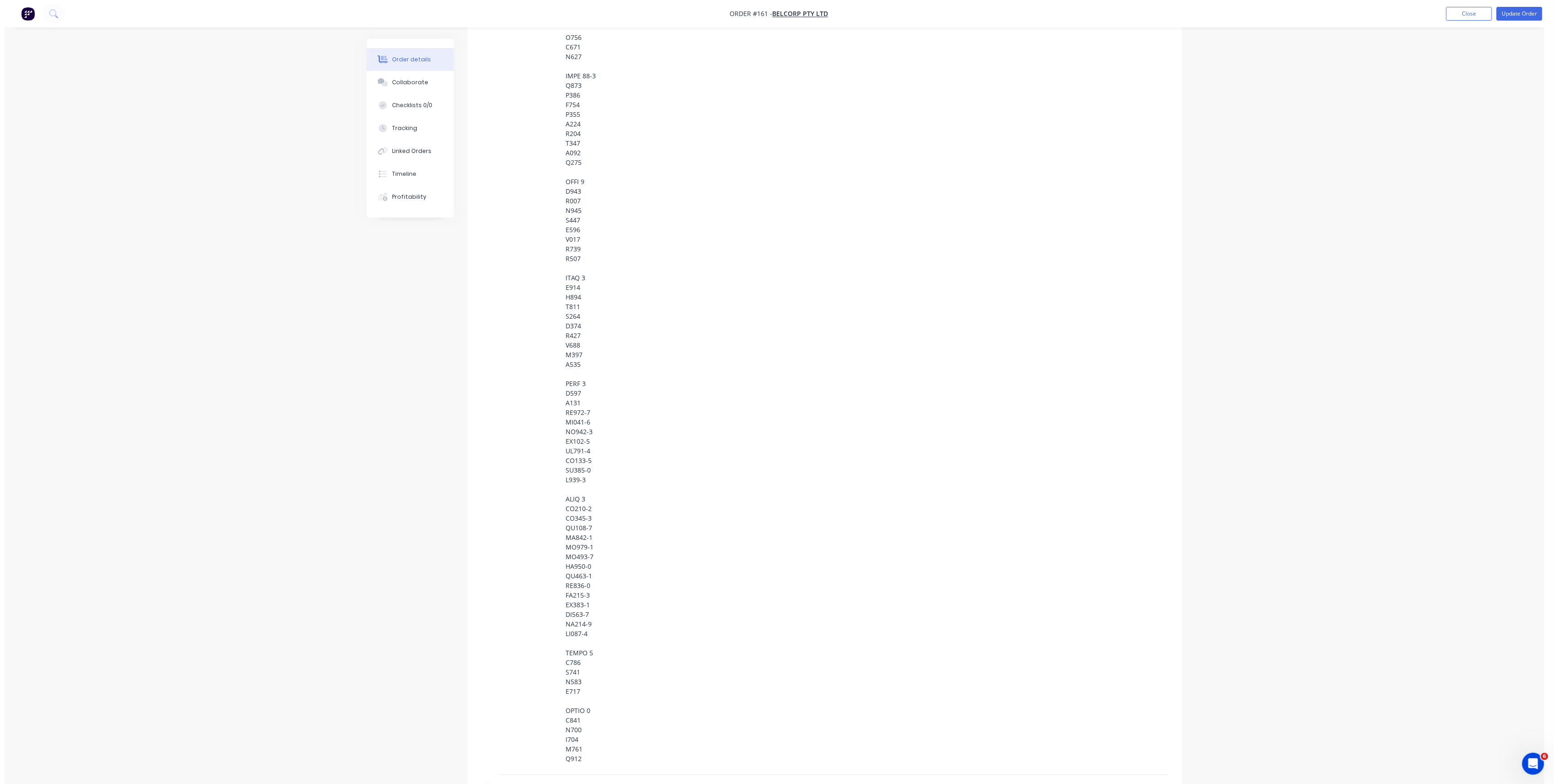
scroll to position [0, 0]
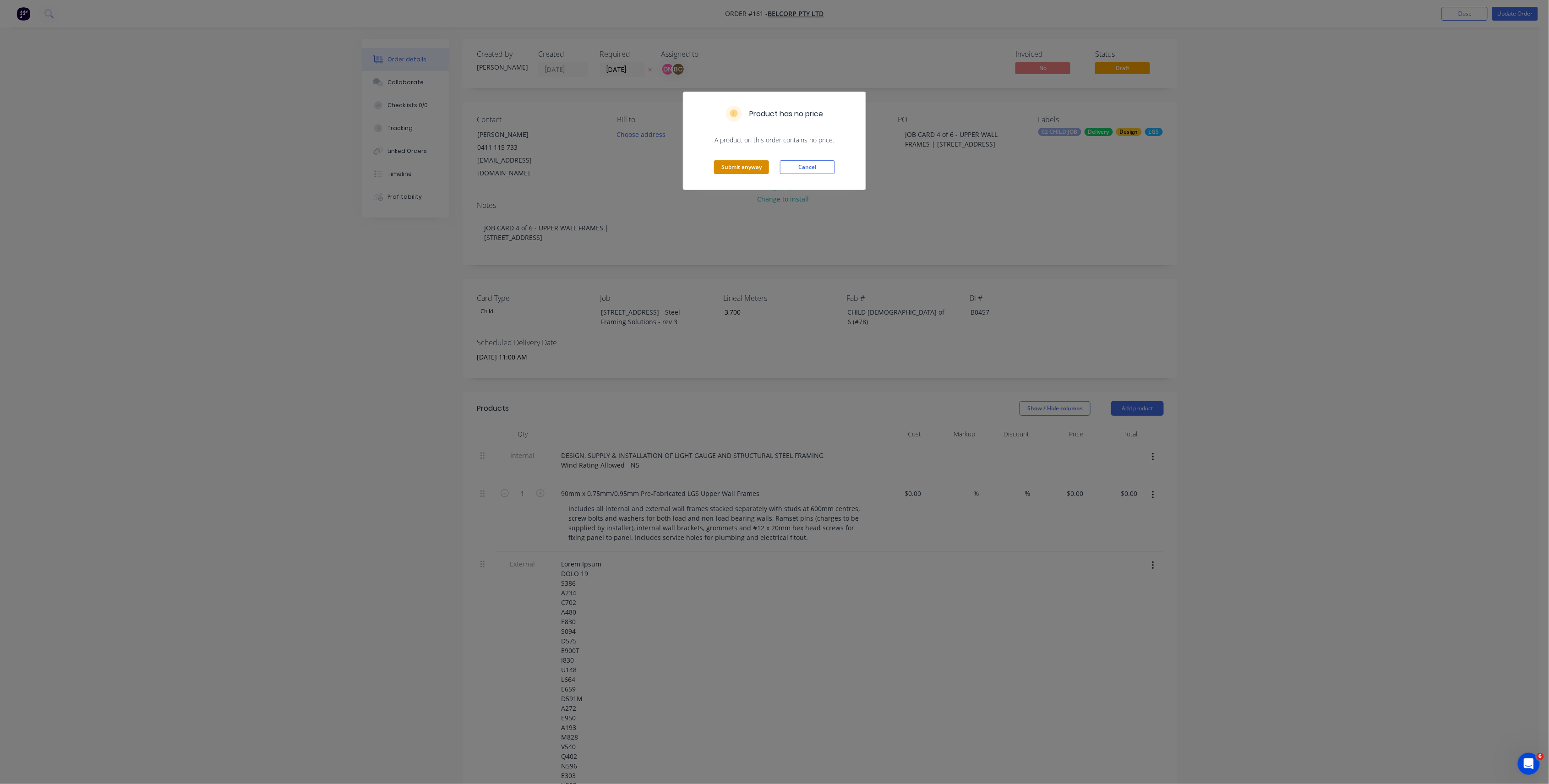
click at [749, 165] on button "Submit anyway" at bounding box center [741, 167] width 55 height 14
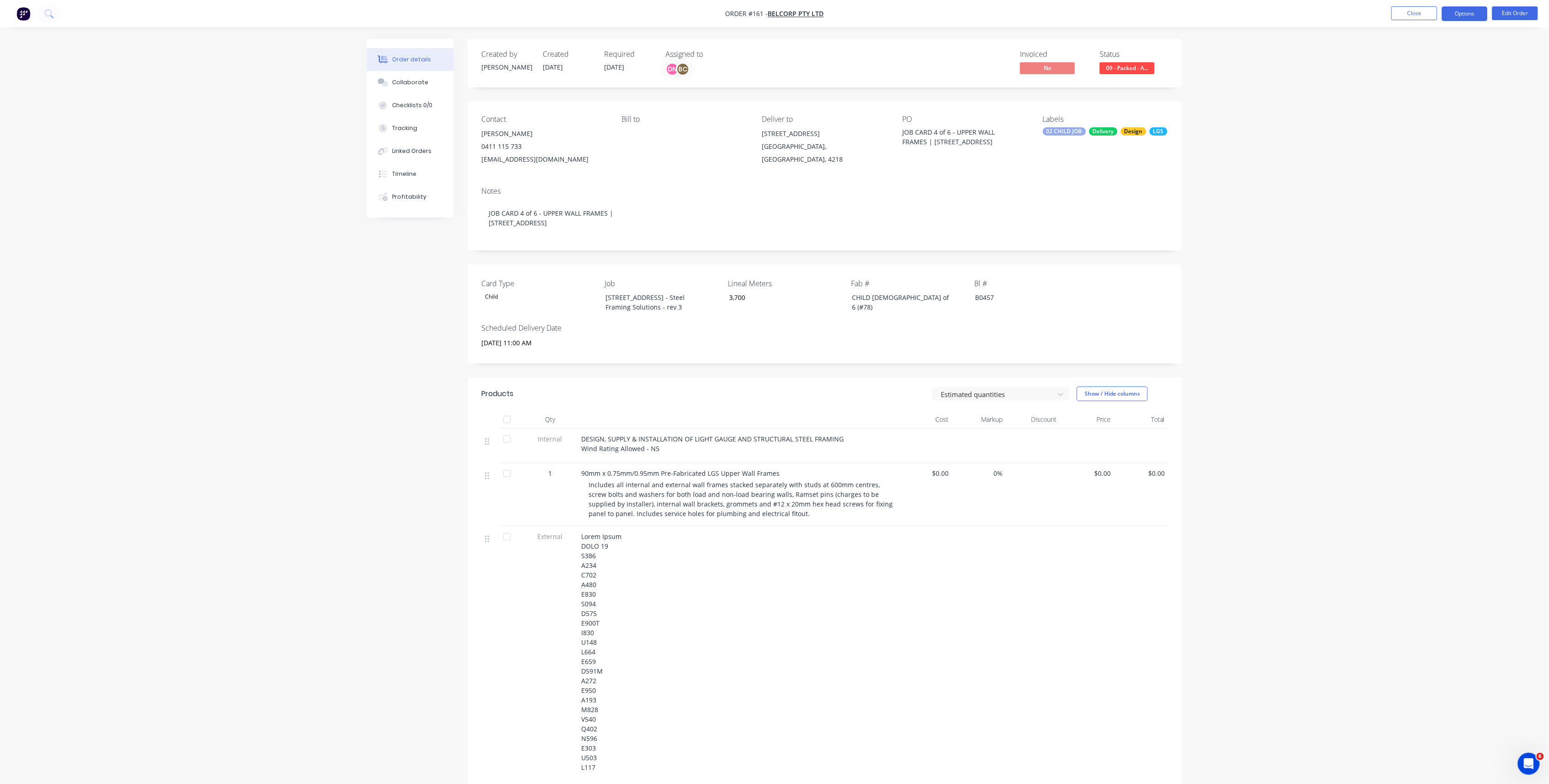
click at [1474, 13] on button "Options" at bounding box center [1465, 13] width 46 height 15
click at [1404, 128] on div "Delivery Docket" at bounding box center [1437, 129] width 84 height 13
click at [1411, 94] on div "Without pricing" at bounding box center [1437, 92] width 84 height 13
click at [1422, 6] on button "Close" at bounding box center [1414, 13] width 46 height 14
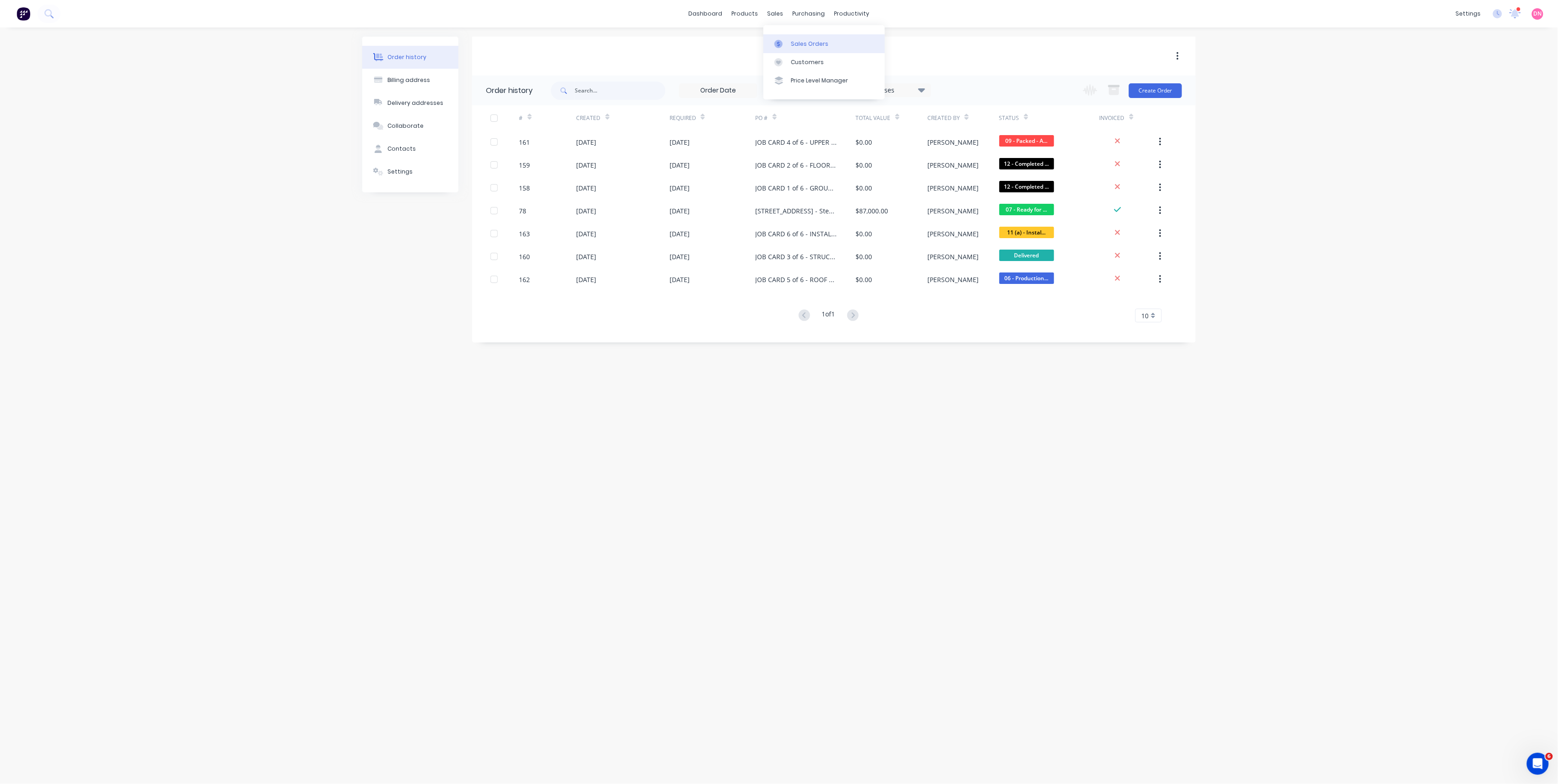
click at [775, 36] on link "Sales Orders" at bounding box center [824, 43] width 121 height 18
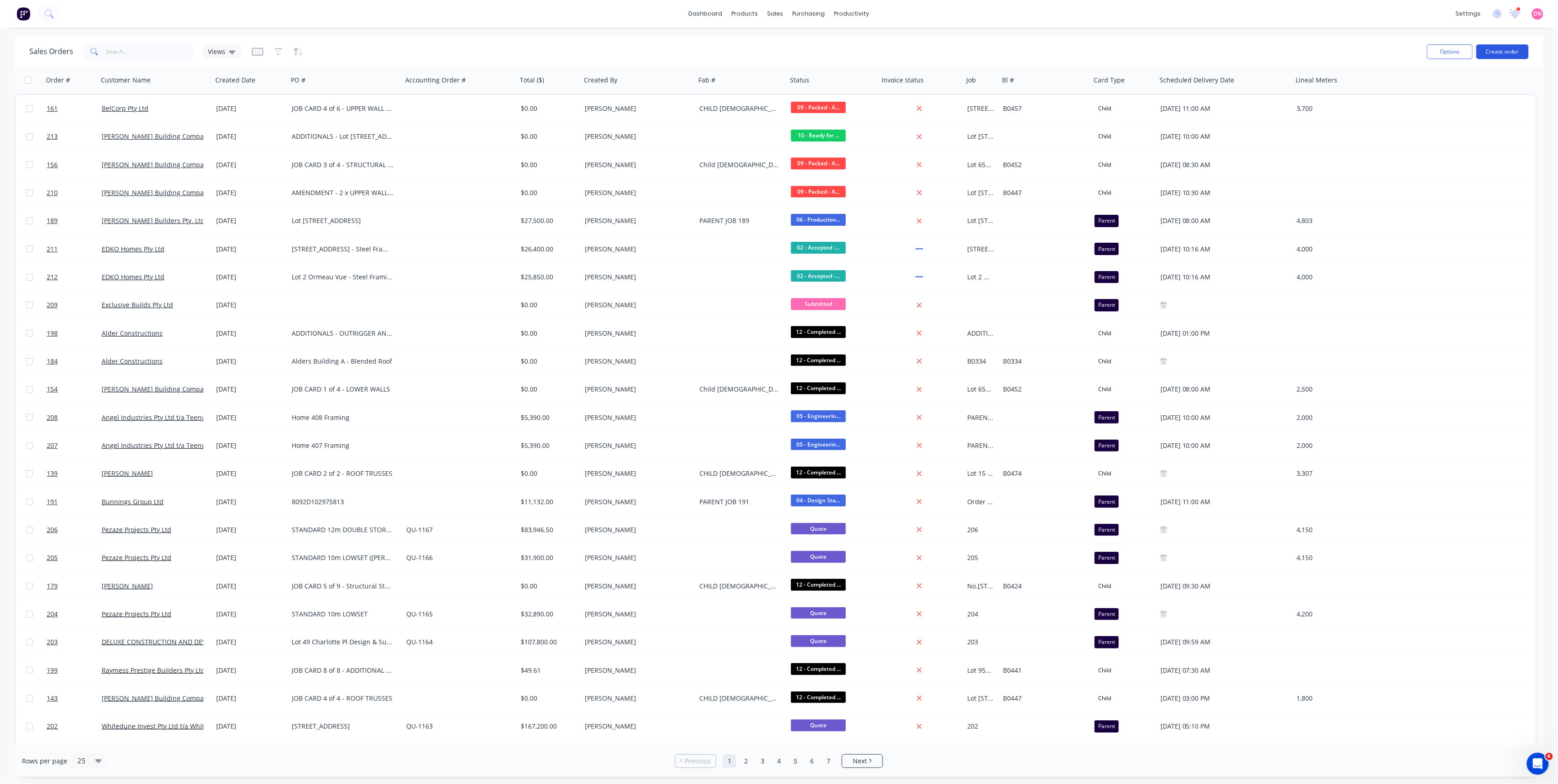
click at [1511, 50] on button "Create order" at bounding box center [1503, 52] width 52 height 15
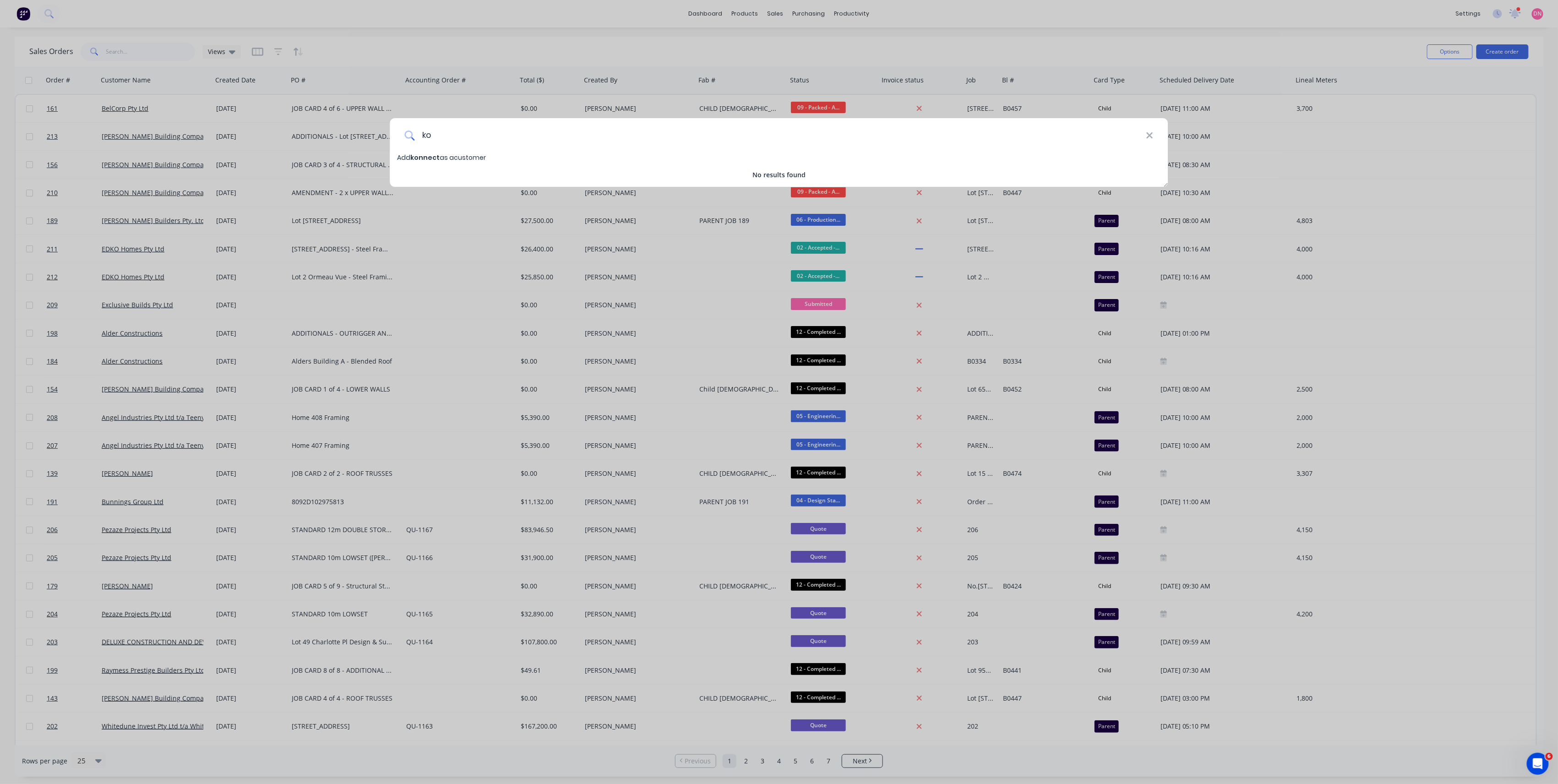
type input "k"
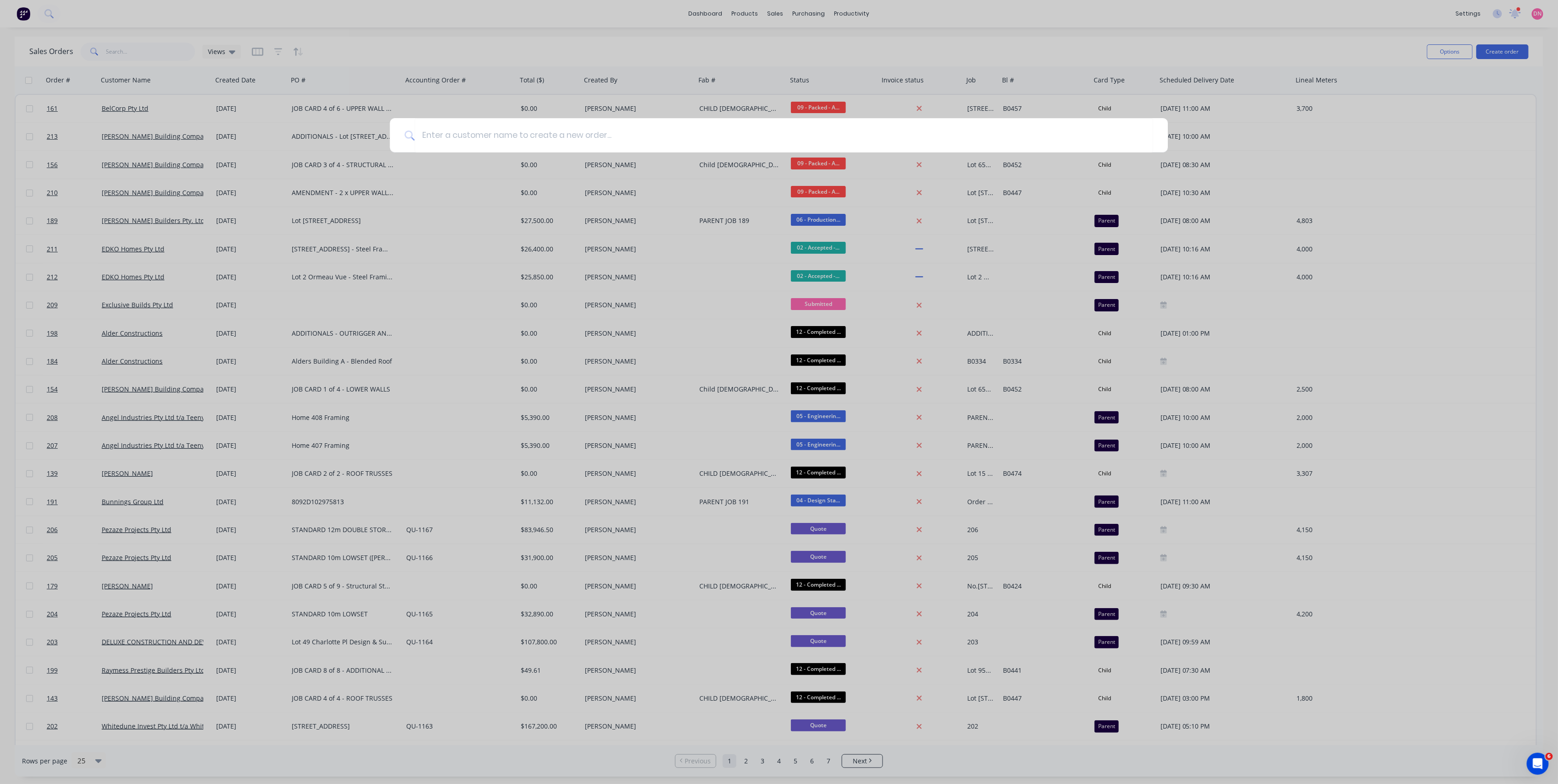
click at [795, 22] on div at bounding box center [779, 392] width 1558 height 784
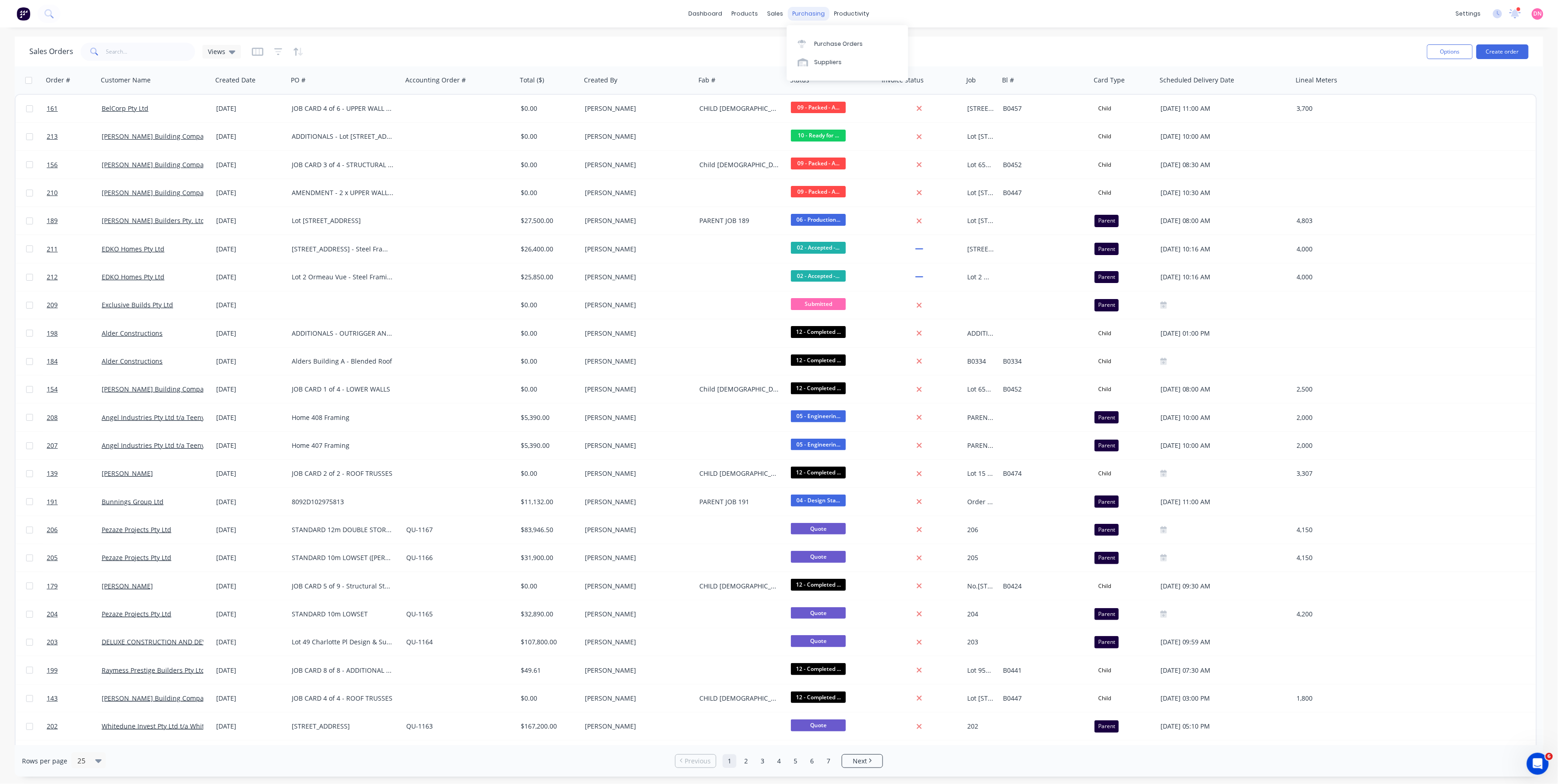
click at [810, 8] on div "purchasing" at bounding box center [808, 14] width 41 height 14
click at [841, 48] on link "Purchase Orders" at bounding box center [847, 43] width 121 height 18
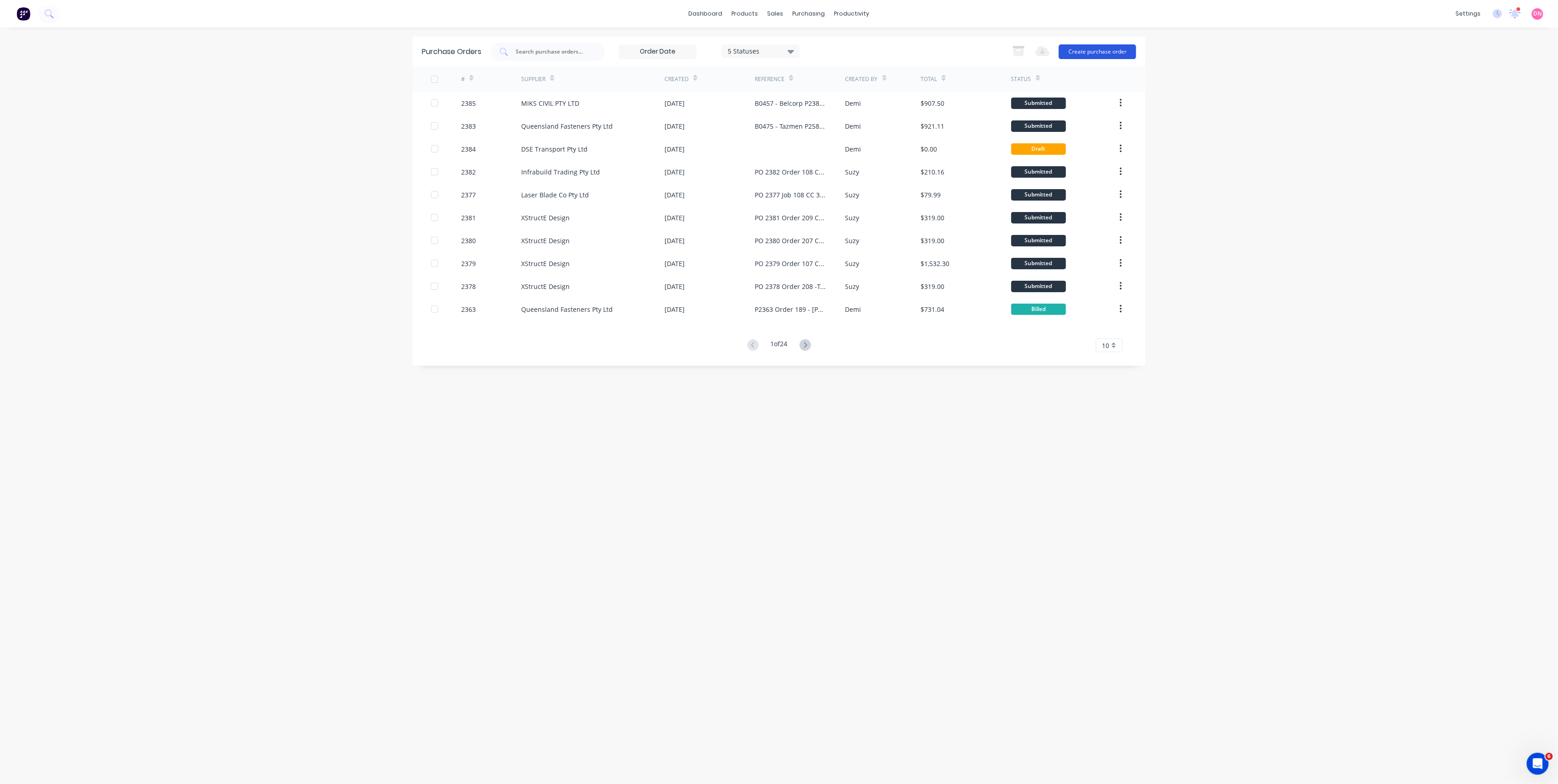
click at [1102, 51] on button "Create purchase order" at bounding box center [1097, 52] width 77 height 15
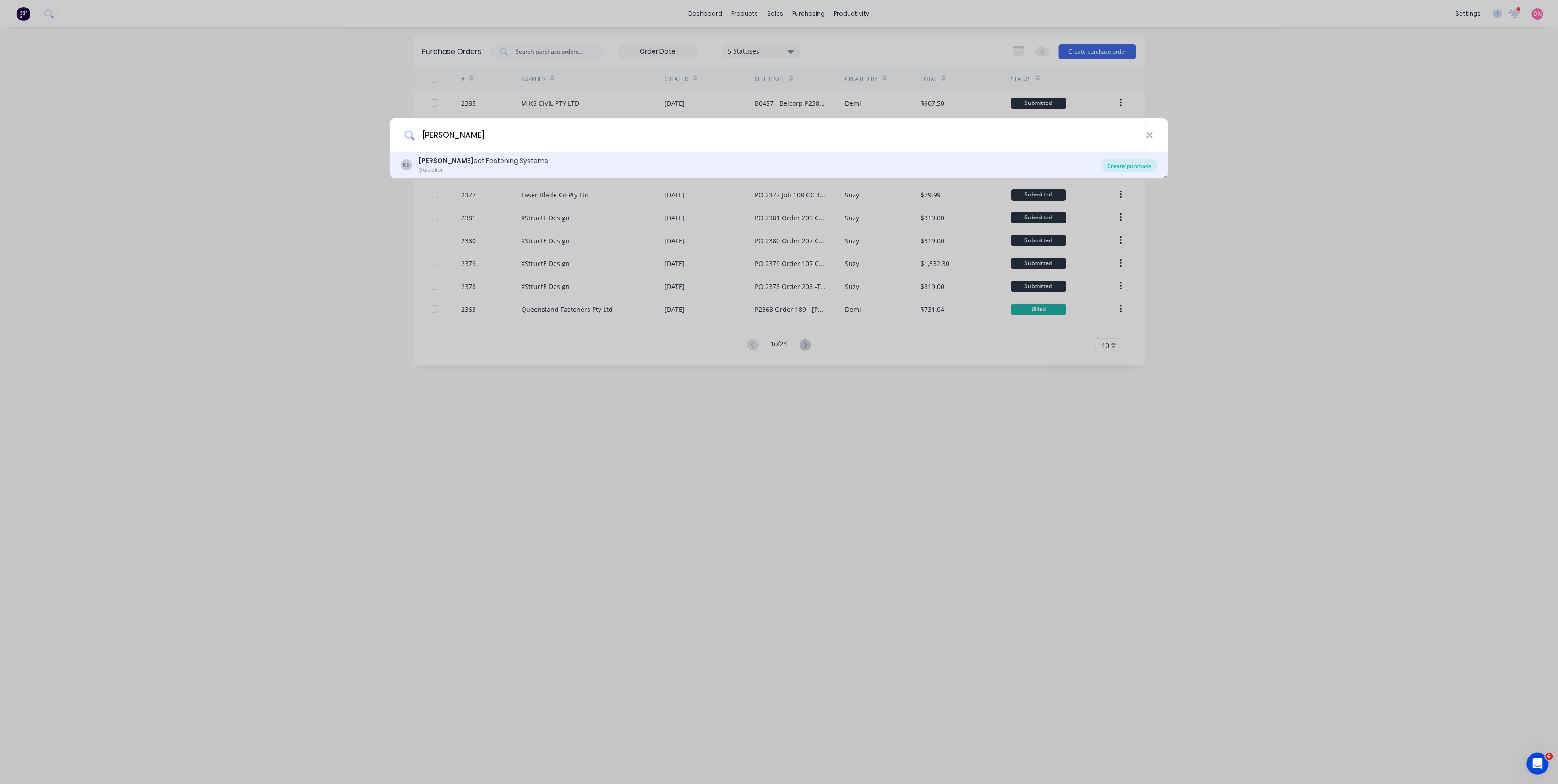
type input "konn"
click at [1113, 162] on div "Create purchase" at bounding box center [1130, 166] width 55 height 13
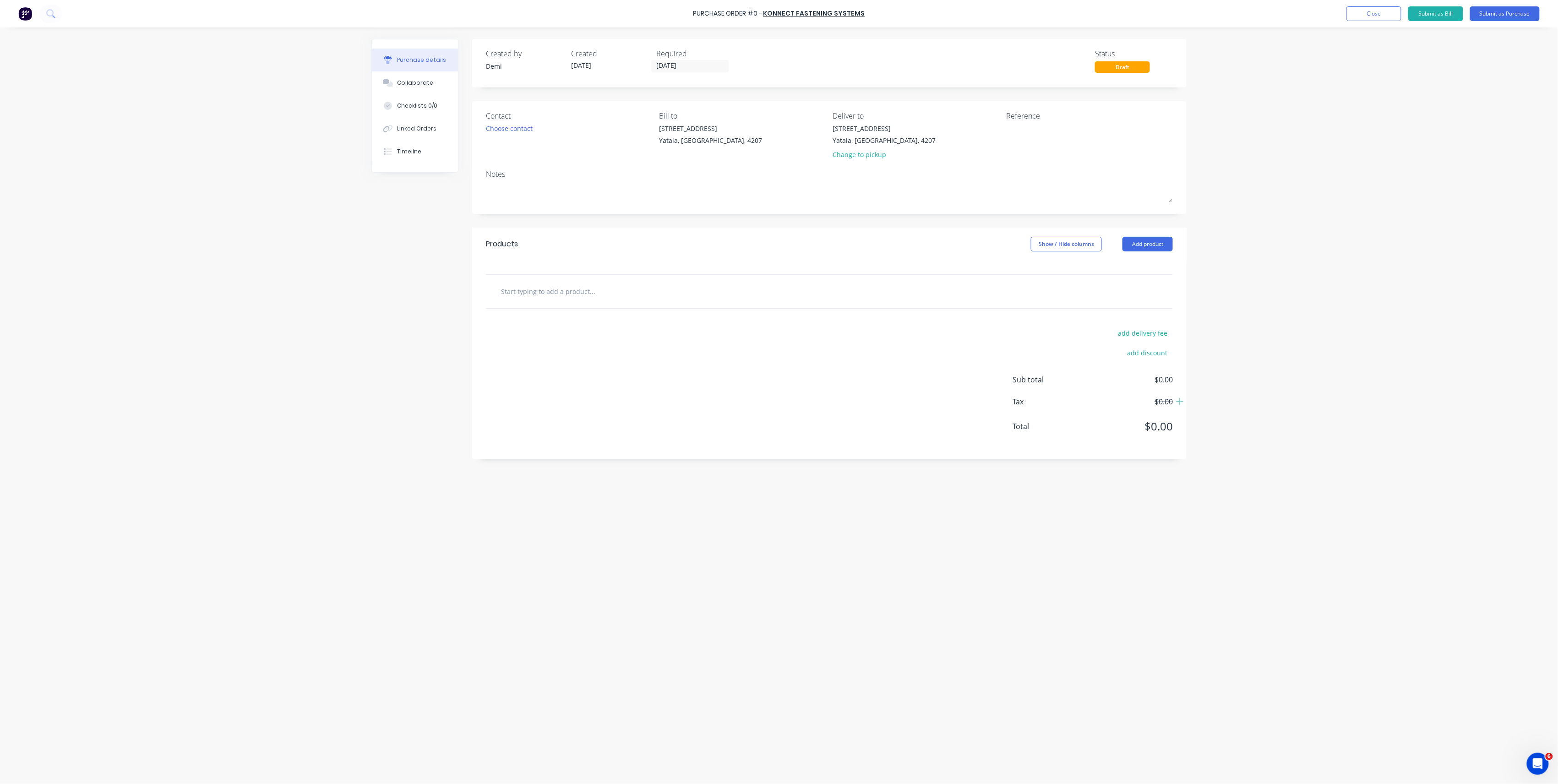
click at [755, 298] on div at bounding box center [630, 291] width 275 height 18
click at [577, 282] on div at bounding box center [829, 291] width 687 height 33
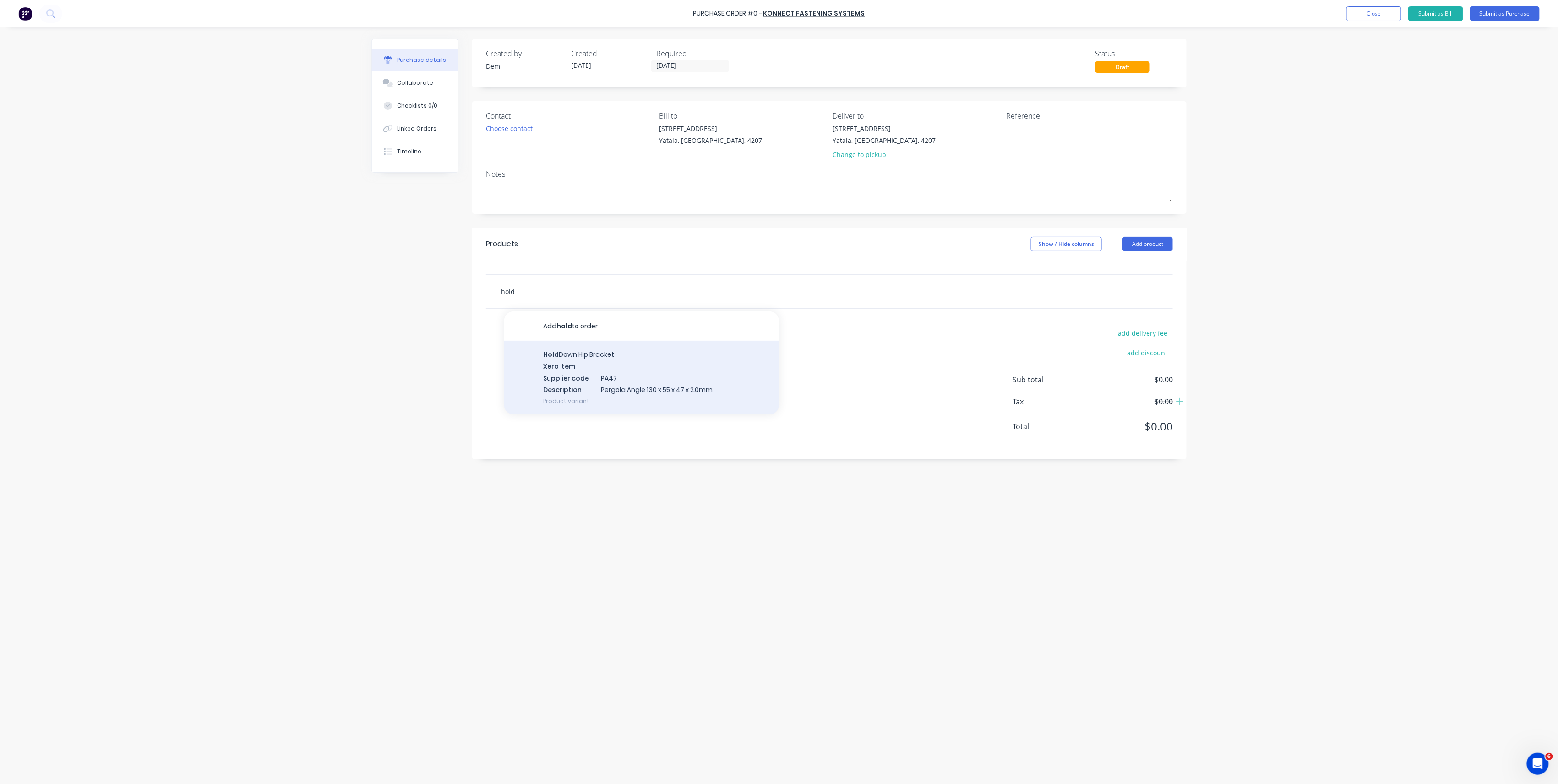
type input "hold"
click at [596, 368] on div "Hold Down Hip Bracket Xero item Supplier code PA47 Description Pergola Angle 13…" at bounding box center [641, 378] width 275 height 74
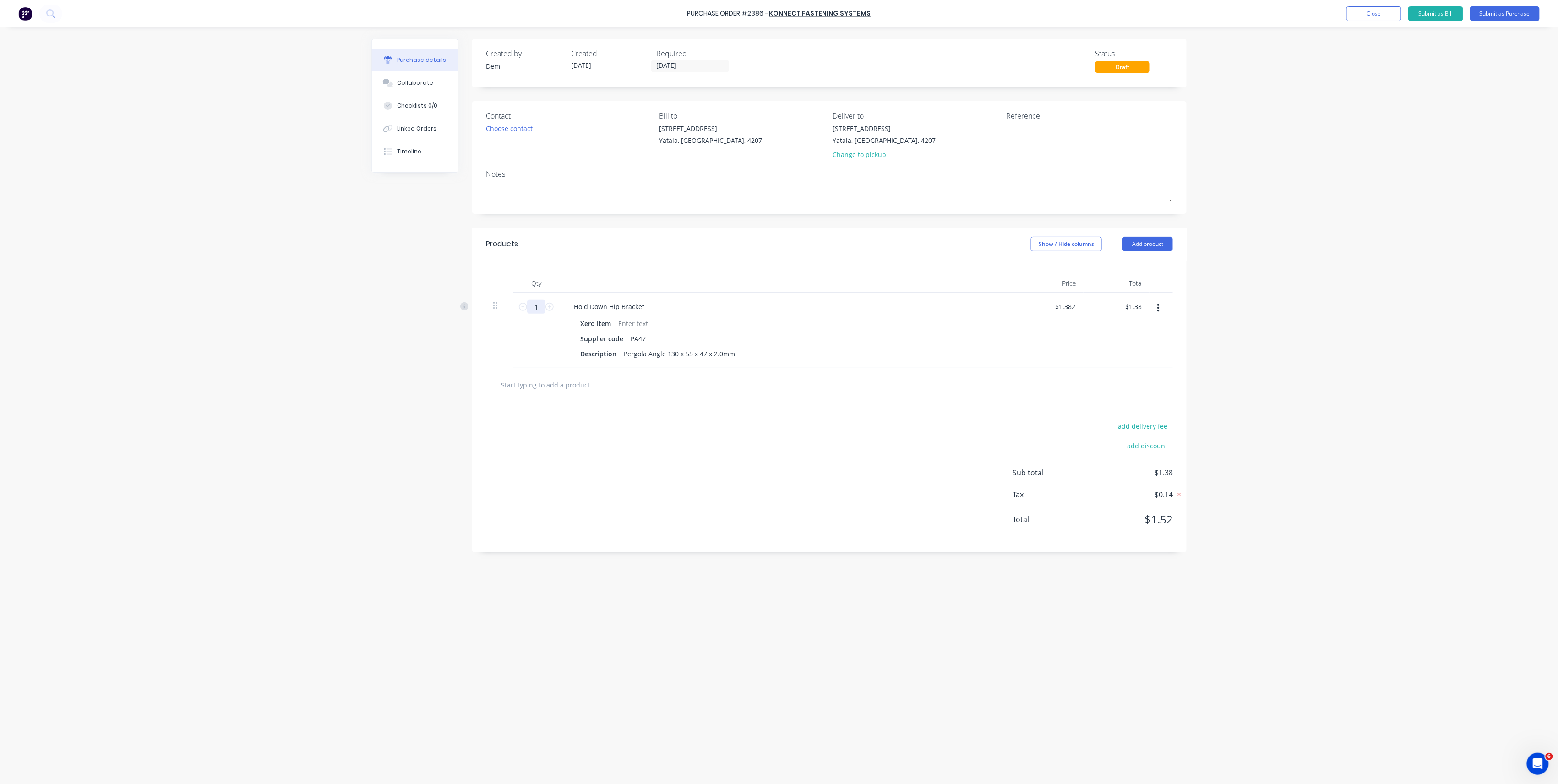
click at [539, 310] on input "1" at bounding box center [536, 307] width 18 height 14
type input "5"
type input "$6.91"
type input "50"
type input "$69.10"
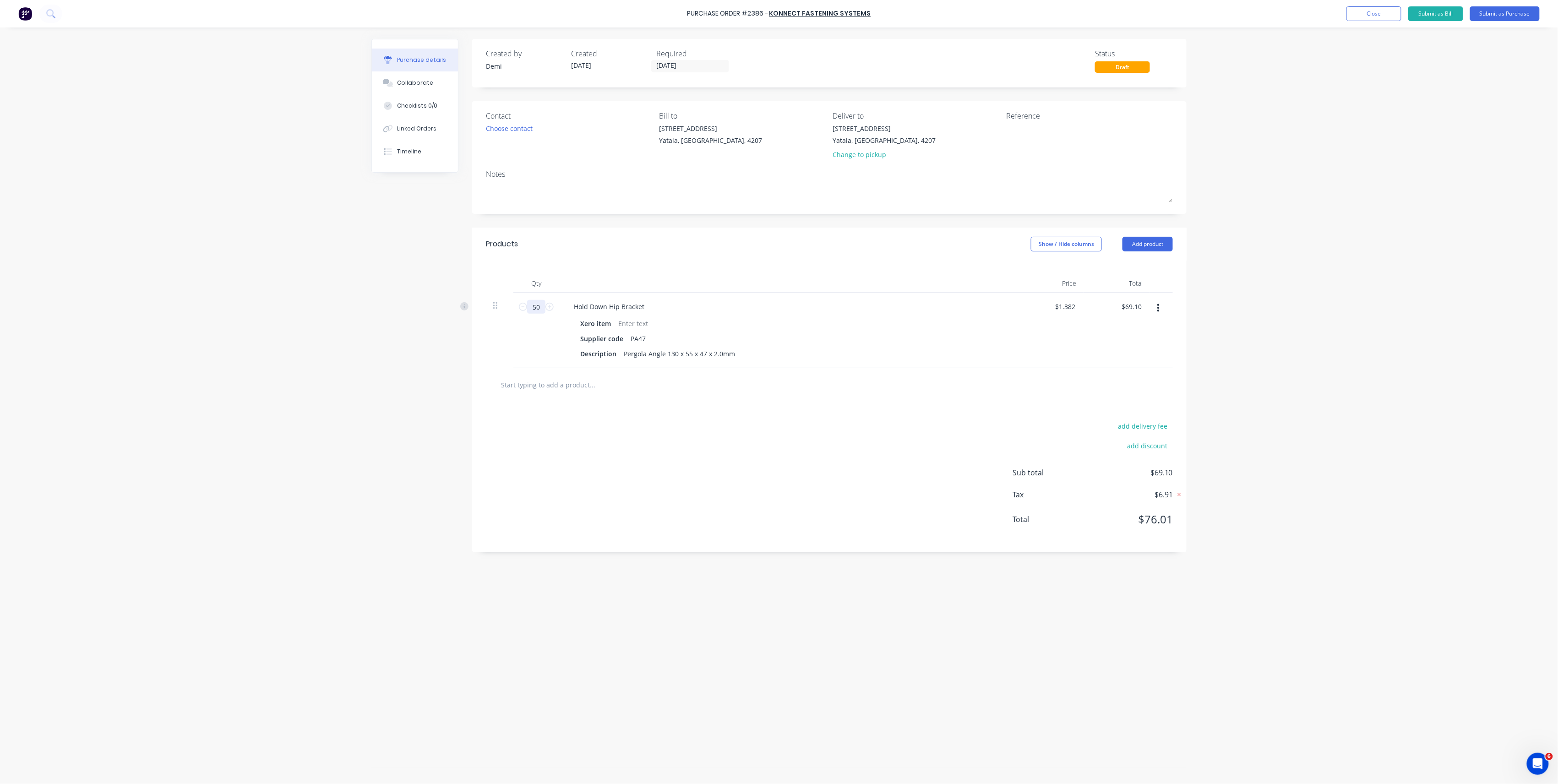
type input "50"
click at [830, 428] on div "add delivery fee add discount Sub total $69.10 Tax $6.91 Total $76.01" at bounding box center [829, 477] width 715 height 150
click at [869, 126] on div "[STREET_ADDRESS]" at bounding box center [885, 128] width 103 height 10
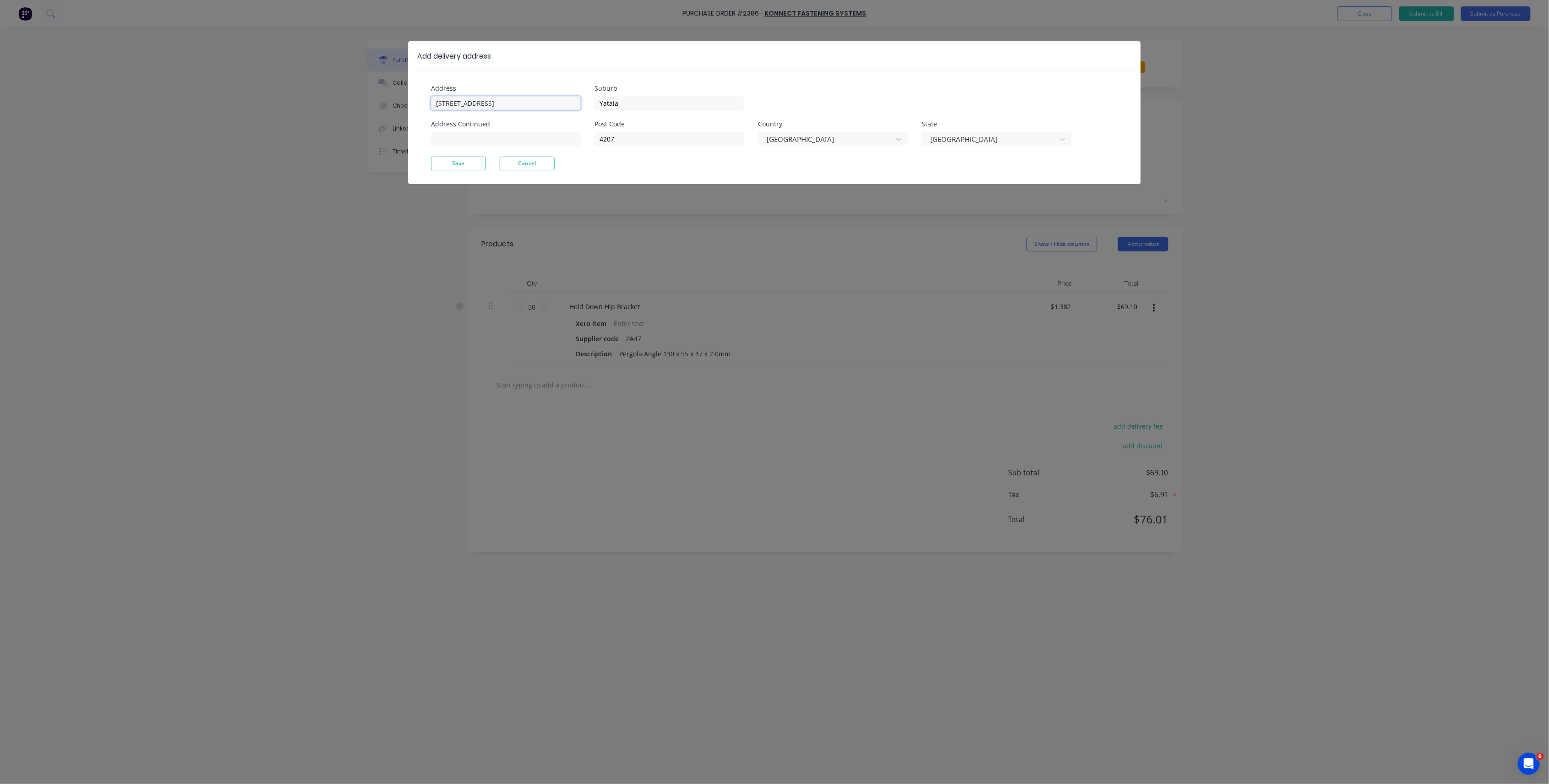
drag, startPoint x: 502, startPoint y: 108, endPoint x: 275, endPoint y: 78, distance: 229.0
click at [275, 78] on div "Add delivery address Address 33 Computer Road Address Continued Suburb Yatala P…" at bounding box center [774, 392] width 1549 height 784
type input "v"
paste input "93 Sheehan Avenue, Hope Island QLD 4212"
drag, startPoint x: 502, startPoint y: 105, endPoint x: 604, endPoint y: 108, distance: 102.0
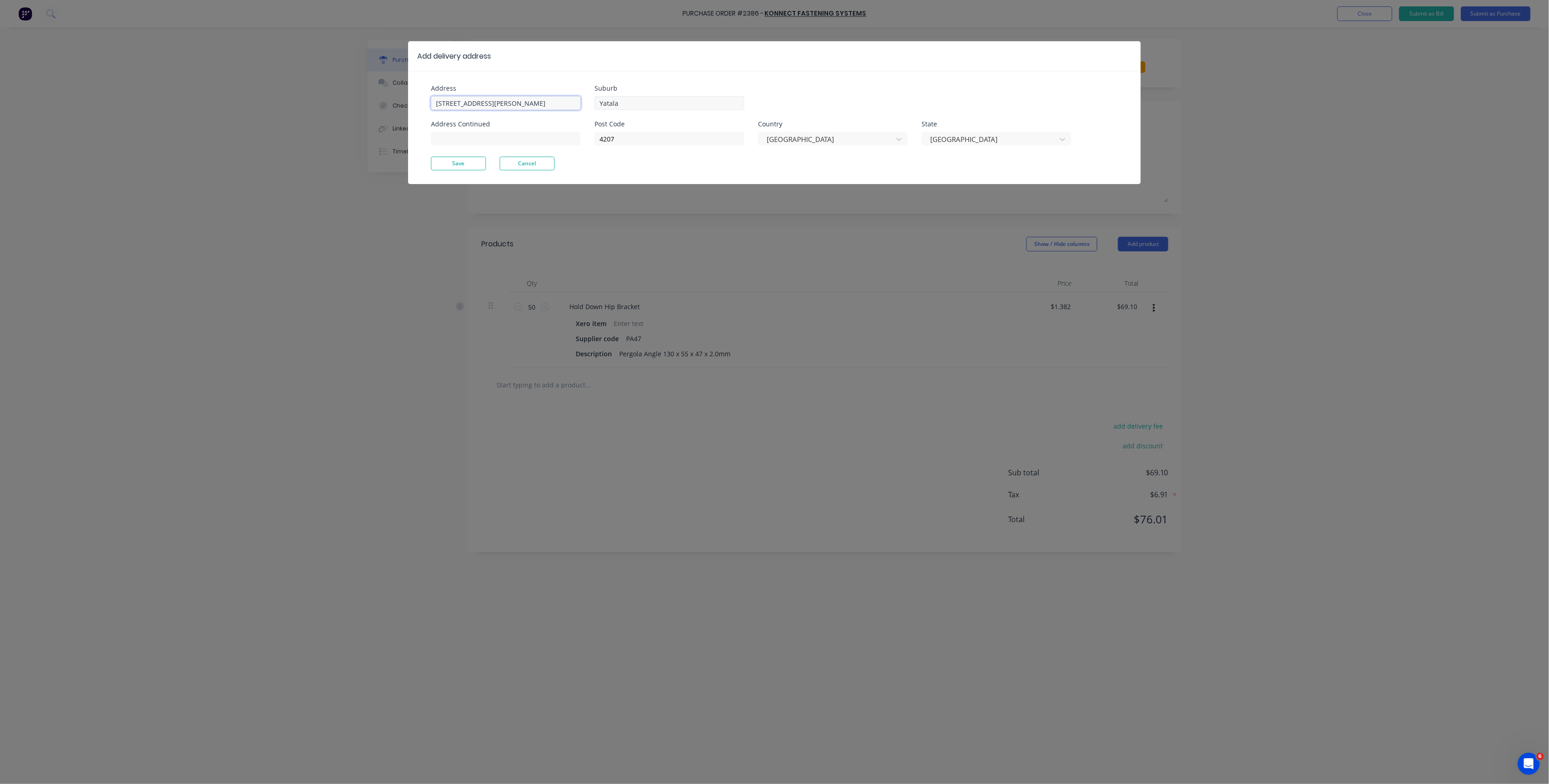
click at [606, 107] on div "Address 93 Sheehan Avenue, Hope Island QLD 4212 Address Continued Suburb Yatala…" at bounding box center [602, 121] width 344 height 71
type input "93 Sheehan Avenue"
drag, startPoint x: 630, startPoint y: 101, endPoint x: 541, endPoint y: 94, distance: 89.3
click at [541, 94] on div "Address 93 Sheehan Avenue Address Continued Suburb Yatala Post Code 4207 Countr…" at bounding box center [602, 121] width 344 height 71
paste input ", Hope Island QLD 4212"
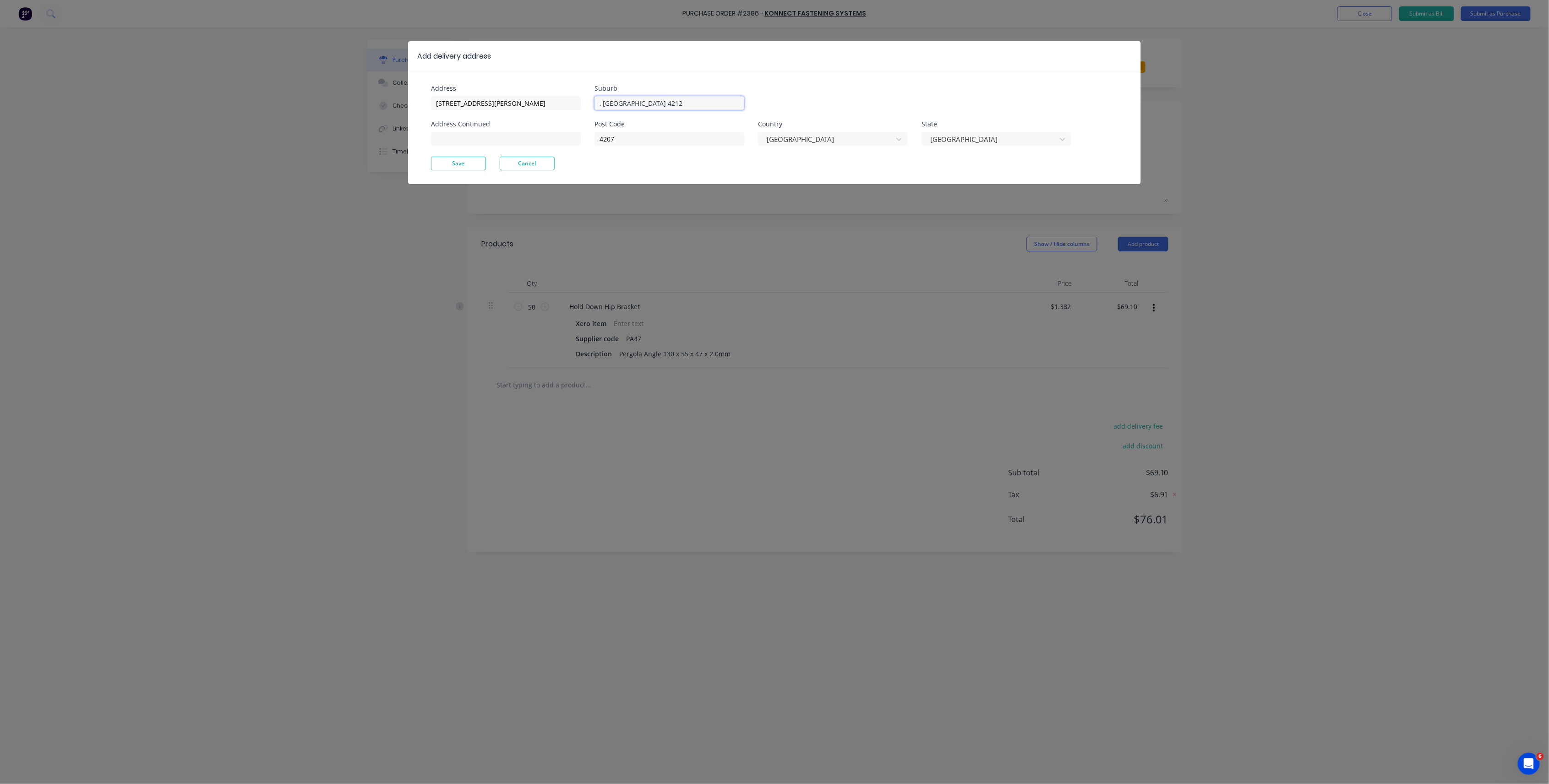
click at [601, 101] on input ", Hope Island QLD 4212" at bounding box center [669, 103] width 150 height 14
type input "Hope Island QLD 4212"
drag, startPoint x: 658, startPoint y: 134, endPoint x: 422, endPoint y: 123, distance: 236.3
click at [422, 123] on div "Address 93 Sheehan Avenue Address Continued Suburb Hope Island QLD 4212 Post Co…" at bounding box center [774, 127] width 732 height 113
type input "4212"
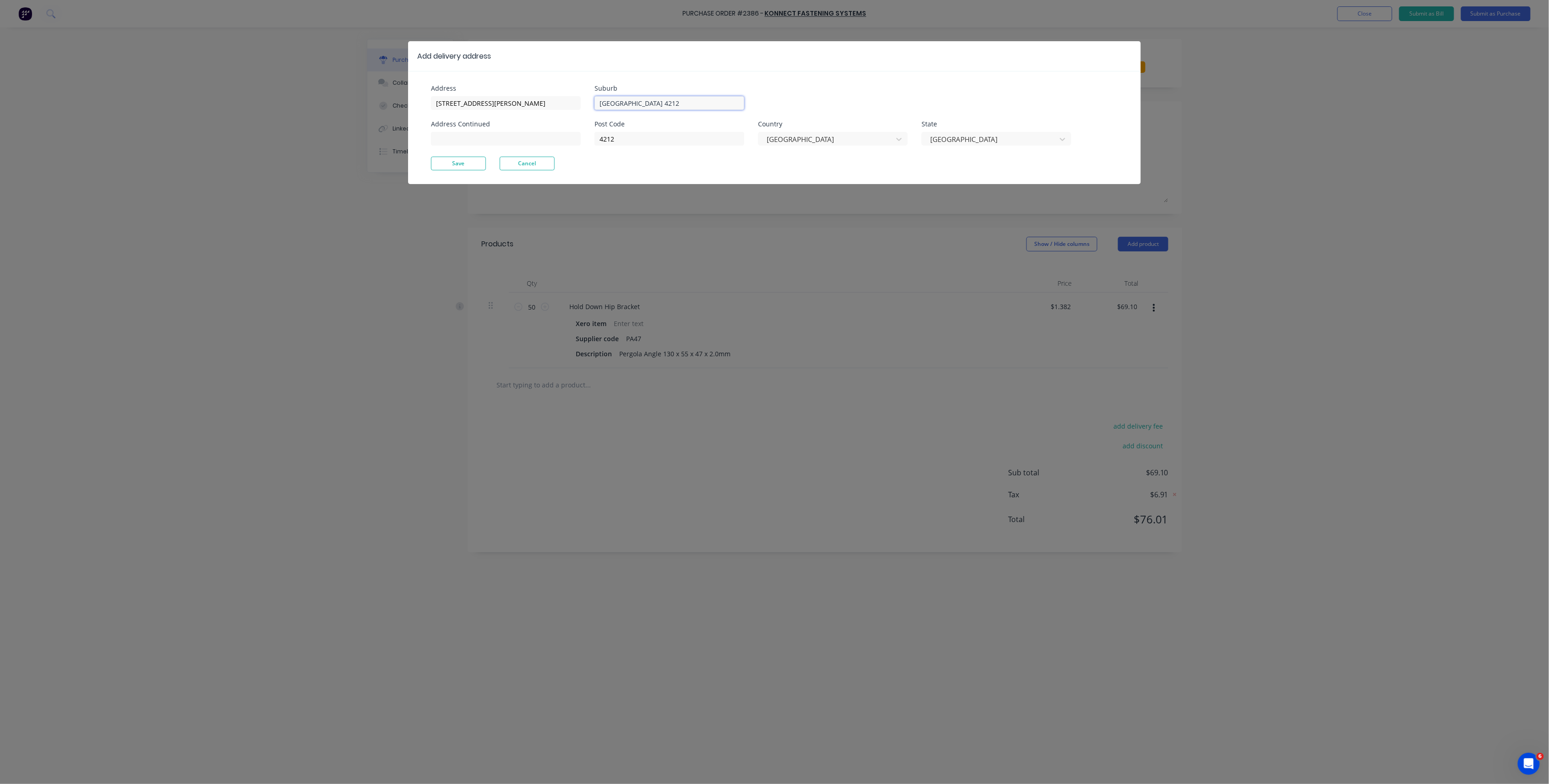
click at [708, 105] on input "Hope Island QLD 4212" at bounding box center [669, 103] width 150 height 14
drag, startPoint x: 654, startPoint y: 105, endPoint x: 632, endPoint y: 105, distance: 22.0
click at [632, 105] on input "Hope Island QLD 4212" at bounding box center [669, 103] width 150 height 14
type input "Hope Island"
click at [479, 157] on button "Save" at bounding box center [458, 164] width 55 height 14
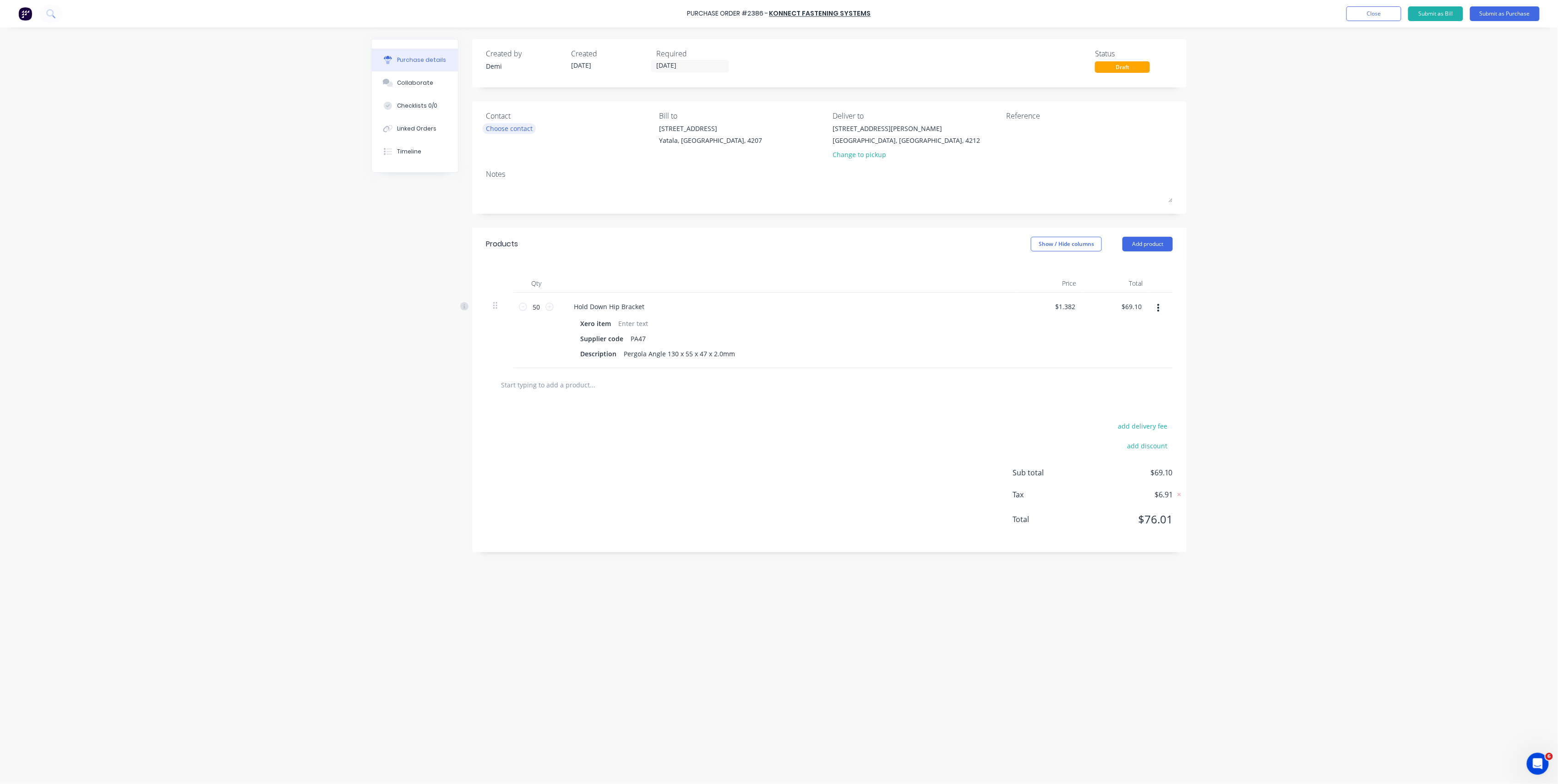
click at [523, 126] on div "Choose contact" at bounding box center [509, 128] width 47 height 10
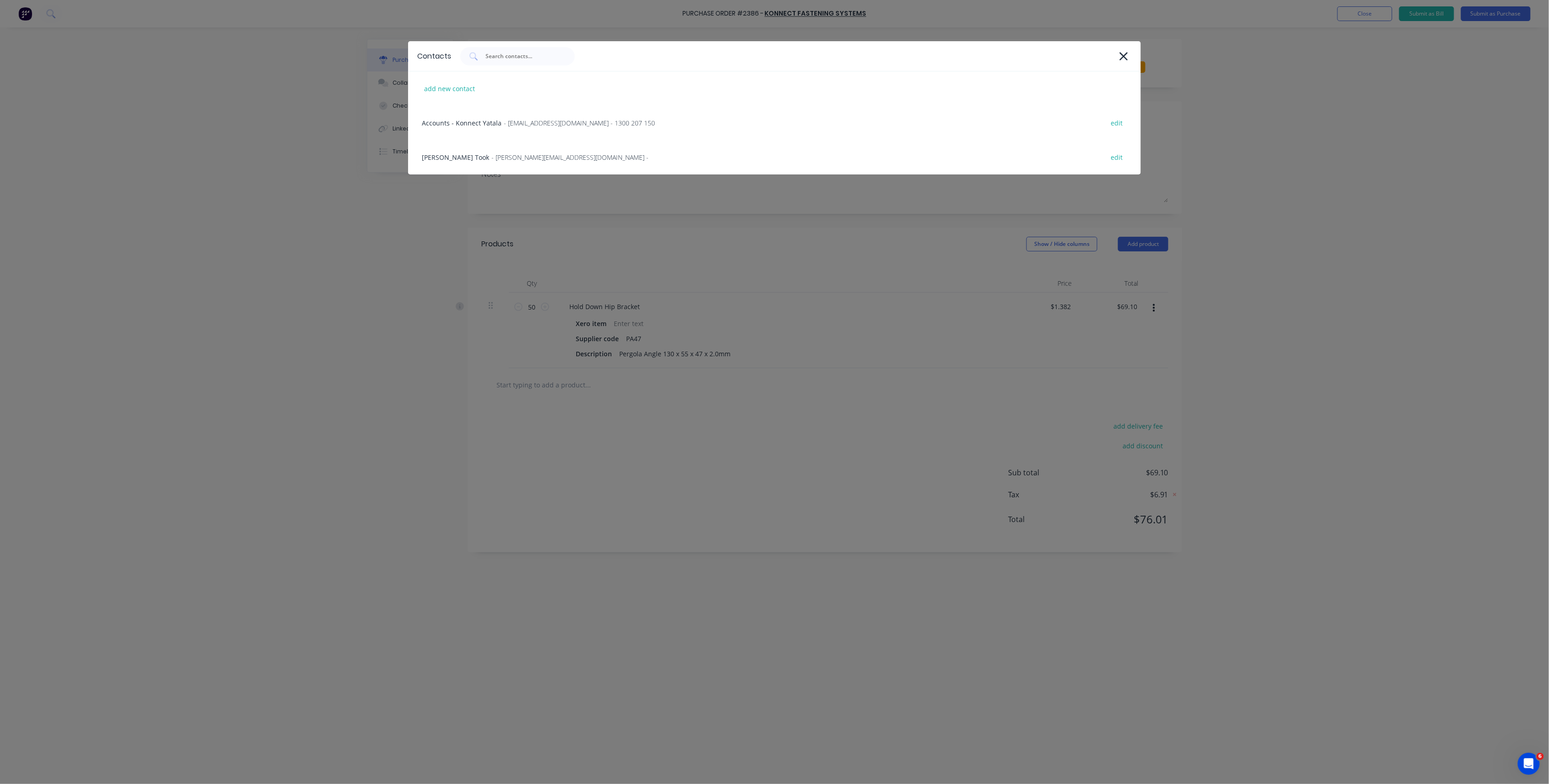
drag, startPoint x: 515, startPoint y: 153, endPoint x: 533, endPoint y: 153, distance: 18.0
click at [515, 154] on span "- myles.took@konnectshop.com -" at bounding box center [570, 157] width 157 height 10
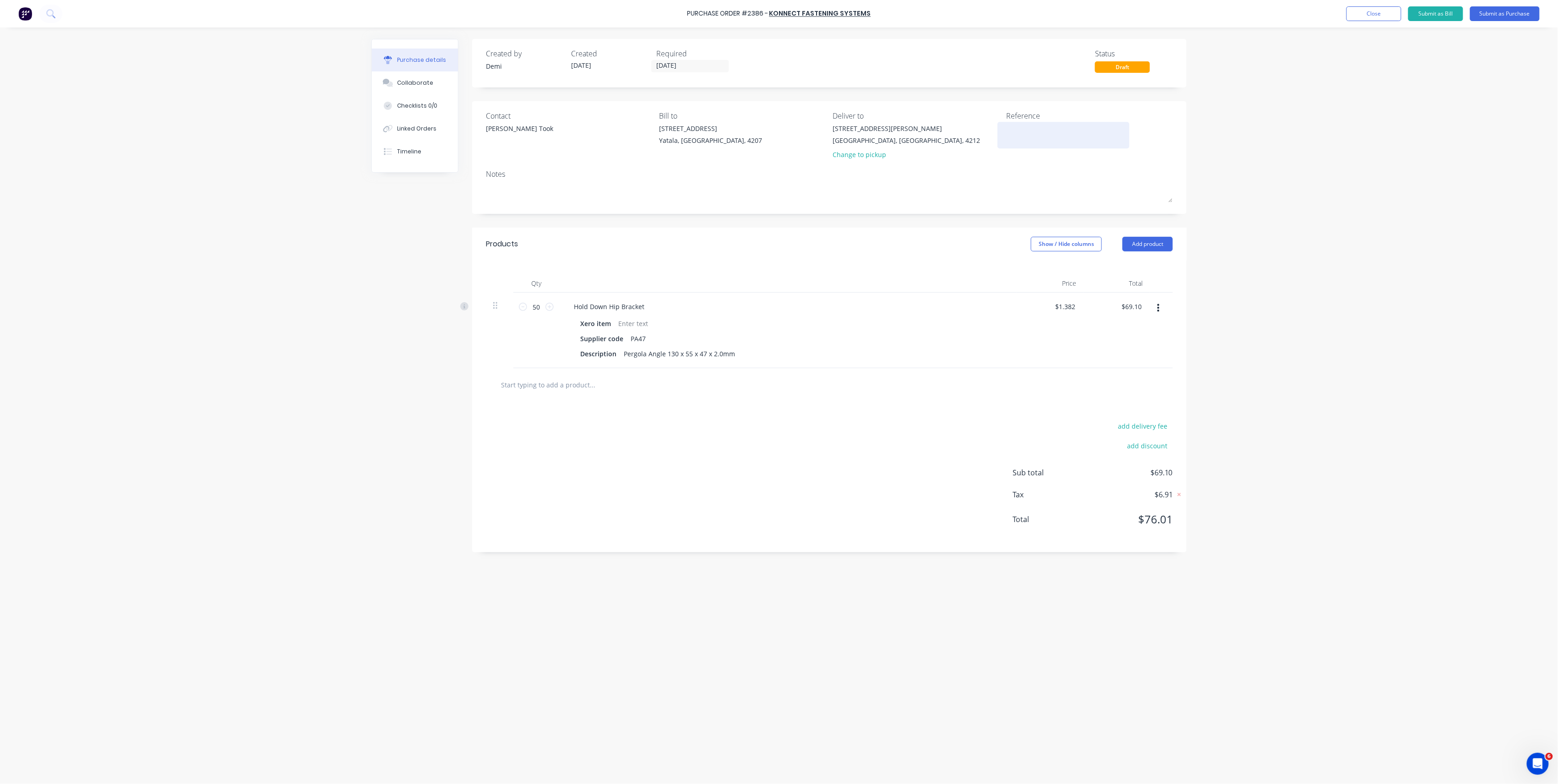
click at [1032, 130] on textarea at bounding box center [1063, 134] width 115 height 20
type textarea "B0426 - TSG P2386 CC 301"
type textarea "x"
type textarea "B0426 - TSG P2386 CC 301"
click at [1149, 243] on button "Add product" at bounding box center [1147, 243] width 50 height 15
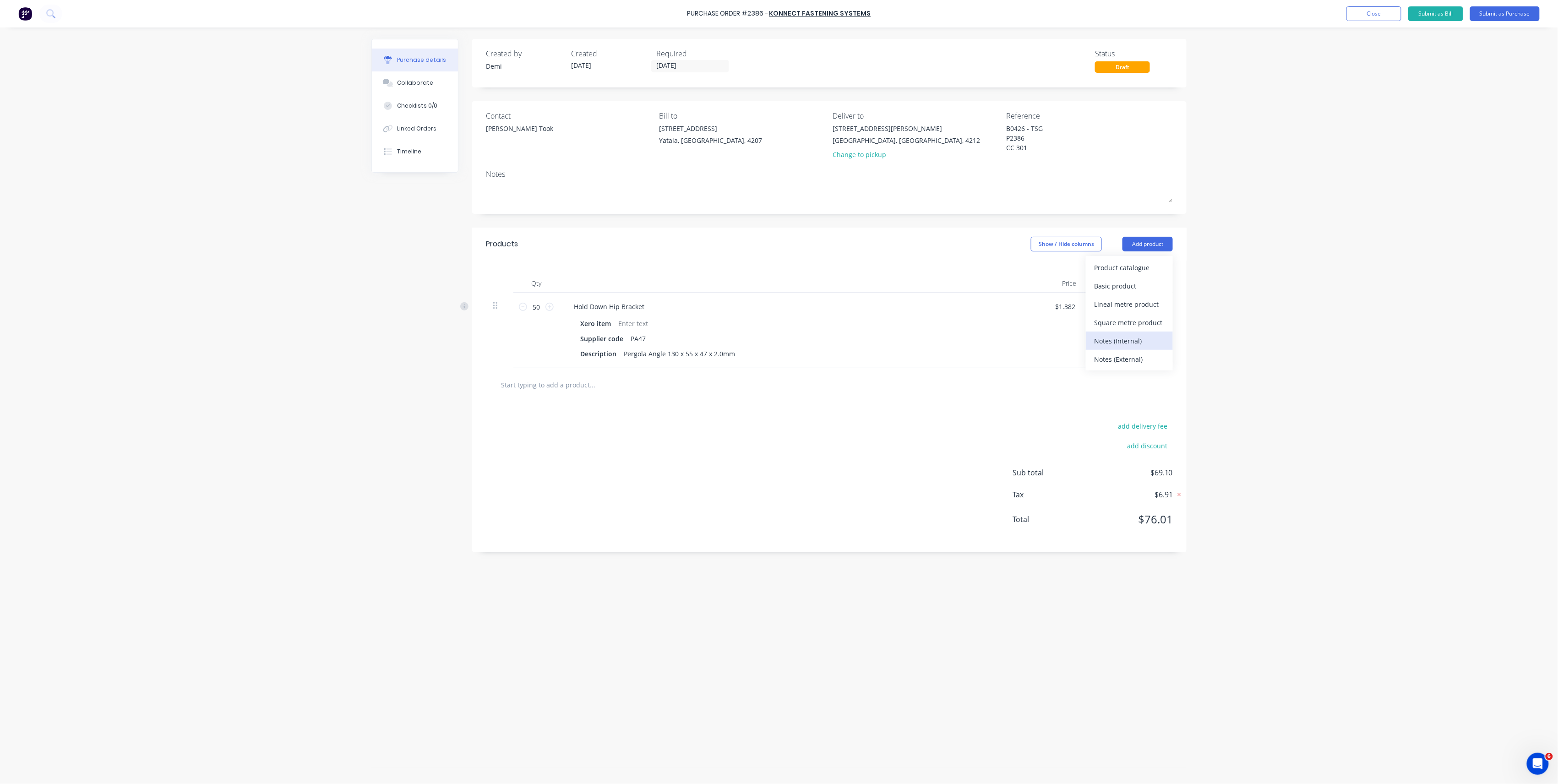
click at [1146, 345] on div "Notes (Internal)" at bounding box center [1129, 340] width 71 height 13
type textarea "x"
click at [570, 381] on div at bounding box center [599, 382] width 66 height 13
click at [667, 382] on div "Requested by Marlon via Teams 13/10/25" at bounding box center [649, 382] width 164 height 13
click at [788, 455] on div "add delivery fee add discount Sub total $69.10 Tax $6.91 Total $76.01" at bounding box center [829, 509] width 715 height 150
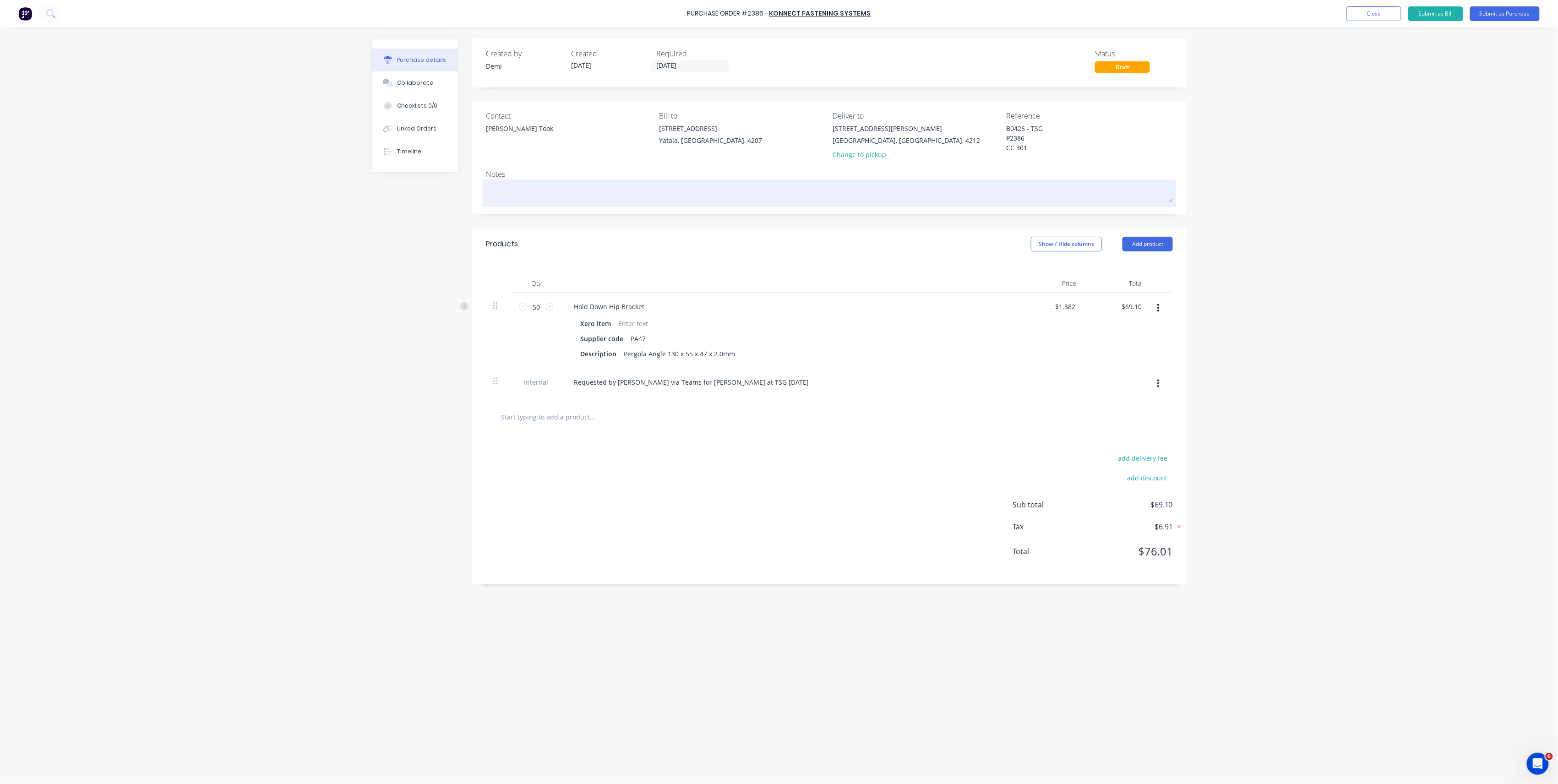
click at [643, 185] on textarea at bounding box center [829, 192] width 687 height 20
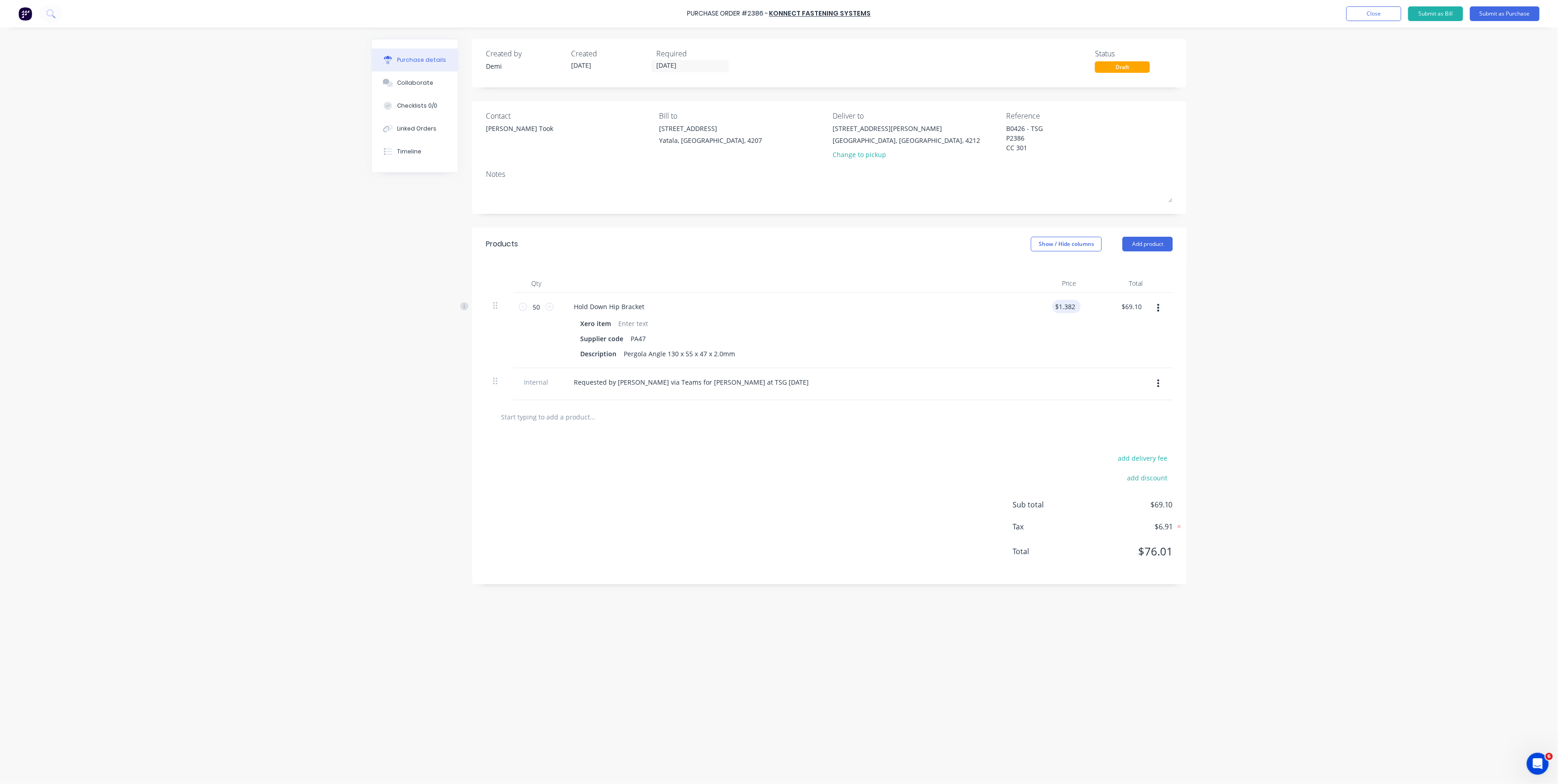
type textarea "x"
type input "1.38"
click at [1074, 303] on input "1.38" at bounding box center [1065, 307] width 25 height 13
drag, startPoint x: 1065, startPoint y: 305, endPoint x: 1079, endPoint y: 310, distance: 14.9
click at [1079, 310] on div "1.38 1.38" at bounding box center [1070, 307] width 21 height 13
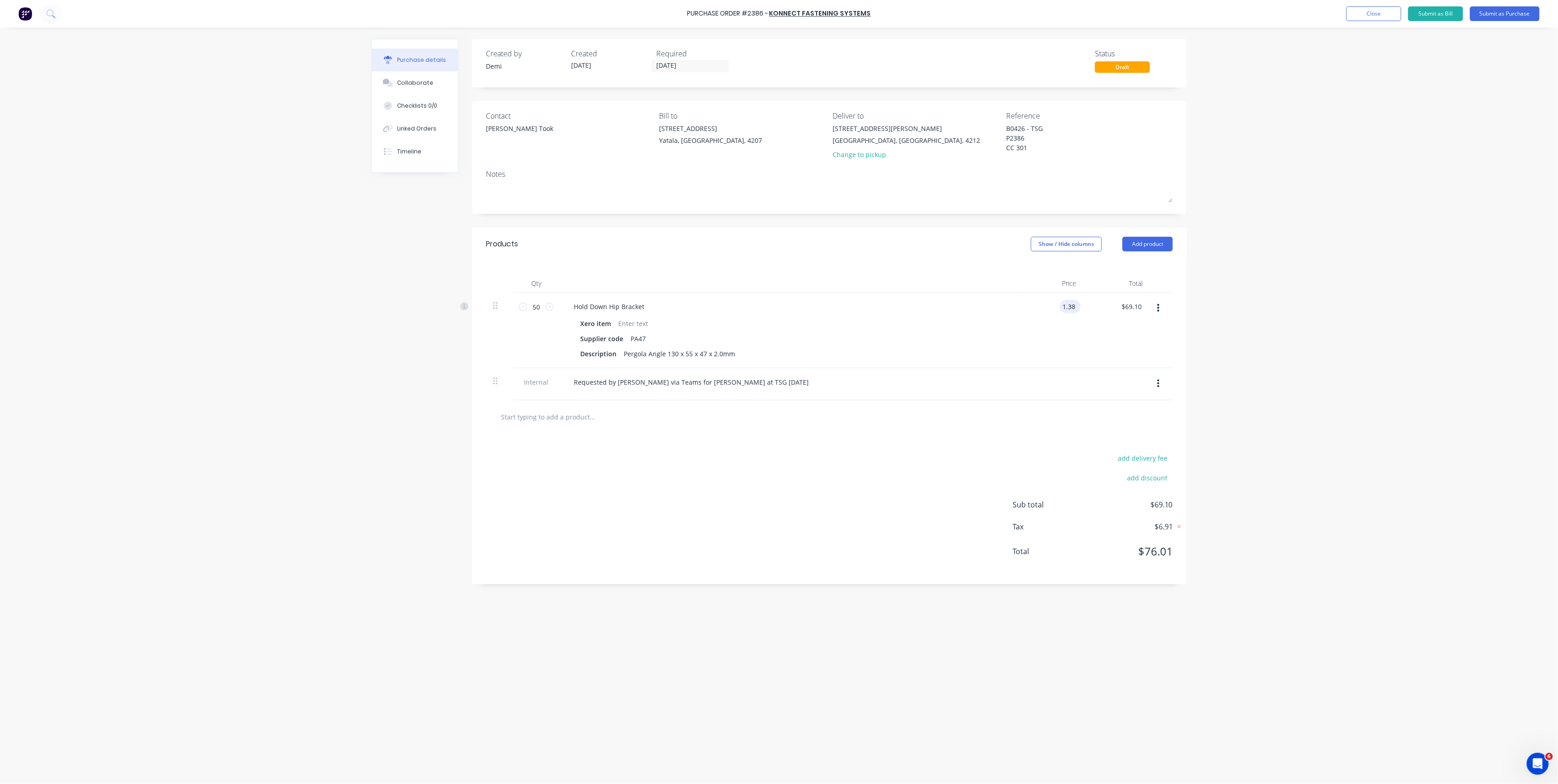
type textarea "x"
type input "1"
type textarea "x"
type input "$1.382"
click at [1350, 391] on div "Purchase Order #2386 - Konnect Fastening Systems Add product Close Submit as Bi…" at bounding box center [779, 392] width 1558 height 784
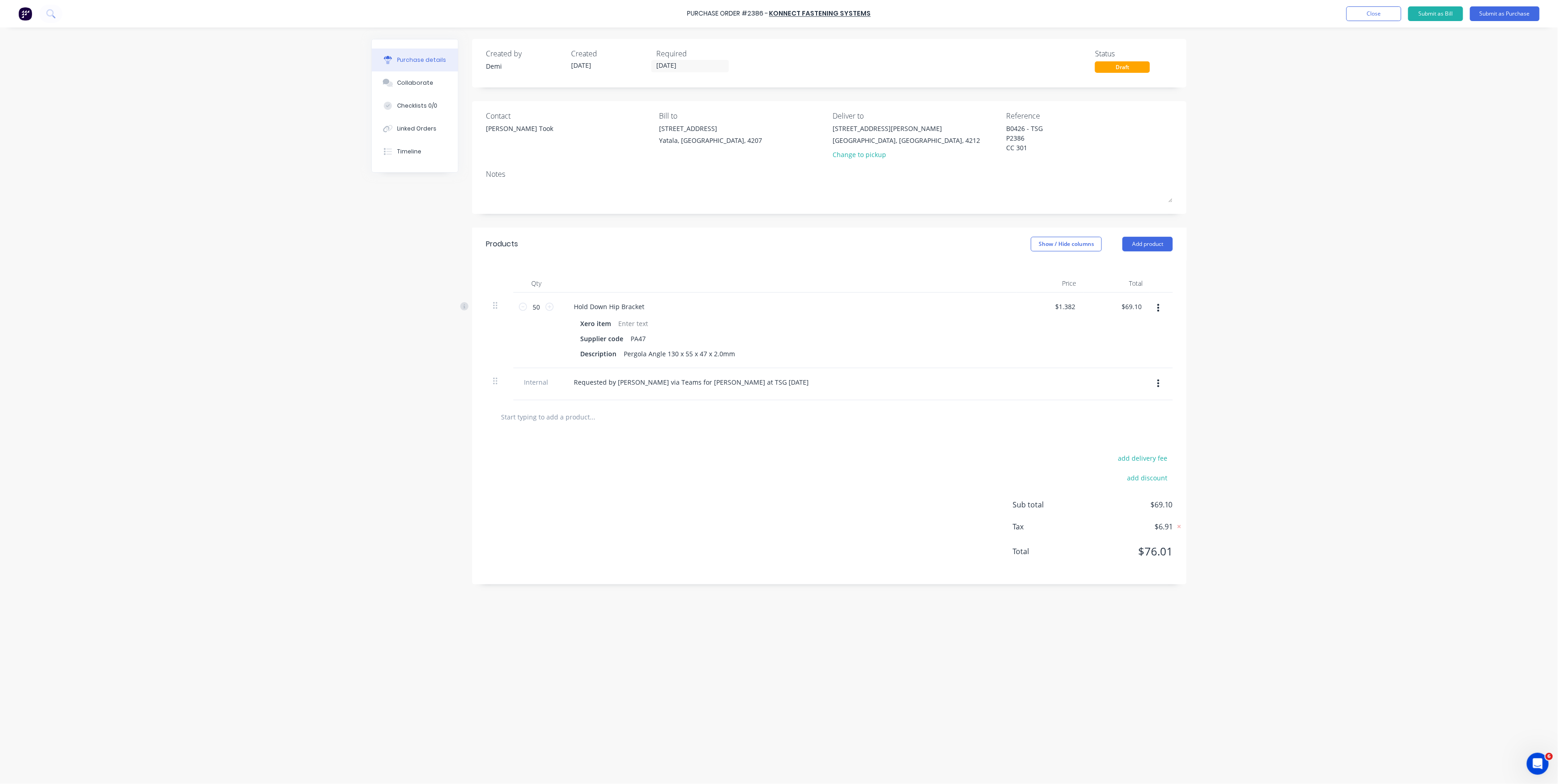
drag, startPoint x: 1079, startPoint y: 367, endPoint x: 1081, endPoint y: 352, distance: 15.1
click at [1079, 367] on div "$1.382 $1.382" at bounding box center [1051, 330] width 66 height 76
type textarea "x"
type input "1.38"
drag, startPoint x: 1077, startPoint y: 303, endPoint x: 1054, endPoint y: 301, distance: 23.1
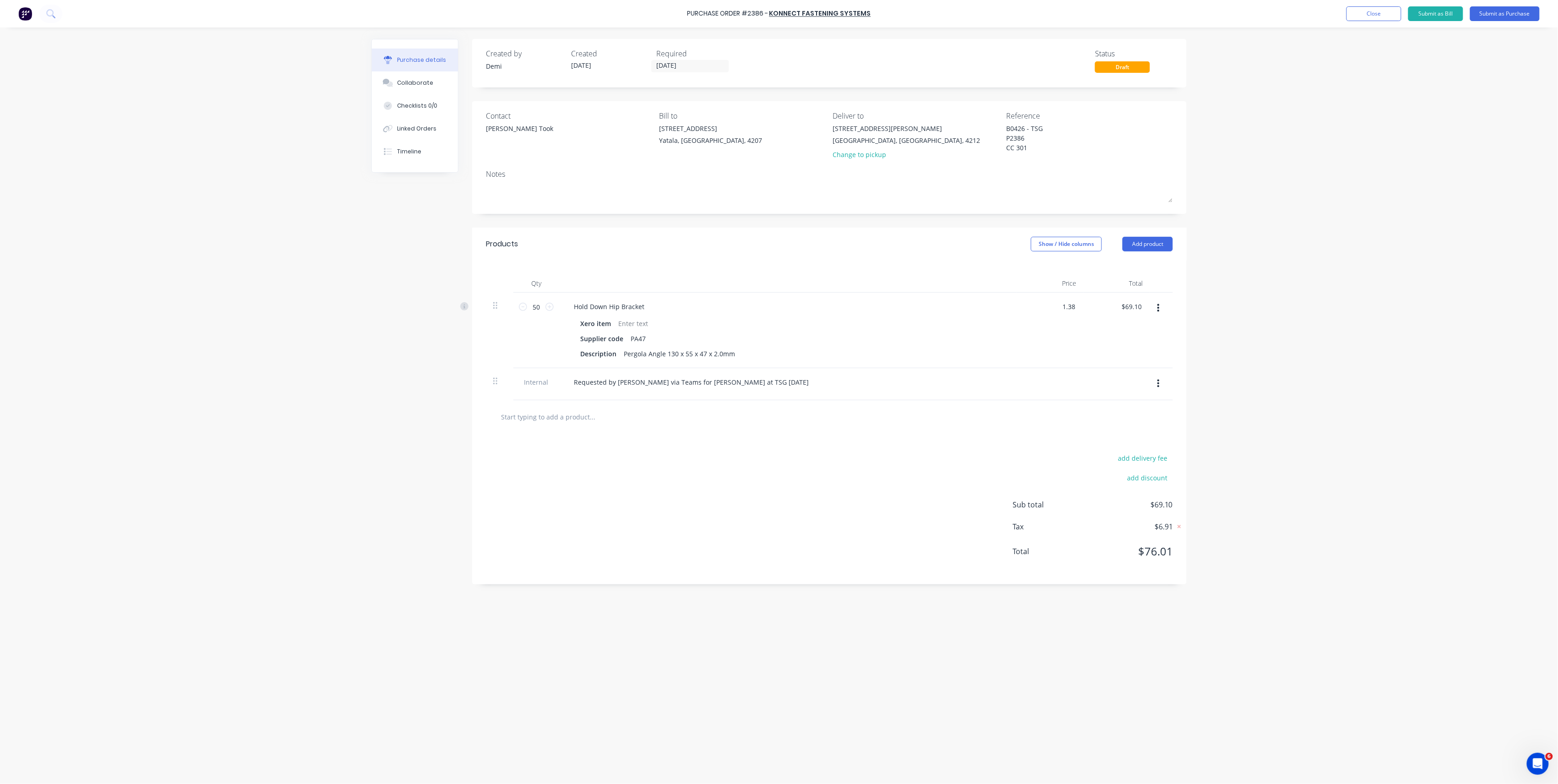
click at [1054, 301] on div "1.38 1.38" at bounding box center [1051, 330] width 66 height 76
type textarea "x"
type input "$1.382"
click at [1312, 357] on div "Purchase Order #2386 - Konnect Fastening Systems Add product Close Submit as Bi…" at bounding box center [779, 392] width 1558 height 784
click at [1080, 303] on div "$1.382 $1.382" at bounding box center [1067, 307] width 29 height 13
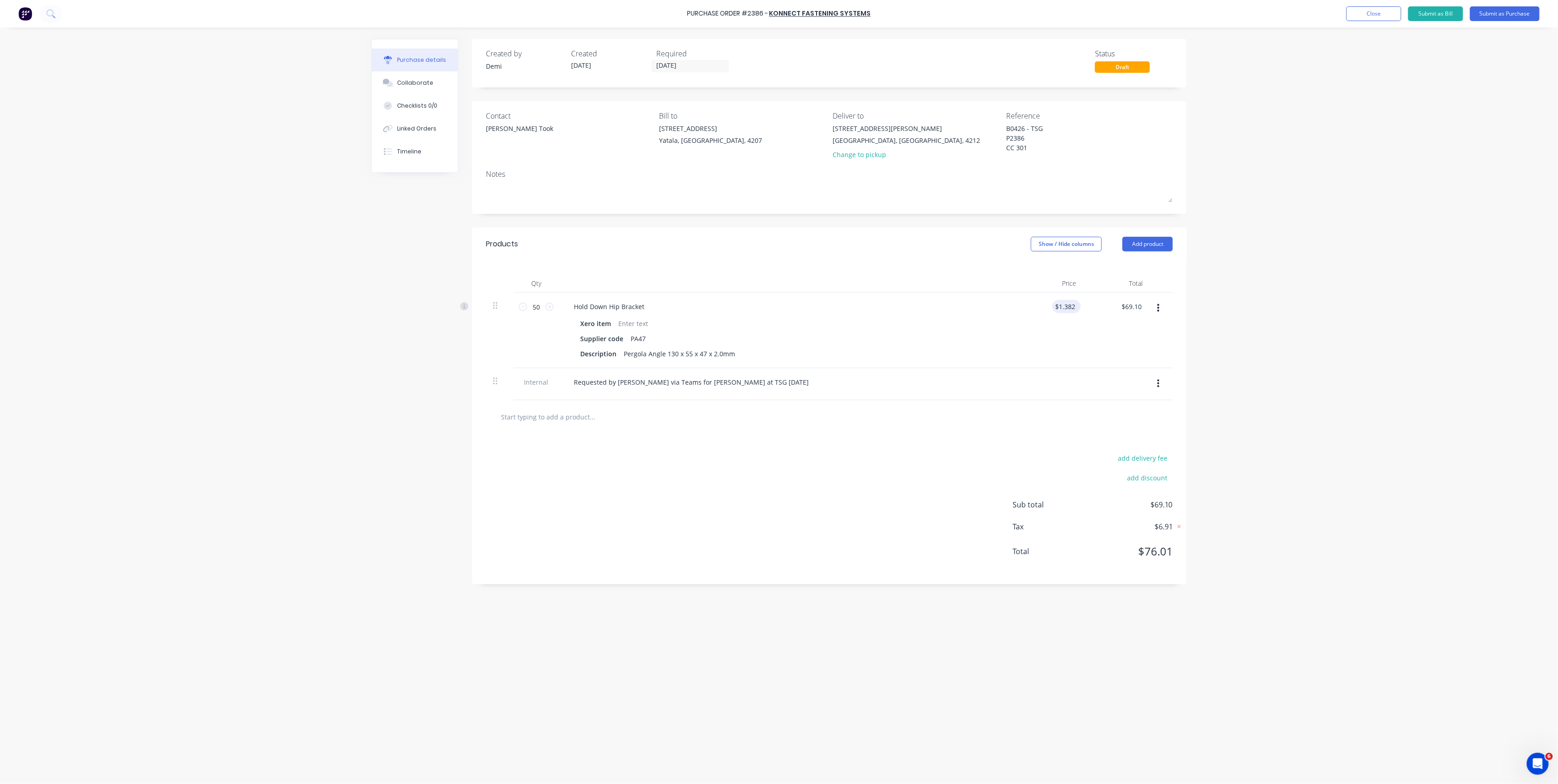
type textarea "x"
type input "1.38"
click at [1065, 306] on input "1.38" at bounding box center [1068, 307] width 17 height 13
type textarea "x"
click at [1065, 306] on input "1.38" at bounding box center [1068, 307] width 17 height 13
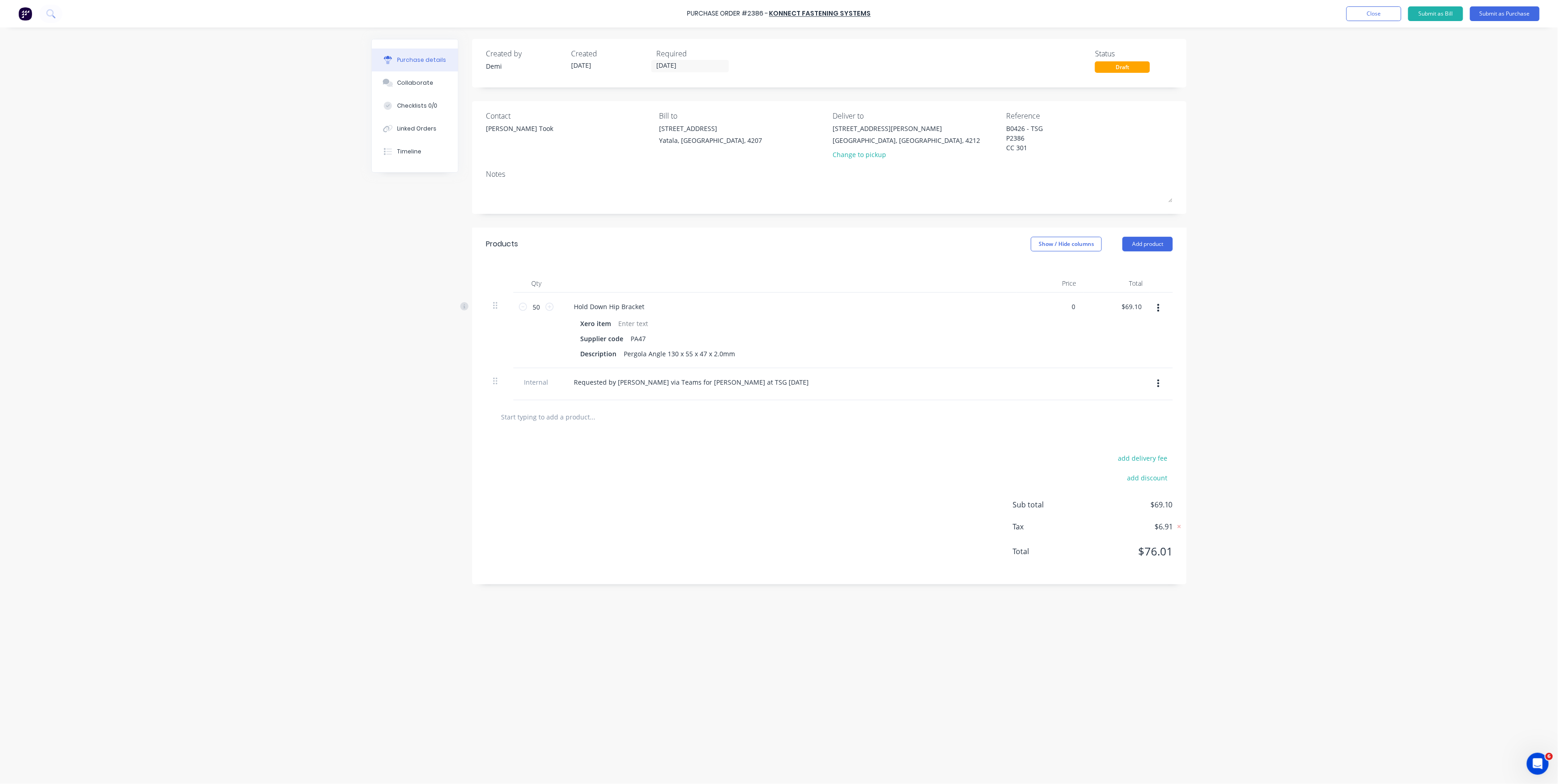
type input "0"
type textarea "x"
type input "$0.00"
click at [1232, 465] on div "Purchase Order #2386 - Konnect Fastening Systems Add product Close Submit as Bi…" at bounding box center [779, 392] width 1558 height 784
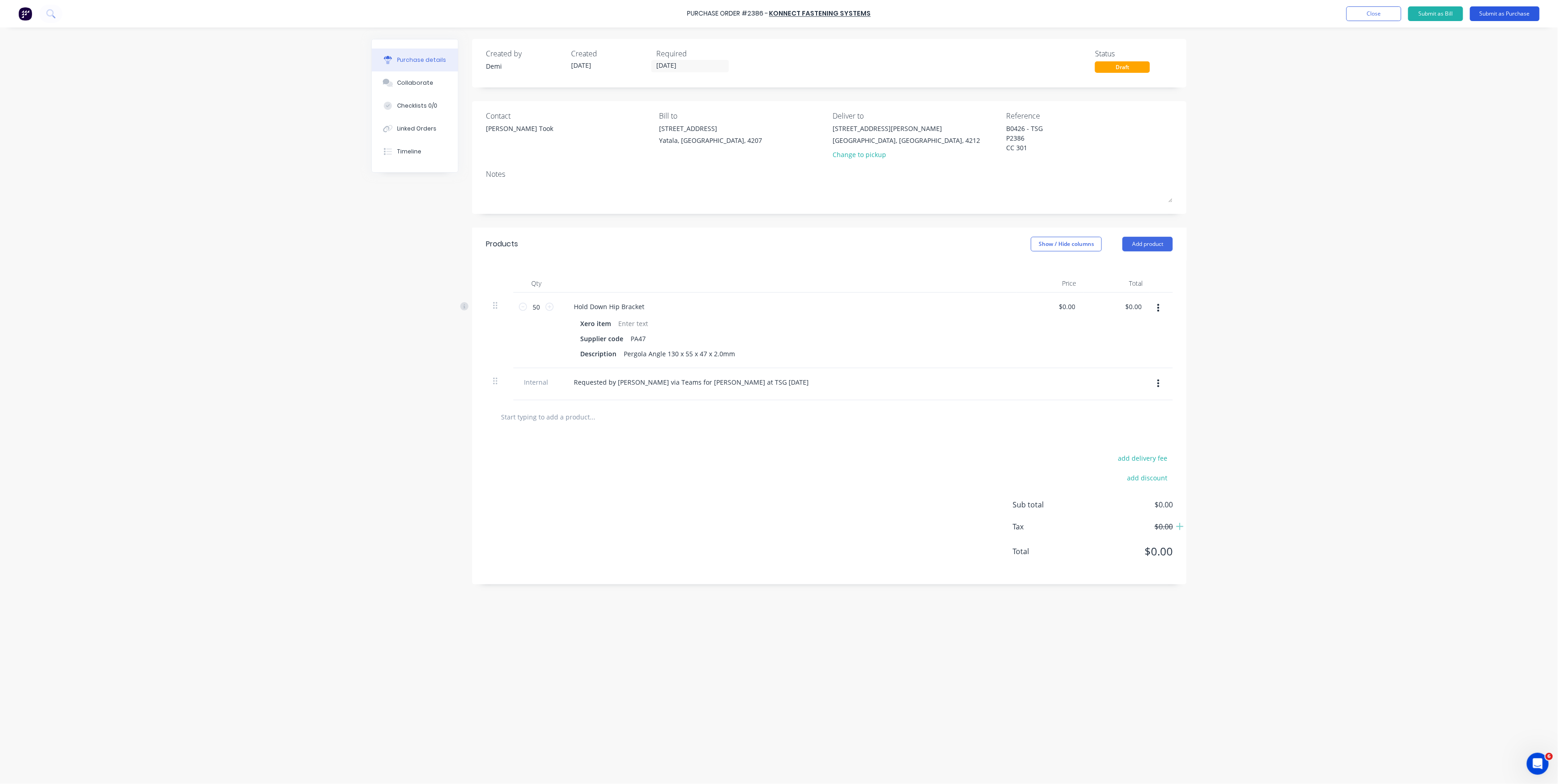
click at [1499, 15] on button "Submit as Purchase" at bounding box center [1504, 13] width 69 height 15
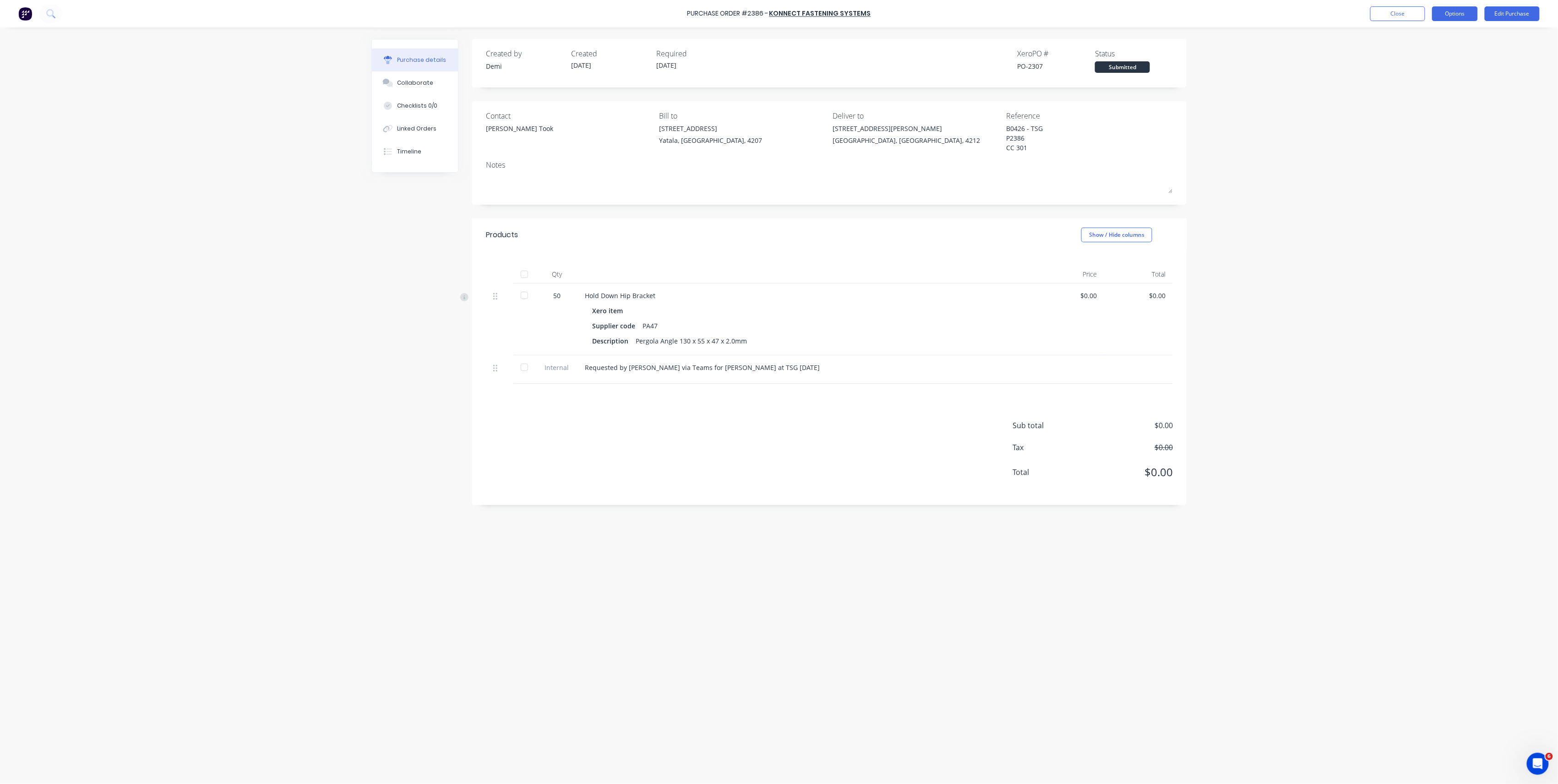
click at [1437, 11] on button "Options" at bounding box center [1455, 13] width 46 height 15
click at [1455, 36] on div "Print / Email" at bounding box center [1434, 37] width 71 height 13
click at [1442, 69] on div "Without pricing" at bounding box center [1434, 74] width 71 height 13
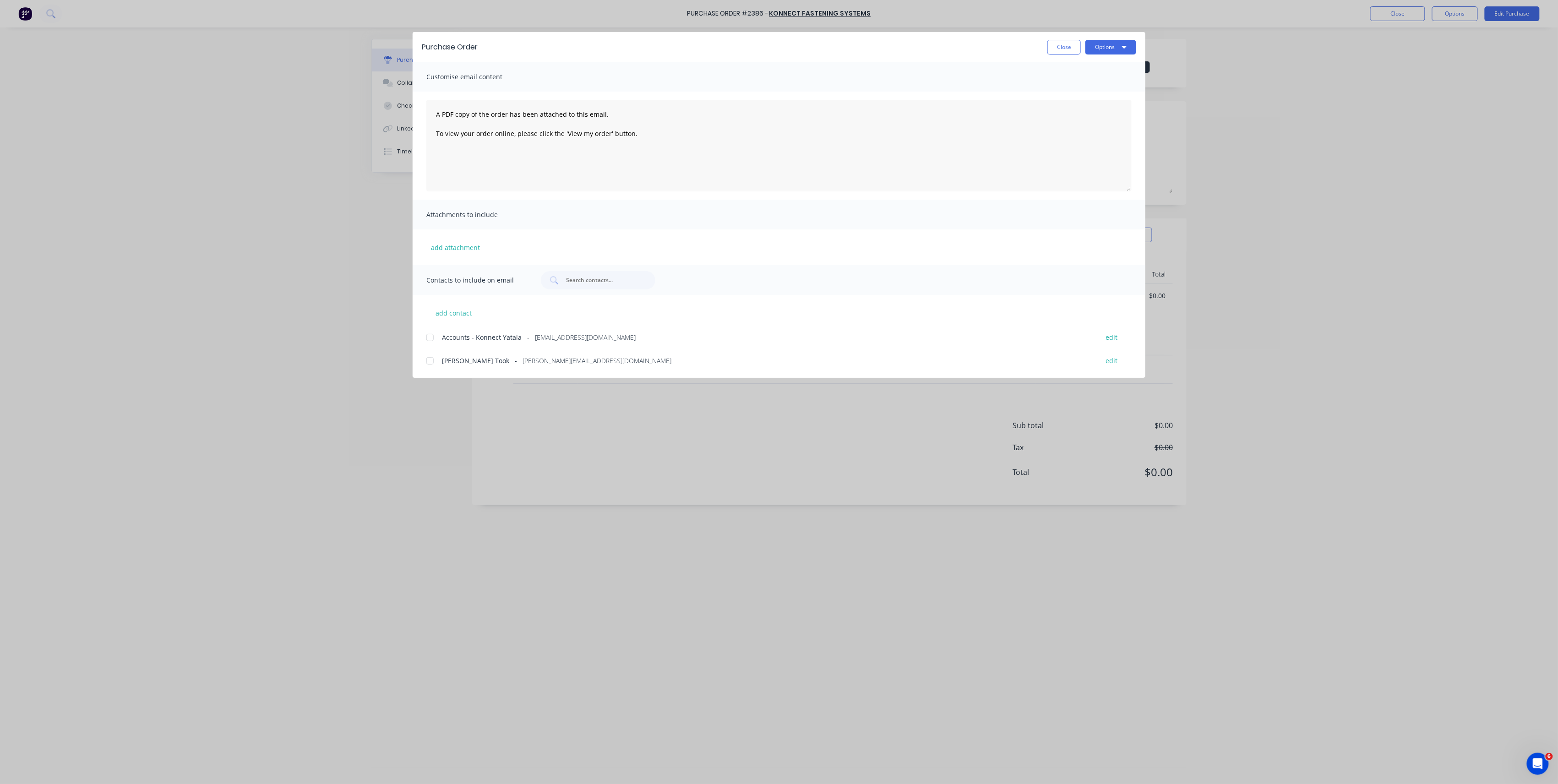
click at [430, 363] on div at bounding box center [430, 361] width 18 height 18
click at [1133, 45] on button "Options" at bounding box center [1111, 47] width 51 height 15
click at [1100, 108] on div "Email" at bounding box center [1093, 106] width 71 height 13
click at [1050, 40] on button "Close" at bounding box center [1064, 47] width 33 height 15
type textarea "x"
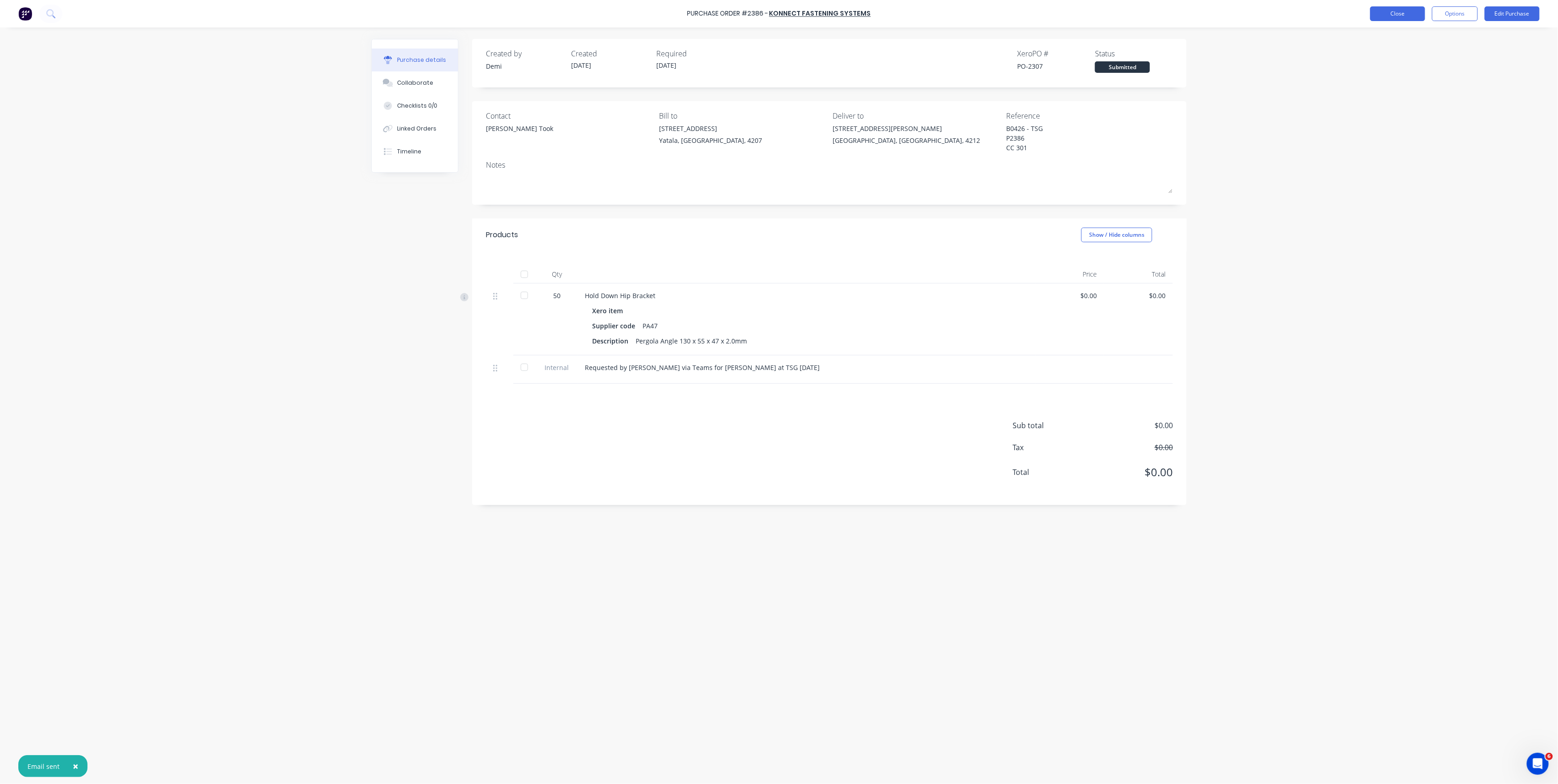
click at [1393, 17] on button "Close" at bounding box center [1398, 13] width 55 height 15
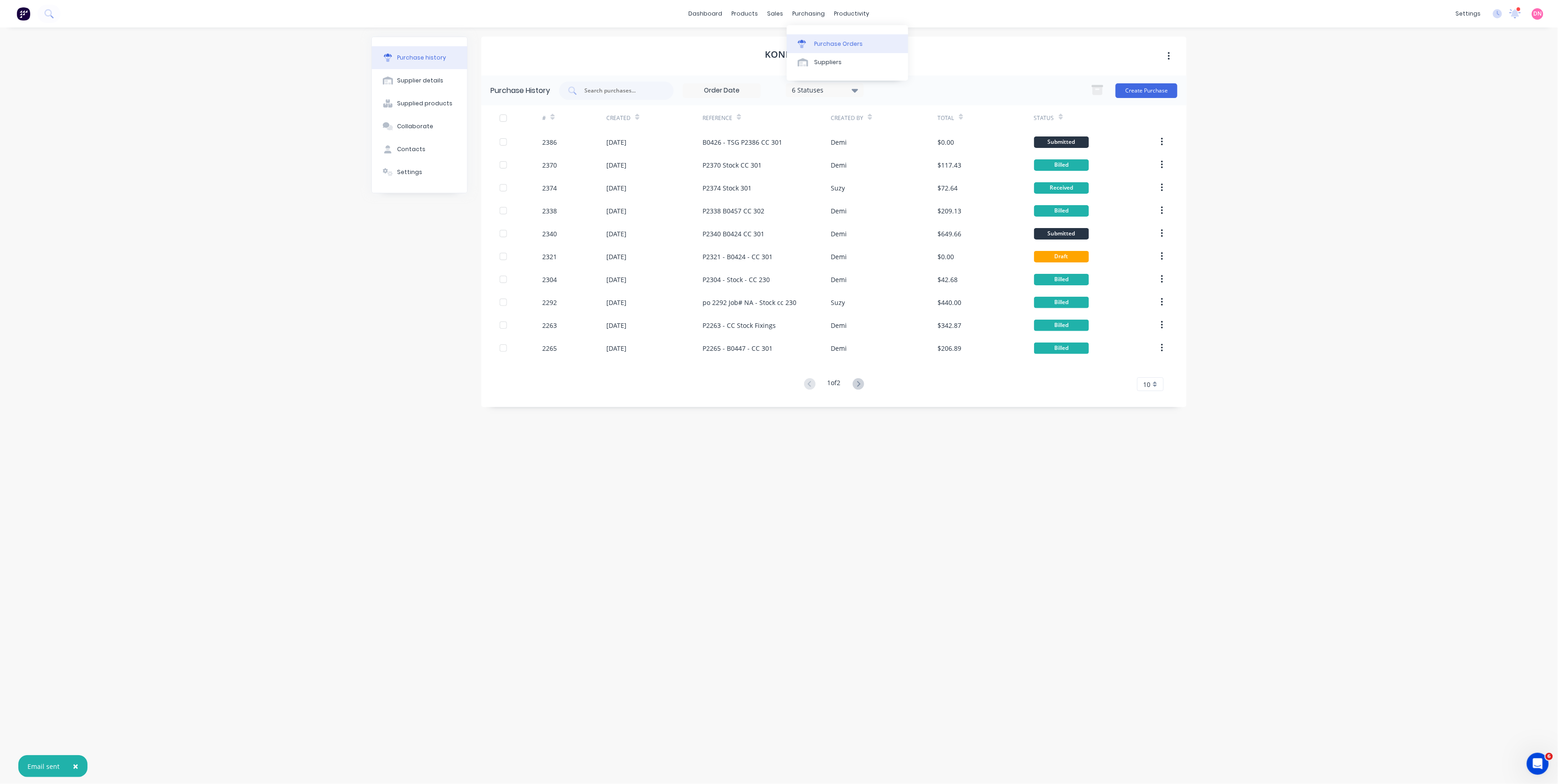
click at [826, 36] on link "Purchase Orders" at bounding box center [847, 43] width 121 height 18
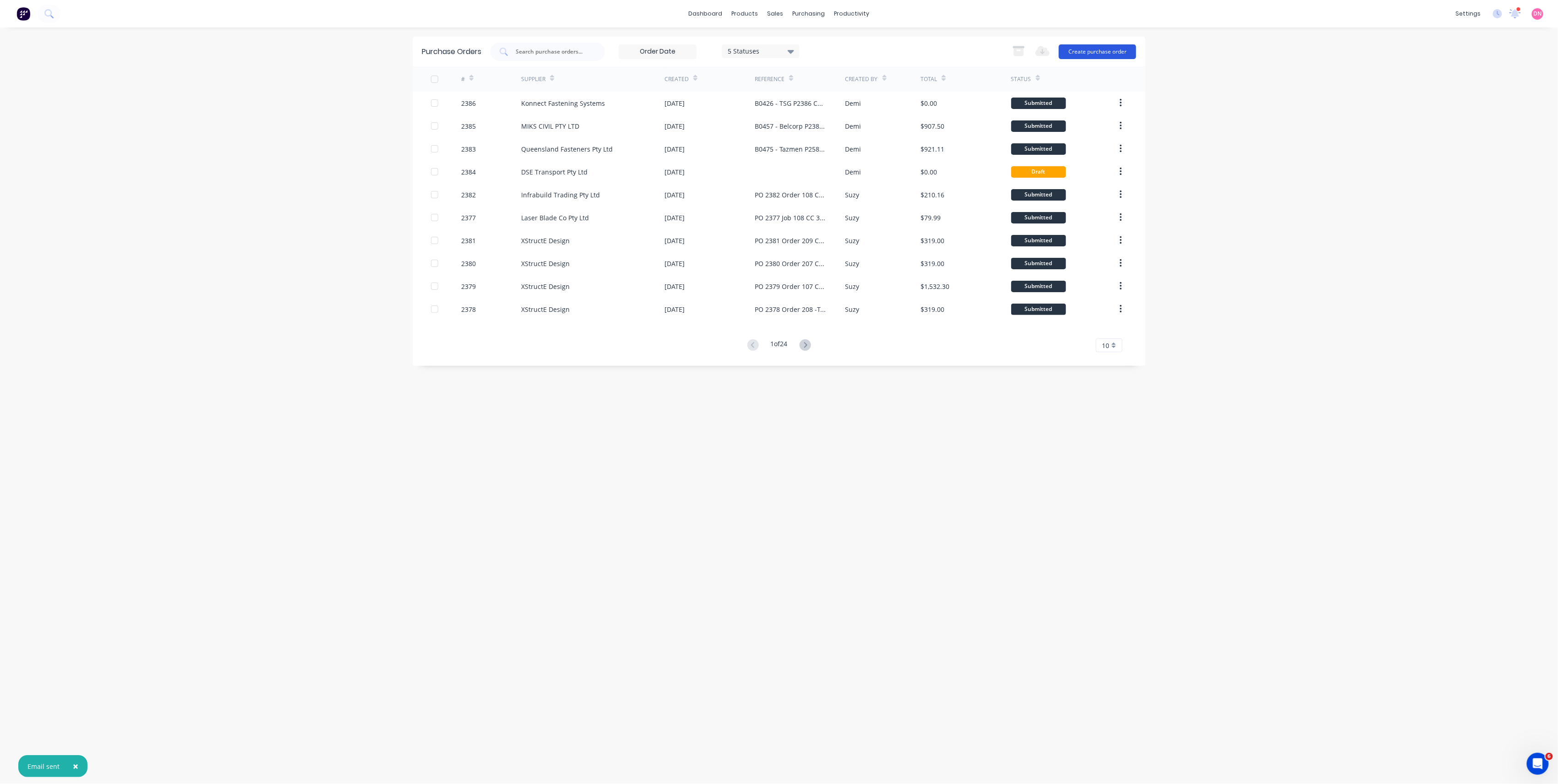
click at [1096, 52] on button "Create purchase order" at bounding box center [1097, 52] width 77 height 15
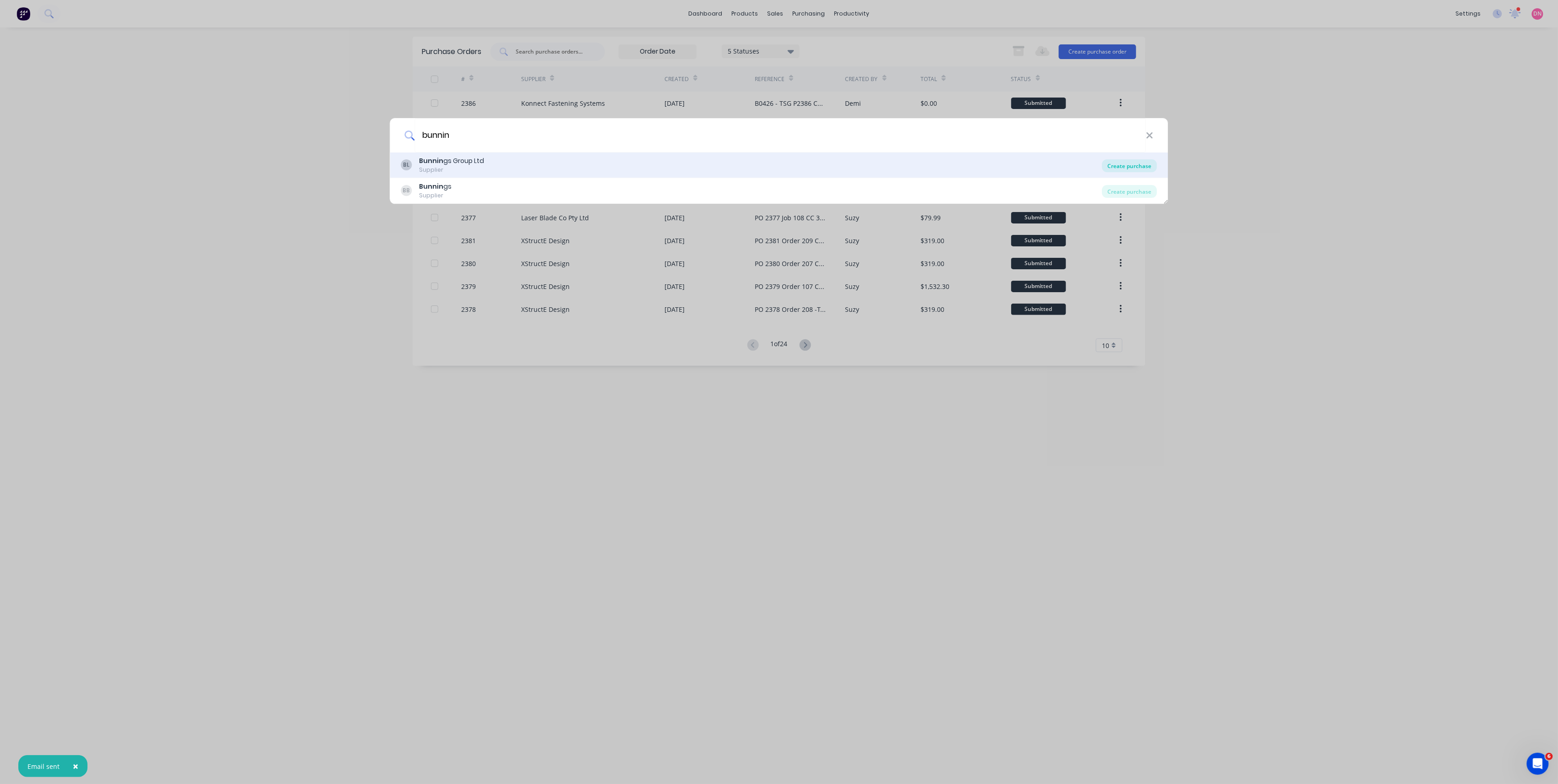
type input "bunnin"
click at [1141, 171] on div "Create purchase" at bounding box center [1130, 166] width 55 height 13
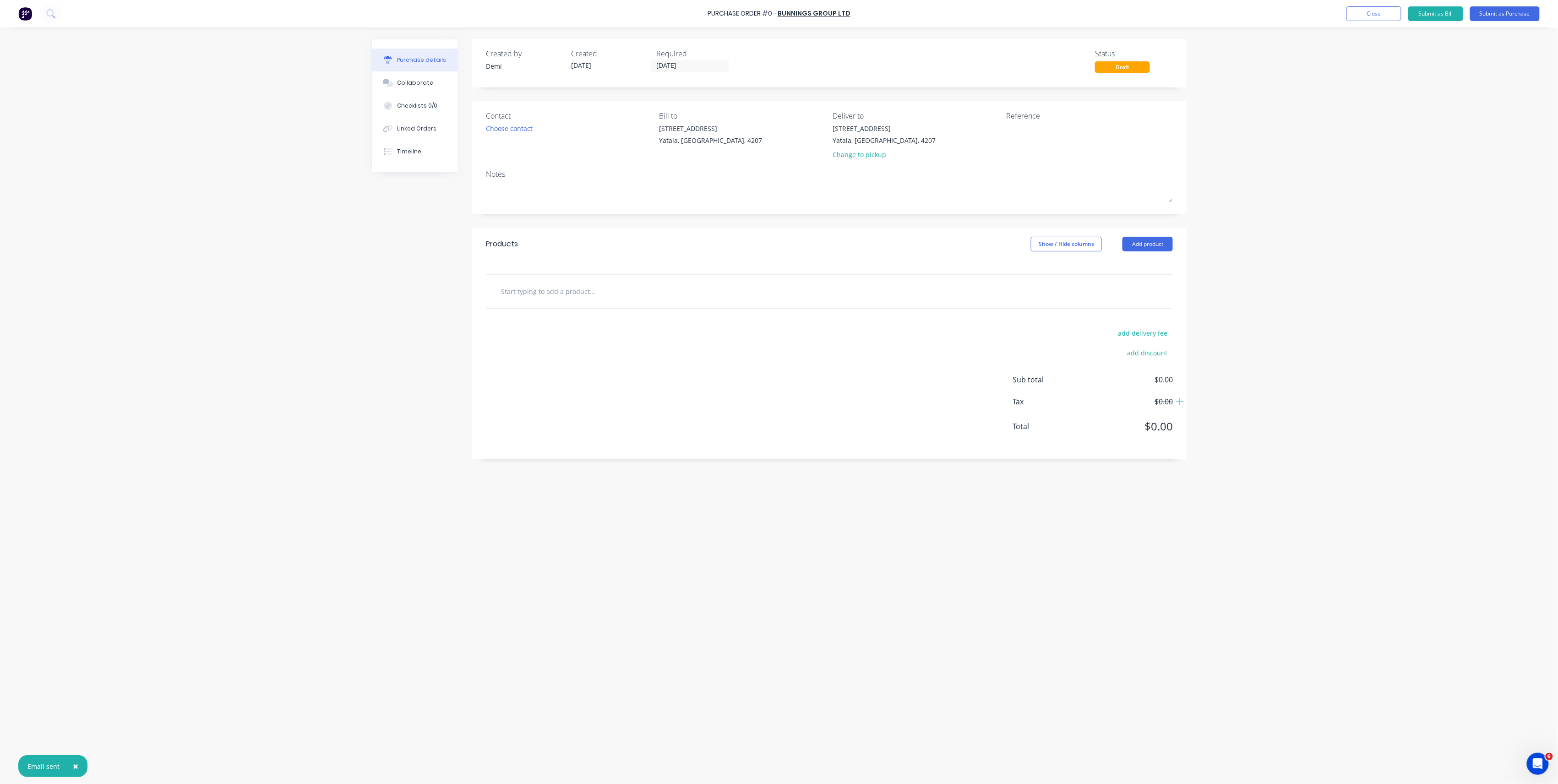
drag, startPoint x: 735, startPoint y: 300, endPoint x: 687, endPoint y: 289, distance: 49.2
click at [735, 299] on div at bounding box center [630, 291] width 275 height 18
click at [576, 289] on input "text" at bounding box center [592, 291] width 183 height 18
type input "Izzy"
click at [884, 407] on div "add delivery fee add discount Sub total $0.00 Tax $0.00 Total $0.00" at bounding box center [829, 384] width 715 height 150
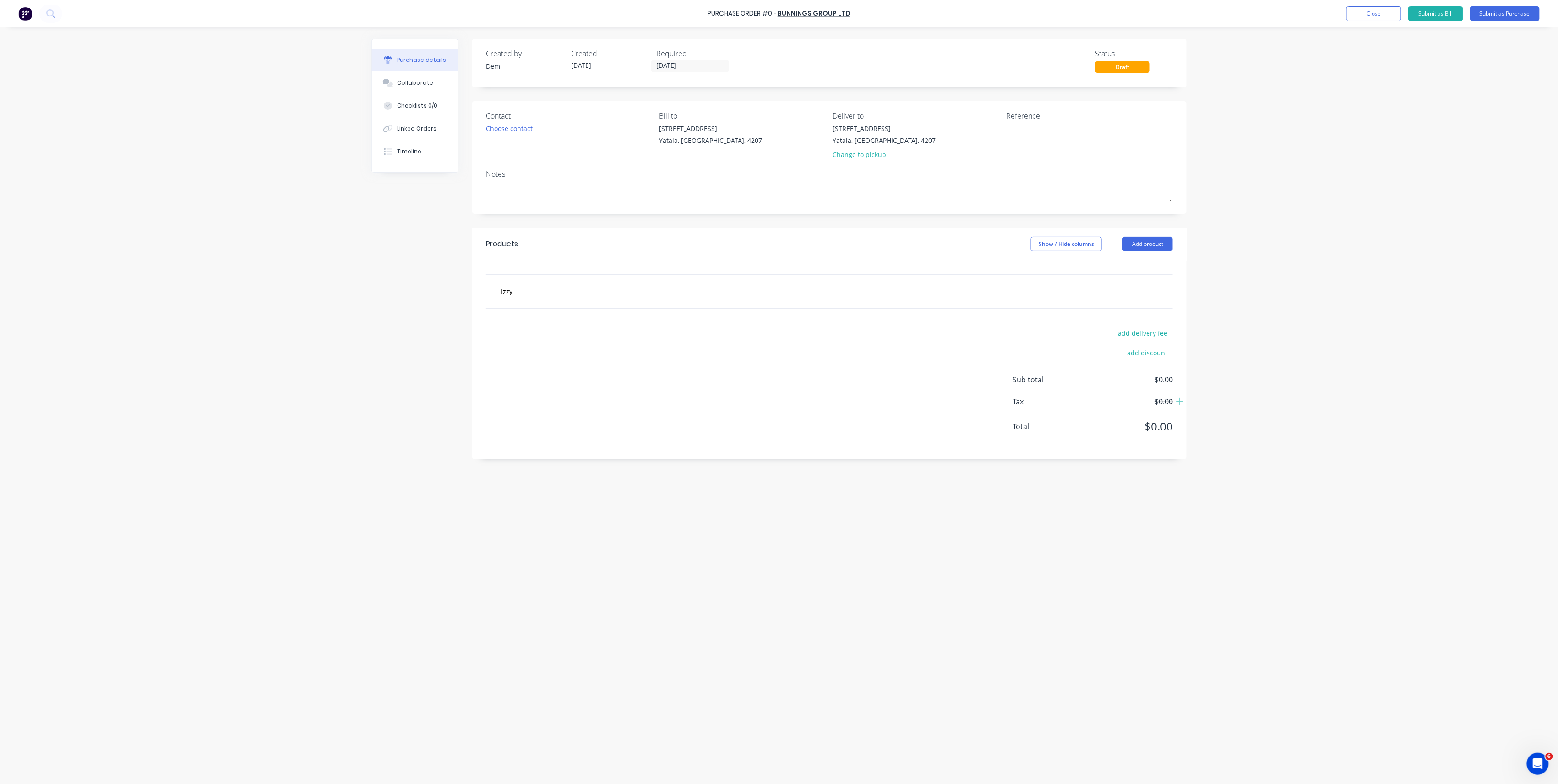
click at [864, 282] on div "Izzy" at bounding box center [829, 291] width 687 height 33
drag, startPoint x: 595, startPoint y: 272, endPoint x: 532, endPoint y: 297, distance: 67.8
click at [587, 273] on div at bounding box center [829, 268] width 715 height 14
click at [512, 298] on div "Izzy" at bounding box center [829, 291] width 687 height 33
click at [510, 280] on div "Izzy" at bounding box center [829, 291] width 687 height 33
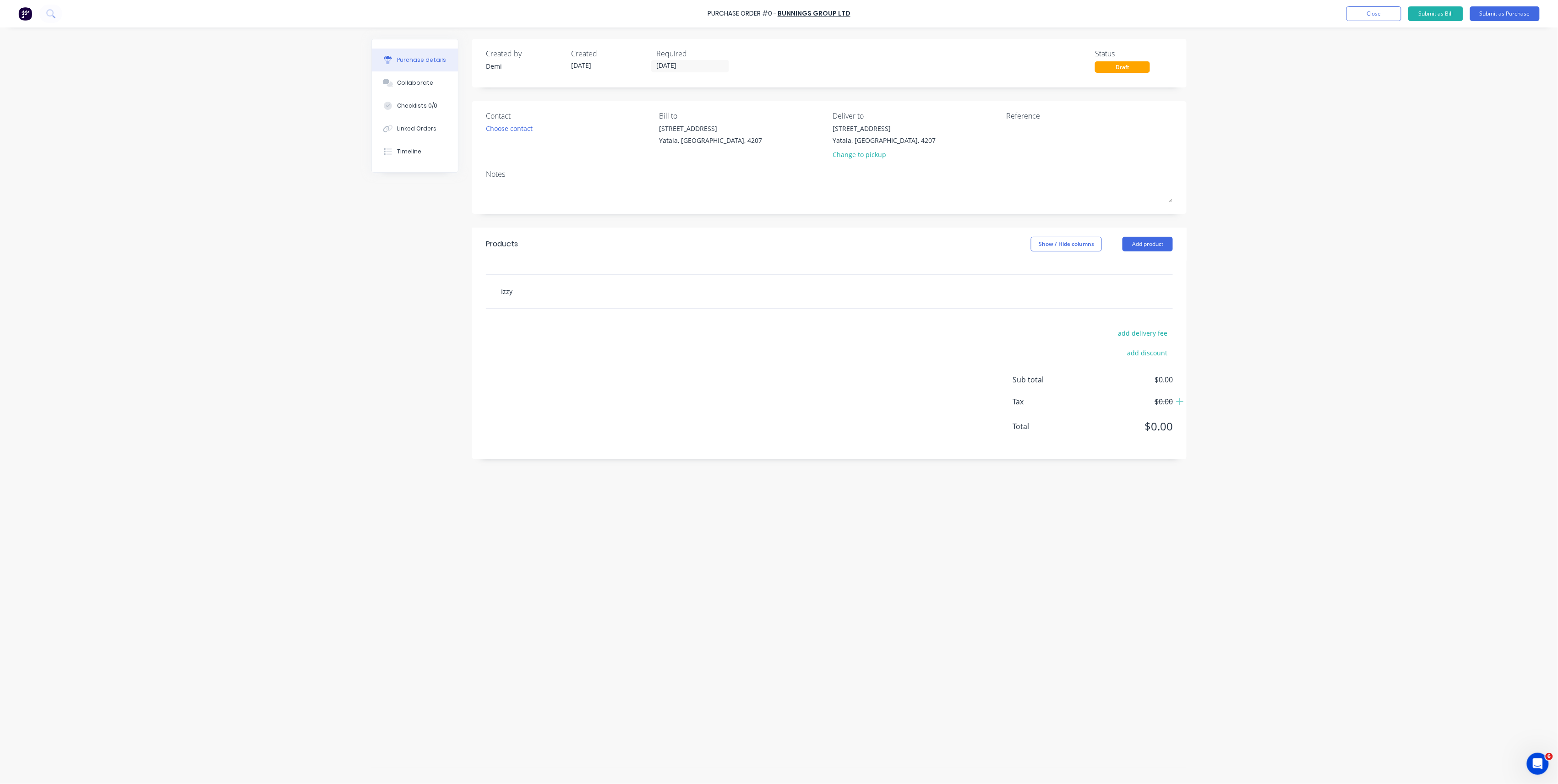
click at [525, 290] on input "Izzy" at bounding box center [592, 291] width 183 height 18
click at [544, 329] on button "Add Izzy to order" at bounding box center [641, 326] width 275 height 29
click at [1377, 6] on button "Close" at bounding box center [1374, 13] width 55 height 15
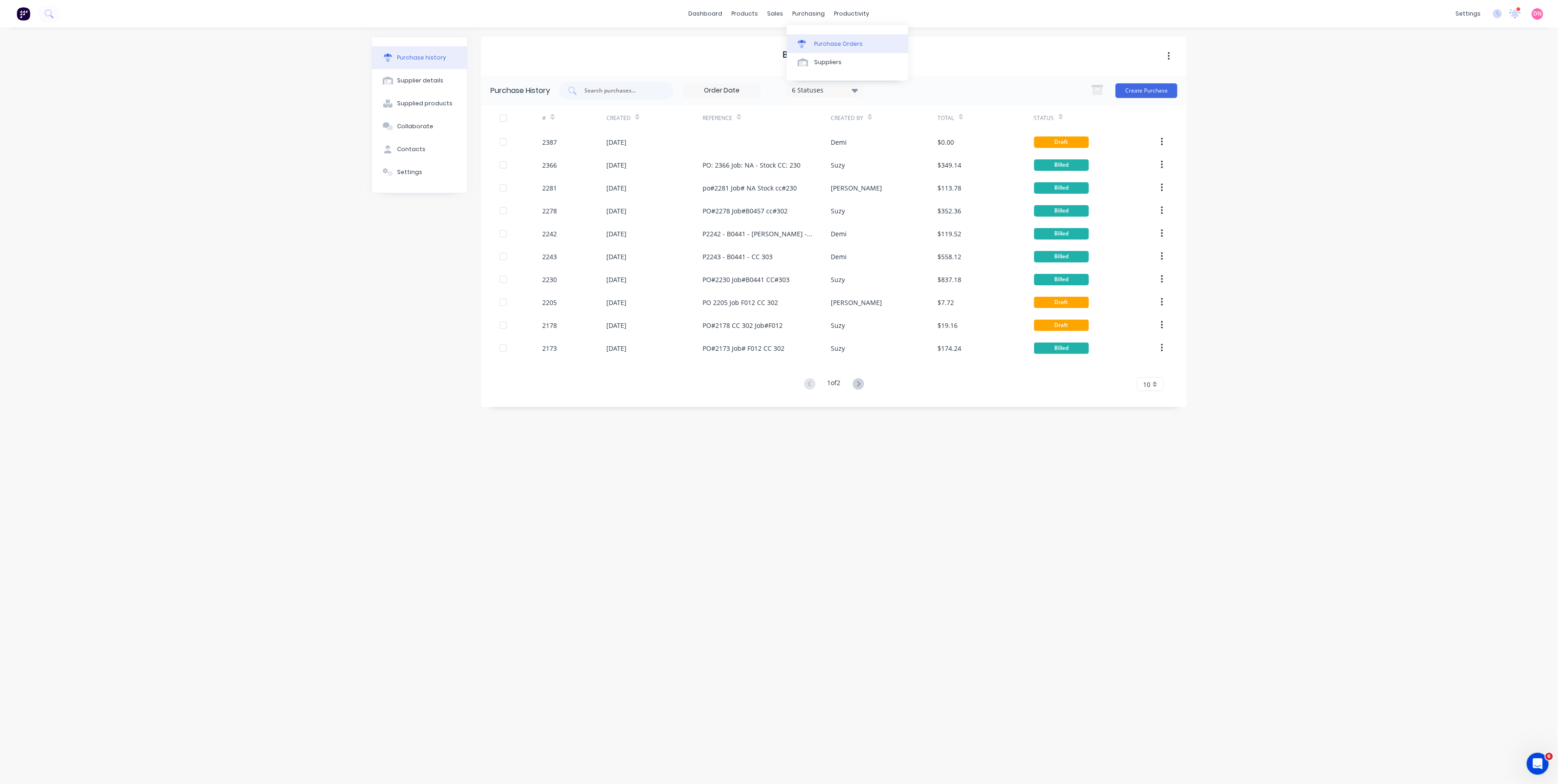
click at [813, 47] on link "Purchase Orders" at bounding box center [847, 43] width 121 height 18
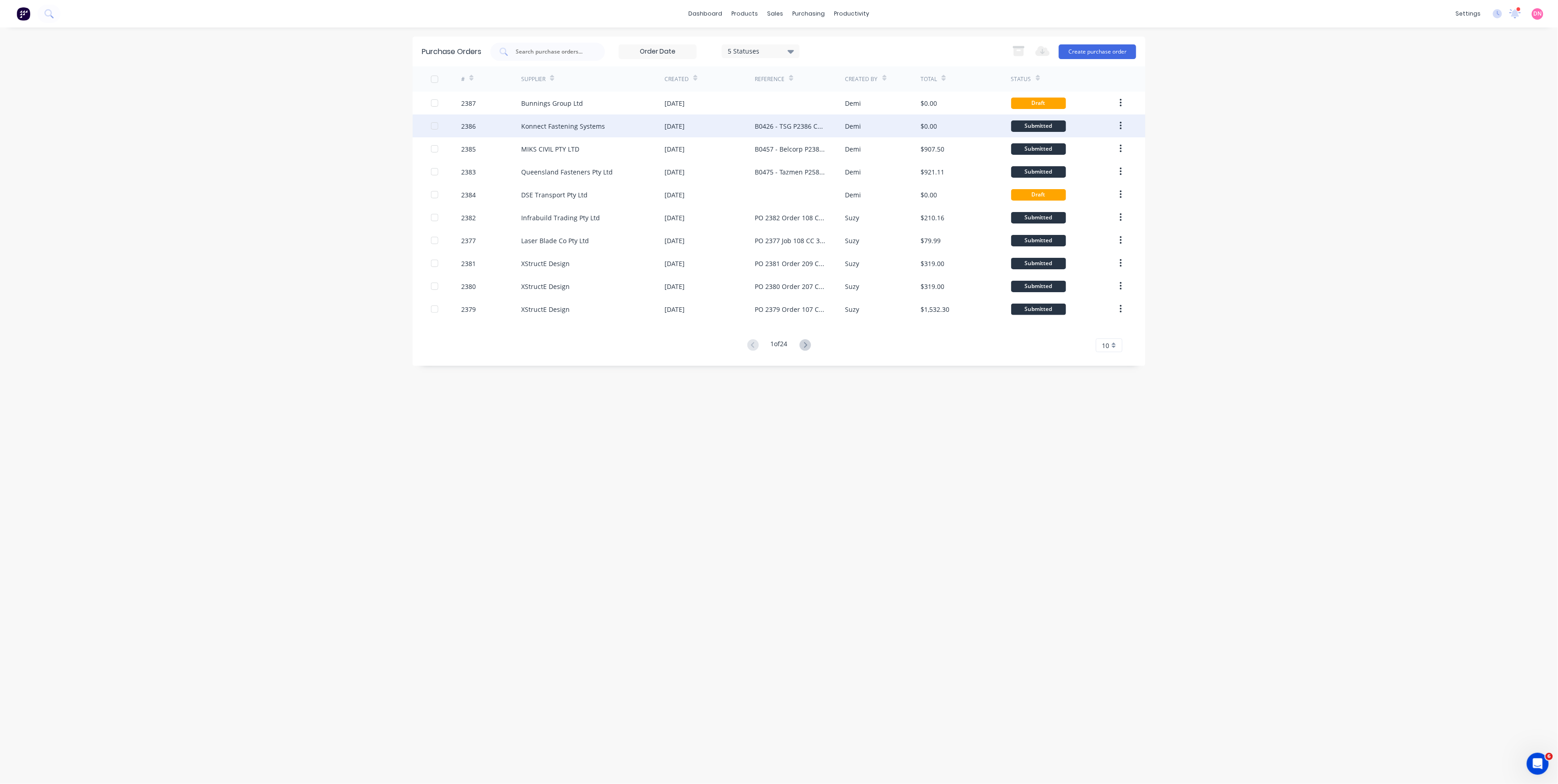
click at [804, 121] on div "B0426 - TSG P2386 CC 301" at bounding box center [790, 126] width 72 height 10
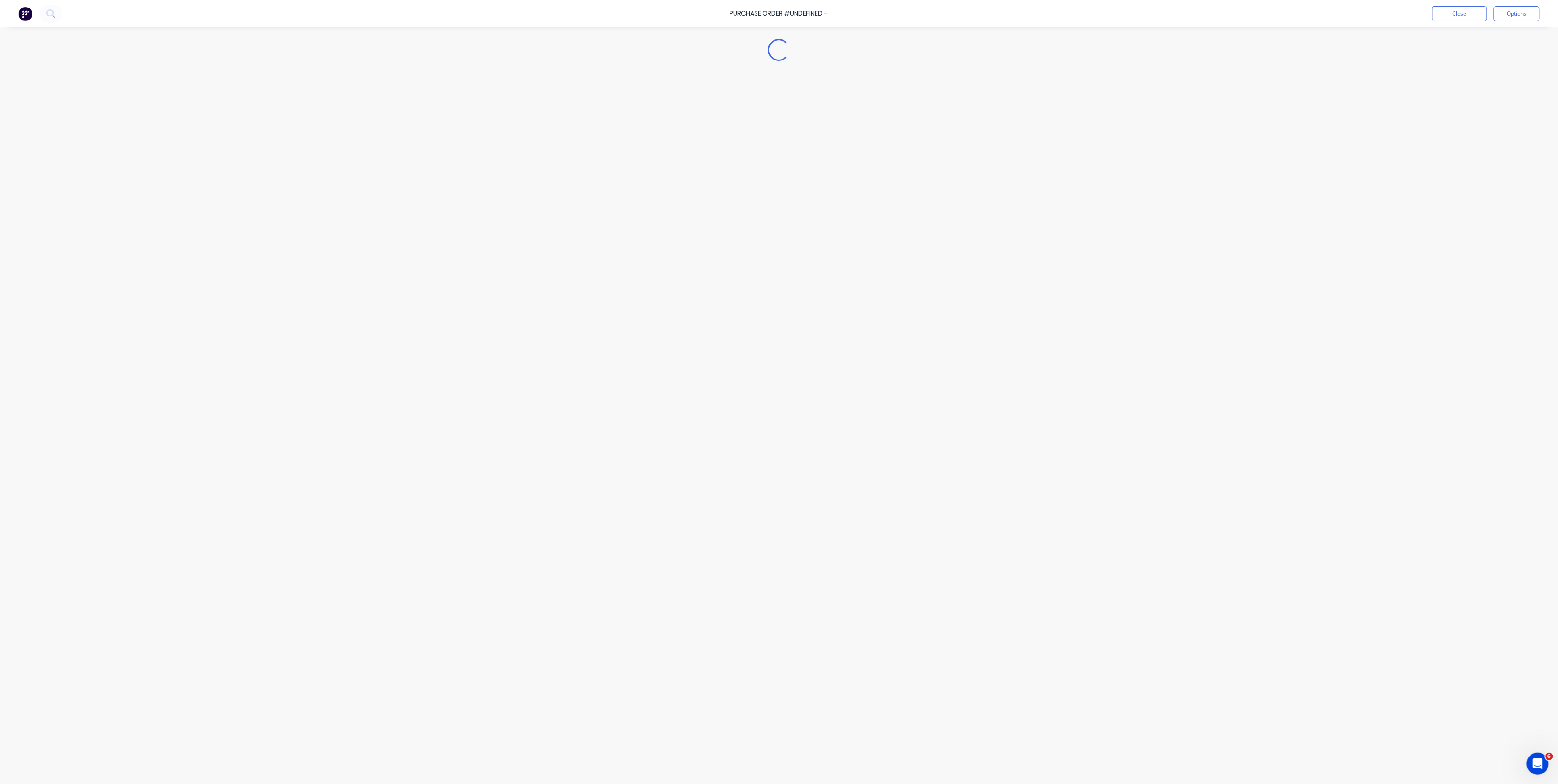
type textarea "x"
click at [407, 143] on button "Timeline" at bounding box center [414, 152] width 86 height 23
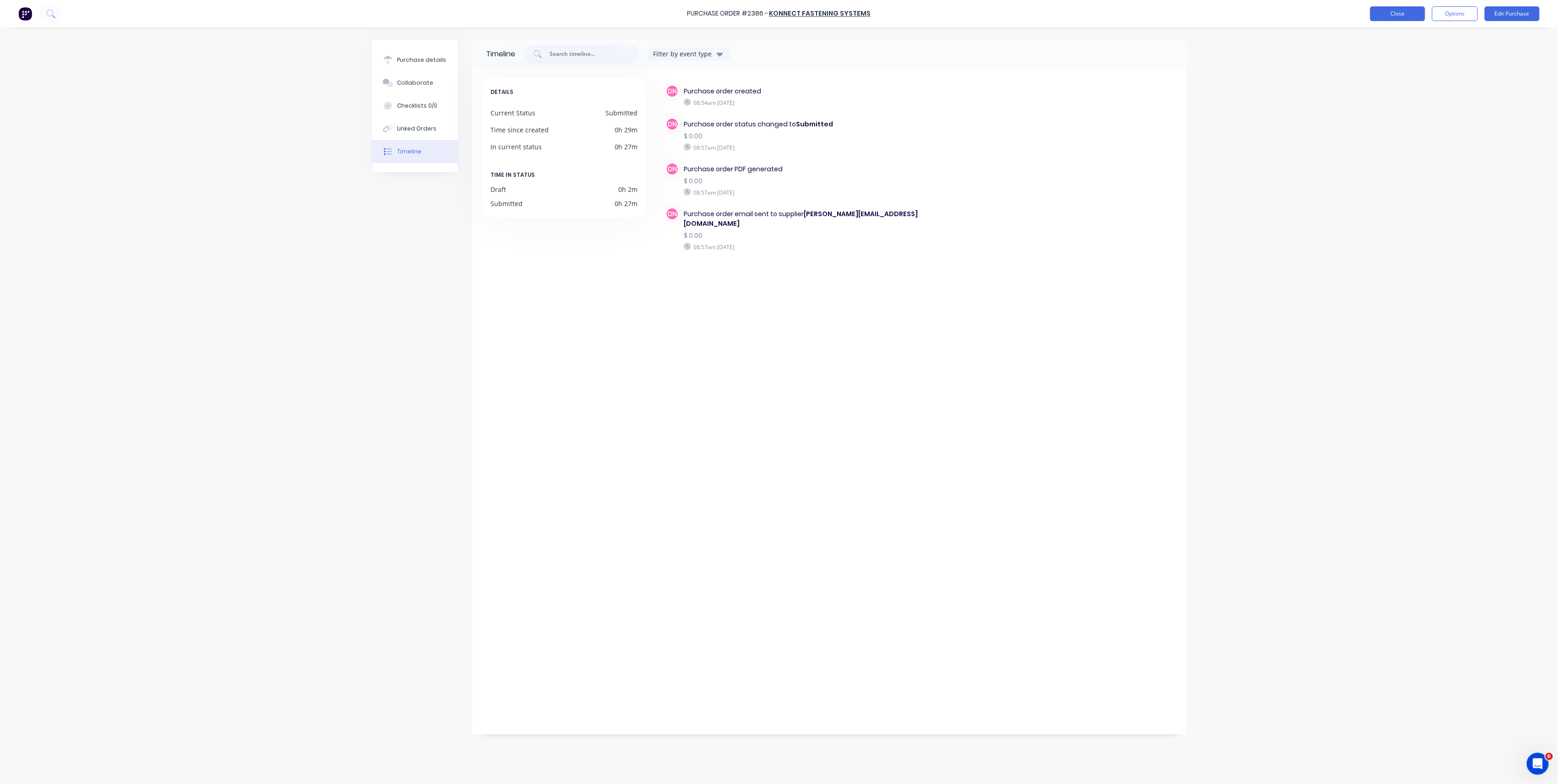
click at [1416, 19] on button "Close" at bounding box center [1398, 13] width 55 height 15
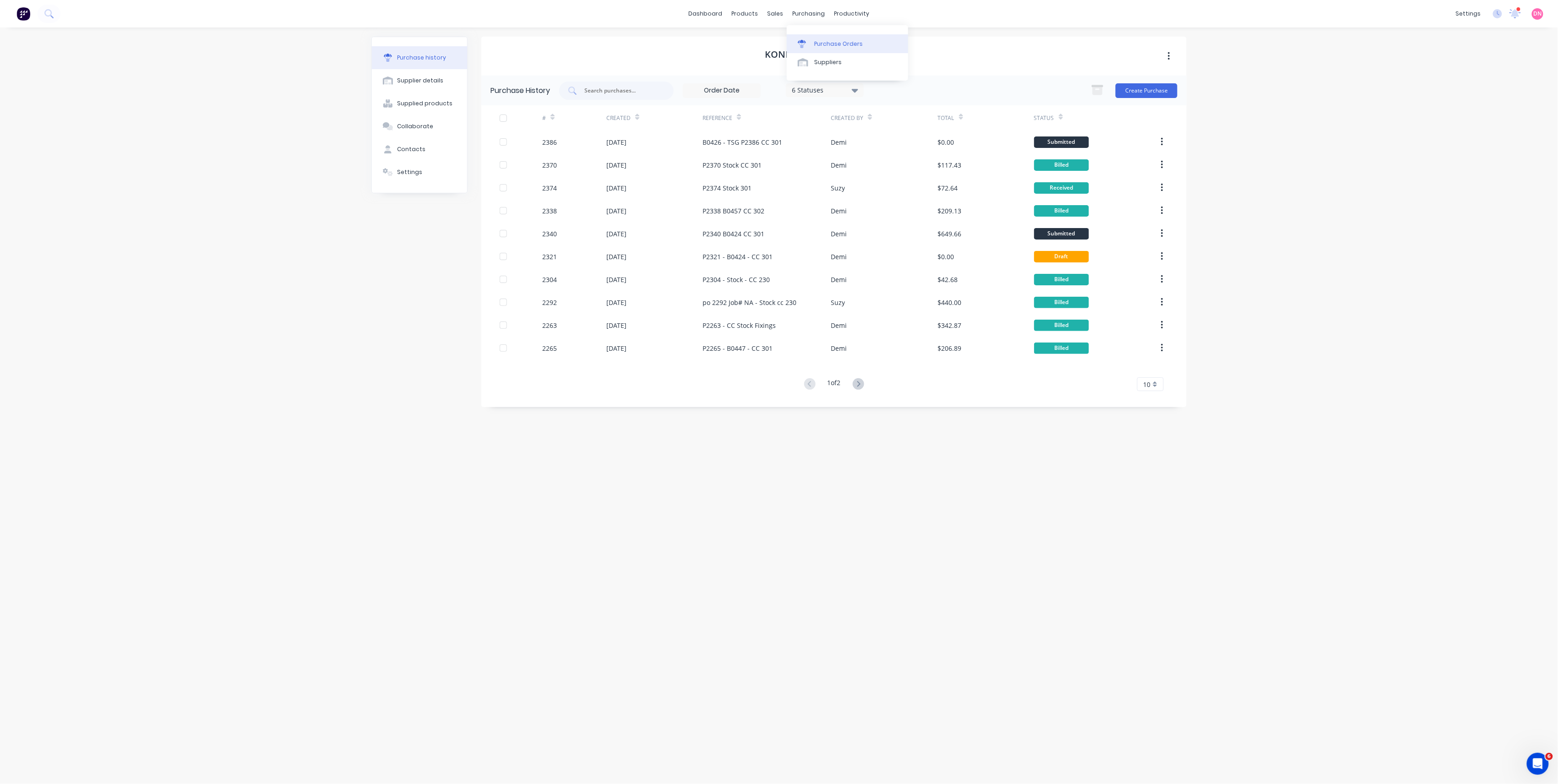
click at [810, 43] on div at bounding box center [804, 44] width 14 height 8
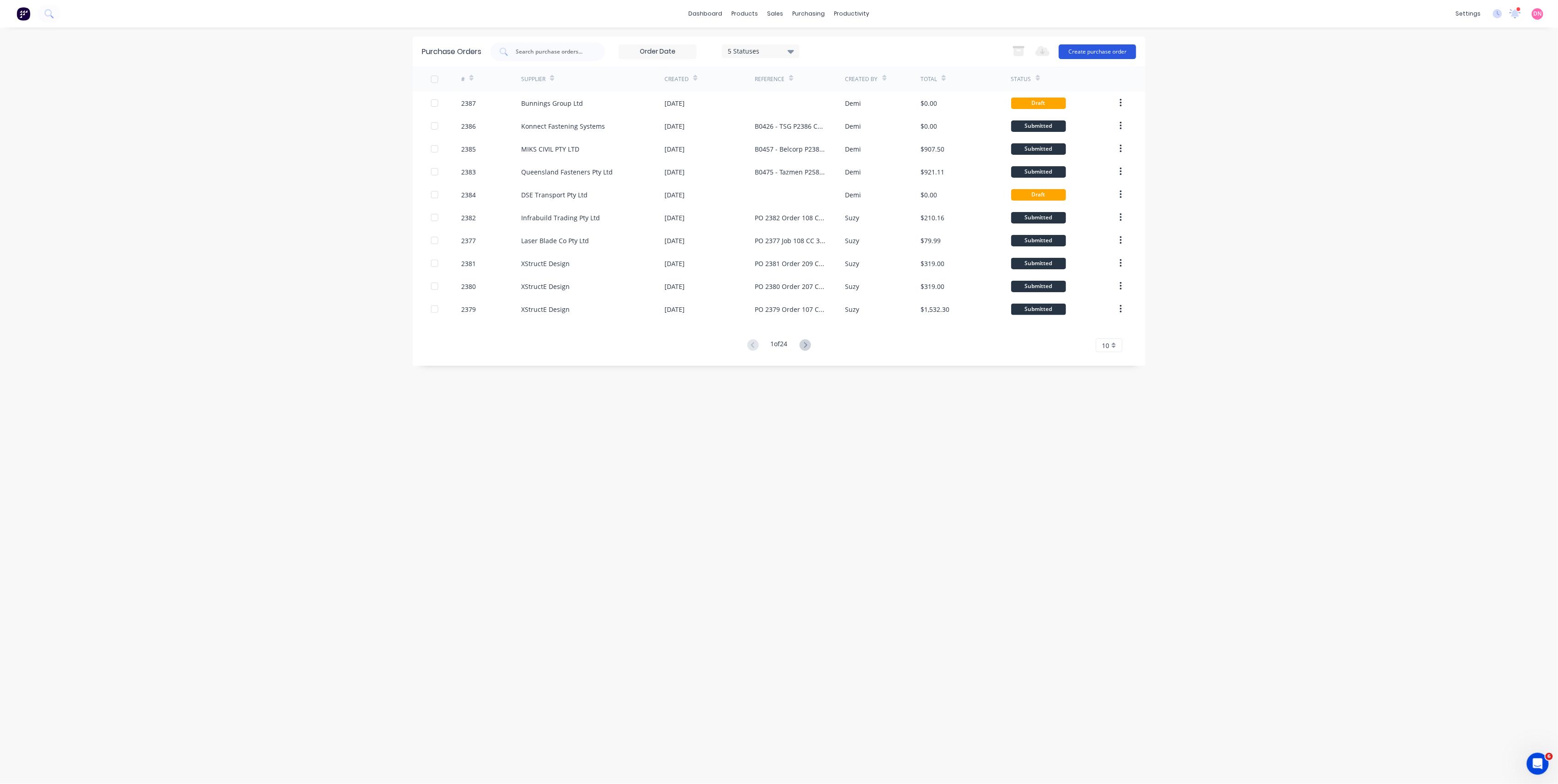
click at [1114, 50] on button "Create purchase order" at bounding box center [1097, 52] width 77 height 15
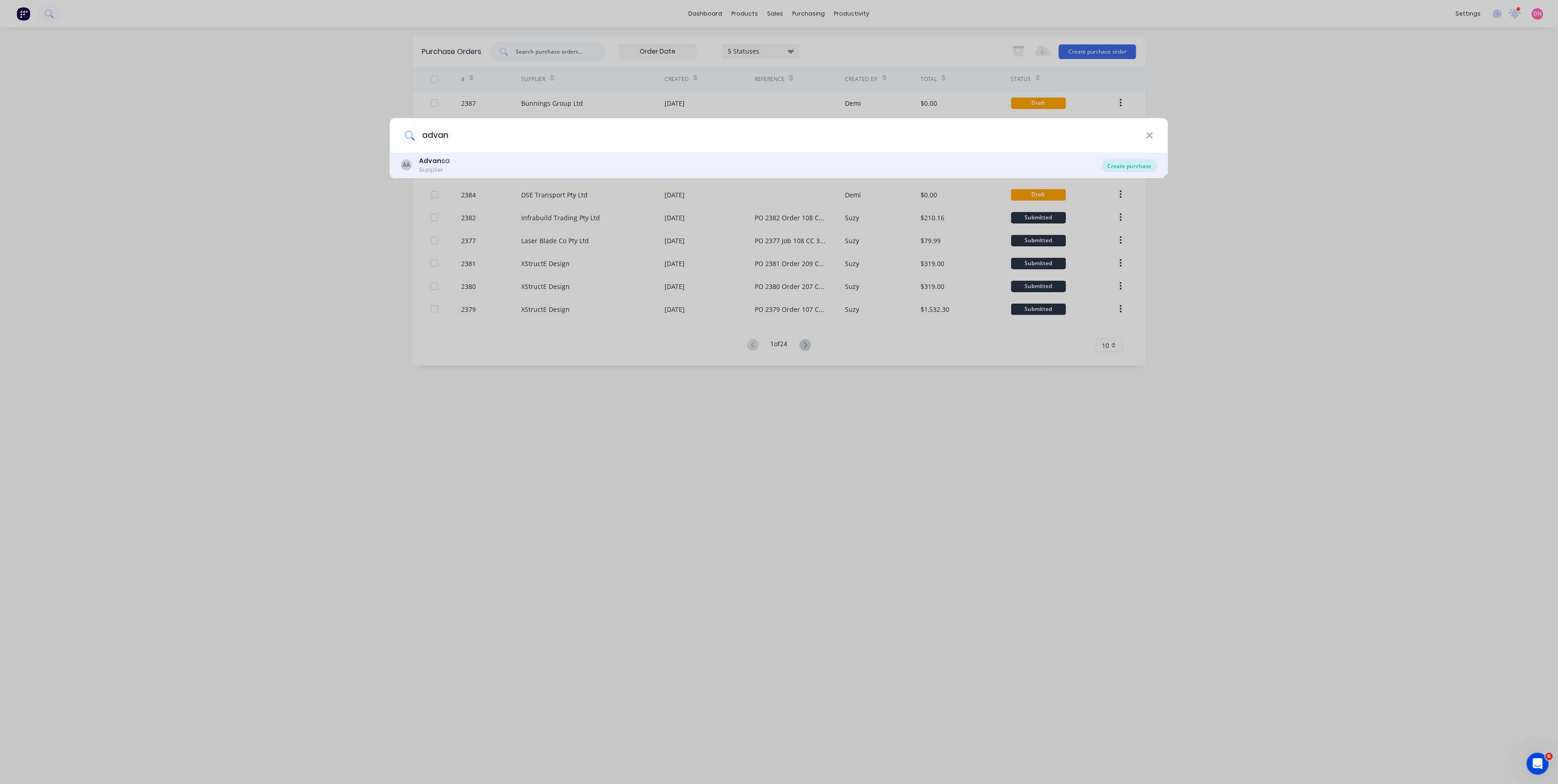
type input "advan"
click at [1112, 163] on div "Create purchase" at bounding box center [1130, 166] width 55 height 13
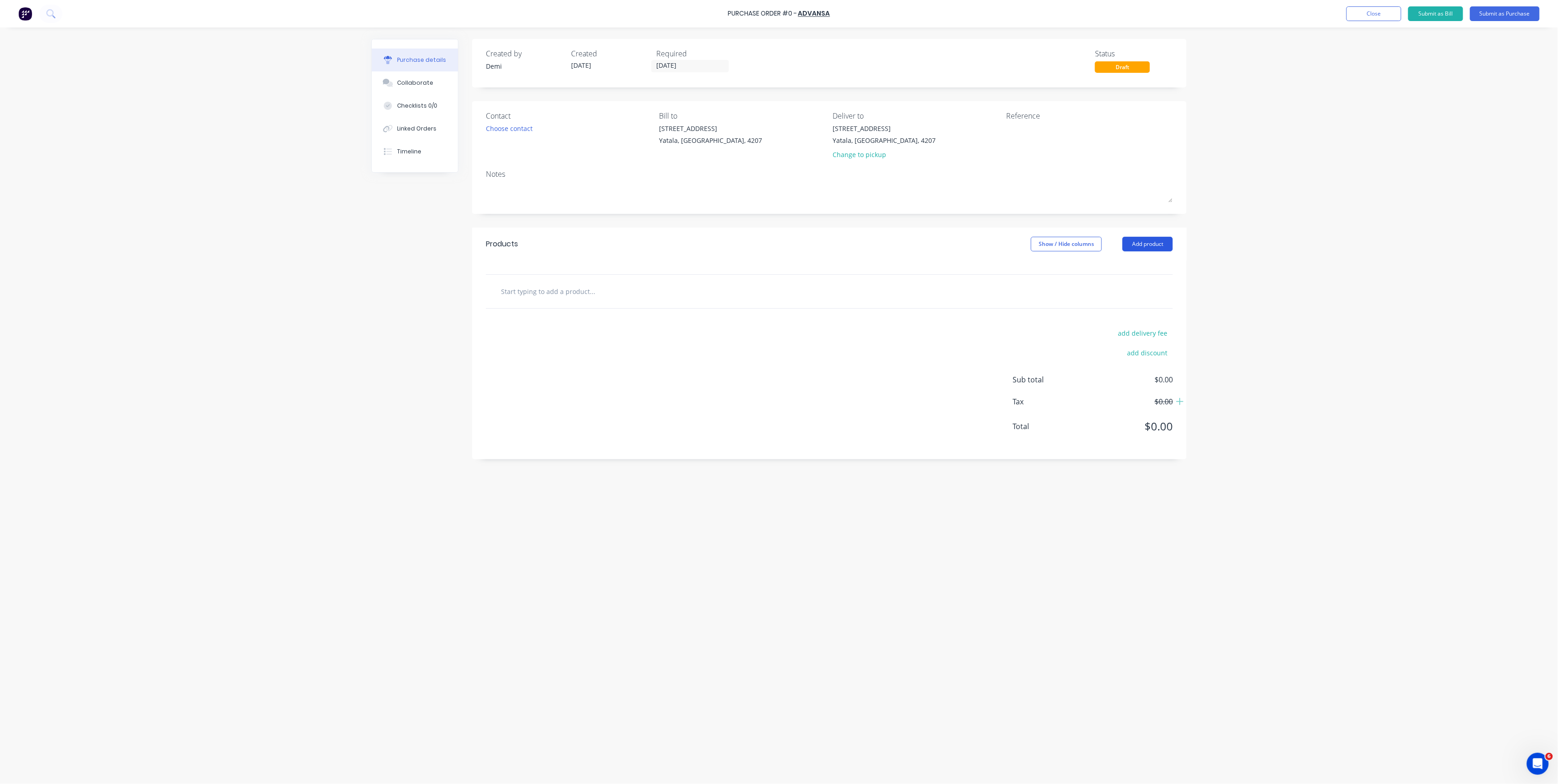
click at [1144, 239] on button "Add product" at bounding box center [1147, 243] width 50 height 15
click at [1138, 268] on div "Product catalogue" at bounding box center [1129, 268] width 71 height 13
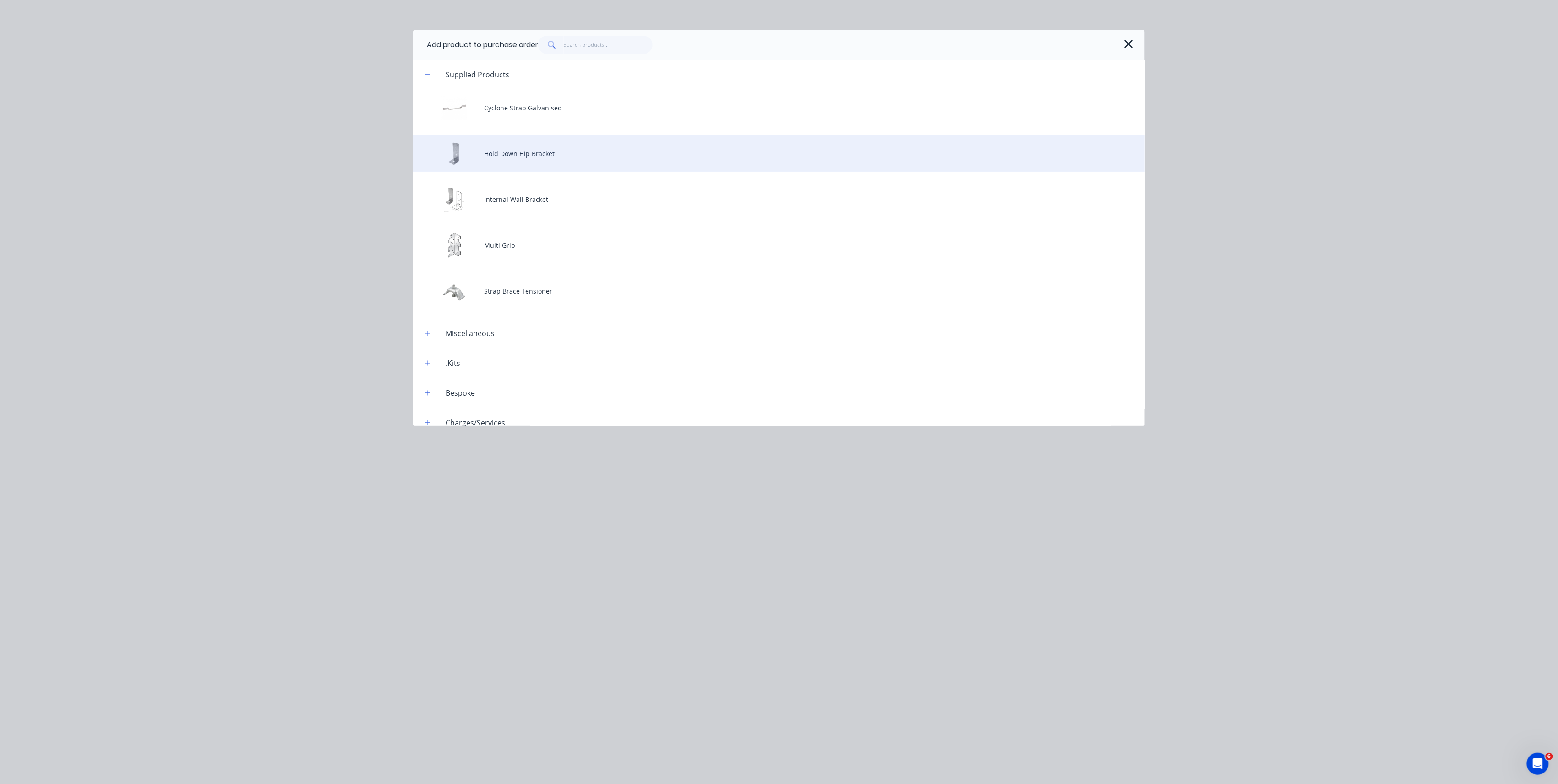
click at [848, 157] on div "Hold Down Hip Bracket" at bounding box center [779, 153] width 732 height 36
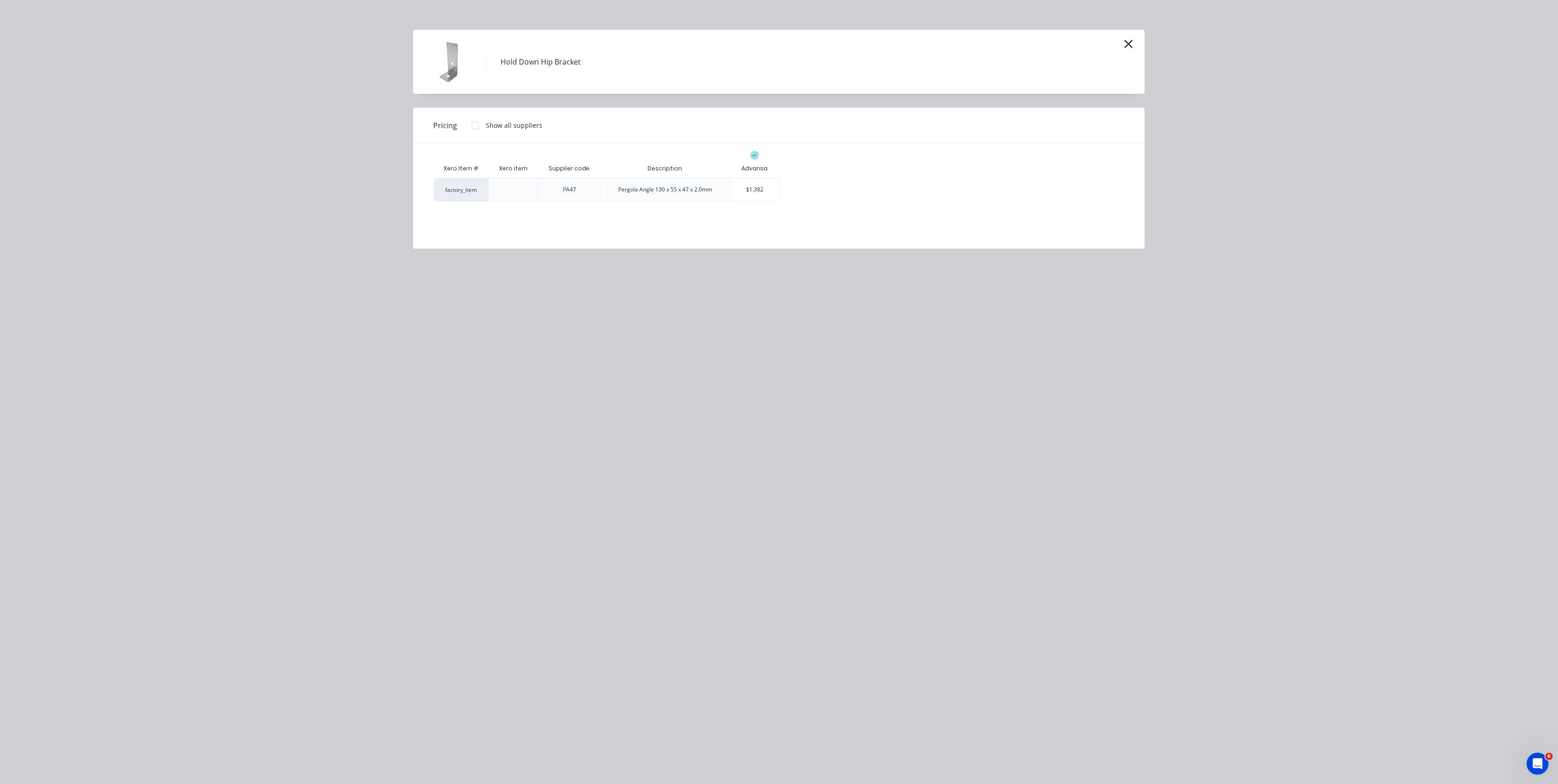
click at [743, 192] on div "$1.382" at bounding box center [755, 189] width 49 height 23
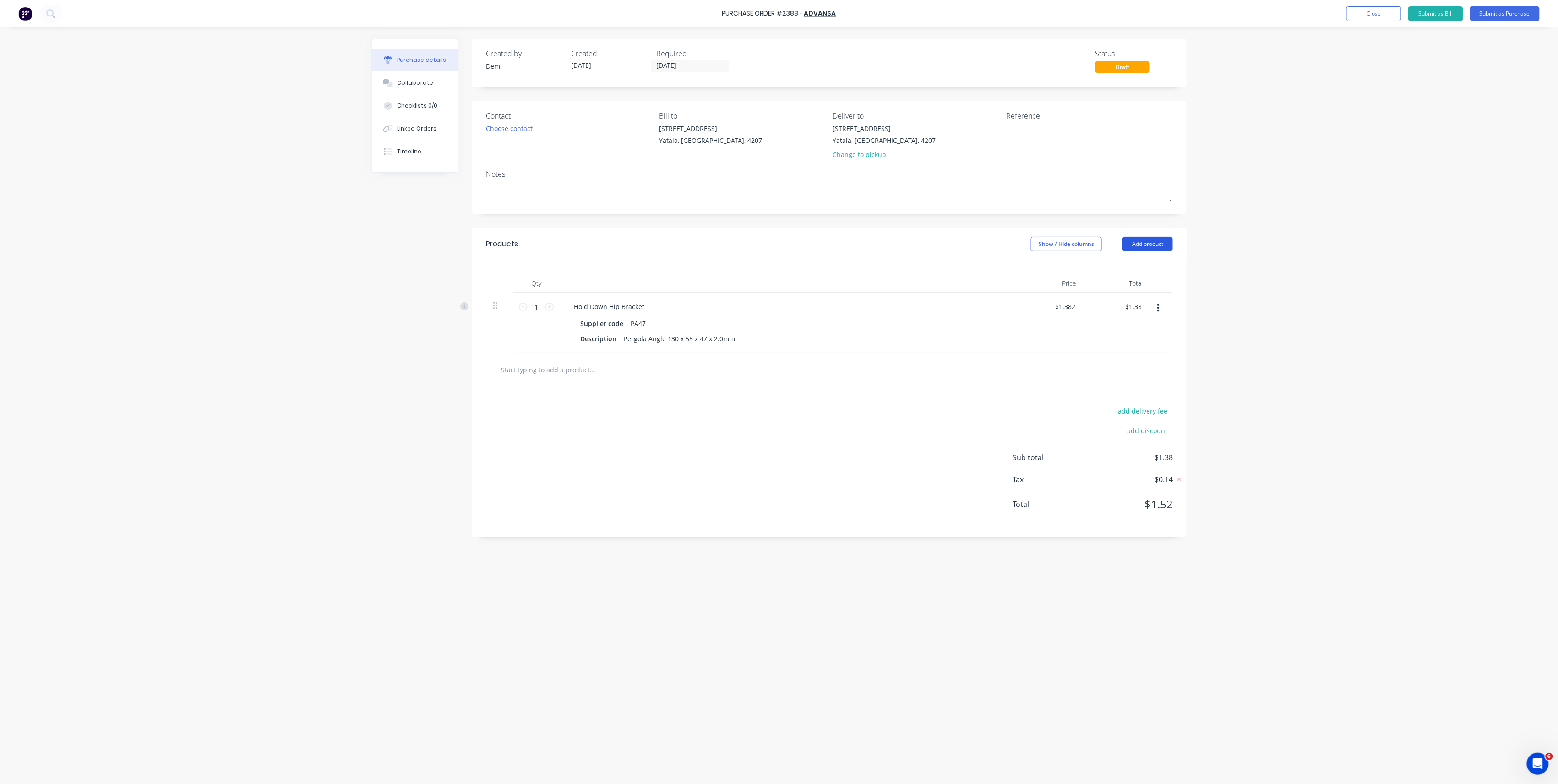
click at [1140, 246] on button "Add product" at bounding box center [1147, 243] width 50 height 15
click at [1147, 261] on div "Product catalogue" at bounding box center [1129, 268] width 71 height 13
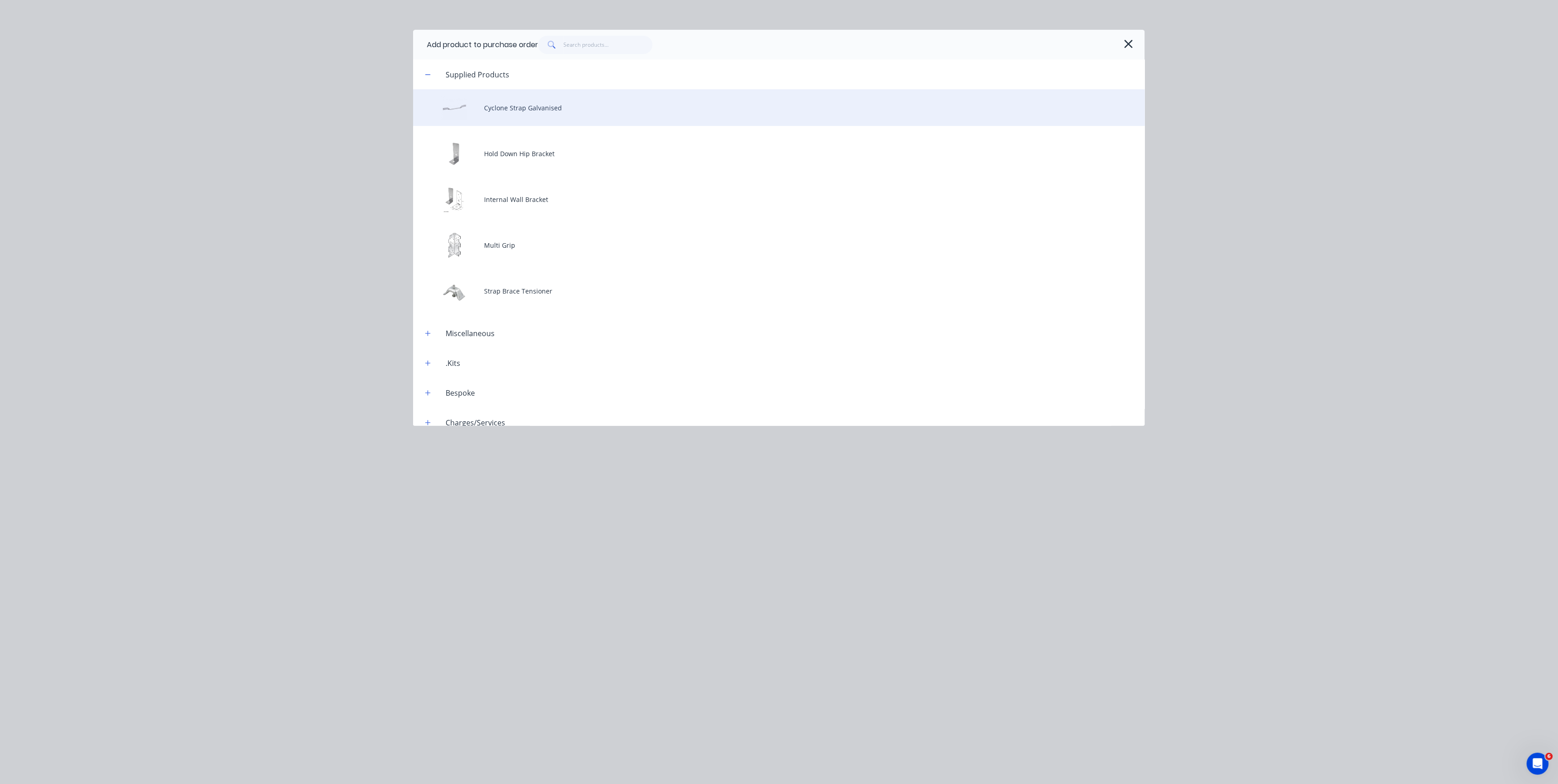
click at [578, 115] on div "Cyclone Strap Galvanised" at bounding box center [779, 107] width 732 height 36
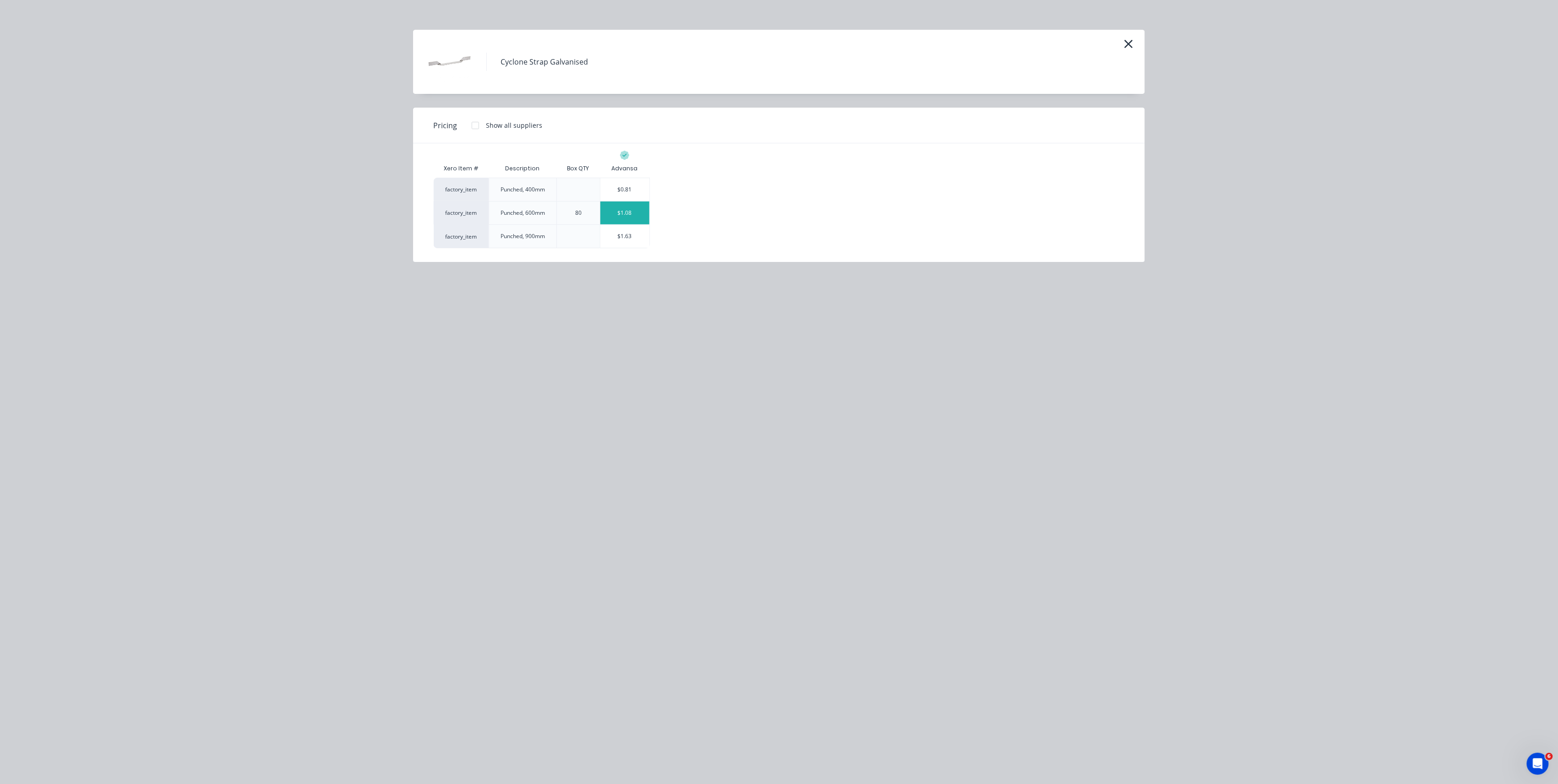
click at [607, 211] on div "$1.08" at bounding box center [625, 213] width 49 height 23
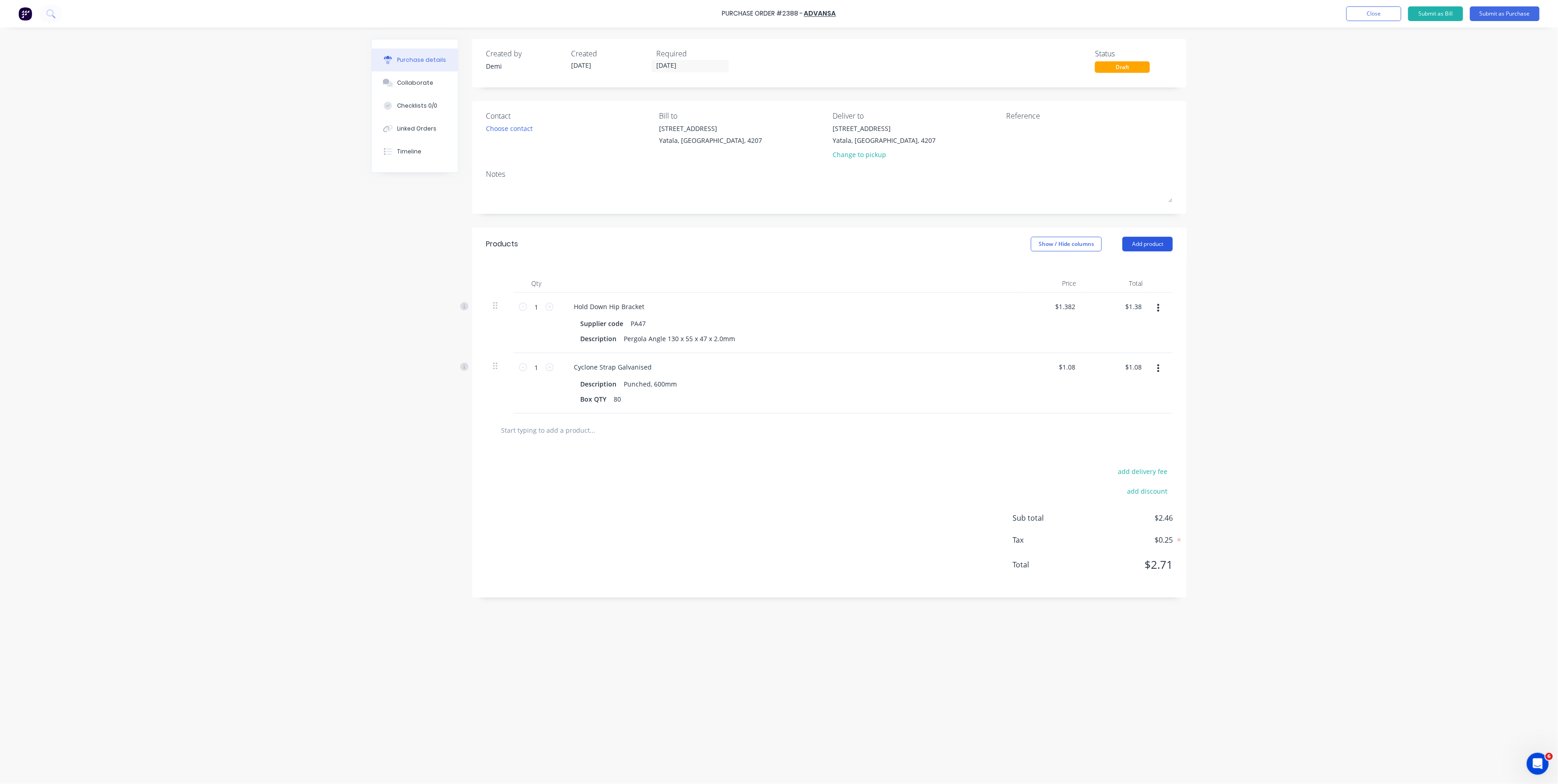
click at [1138, 242] on button "Add product" at bounding box center [1147, 243] width 50 height 15
click at [1141, 266] on div "Product catalogue" at bounding box center [1129, 268] width 71 height 13
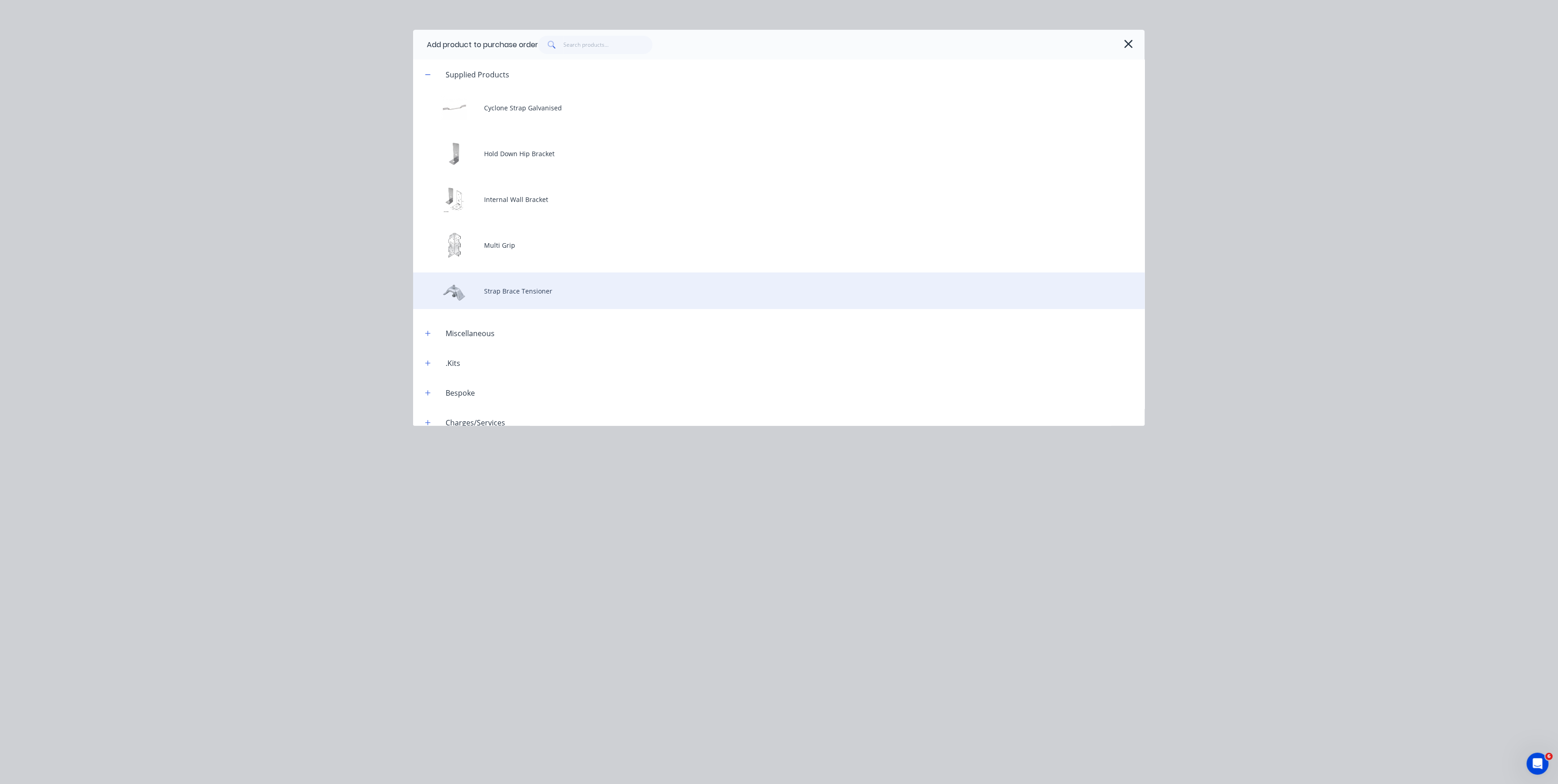
click at [572, 287] on div "Strap Brace Tensioner" at bounding box center [779, 290] width 732 height 36
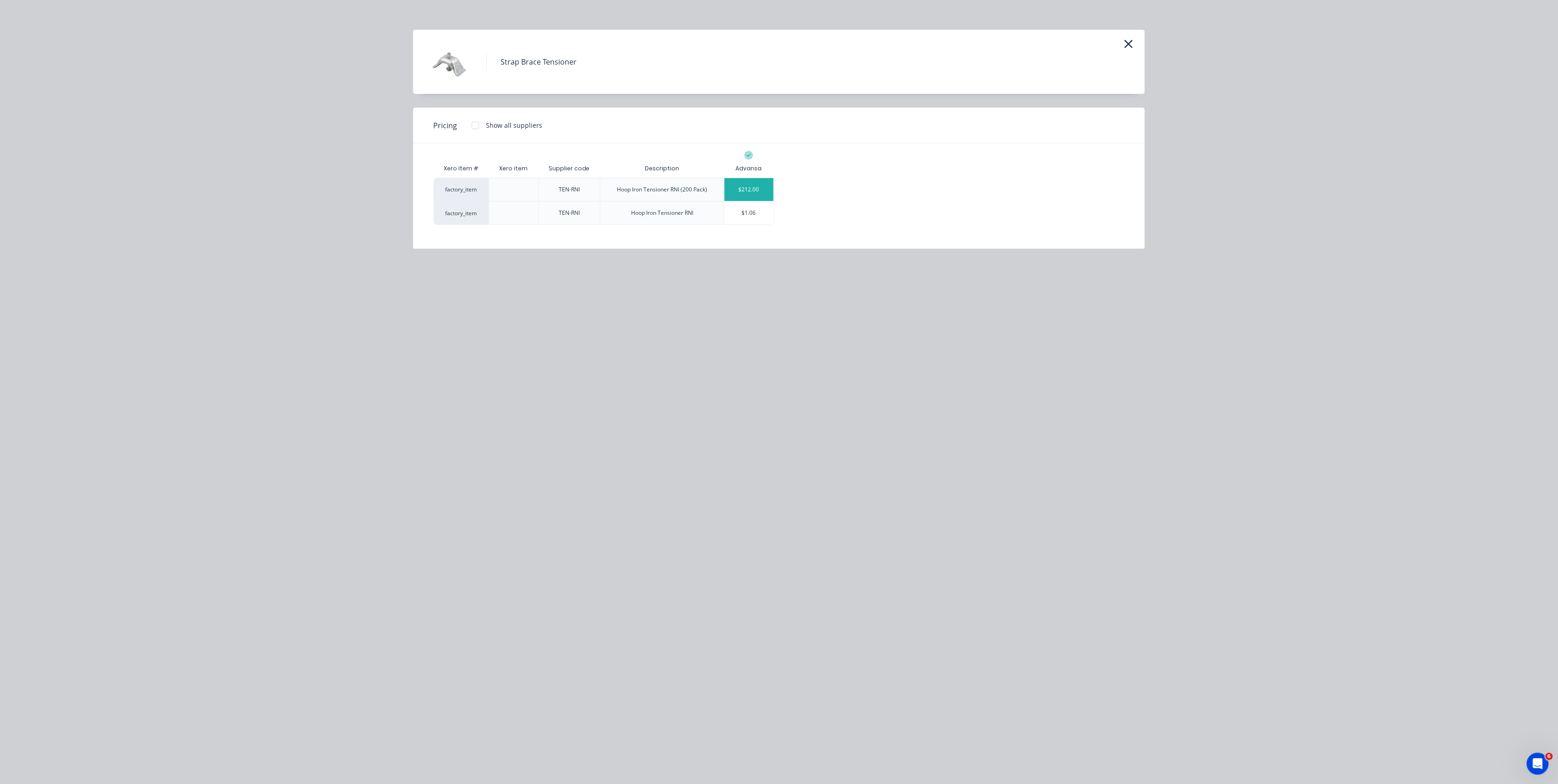
click at [759, 191] on div "$212.00" at bounding box center [749, 189] width 49 height 23
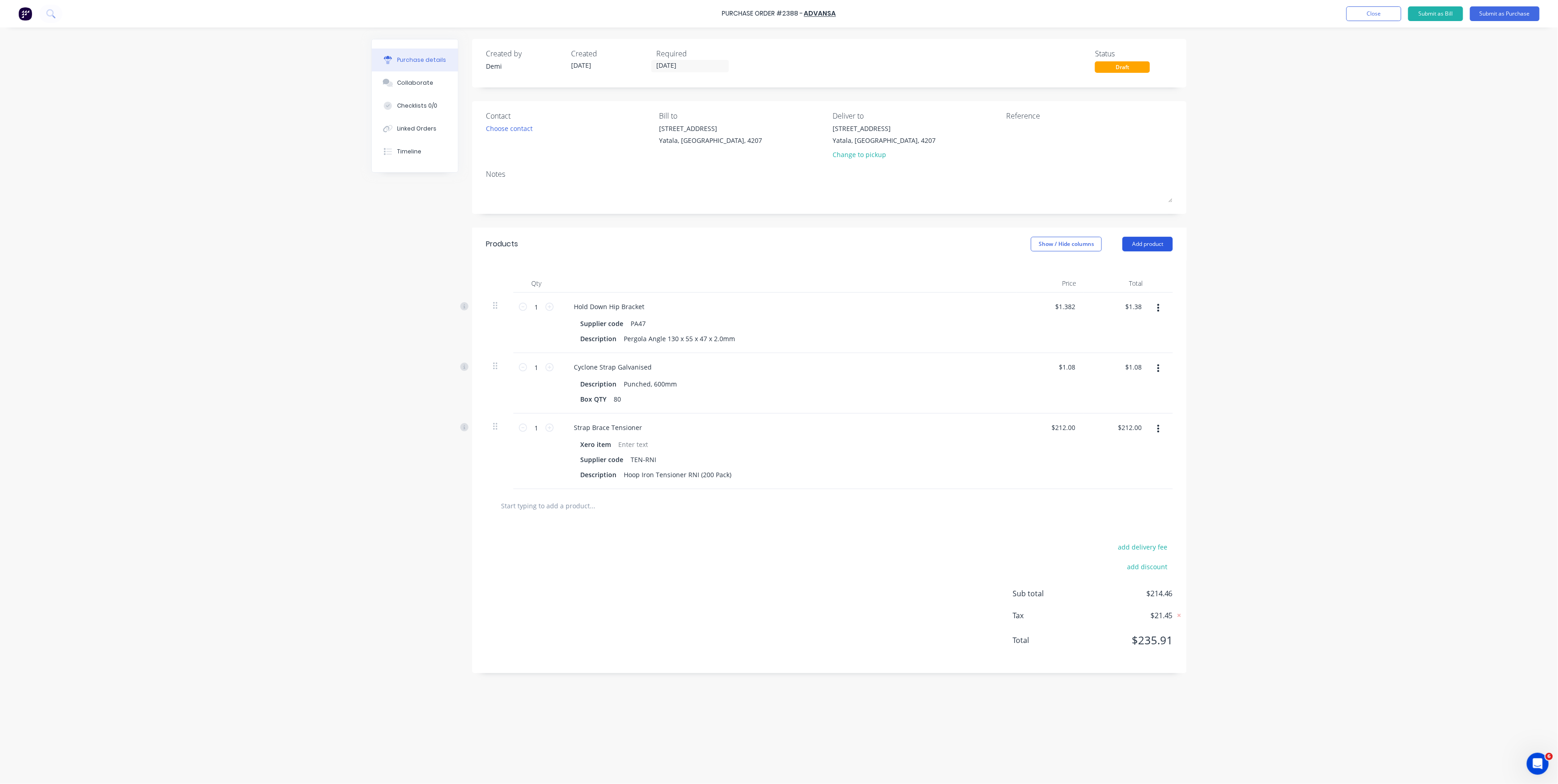
click at [1132, 241] on button "Add product" at bounding box center [1147, 243] width 50 height 15
click at [1130, 263] on div "Product catalogue" at bounding box center [1129, 268] width 71 height 13
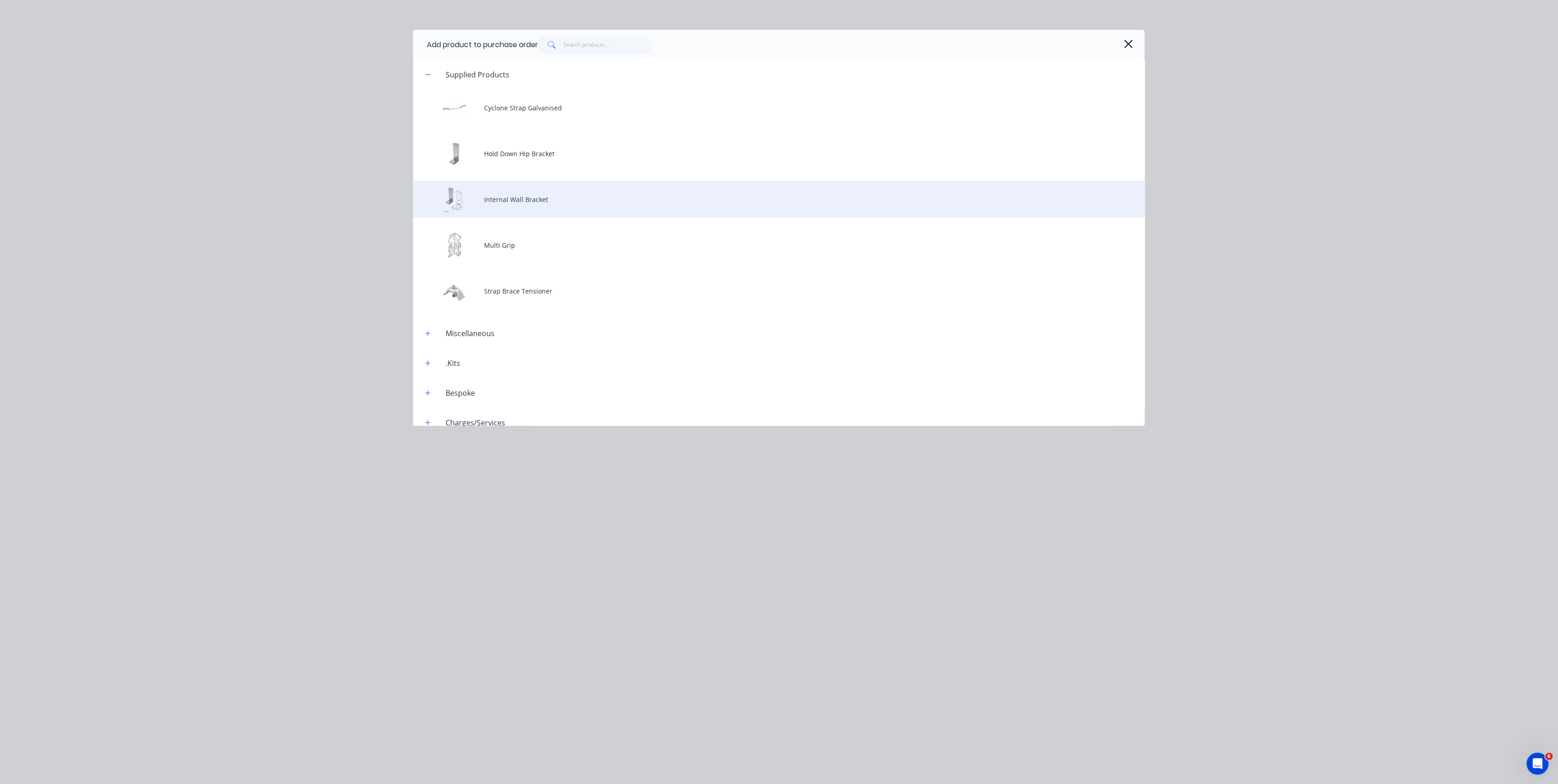
click at [728, 189] on div "Internal Wall Bracket" at bounding box center [779, 199] width 732 height 36
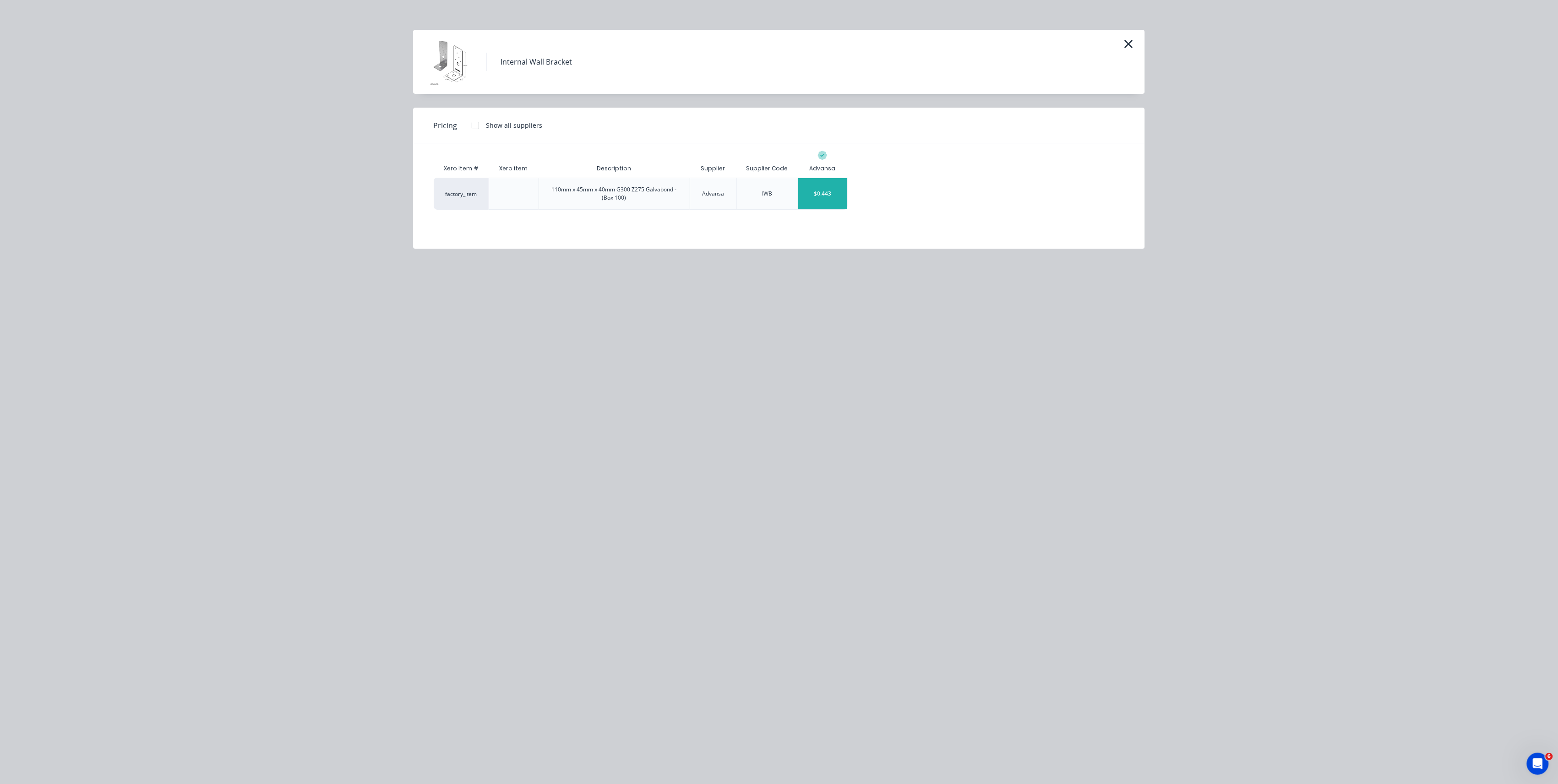
click at [820, 200] on div "$0.443" at bounding box center [822, 193] width 49 height 31
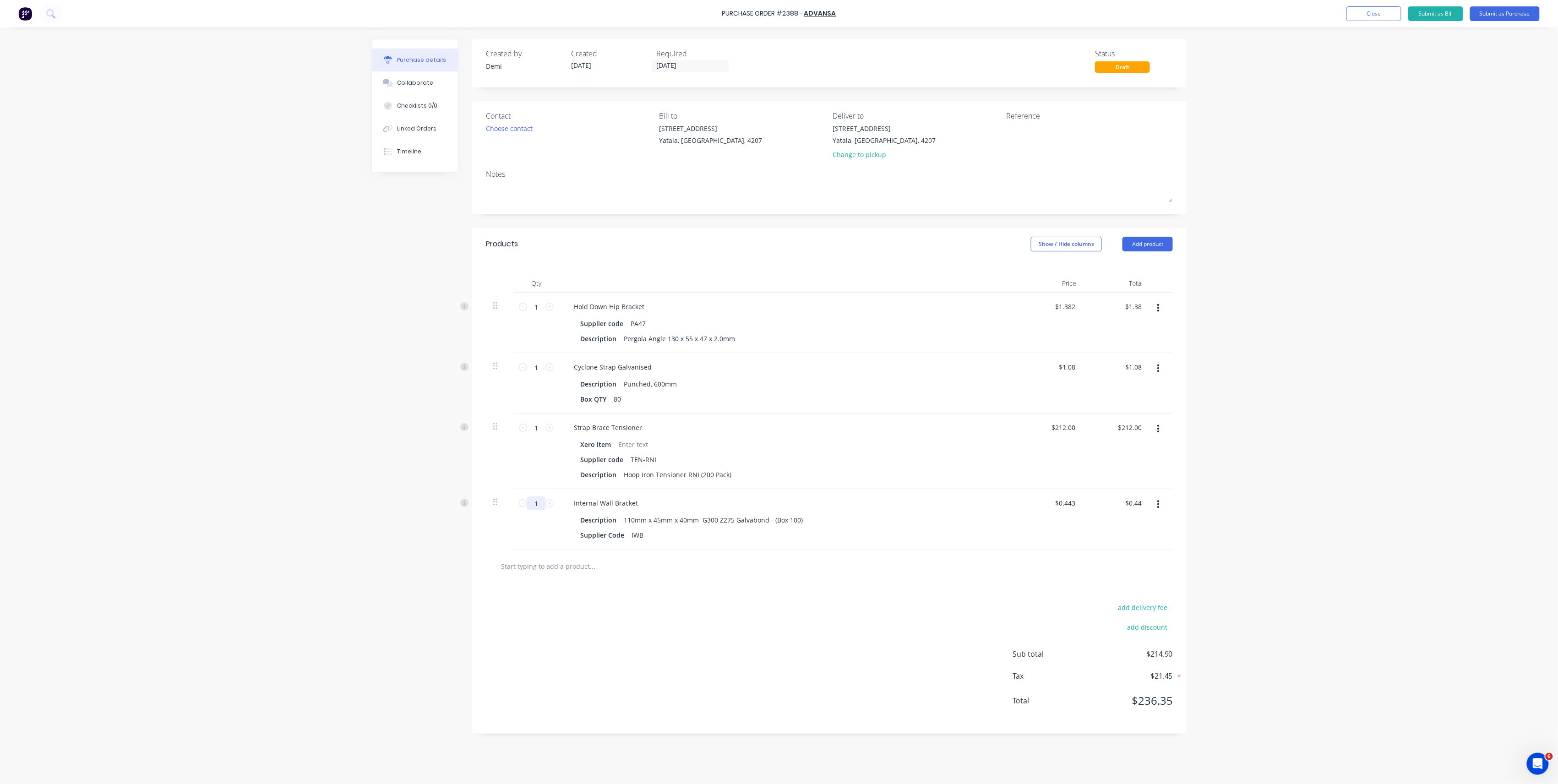
drag, startPoint x: 543, startPoint y: 503, endPoint x: 500, endPoint y: 348, distance: 160.9
click at [490, 497] on div "1 1 Internal Wall Bracket Description 110mm x 45mm x 40mm G300 Z275 Galvabond -…" at bounding box center [829, 519] width 687 height 61
type input "10"
type input "$4.43"
type input "100"
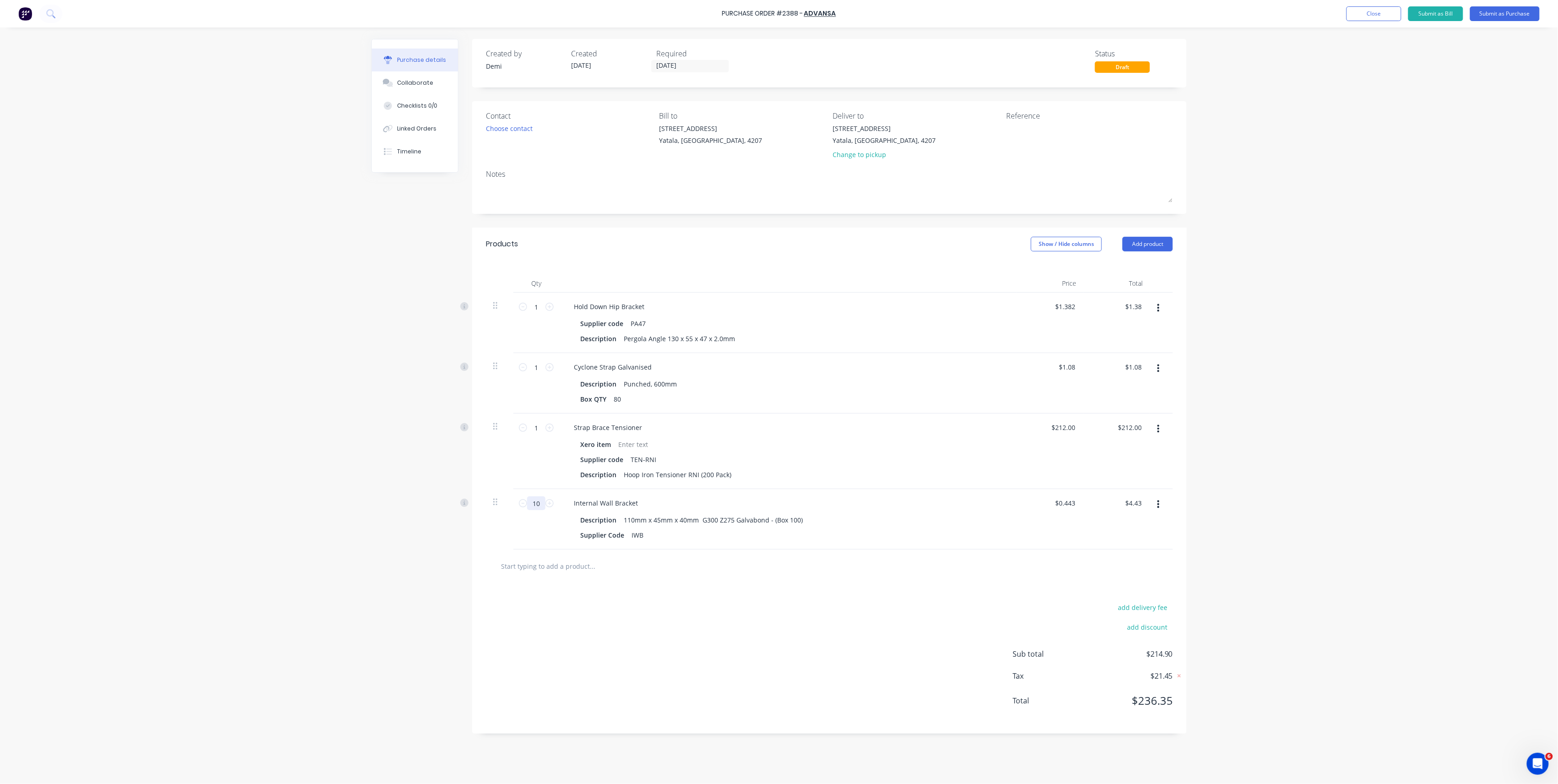
type input "$44.30"
type input "100"
drag, startPoint x: 535, startPoint y: 363, endPoint x: 519, endPoint y: 363, distance: 16.0
click at [519, 363] on div "1 1" at bounding box center [536, 383] width 46 height 61
drag, startPoint x: 537, startPoint y: 365, endPoint x: 528, endPoint y: 363, distance: 9.2
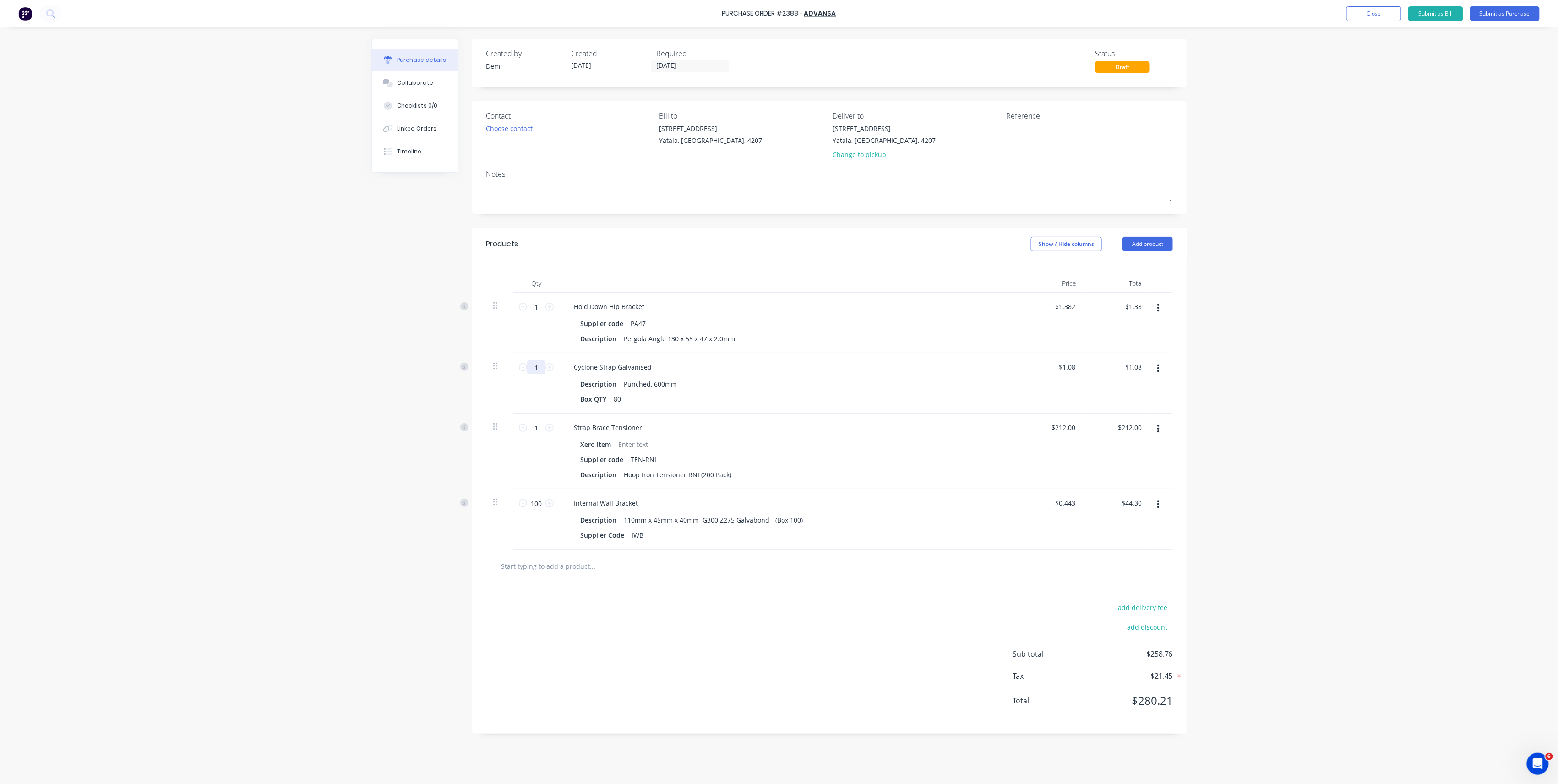
click at [528, 363] on input "1" at bounding box center [536, 367] width 18 height 14
type input "3"
type input "$3.24"
type input "32"
type input "$34.56"
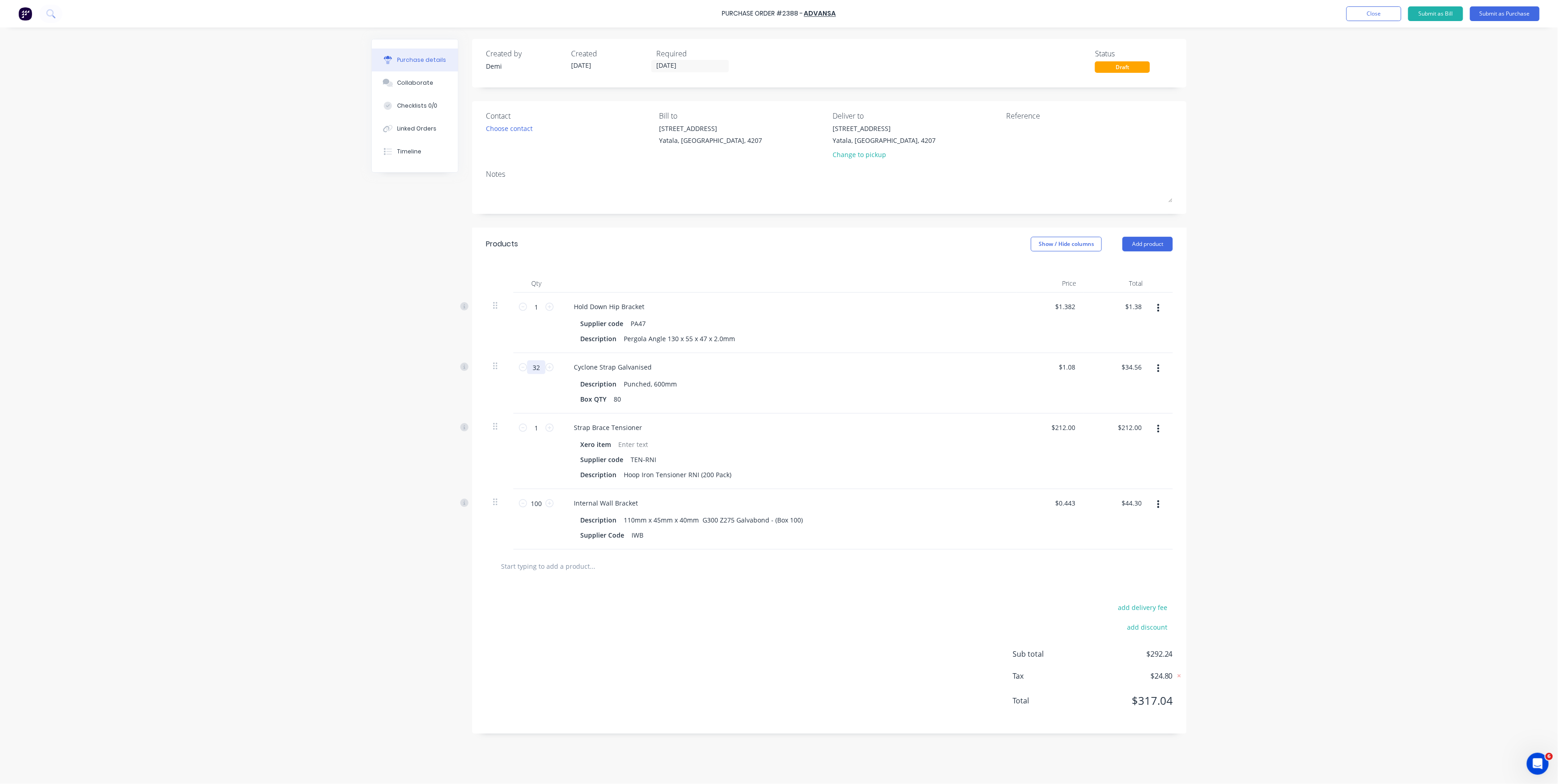
type input "320"
type input "$345.60"
type input "320"
drag, startPoint x: 542, startPoint y: 305, endPoint x: 492, endPoint y: 299, distance: 50.4
click at [492, 299] on div "1 1 Hold Down Hip Bracket Supplier code PA47 Description Pergola Angle 130 x 55…" at bounding box center [829, 323] width 687 height 61
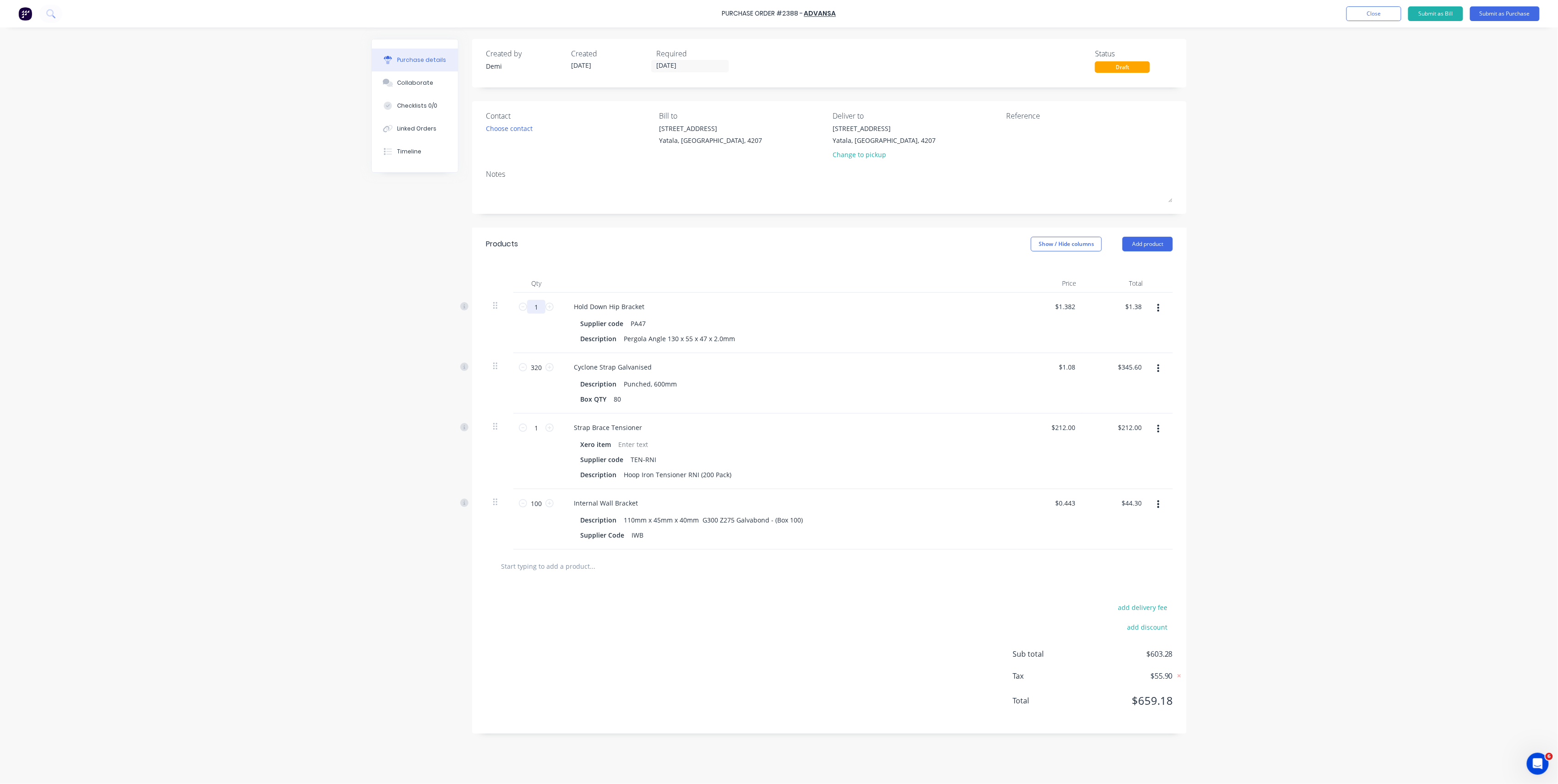
type input "3"
type input "$4.15"
type input "32"
type input "$44.22"
type input "320"
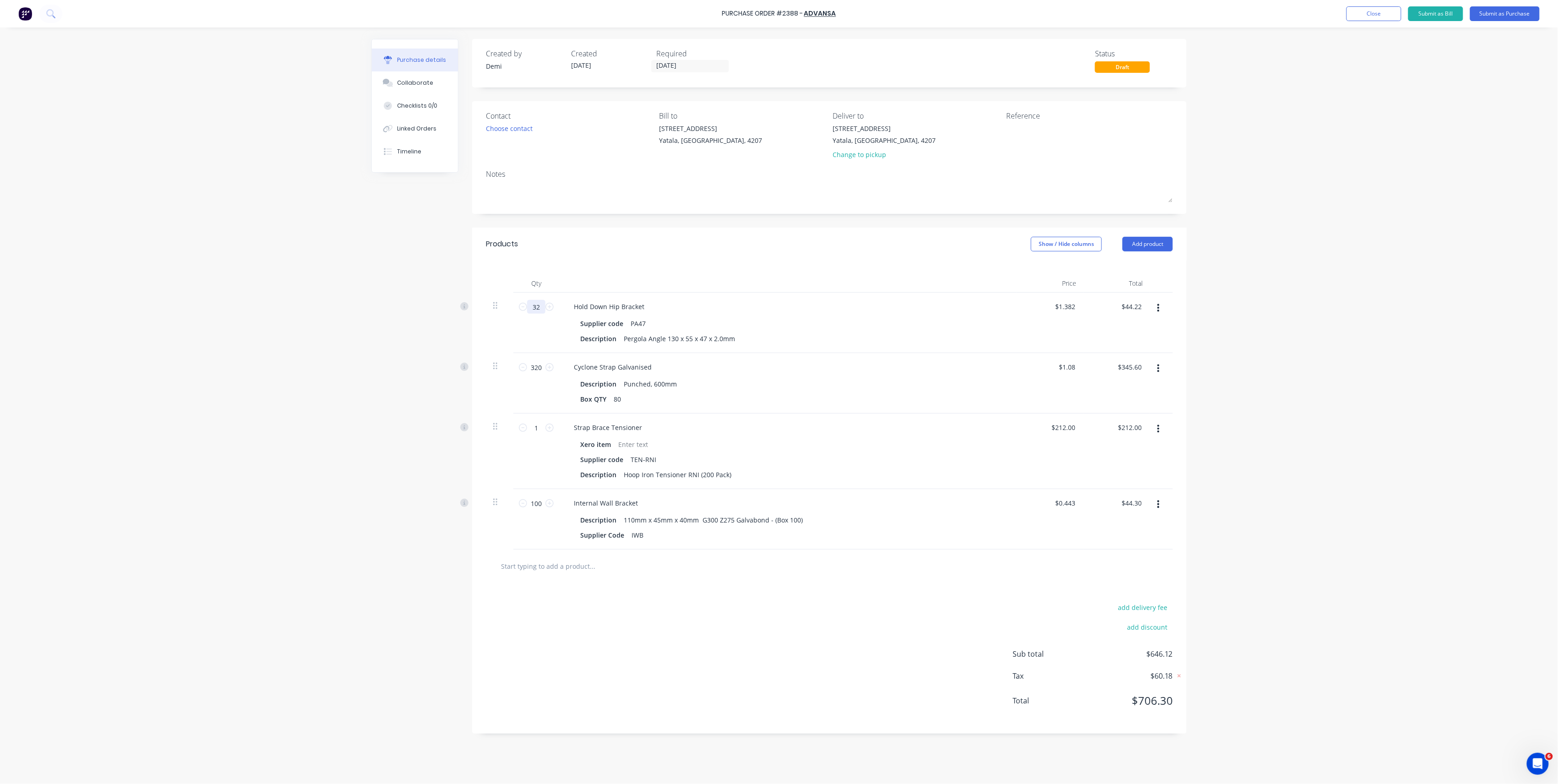
type input "$442.24"
type input "320"
drag, startPoint x: 882, startPoint y: 317, endPoint x: 873, endPoint y: 308, distance: 12.7
click at [881, 316] on div "Hold Down Hip Bracket Supplier code PA47 Description Pergola Angle 130 x 55 x 4…" at bounding box center [788, 323] width 458 height 61
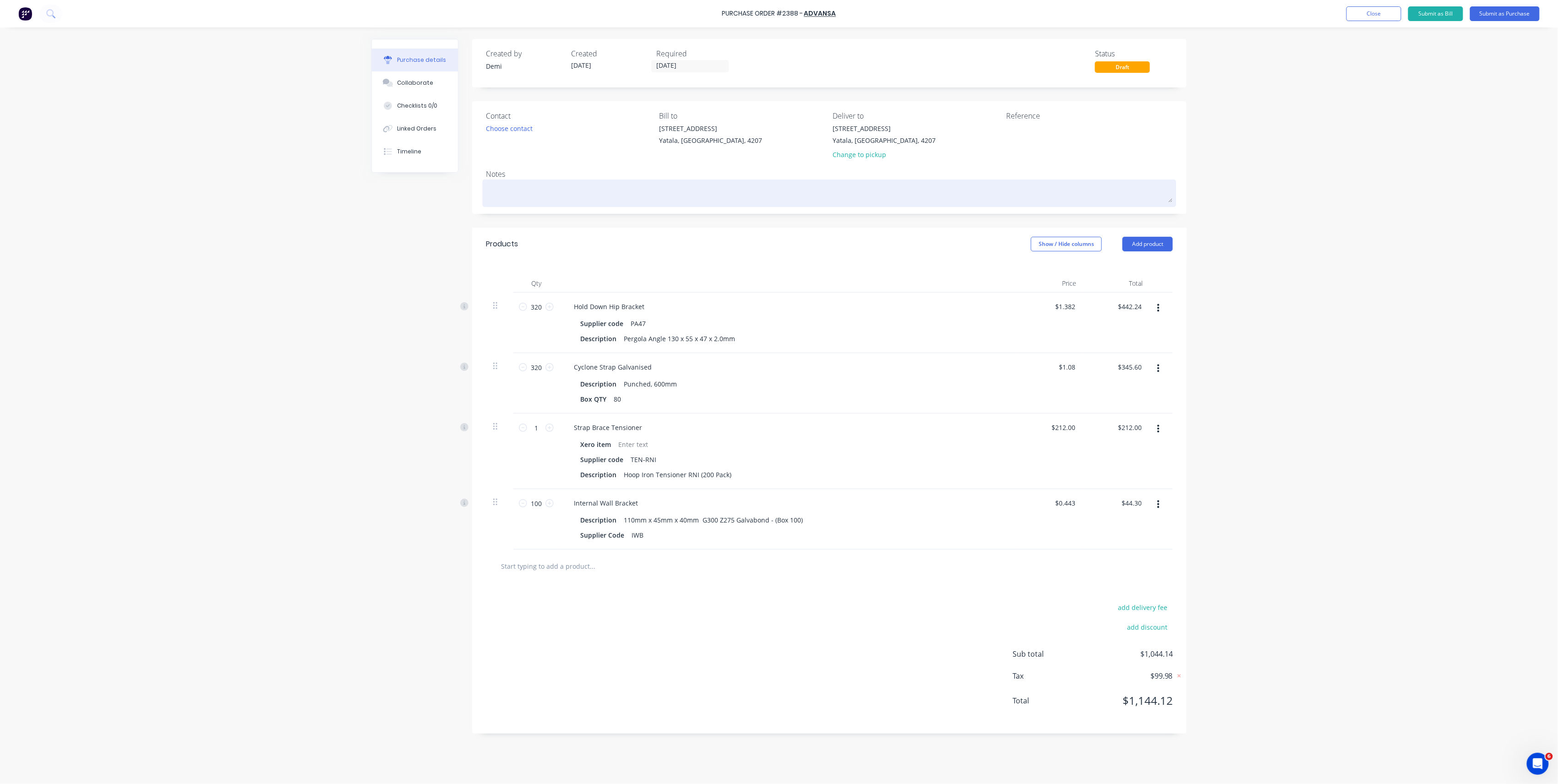
click at [555, 185] on textarea at bounding box center [829, 192] width 687 height 20
type textarea "x"
type textarea "P"
type textarea "x"
type textarea "Pl"
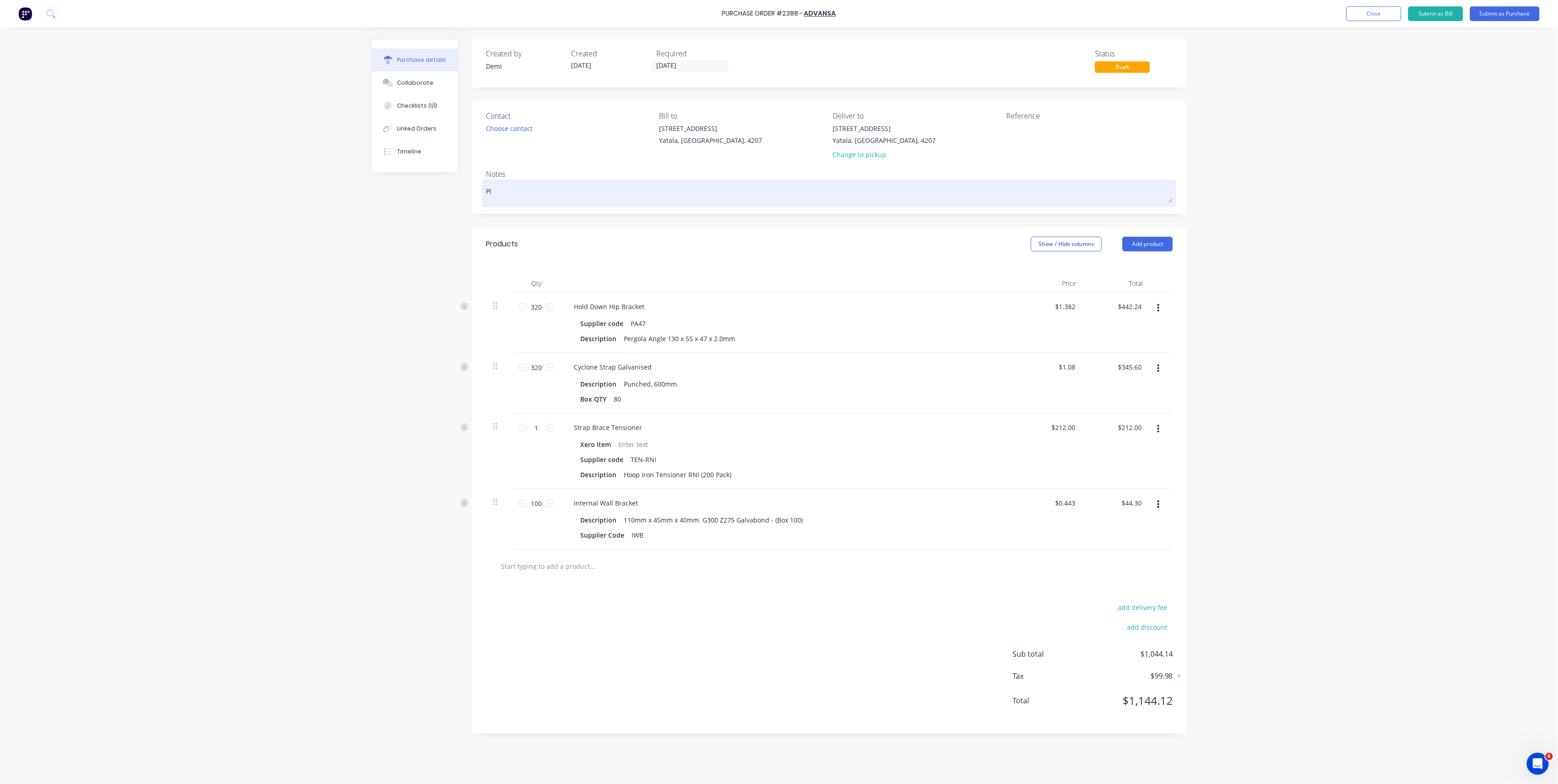
type textarea "x"
type textarea "Plea"
type textarea "x"
type textarea "Pleas"
type textarea "x"
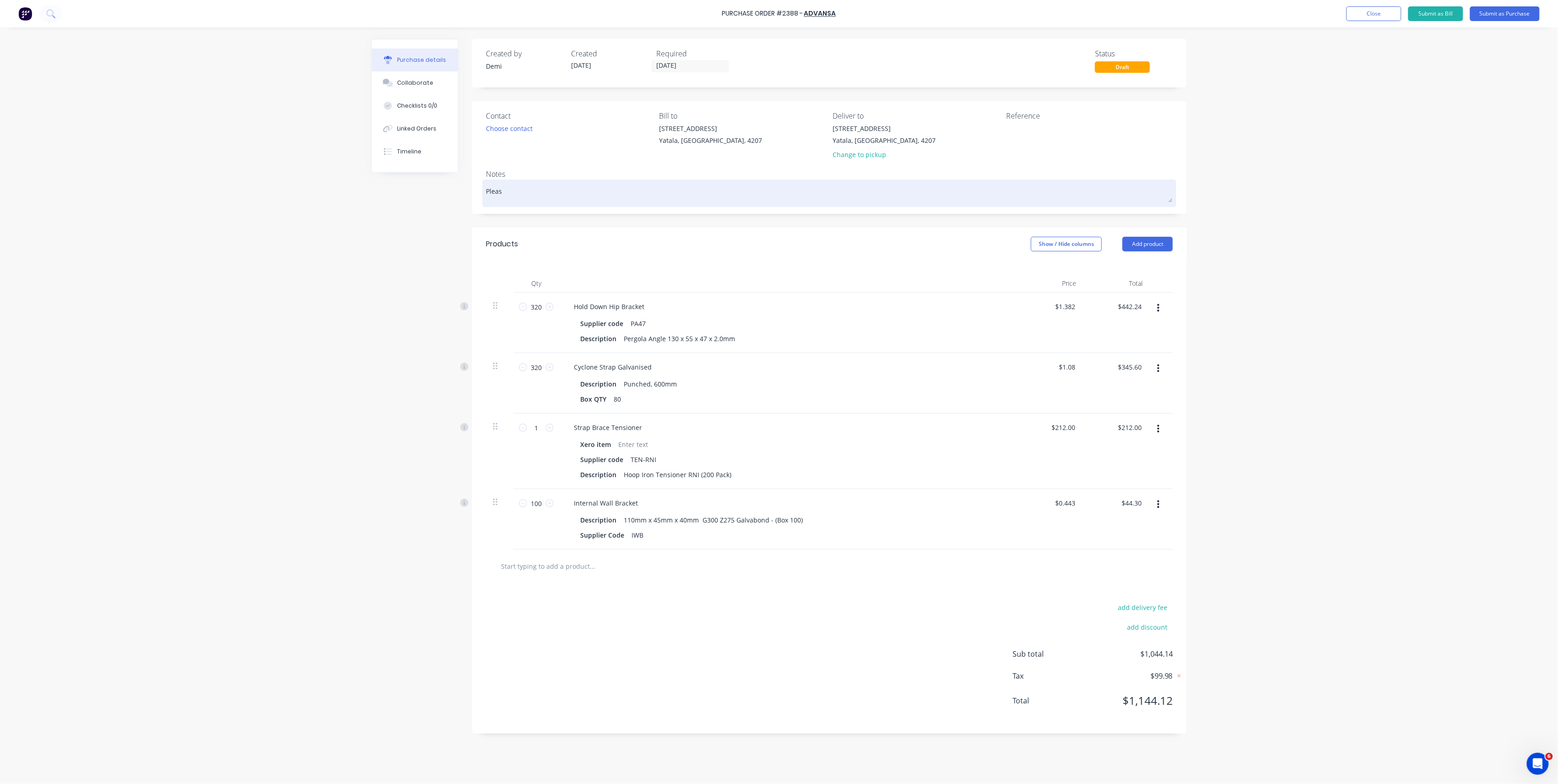
type textarea "Please"
type textarea "x"
type textarea "Please"
type textarea "x"
type textarea "Please d"
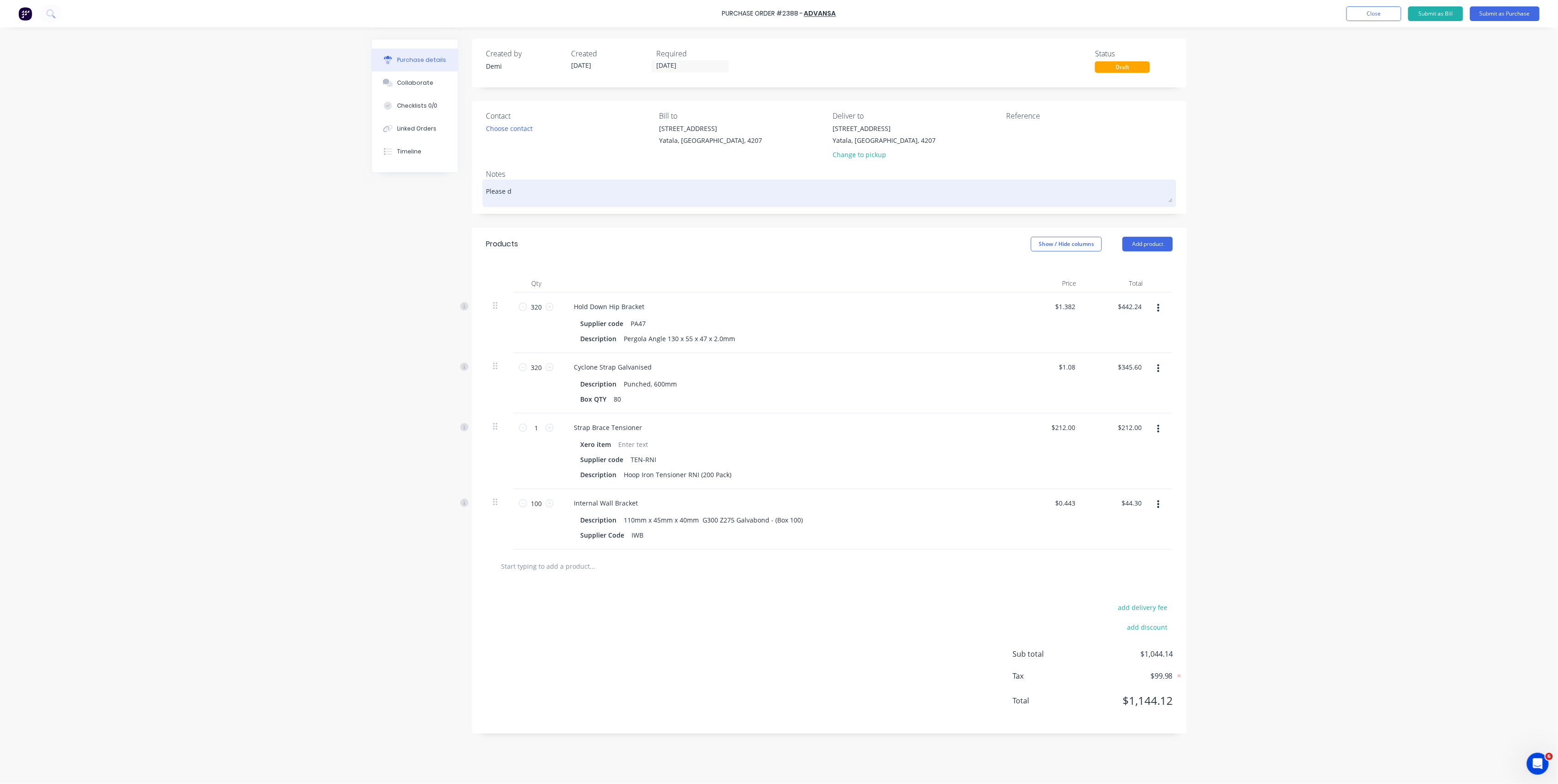
type textarea "x"
type textarea "Please de"
type textarea "x"
type textarea "Please del"
type textarea "x"
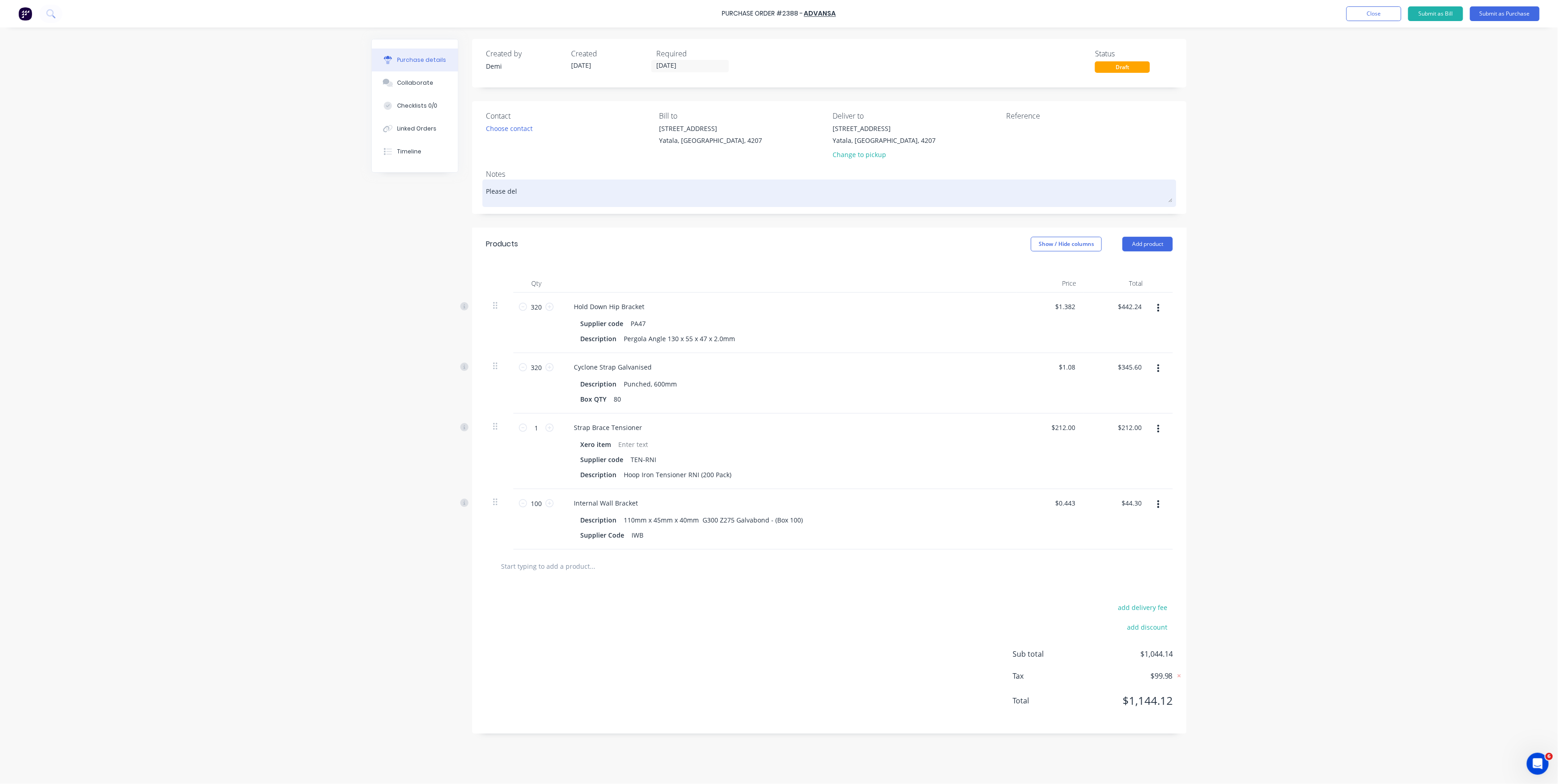
type textarea "Please deli"
type textarea "x"
type textarea "Please deliv"
type textarea "x"
type textarea "Please delive"
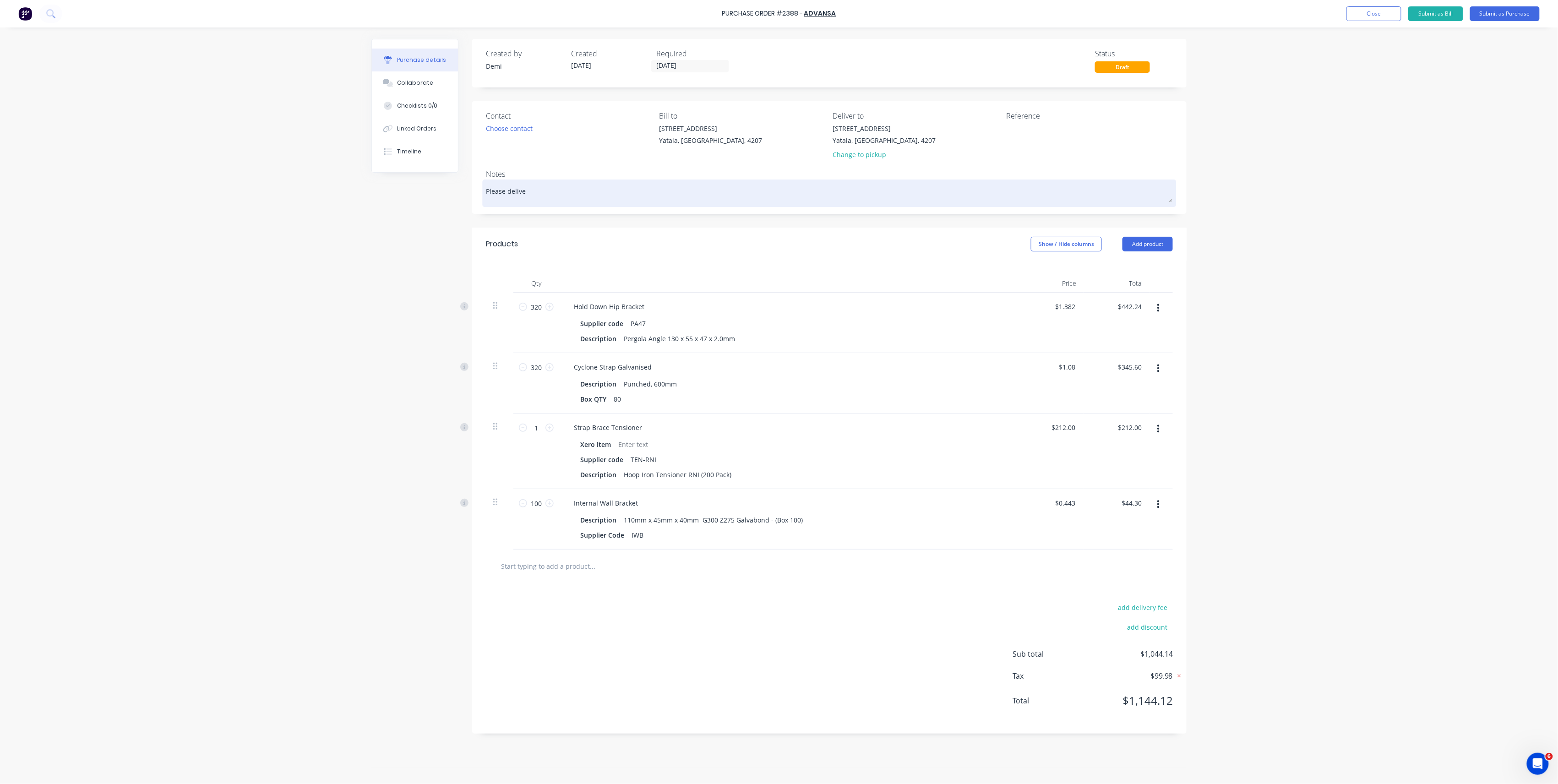
type textarea "x"
type textarea "Please deliver"
type textarea "x"
type textarea "Please deliver"
type textarea "x"
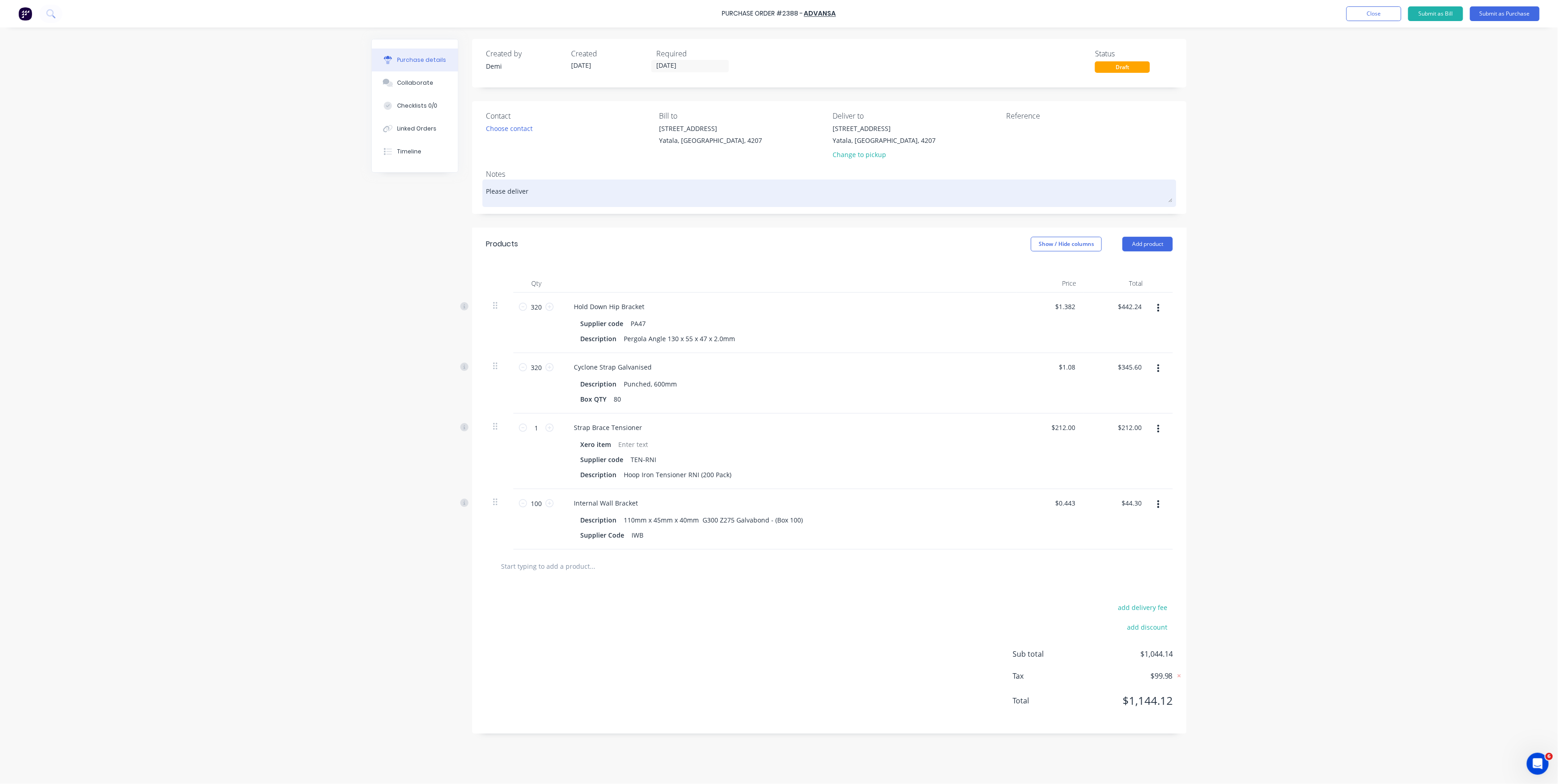
type textarea "Please deliver A"
type textarea "x"
type textarea "Please deliver AS"
type textarea "x"
type textarea "Please deliver ASA"
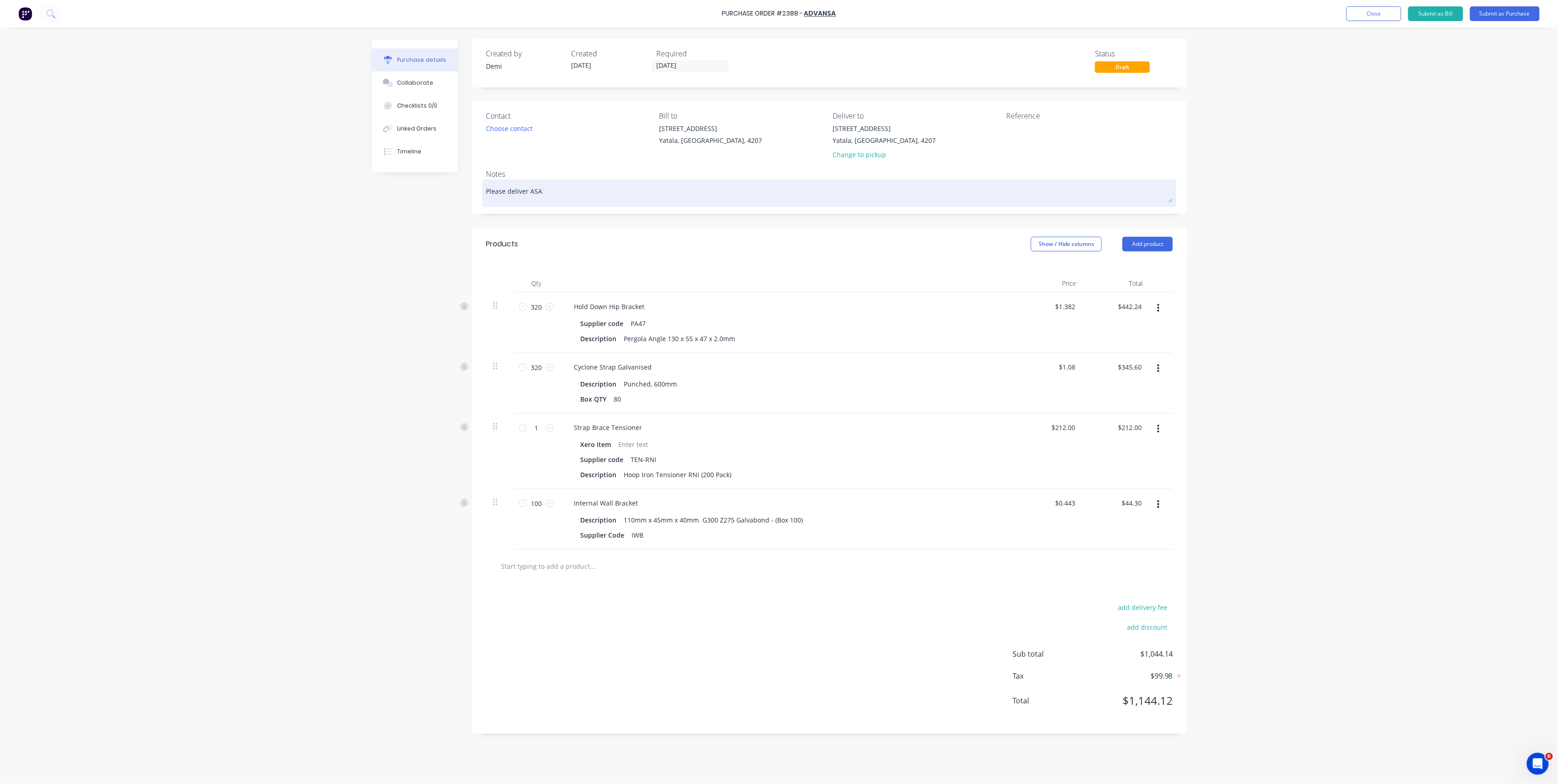
type textarea "x"
type textarea "Please deliver ASAP"
type textarea "x"
type textarea "Please deliver ASAP."
type textarea "x"
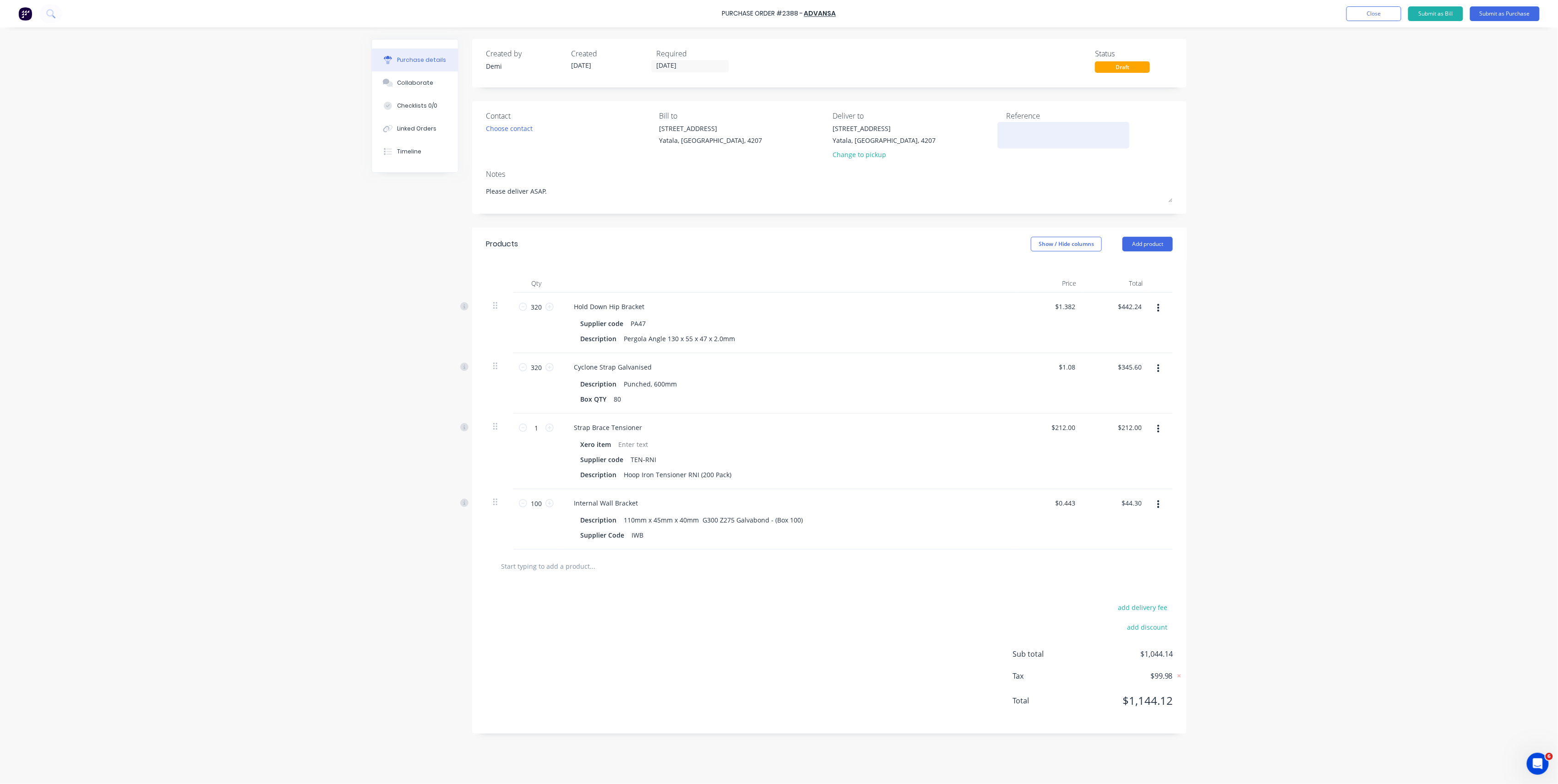
type textarea "Please deliver ASAP."
type textarea "x"
type textarea "Please deliver ASAP."
click at [1040, 144] on textarea at bounding box center [1063, 134] width 115 height 20
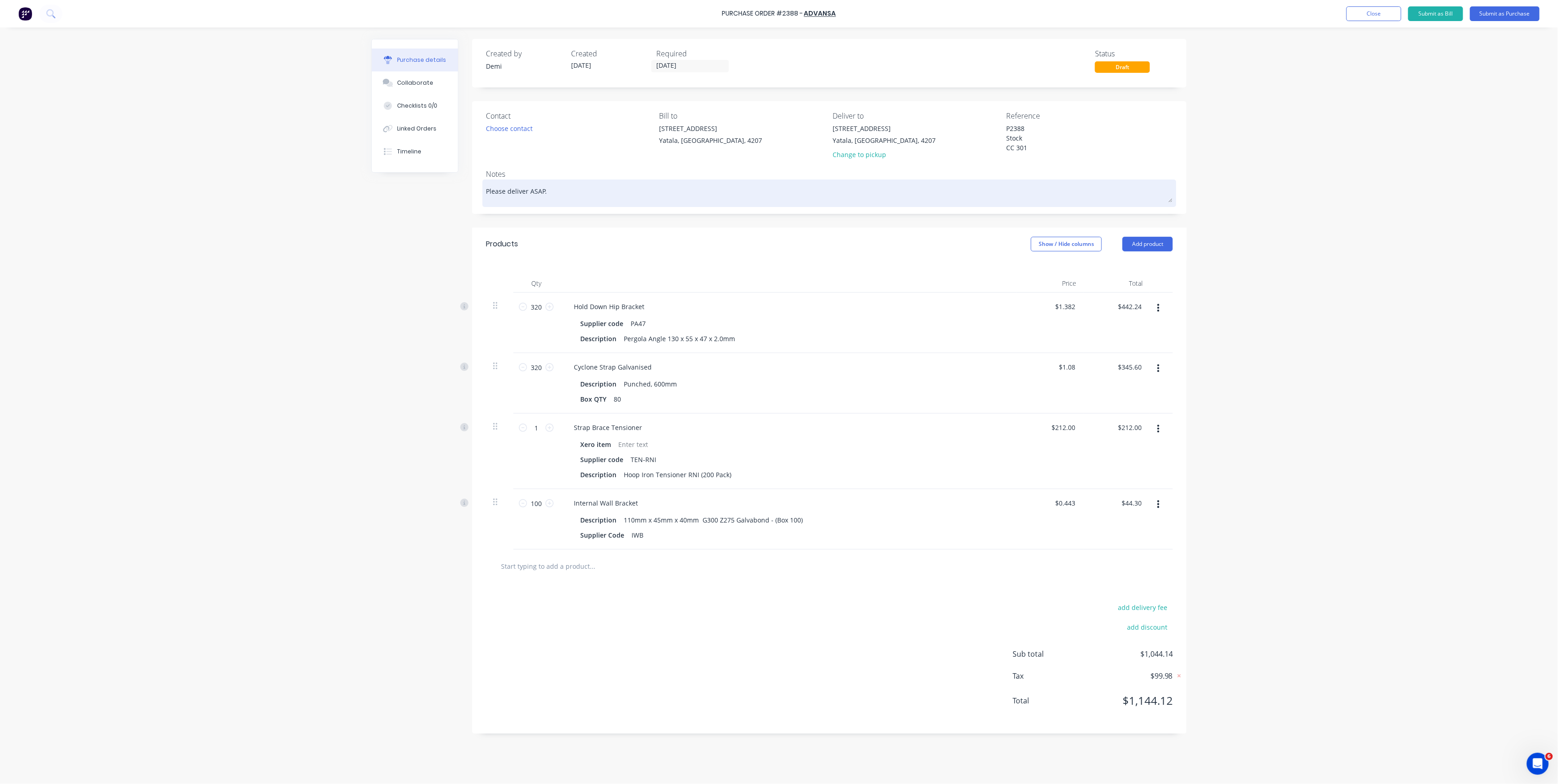
type textarea "P2388 Stock CC 301"
type textarea "x"
type textarea "P2388 Stock CC 301"
click at [637, 183] on textarea "Please deliver ASAP." at bounding box center [829, 192] width 687 height 20
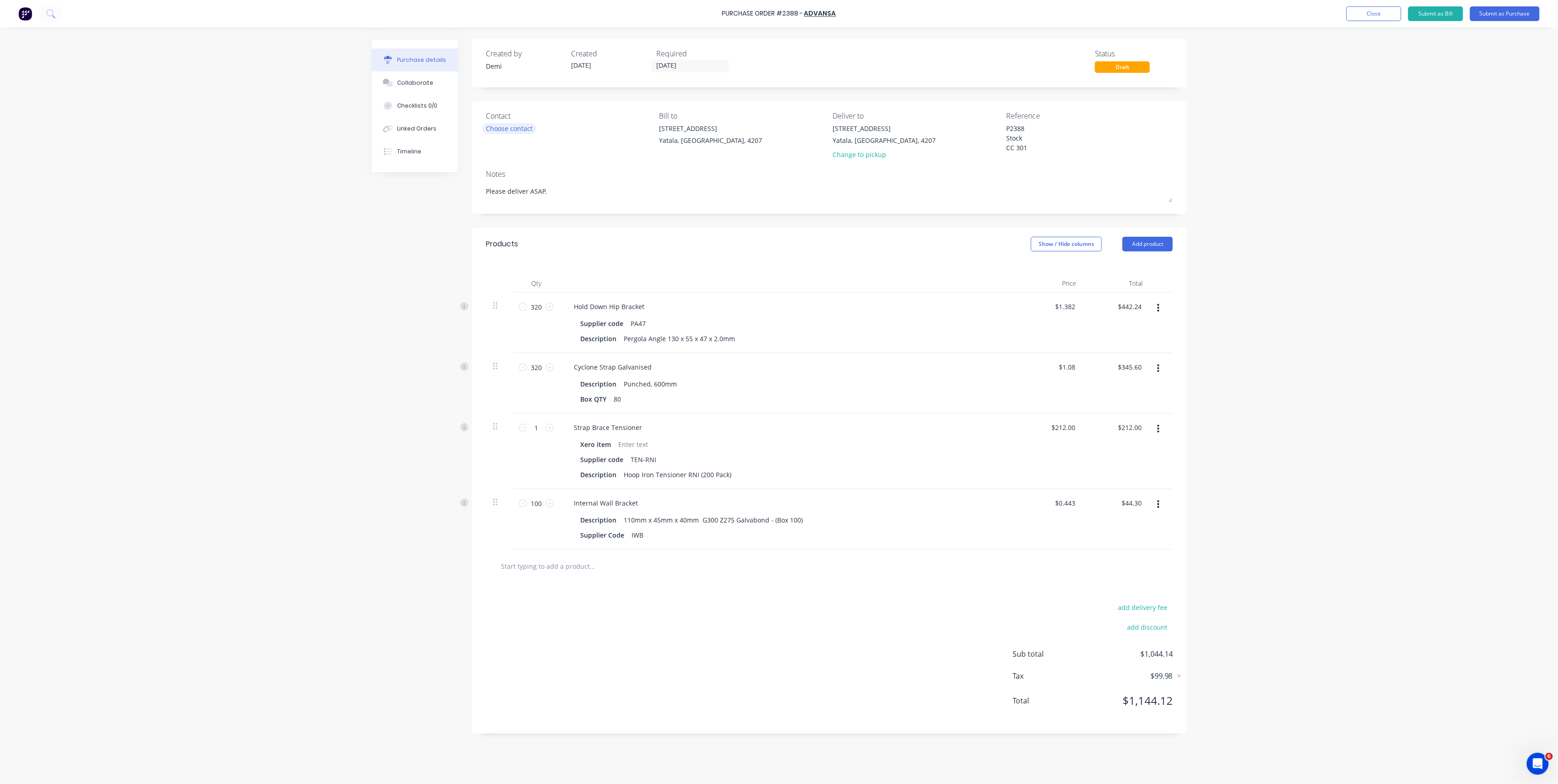
click at [510, 130] on div "Choose contact" at bounding box center [509, 128] width 47 height 10
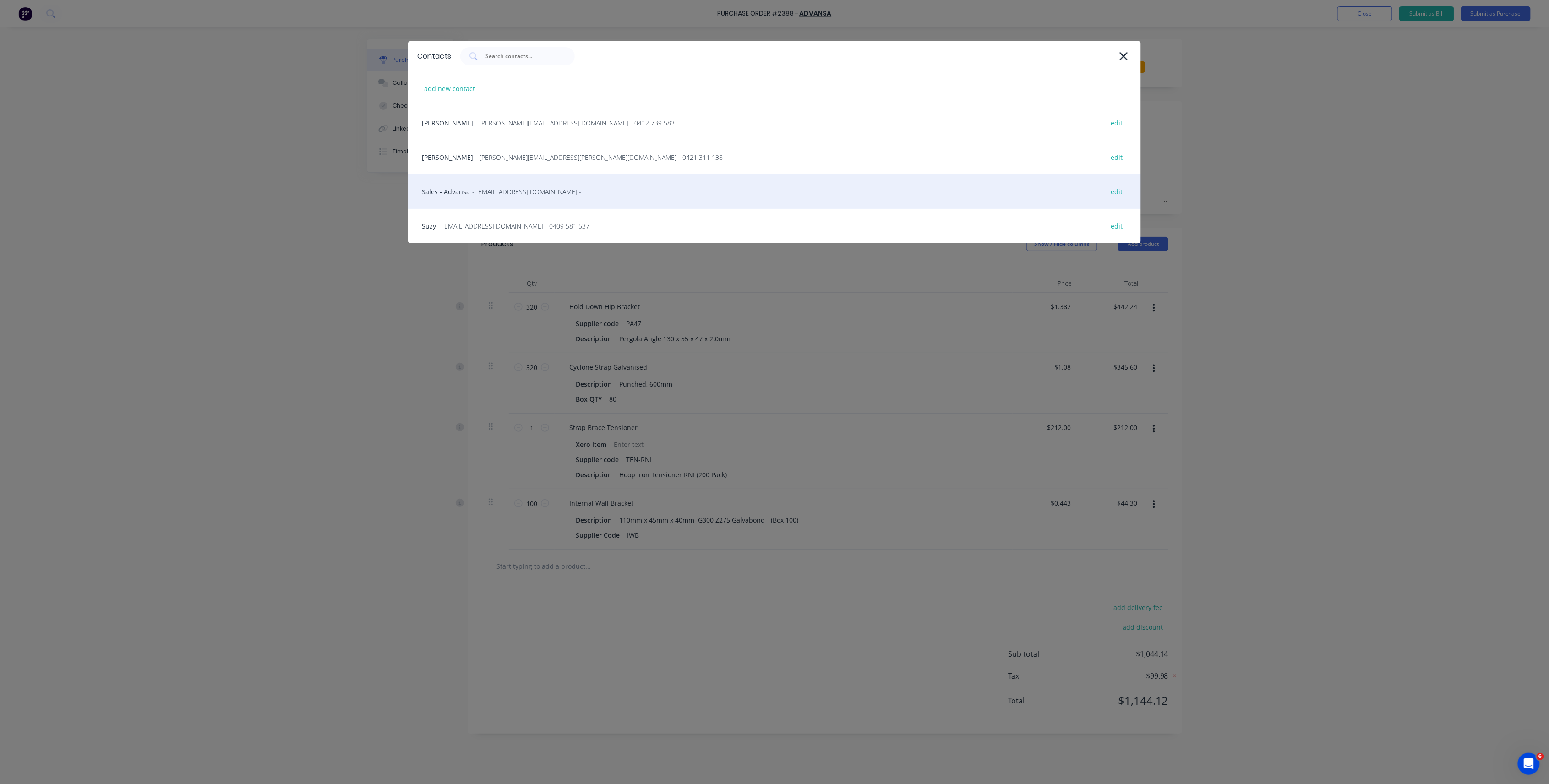
click at [502, 182] on div "Sales - Advansa - sales@advansa.com.au - edit" at bounding box center [774, 192] width 732 height 34
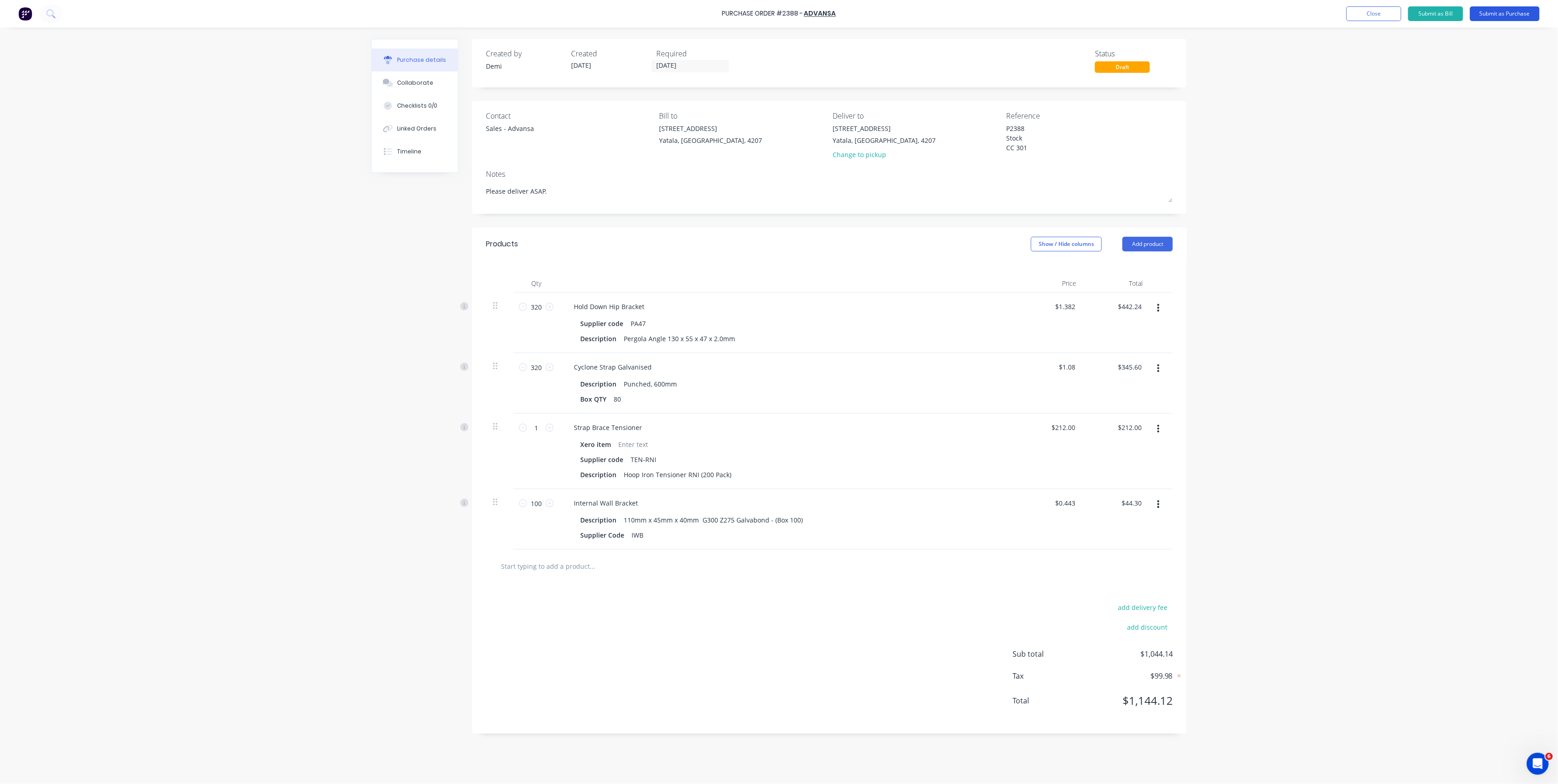
click at [1512, 11] on button "Submit as Purchase" at bounding box center [1504, 13] width 69 height 15
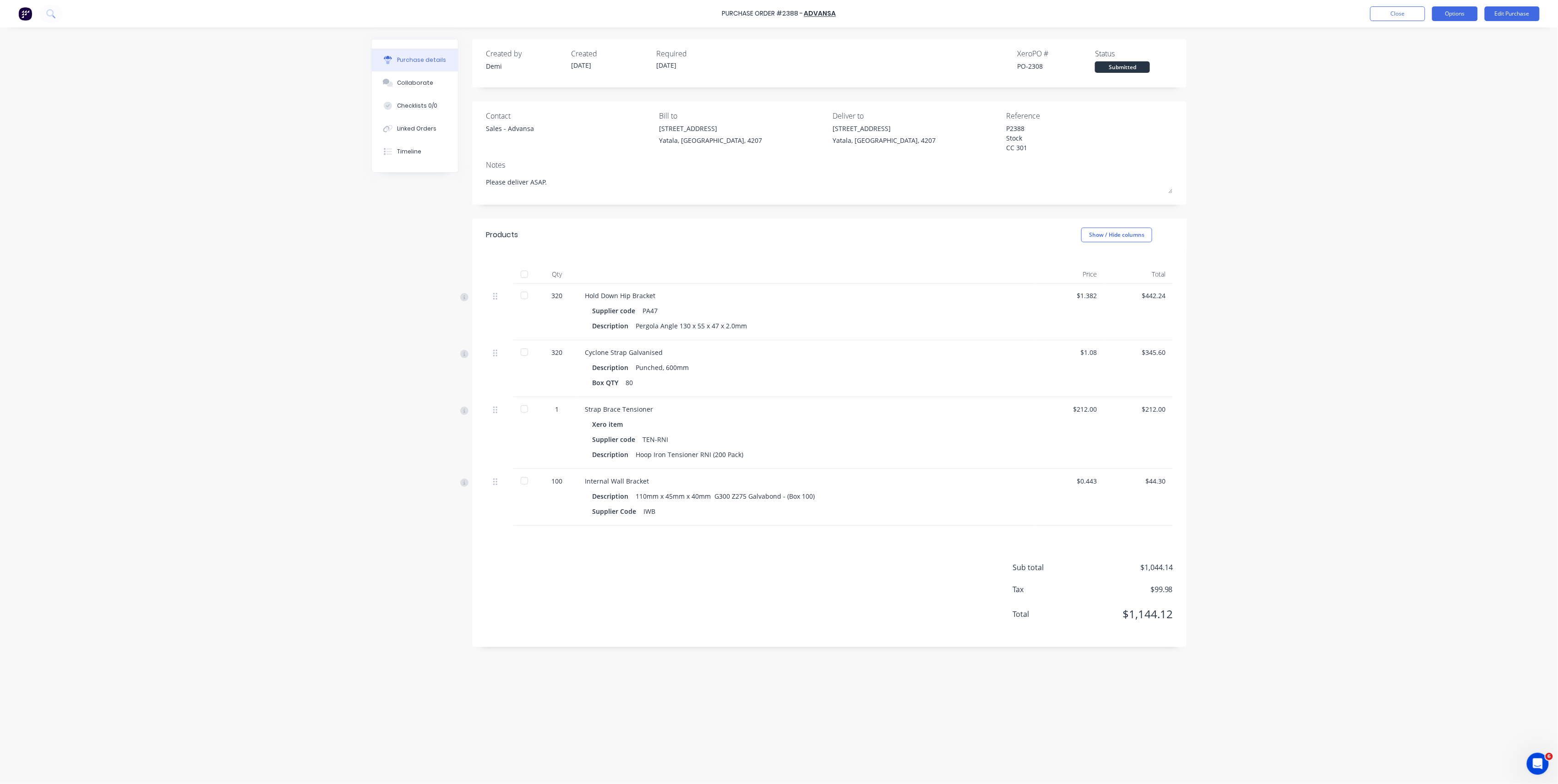
click at [1450, 10] on button "Options" at bounding box center [1455, 13] width 46 height 15
click at [1449, 35] on div "Print / Email" at bounding box center [1434, 37] width 71 height 13
click at [1446, 68] on div "Without pricing" at bounding box center [1434, 74] width 71 height 13
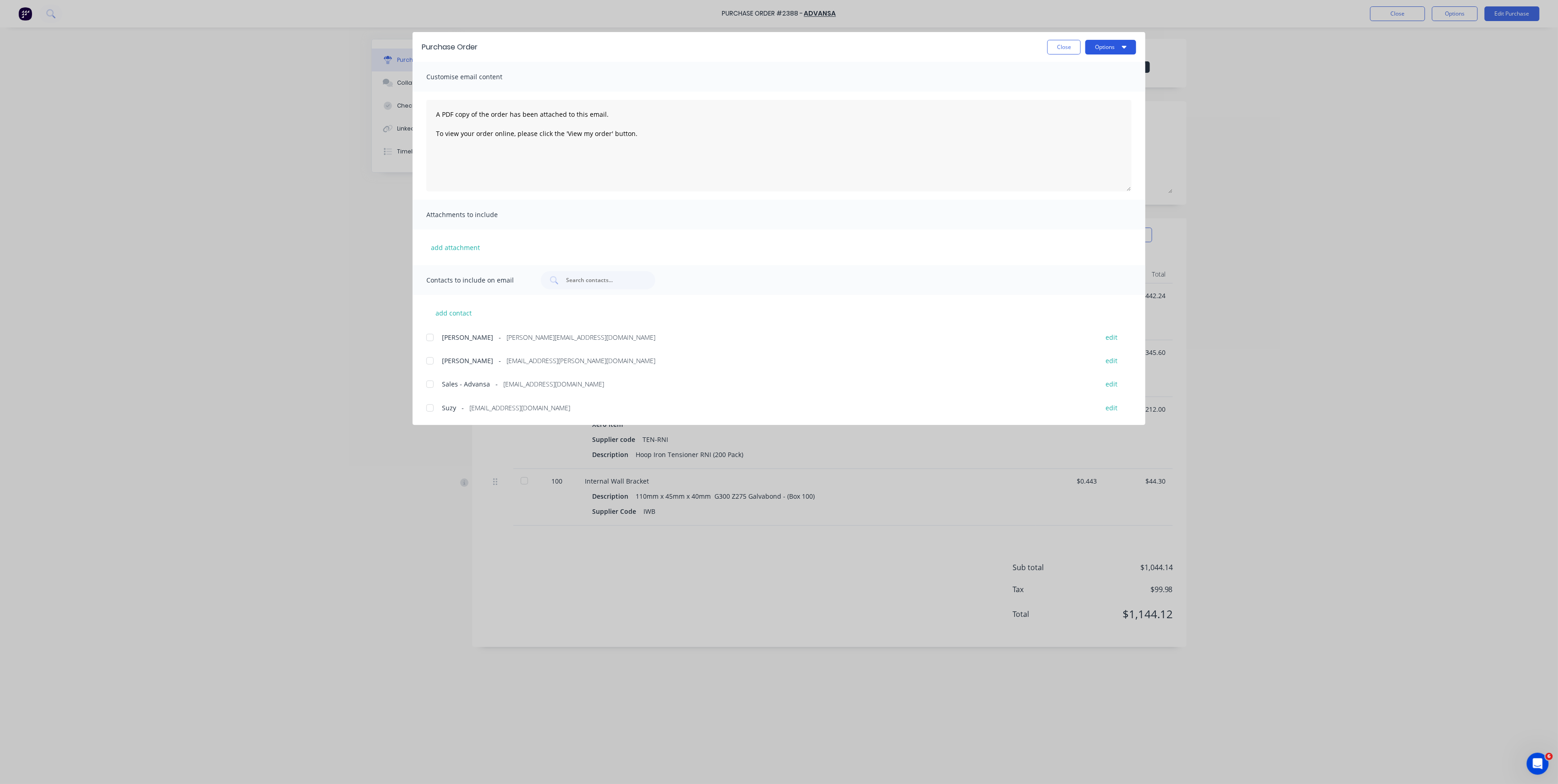
click at [1120, 50] on button "Options" at bounding box center [1111, 47] width 51 height 15
click at [1121, 81] on button "Print" at bounding box center [1093, 89] width 87 height 18
click at [1103, 44] on button "Options" at bounding box center [1111, 47] width 51 height 15
click at [1120, 44] on button "Options" at bounding box center [1111, 47] width 51 height 15
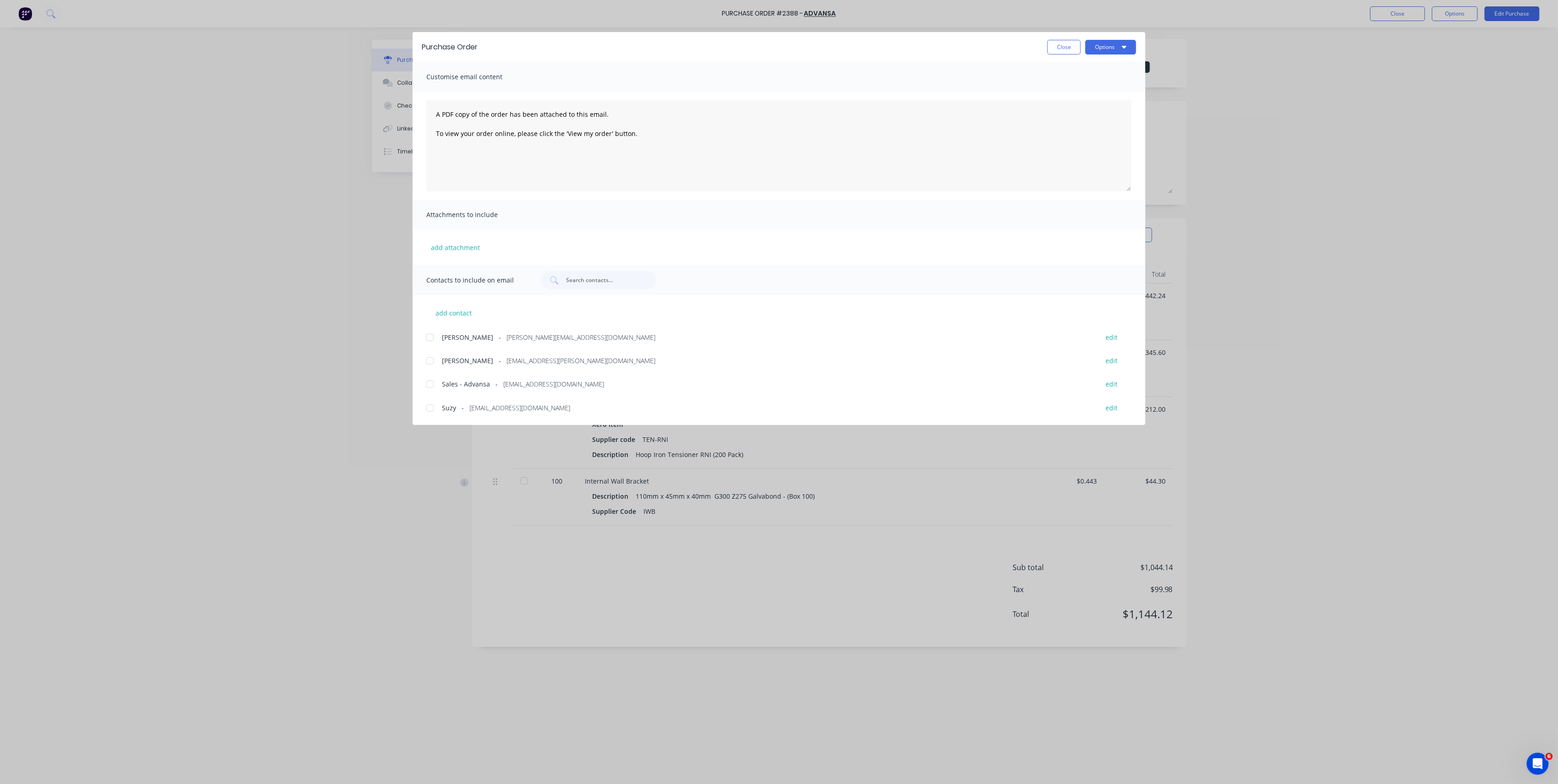
click at [1065, 45] on button "Close" at bounding box center [1064, 47] width 33 height 15
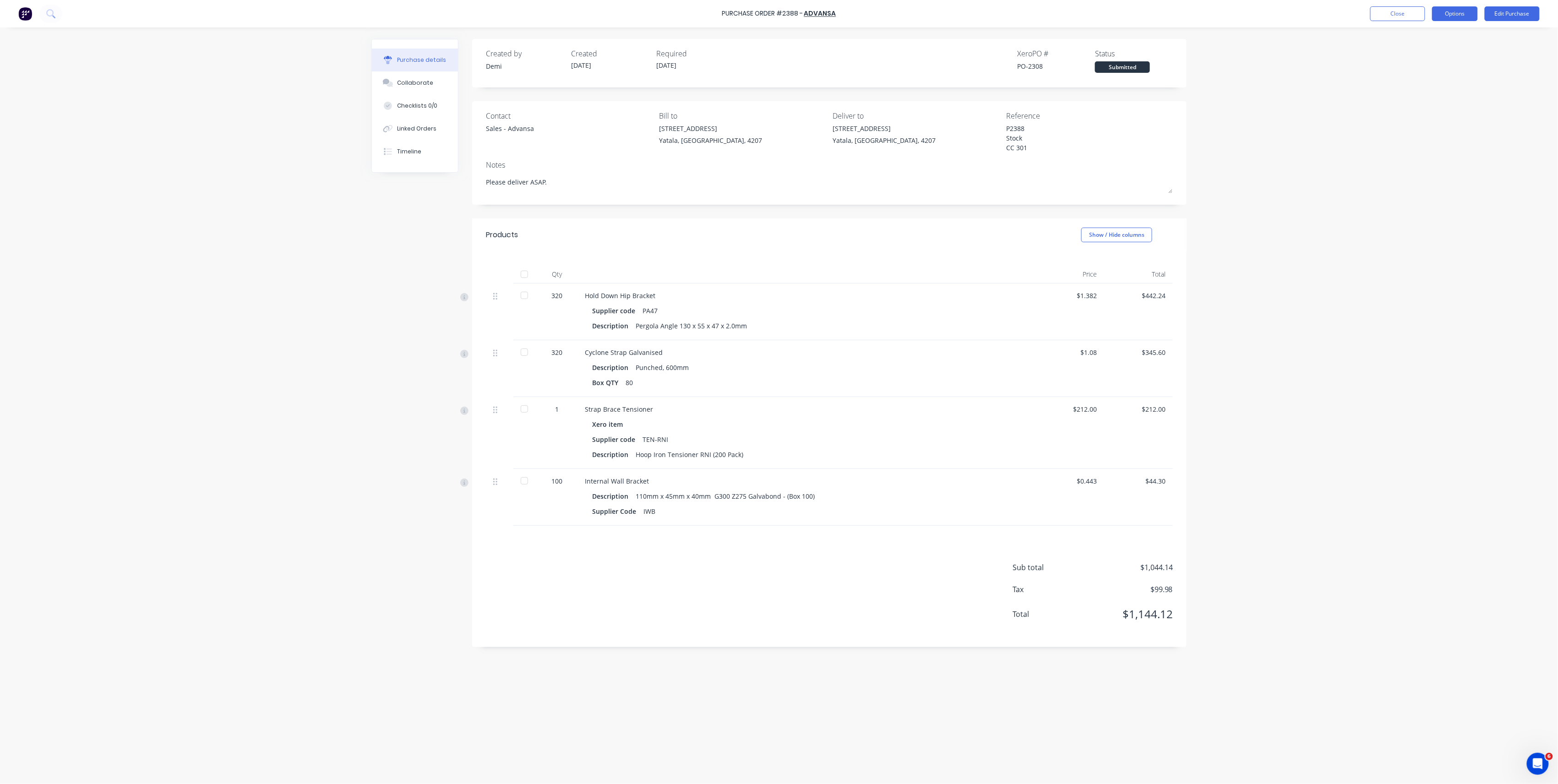
click at [1467, 8] on button "Options" at bounding box center [1455, 13] width 46 height 15
click at [1442, 40] on div "Print / Email" at bounding box center [1434, 37] width 71 height 13
click at [1435, 59] on div "With pricing" at bounding box center [1434, 55] width 71 height 13
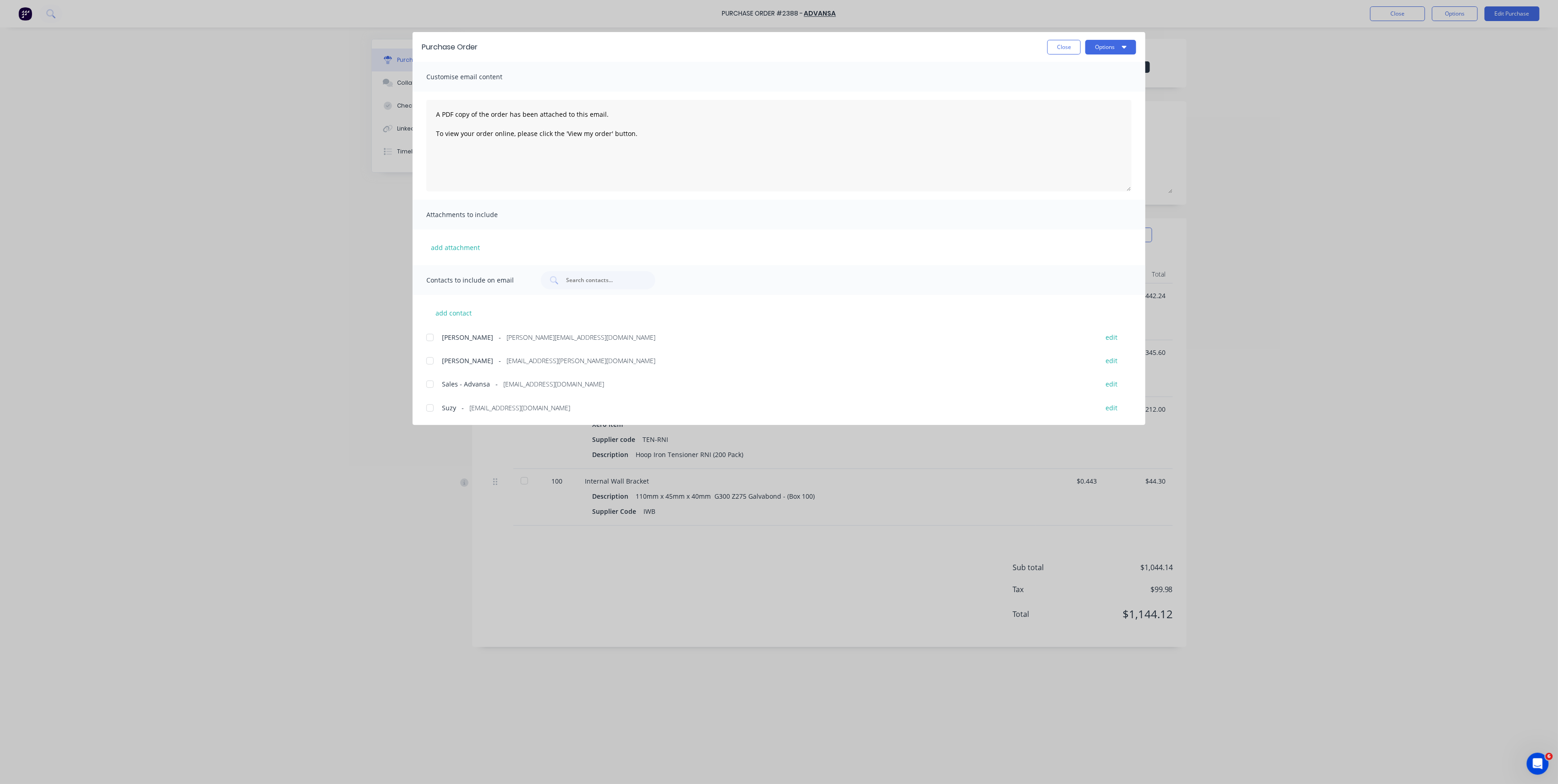
click at [425, 386] on div at bounding box center [430, 384] width 18 height 18
click at [1132, 48] on button "Options" at bounding box center [1111, 47] width 51 height 15
click at [1100, 109] on div "Email" at bounding box center [1093, 106] width 71 height 13
click at [1070, 48] on button "Close" at bounding box center [1064, 47] width 33 height 15
type textarea "x"
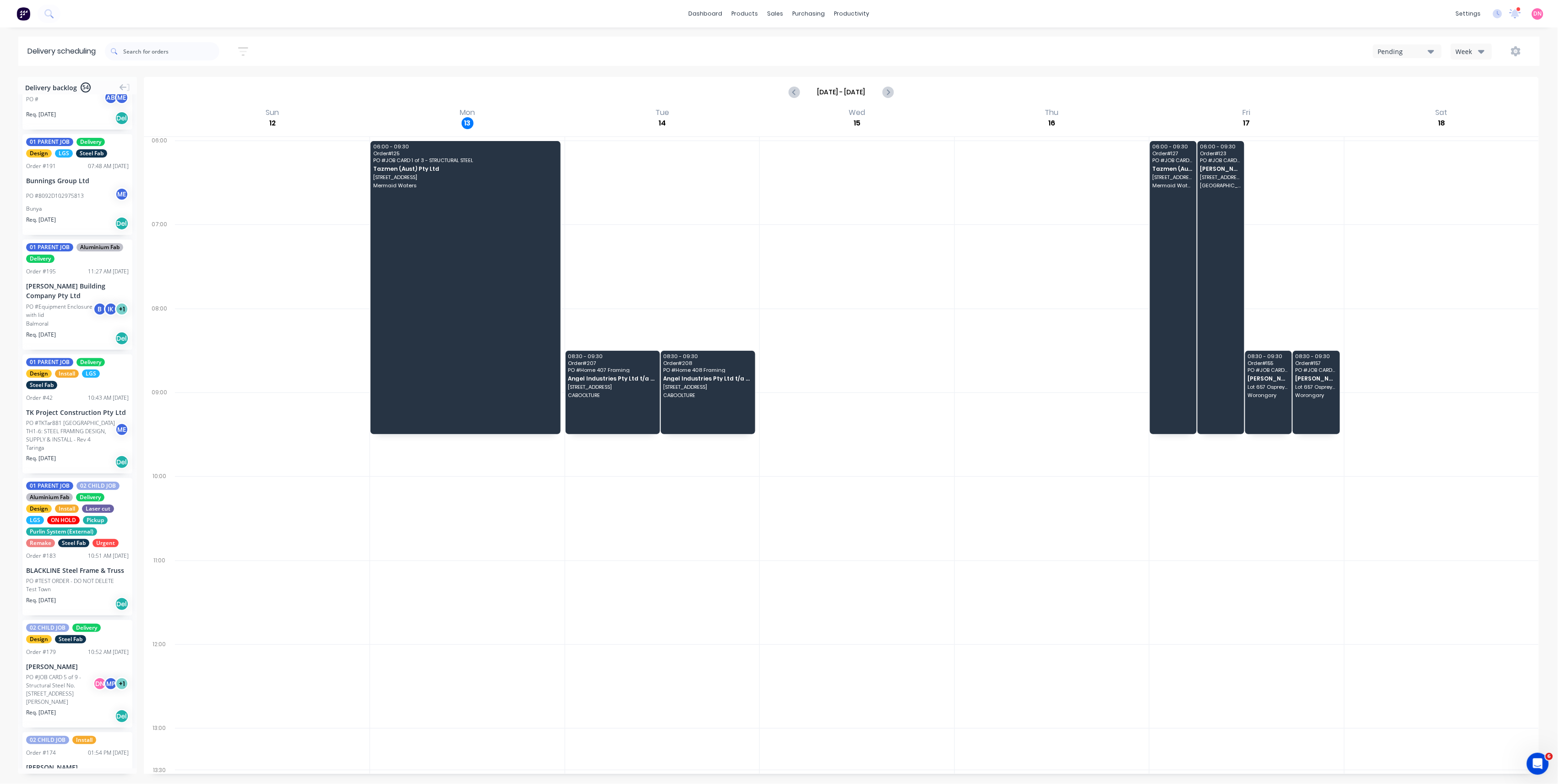
scroll to position [427, 0]
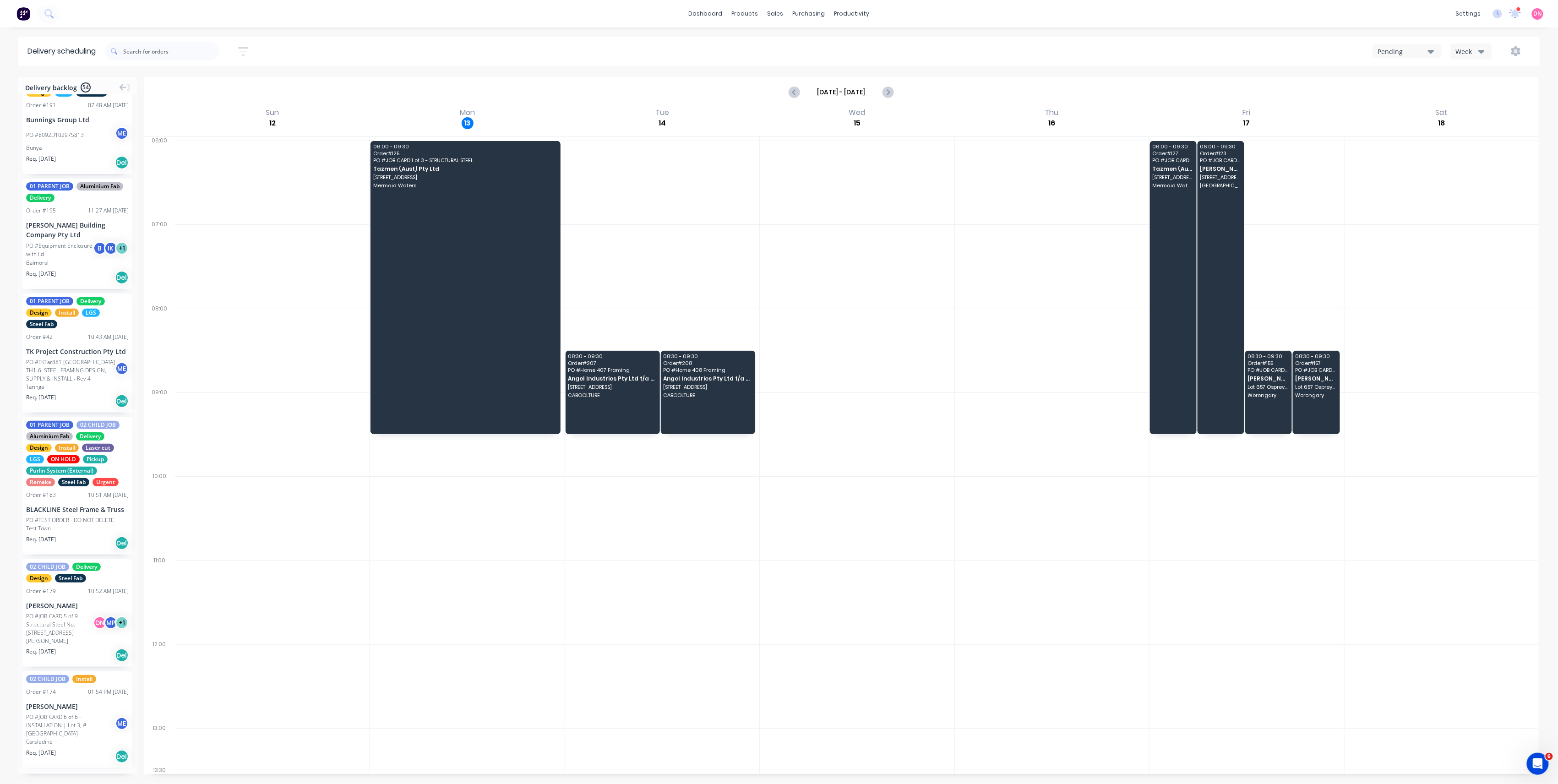
click at [1416, 50] on div "Pending" at bounding box center [1403, 51] width 50 height 10
click at [1491, 48] on button "Week" at bounding box center [1471, 51] width 41 height 16
click at [1473, 94] on div "Vehicle" at bounding box center [1497, 94] width 91 height 18
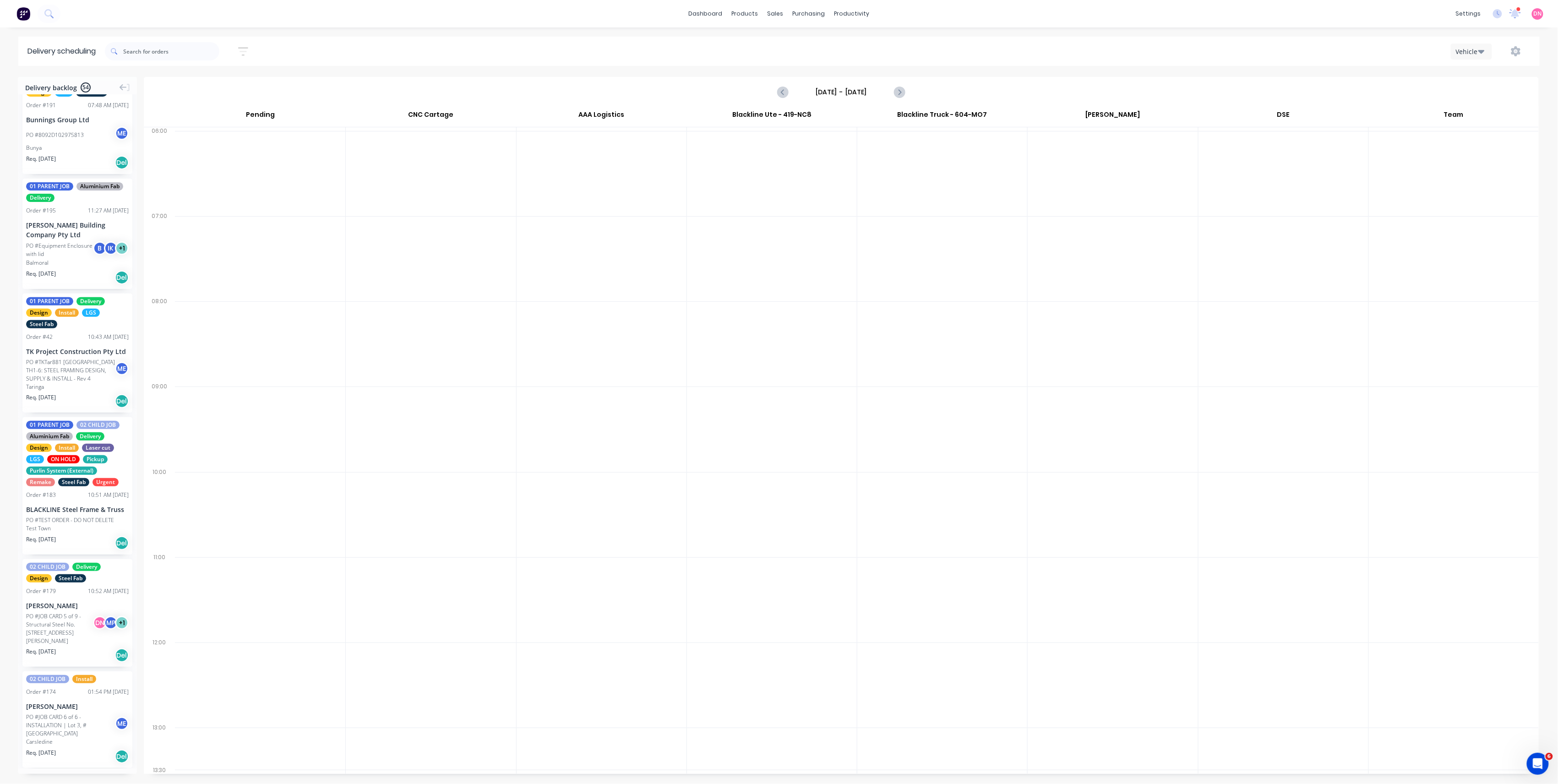
click at [910, 91] on div "[DATE] - [DATE]" at bounding box center [841, 92] width 1393 height 29
click at [903, 91] on icon "Next page" at bounding box center [899, 92] width 11 height 11
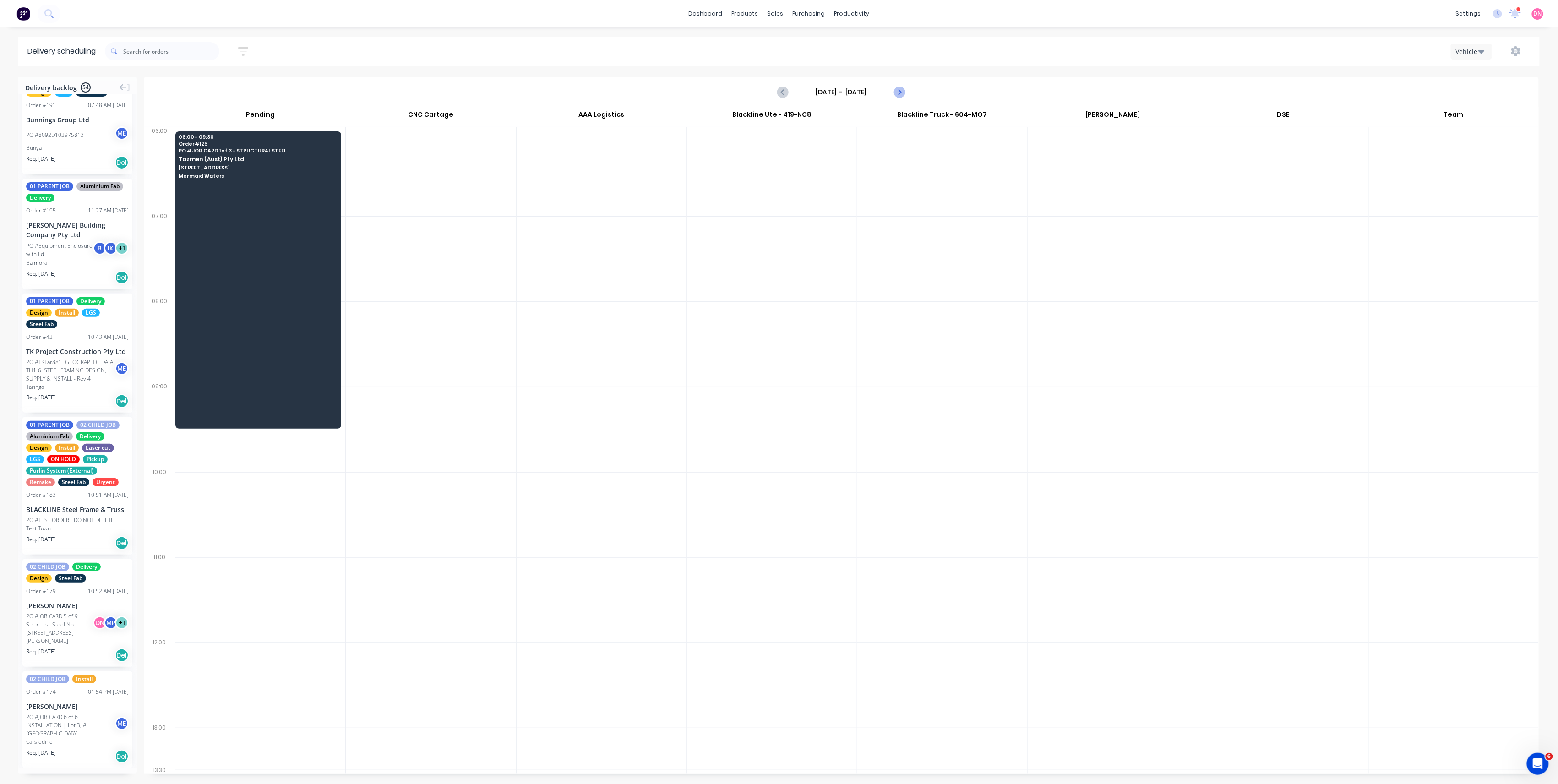
click at [903, 91] on icon "Next page" at bounding box center [899, 92] width 11 height 11
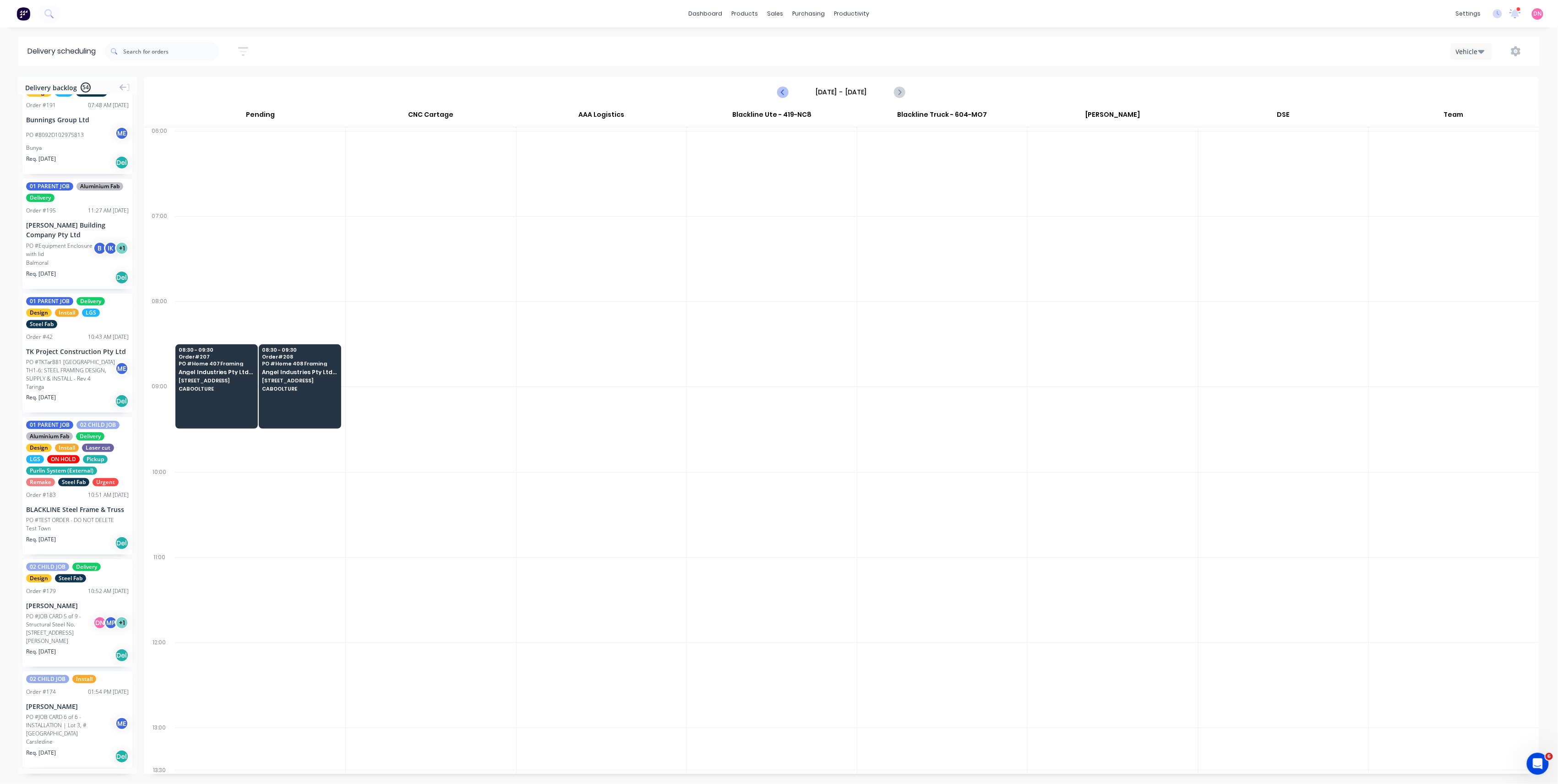
click at [784, 94] on icon "Previous page" at bounding box center [783, 92] width 11 height 11
type input "[DATE] - [DATE]"
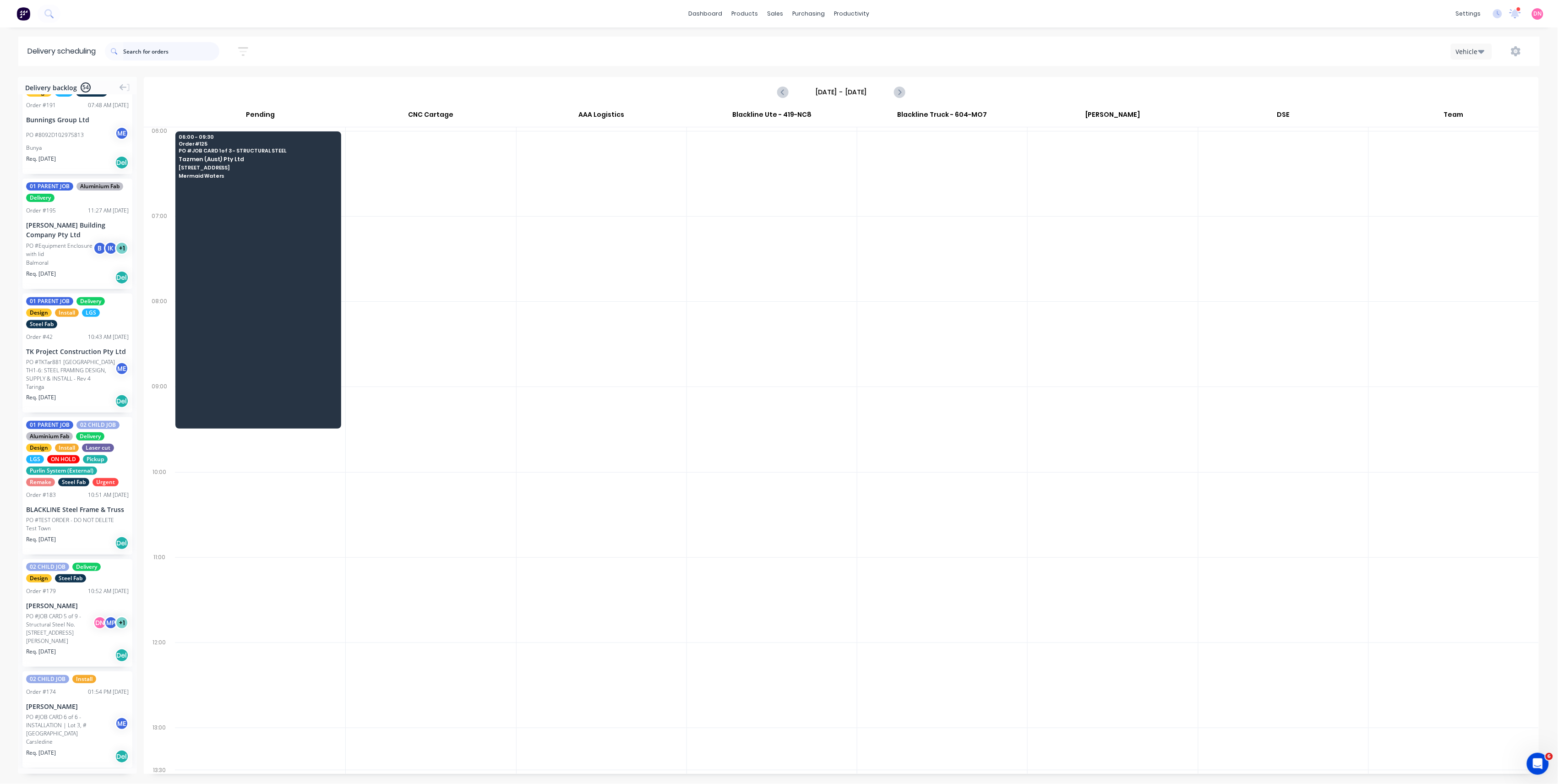
click at [178, 48] on input "text" at bounding box center [171, 51] width 96 height 18
type input "tazmen"
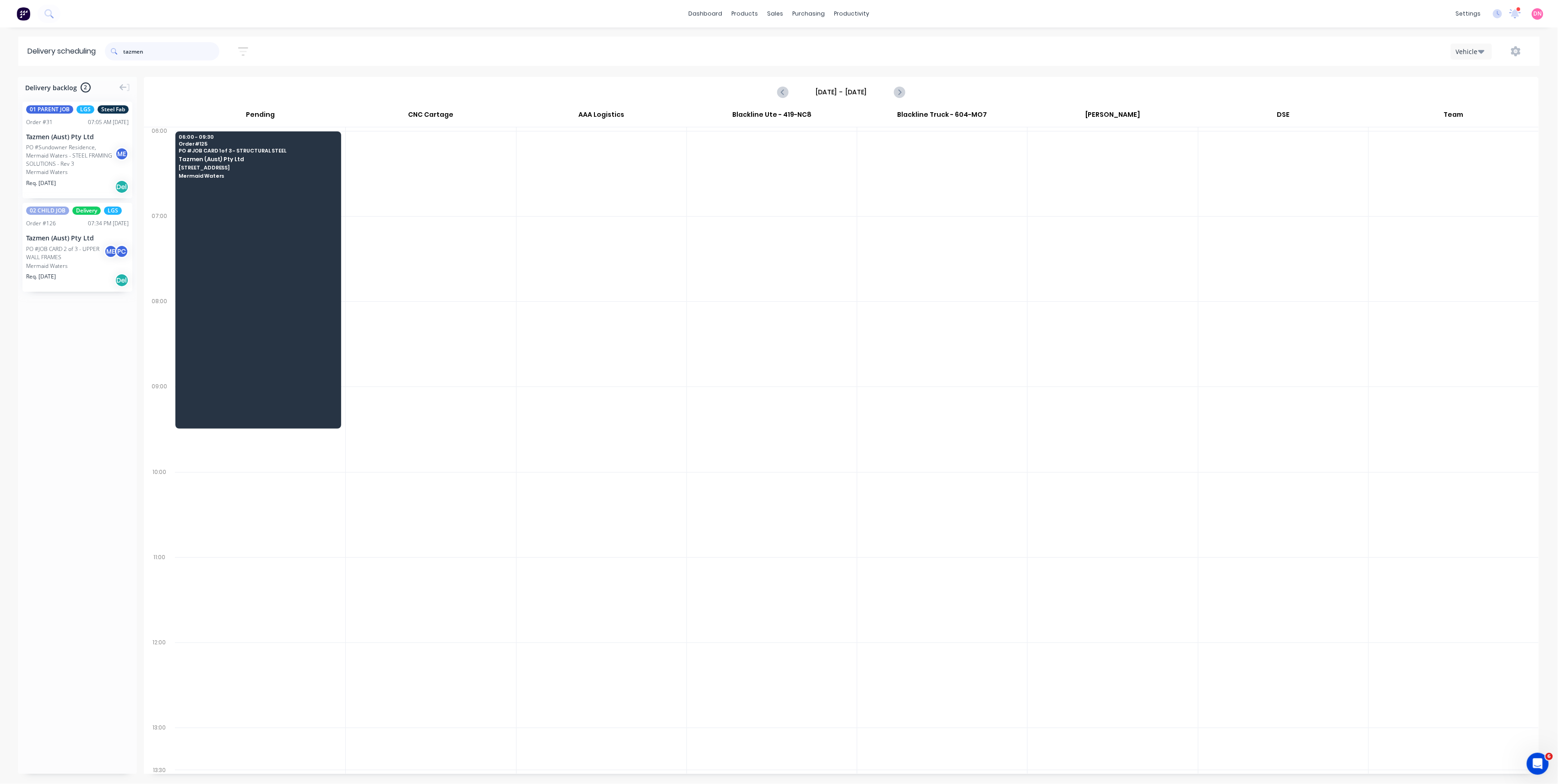
scroll to position [0, 0]
drag, startPoint x: 76, startPoint y: 253, endPoint x: 27, endPoint y: 226, distance: 55.9
click at [894, 95] on icon "Next page" at bounding box center [899, 92] width 11 height 11
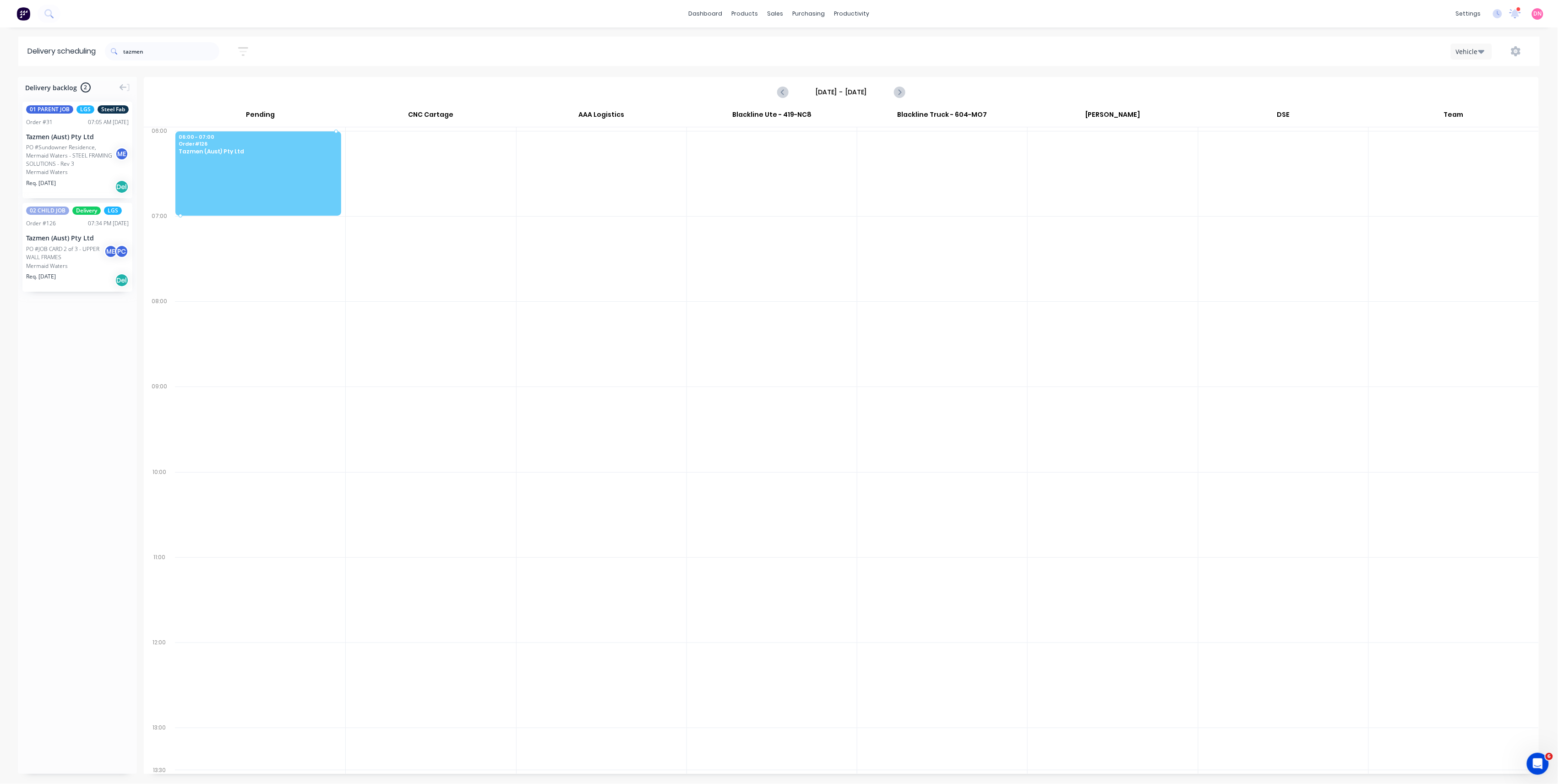
drag, startPoint x: 64, startPoint y: 256, endPoint x: 285, endPoint y: 156, distance: 242.6
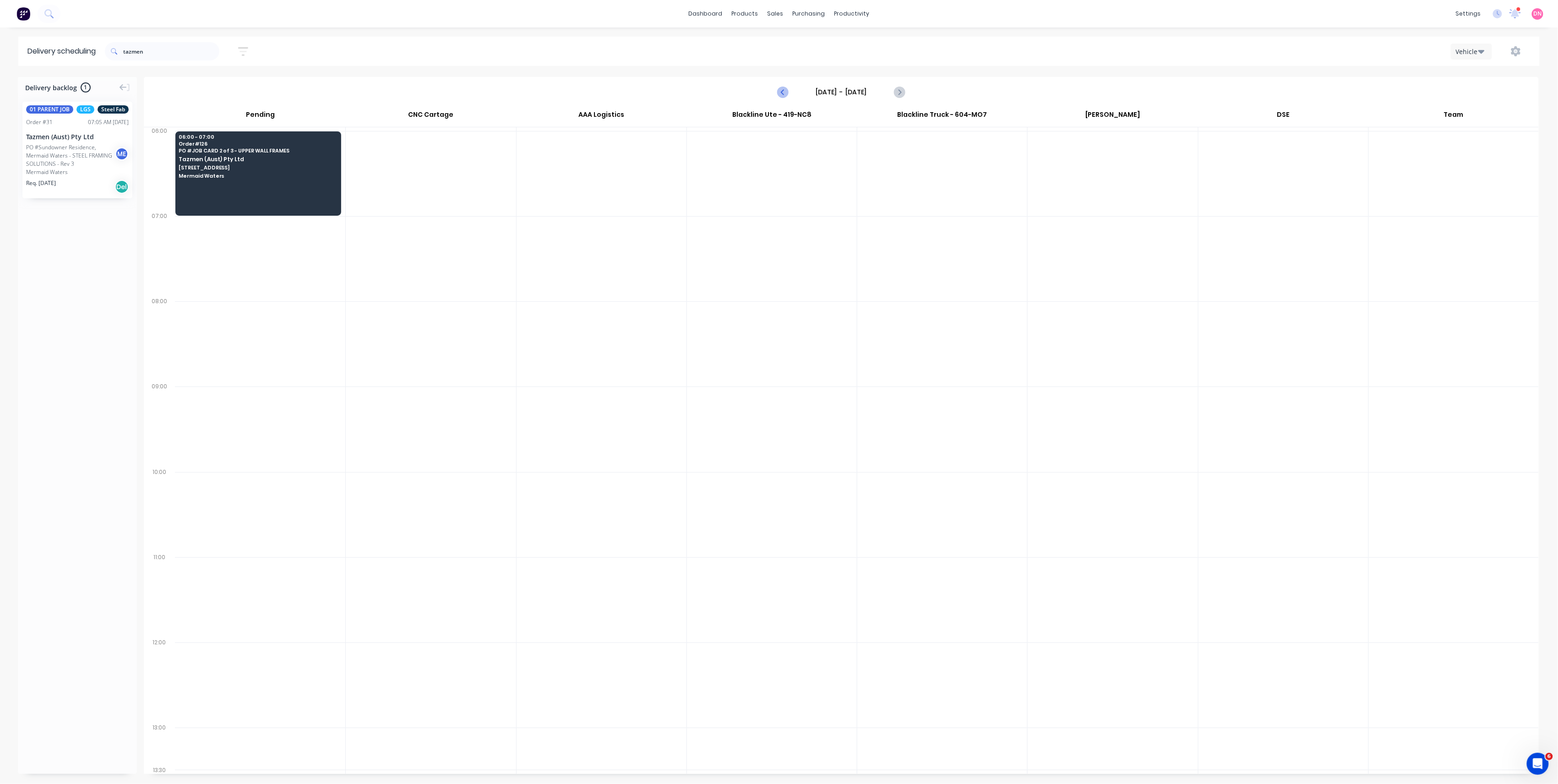
click at [787, 98] on button "Previous page" at bounding box center [783, 92] width 18 height 18
type input "[DATE] - [DATE]"
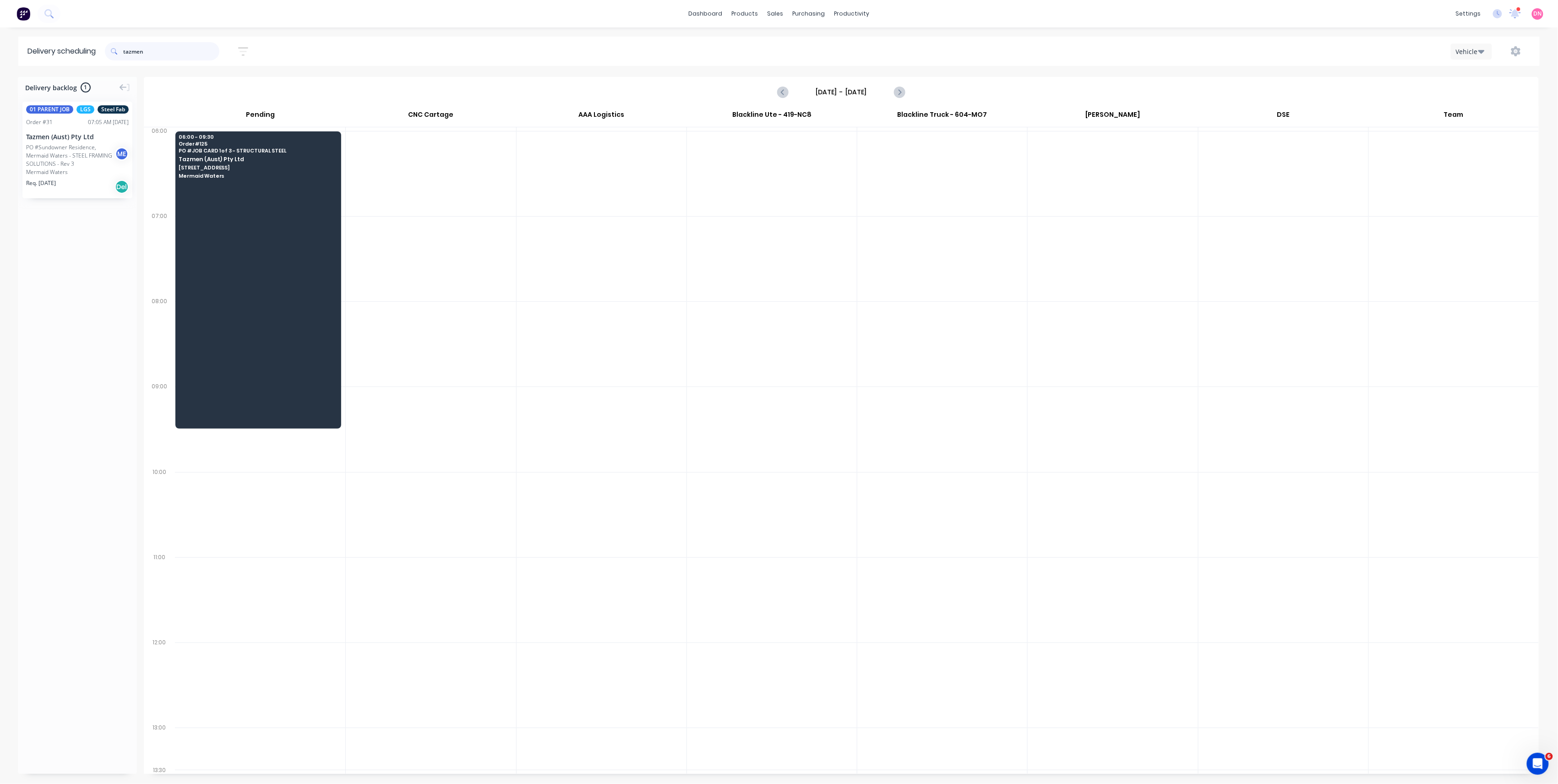
drag, startPoint x: 167, startPoint y: 52, endPoint x: 63, endPoint y: 32, distance: 105.9
click at [64, 48] on header "Delivery scheduling tazmen Sort by Most recent Created date Required date Order…" at bounding box center [779, 51] width 1522 height 29
type input "b"
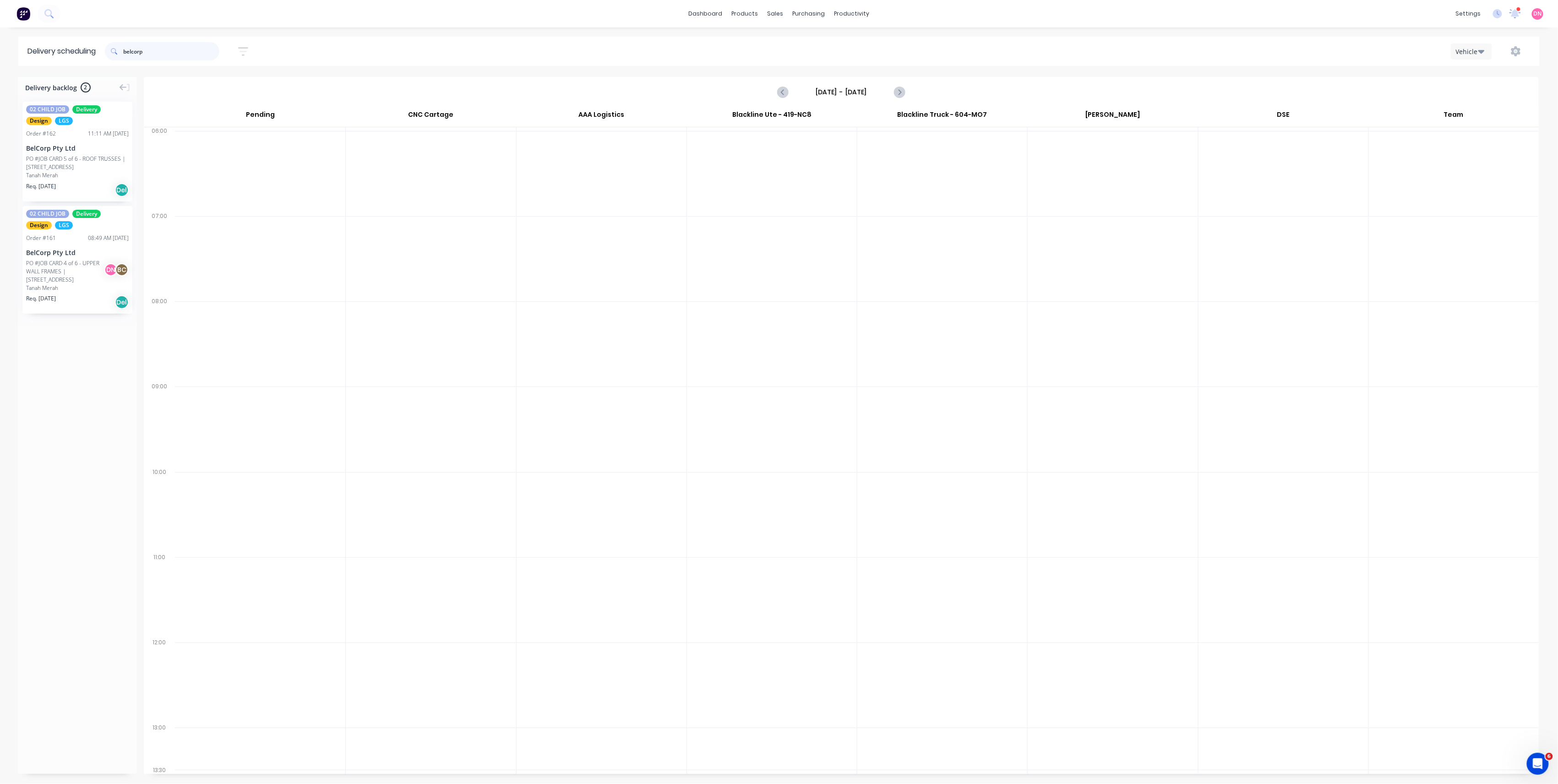
type input "belcorp"
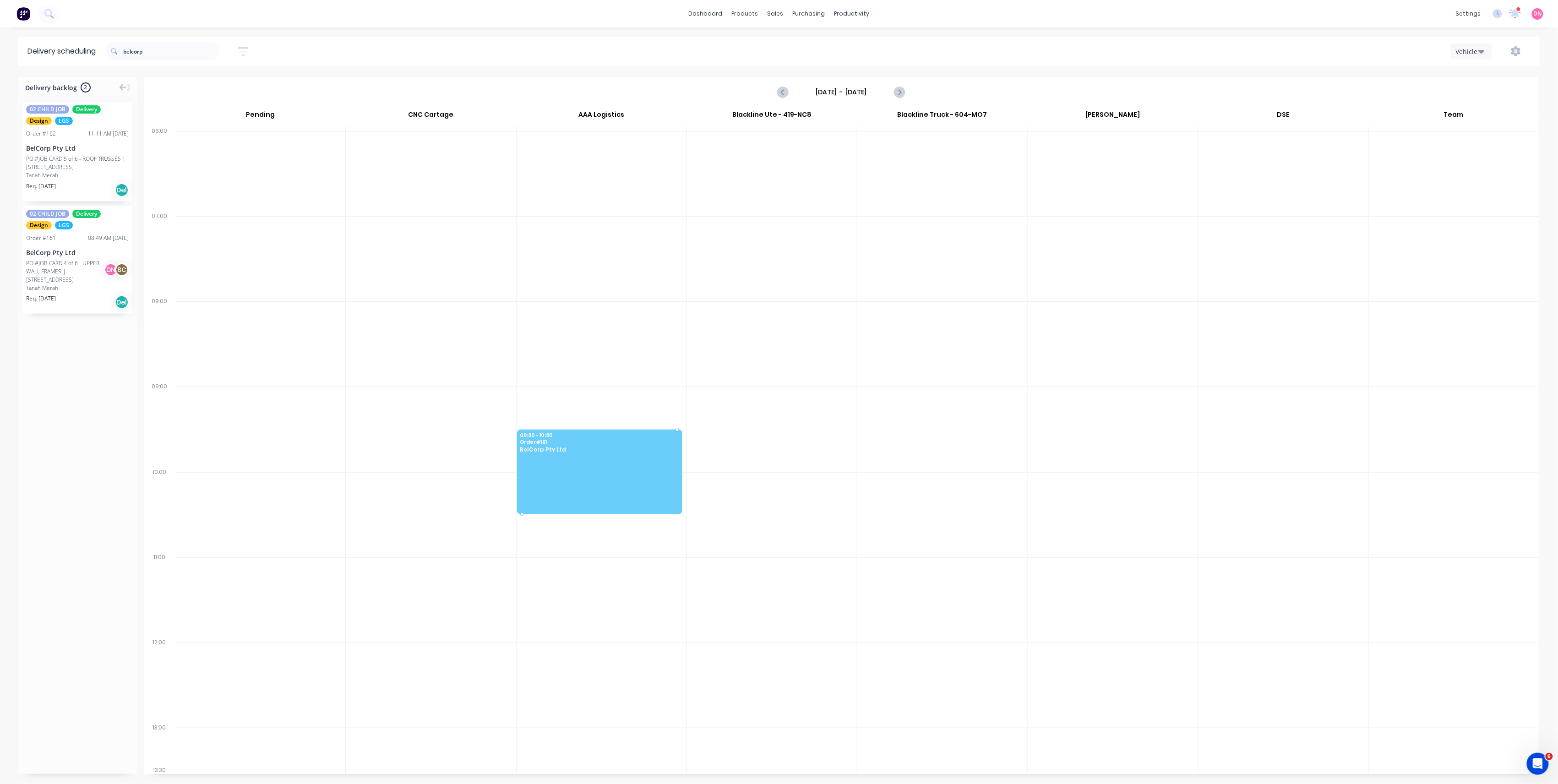
drag, startPoint x: 66, startPoint y: 275, endPoint x: 545, endPoint y: 444, distance: 507.9
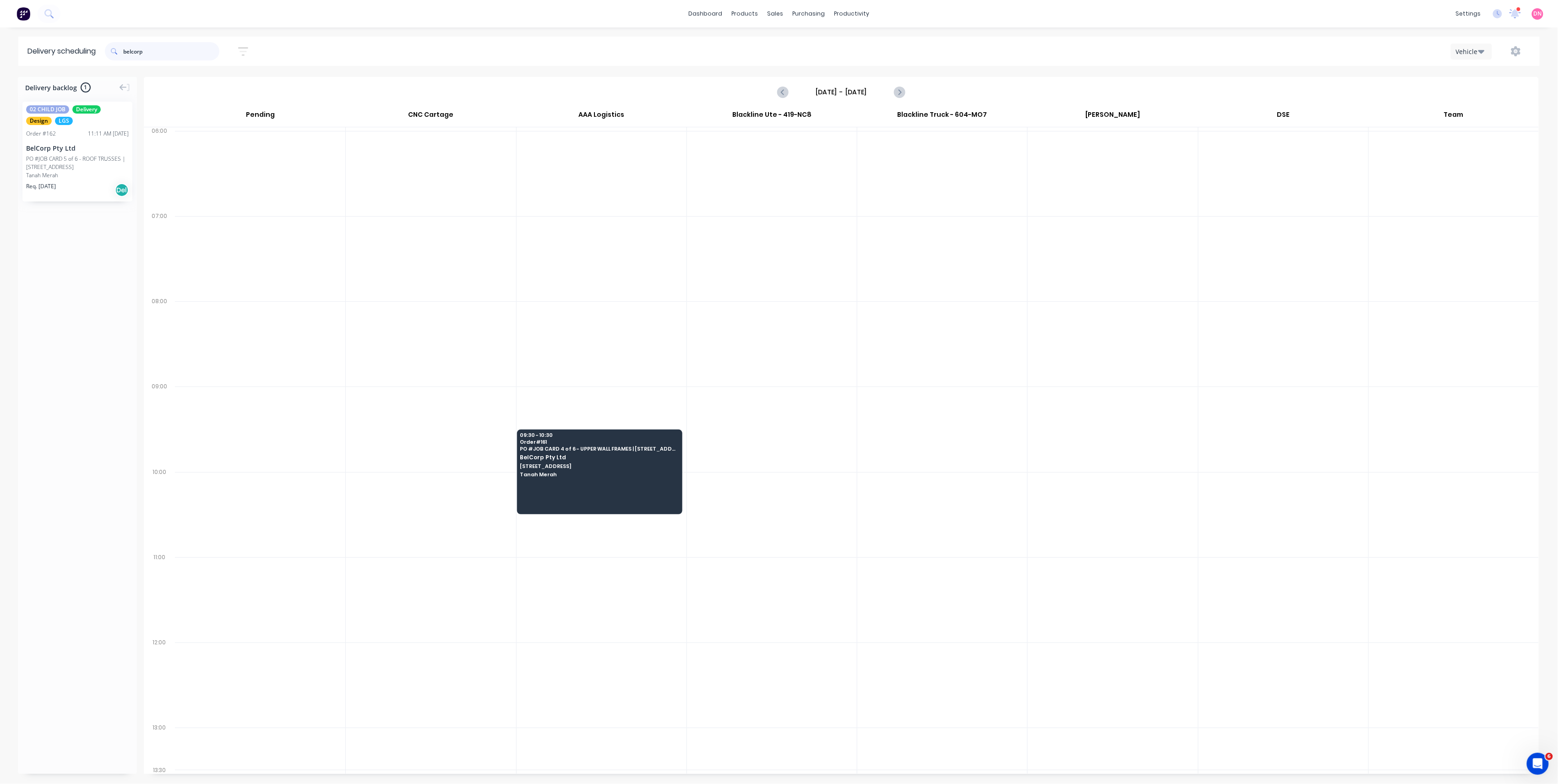
drag, startPoint x: 152, startPoint y: 59, endPoint x: 59, endPoint y: 43, distance: 94.4
click at [59, 43] on header "Delivery scheduling belcorp Sort by Most recent Created date Required date Orde…" at bounding box center [779, 51] width 1522 height 29
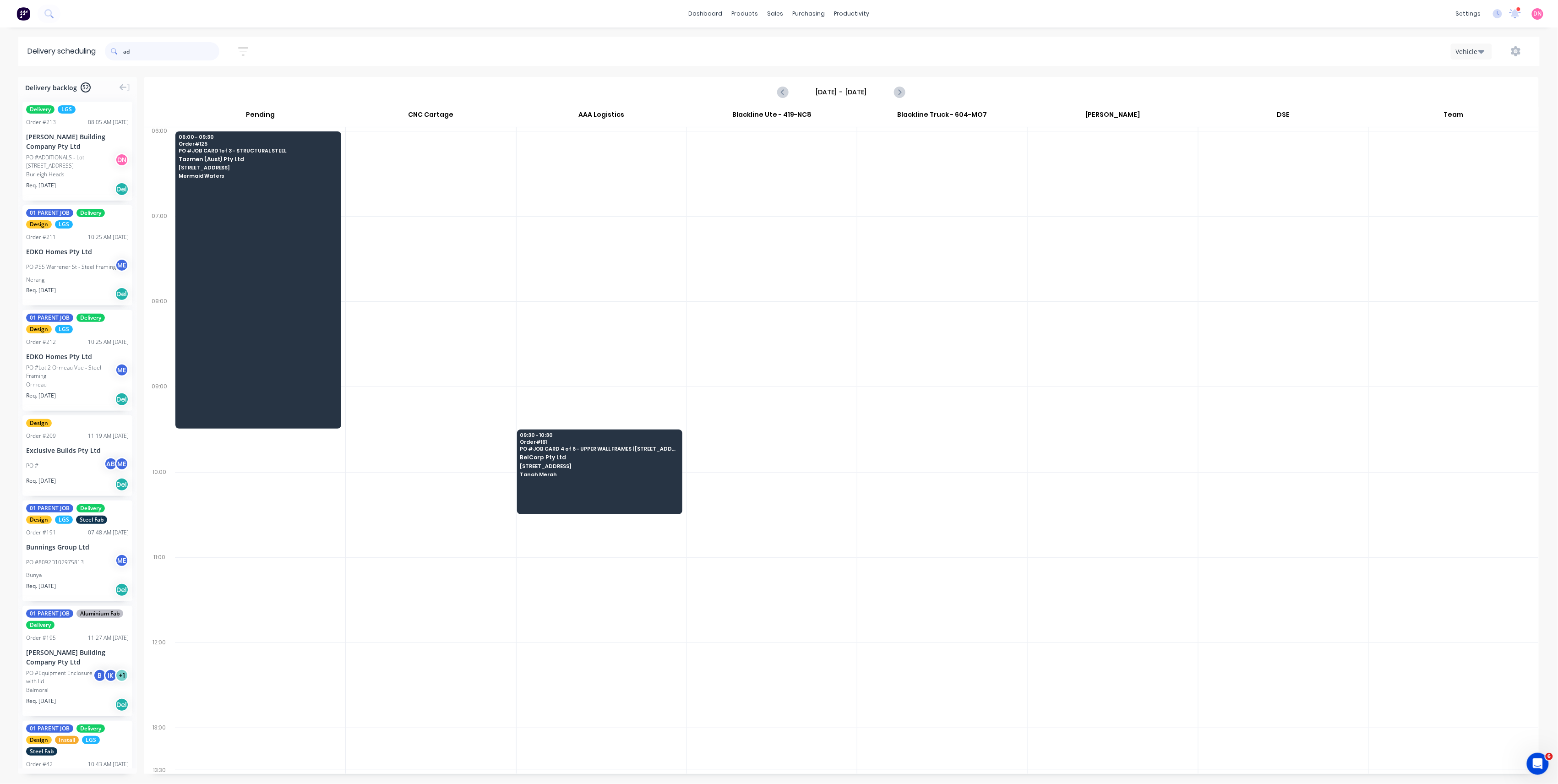
type input "a"
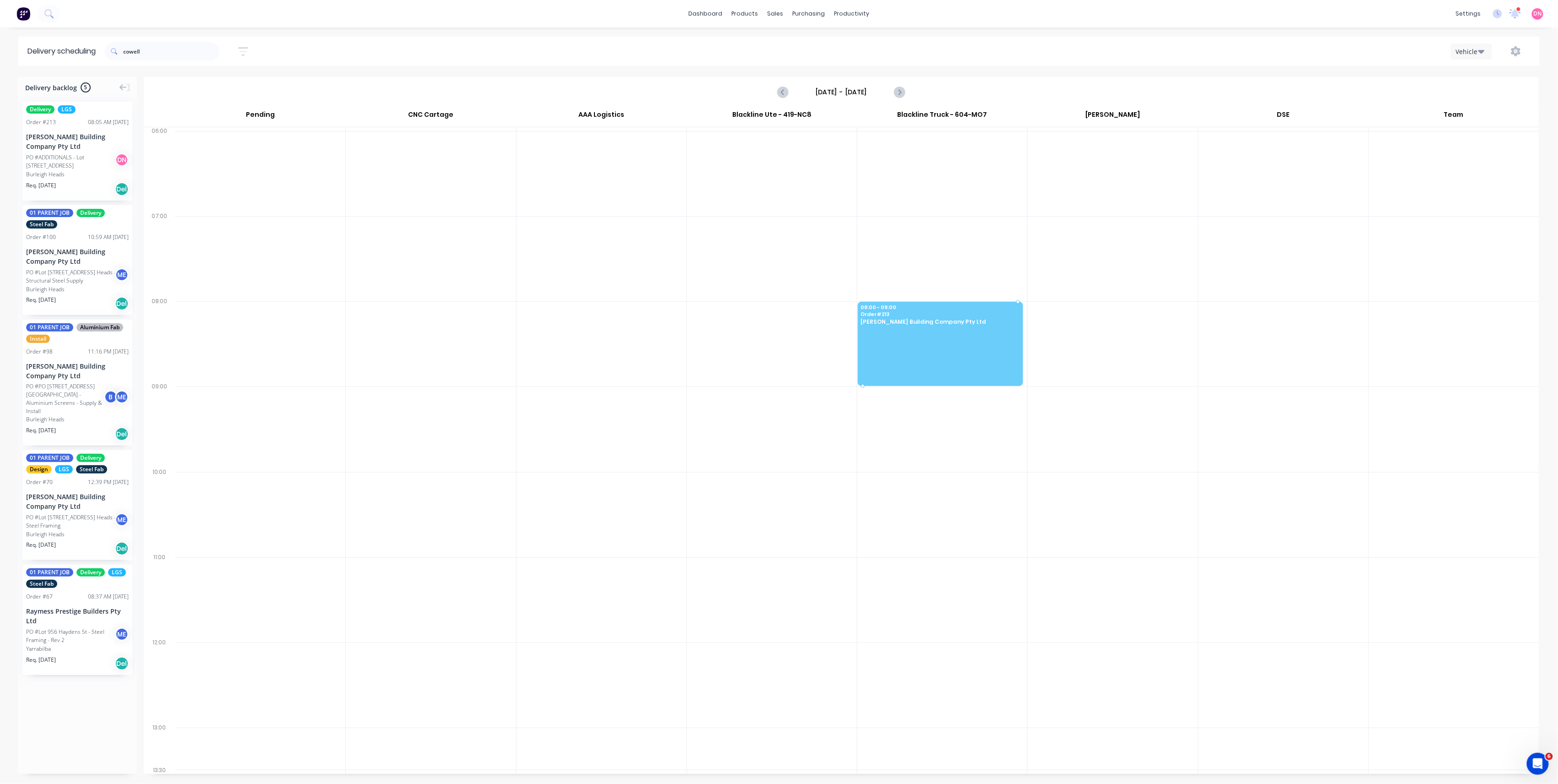
drag, startPoint x: 75, startPoint y: 145, endPoint x: 935, endPoint y: 321, distance: 877.8
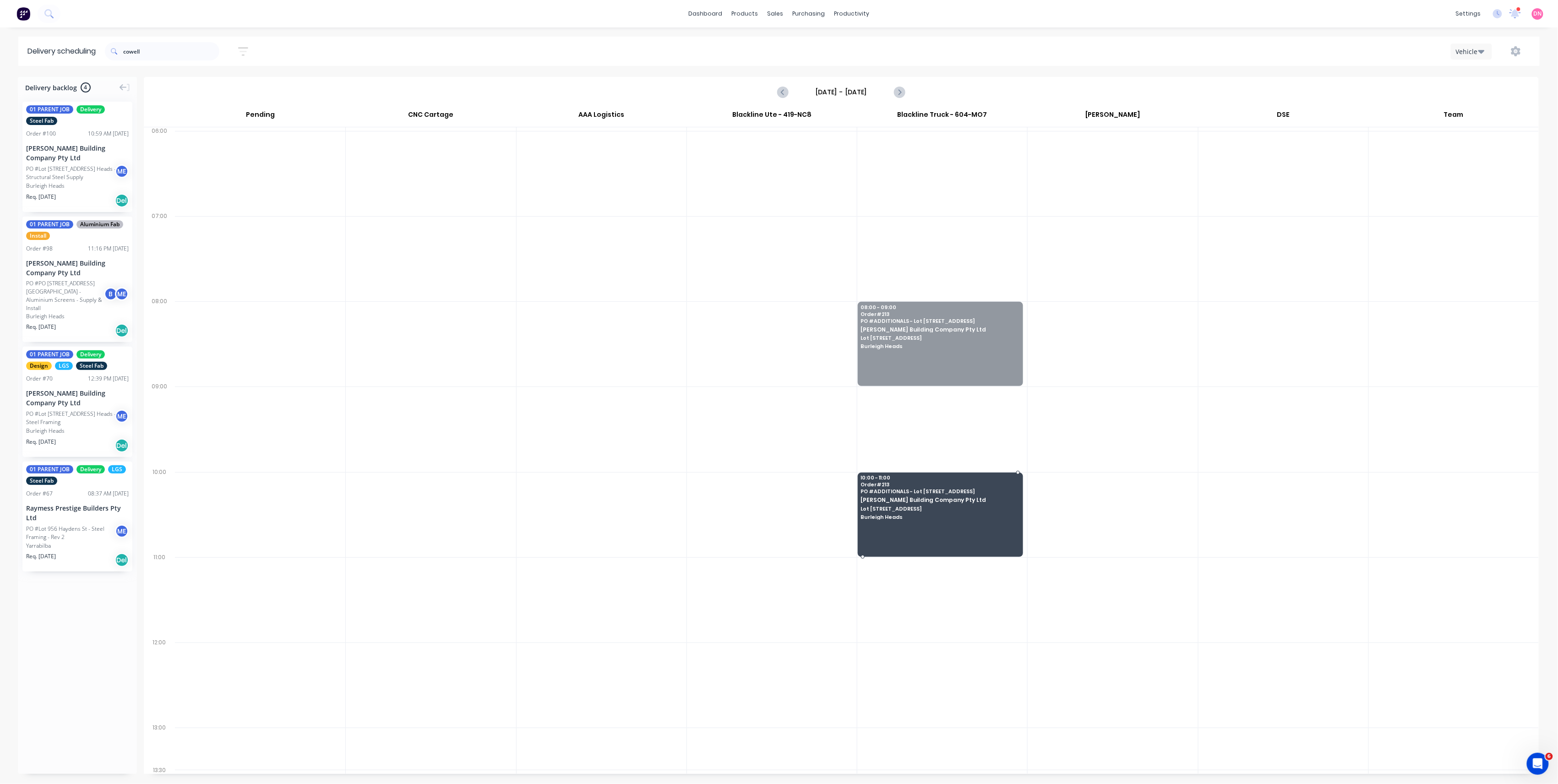
drag, startPoint x: 962, startPoint y: 332, endPoint x: 935, endPoint y: 499, distance: 169.2
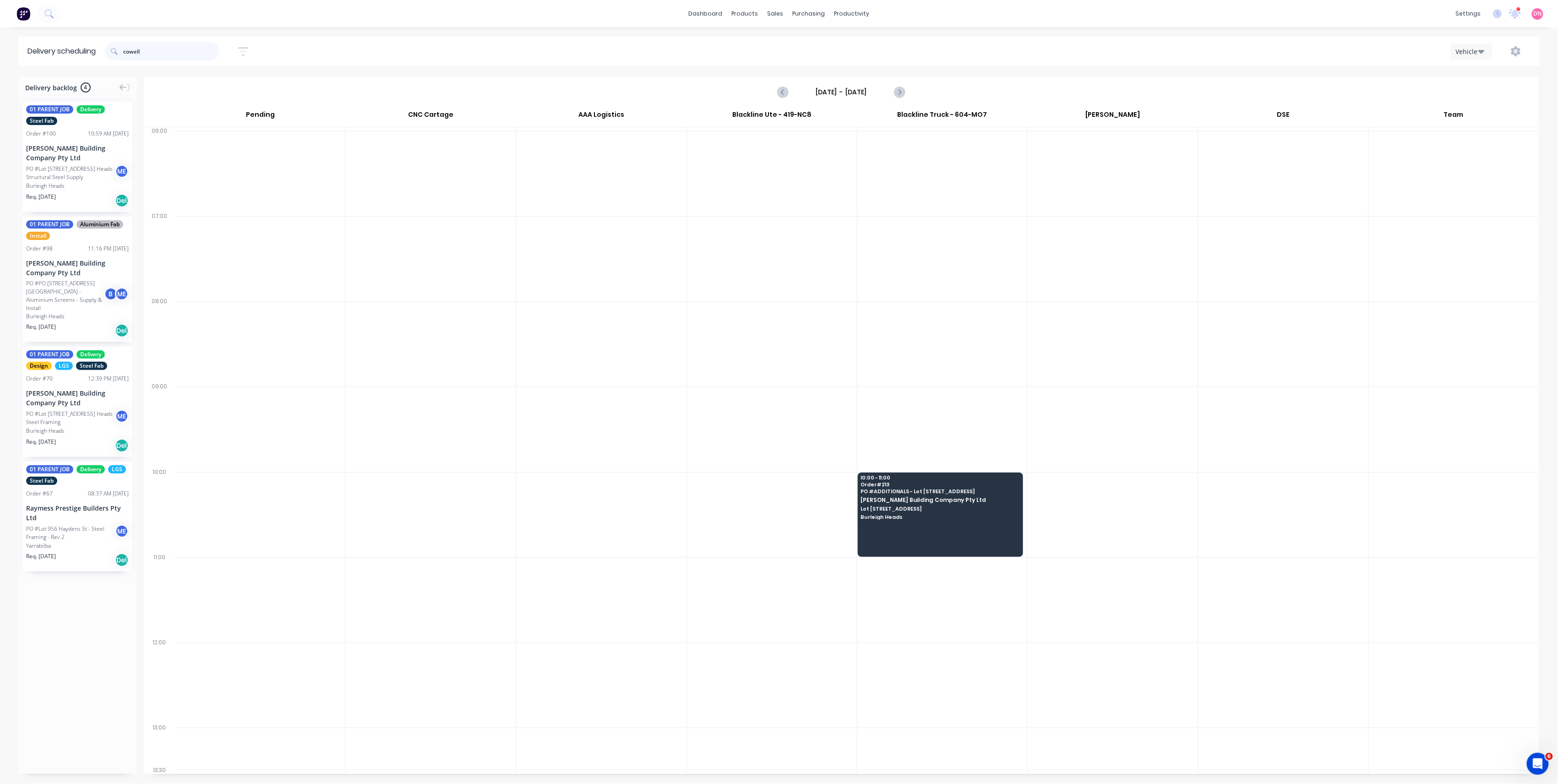
drag, startPoint x: 170, startPoint y: 50, endPoint x: -9, endPoint y: 194, distance: 229.7
click at [0, 194] on html "dashboard products sales purchasing productivity dashboard products Product Cat…" at bounding box center [779, 392] width 1558 height 784
type input "osprey"
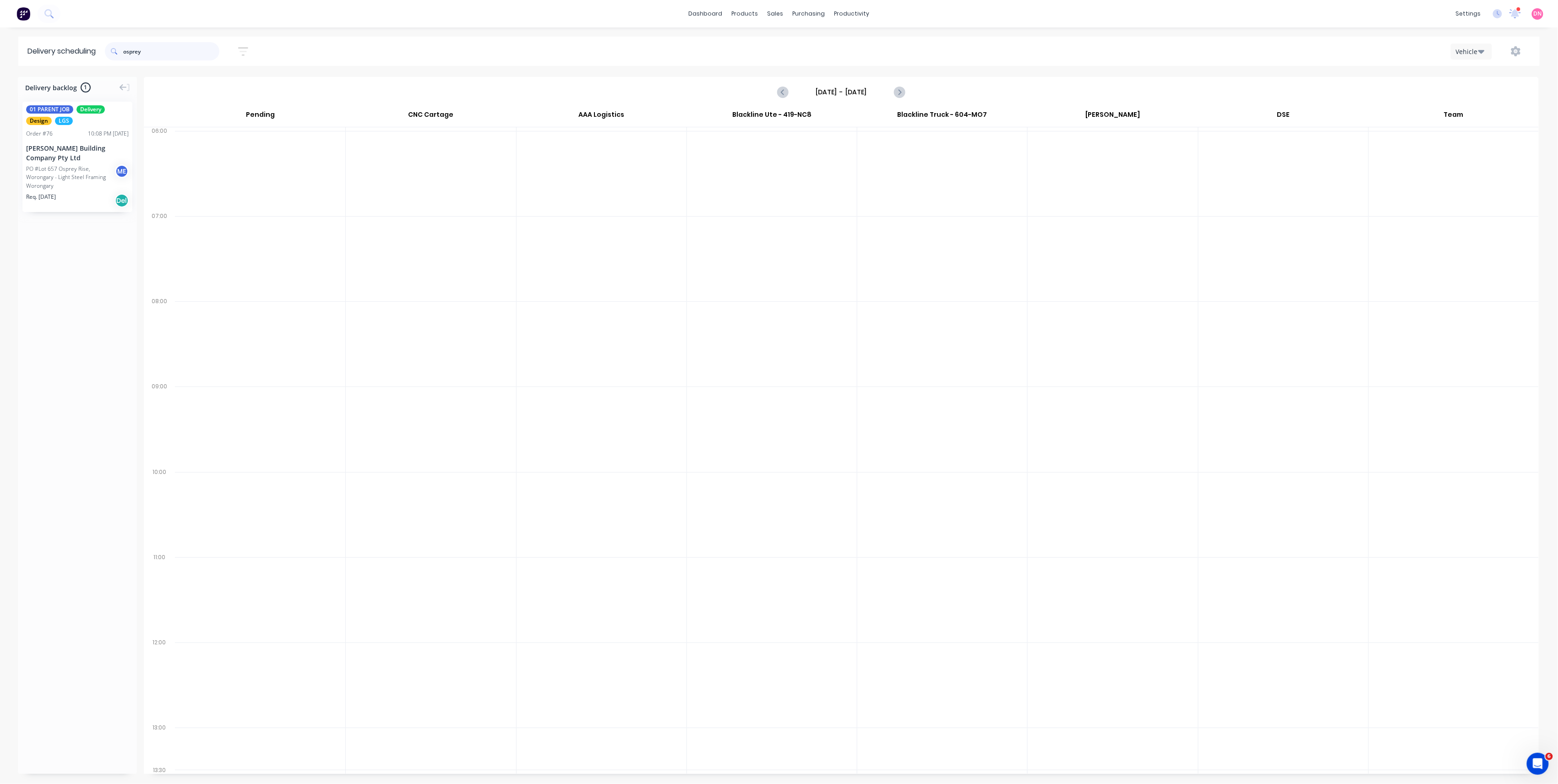
drag, startPoint x: 156, startPoint y: 50, endPoint x: -3, endPoint y: 197, distance: 216.5
click at [0, 197] on html "dashboard products sales purchasing productivity dashboard products Product Cat…" at bounding box center [779, 392] width 1558 height 784
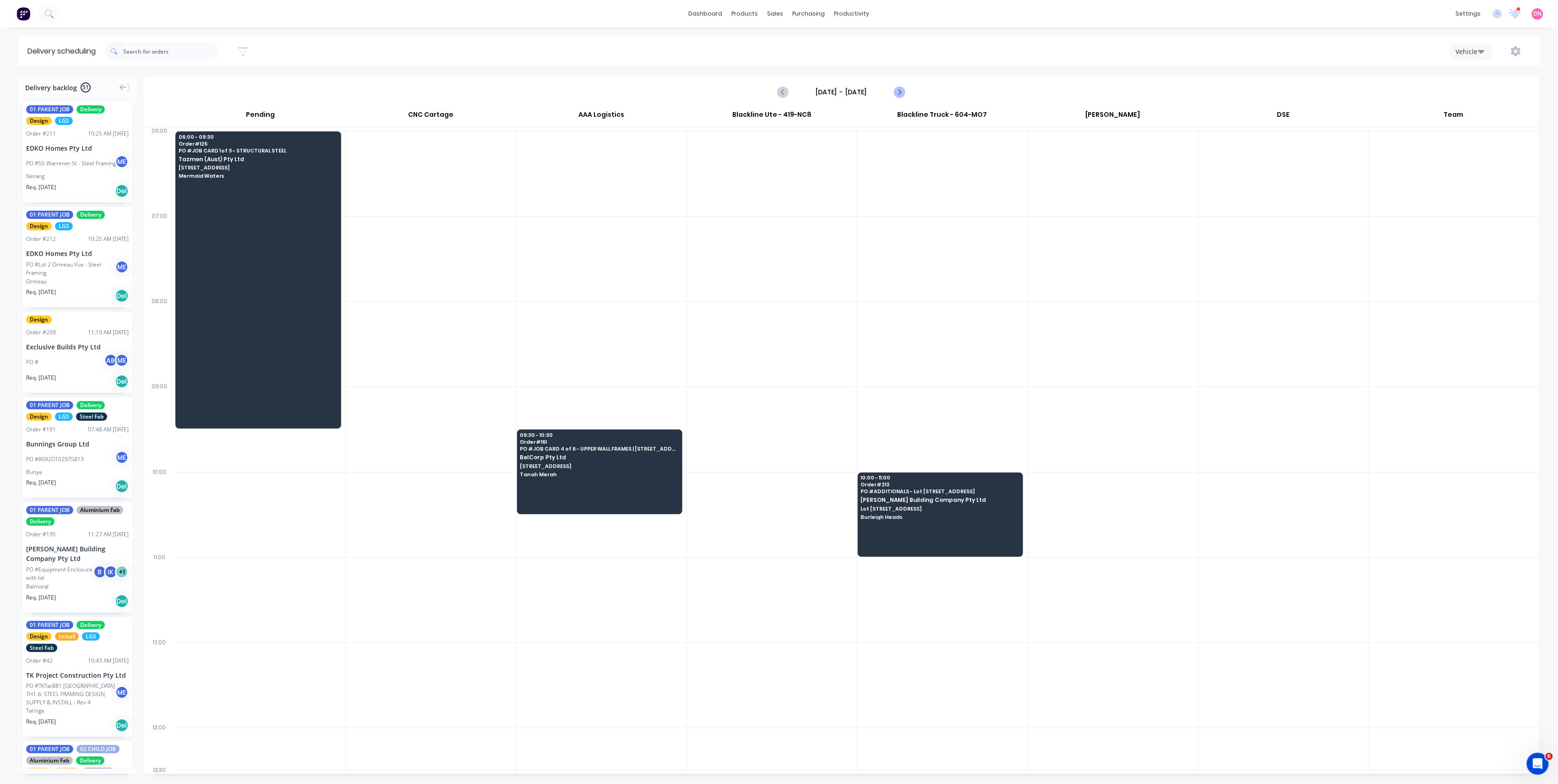
click at [907, 89] on button "Next page" at bounding box center [899, 92] width 18 height 18
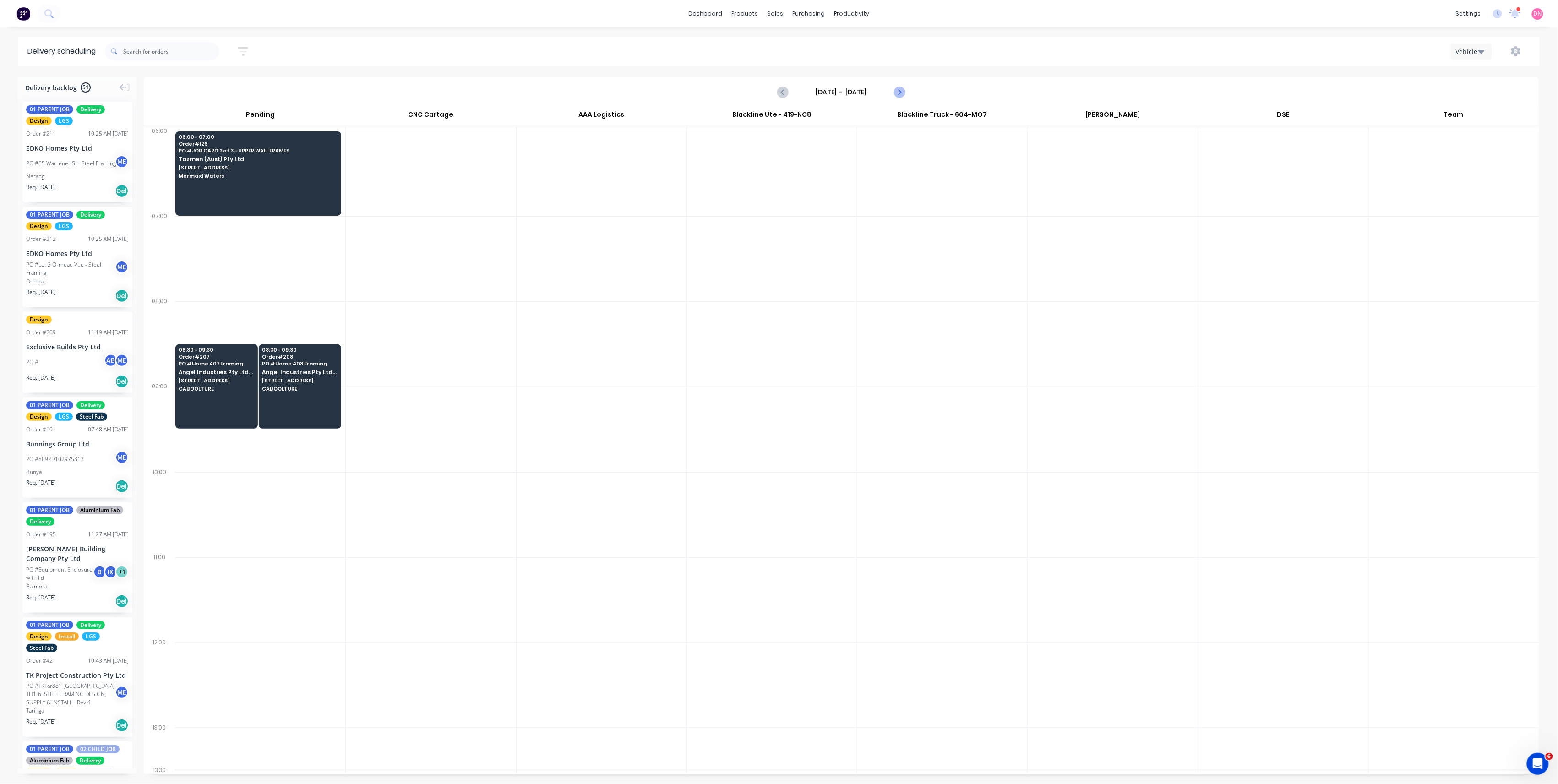
click at [906, 90] on button "Next page" at bounding box center [899, 92] width 18 height 18
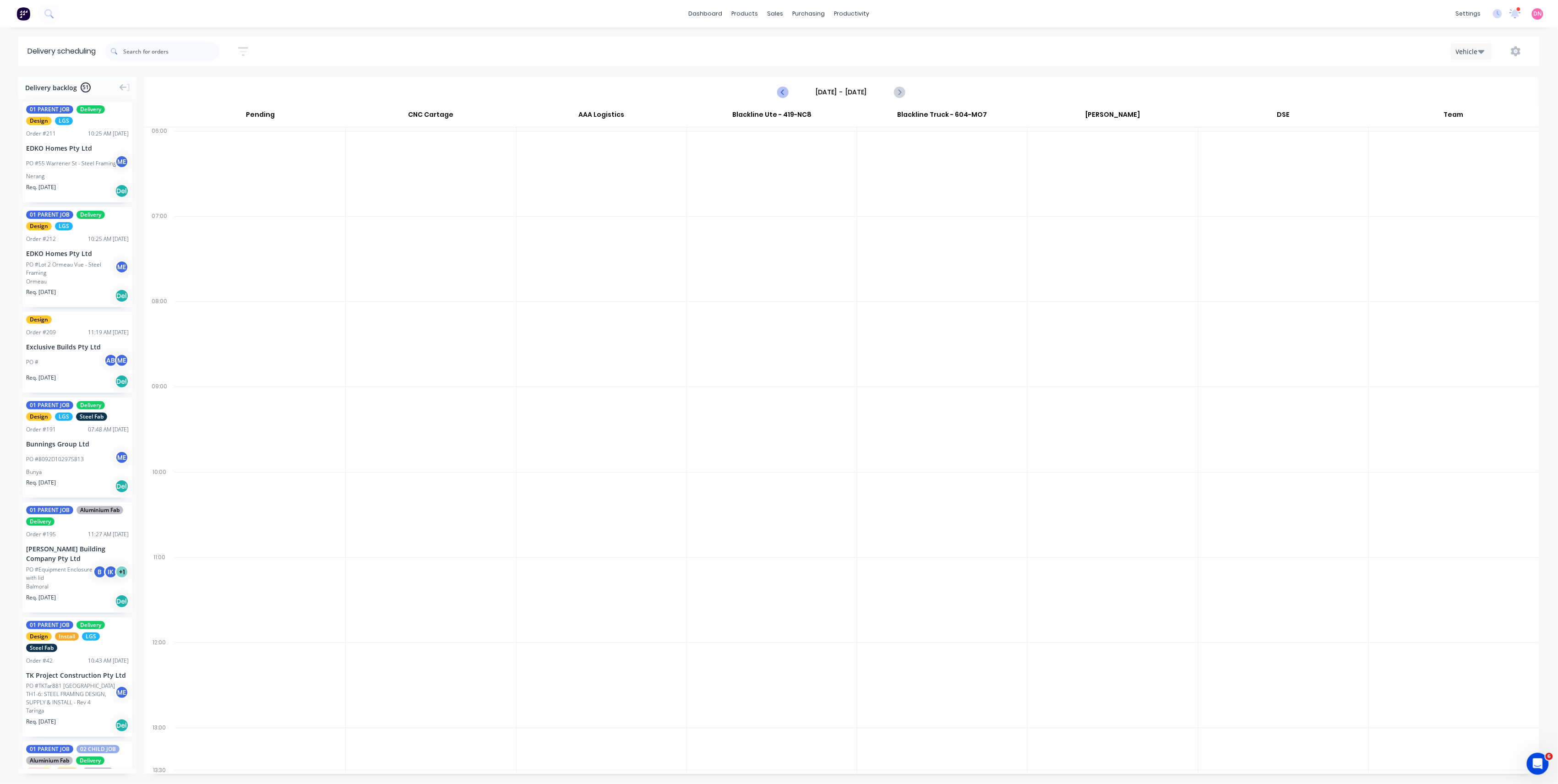
click at [783, 89] on icon "Previous page" at bounding box center [783, 92] width 11 height 11
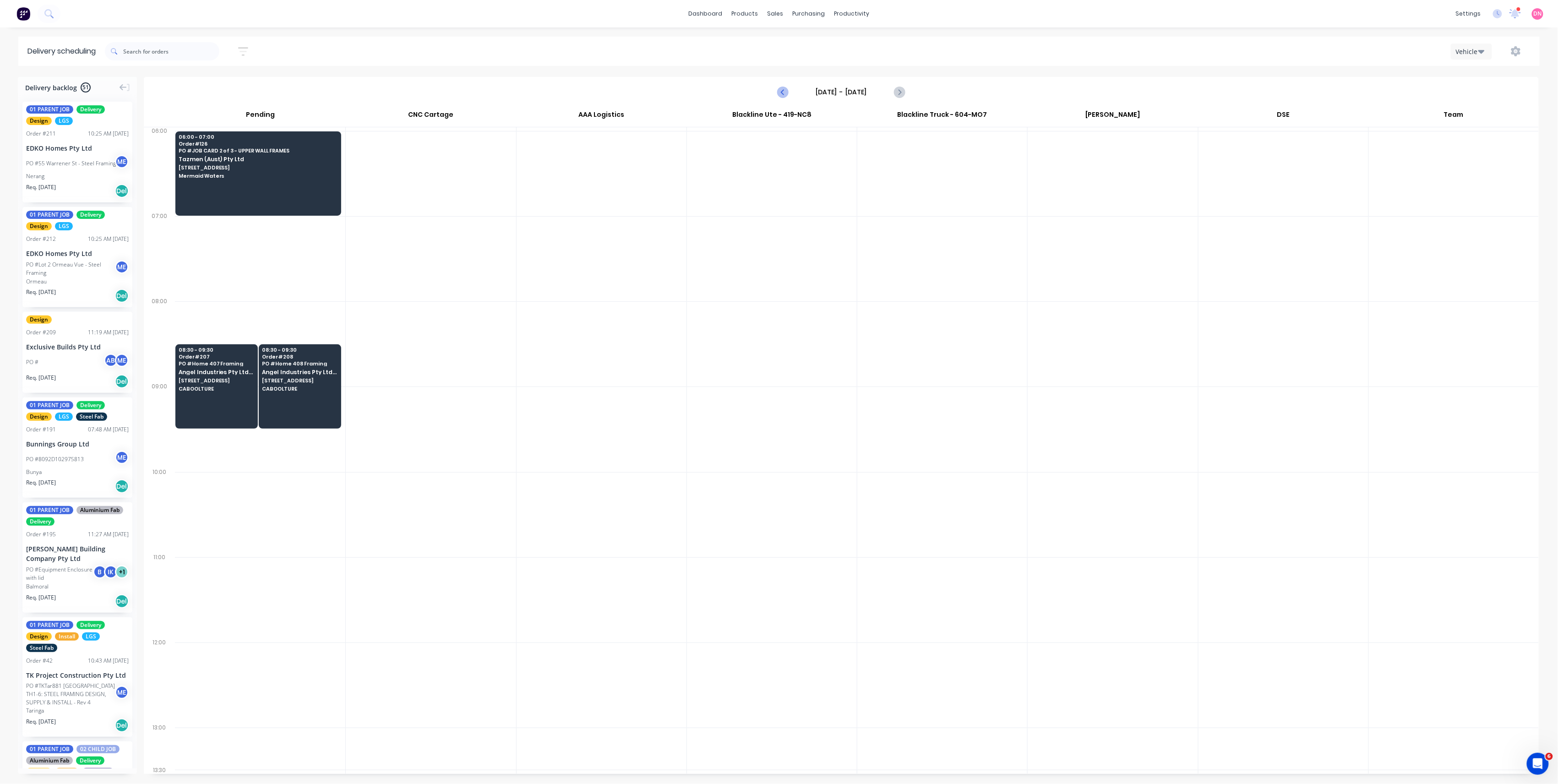
click at [783, 89] on icon "Previous page" at bounding box center [783, 92] width 11 height 11
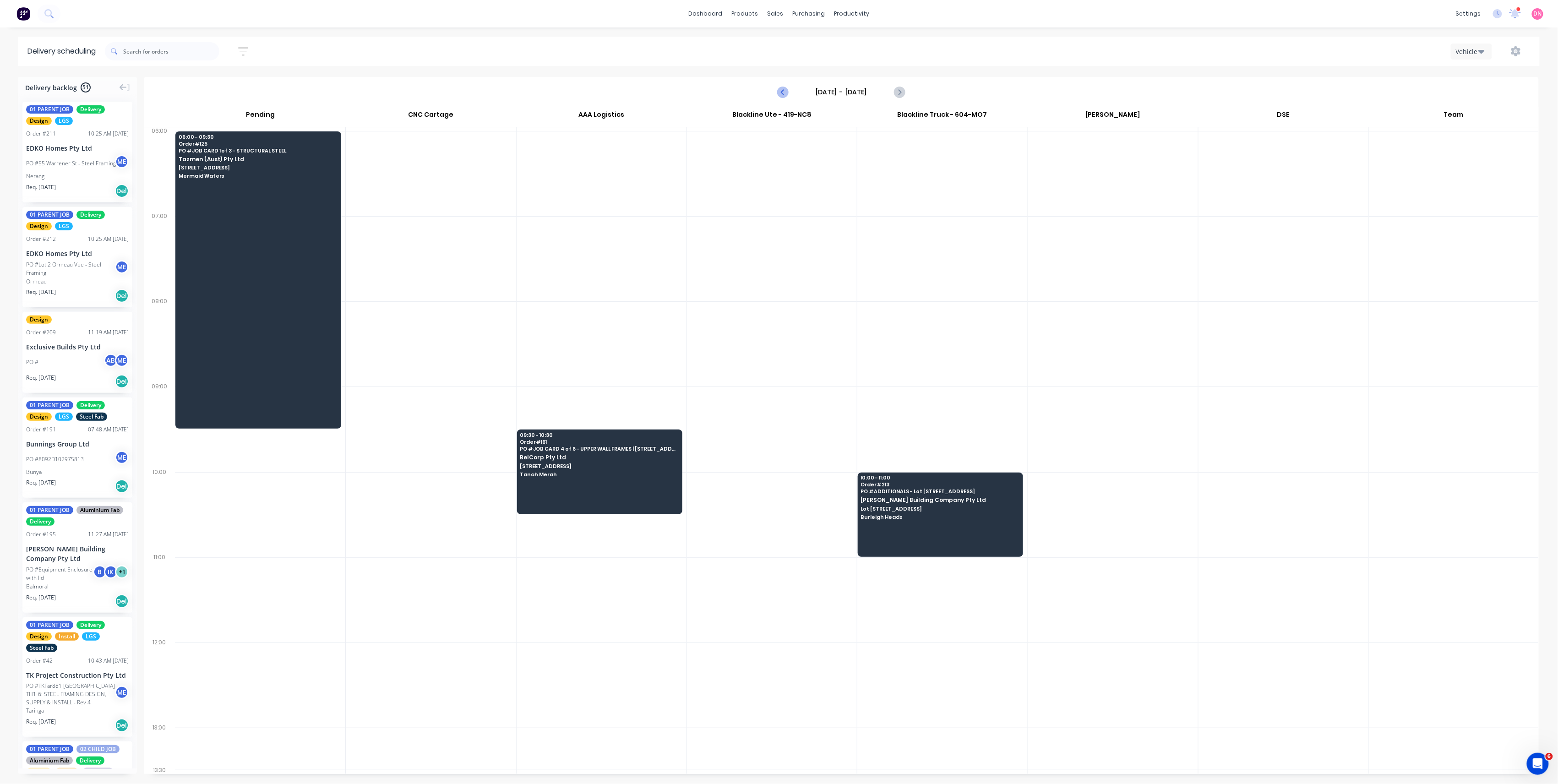
click at [783, 89] on icon "Previous page" at bounding box center [783, 92] width 11 height 11
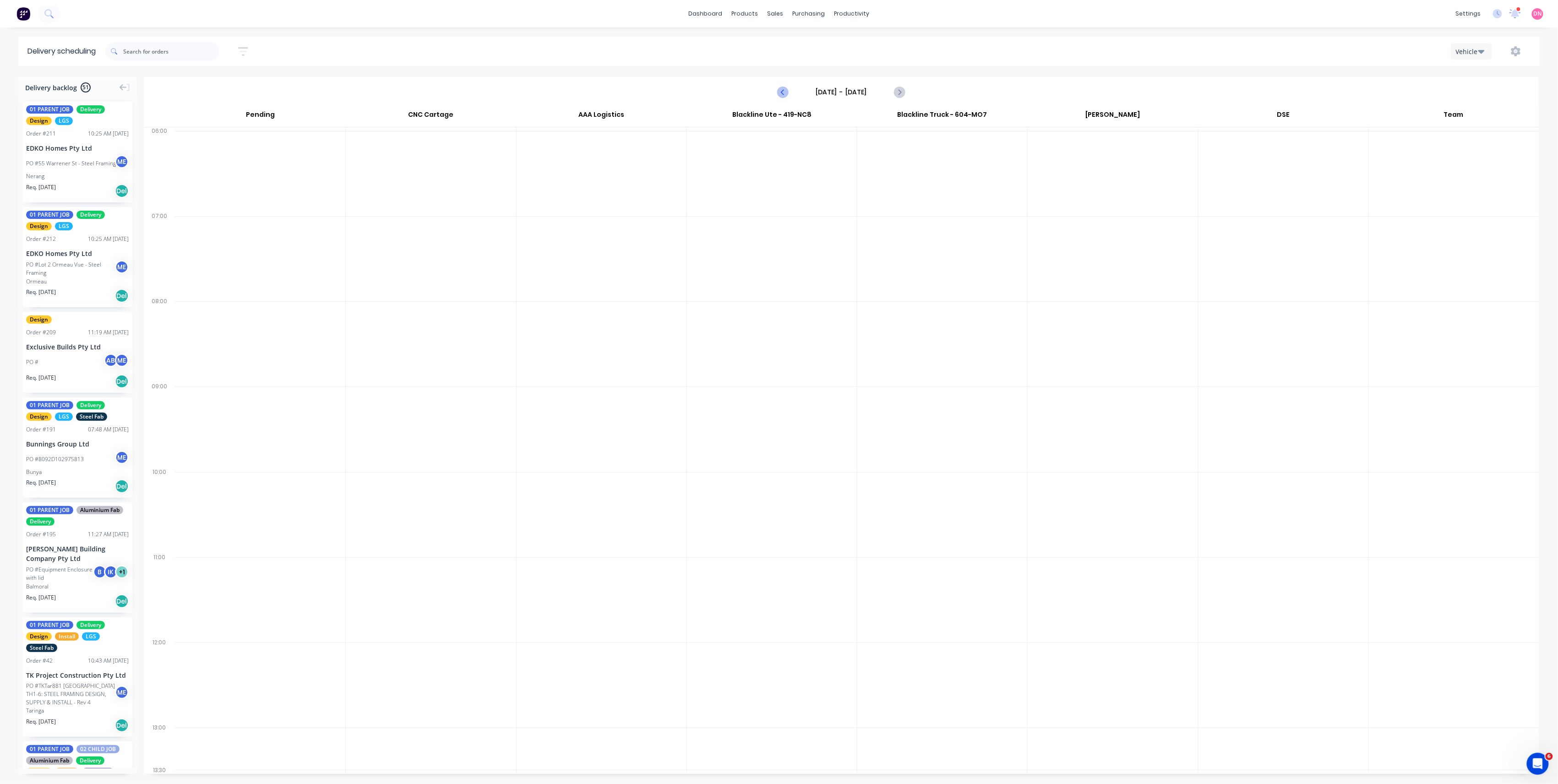
click at [783, 89] on icon "Previous page" at bounding box center [783, 92] width 11 height 11
click at [783, 89] on icon "Previous page" at bounding box center [783, 92] width 11 height 11
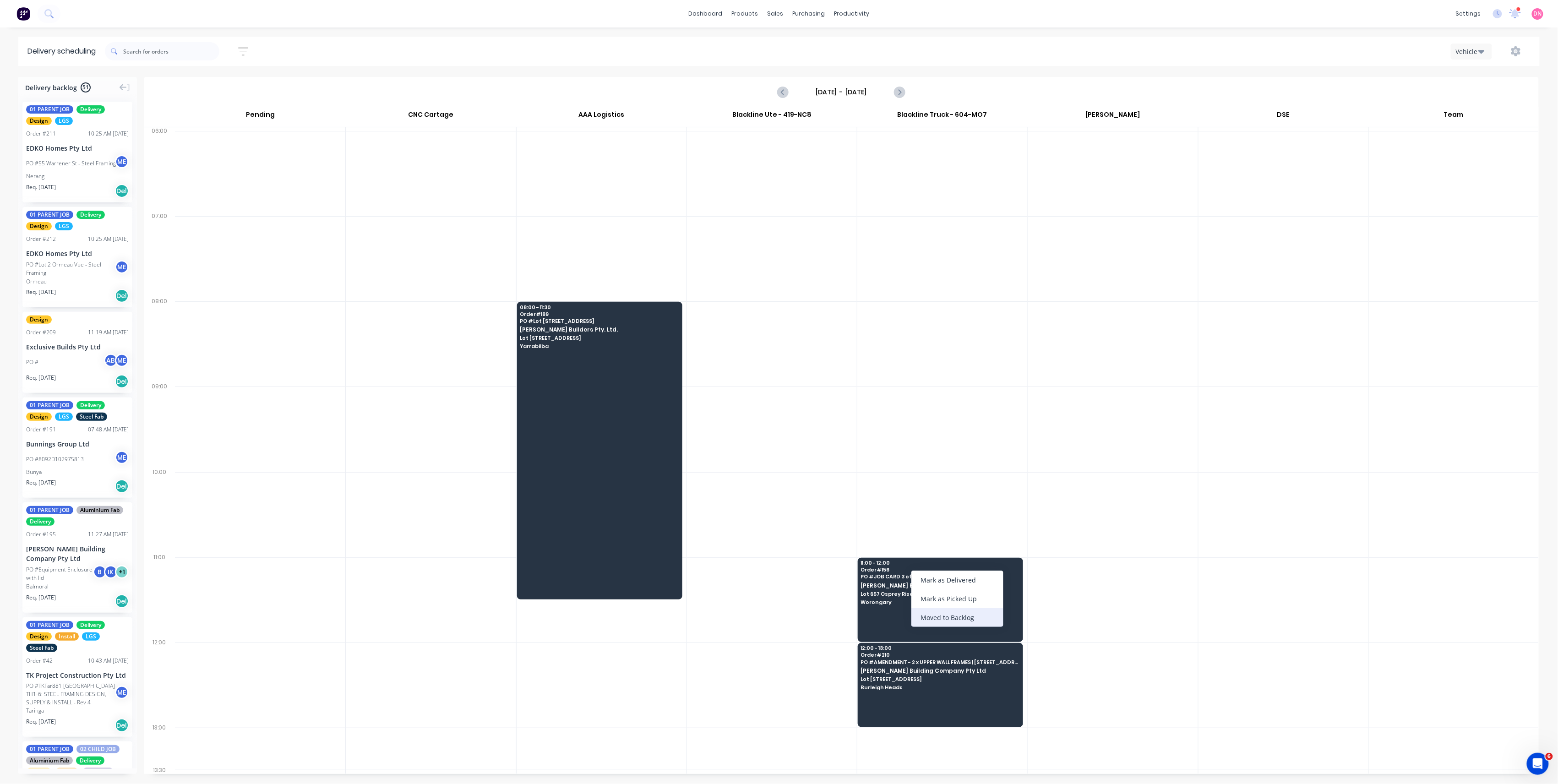
click at [977, 619] on div "Moved to Backlog" at bounding box center [957, 617] width 92 height 18
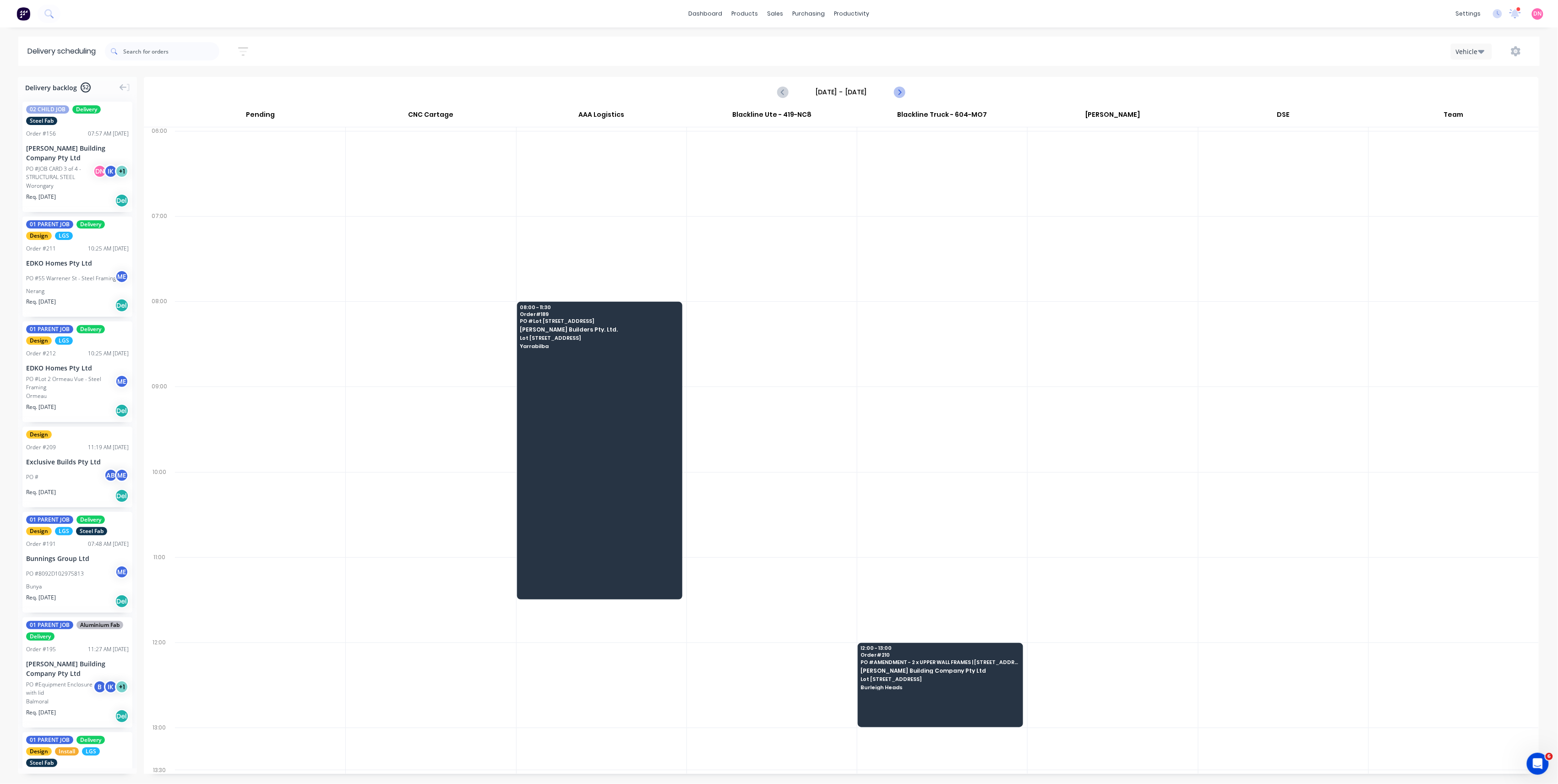
click at [897, 95] on icon "Next page" at bounding box center [899, 92] width 11 height 11
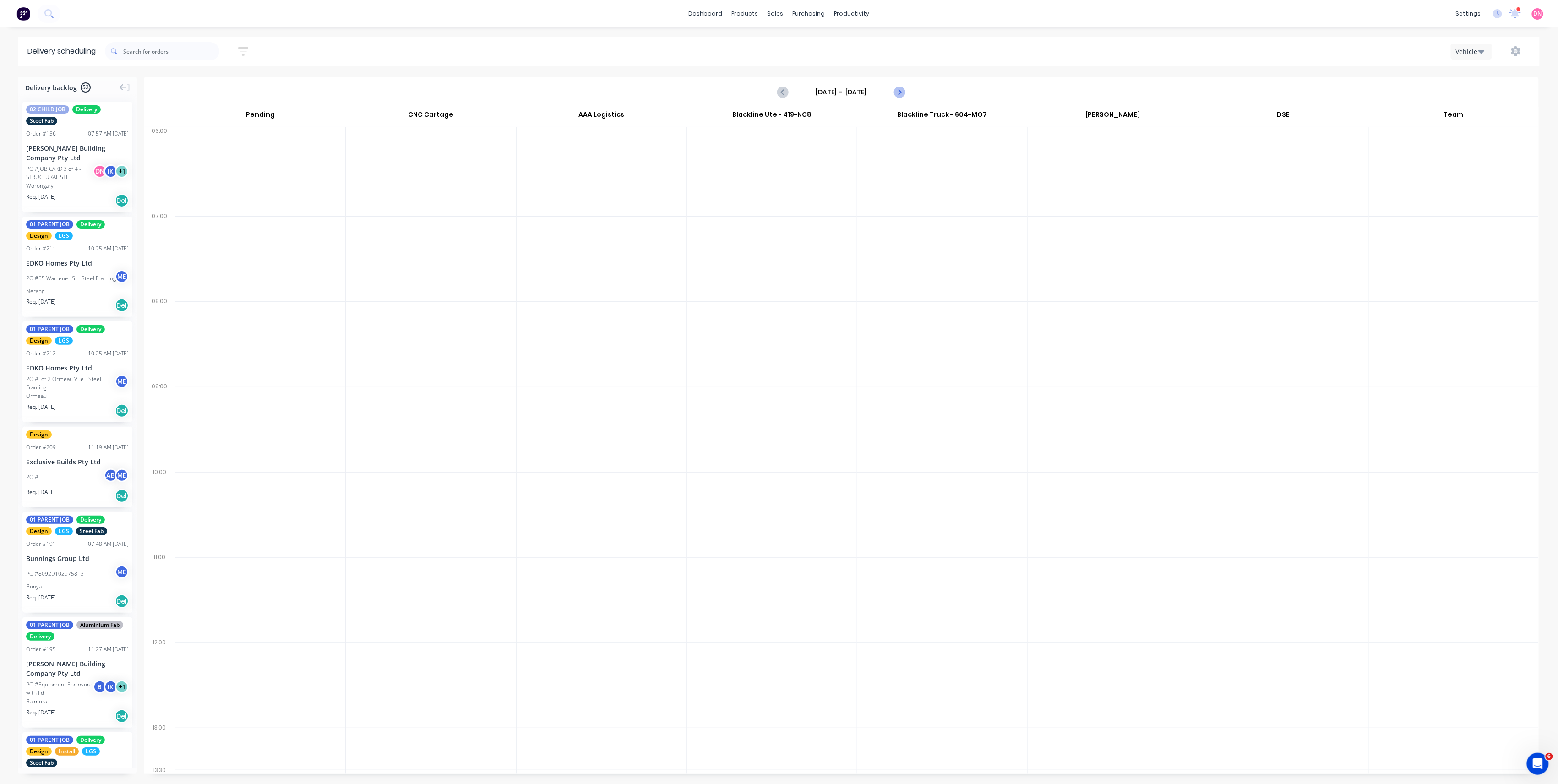
click at [897, 94] on icon "Next page" at bounding box center [899, 92] width 11 height 11
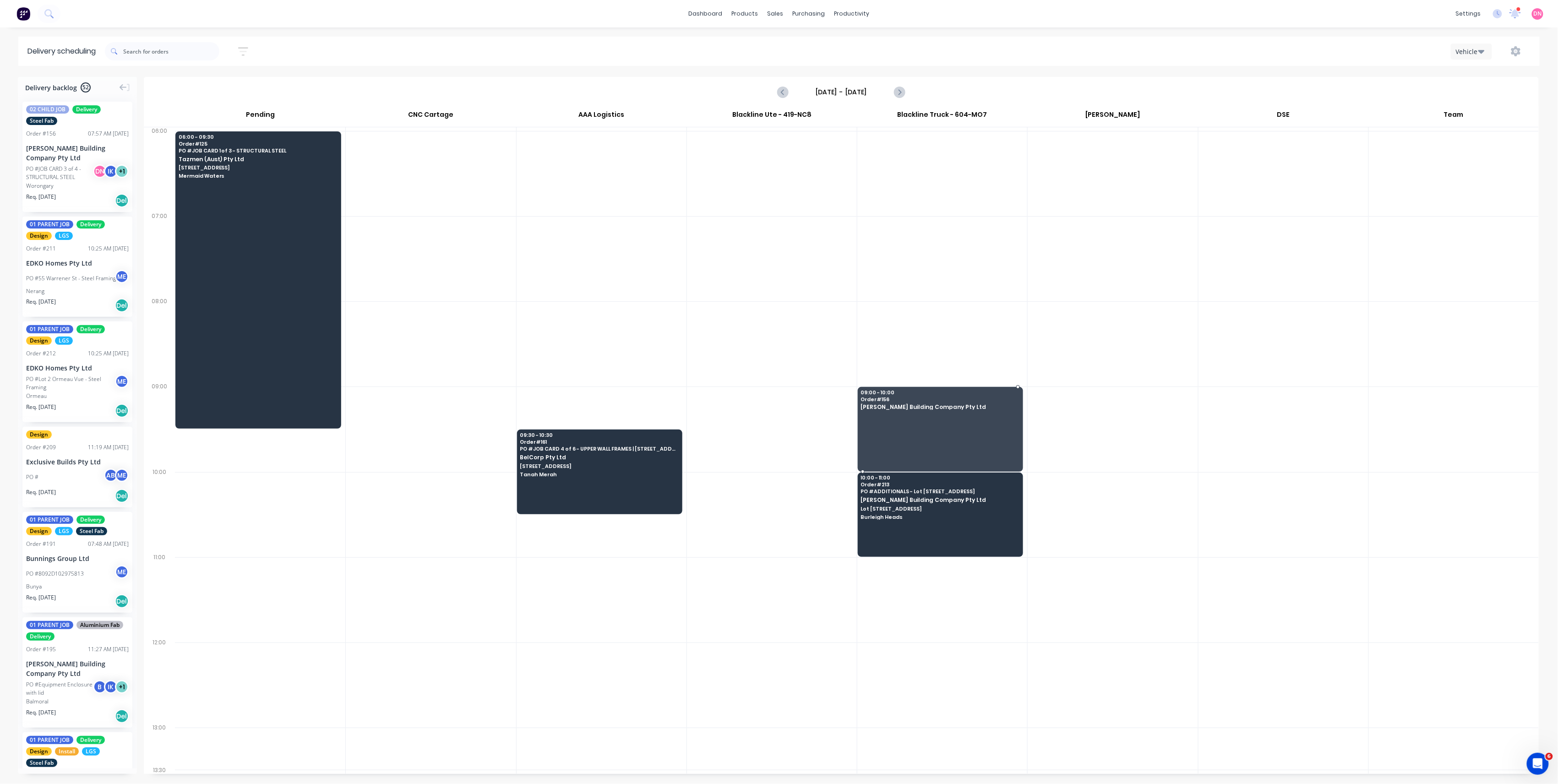
drag, startPoint x: 66, startPoint y: 143, endPoint x: 935, endPoint y: 424, distance: 913.3
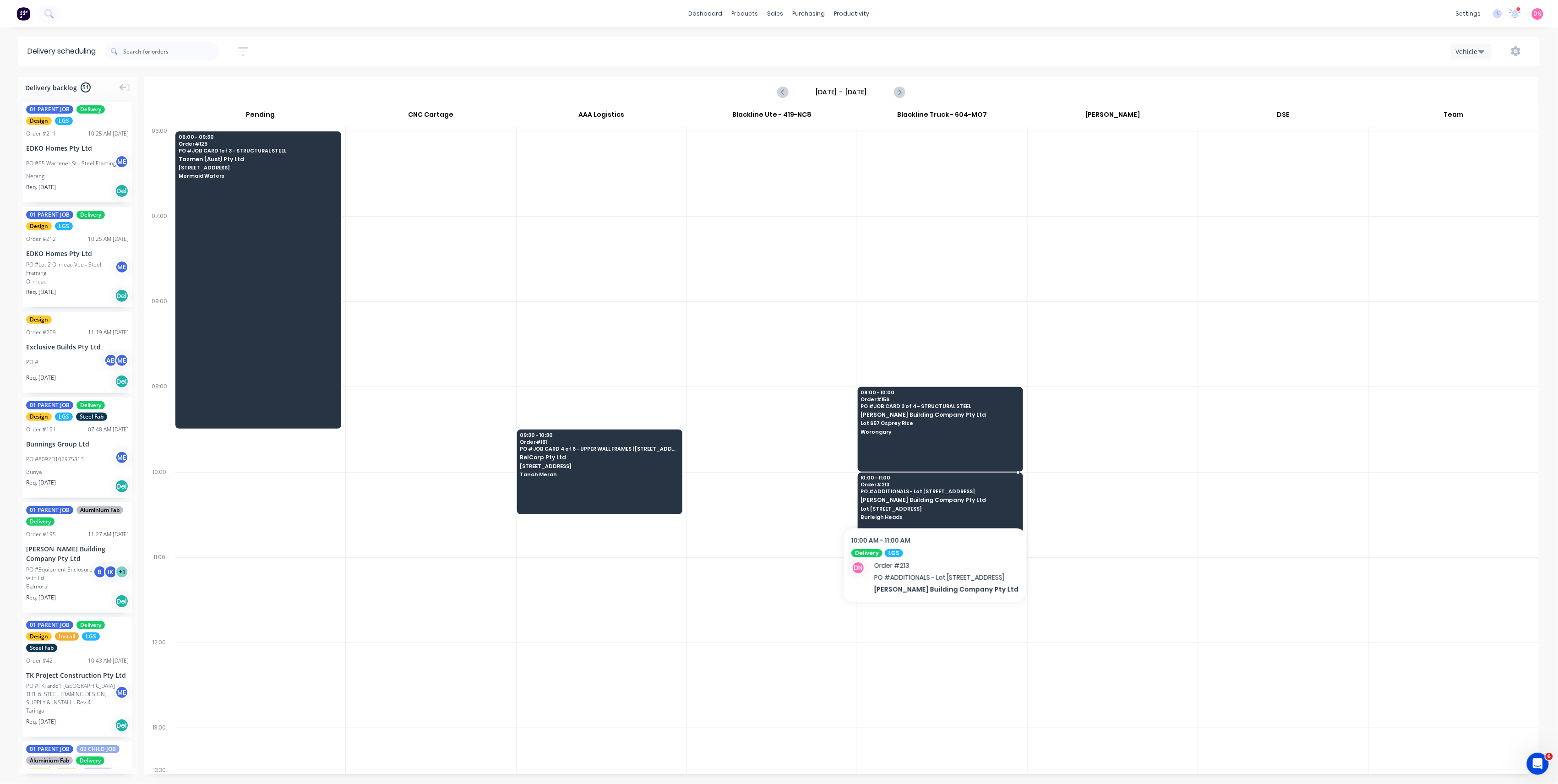
click at [935, 502] on span "[PERSON_NAME] Building Company Pty Ltd" at bounding box center [940, 499] width 158 height 6
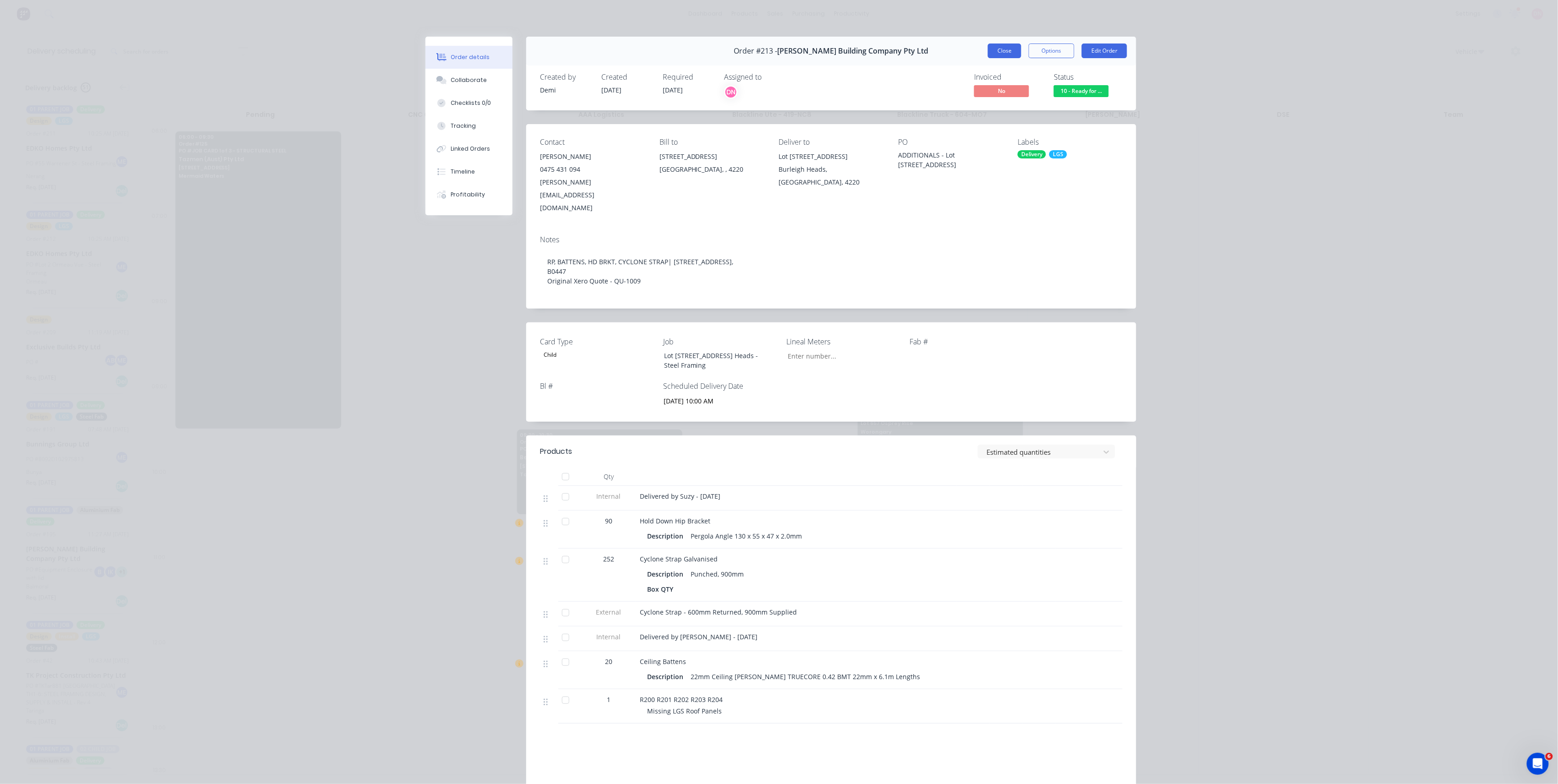
click at [988, 45] on button "Close" at bounding box center [1005, 50] width 33 height 15
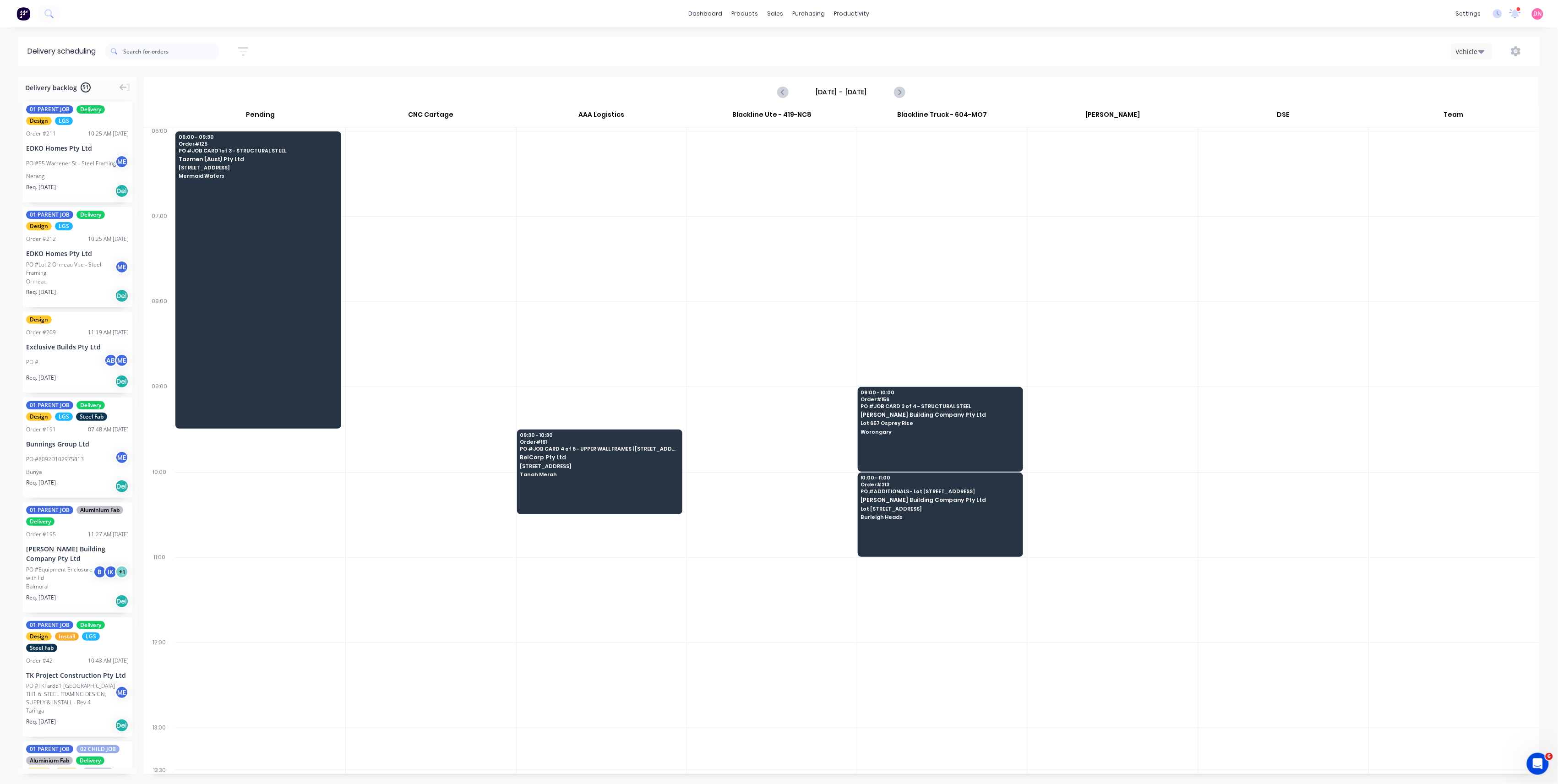
click at [933, 669] on div at bounding box center [942, 685] width 170 height 85
click at [1009, 59] on div "Vehicle" at bounding box center [1172, 52] width 718 height 17
click at [894, 95] on icon "Next page" at bounding box center [899, 92] width 11 height 11
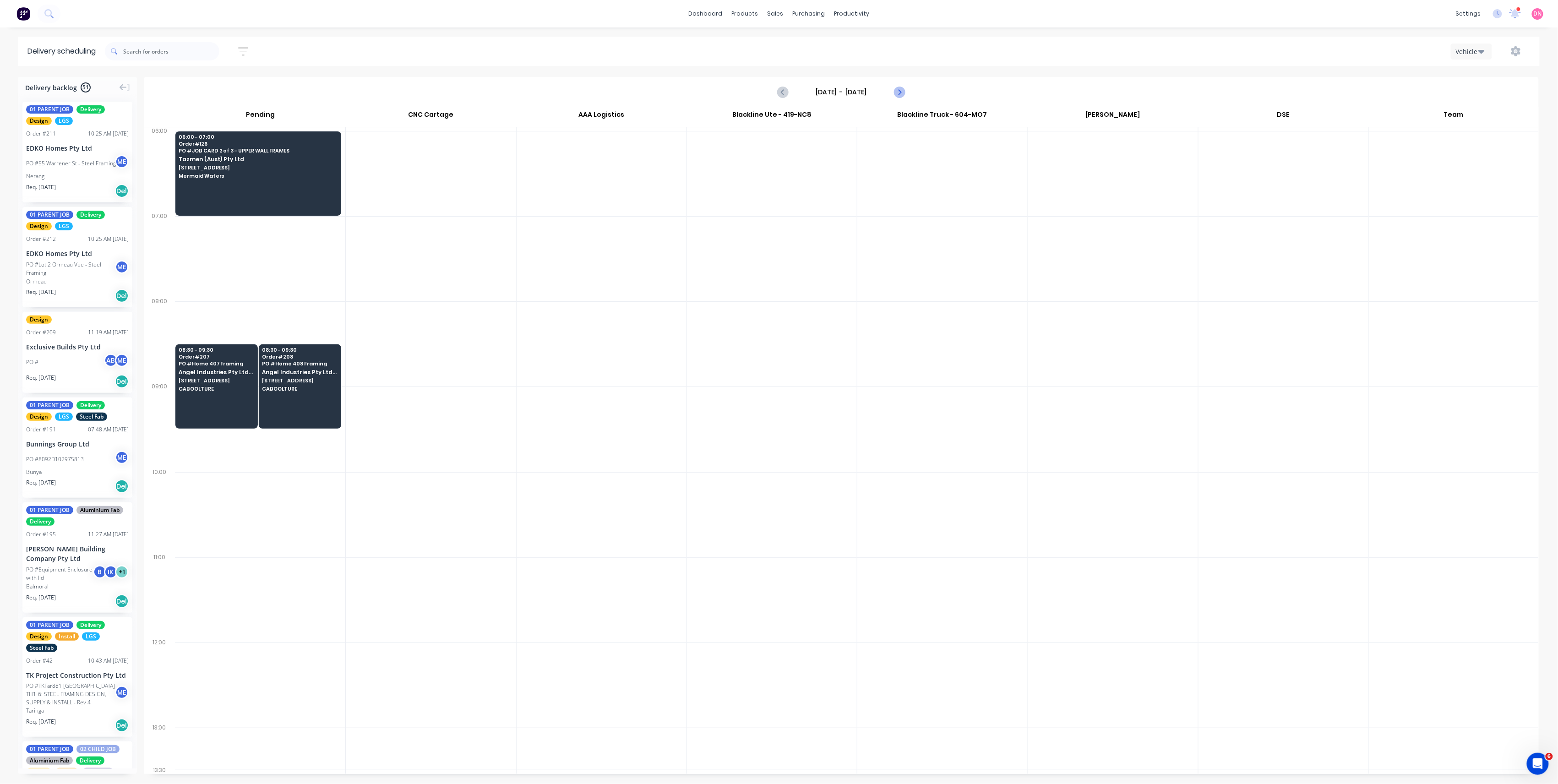
click at [894, 95] on icon "Next page" at bounding box center [899, 92] width 11 height 11
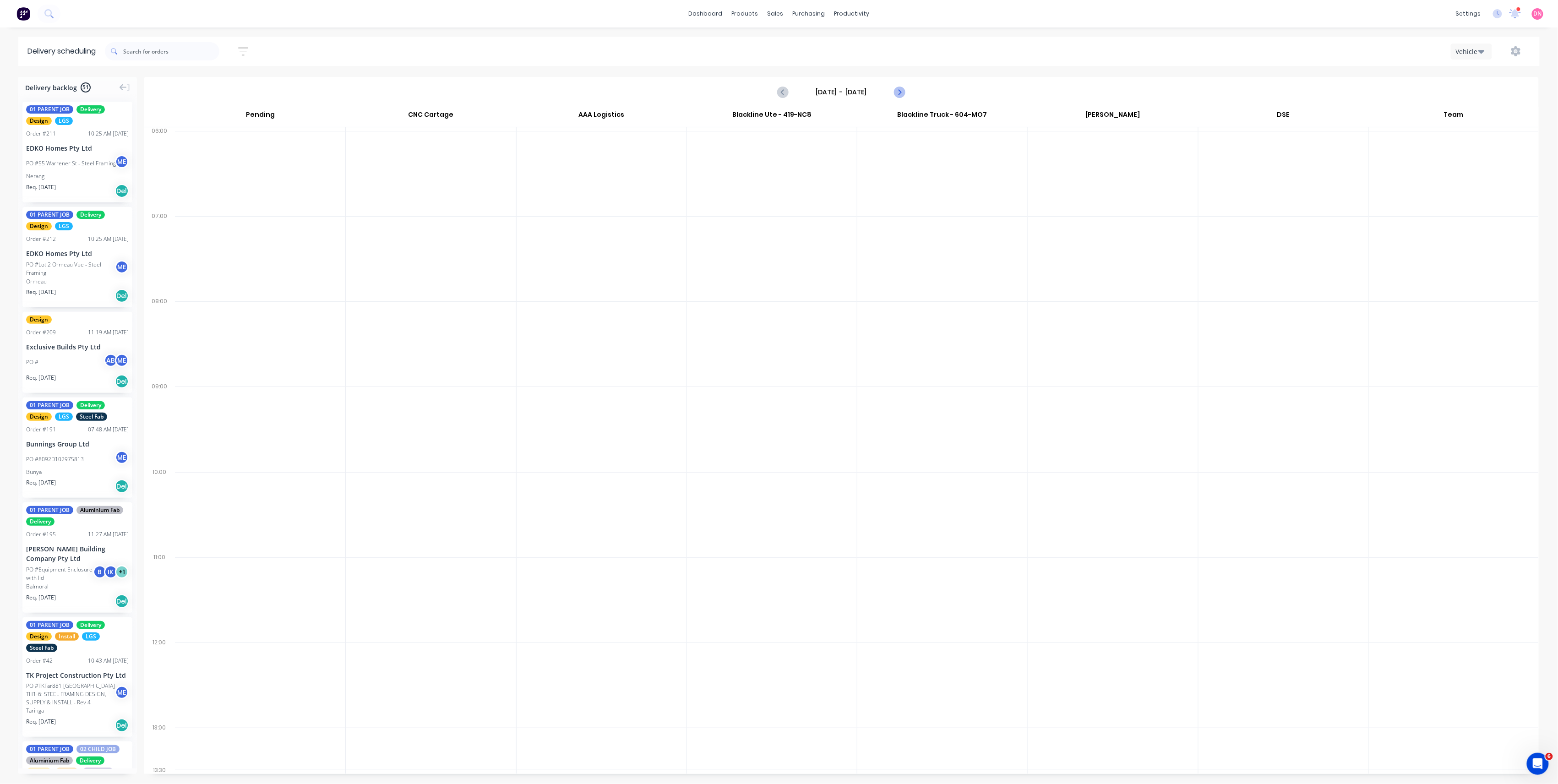
click at [894, 96] on icon "Next page" at bounding box center [899, 92] width 11 height 11
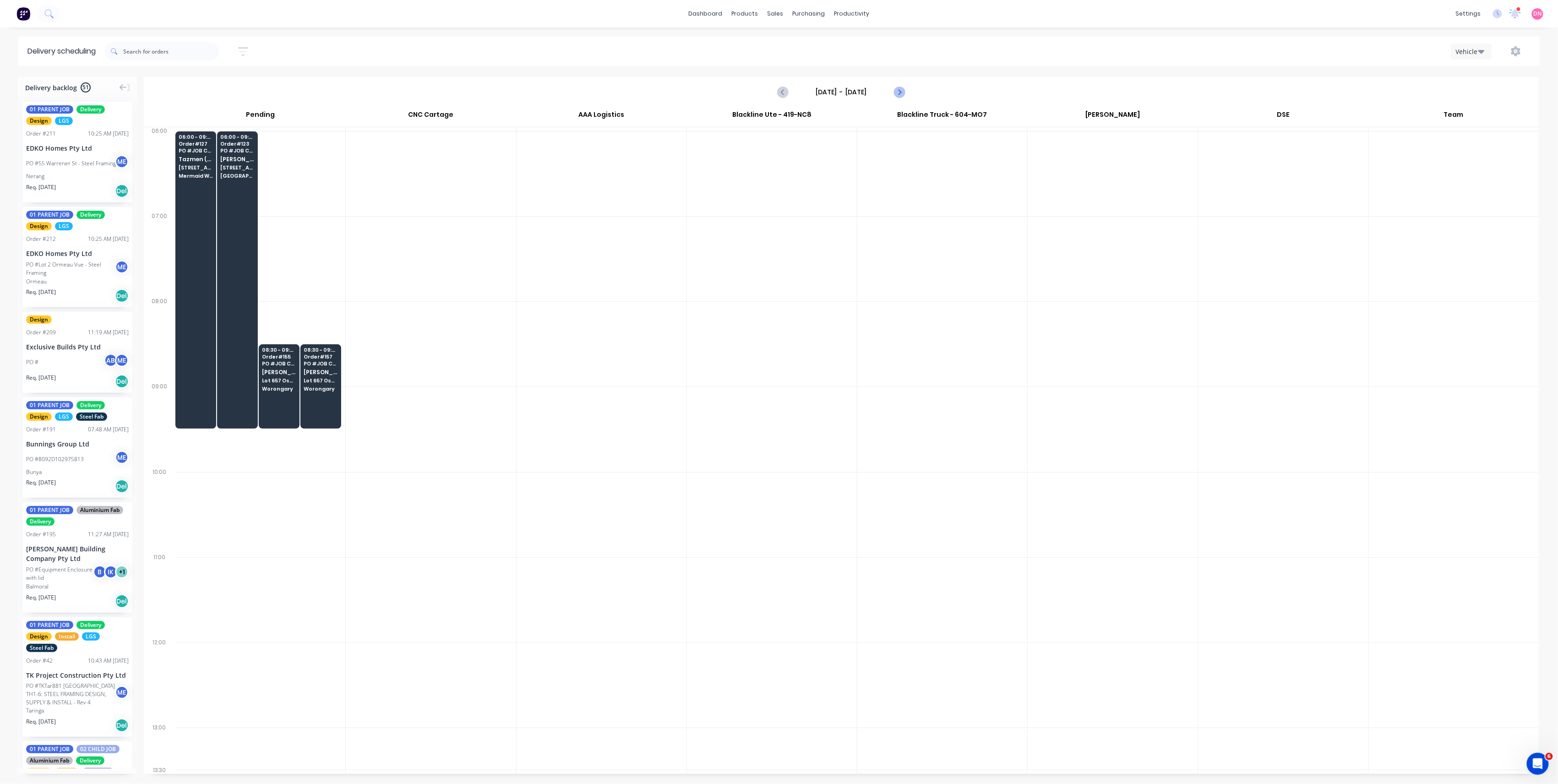
click at [894, 96] on icon "Next page" at bounding box center [899, 92] width 11 height 11
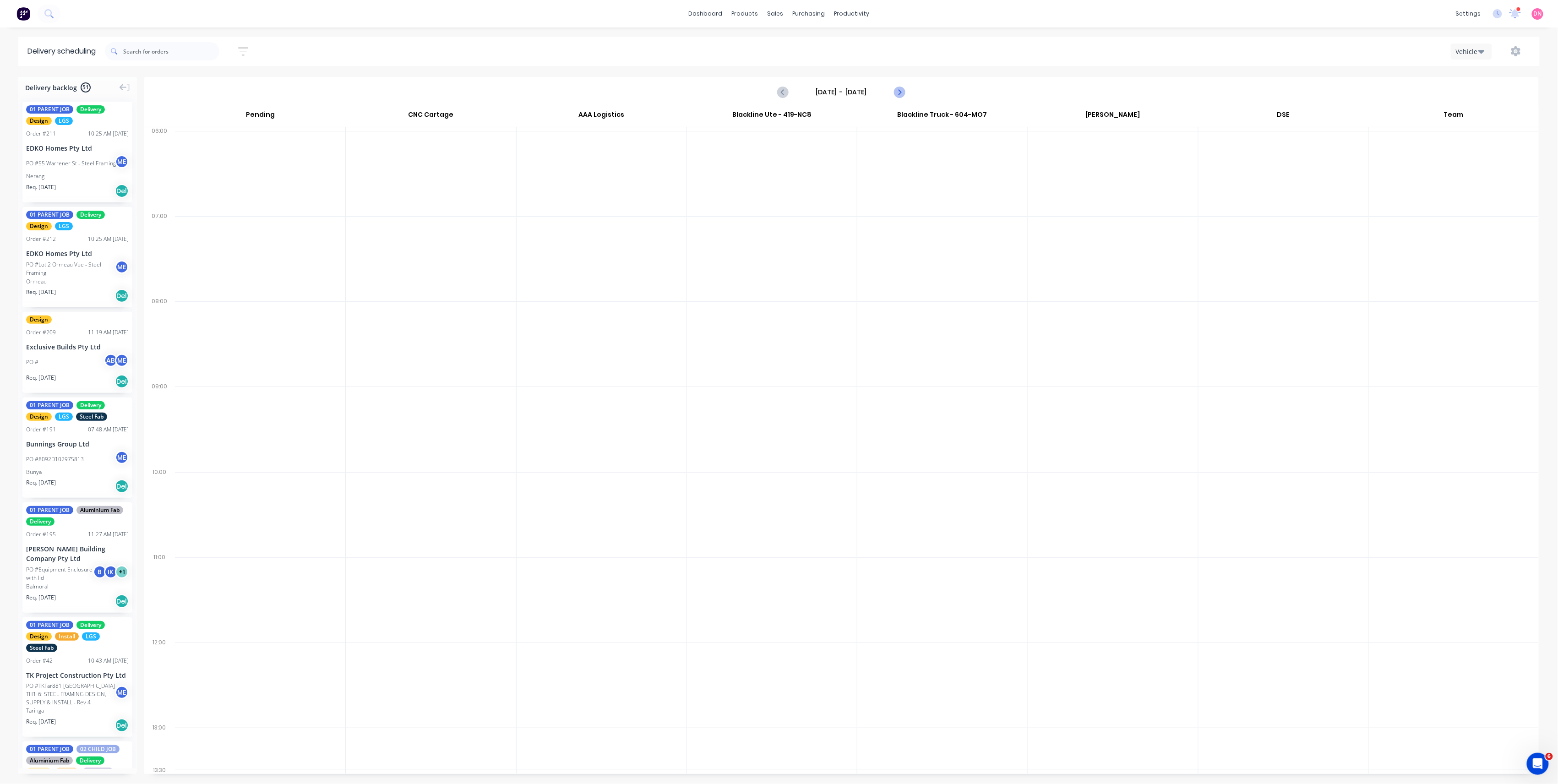
click at [894, 96] on icon "Next page" at bounding box center [899, 92] width 11 height 11
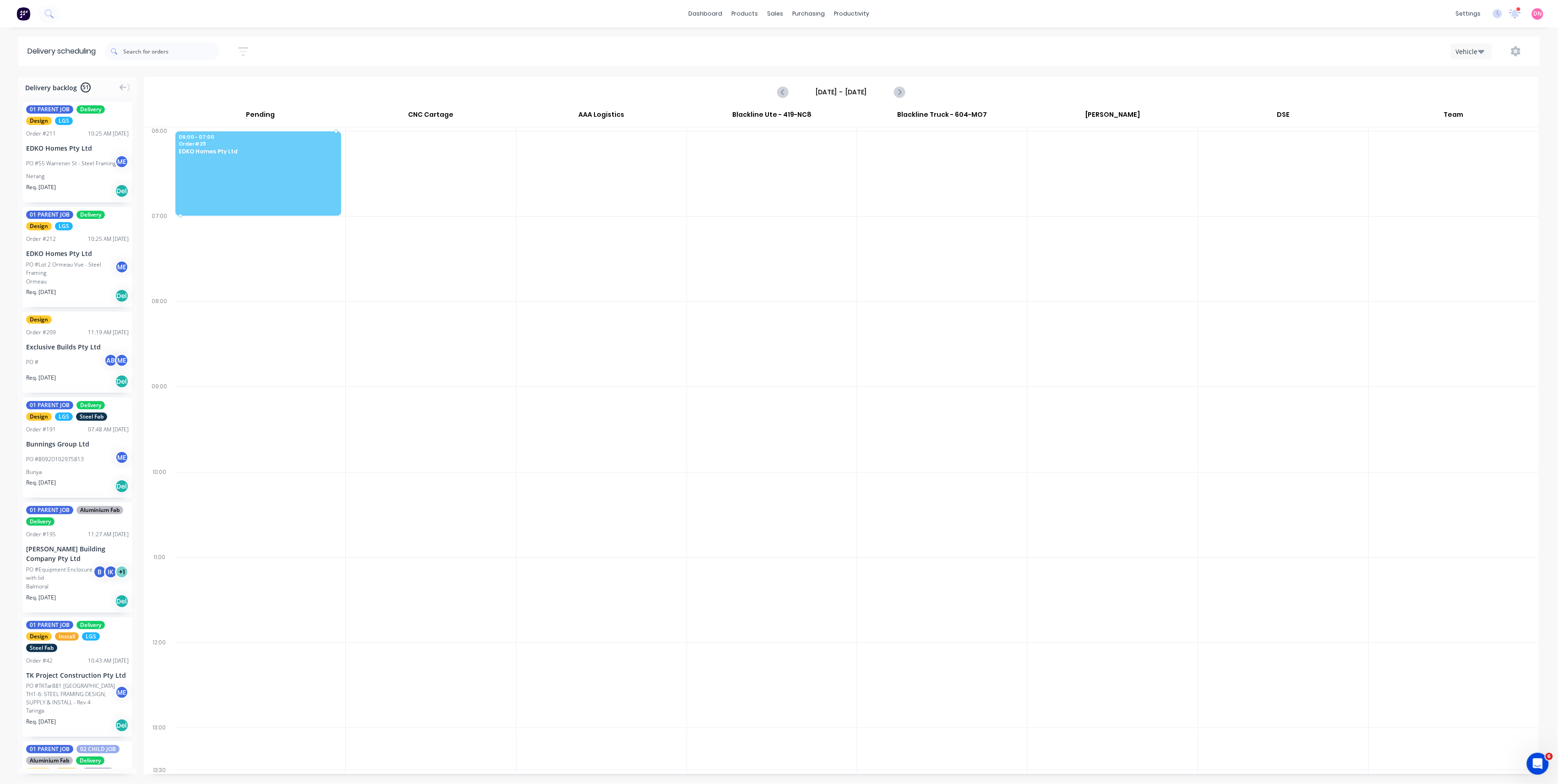
drag, startPoint x: 75, startPoint y: 172, endPoint x: 233, endPoint y: 164, distance: 158.2
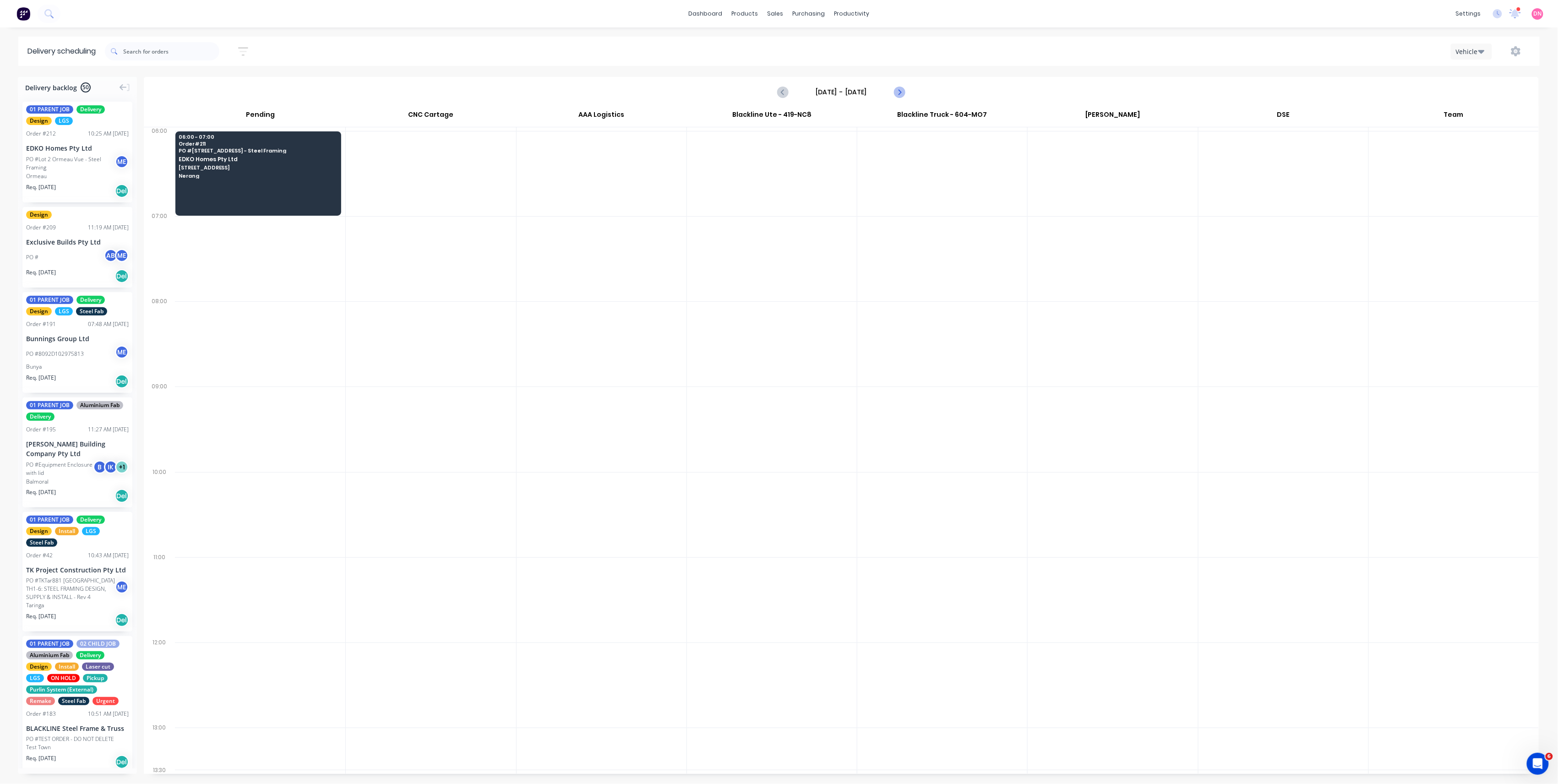
click at [903, 90] on icon "Next page" at bounding box center [899, 92] width 11 height 11
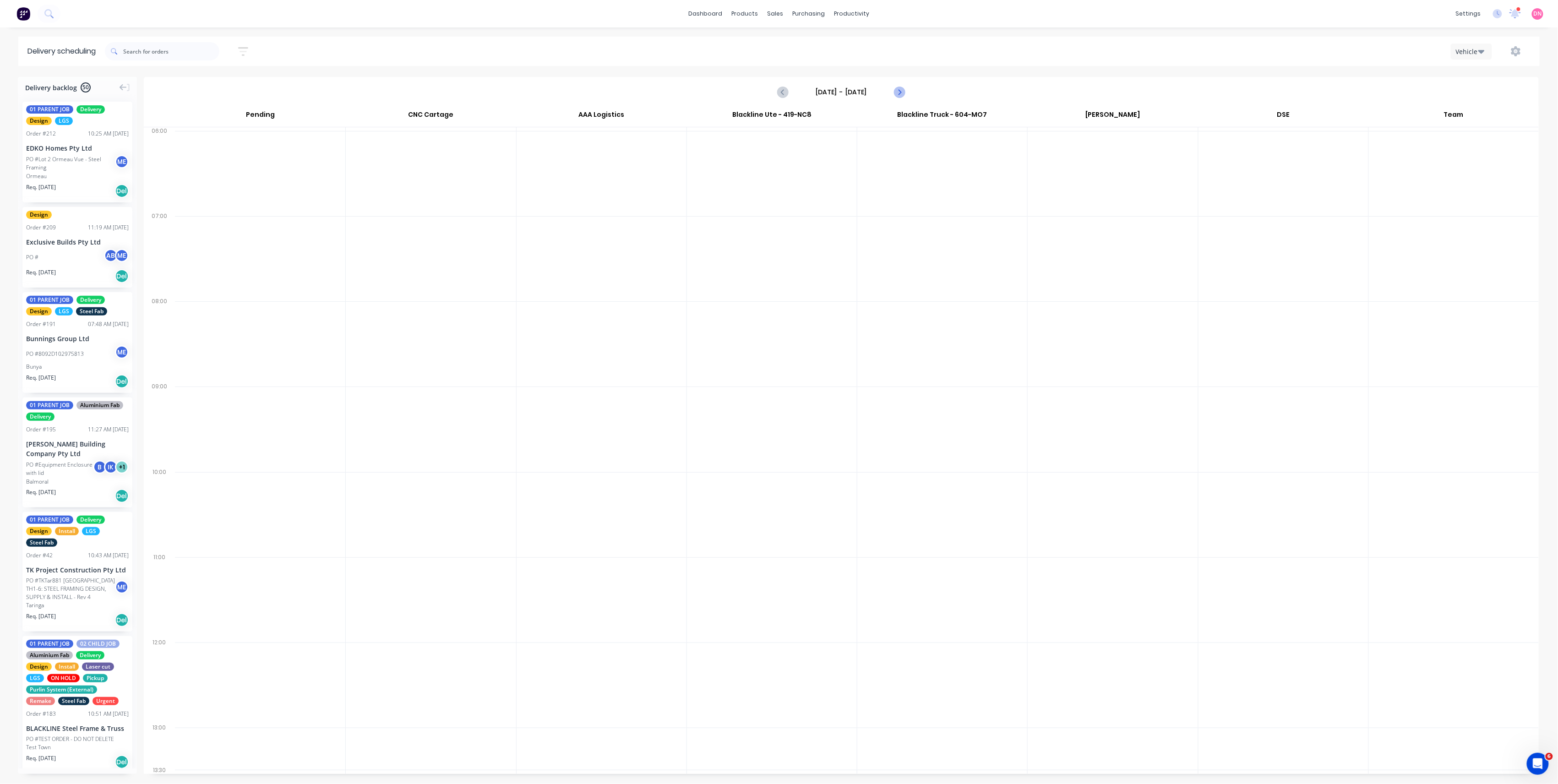
click at [903, 90] on icon "Next page" at bounding box center [899, 92] width 11 height 11
click at [903, 89] on icon "Next page" at bounding box center [899, 92] width 11 height 11
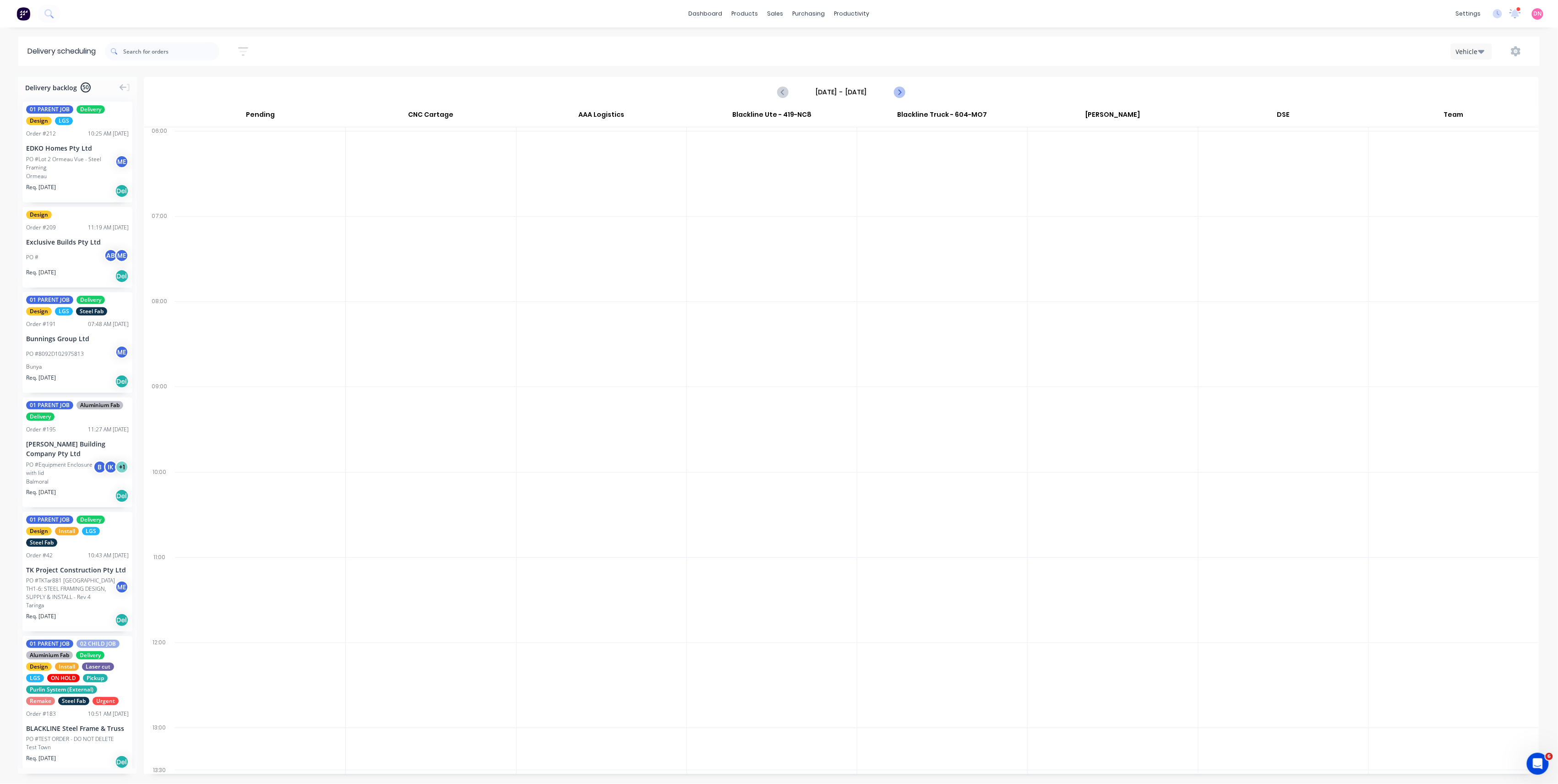
click at [903, 89] on icon "Next page" at bounding box center [899, 92] width 11 height 11
click at [783, 87] on icon "Previous page" at bounding box center [783, 92] width 11 height 11
type input "[DATE] - [DATE]"
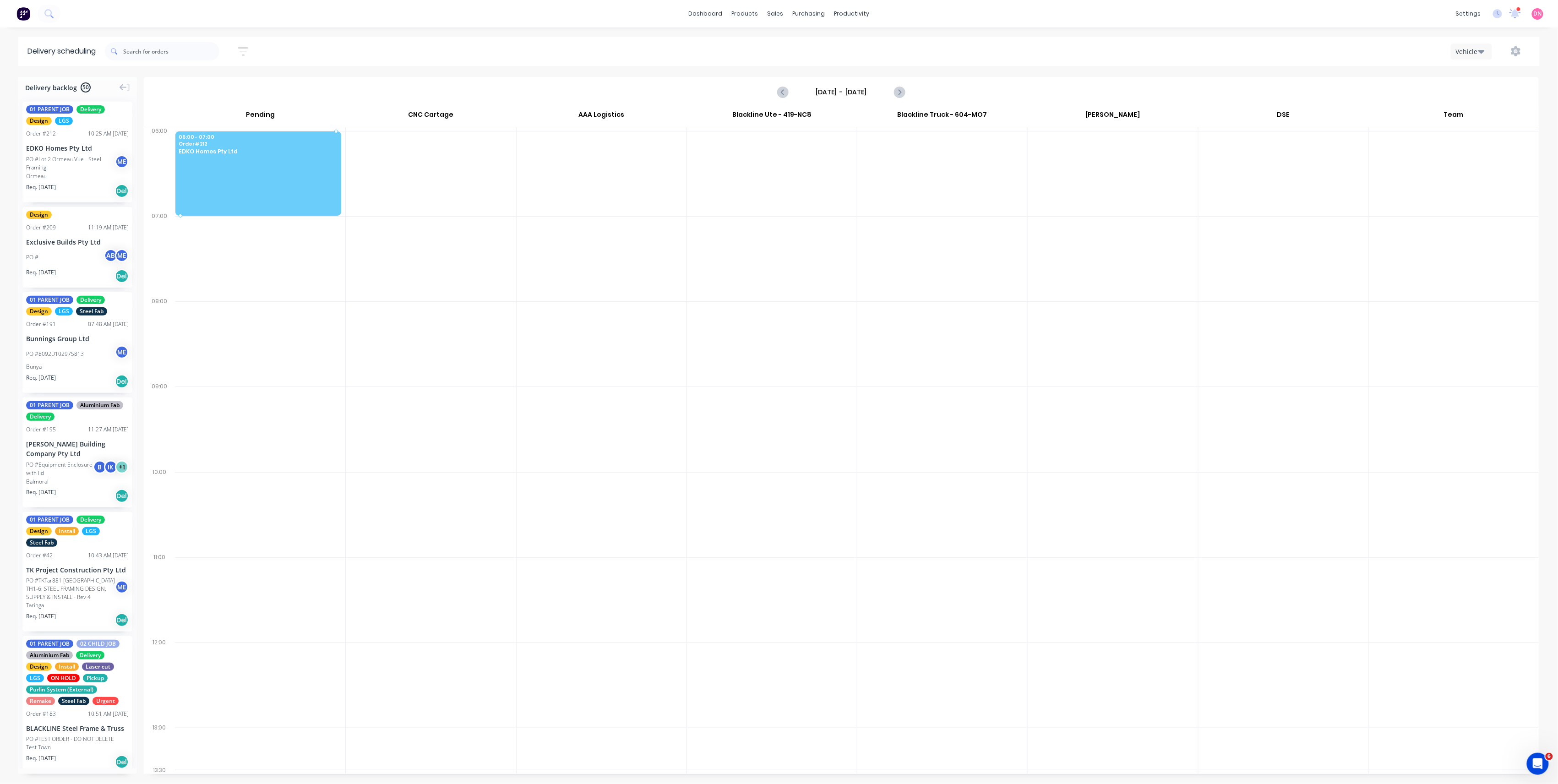
drag, startPoint x: 66, startPoint y: 152, endPoint x: 239, endPoint y: 159, distance: 173.1
